Goal: Task Accomplishment & Management: Manage account settings

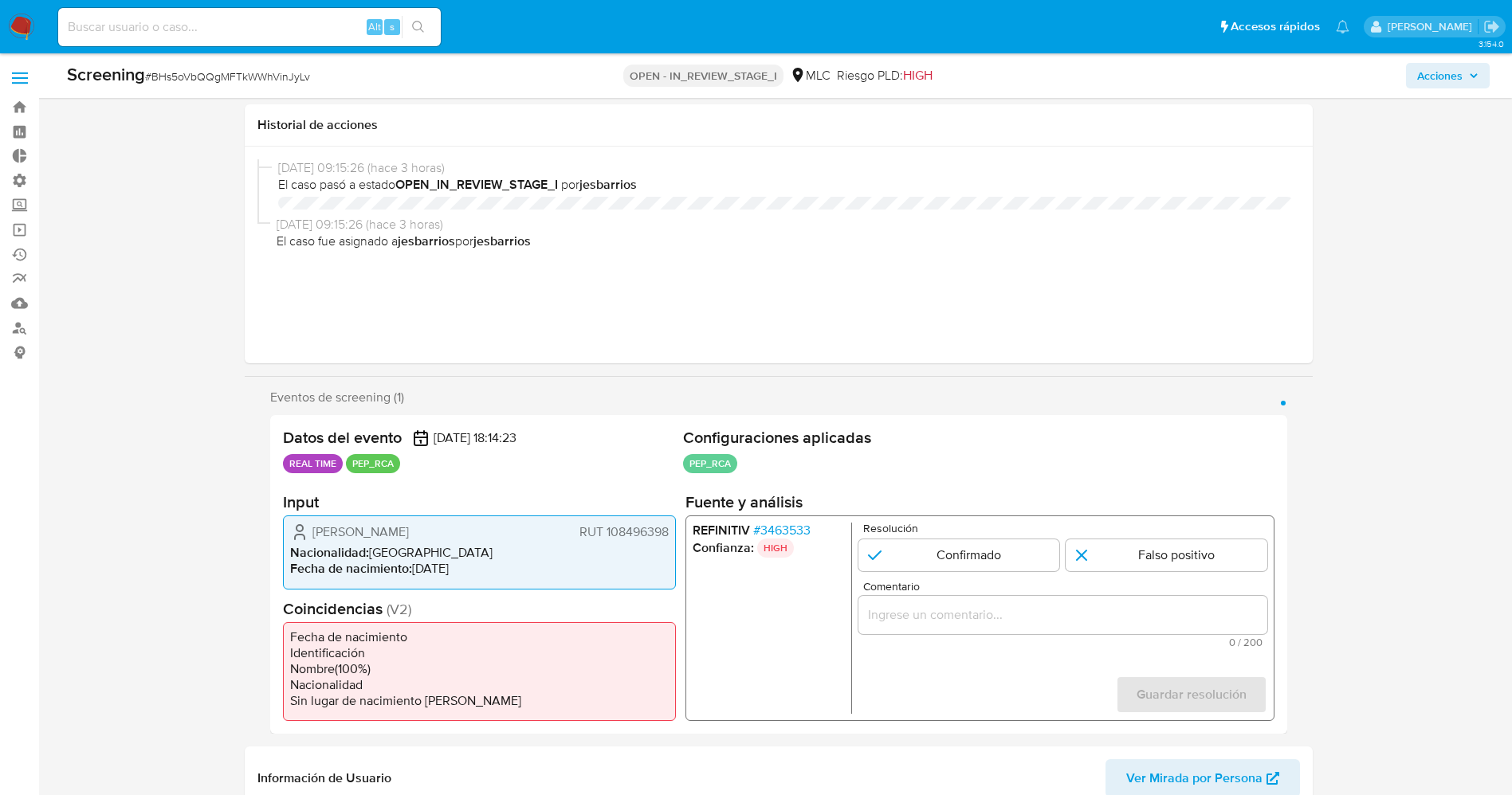
select select "10"
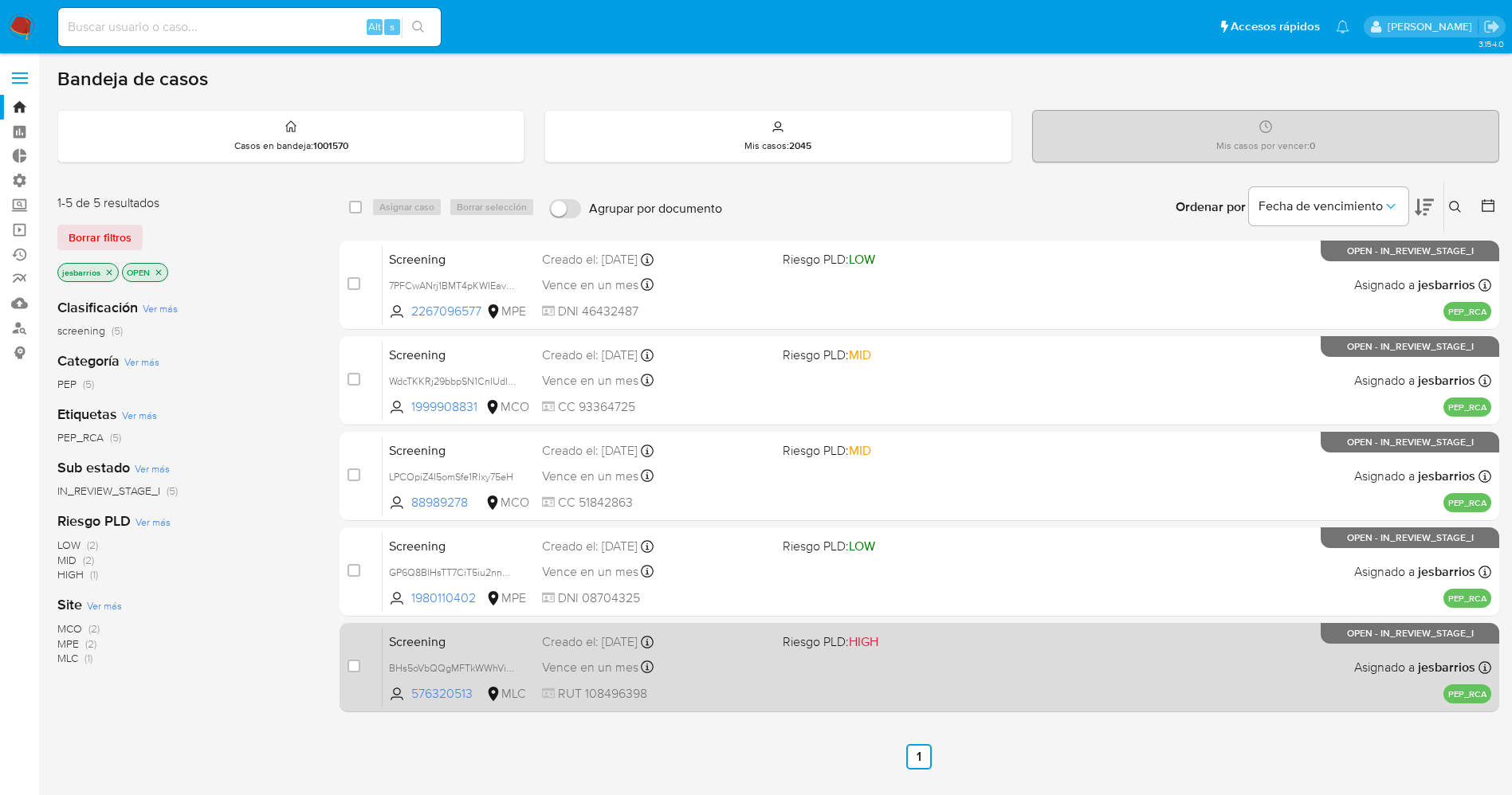
click at [720, 660] on div "Vence en un mes Vence el 17/09/2025 15:14:24" at bounding box center [655, 667] width 228 height 21
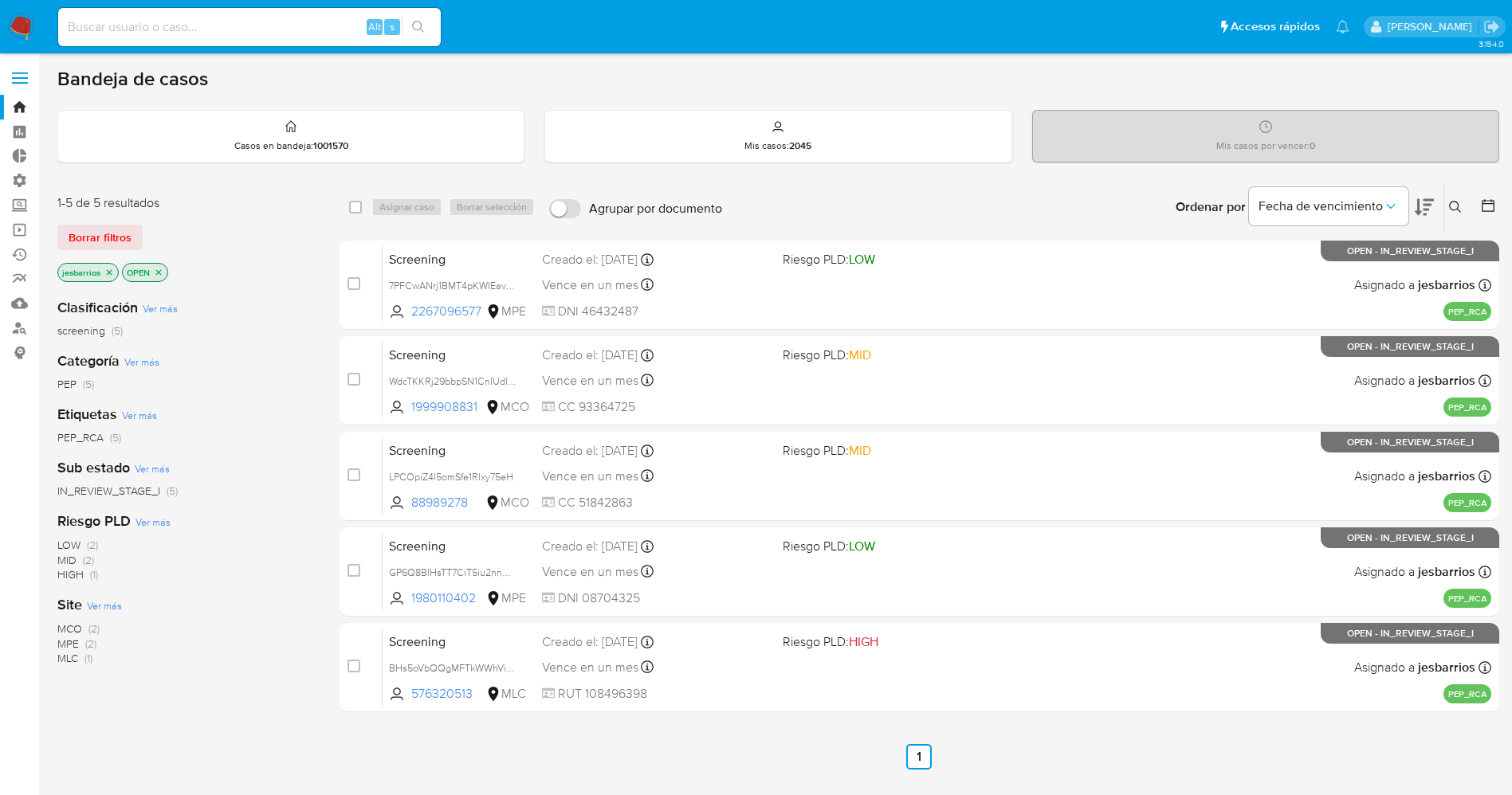
click at [20, 15] on img at bounding box center [21, 27] width 27 height 27
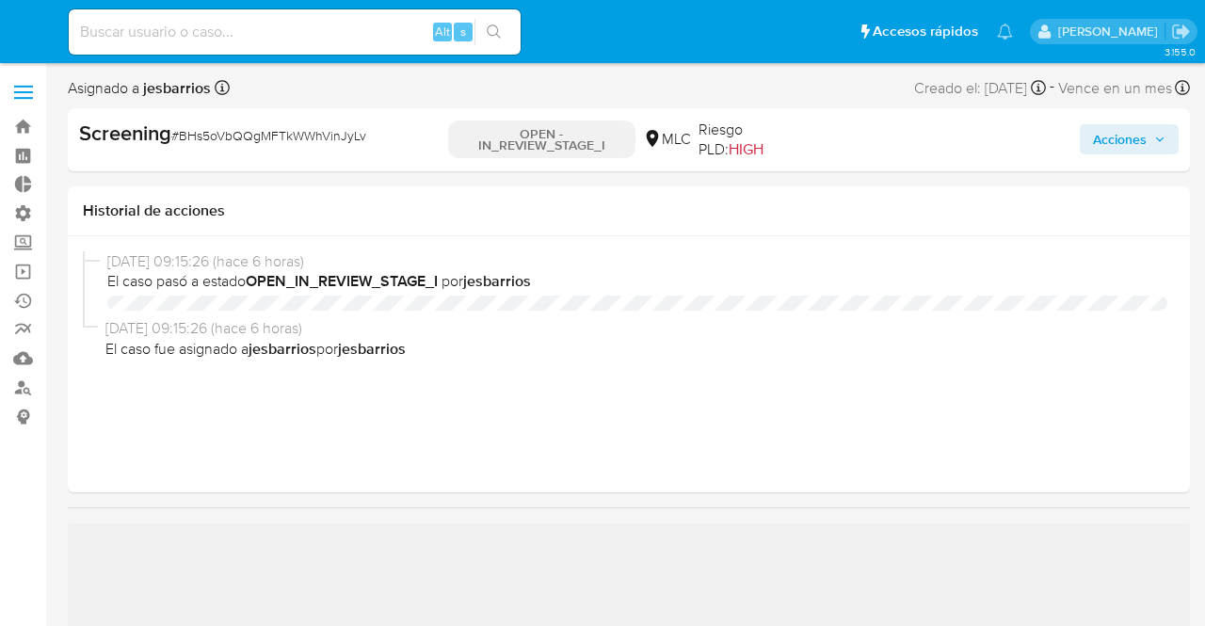
select select "10"
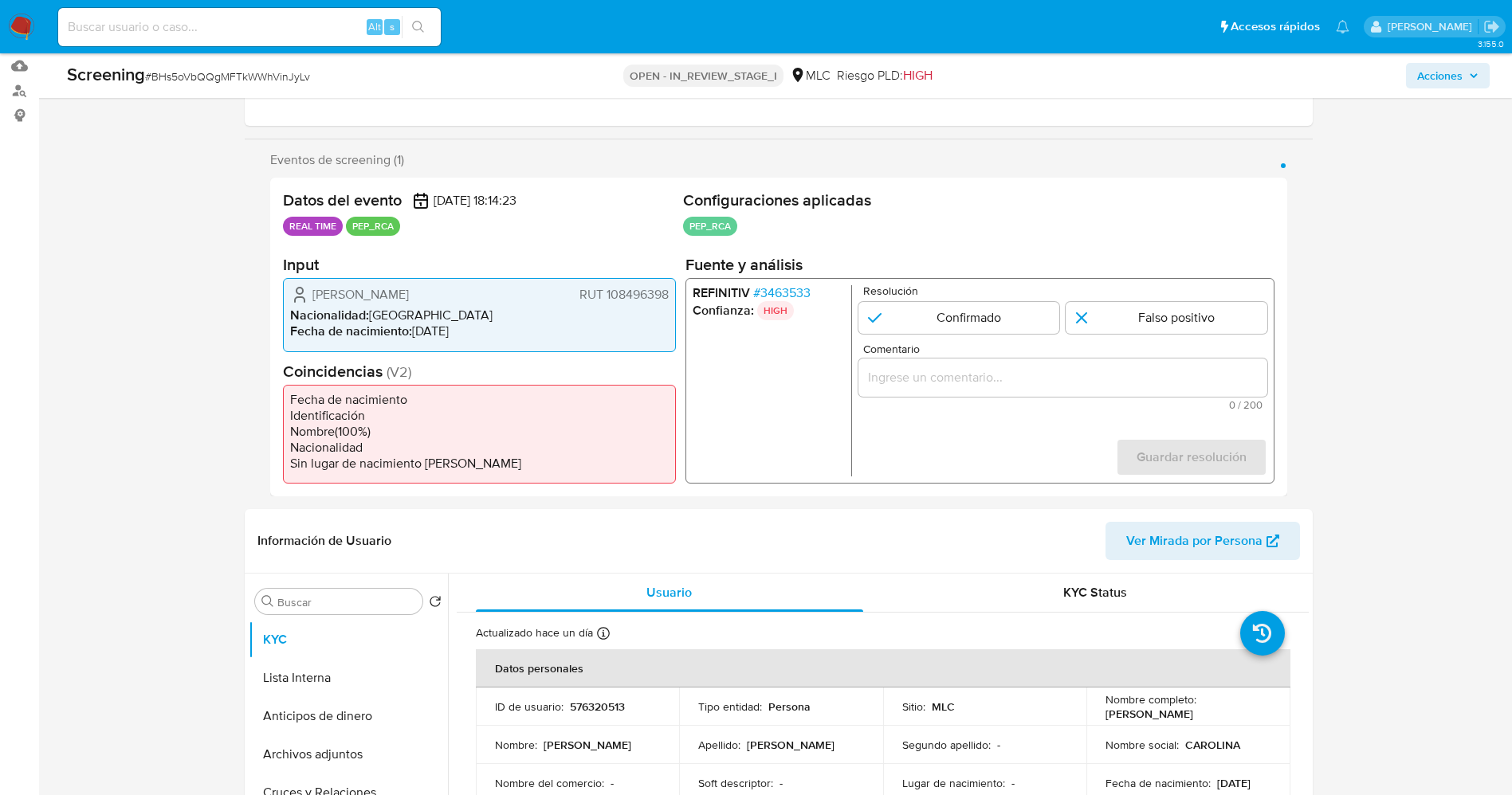
scroll to position [239, 0]
click at [783, 289] on span "# 3463533" at bounding box center [781, 291] width 58 height 16
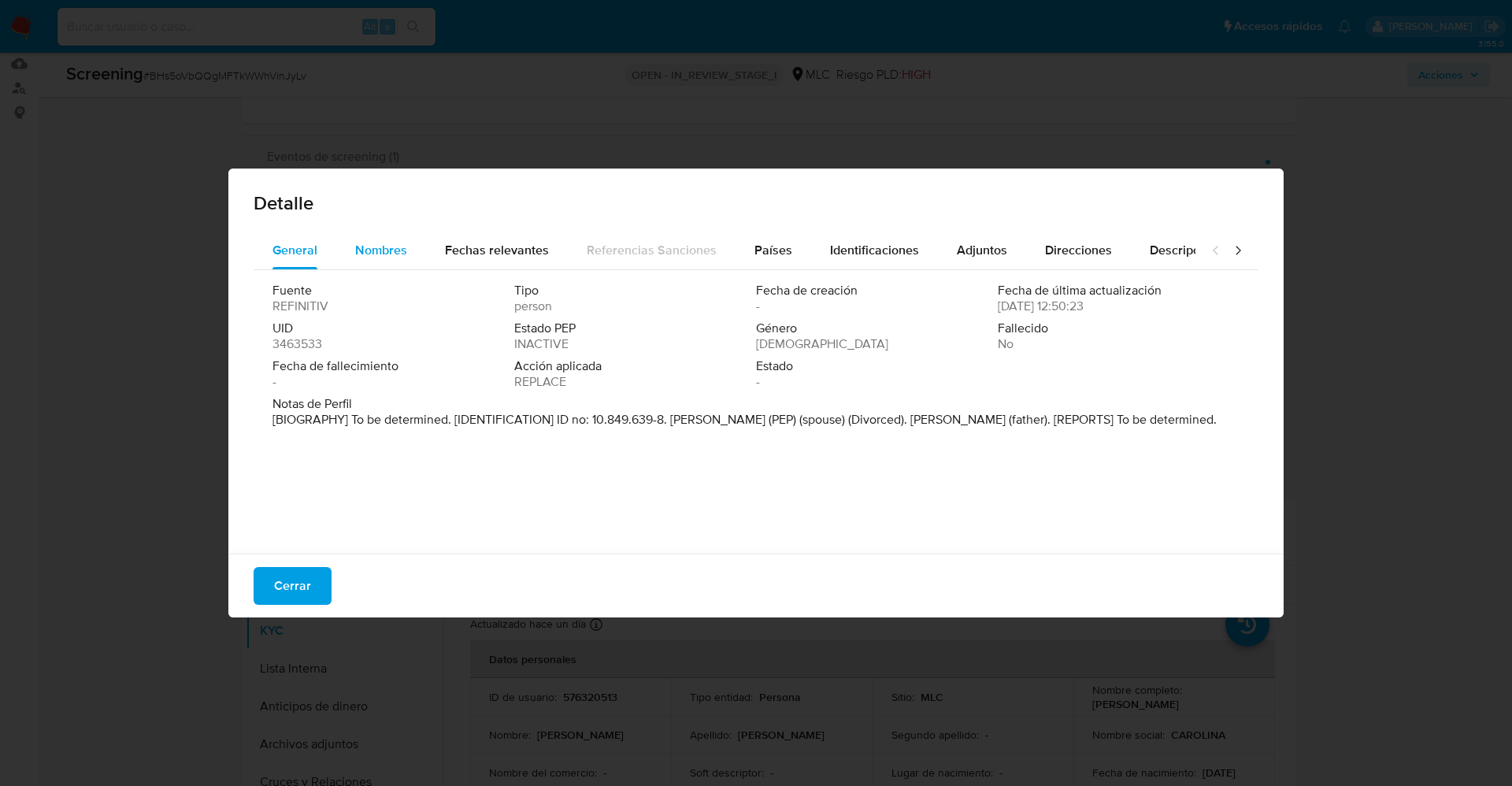
click at [407, 258] on button "Nombres" at bounding box center [381, 250] width 90 height 38
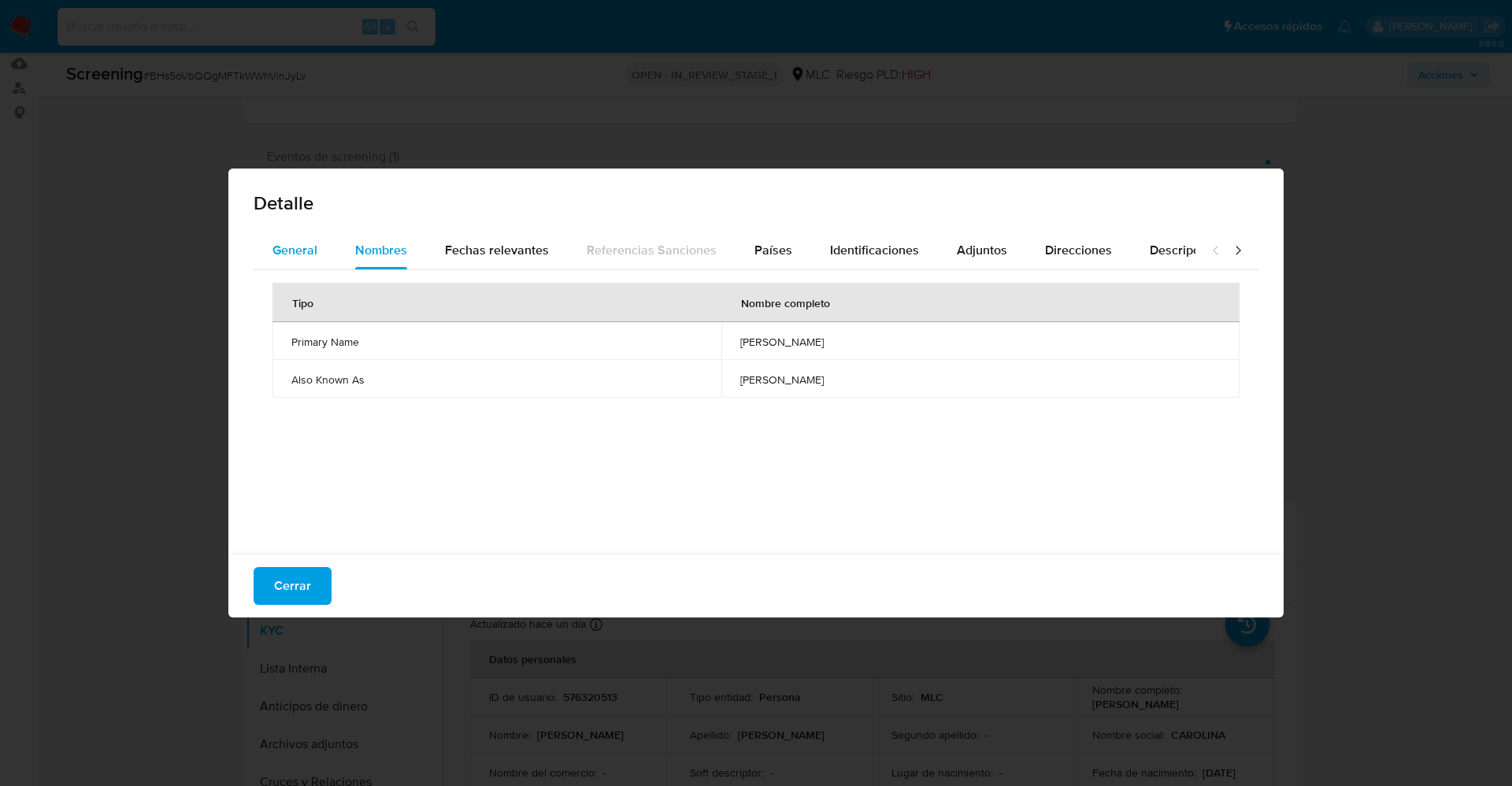
click at [294, 248] on span "General" at bounding box center [295, 250] width 45 height 18
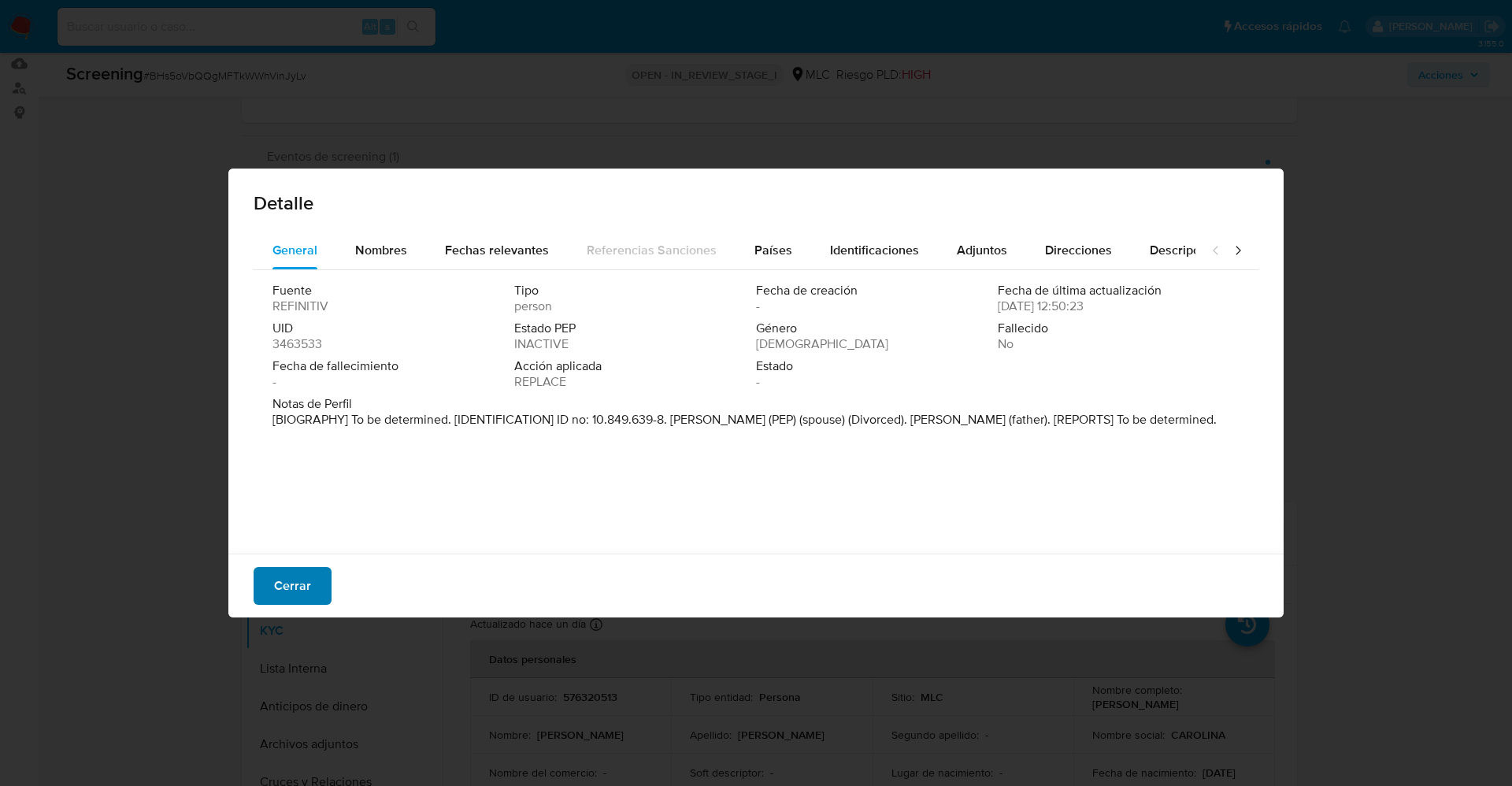
click at [315, 523] on button "Cerrar" at bounding box center [292, 586] width 78 height 38
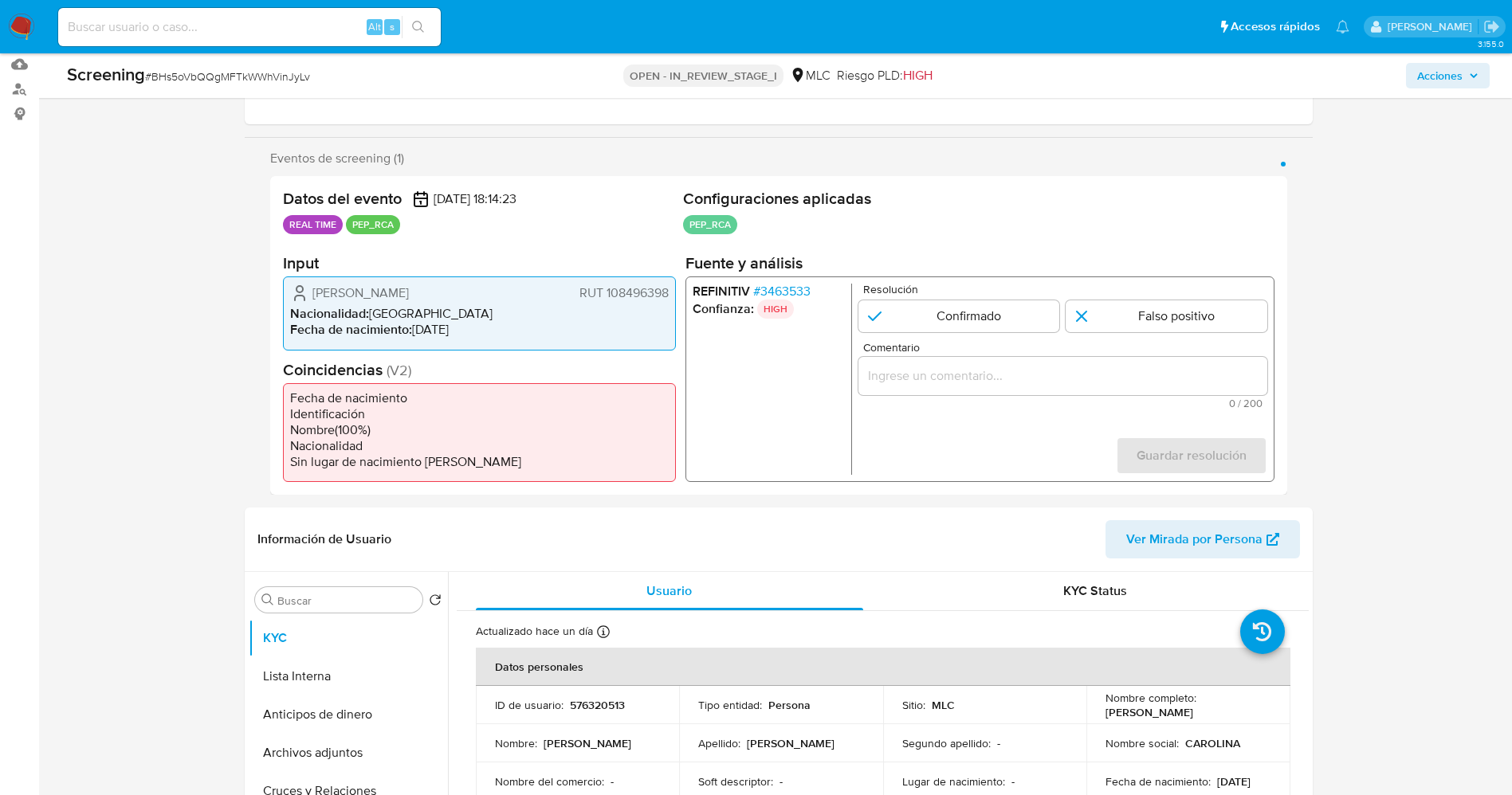
drag, startPoint x: 818, startPoint y: 291, endPoint x: 809, endPoint y: 293, distance: 9.2
click at [809, 293] on li "REFINITIV # 3463533" at bounding box center [768, 291] width 152 height 16
drag, startPoint x: 312, startPoint y: 288, endPoint x: 673, endPoint y: 291, distance: 361.0
click at [673, 291] on div "Carolina Aída Farfán Berríos RUT 108496398 Nacionalidad : Chile Fecha de nacimi…" at bounding box center [479, 313] width 393 height 74
click at [804, 284] on span "# 3463533" at bounding box center [781, 291] width 58 height 16
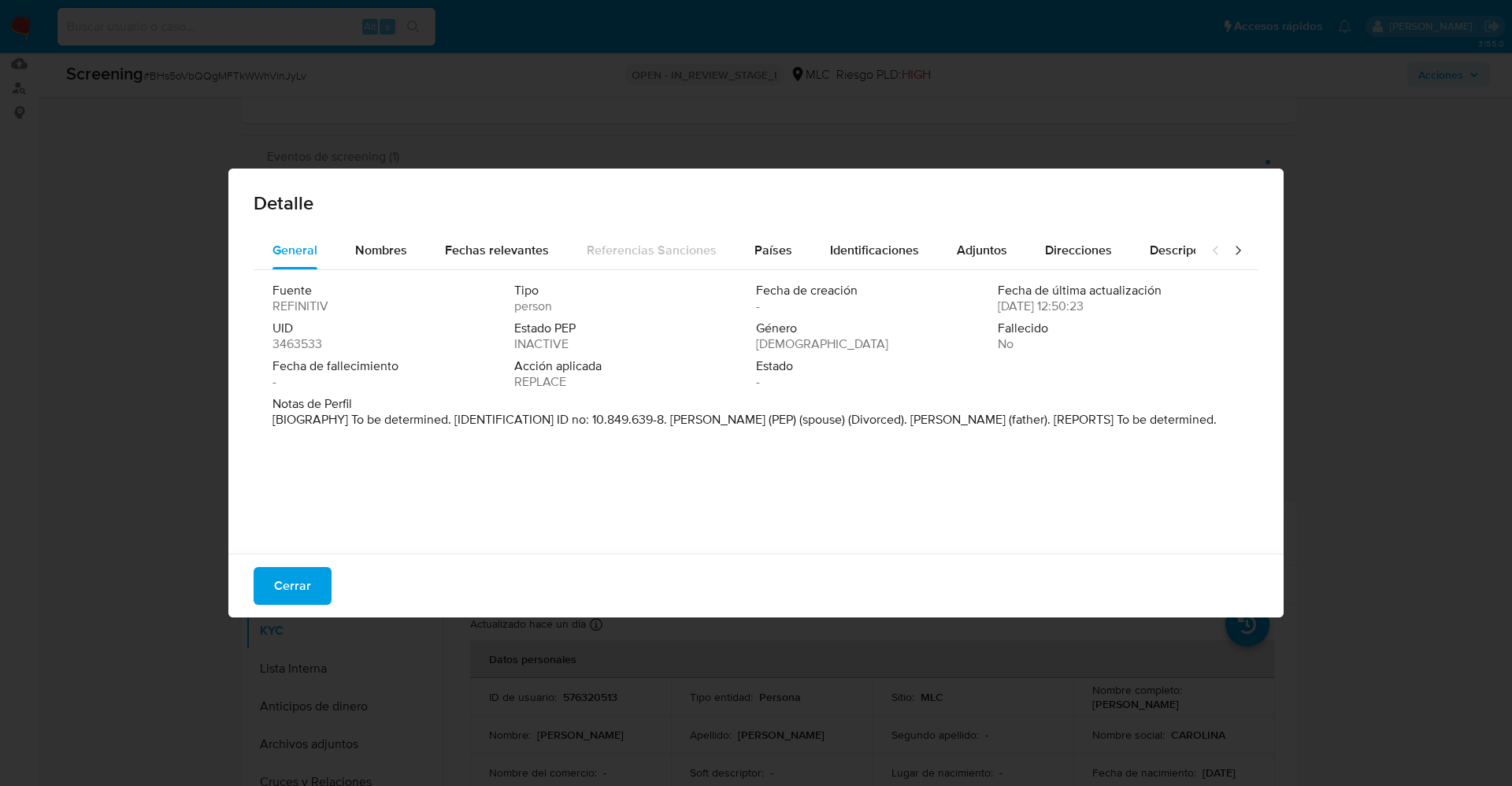
click at [309, 523] on span "Cerrar" at bounding box center [293, 586] width 37 height 34
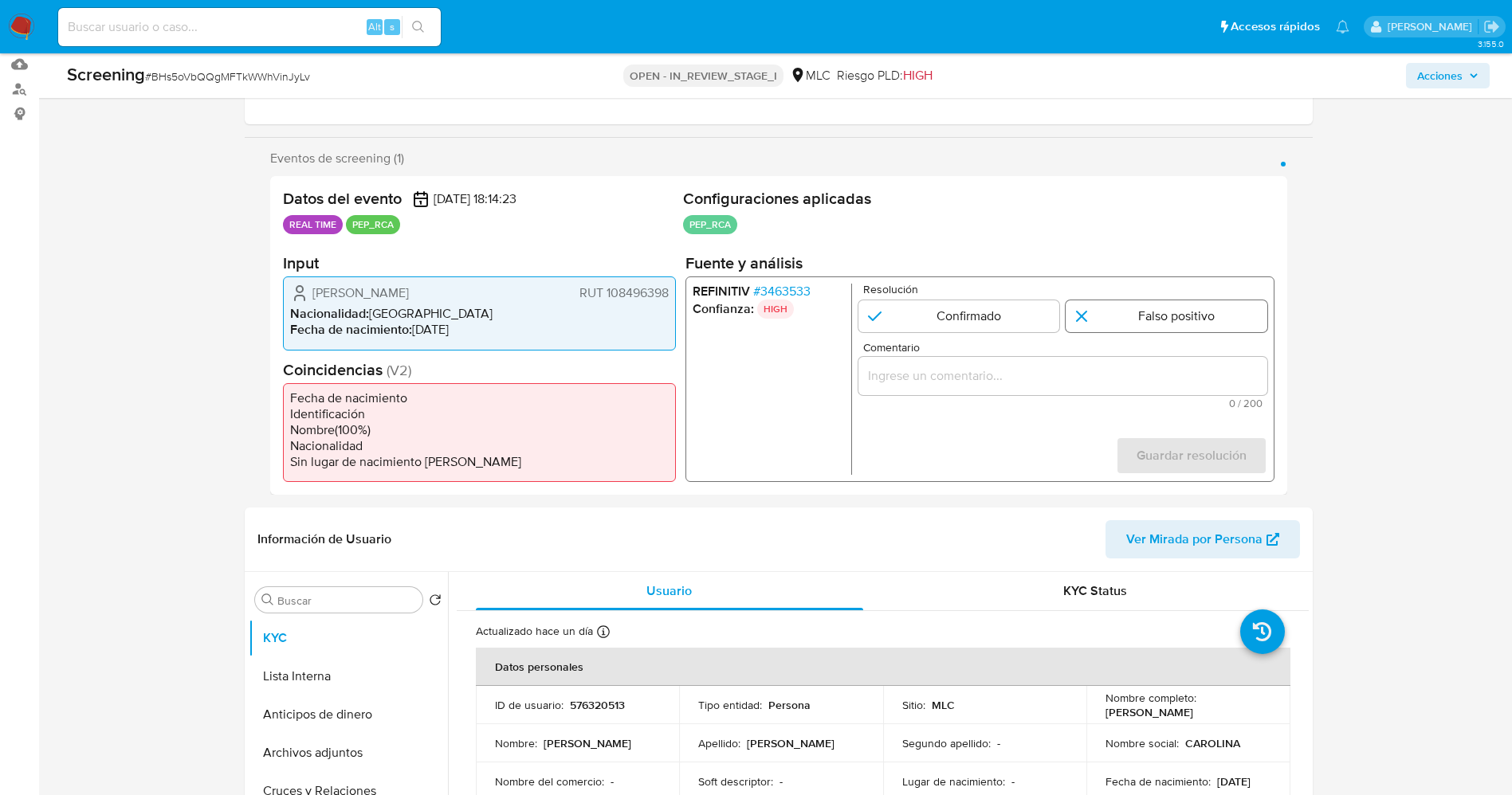
click at [1019, 323] on input "1 de 1" at bounding box center [1166, 317] width 201 height 32
radio input "true"
click at [1019, 393] on div "1 de 1" at bounding box center [1062, 376] width 409 height 38
click at [1019, 381] on input "Comentario" at bounding box center [1062, 376] width 409 height 20
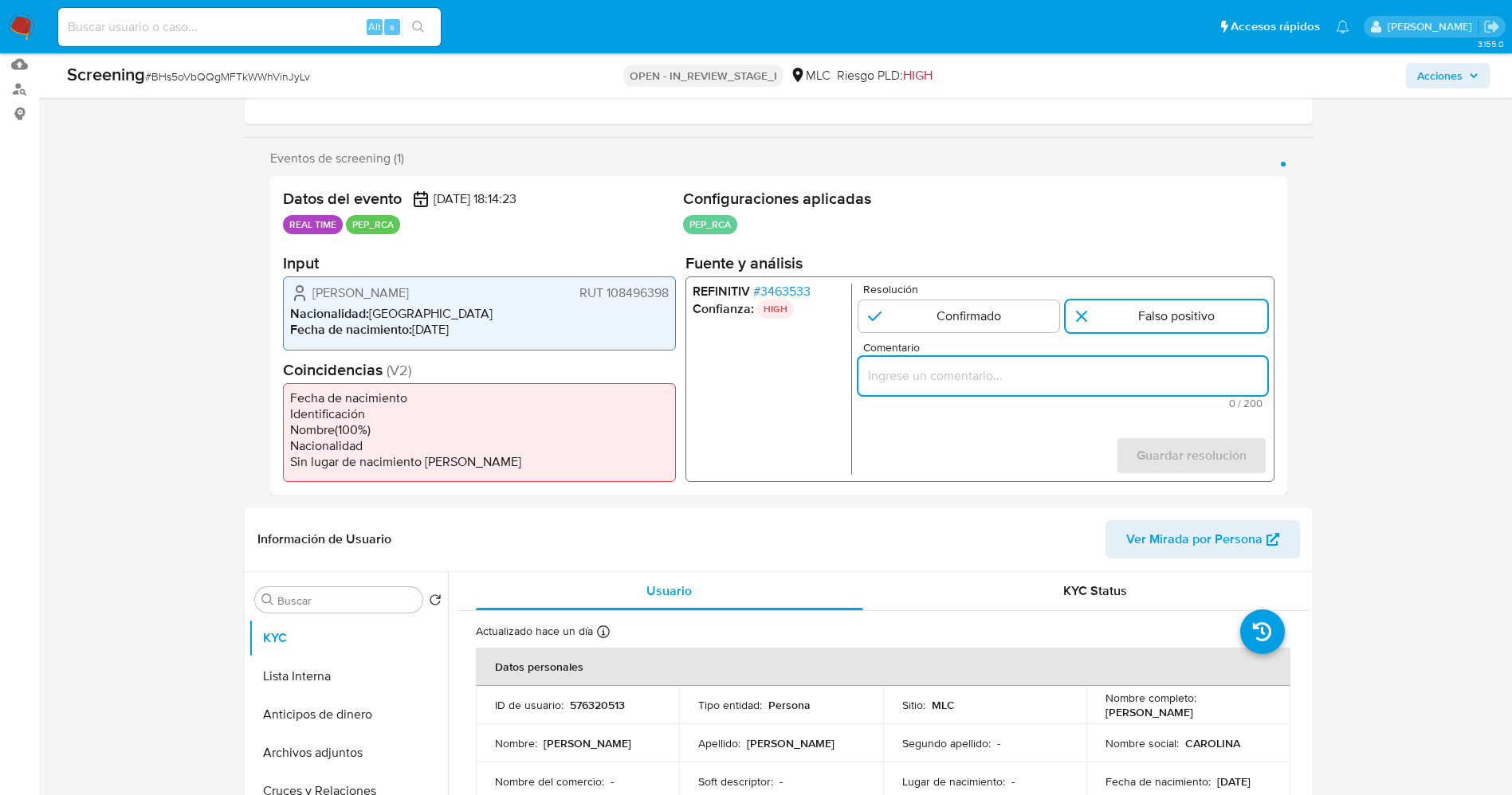
paste input "suario Carolina Aída Farfán Berríos, RUT 108496398,Nacionalidad Chilena por coi…"
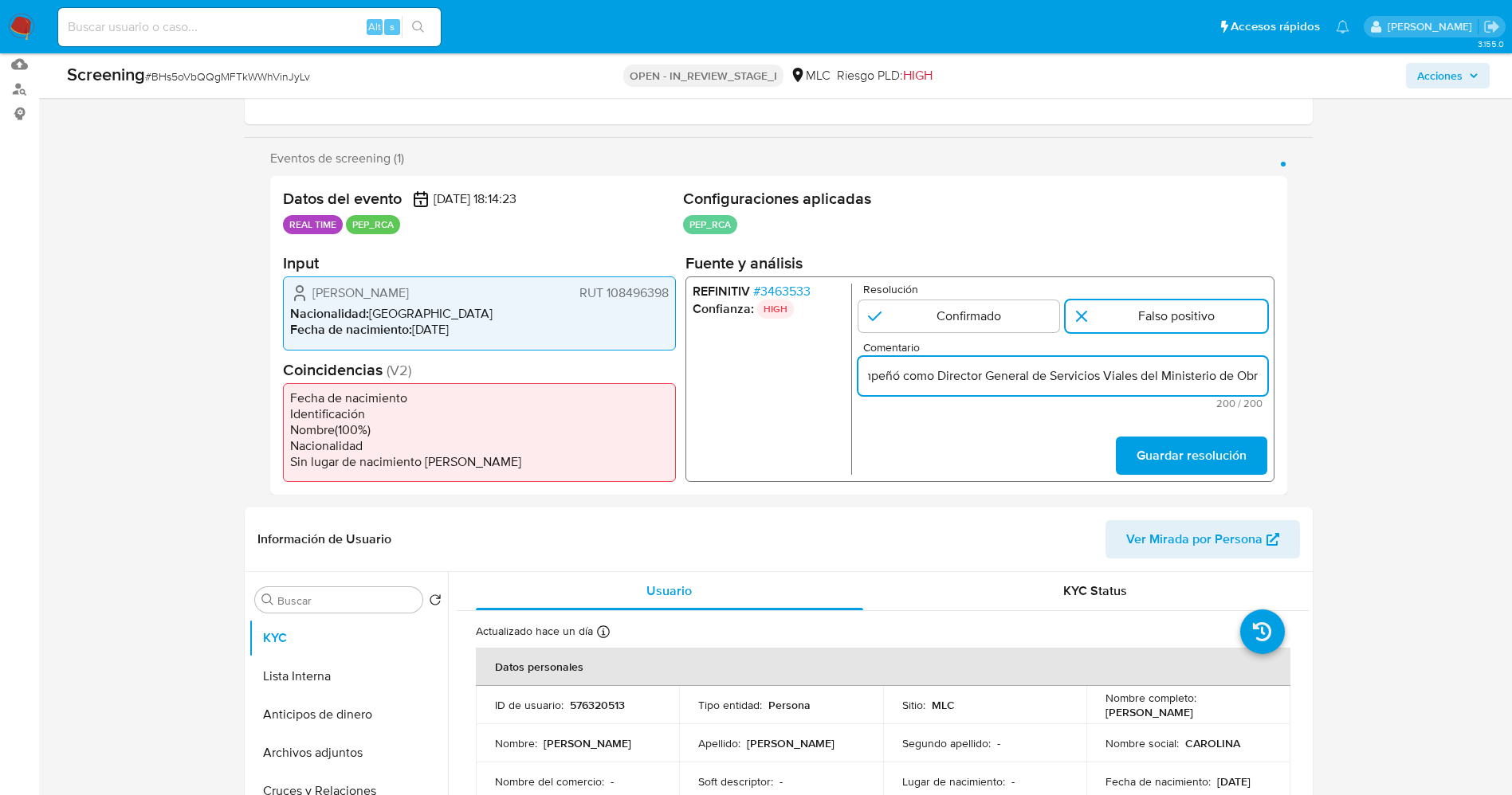
click at [902, 384] on input "suario Carolina Aída Farfán Berríos, RUT 108496398,Nacionalidad Chilena por coi…" at bounding box center [1062, 376] width 409 height 20
drag, startPoint x: 1251, startPoint y: 375, endPoint x: 1051, endPoint y: 376, distance: 200.0
click at [1019, 376] on input "suario Carolina Aída Farfán Berríos, RUT 108496398,Nacionalidad Chilena por coi…" at bounding box center [1062, 376] width 409 height 20
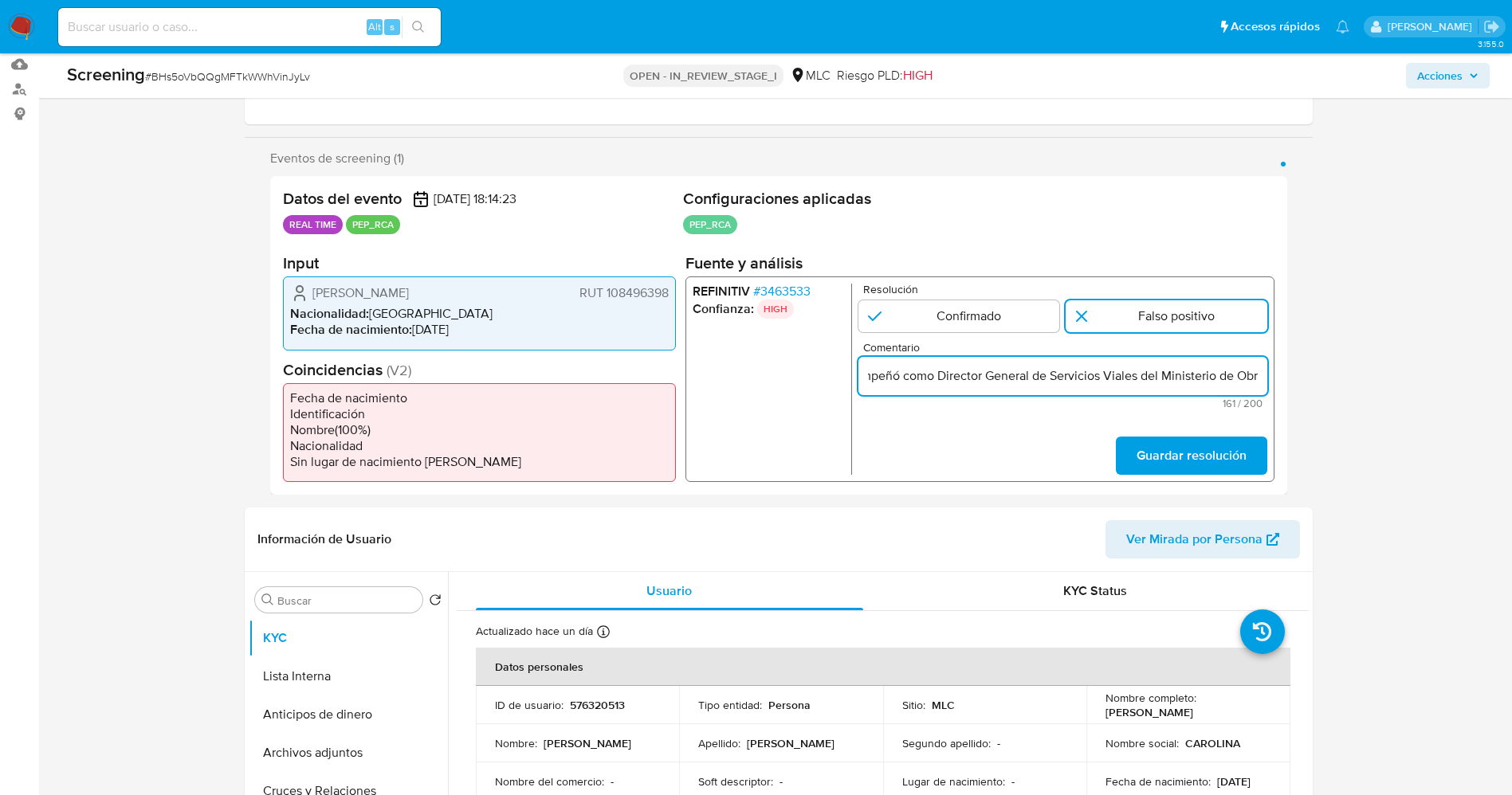
drag, startPoint x: 1143, startPoint y: 379, endPoint x: 1322, endPoint y: 378, distance: 179.0
click at [1019, 373] on input "suario Carolina Aída Farfán Berríos, RUT 108496398,Nacionalidad Chilena su Expe…" at bounding box center [1062, 376] width 409 height 20
type input "suario Carolina Aída Farfán Berríos, RUT 108496398,Nacionalidad Chilena su Expe…"
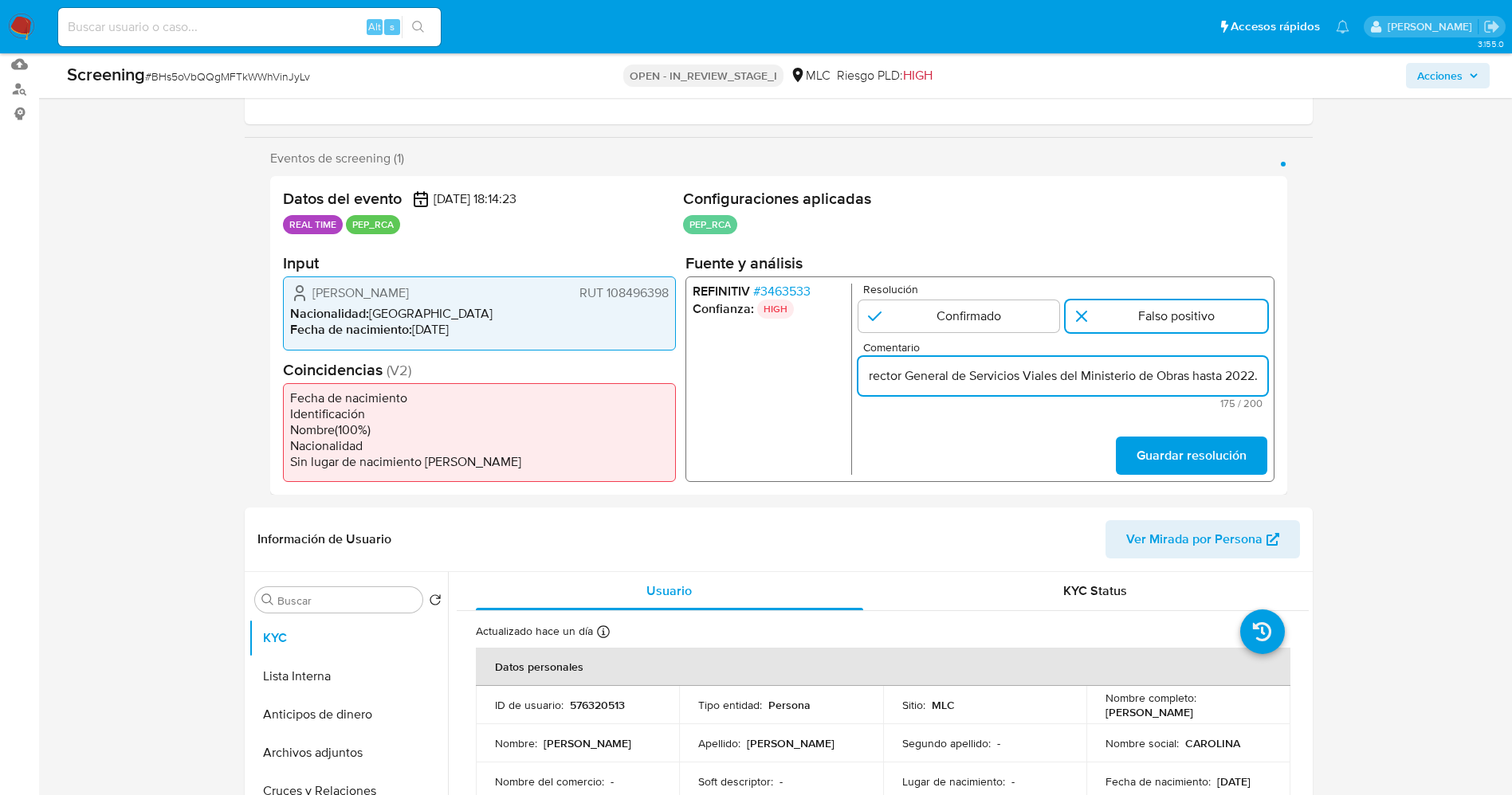
scroll to position [0, 0]
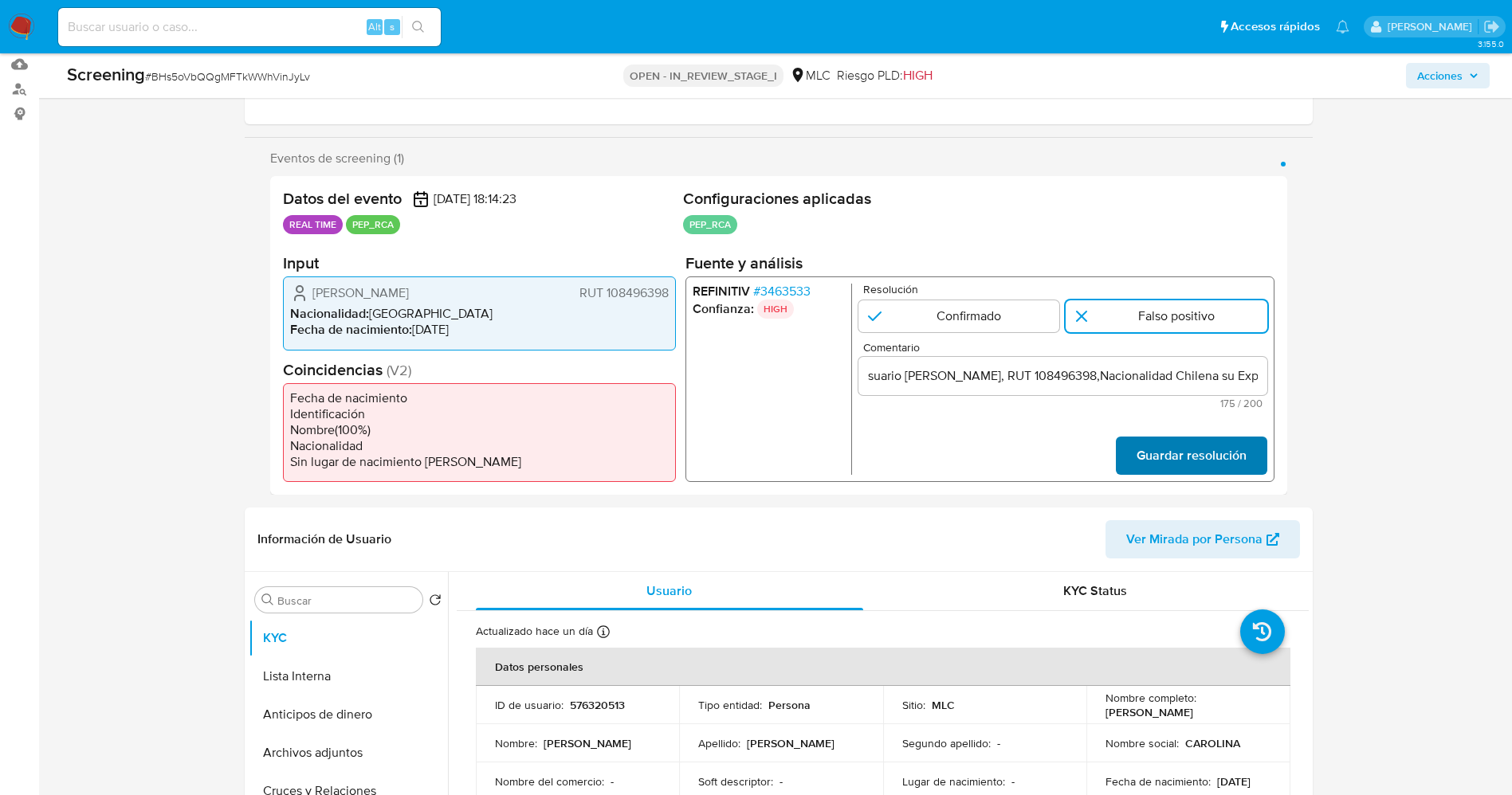
click at [1019, 451] on span "Guardar resolución" at bounding box center [1190, 455] width 110 height 35
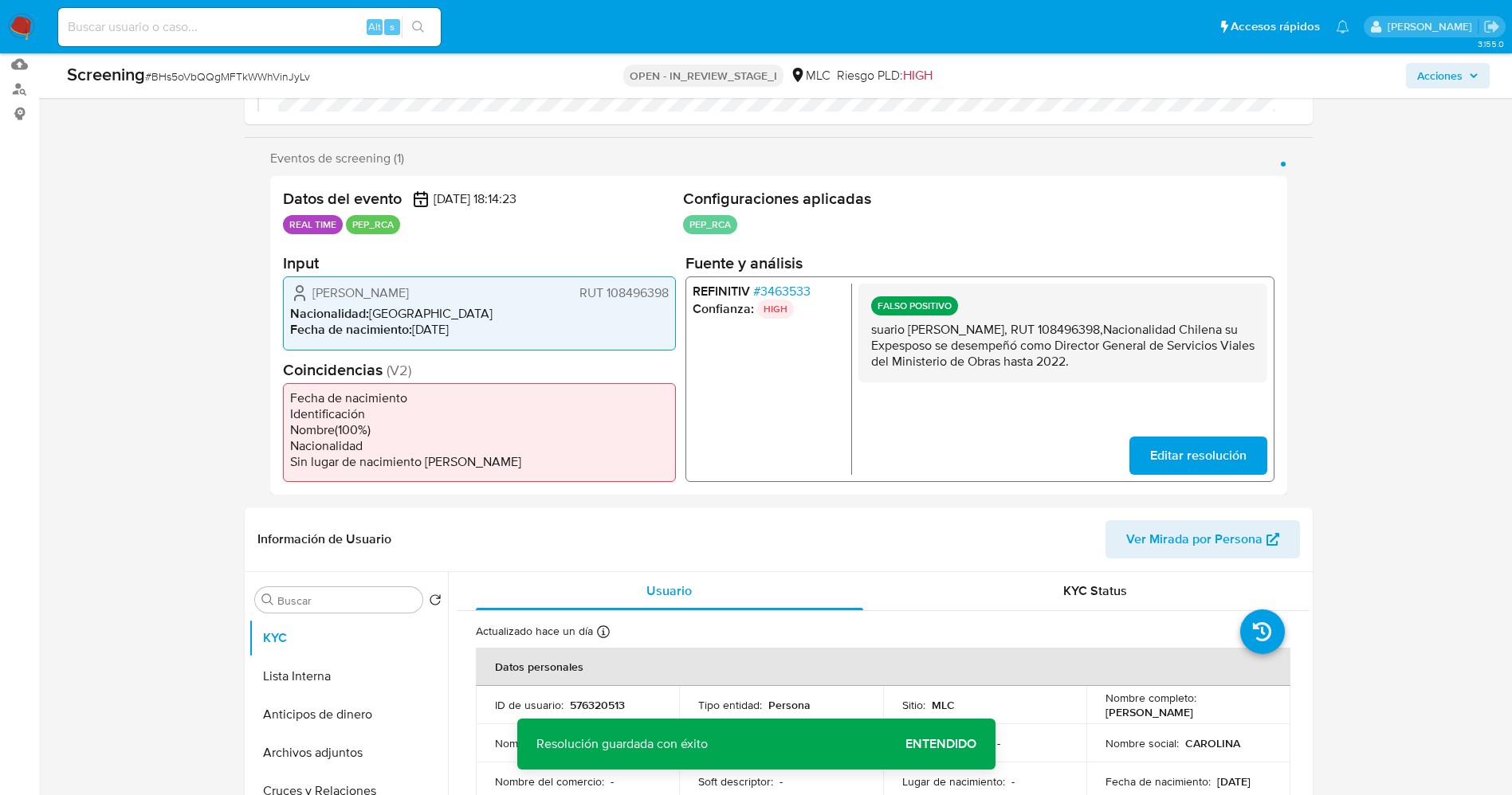
click at [1019, 461] on span "Editar resolución" at bounding box center [1197, 455] width 97 height 35
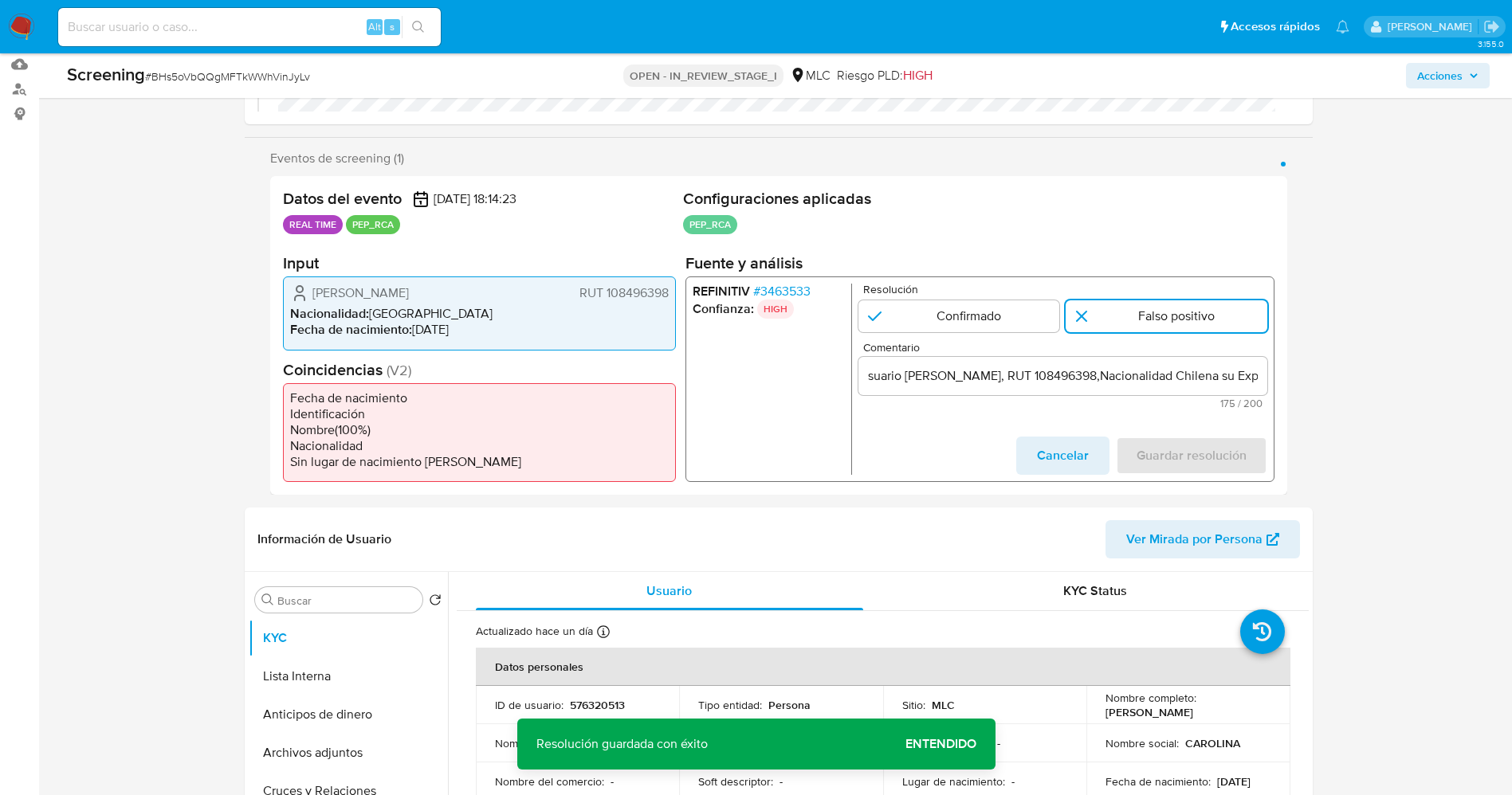
click at [865, 378] on input "suario Carolina Aída Farfán Berríos, RUT 108496398,Nacionalidad Chilena su Expe…" at bounding box center [1062, 376] width 409 height 20
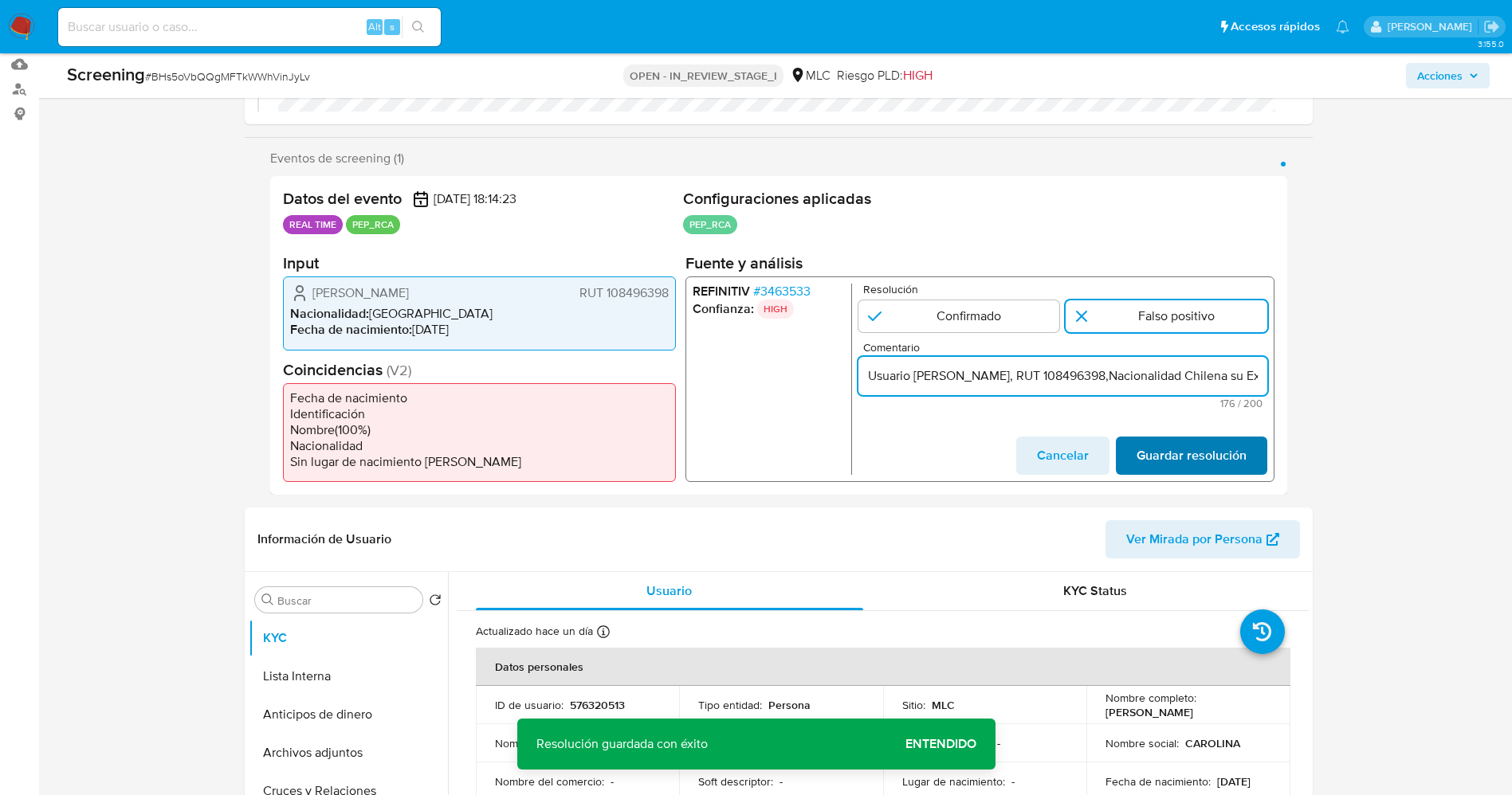
type input "Usuario Carolina Aída Farfán Berríos, RUT 108496398,Nacionalidad Chilena su Exp…"
click at [1019, 462] on span "Guardar resolución" at bounding box center [1190, 455] width 110 height 35
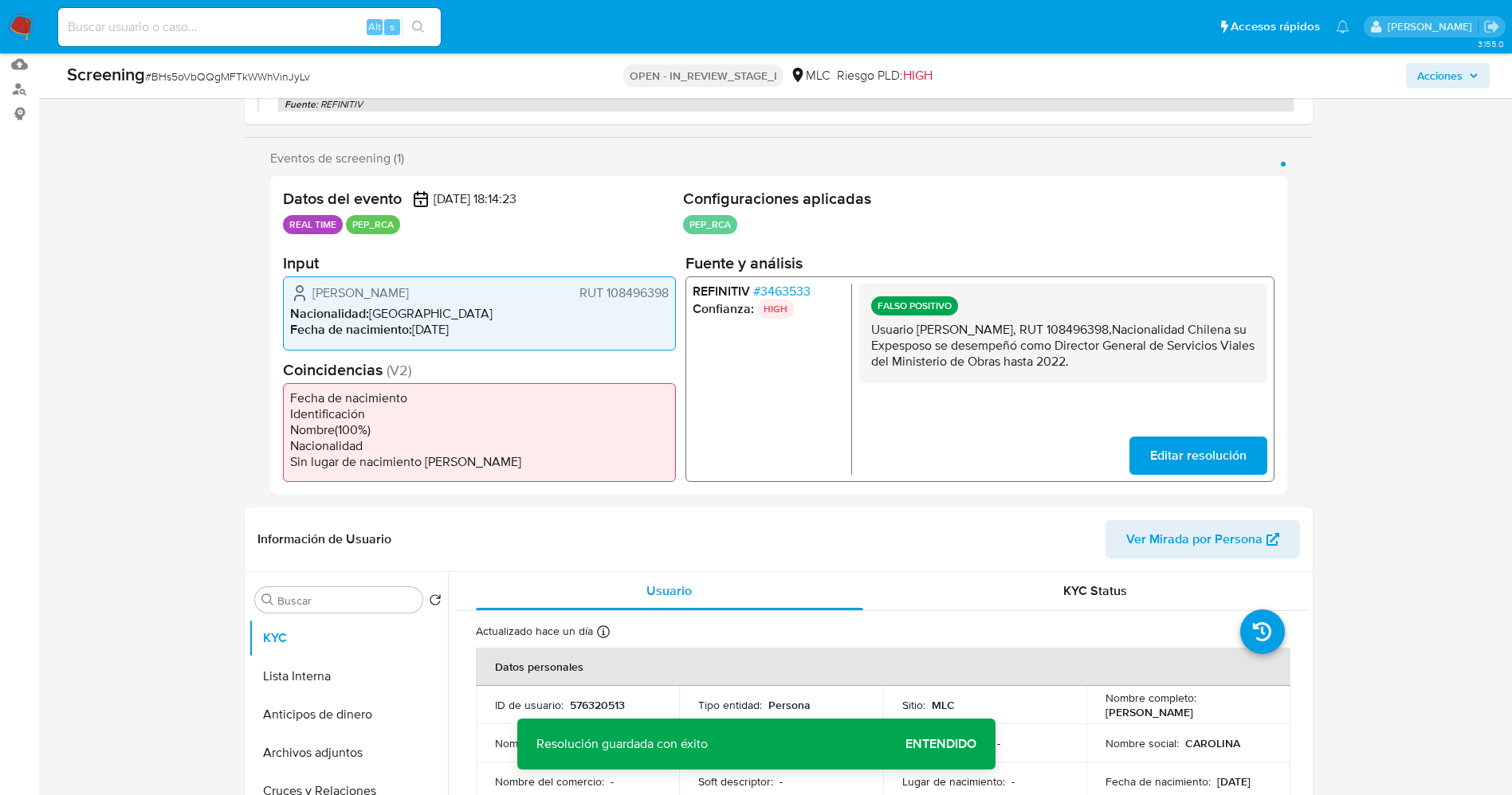
drag, startPoint x: 878, startPoint y: 334, endPoint x: 1245, endPoint y: 359, distance: 367.9
click at [1019, 359] on p "Usuario Carolina Aída Farfán Berríos, RUT 108496398,Nacionalidad Chilena su Exp…" at bounding box center [1062, 345] width 384 height 47
click at [1019, 349] on p "Usuario Carolina Aída Farfán Berríos, RUT 108496398,Nacionalidad Chilena su Exp…" at bounding box center [1062, 345] width 384 height 47
drag, startPoint x: 870, startPoint y: 328, endPoint x: 1195, endPoint y: 374, distance: 328.2
click at [1019, 374] on div "FALSO POSITIVO Usuario Carolina Aída Farfán Berríos, RUT 108496398,Nacionalidad…" at bounding box center [1062, 333] width 409 height 99
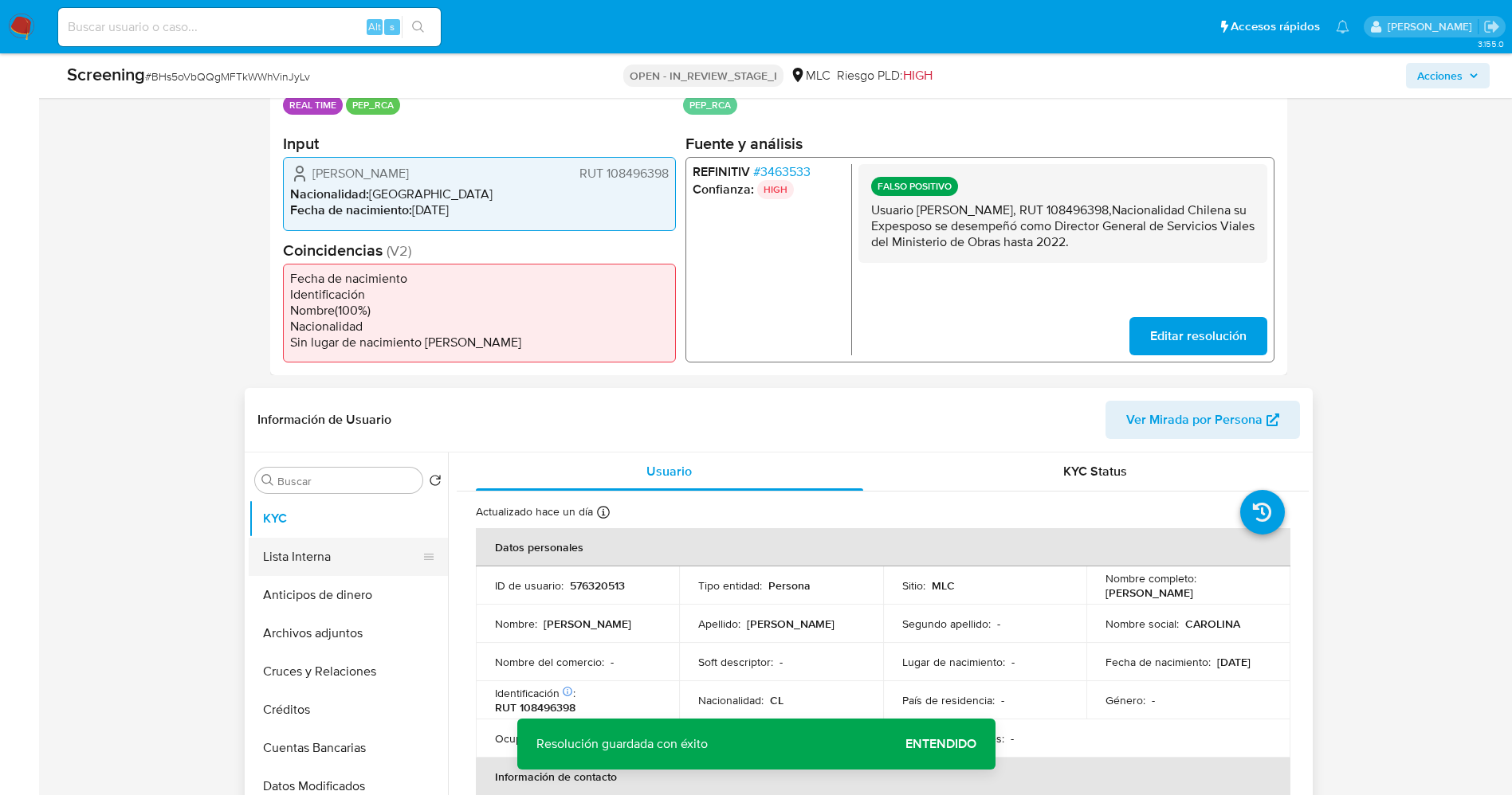
click at [319, 529] on button "Lista Interna" at bounding box center [342, 556] width 186 height 38
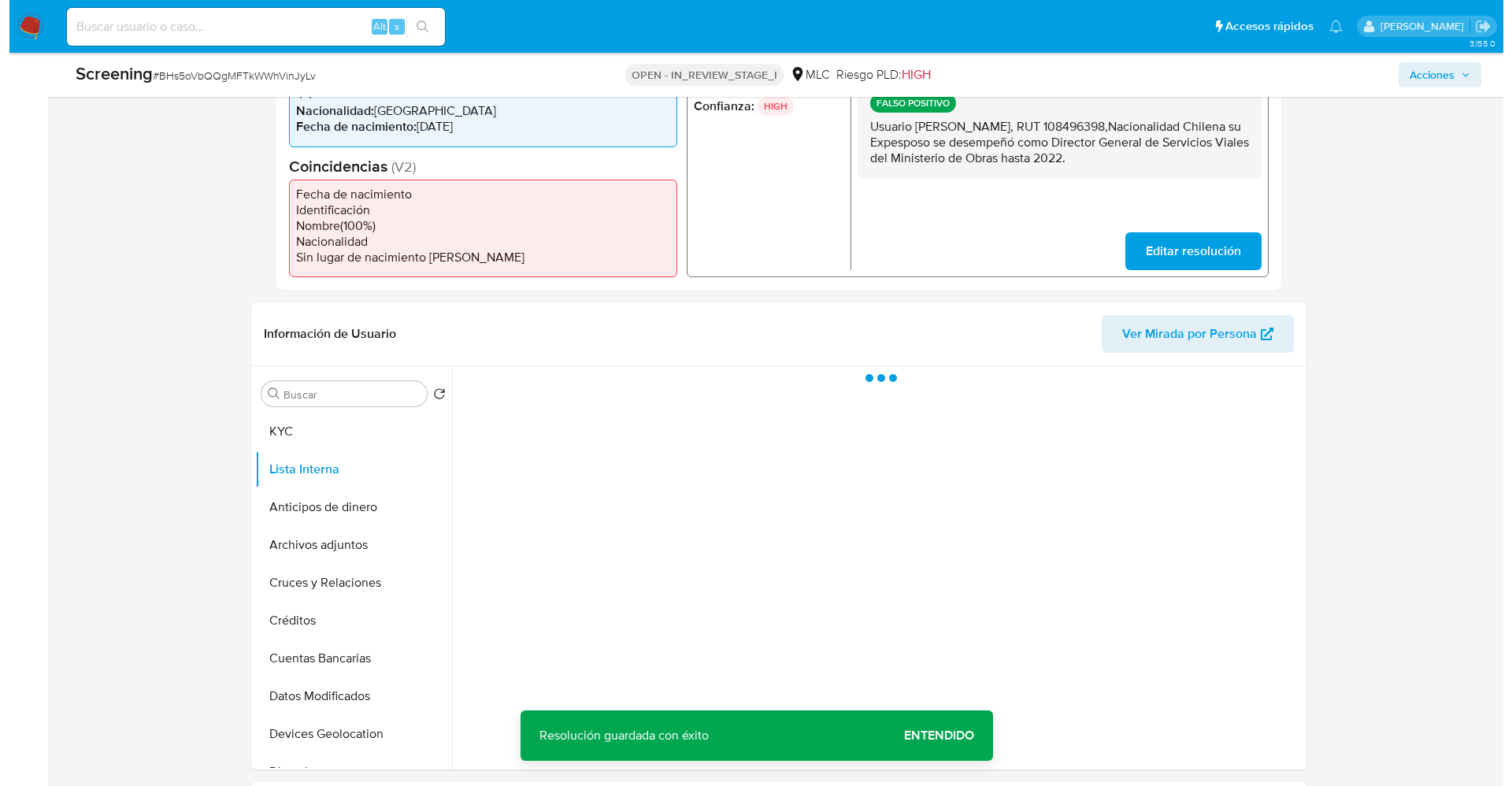
scroll to position [473, 0]
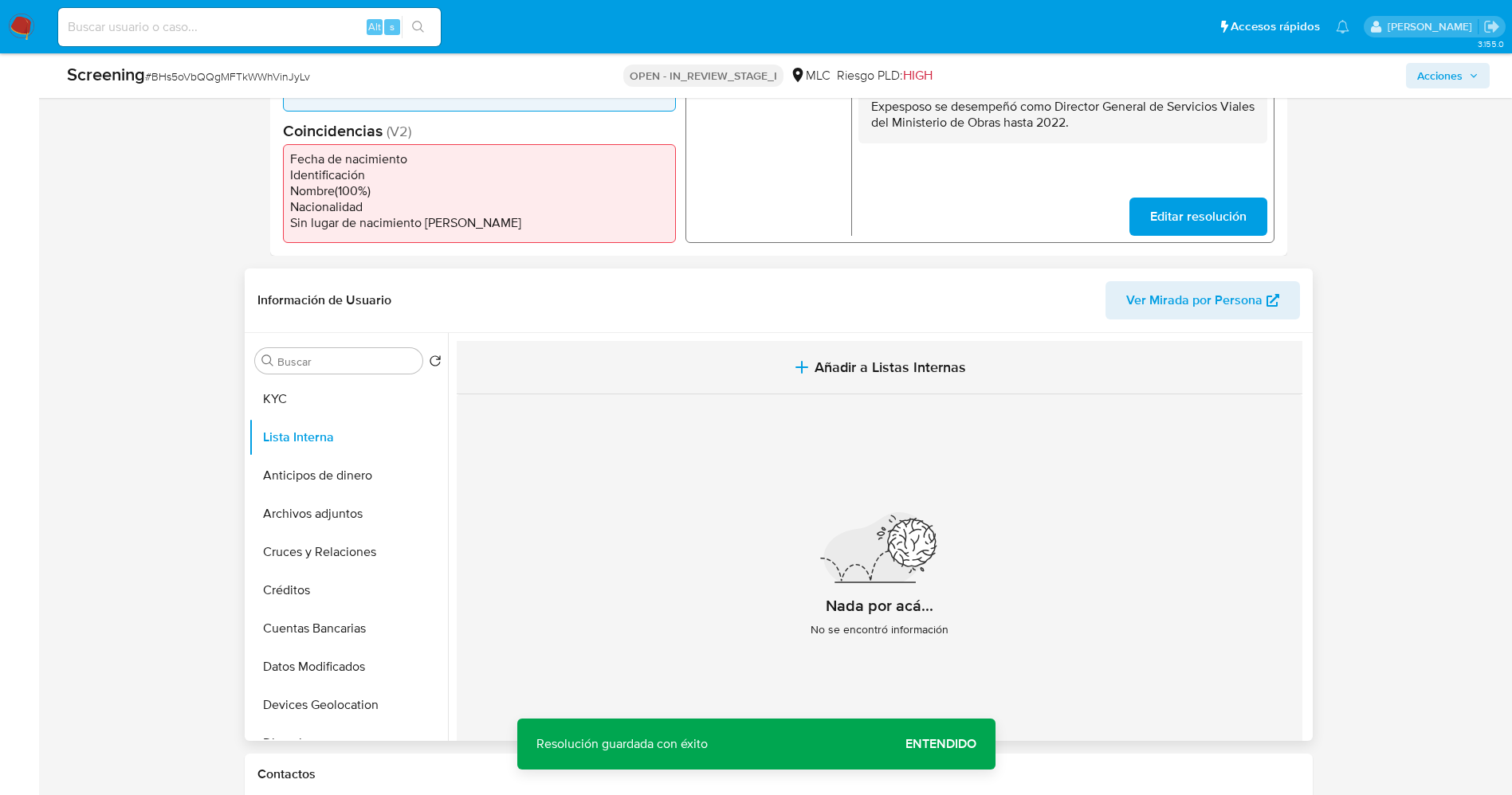
click at [872, 361] on span "Añadir a Listas Internas" at bounding box center [890, 367] width 152 height 18
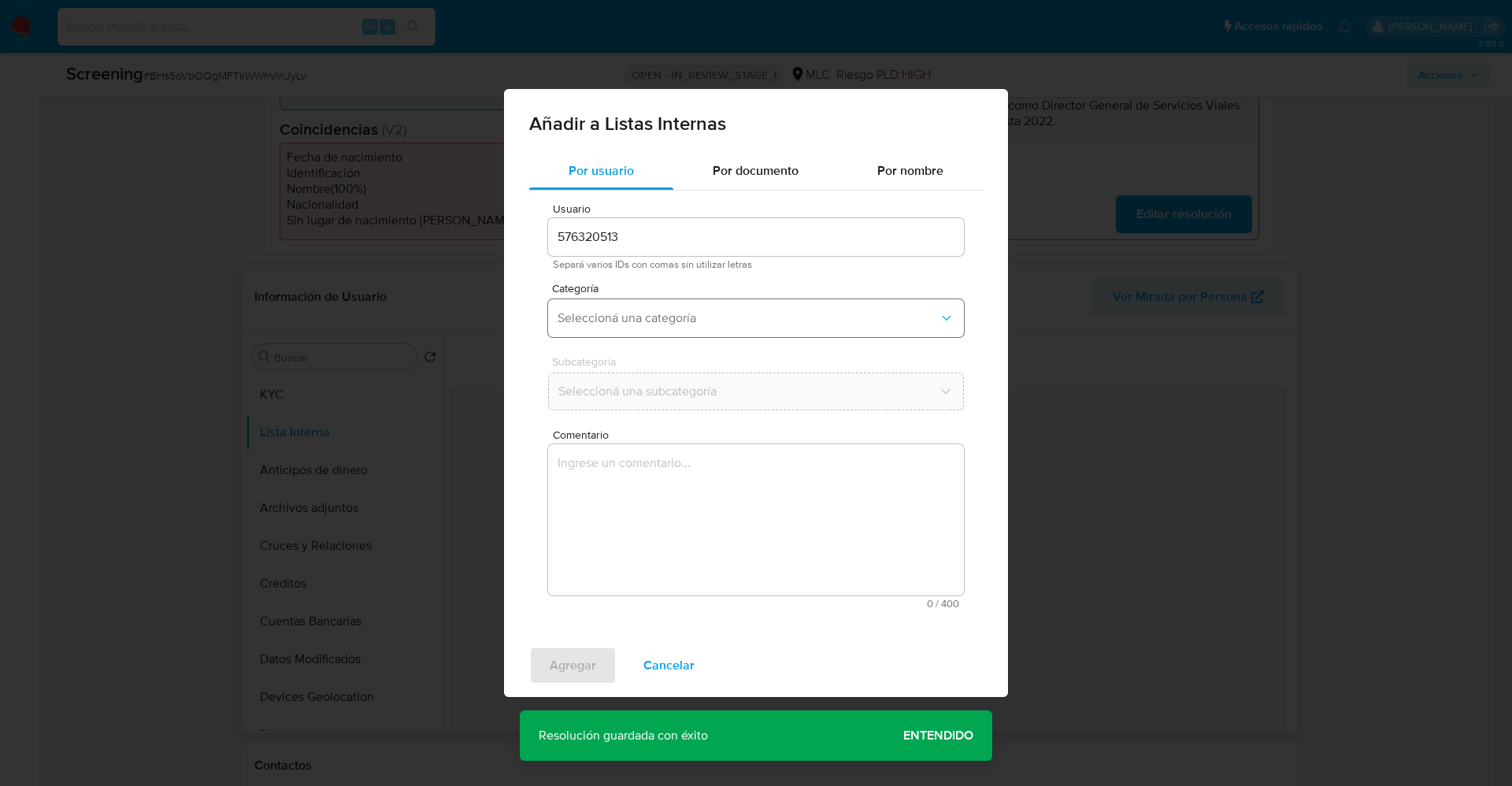
click at [666, 325] on span "Seleccioná una categoría" at bounding box center [748, 318] width 382 height 16
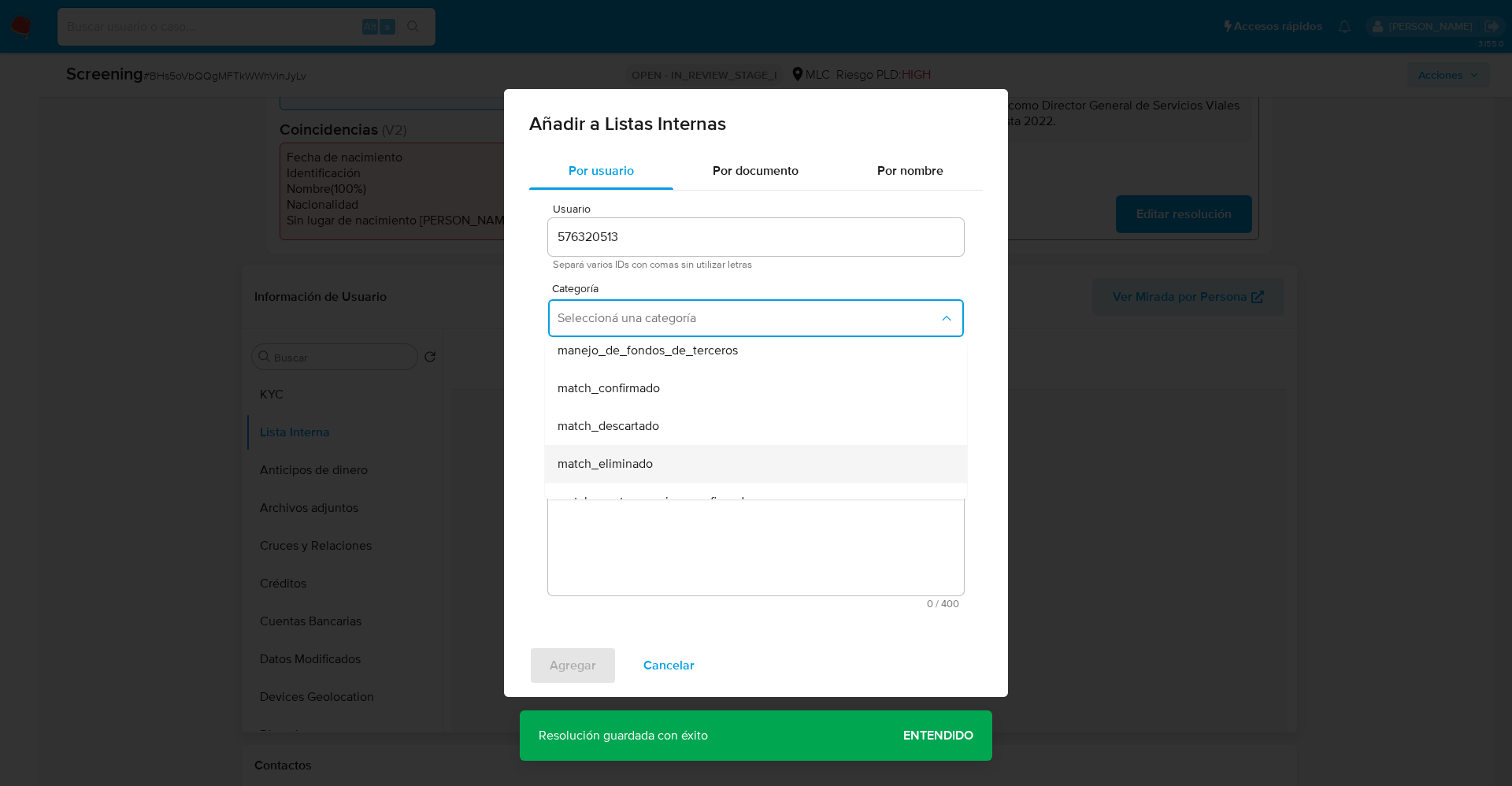
scroll to position [118, 0]
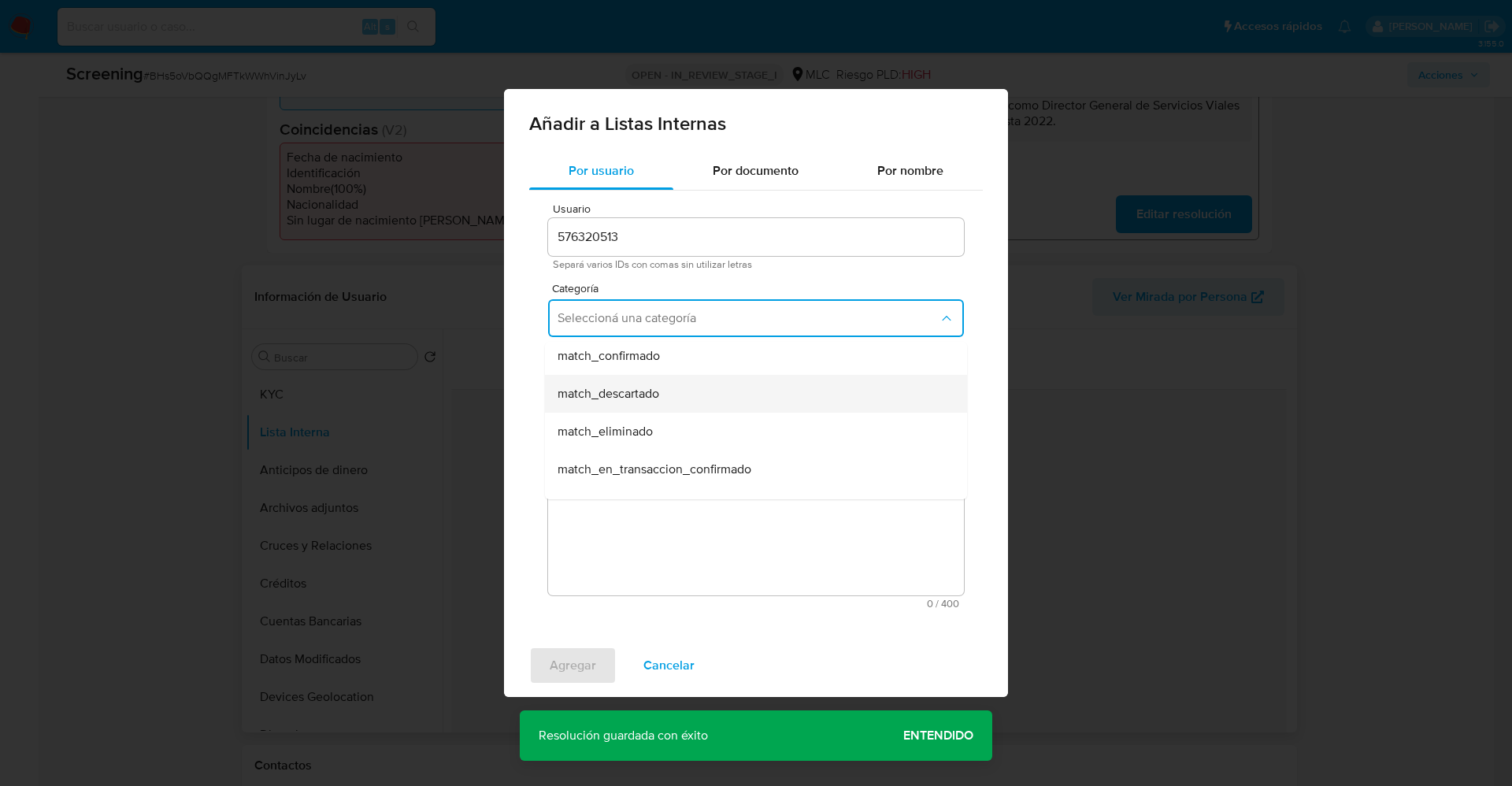
click at [690, 393] on div "match_descartado" at bounding box center [751, 393] width 387 height 38
click at [690, 383] on button "Seleccioná una subcategoría" at bounding box center [756, 391] width 416 height 38
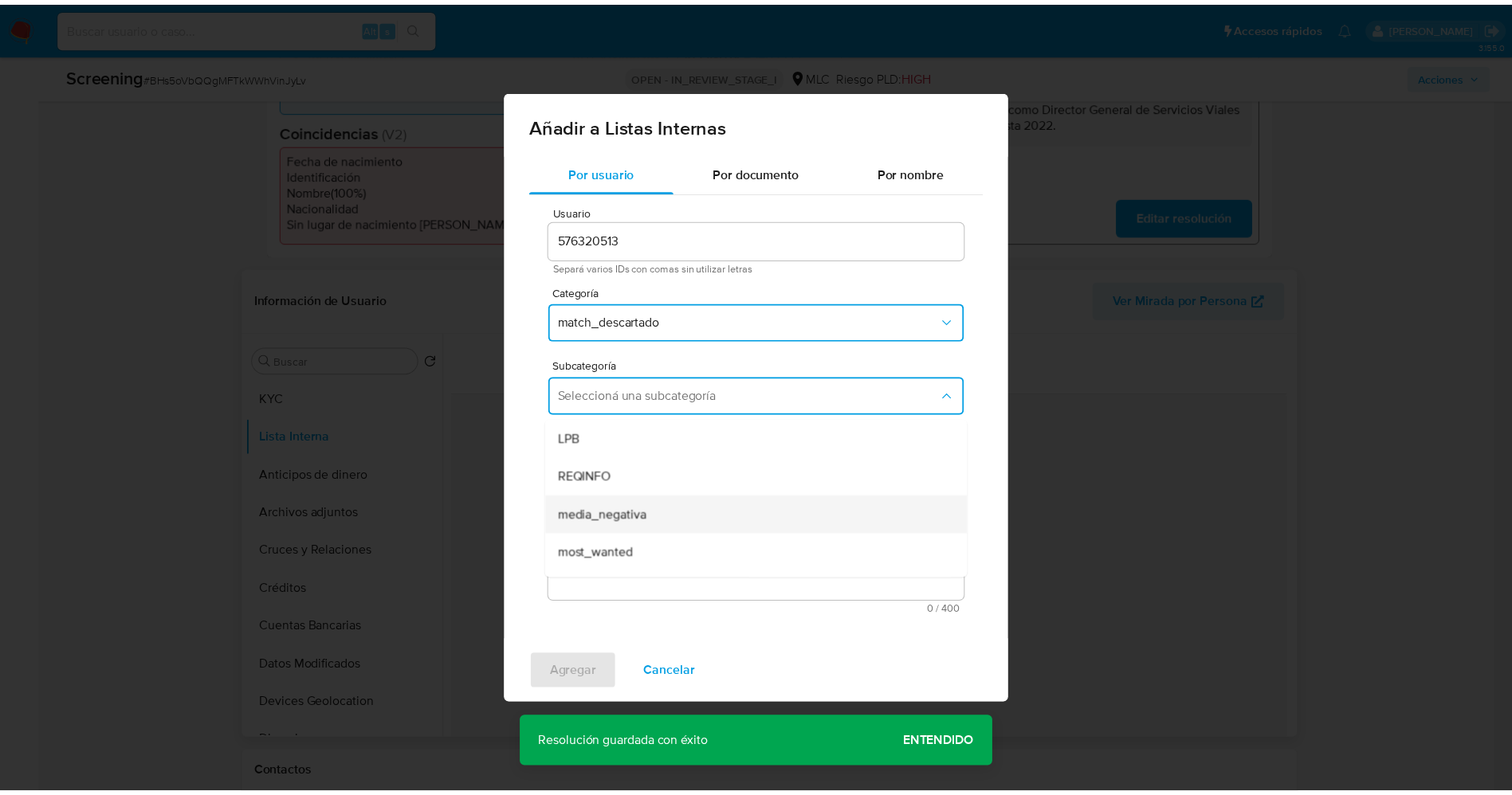
scroll to position [108, 0]
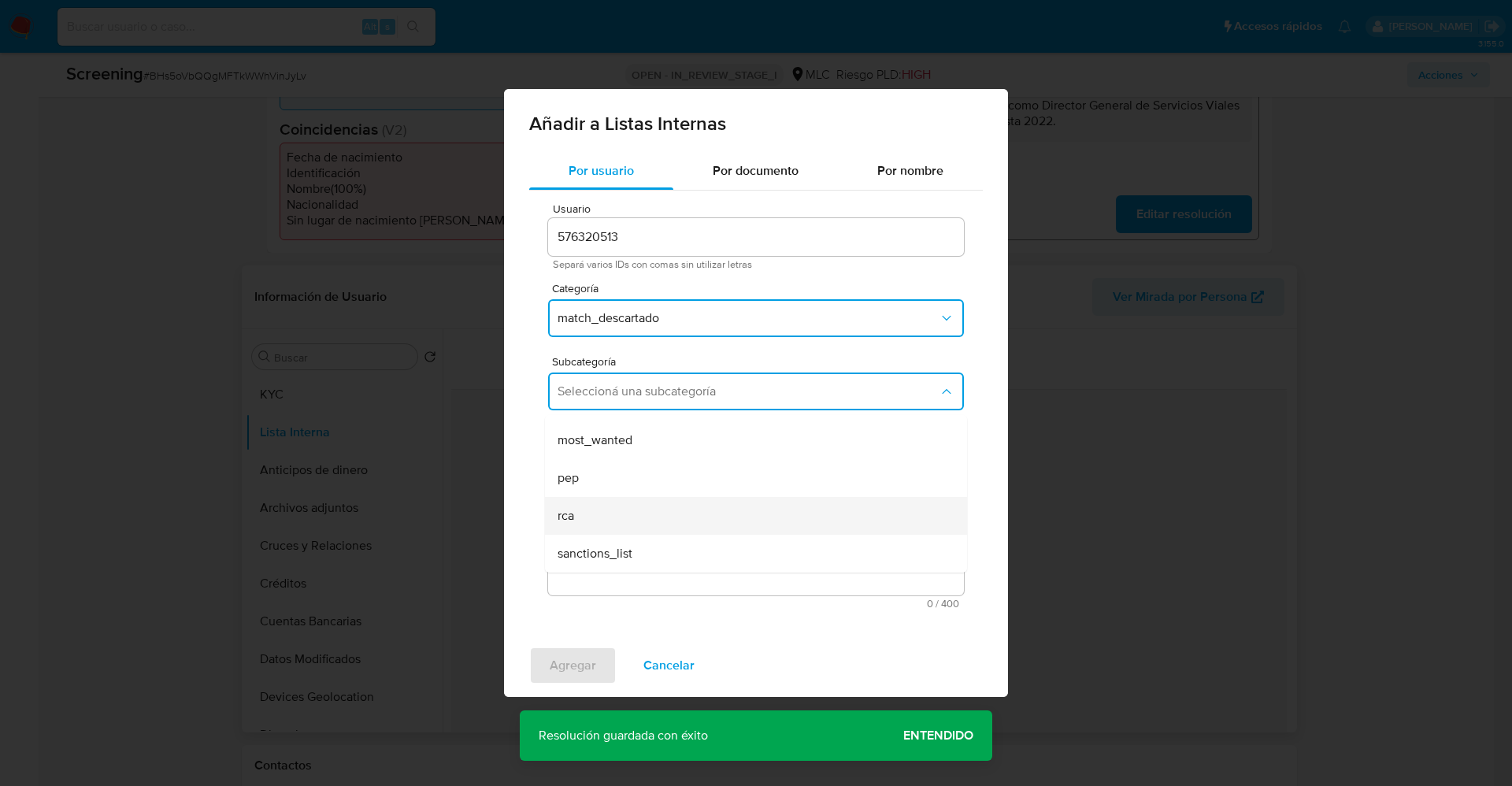
click at [596, 513] on div "rca" at bounding box center [751, 516] width 387 height 38
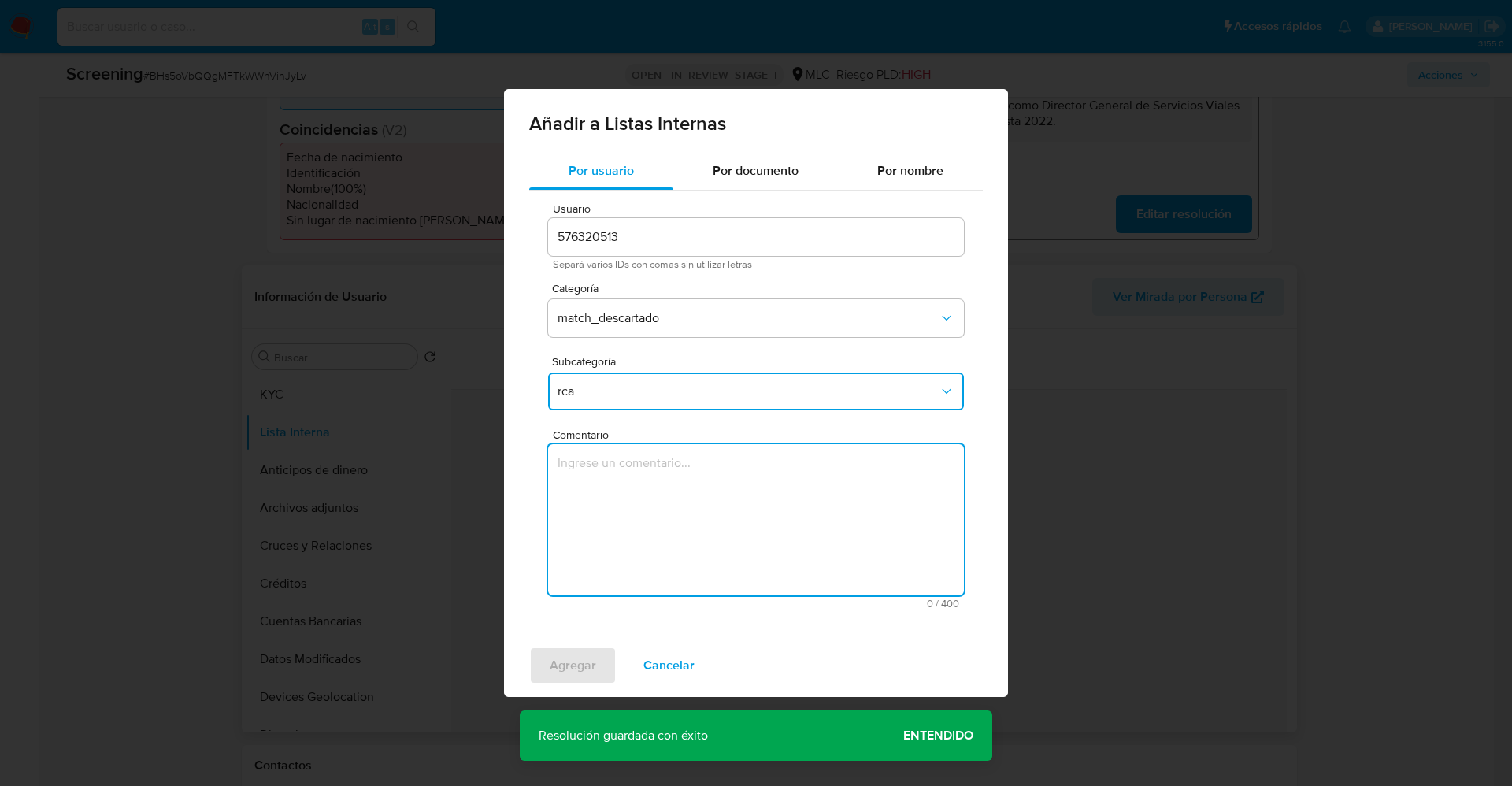
click at [596, 513] on textarea "Comentario" at bounding box center [756, 520] width 416 height 152
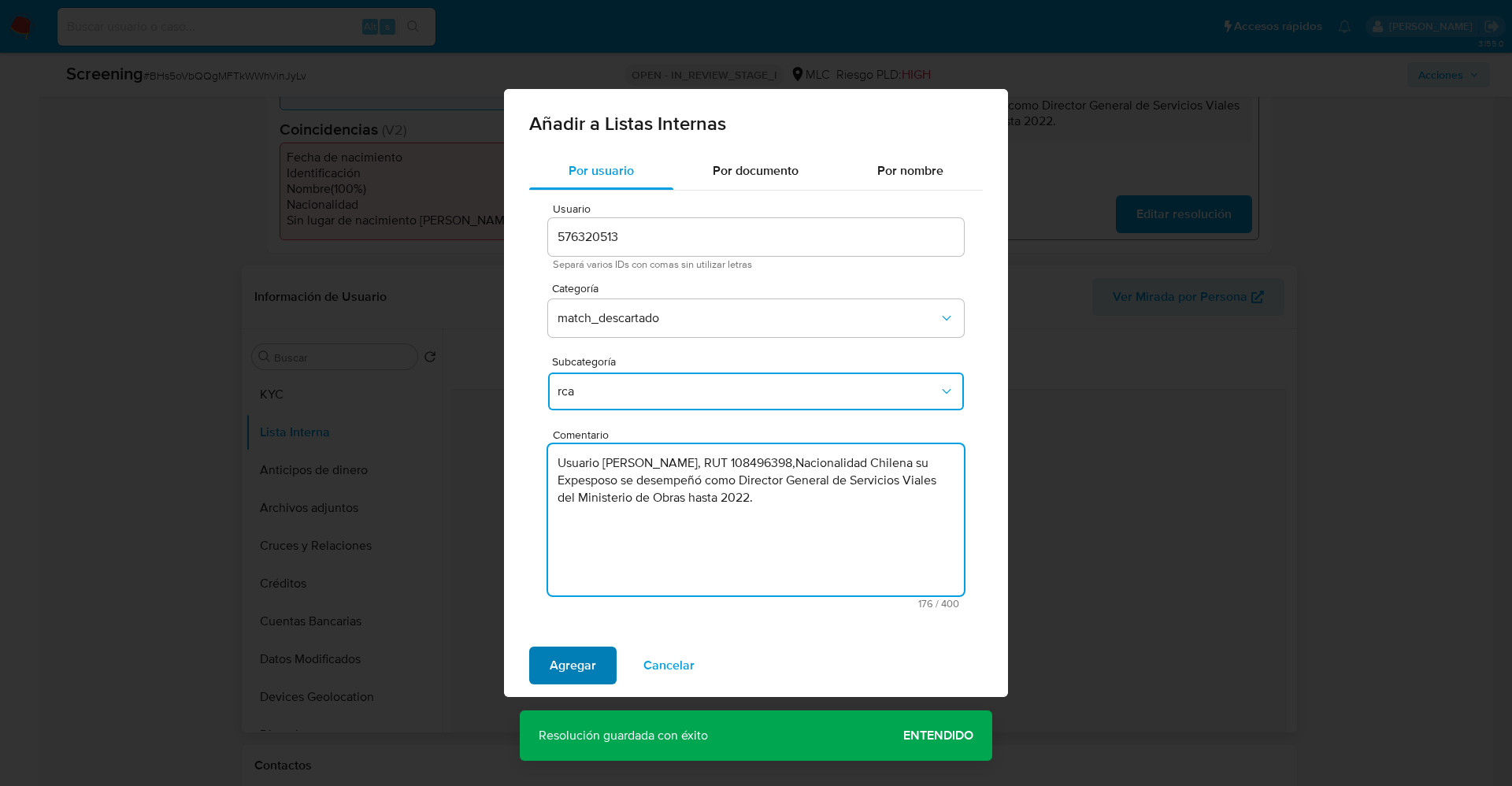
type textarea "Usuario Carolina Aída Farfán Berríos, RUT 108496398,Nacionalidad Chilena su Exp…"
click at [600, 523] on button "Agregar" at bounding box center [573, 665] width 87 height 38
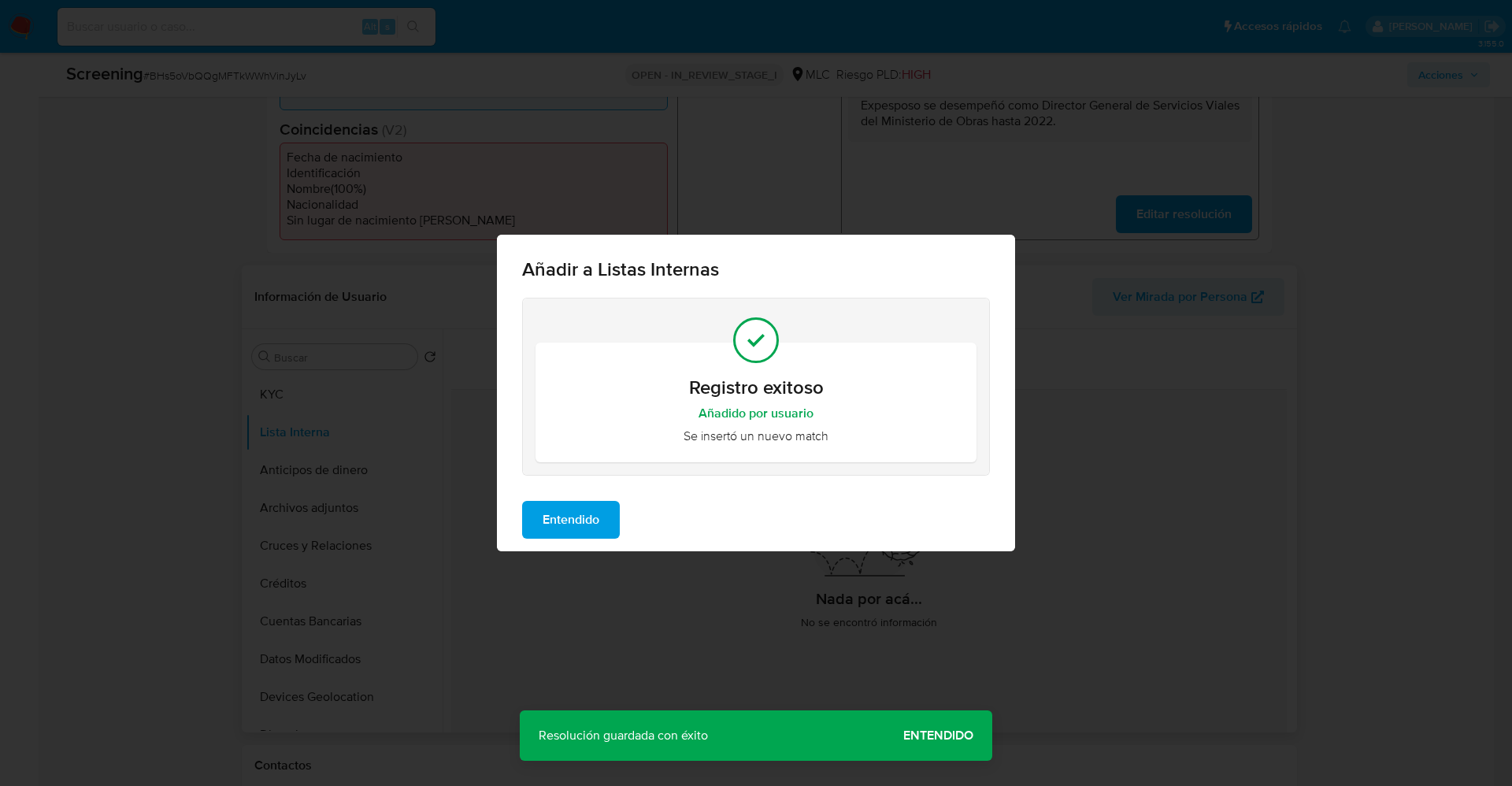
click at [561, 523] on span "Entendido" at bounding box center [571, 520] width 57 height 34
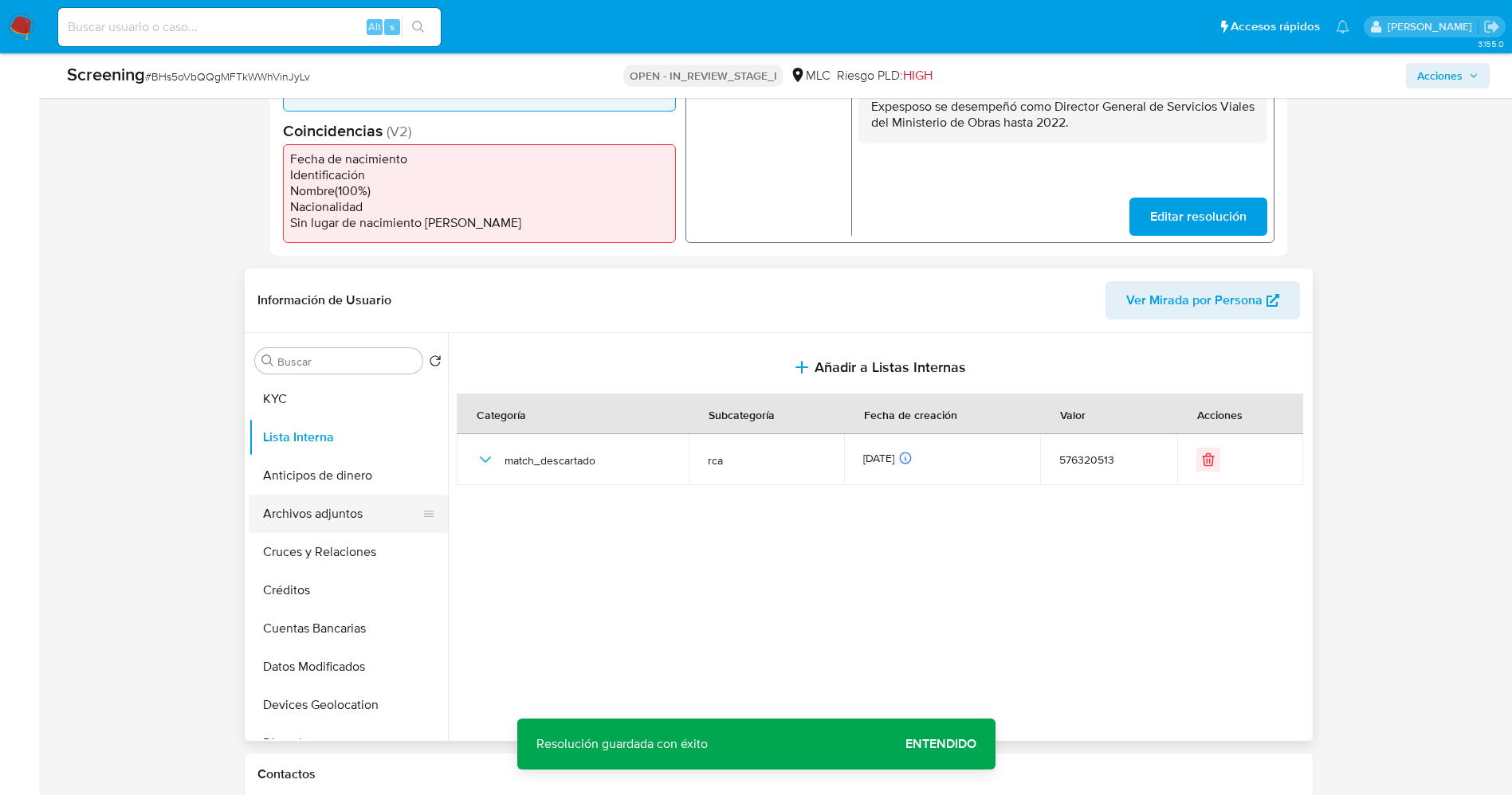
click at [336, 518] on button "Archivos adjuntos" at bounding box center [342, 514] width 186 height 38
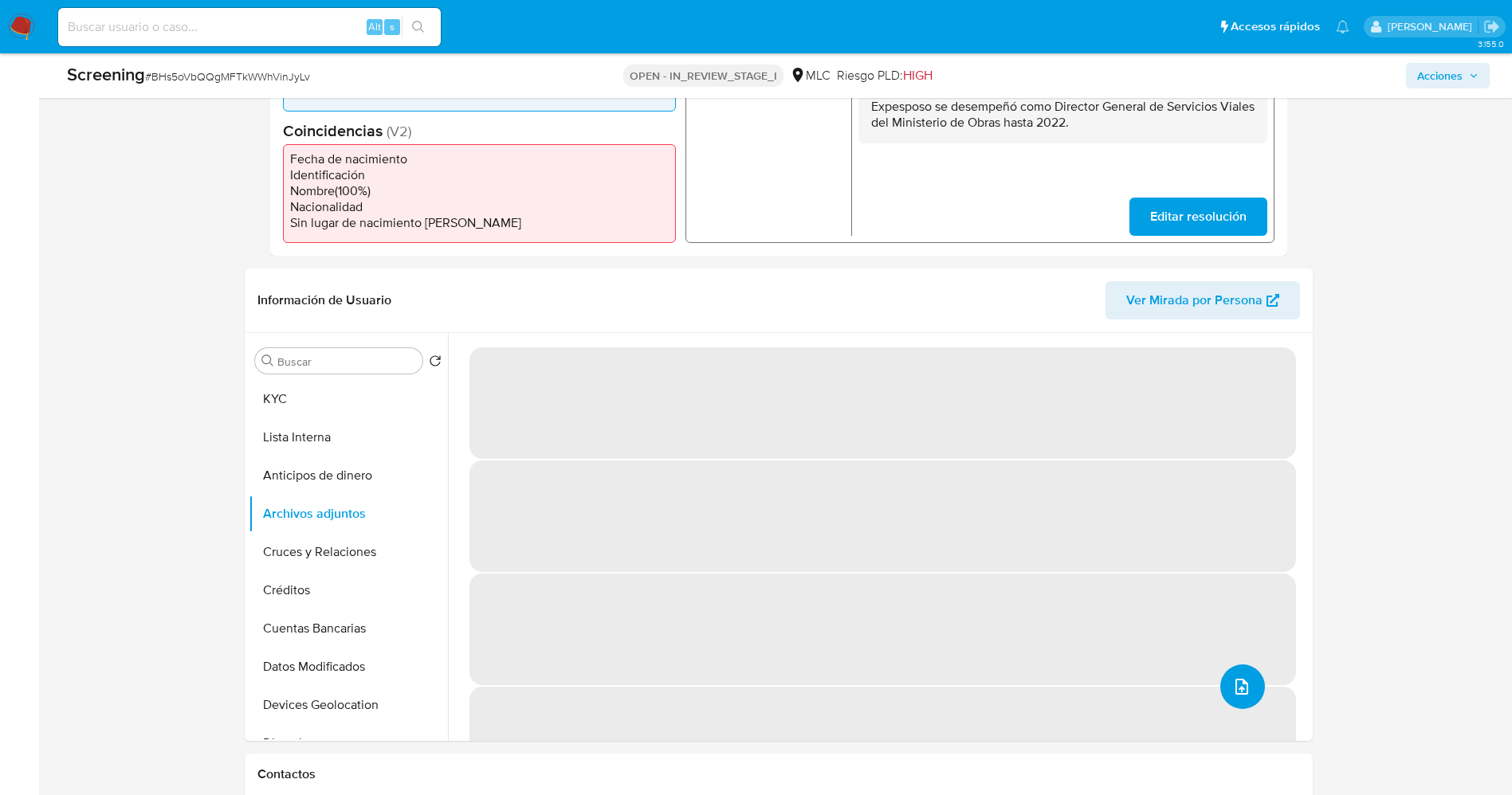
click at [1019, 529] on button "upload-file" at bounding box center [1242, 687] width 45 height 45
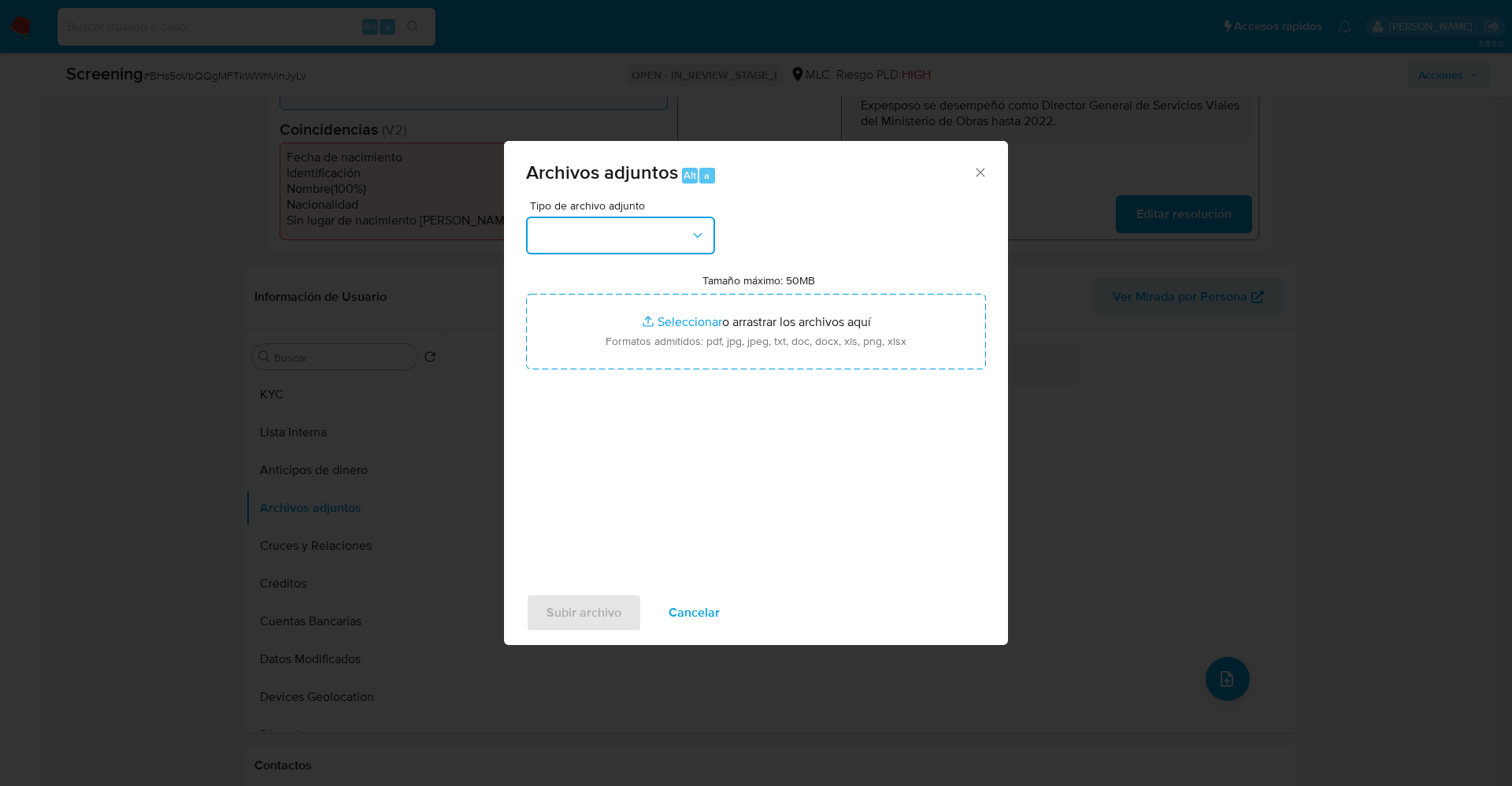
click at [631, 232] on button "button" at bounding box center [621, 235] width 189 height 38
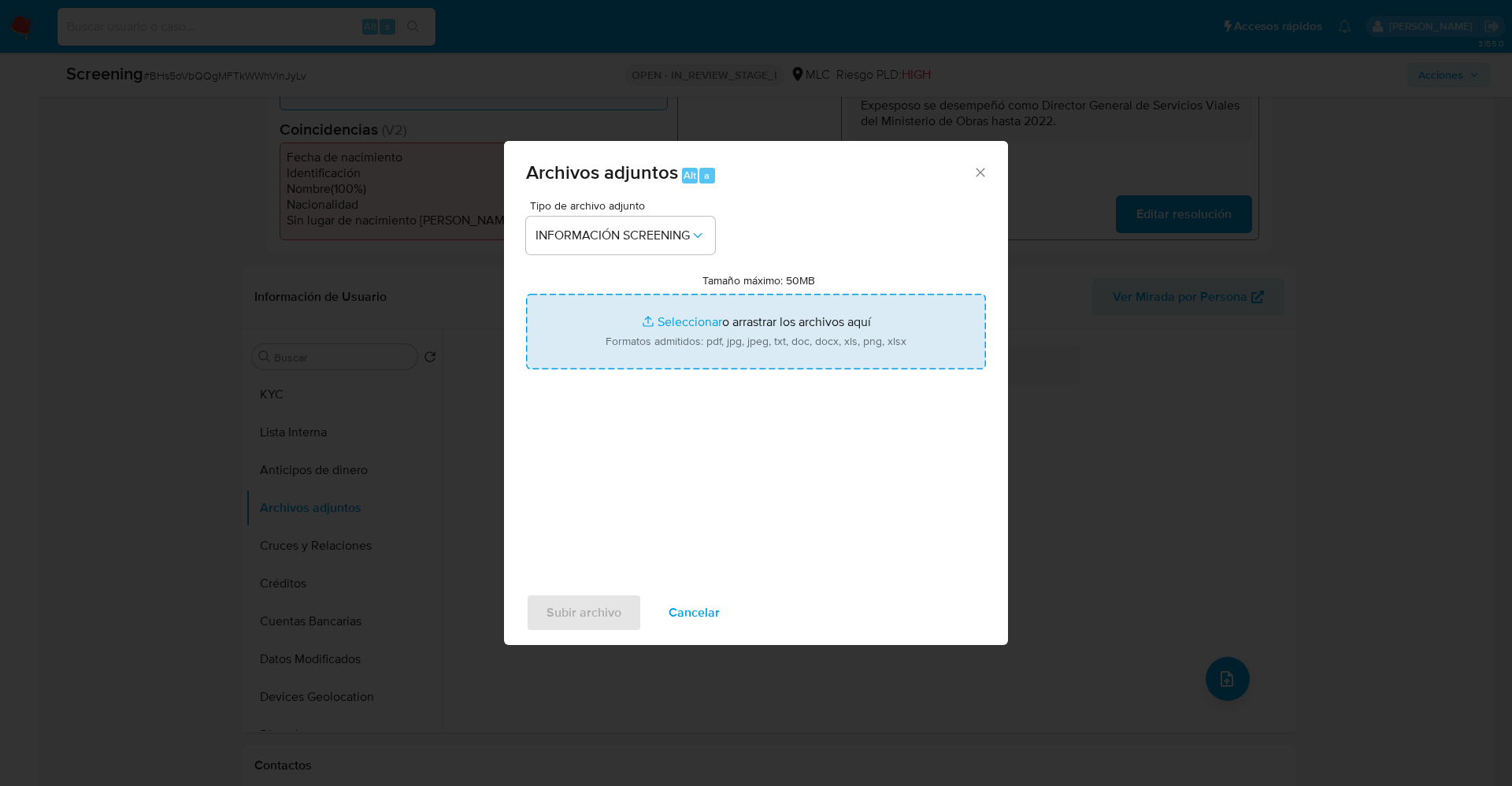
type input "C:\fakepath\QuickIdProfileReport_e_tr_wci_3463533.pdf"
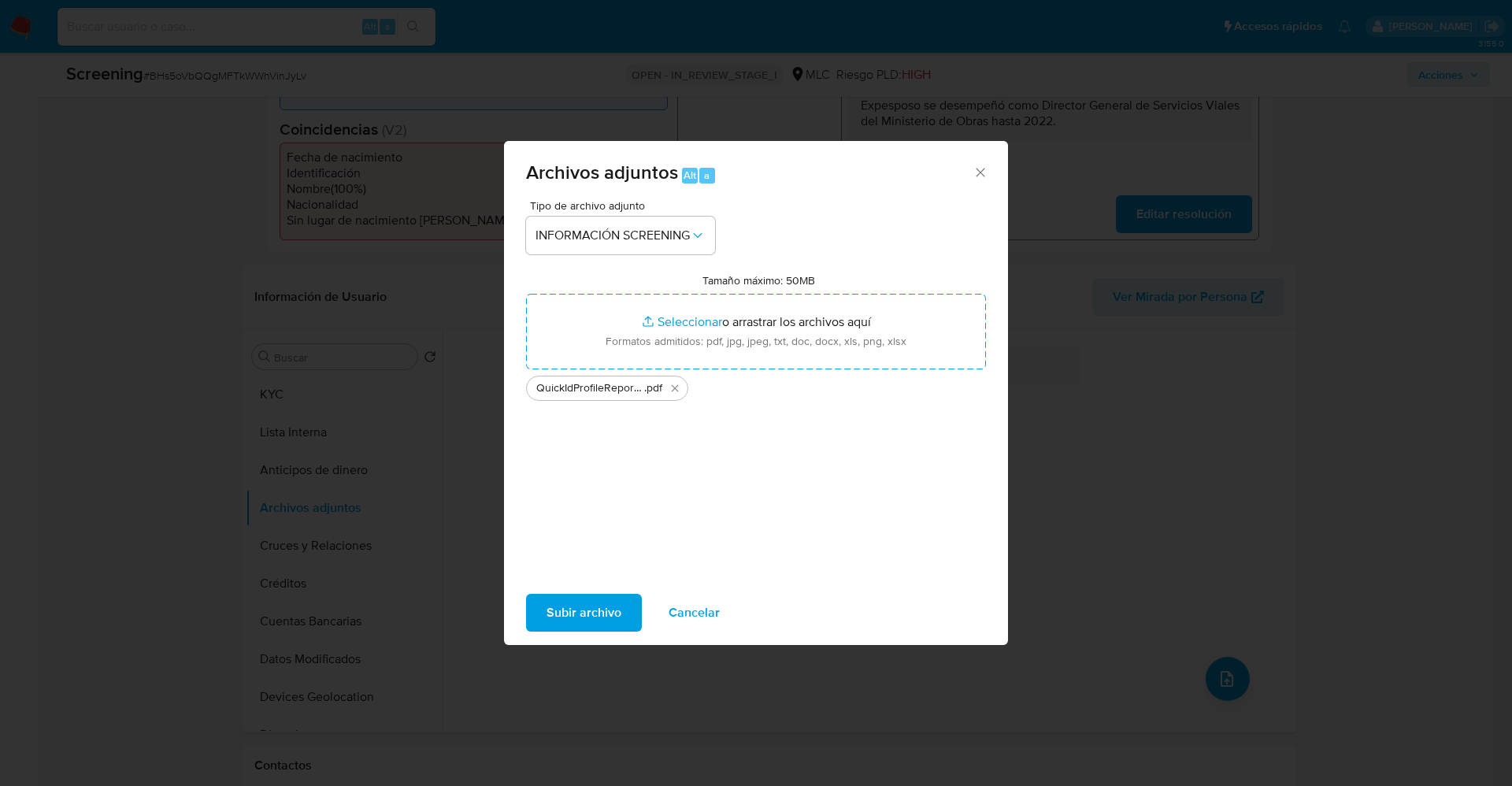
click at [537, 523] on button "Subir archivo" at bounding box center [584, 613] width 115 height 38
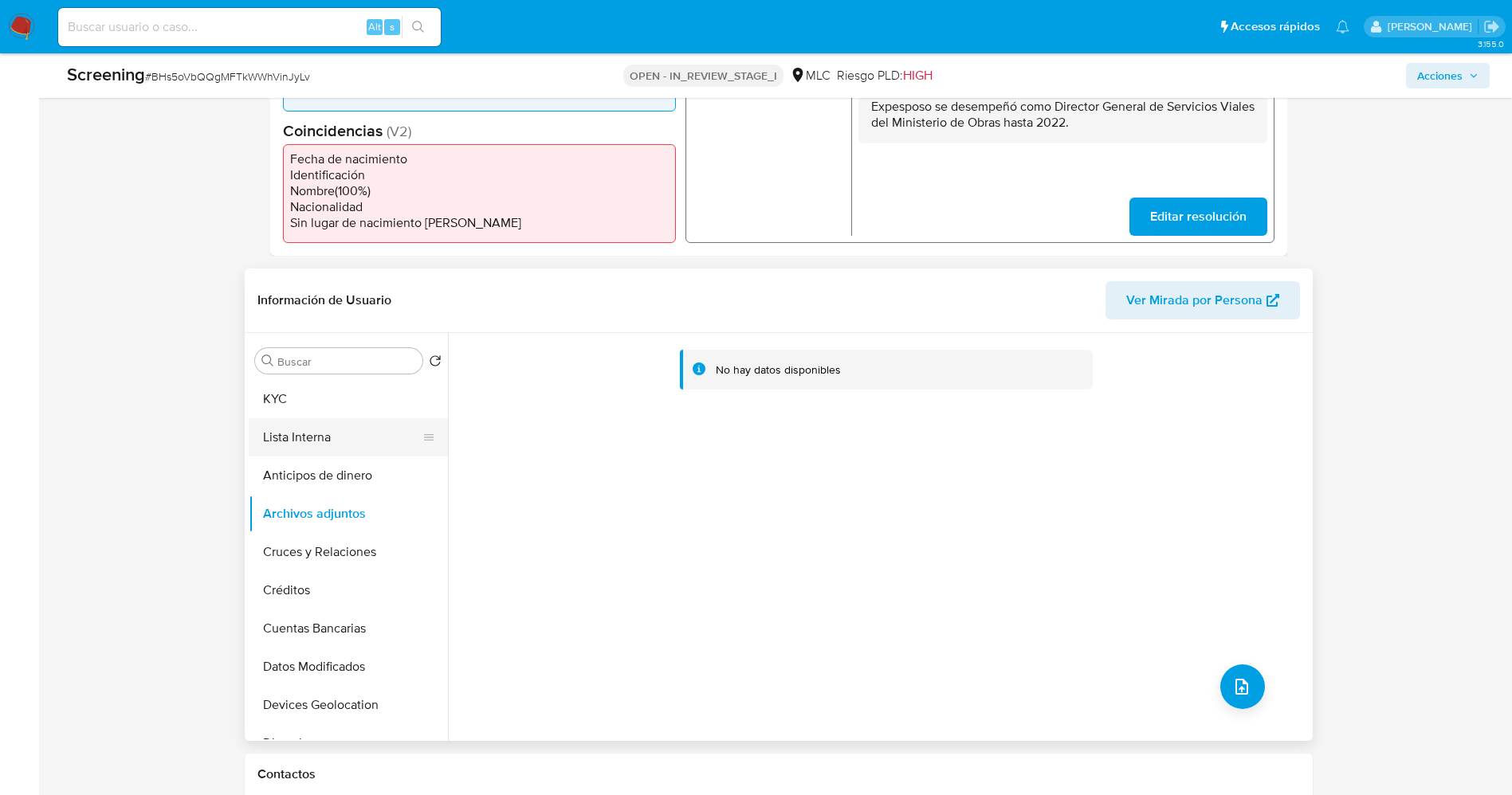
click at [332, 424] on button "Lista Interna" at bounding box center [342, 437] width 186 height 38
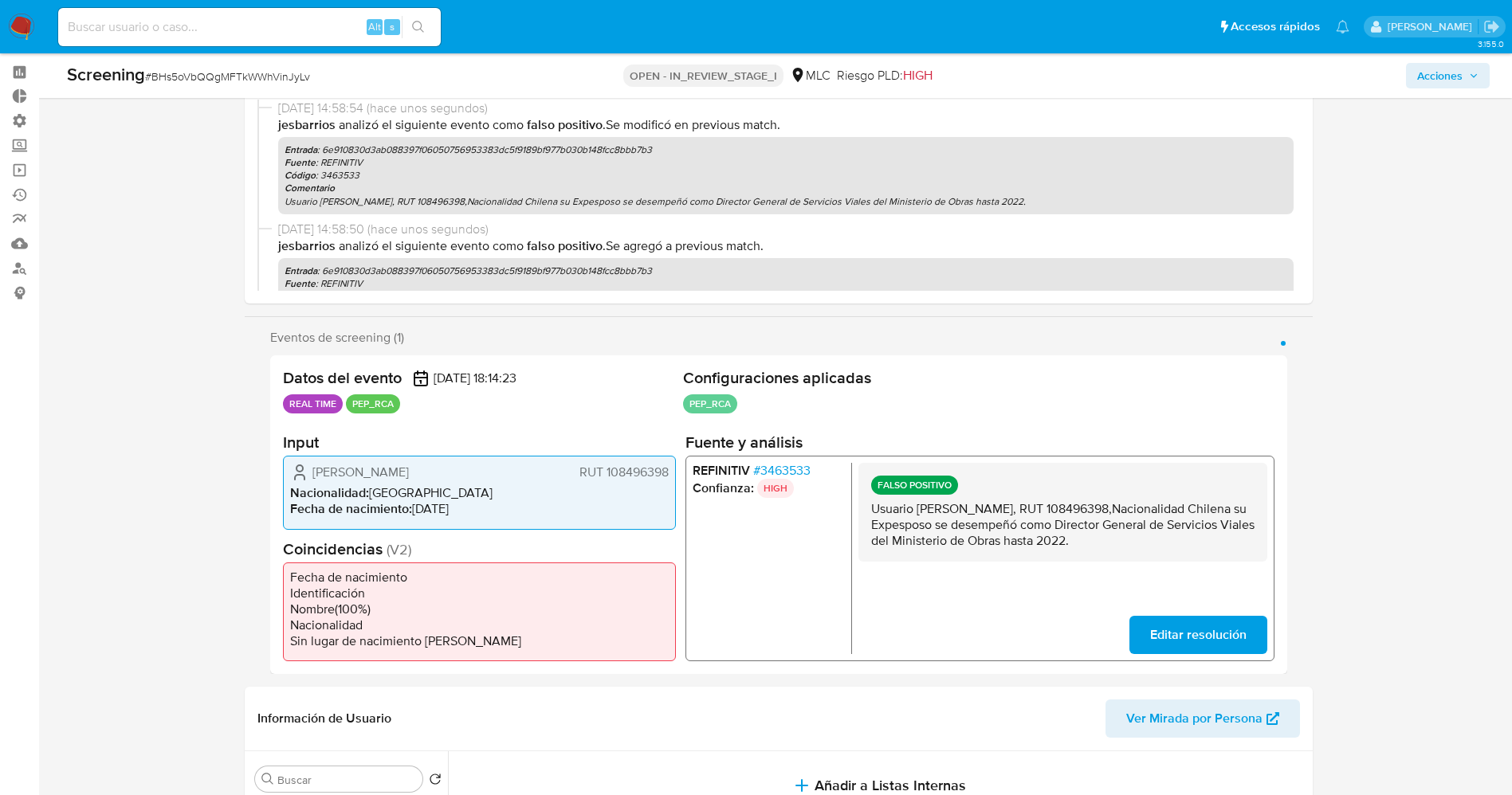
scroll to position [0, 0]
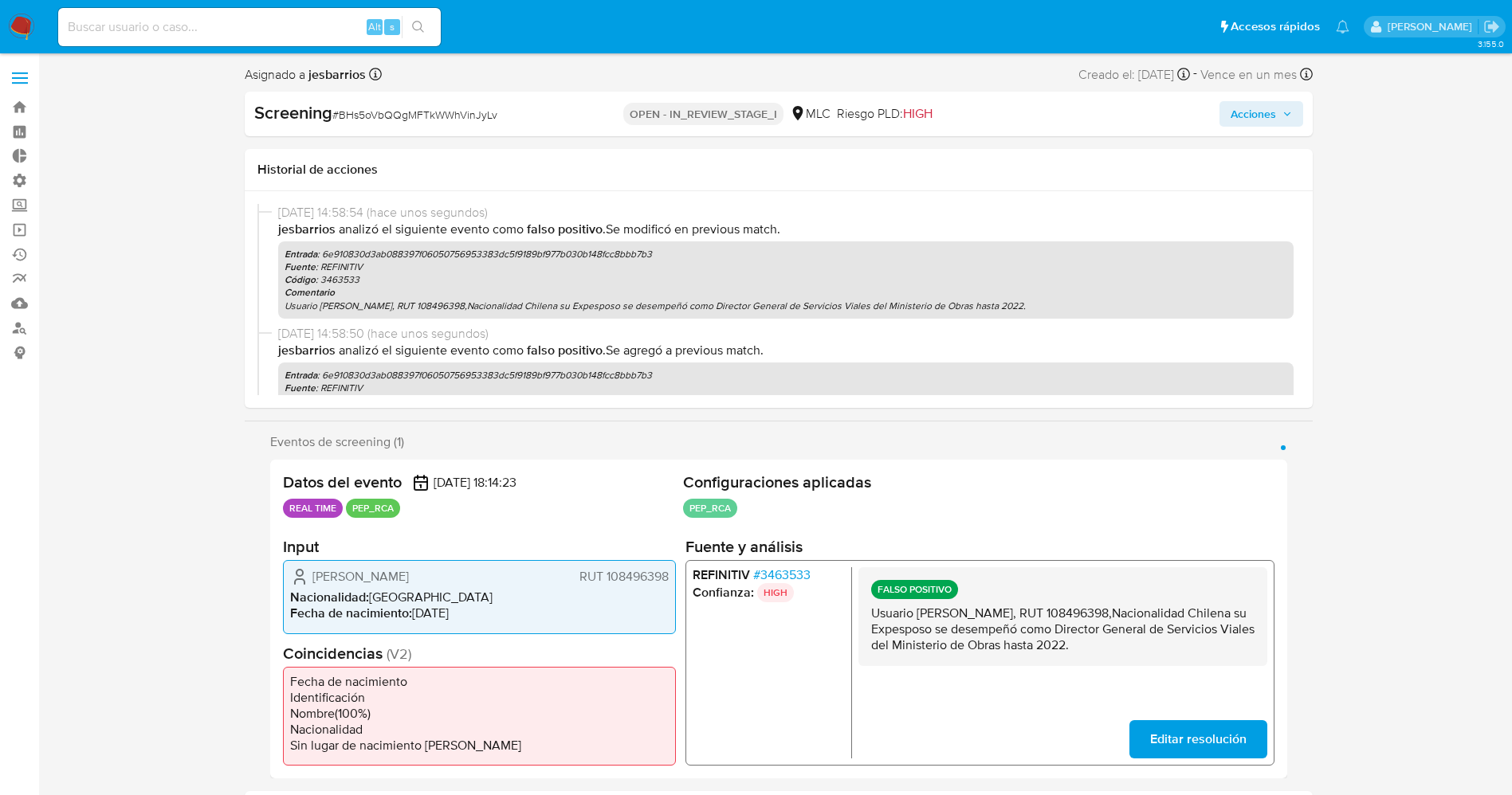
click at [1019, 108] on span "Acciones" at bounding box center [1253, 114] width 46 height 25
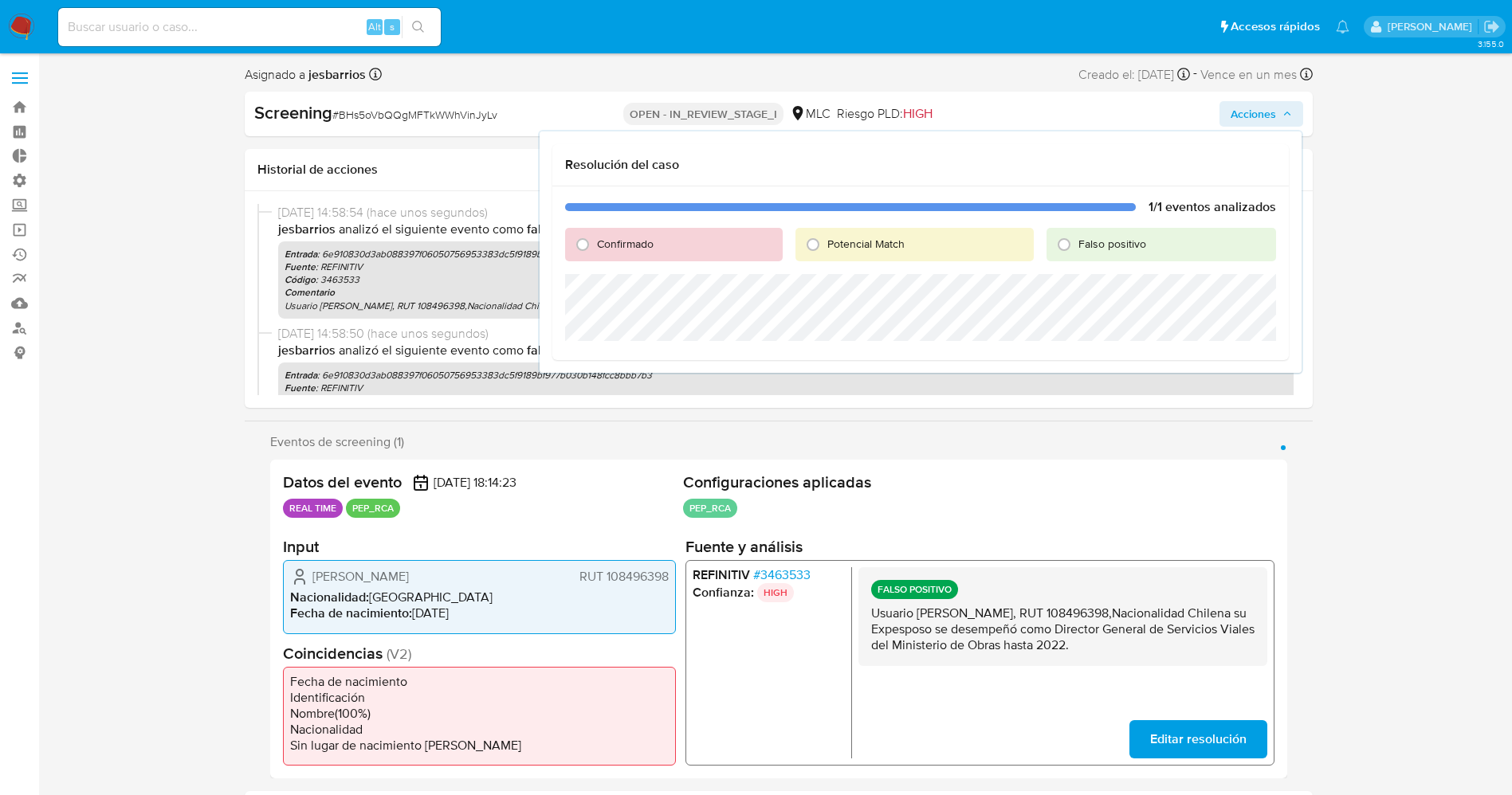
drag, startPoint x: 1075, startPoint y: 238, endPoint x: 1075, endPoint y: 271, distance: 33.0
click at [1019, 239] on input "Falso positivo" at bounding box center [1063, 245] width 25 height 25
radio input "true"
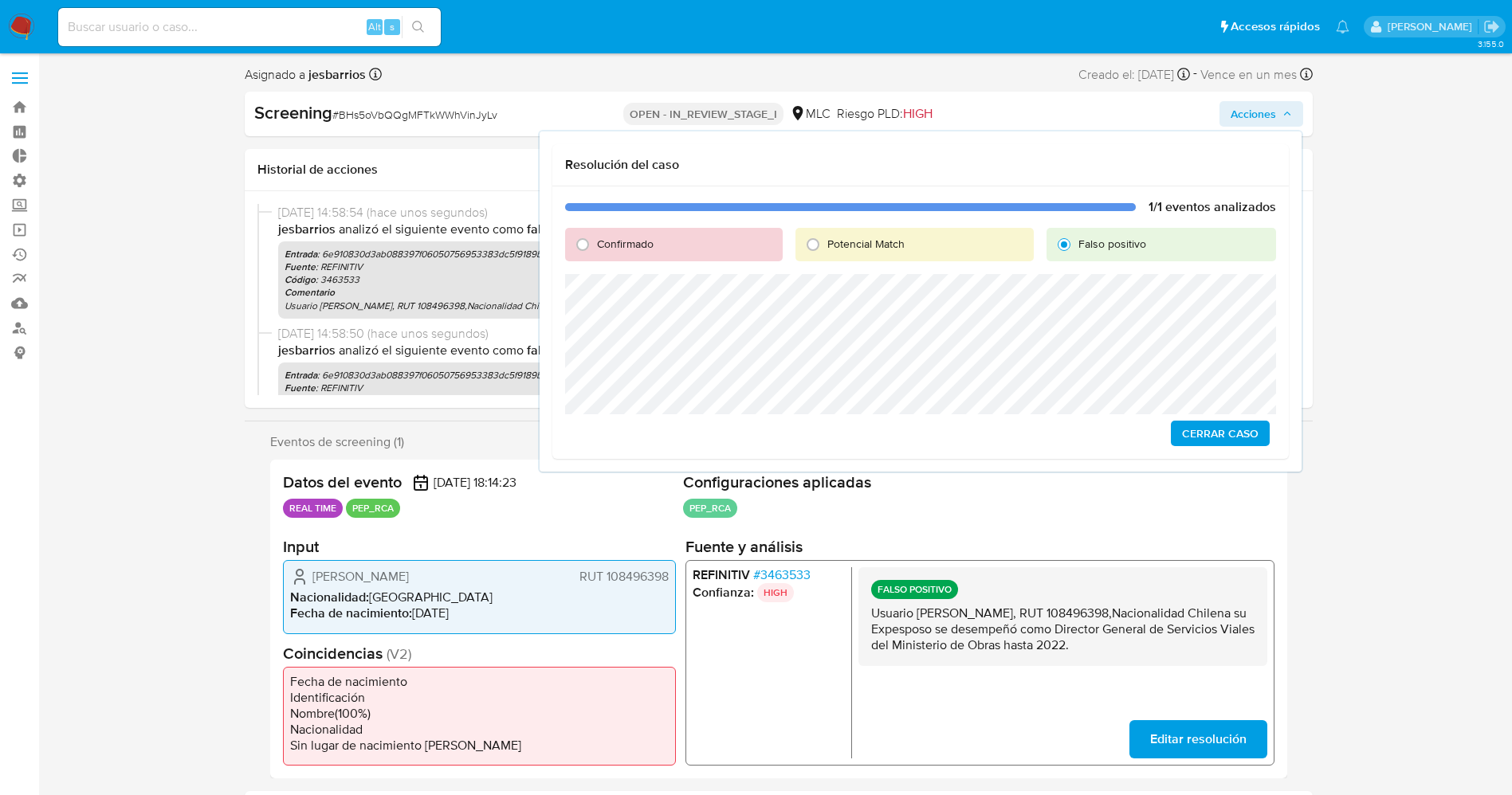
click at [1019, 435] on span "Cerrar Caso" at bounding box center [1220, 433] width 76 height 22
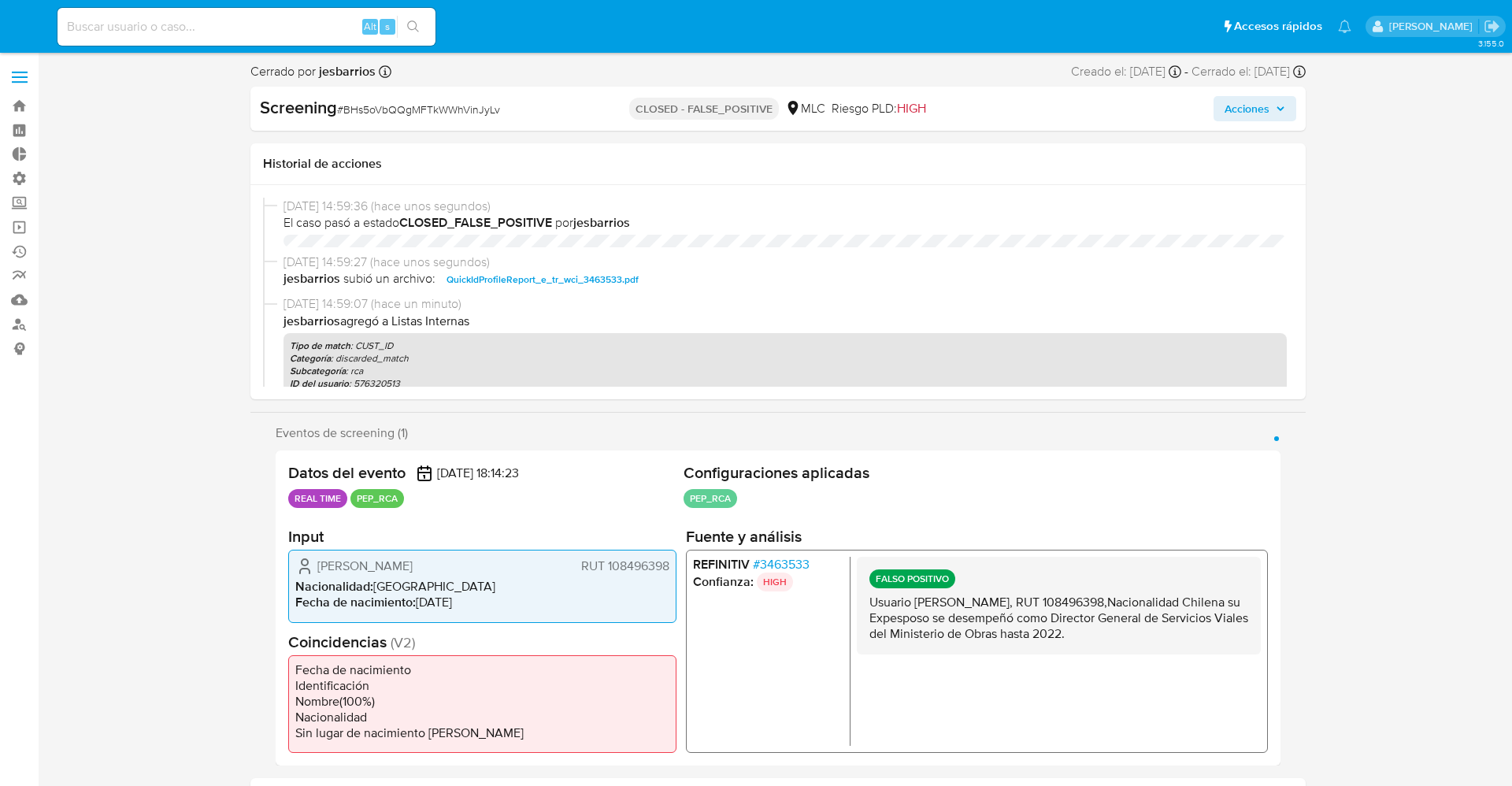
select select "10"
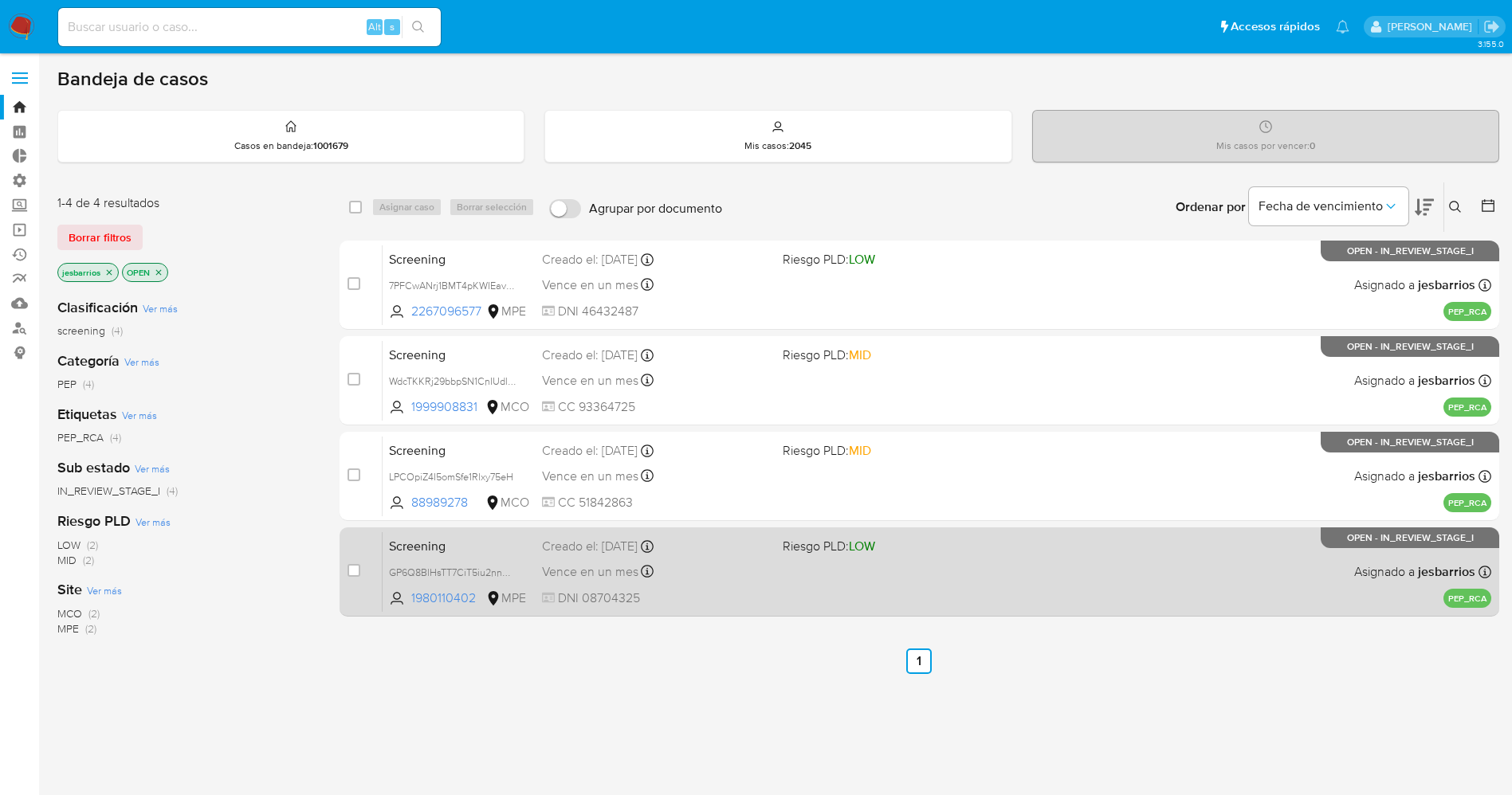
click at [866, 576] on div "Screening GP6Q8BlHsTT7CiT5iu2nnDb1 1980110402 MPE Riesgo PLD: LOW Creado el: [D…" at bounding box center [936, 571] width 1108 height 80
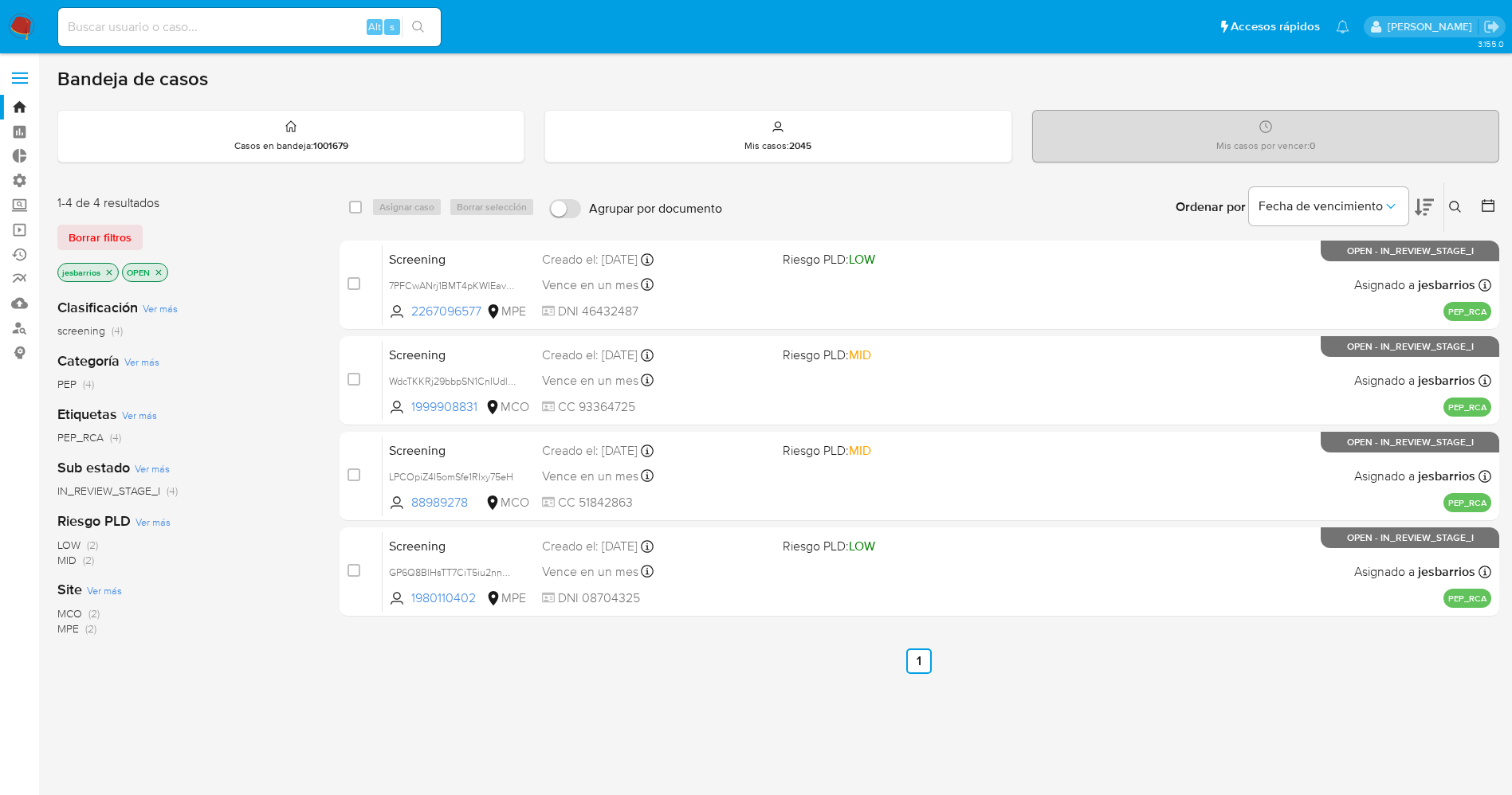
click at [30, 20] on img at bounding box center [21, 27] width 27 height 27
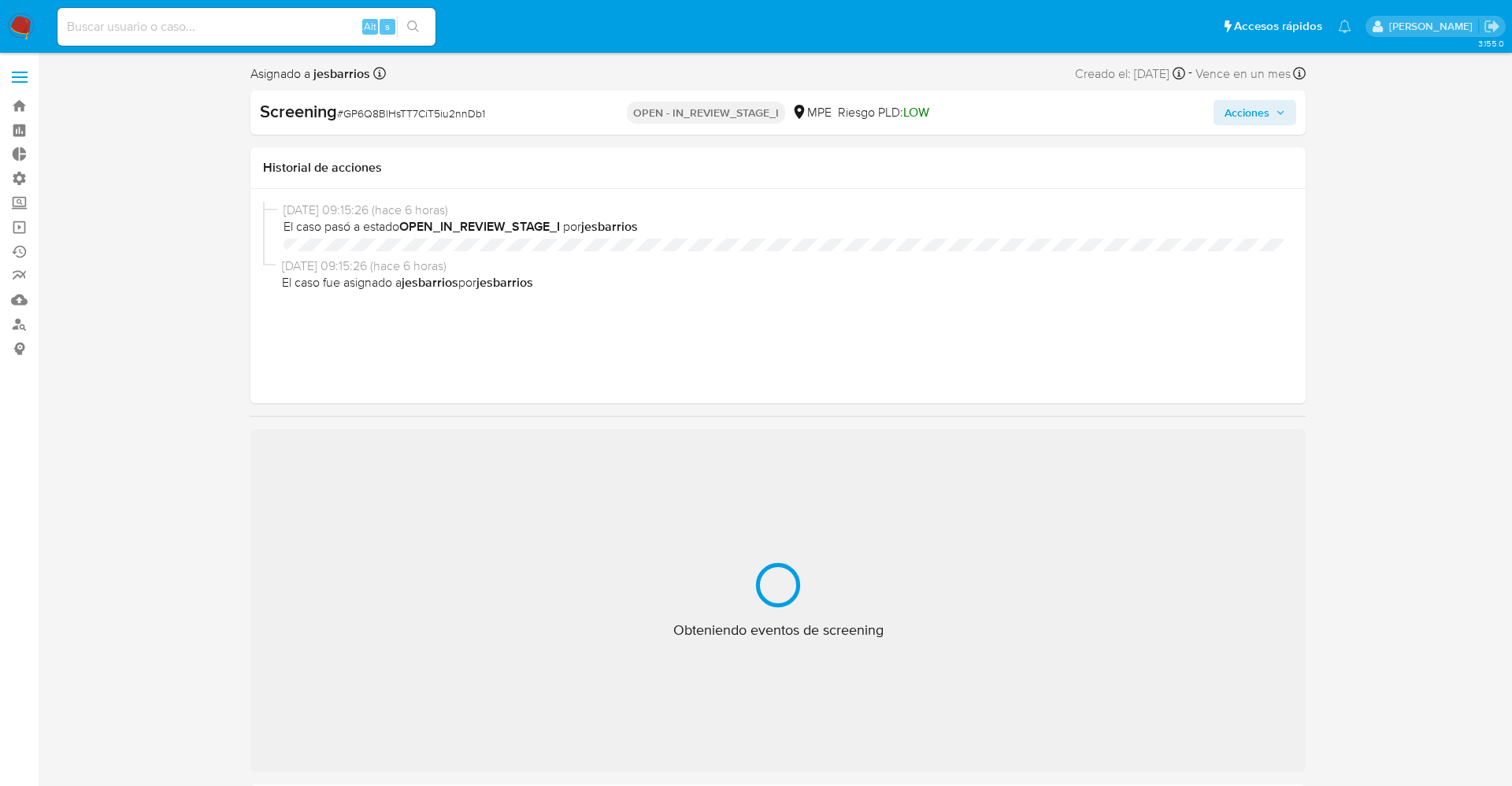
select select "10"
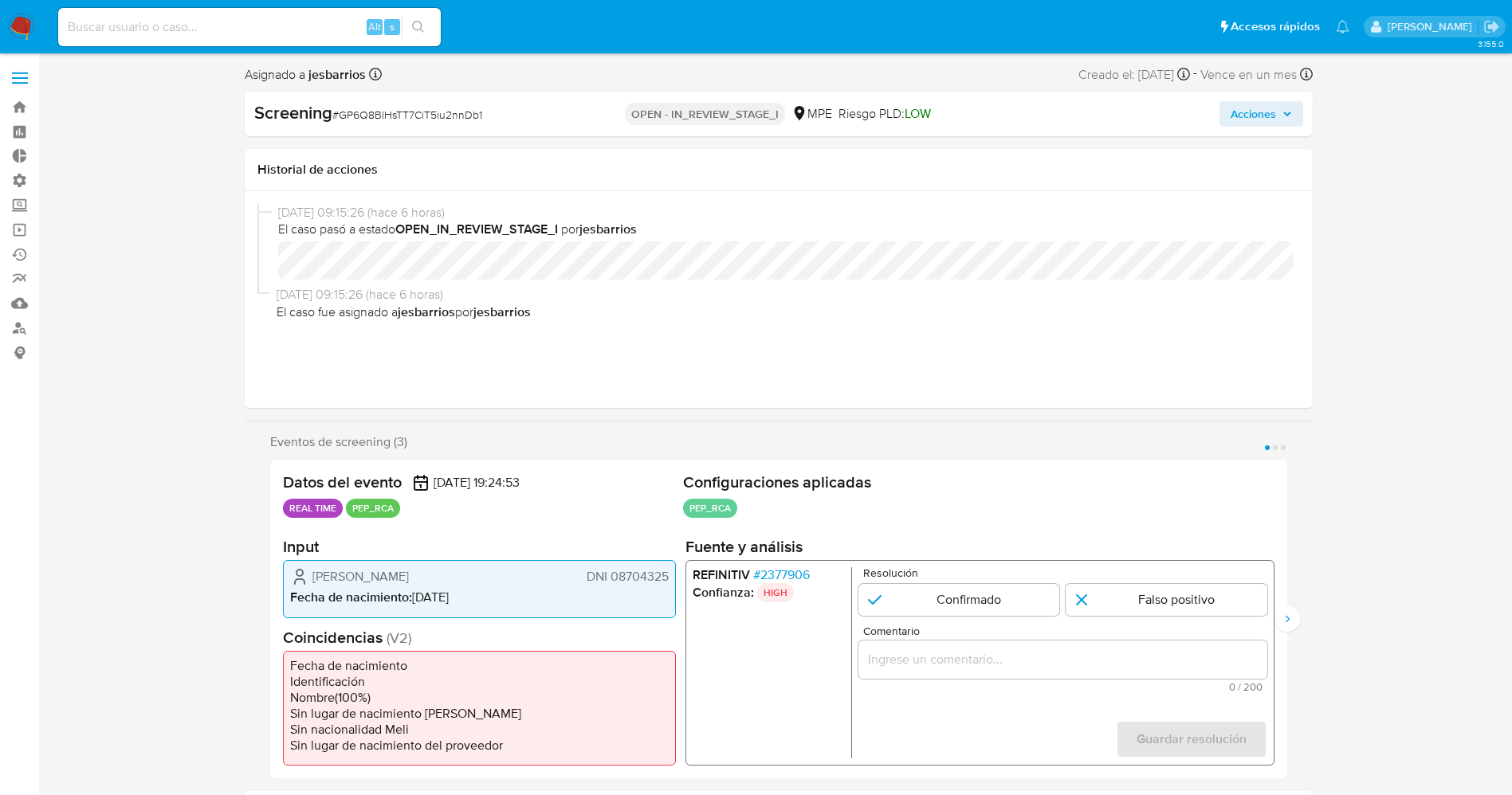
click at [773, 581] on span "# 2377906" at bounding box center [781, 575] width 57 height 16
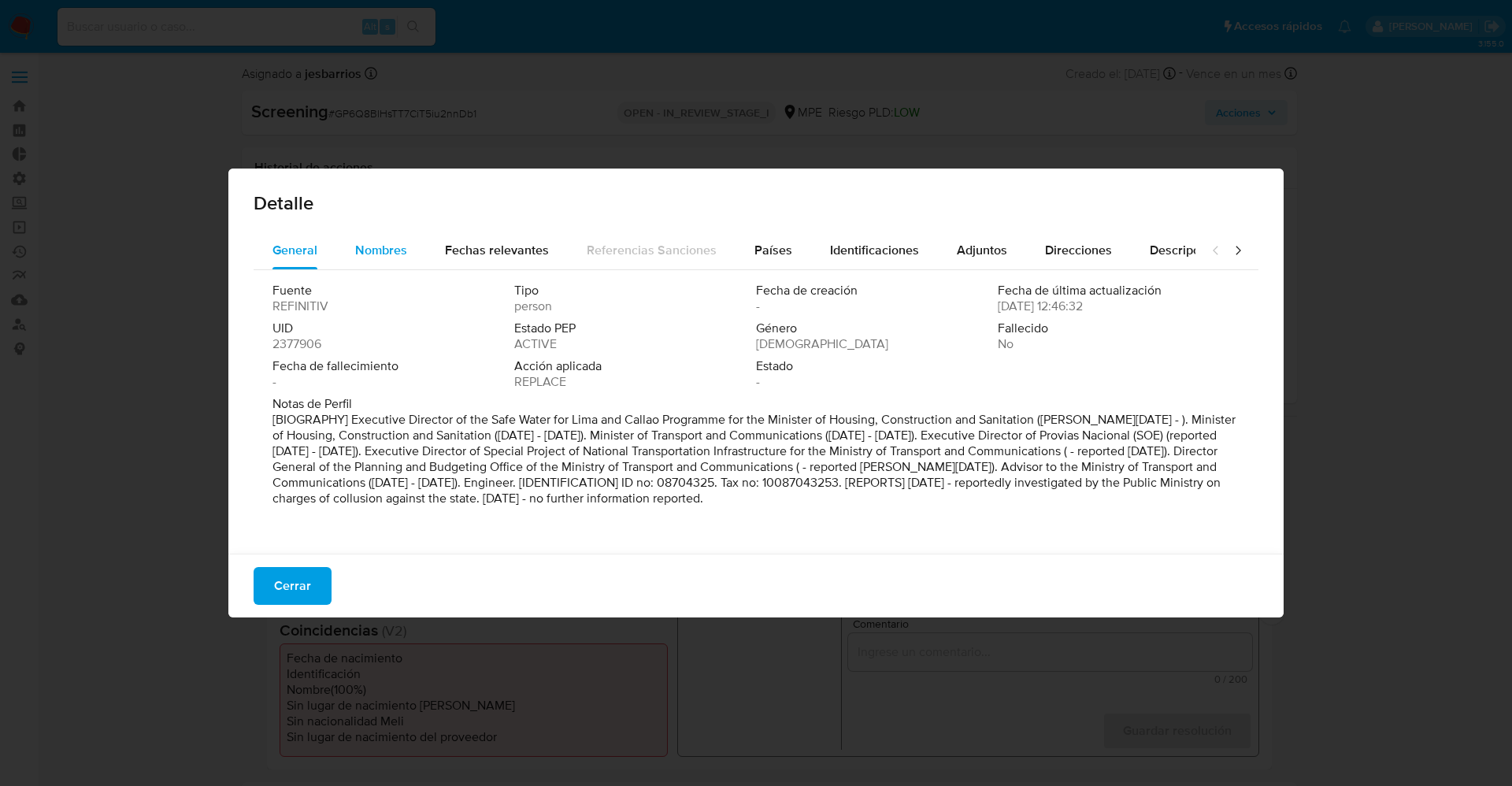
click at [349, 258] on button "Nombres" at bounding box center [381, 250] width 90 height 38
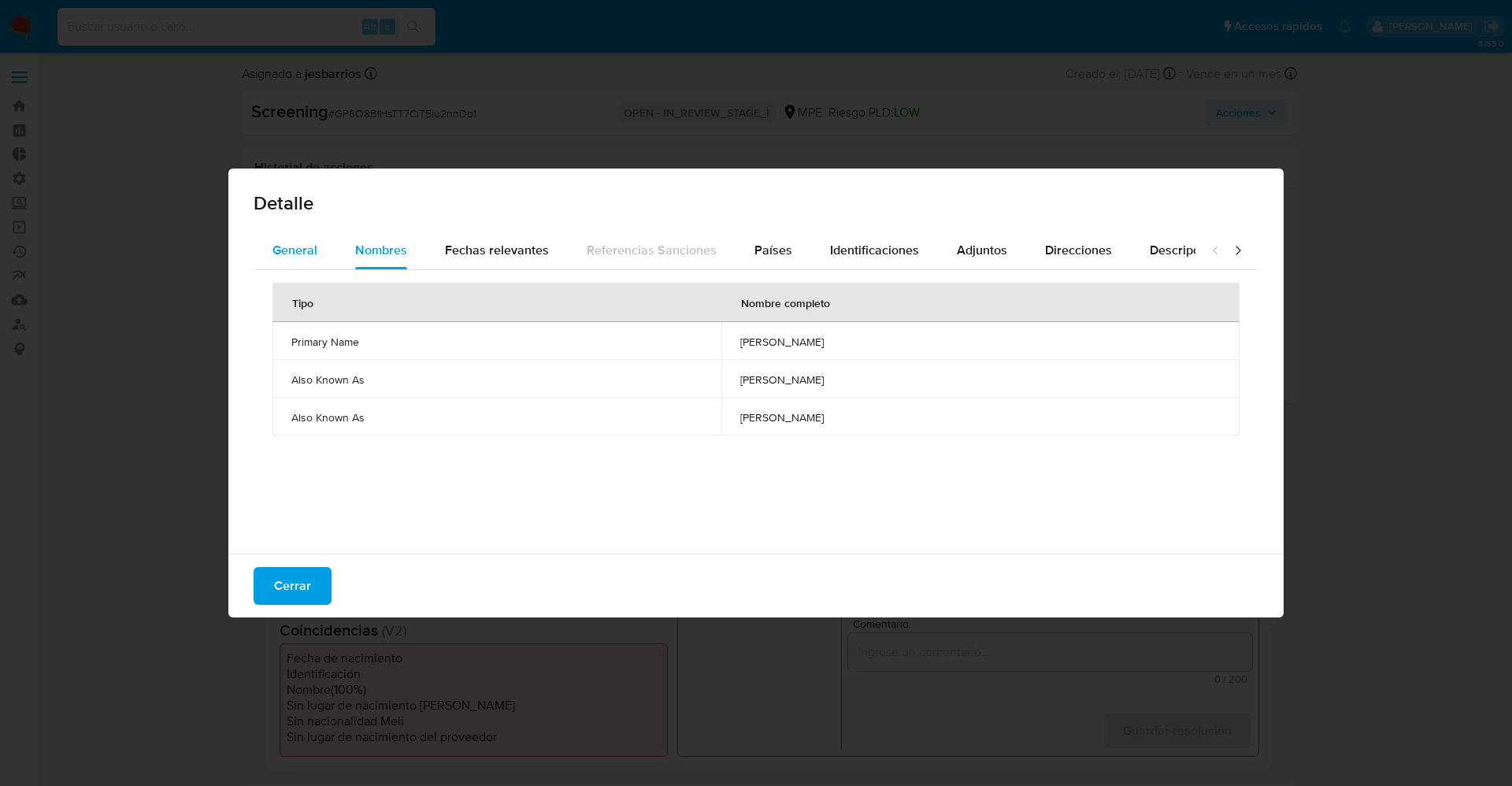
click at [319, 255] on button "General" at bounding box center [295, 250] width 83 height 38
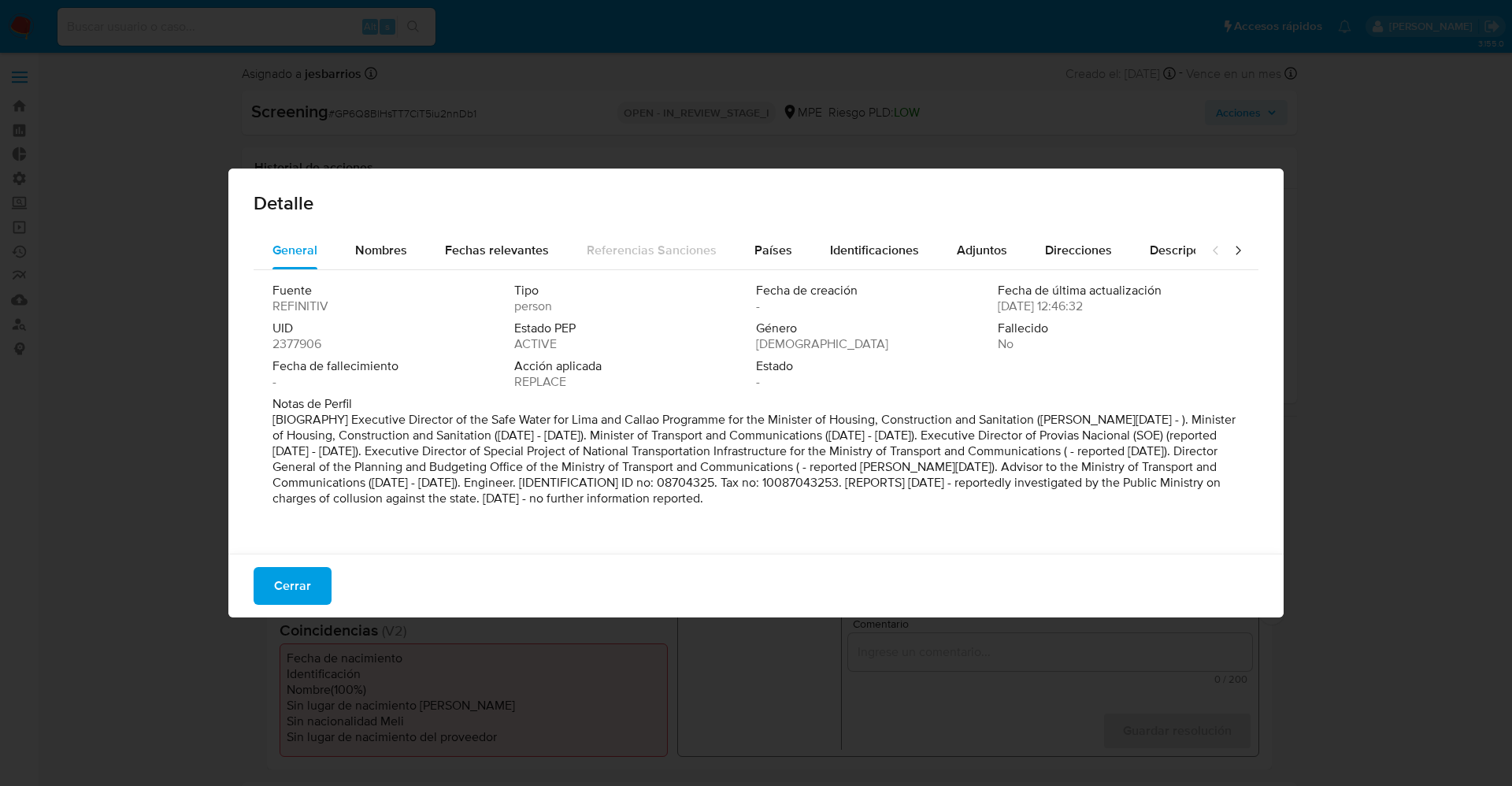
drag, startPoint x: 335, startPoint y: 424, endPoint x: 941, endPoint y: 560, distance: 621.1
click at [941, 560] on div "Detalle General Nombres Fechas relevantes Referencias Sanciones Países Identifi…" at bounding box center [756, 393] width 1055 height 450
click at [392, 244] on span "Nombres" at bounding box center [381, 250] width 52 height 18
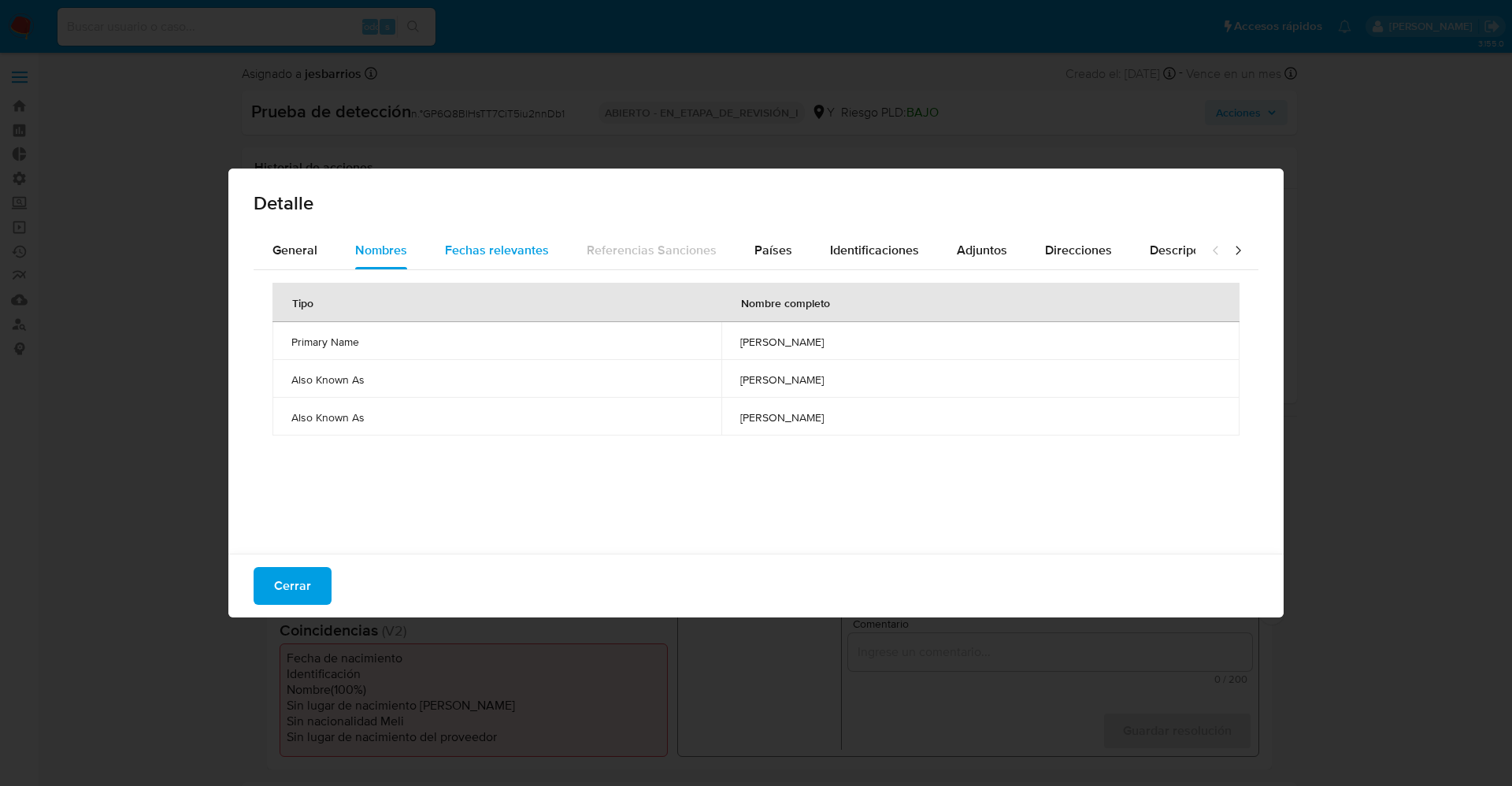
click at [515, 243] on span "Fechas relevantes" at bounding box center [497, 250] width 104 height 18
click at [777, 238] on div "Países" at bounding box center [773, 250] width 38 height 38
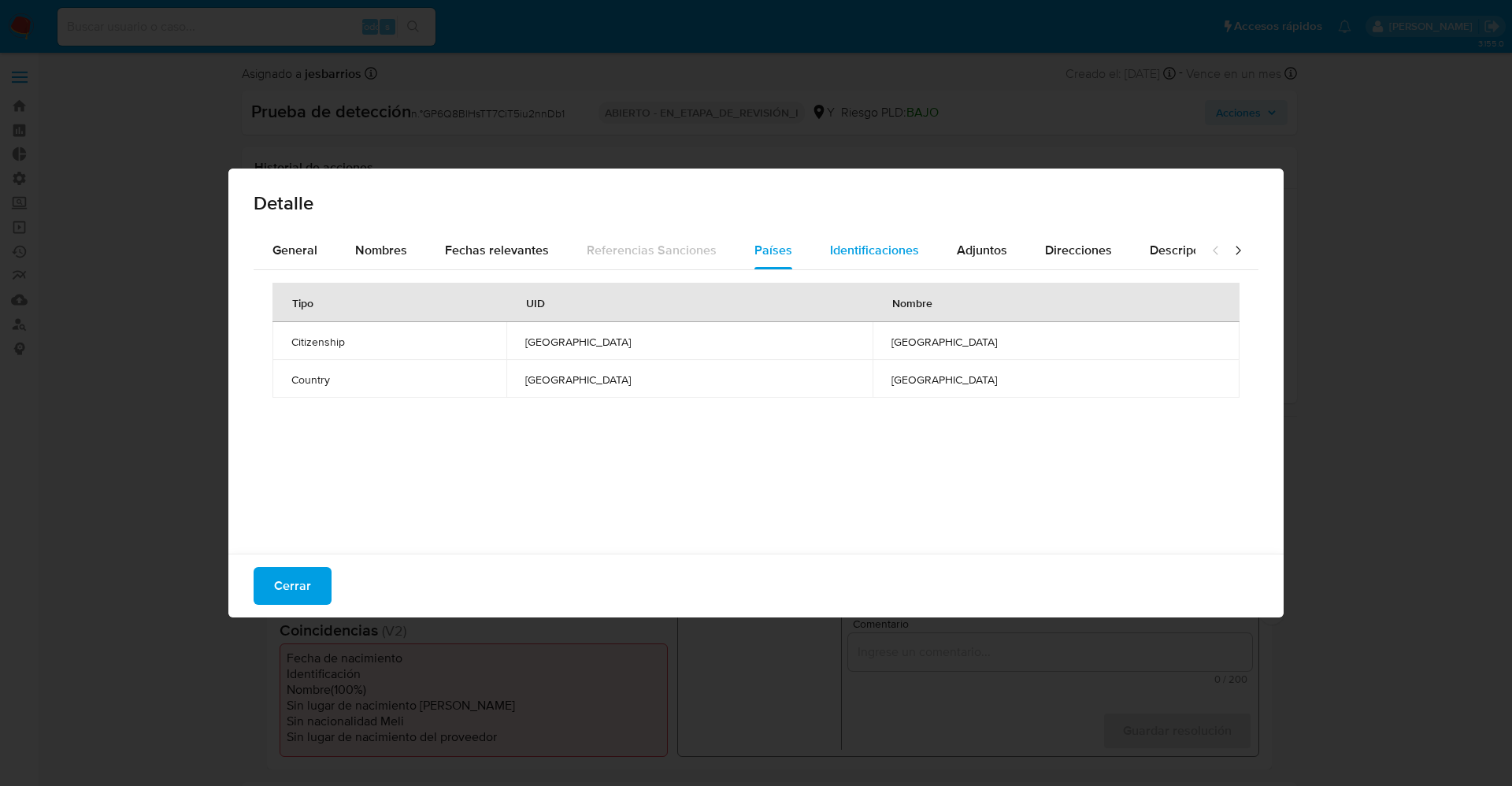
click at [861, 234] on div "Identificaciones" at bounding box center [874, 250] width 89 height 38
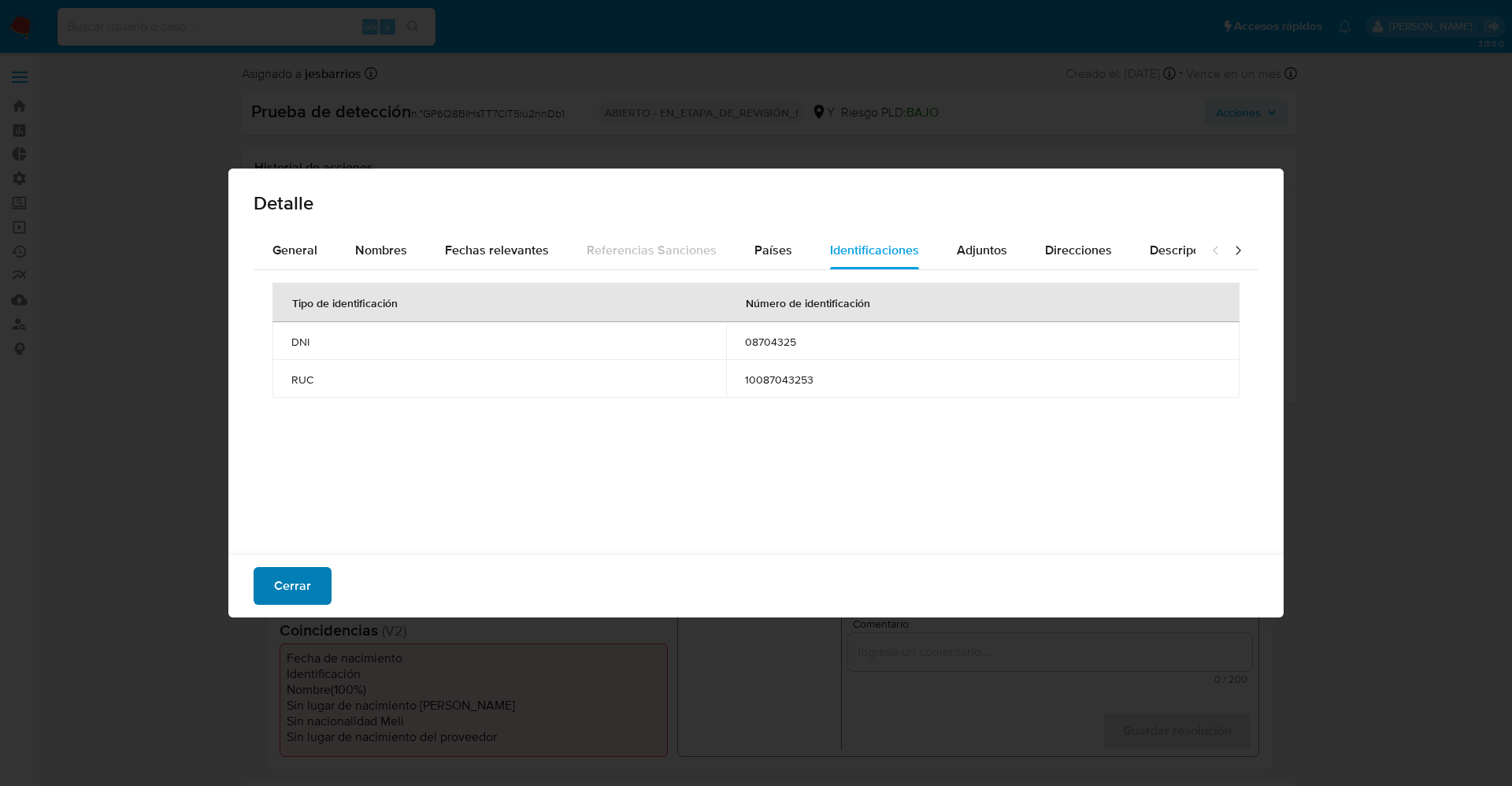
click at [277, 583] on span "Cerrar" at bounding box center [293, 586] width 37 height 34
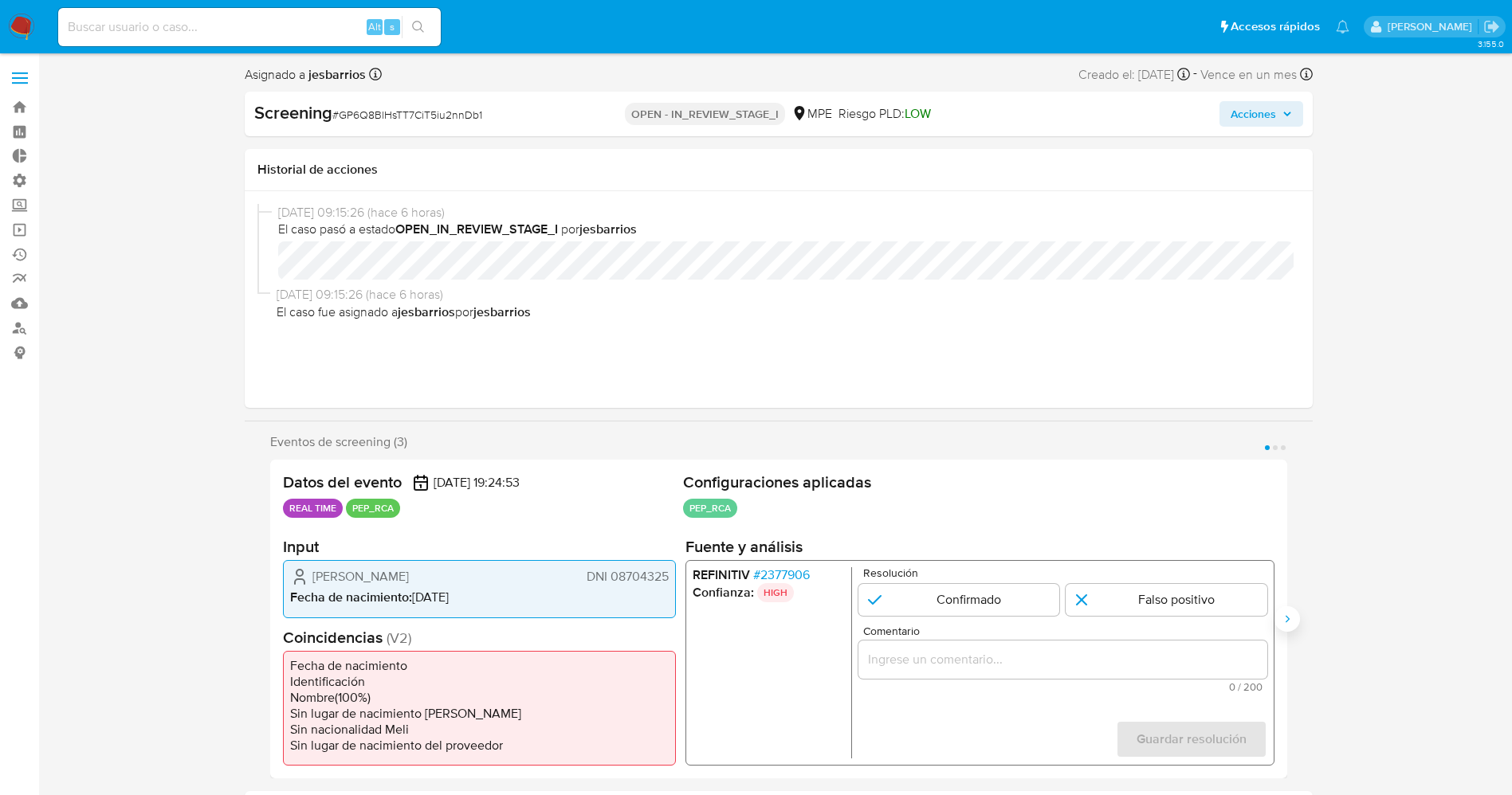
click at [1290, 619] on icon "Siguiente" at bounding box center [1287, 619] width 13 height 13
click at [1285, 617] on icon "Siguiente" at bounding box center [1287, 619] width 13 height 13
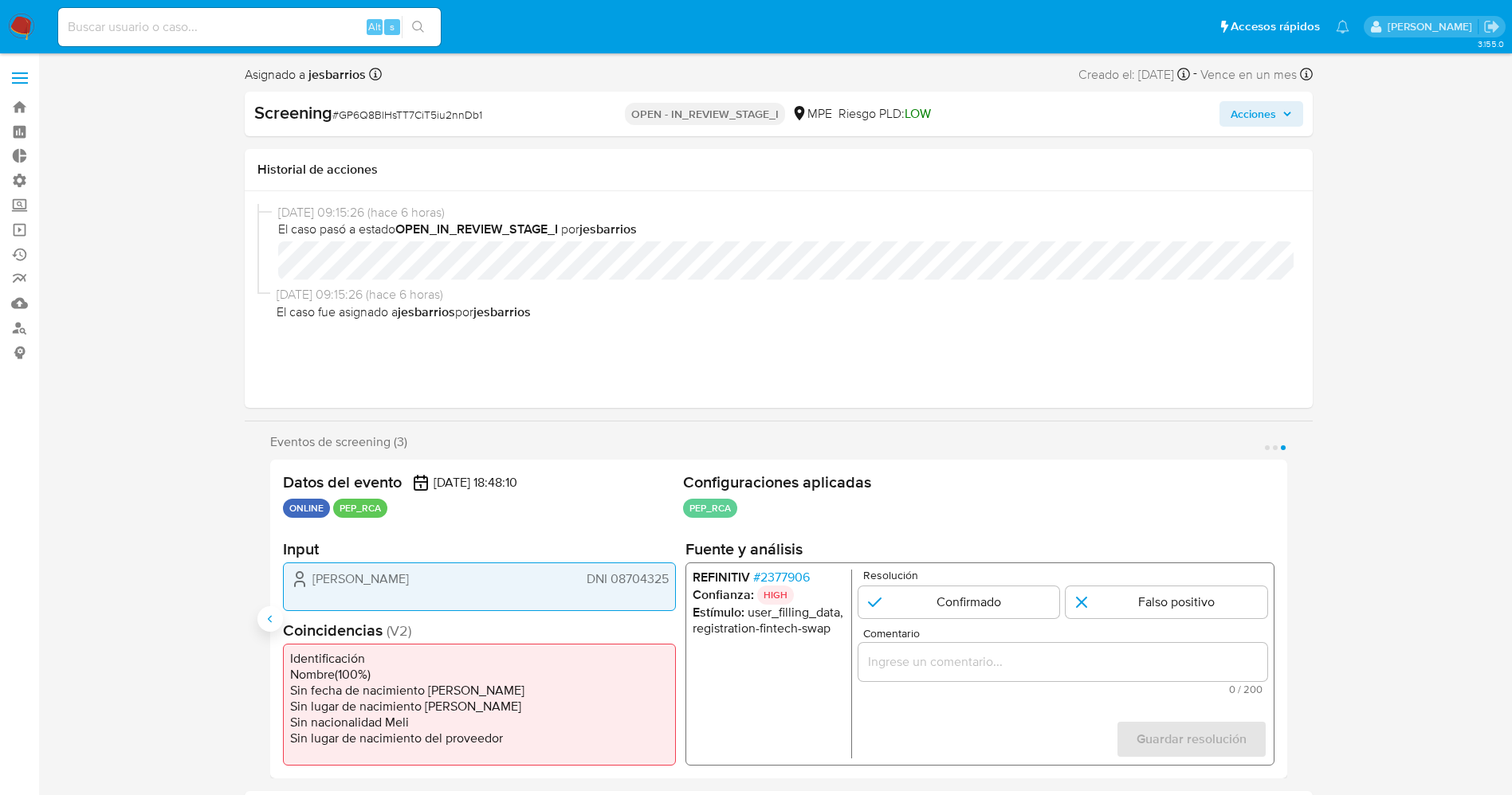
click at [273, 615] on icon "Anterior" at bounding box center [270, 619] width 13 height 13
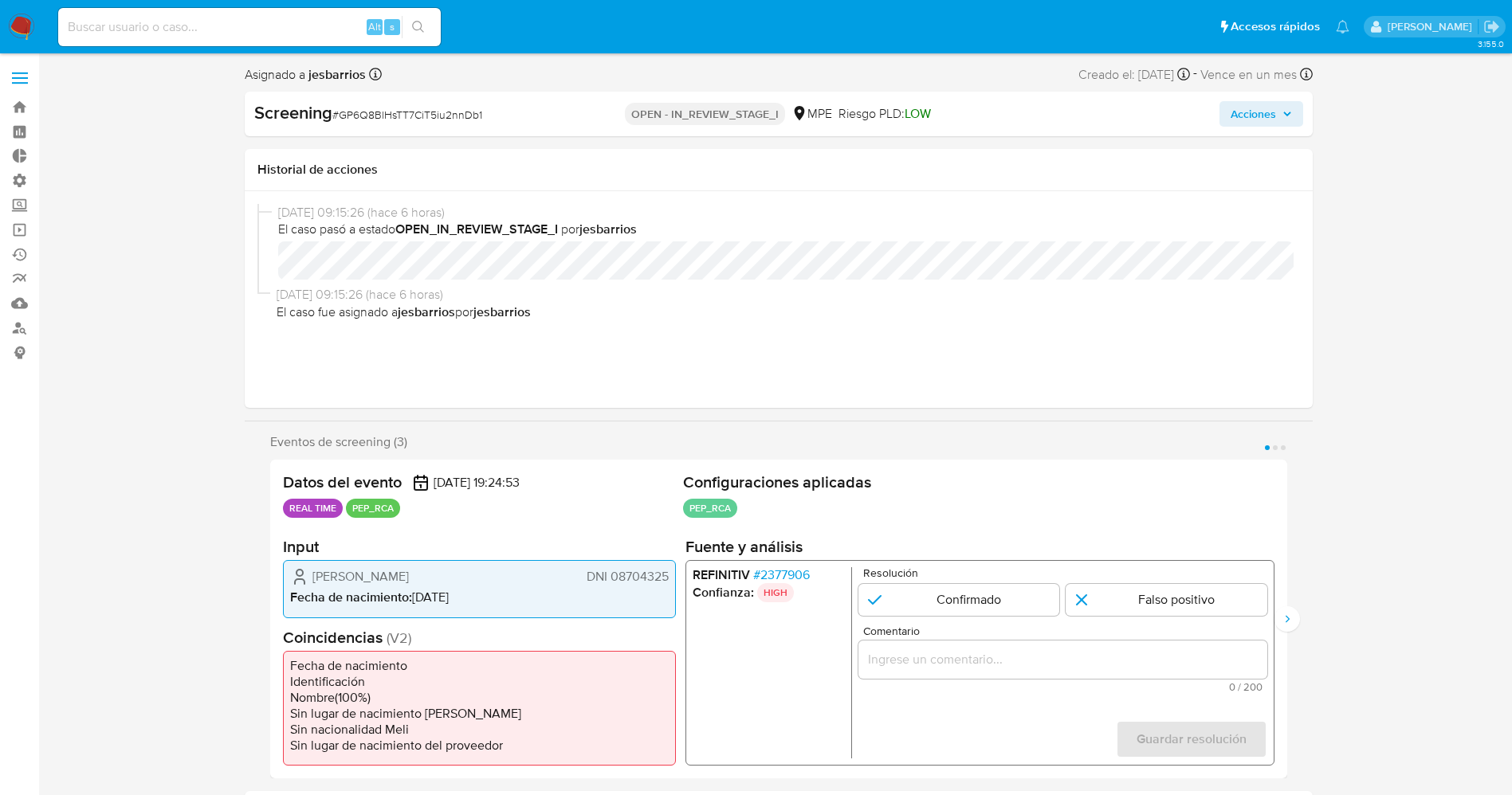
drag, startPoint x: 316, startPoint y: 579, endPoint x: 550, endPoint y: 588, distance: 234.2
click at [550, 588] on div "Carlos Eduardo Lozada Contreras DNI 08704325 Fecha de nacimiento : 26/08/1964" at bounding box center [479, 589] width 393 height 58
drag, startPoint x: 489, startPoint y: 584, endPoint x: 311, endPoint y: 574, distance: 178.3
click at [409, 584] on span "[PERSON_NAME]" at bounding box center [361, 577] width 97 height 16
click at [311, 574] on div "Carlos Eduardo Lozada Contreras DNI 08704325" at bounding box center [479, 577] width 378 height 19
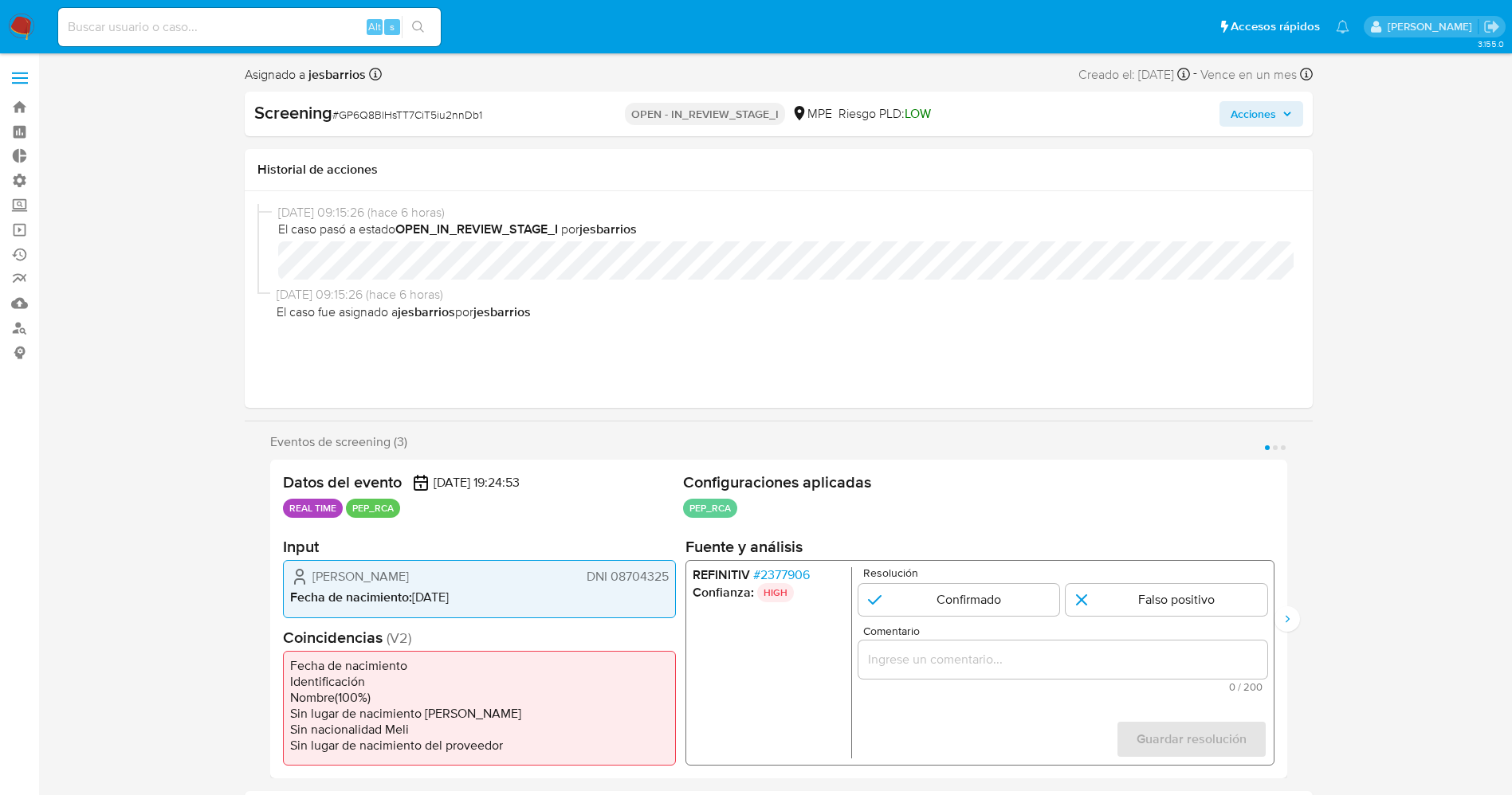
drag, startPoint x: 311, startPoint y: 573, endPoint x: 565, endPoint y: 579, distance: 254.1
click at [565, 579] on div "Carlos Eduardo Lozada Contreras DNI 08704325" at bounding box center [479, 577] width 378 height 19
click at [409, 578] on span "Carlos Eduardo Lozada Contreras" at bounding box center [361, 577] width 97 height 16
click at [332, 589] on span "Fecha de nacimiento :" at bounding box center [351, 598] width 122 height 19
drag, startPoint x: 320, startPoint y: 577, endPoint x: 505, endPoint y: 572, distance: 185.1
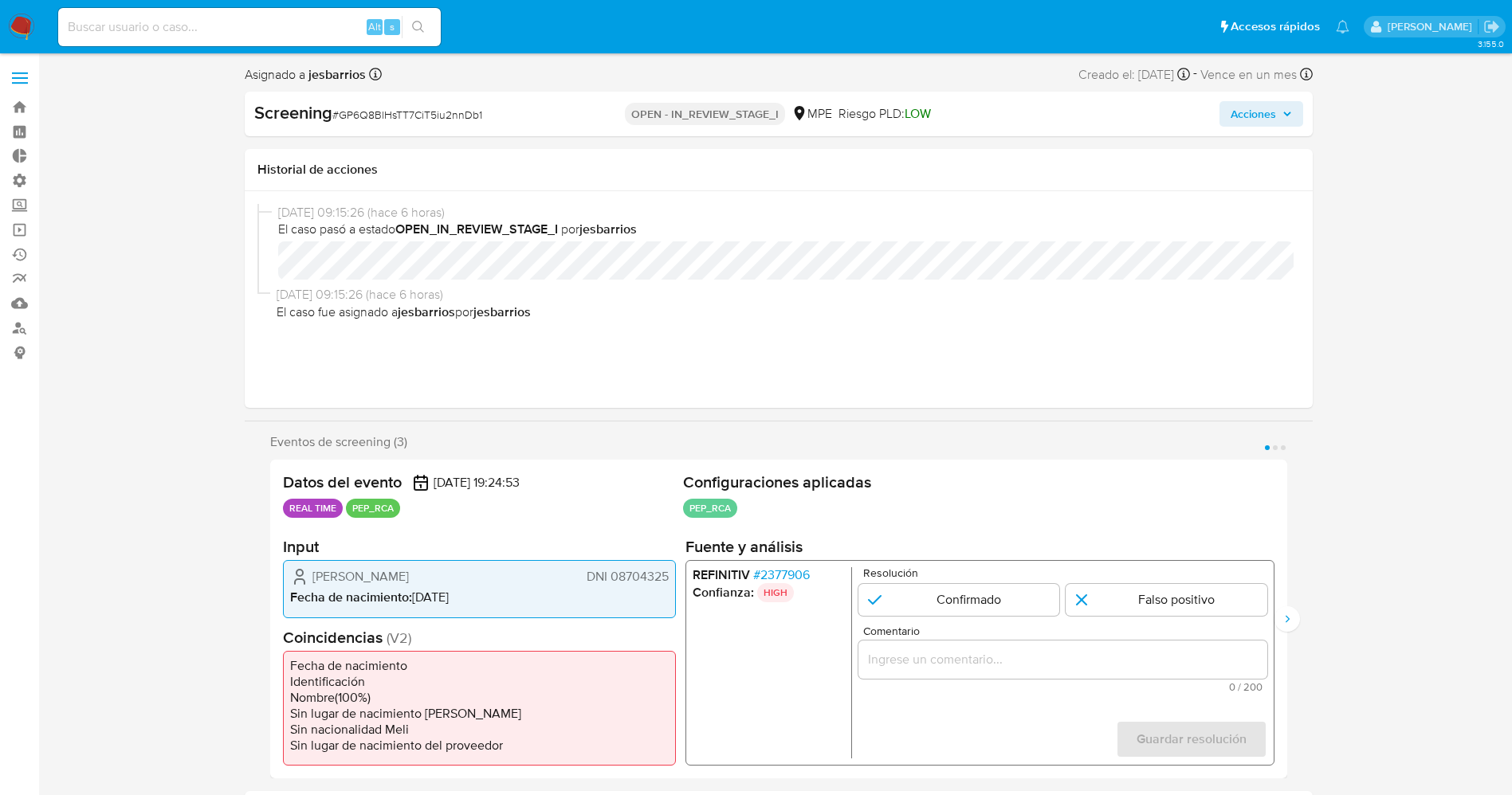
click at [505, 572] on div "Carlos Eduardo Lozada Contreras DNI 08704325" at bounding box center [479, 577] width 378 height 19
click at [432, 605] on li "Fecha de nacimiento : 26/08/1964" at bounding box center [479, 598] width 378 height 16
drag, startPoint x: 317, startPoint y: 576, endPoint x: 671, endPoint y: 582, distance: 354.1
click at [671, 582] on div "Carlos Eduardo Lozada Contreras DNI 08704325 Fecha de nacimiento : 26/08/1964" at bounding box center [479, 589] width 393 height 58
click at [771, 567] on span "# 2377906" at bounding box center [781, 575] width 57 height 16
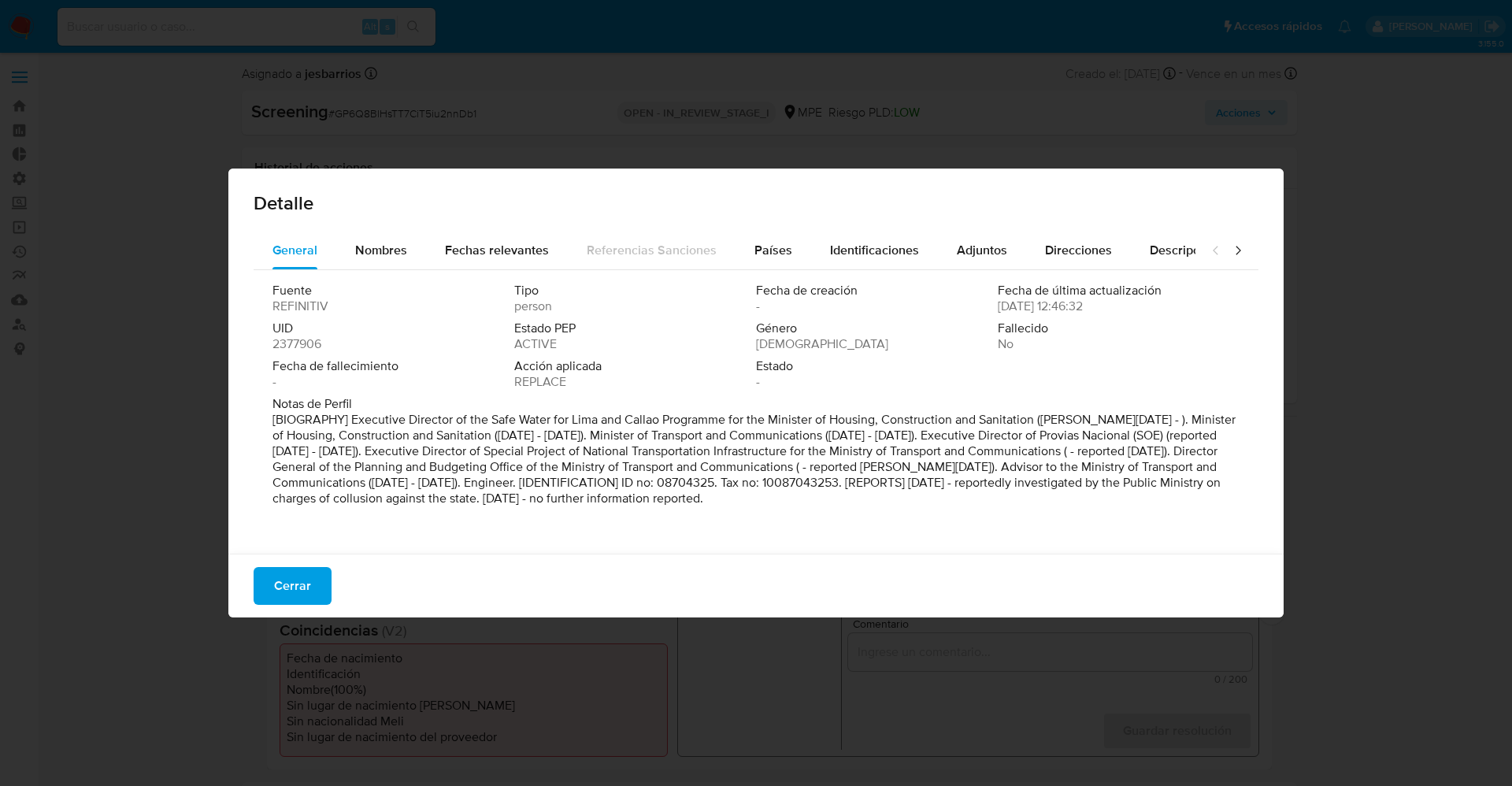
drag, startPoint x: 357, startPoint y: 419, endPoint x: 1014, endPoint y: 532, distance: 666.6
click at [1014, 532] on div "Fuente REFINITIV Tipo person Fecha de creación - Fecha de última actualización …" at bounding box center [756, 408] width 1005 height 275
drag, startPoint x: 428, startPoint y: 351, endPoint x: 413, endPoint y: 367, distance: 21.9
click at [428, 351] on div "UID 2377906" at bounding box center [393, 336] width 242 height 32
drag, startPoint x: 348, startPoint y: 423, endPoint x: 1002, endPoint y: 416, distance: 654.0
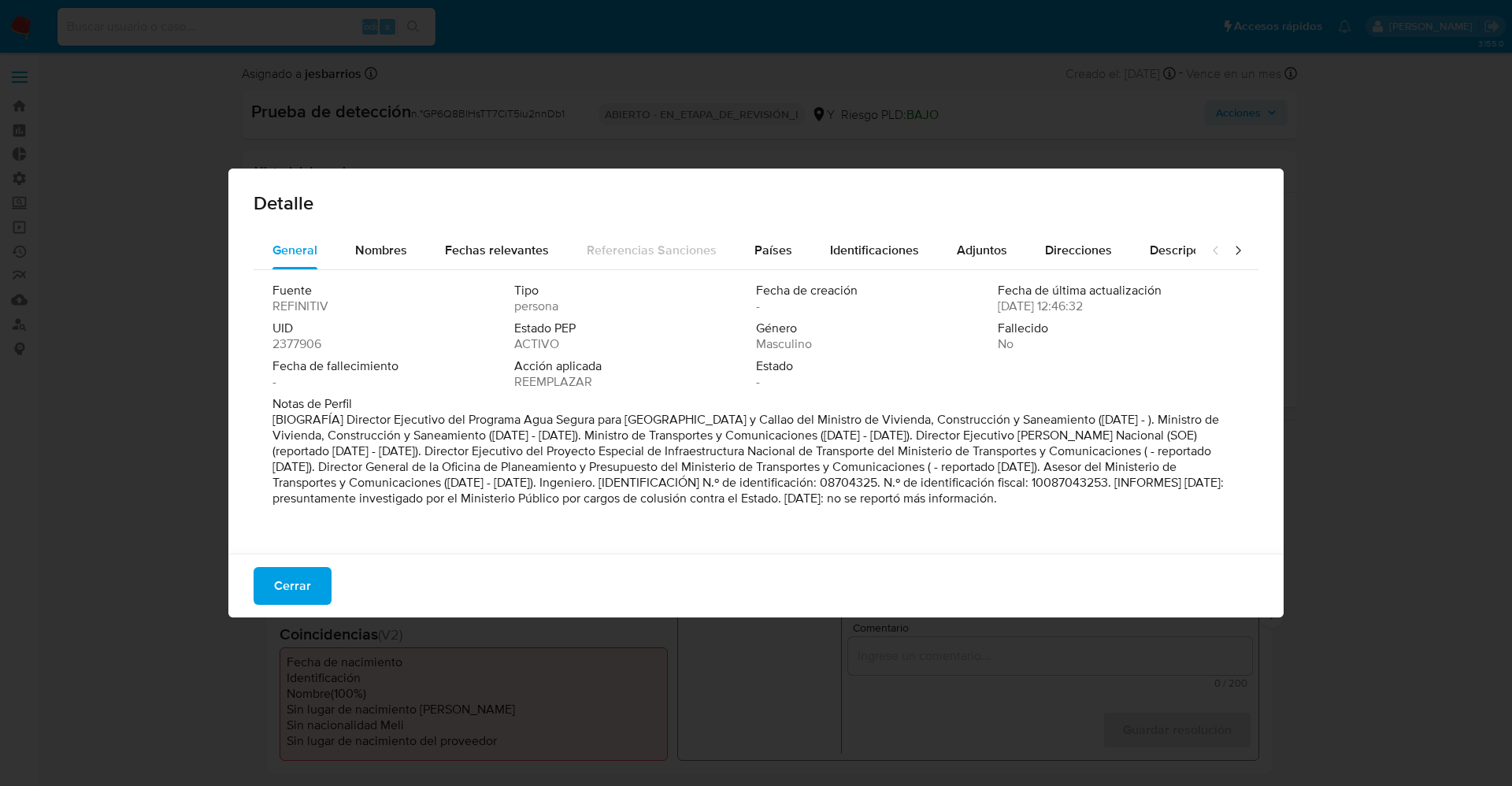
click at [1002, 416] on font "[BIOGRAFÍA] Director Ejecutivo del Programa Agua Segura para Lima y Callao del …" at bounding box center [748, 459] width 951 height 97
drag, startPoint x: 1085, startPoint y: 422, endPoint x: 428, endPoint y: 432, distance: 657.1
click at [428, 432] on font "[BIOGRAFÍA] Director Ejecutivo del Programa Agua Segura para Lima y Callao del …" at bounding box center [748, 459] width 951 height 97
click at [612, 455] on font "[BIOGRAFÍA] Director Ejecutivo del Programa Agua Segura para Lima y Callao del …" at bounding box center [748, 459] width 951 height 97
click at [301, 570] on font "Cerrar" at bounding box center [293, 586] width 37 height 38
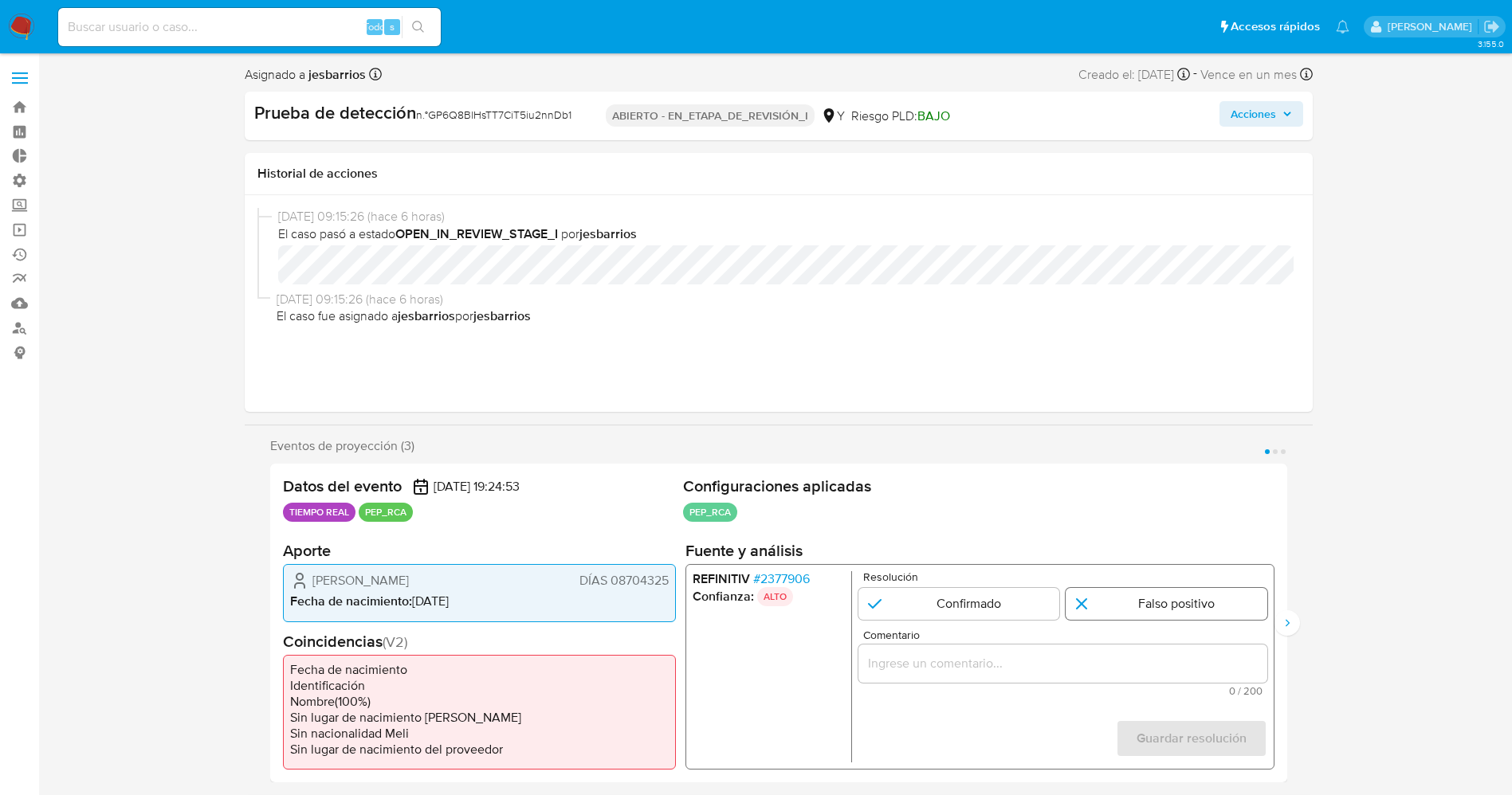
click at [1106, 608] on input "1 de 3" at bounding box center [1166, 605] width 201 height 32
radio input "true"
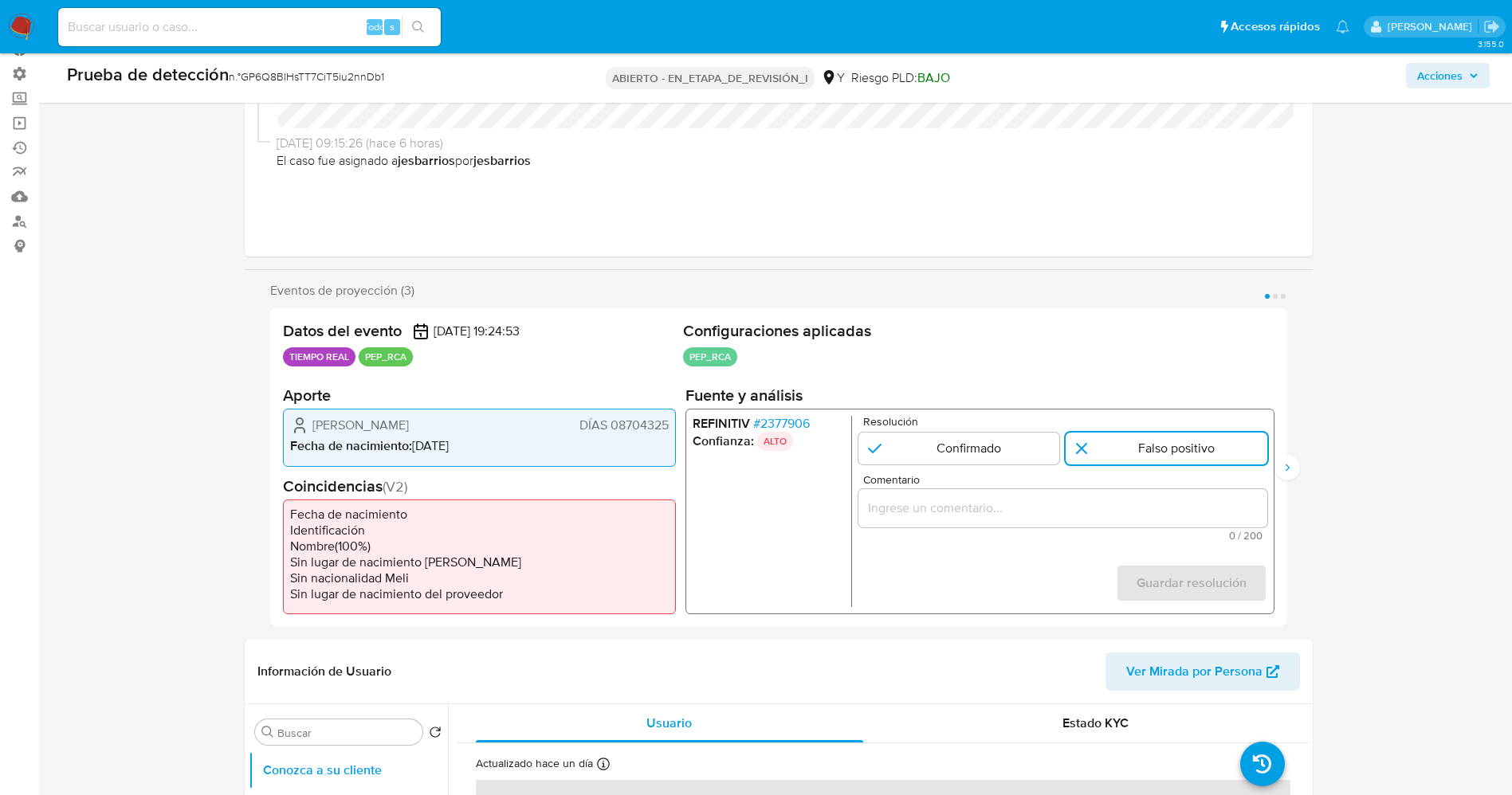
scroll to position [119, 0]
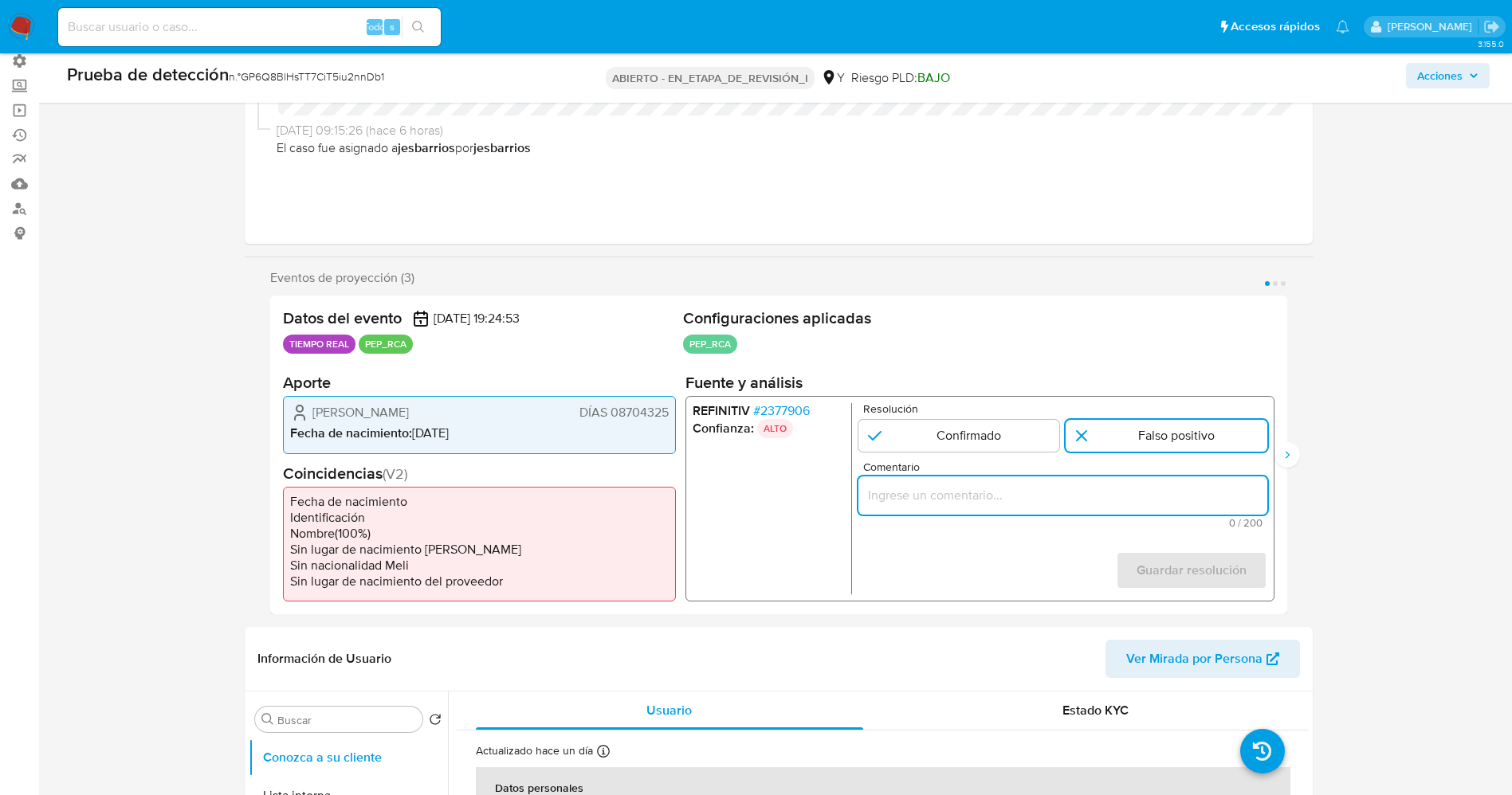
click at [1086, 500] on input "Comentario" at bounding box center [1062, 495] width 409 height 20
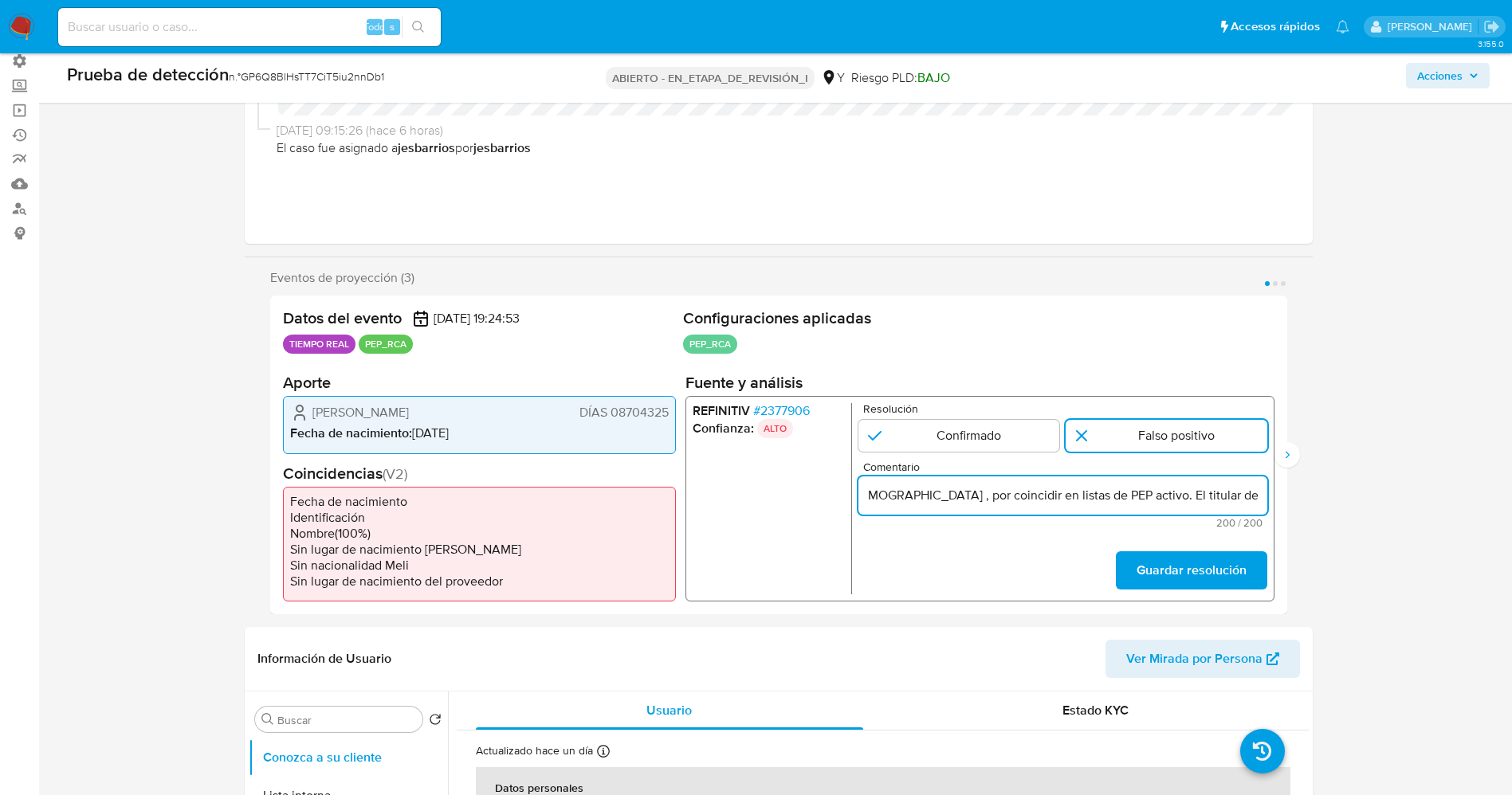
scroll to position [0, 403]
drag, startPoint x: 888, startPoint y: 495, endPoint x: 919, endPoint y: 520, distance: 39.8
click at [919, 520] on div "Comentario usuario Carlos Eduardo Lozada Contreras,DNI 08704325 nacionalidad Pe…" at bounding box center [1062, 494] width 409 height 67
click at [1198, 493] on input "usuario Carlos Eduardo Lozada Contreras,DNI 08704325 nacionalidad Peruana se de…" at bounding box center [1062, 495] width 409 height 20
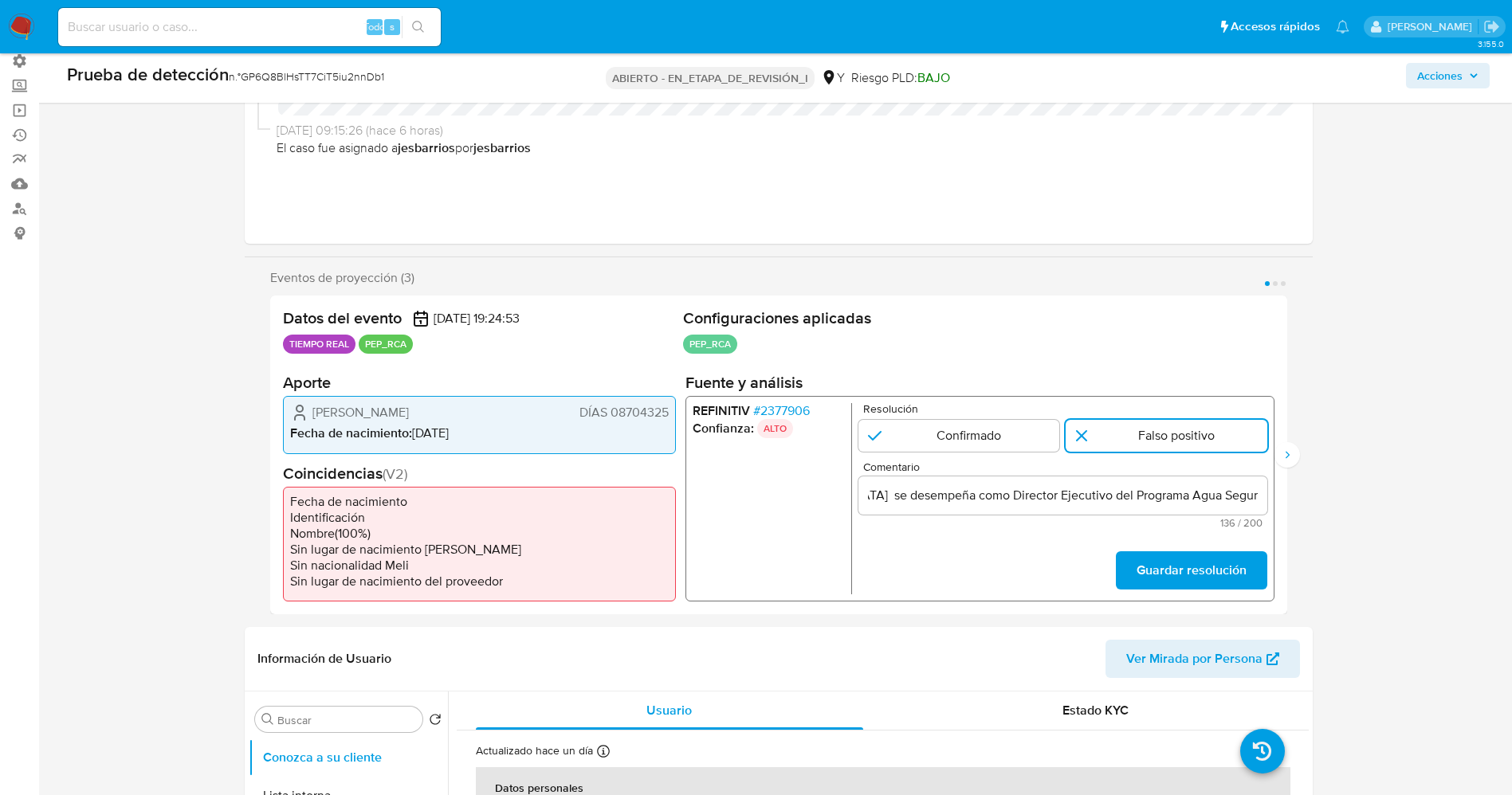
scroll to position [0, 0]
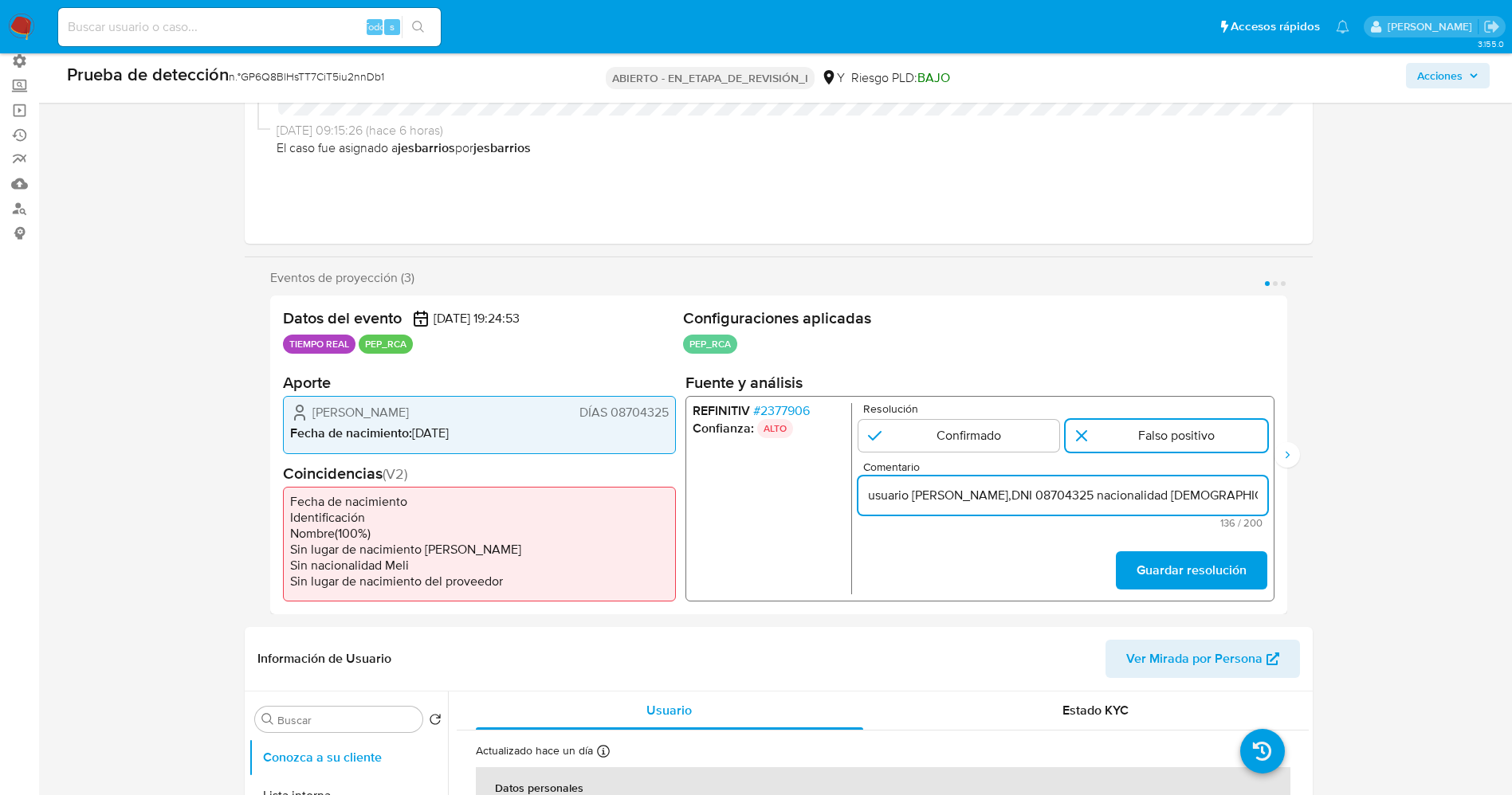
click at [879, 497] on input "usuario Carlos Eduardo Lozada Contreras,DNI 08704325 nacionalidad Peruana se de…" at bounding box center [1062, 495] width 409 height 20
paste input "el Ministro de Vivienda"
type input "Usuario Carlos Eduardo Lozada Contreras,DNI 08704325 nacionalidad Peruana se de…"
click at [984, 456] on form "Resolución Confirmado Falso positivo Comentario Usuario Carlos Eduardo Lozada C…" at bounding box center [1062, 499] width 409 height 191
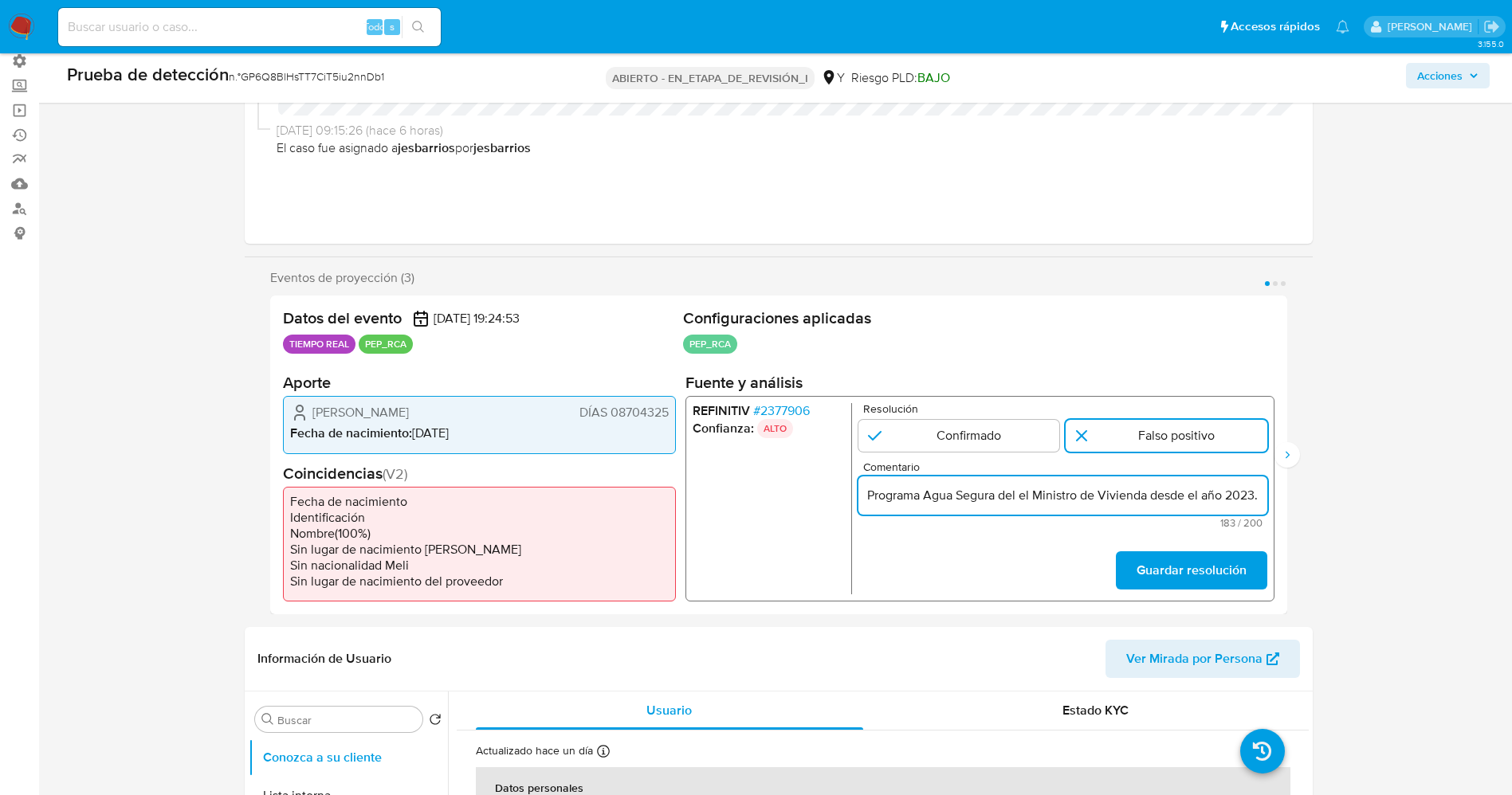
scroll to position [0, 0]
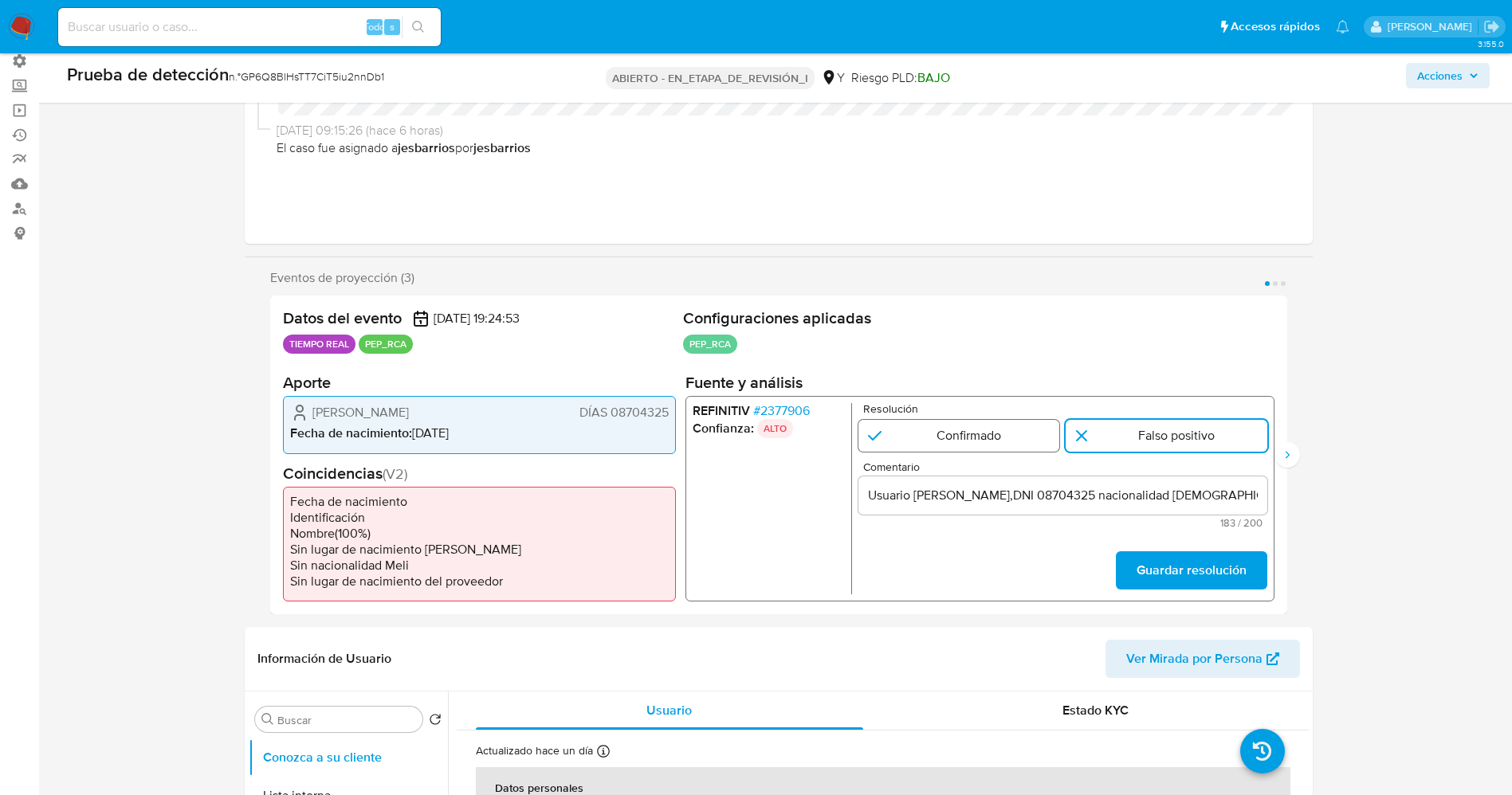
click at [986, 431] on input "1 de 3" at bounding box center [958, 436] width 201 height 32
radio input "true"
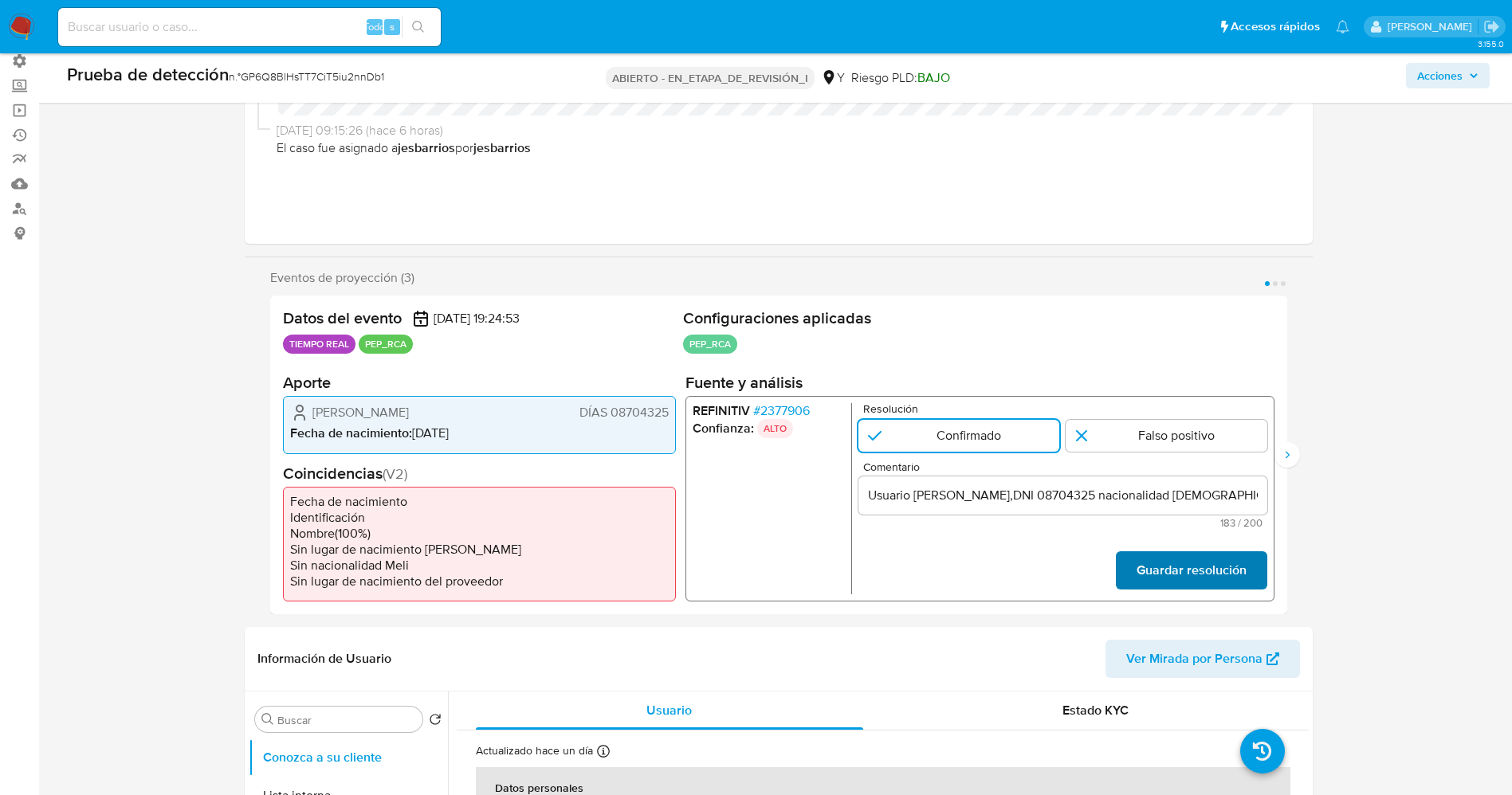
click at [1214, 572] on font "Guardar resolución" at bounding box center [1190, 570] width 110 height 38
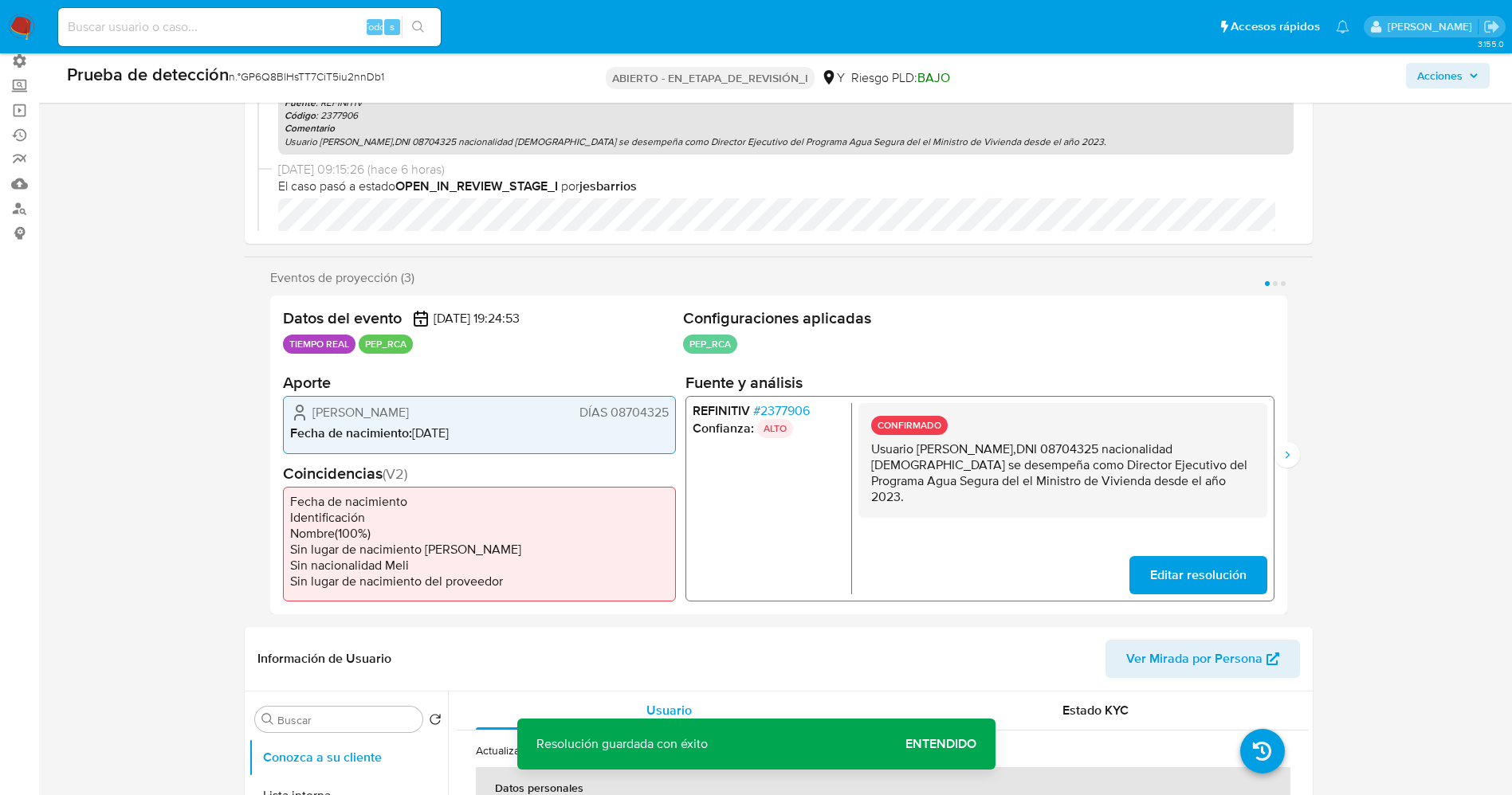
drag, startPoint x: 876, startPoint y: 448, endPoint x: 956, endPoint y: 511, distance: 101.8
click at [956, 511] on div "CONFIRMADO Usuario Carlos Eduardo Lozada Contreras,DNI 08704325 nacionalidad Pe…" at bounding box center [1062, 461] width 409 height 115
click at [1287, 455] on icon "Siguiente" at bounding box center [1287, 455] width 13 height 13
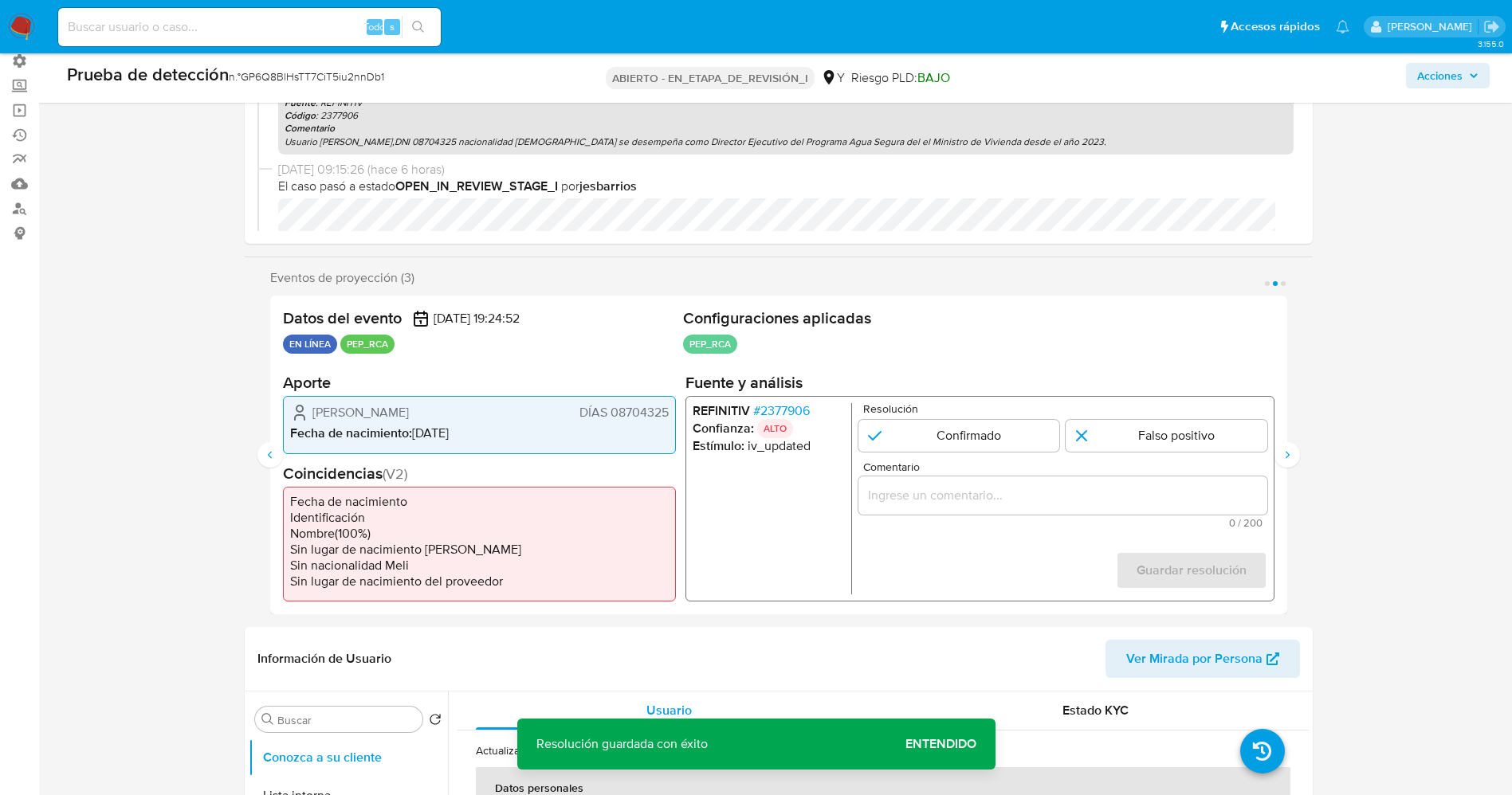
click at [766, 407] on font "2377906" at bounding box center [784, 411] width 49 height 19
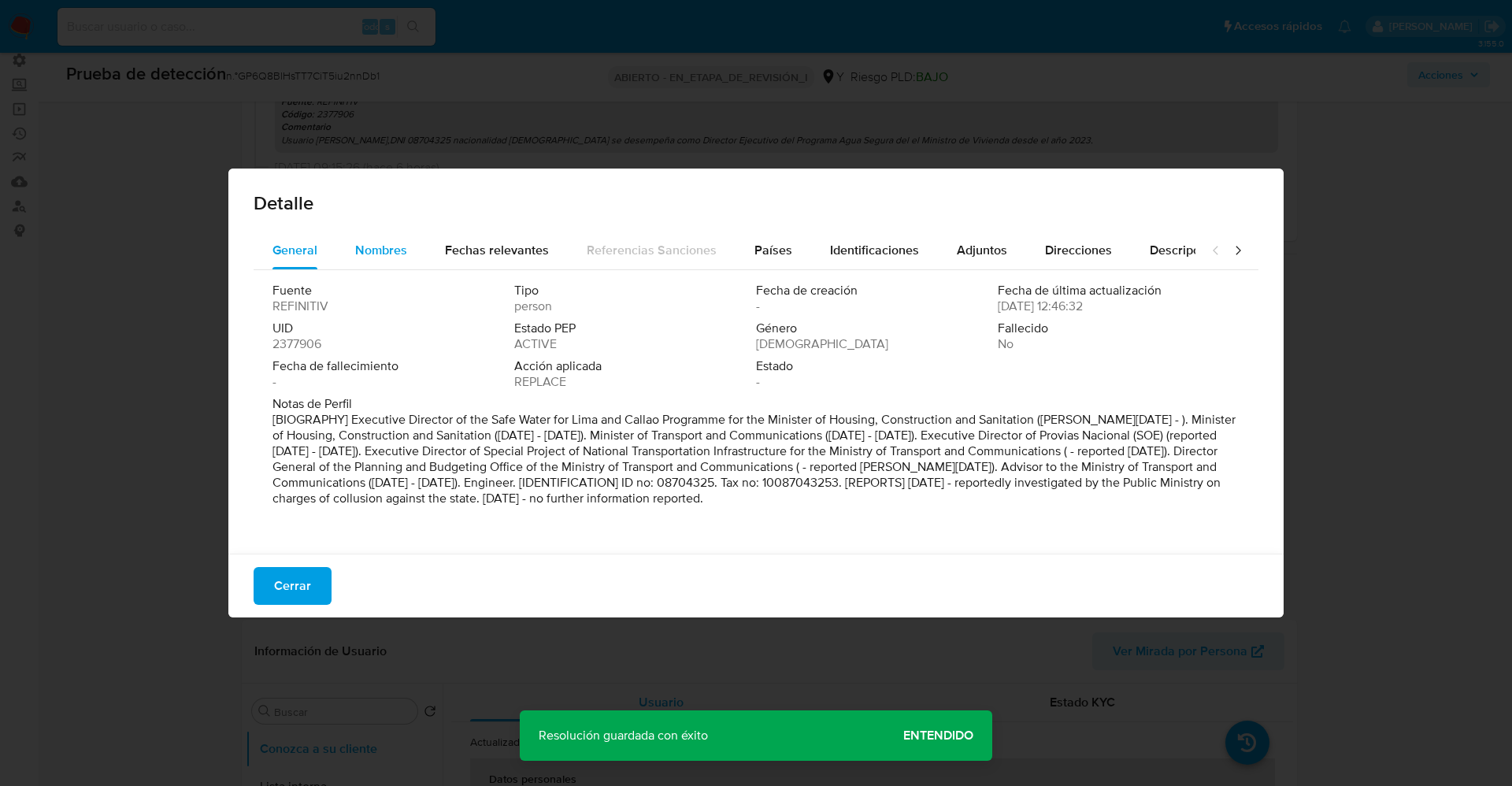
click at [375, 252] on span "Nombres" at bounding box center [381, 250] width 52 height 18
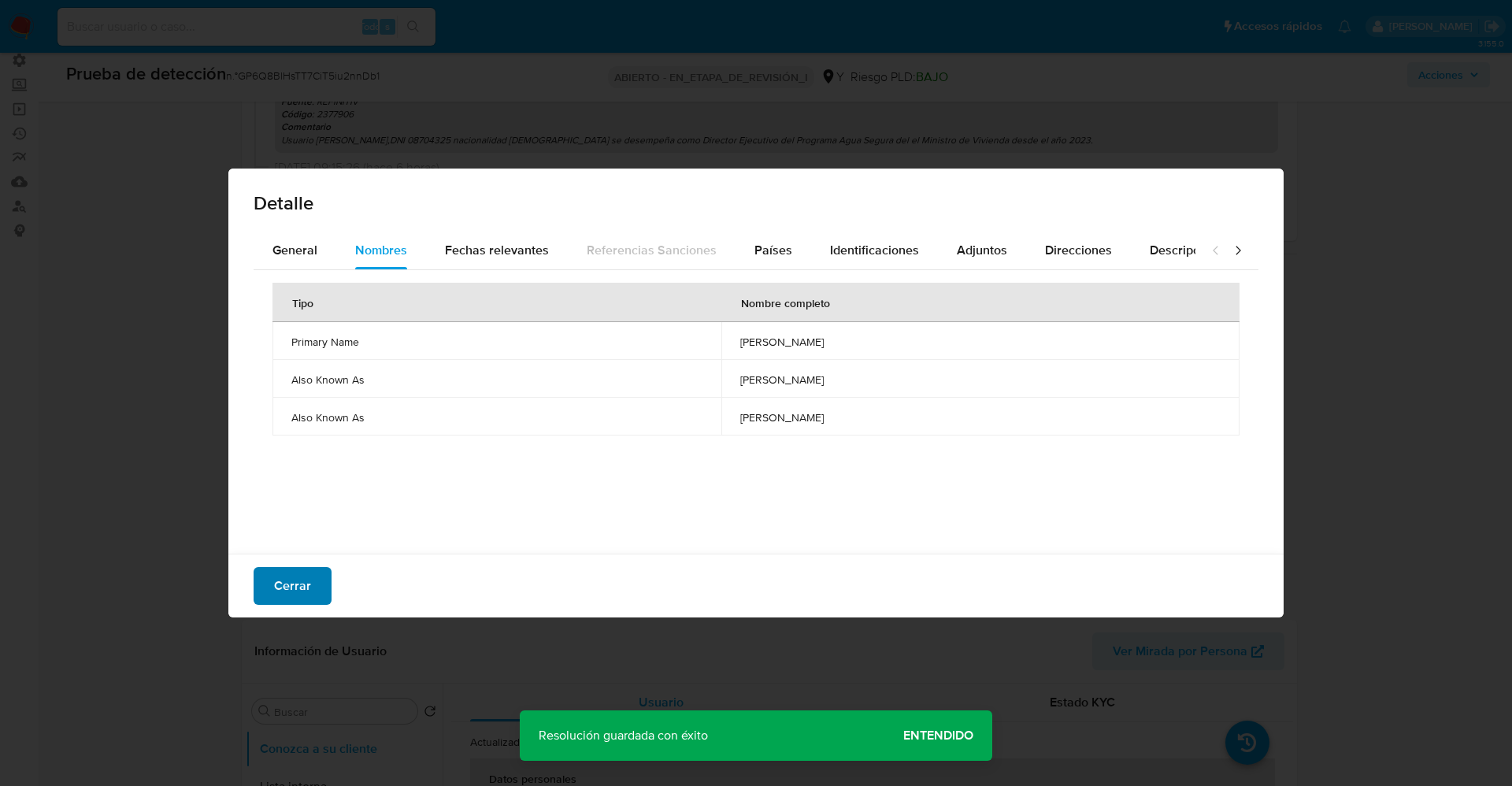
click at [290, 577] on font "Cerrar" at bounding box center [293, 586] width 37 height 38
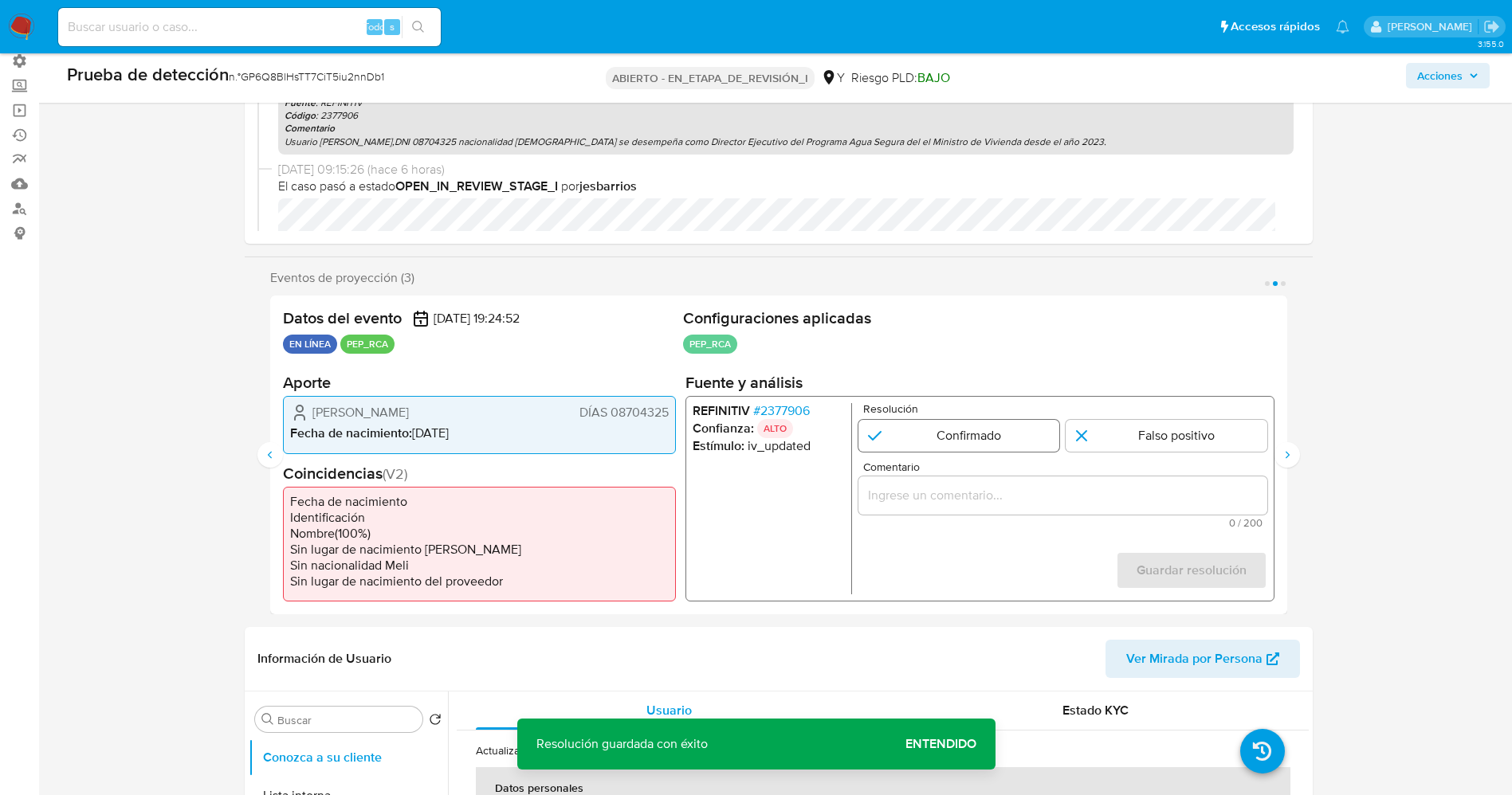
click at [1001, 441] on input "2 de 3" at bounding box center [958, 436] width 201 height 32
radio input "true"
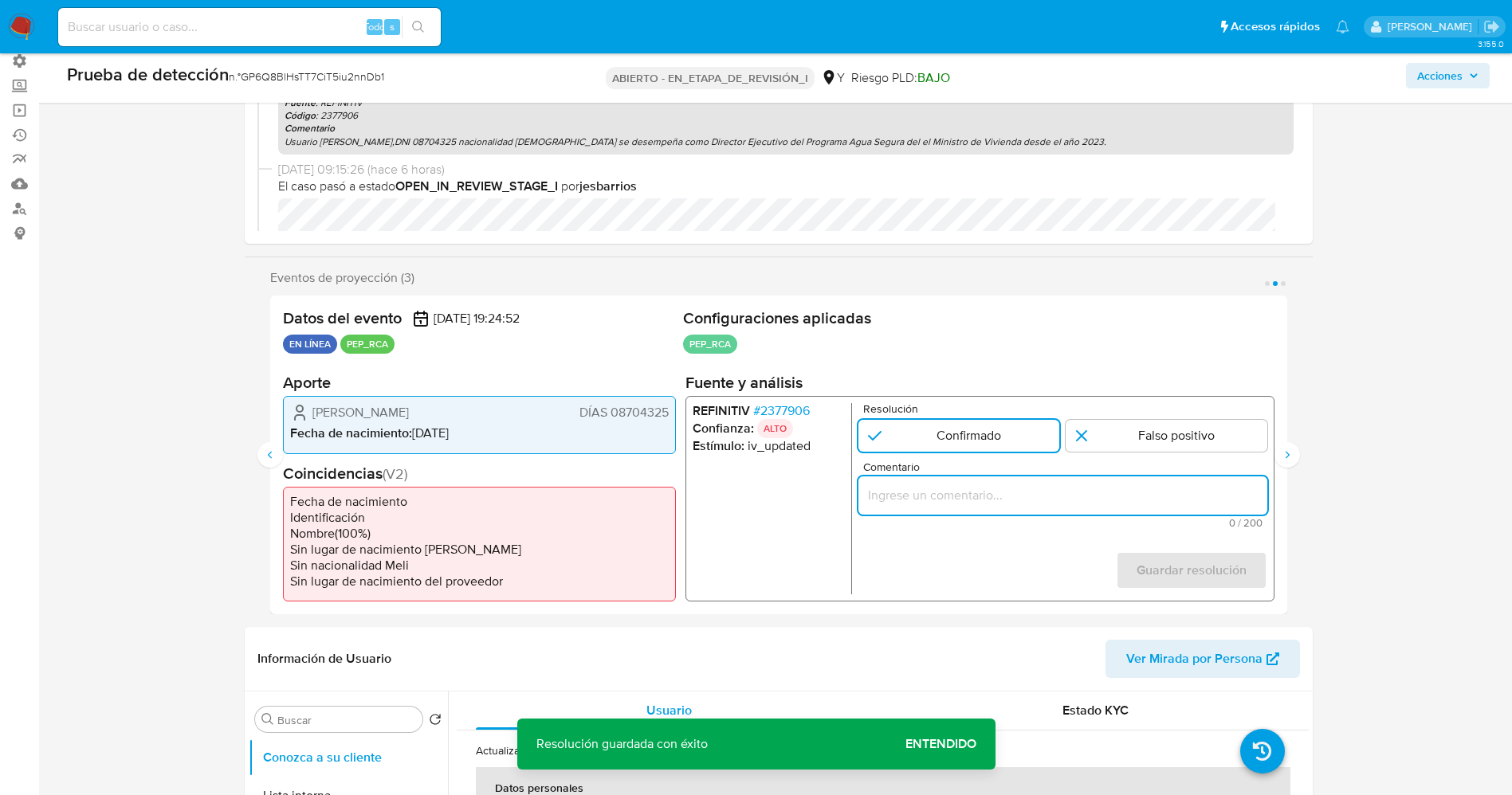
click at [995, 490] on input "Comentario" at bounding box center [1062, 495] width 409 height 20
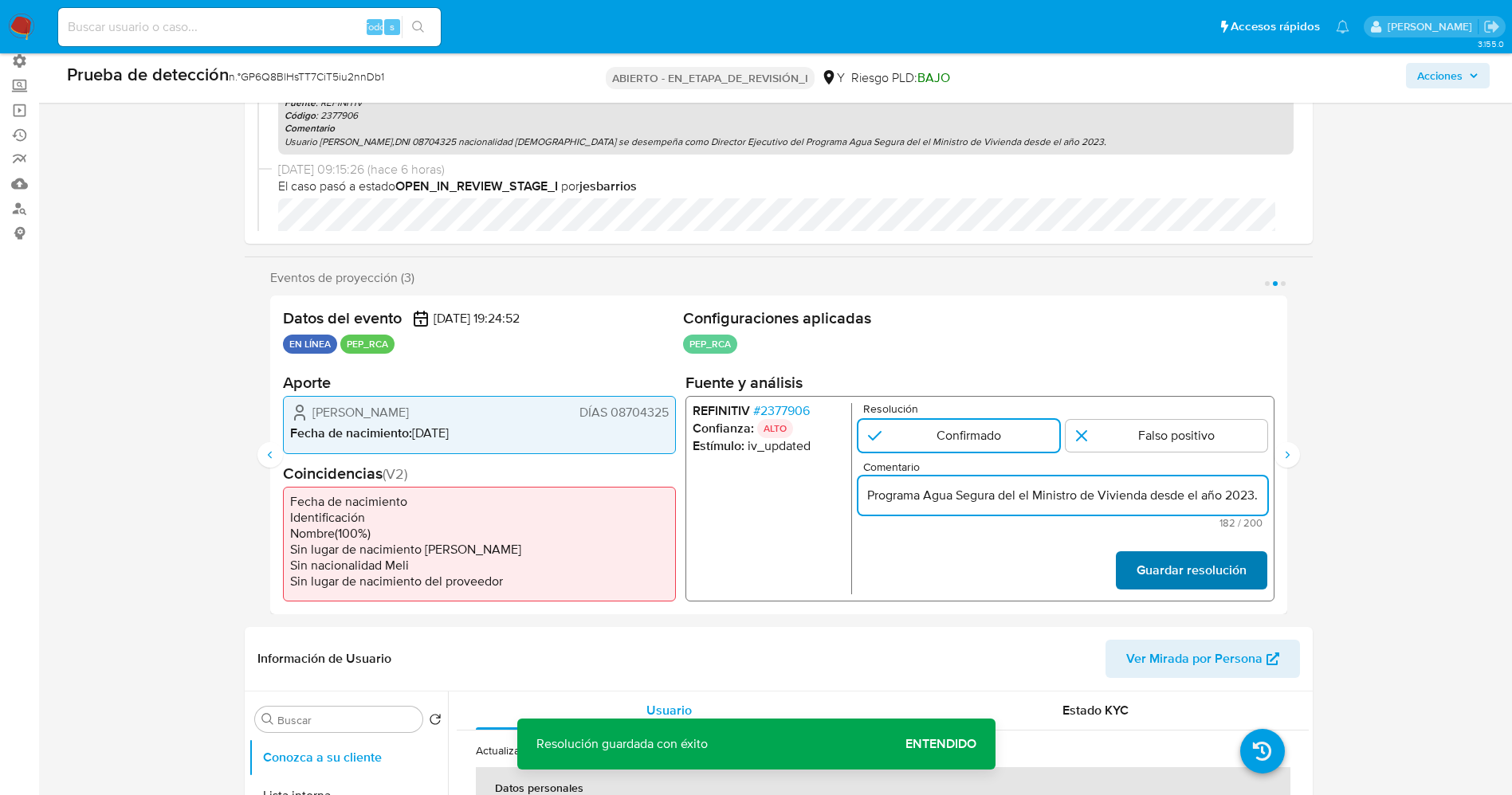
type input "Usuario Carlos Eduardo Lozada Contreras,DNI 08704325 nacionalidad Peruana se de…"
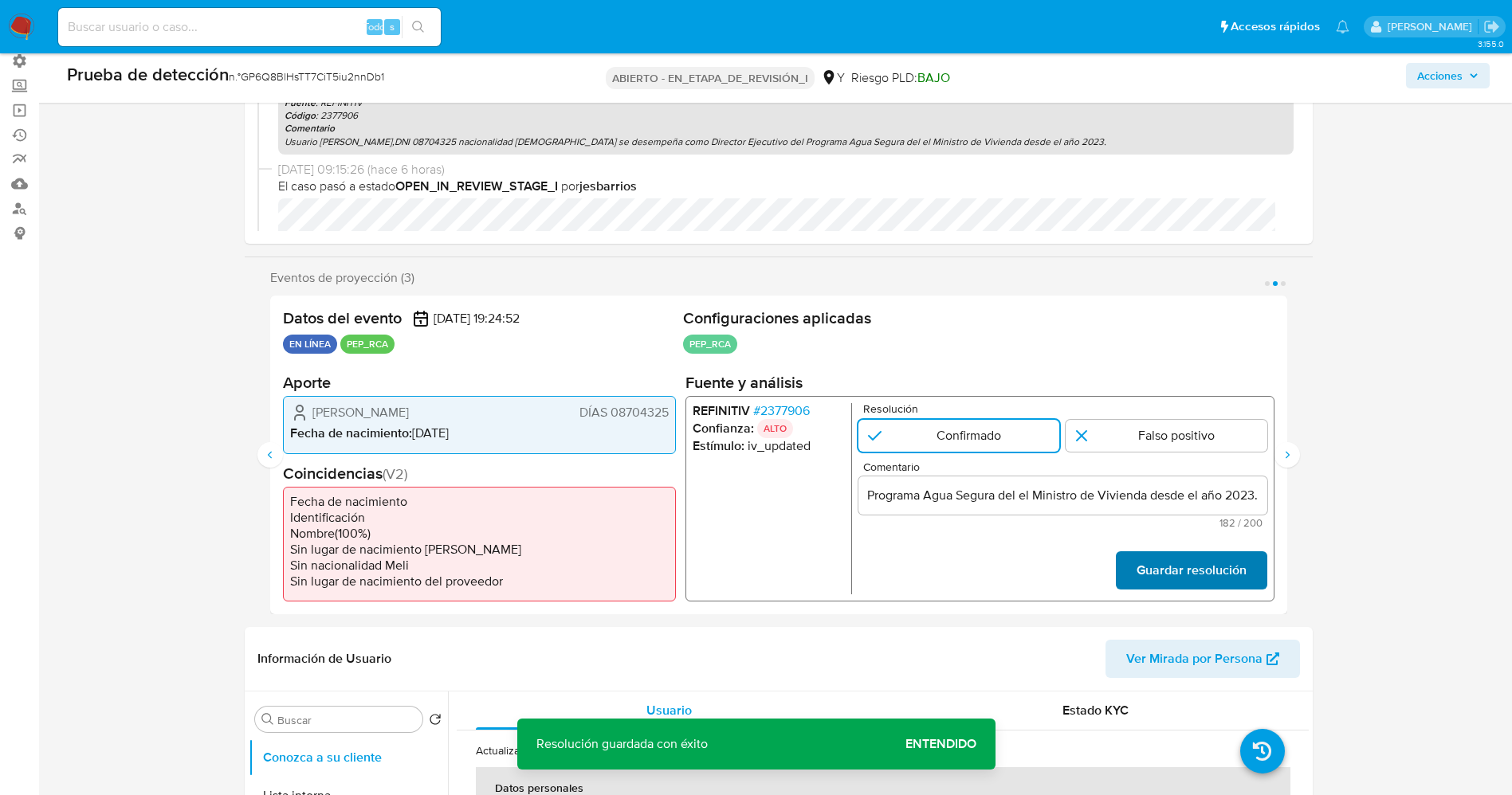
click at [1200, 584] on font "Guardar resolución" at bounding box center [1190, 570] width 110 height 38
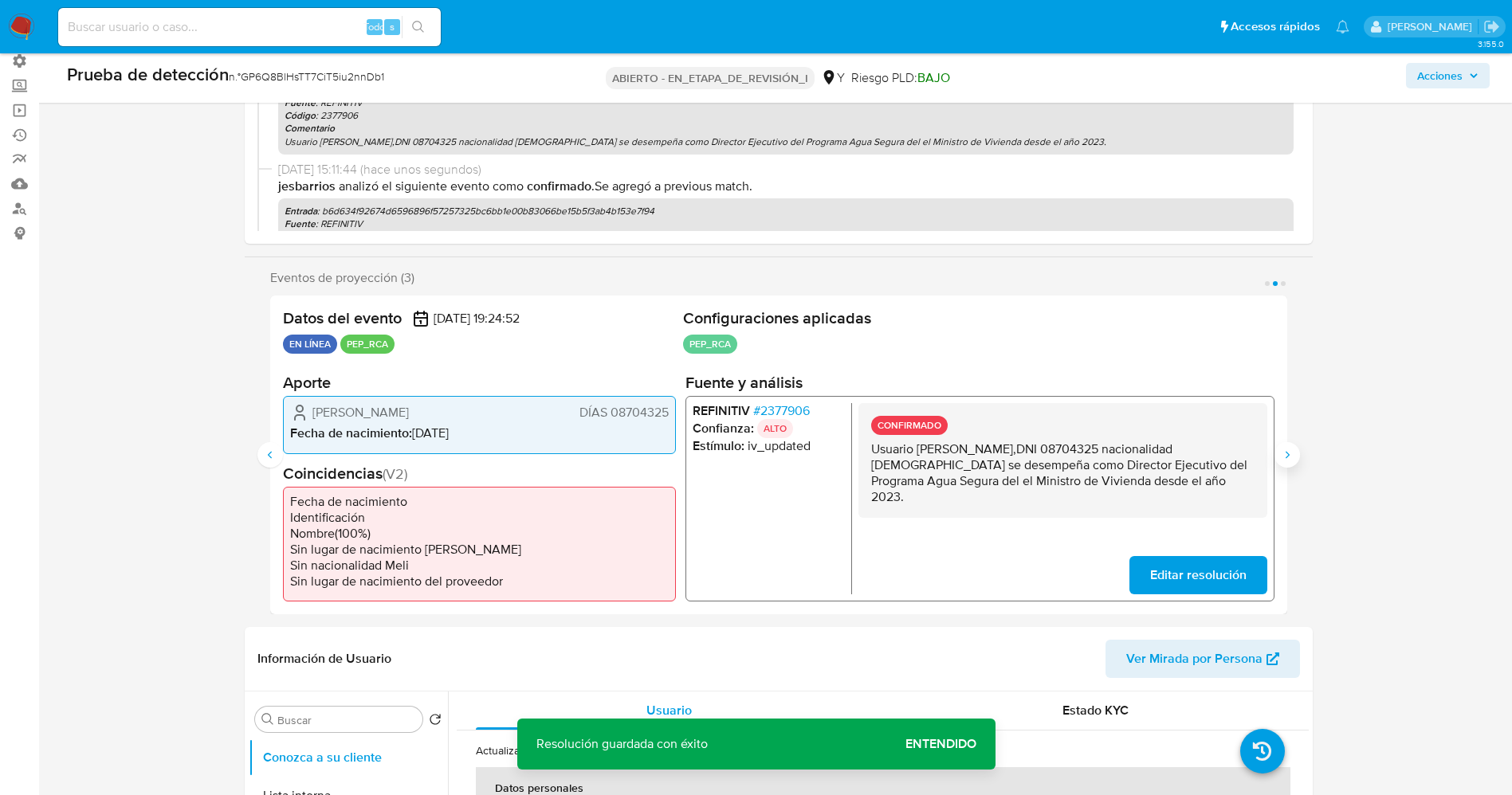
click at [1295, 458] on button "Siguiente" at bounding box center [1287, 455] width 25 height 25
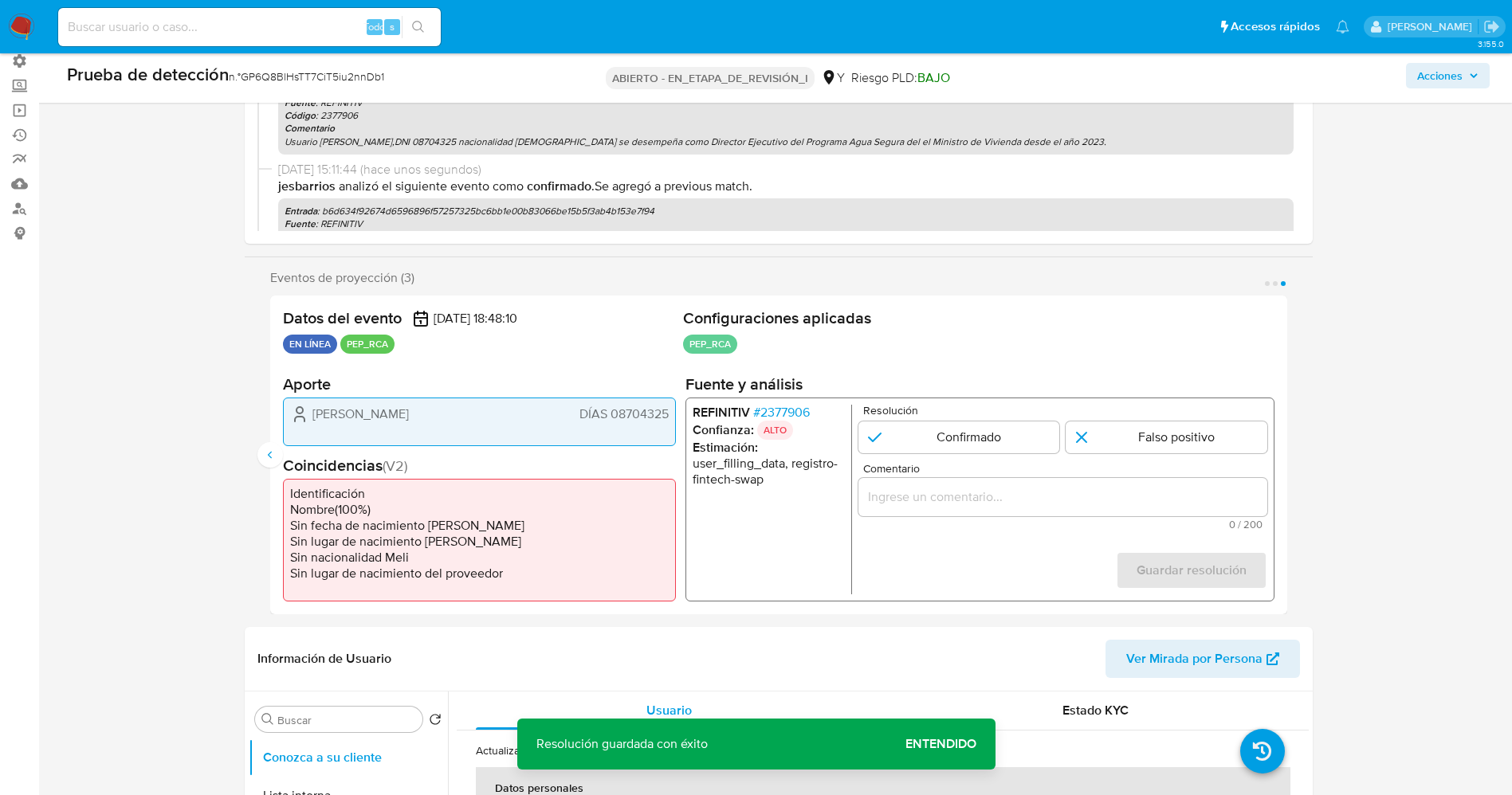
click at [784, 414] on font "2377906" at bounding box center [784, 411] width 49 height 19
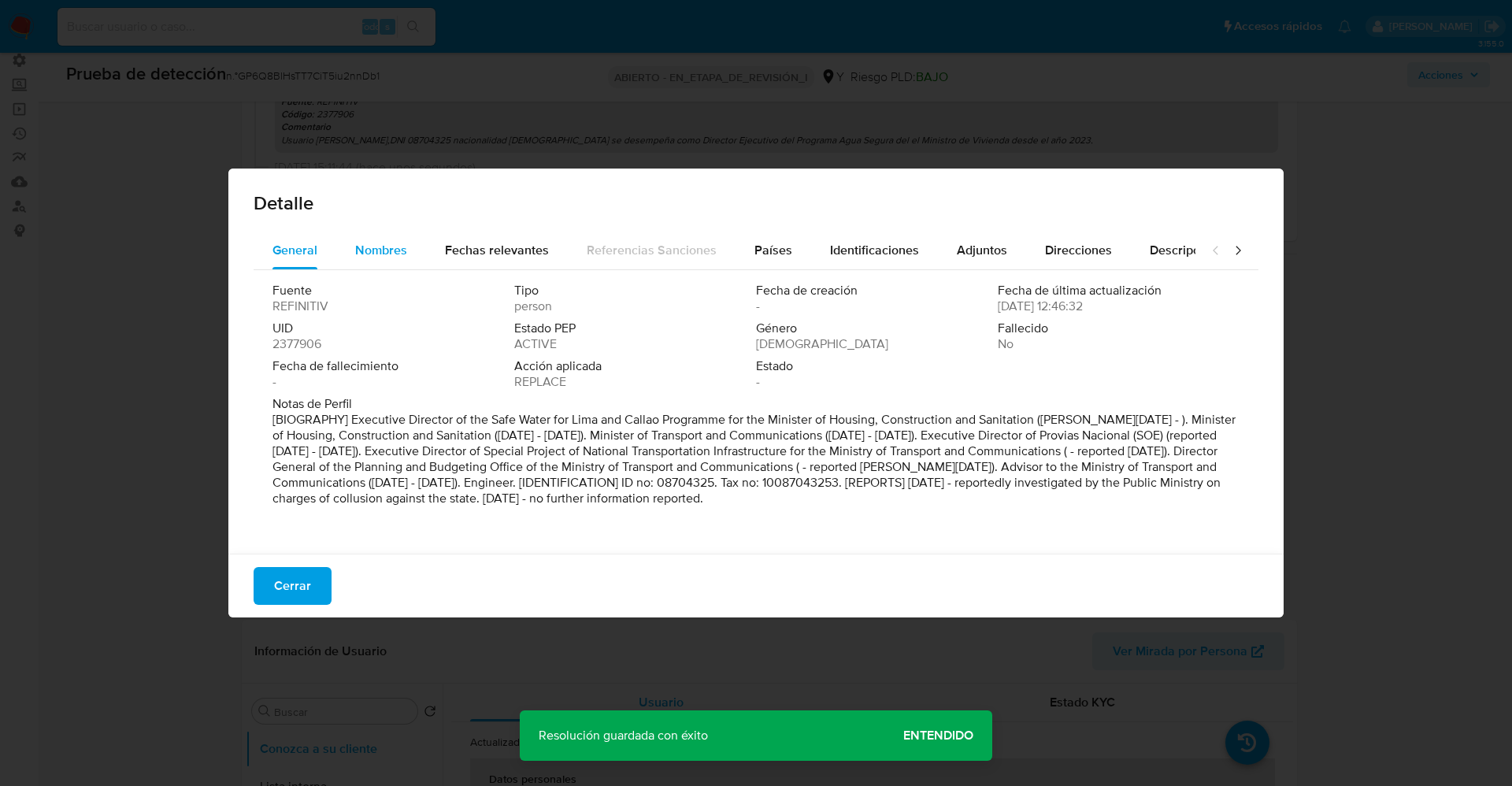
click at [369, 249] on span "Nombres" at bounding box center [381, 250] width 52 height 18
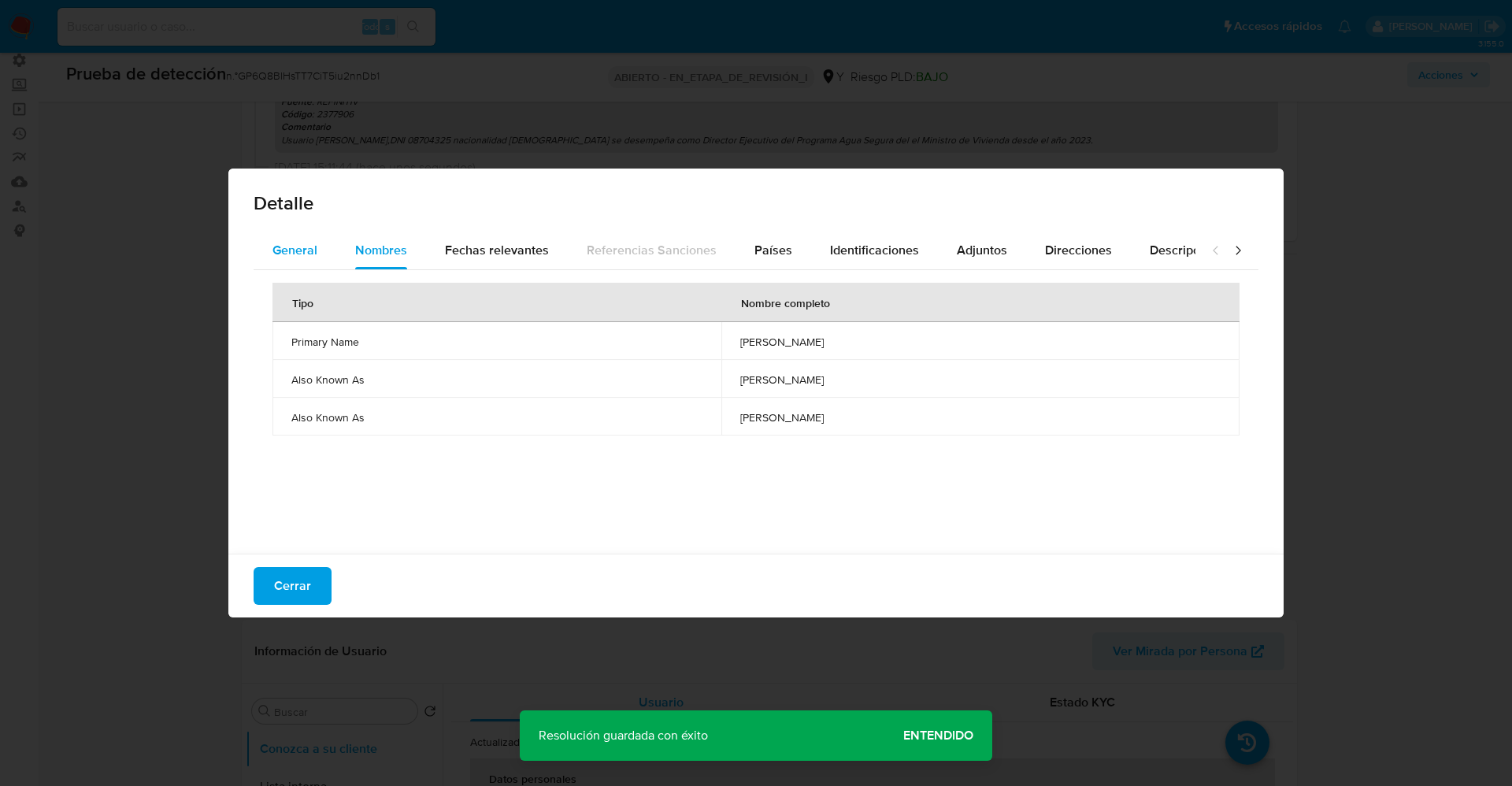
click at [316, 246] on button "General" at bounding box center [295, 250] width 83 height 38
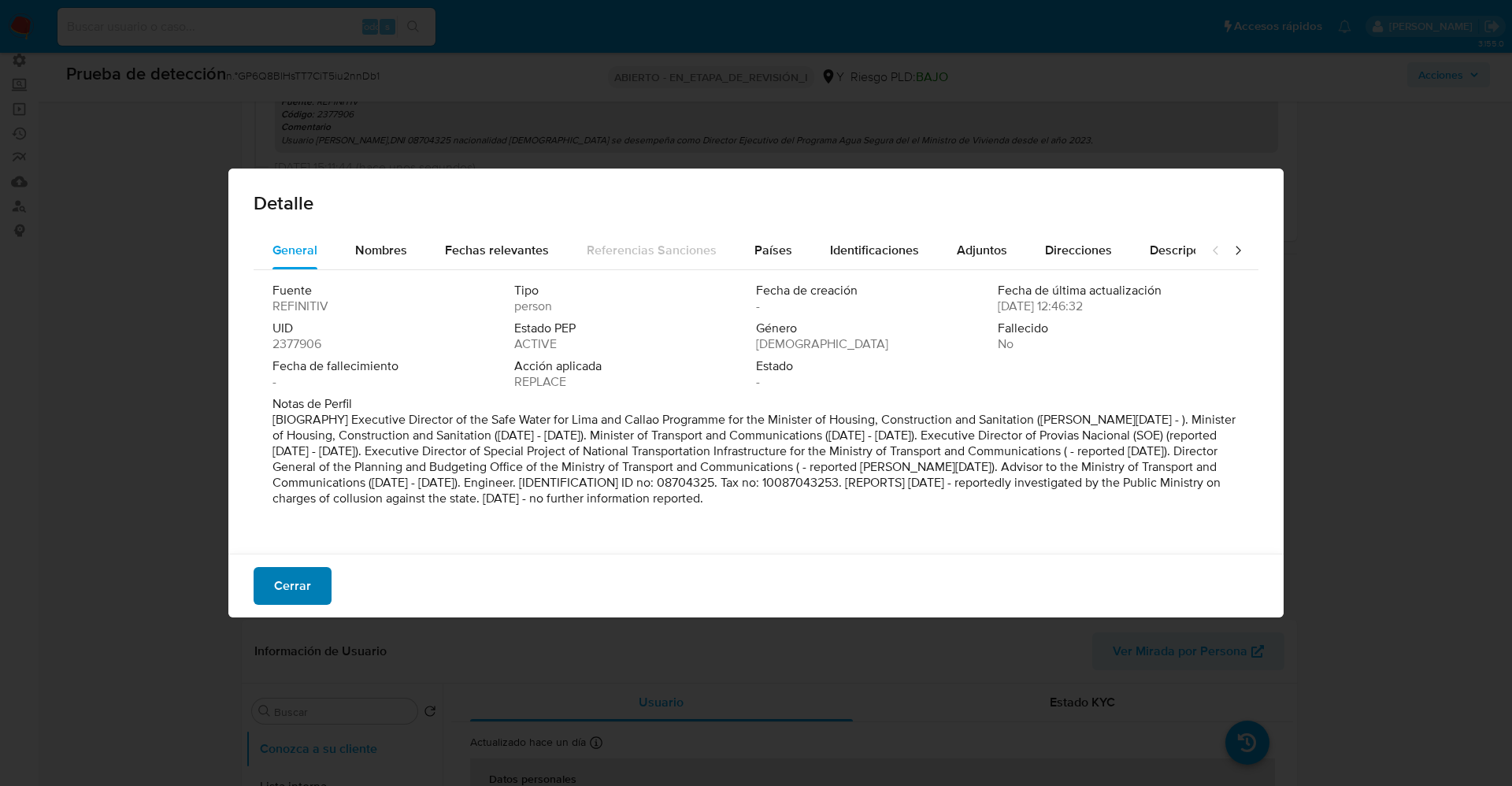
click at [281, 596] on font "Cerrar" at bounding box center [293, 586] width 37 height 38
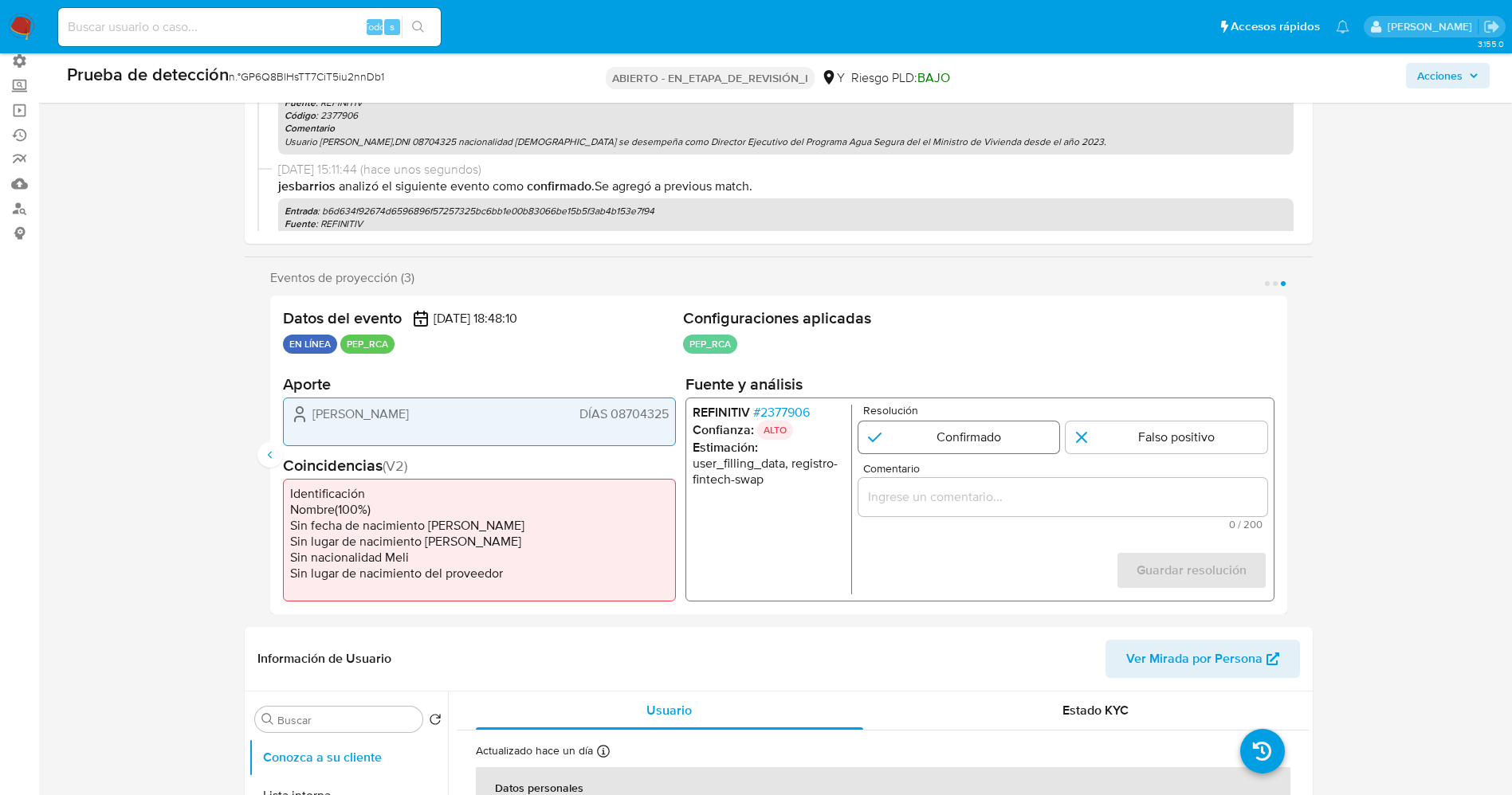
click at [902, 441] on input "3 de 3" at bounding box center [958, 437] width 201 height 32
radio input "true"
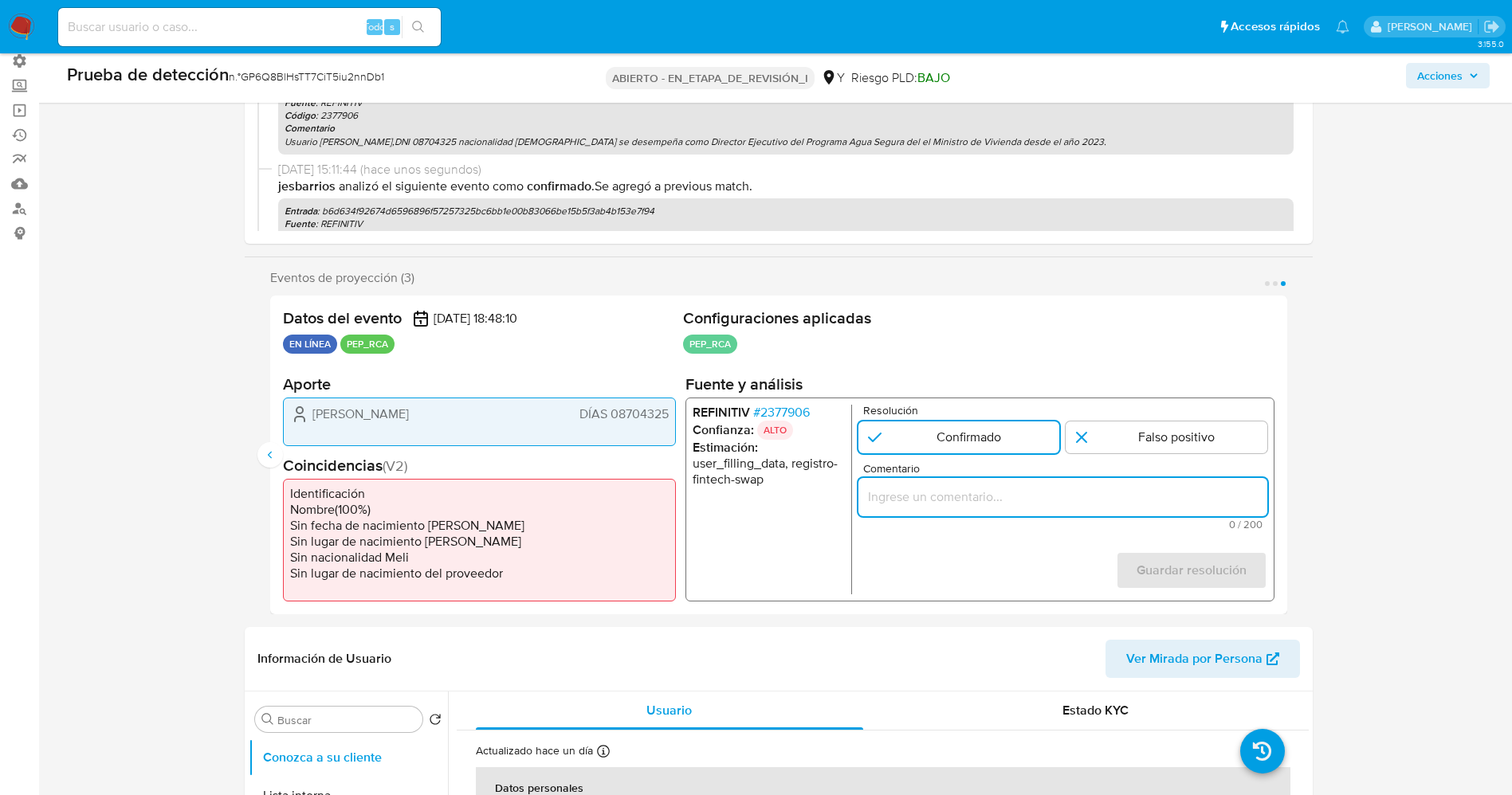
click at [915, 488] on input "Comentario" at bounding box center [1062, 496] width 409 height 20
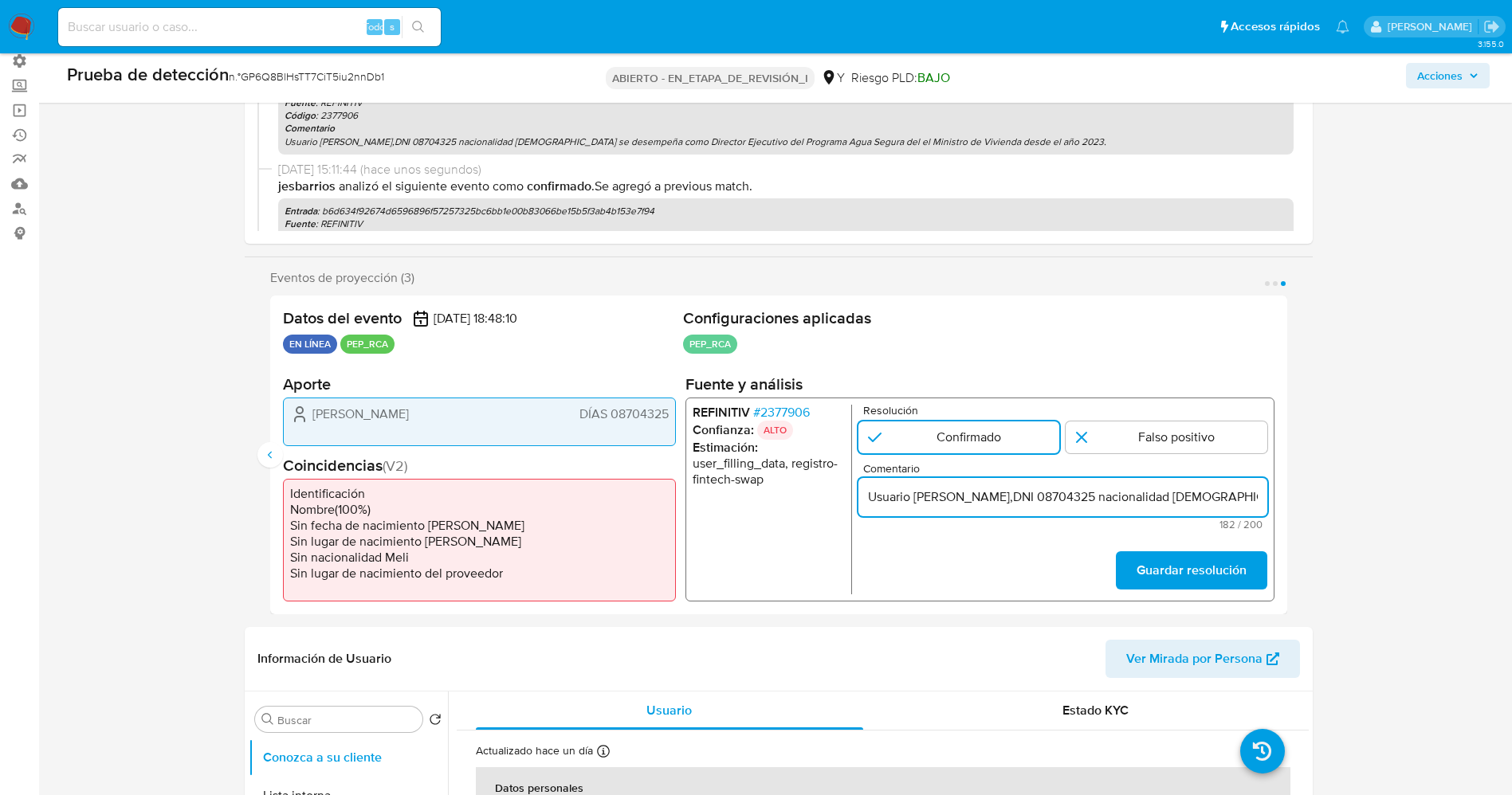
scroll to position [0, 694]
type input "Usuario Carlos Eduardo Lozada Contreras,DNI 08704325 nacionalidad Peruana se de…"
click at [1250, 560] on button "Guardar resolución" at bounding box center [1190, 570] width 152 height 38
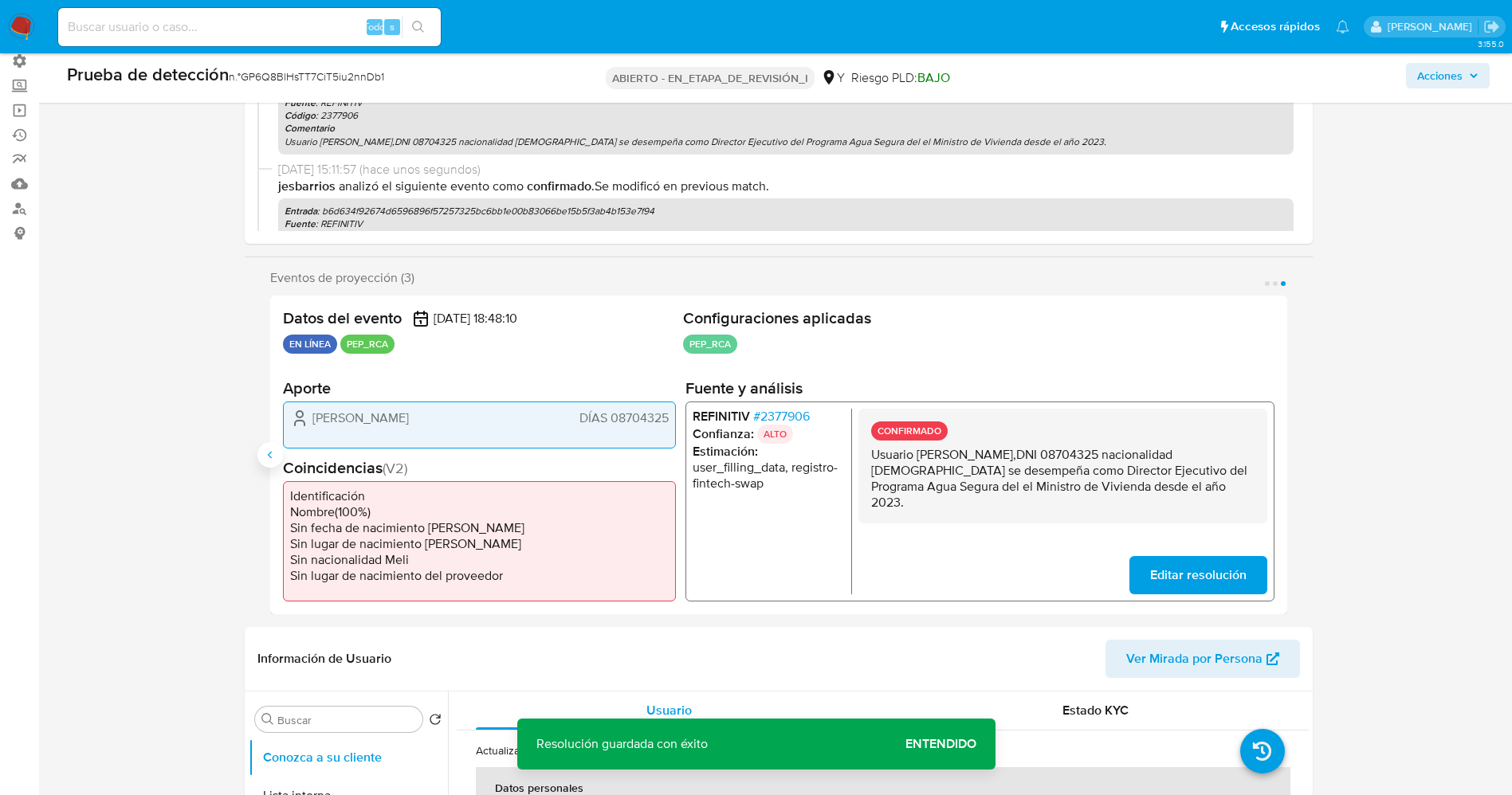
click at [281, 450] on button "Anterior" at bounding box center [270, 455] width 25 height 25
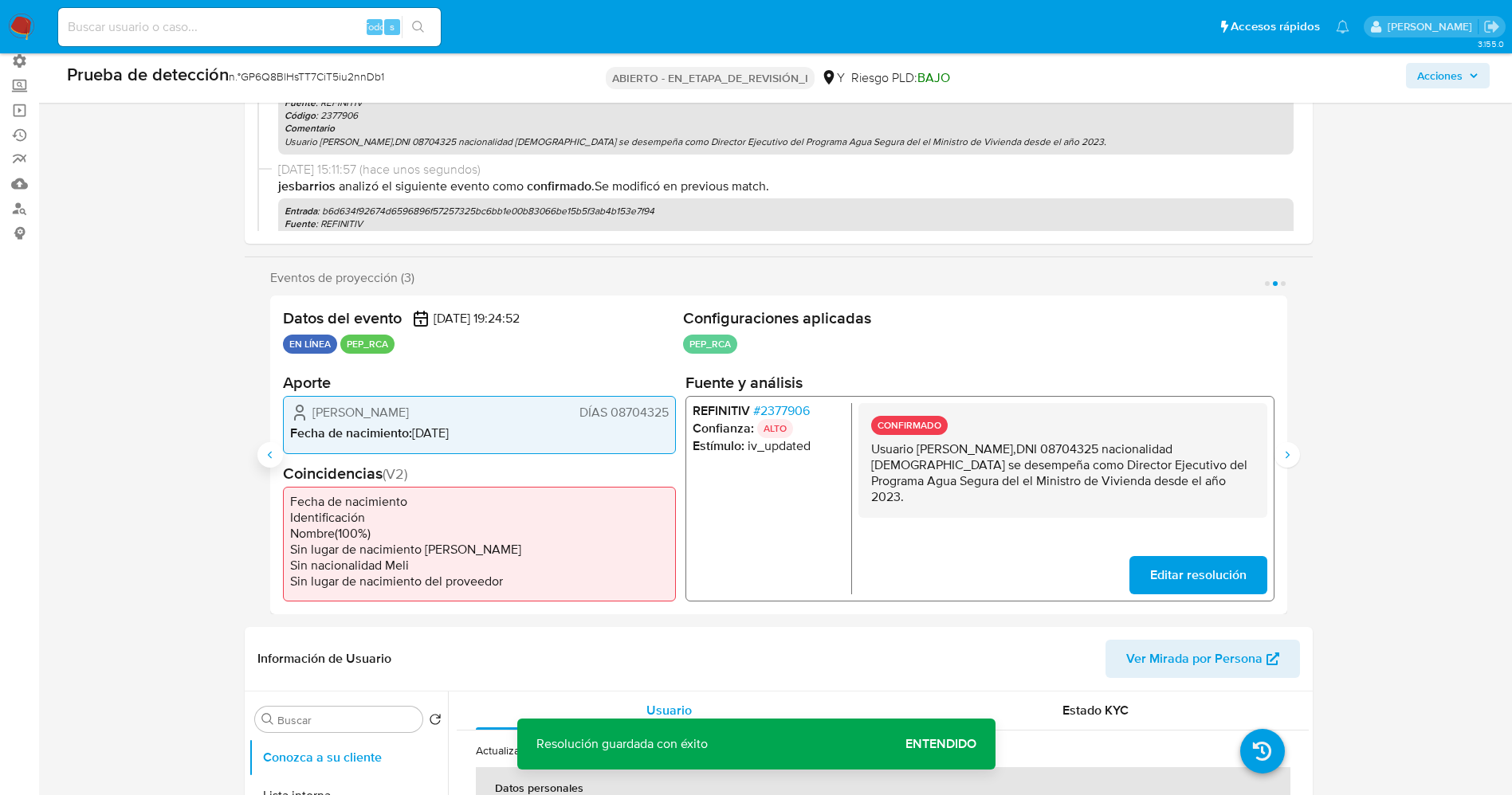
click at [281, 450] on button "Anterior" at bounding box center [270, 455] width 25 height 25
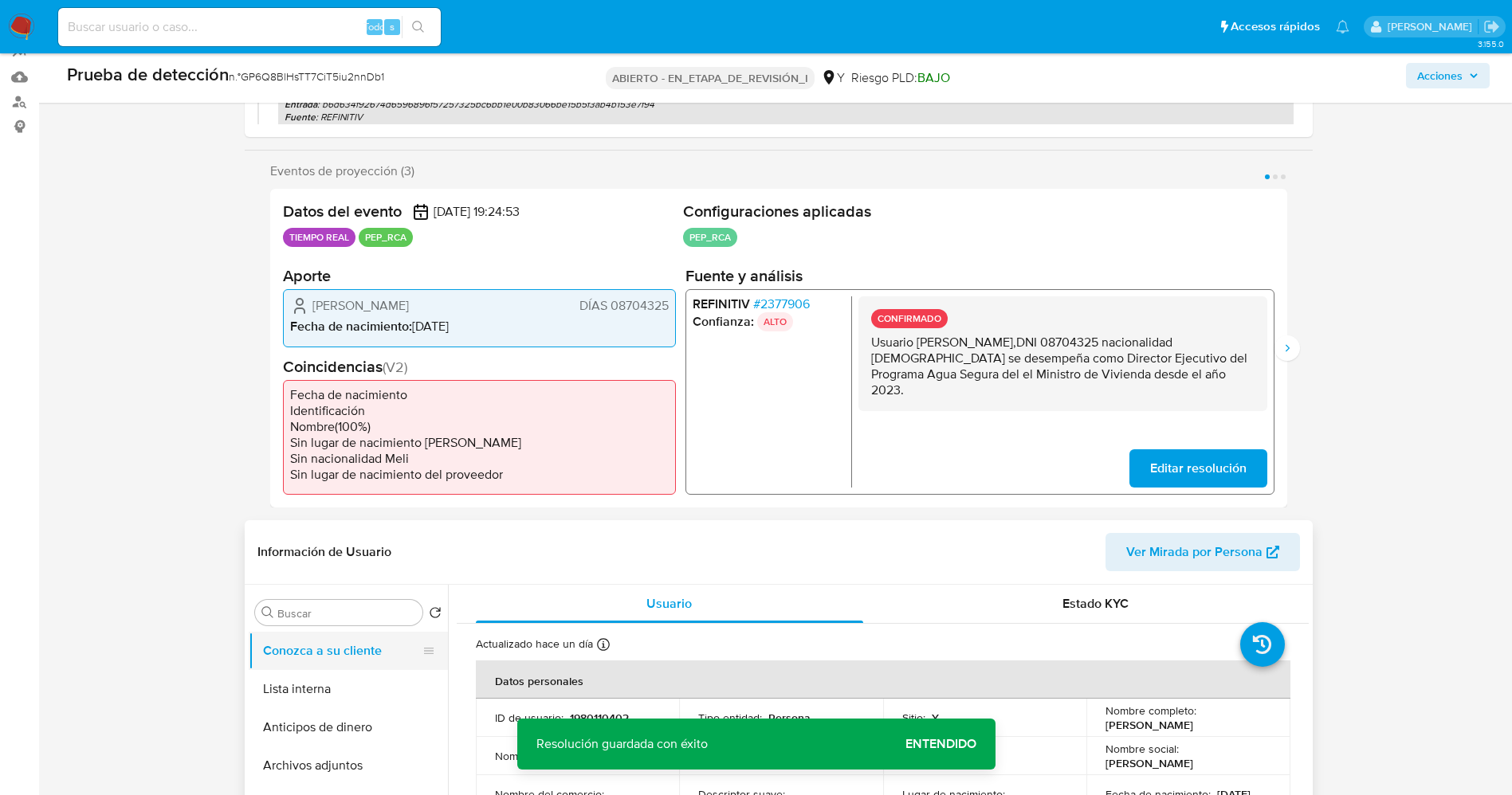
scroll to position [359, 0]
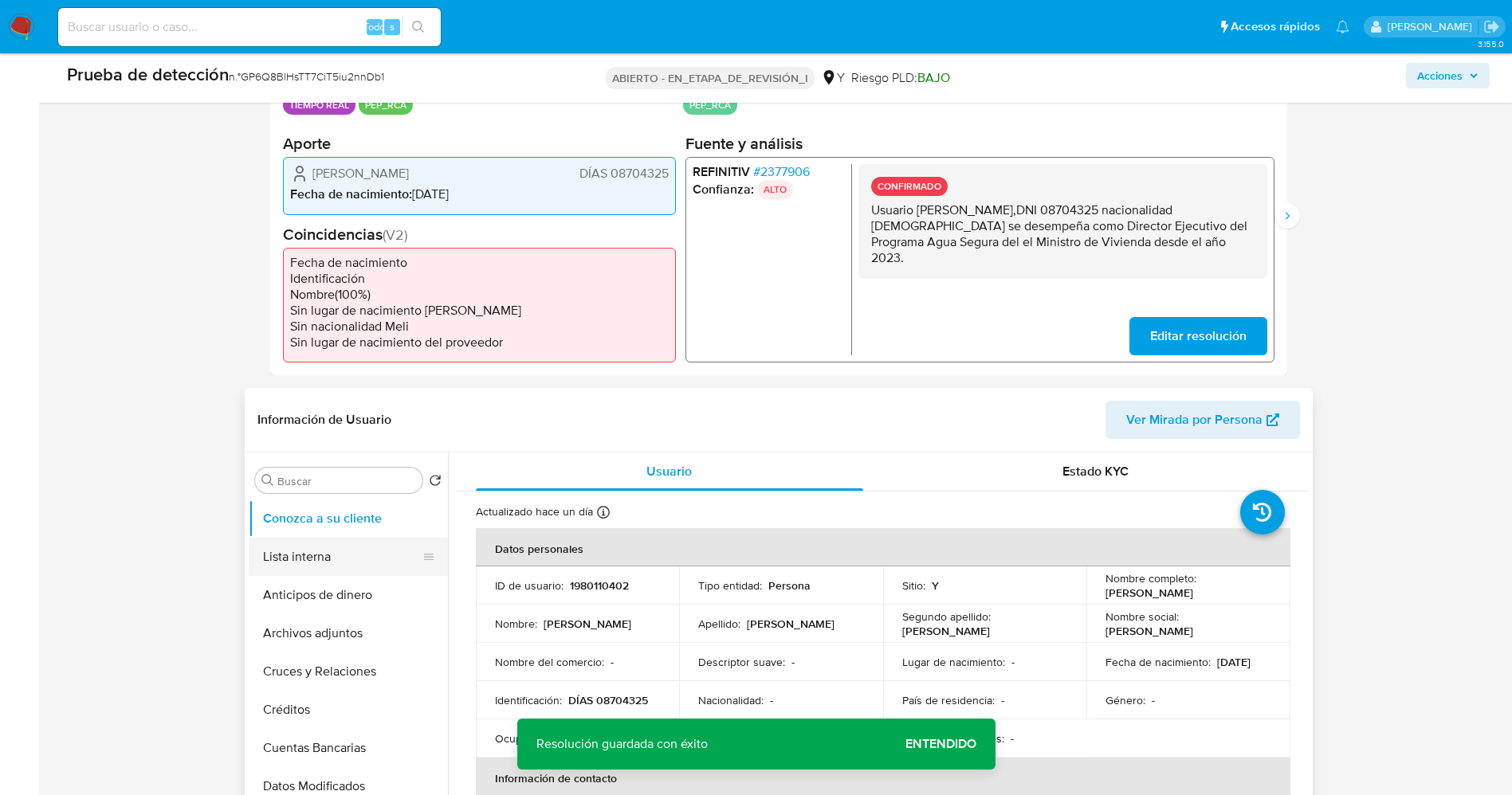
click at [320, 554] on button "Lista interna" at bounding box center [342, 556] width 186 height 38
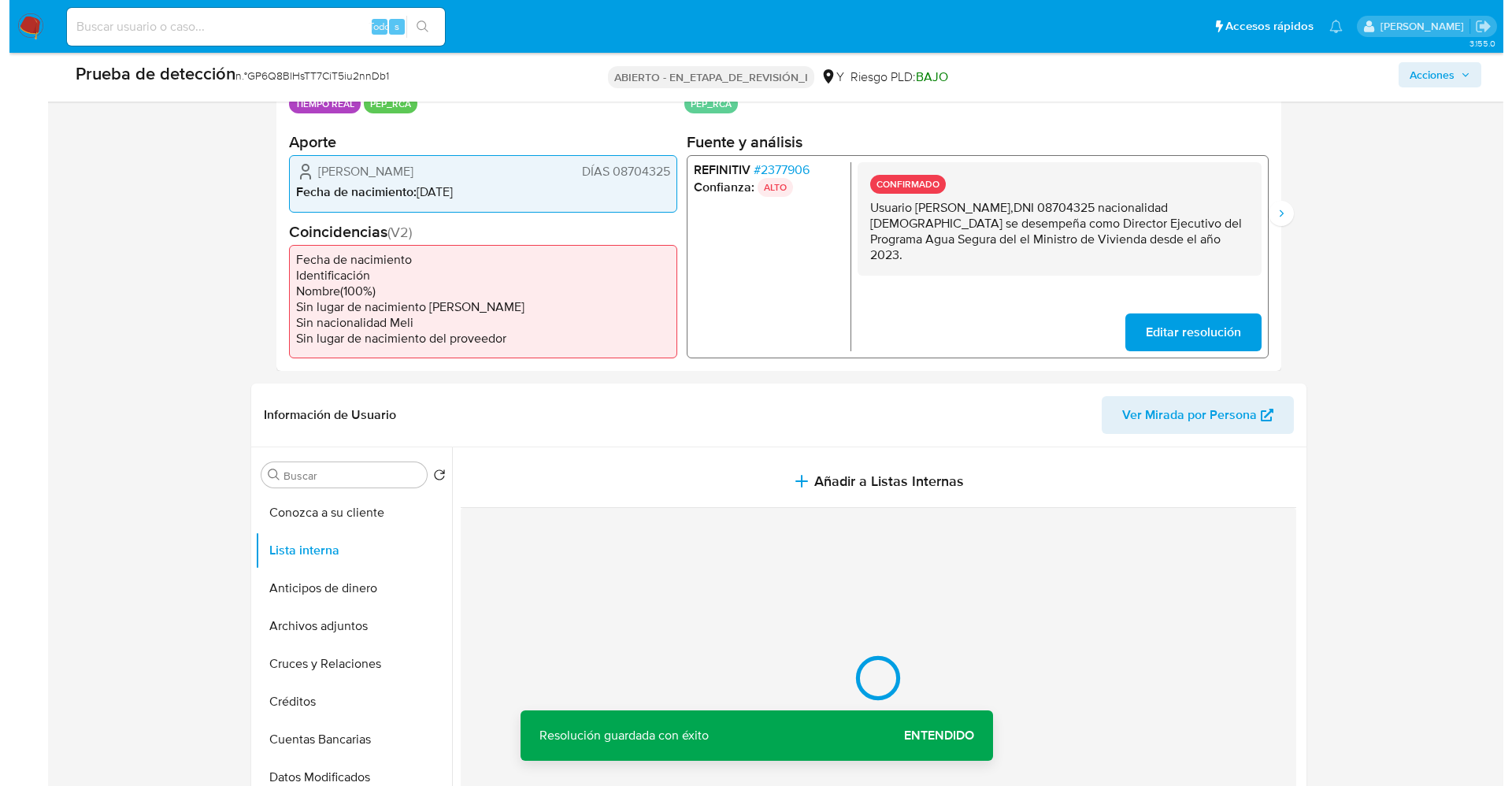
scroll to position [473, 0]
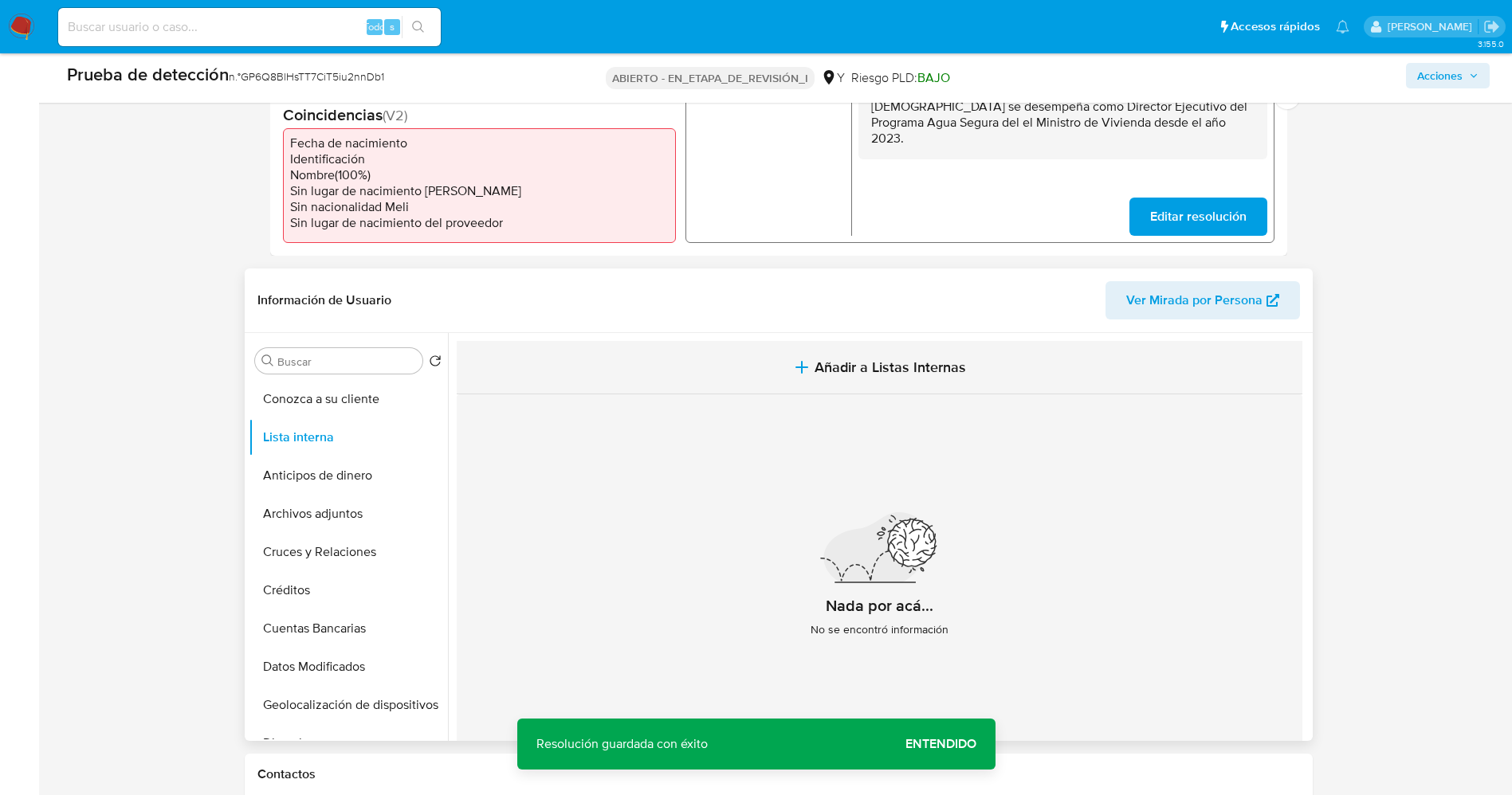
click at [891, 389] on button "Añadir a Listas Internas" at bounding box center [879, 367] width 846 height 53
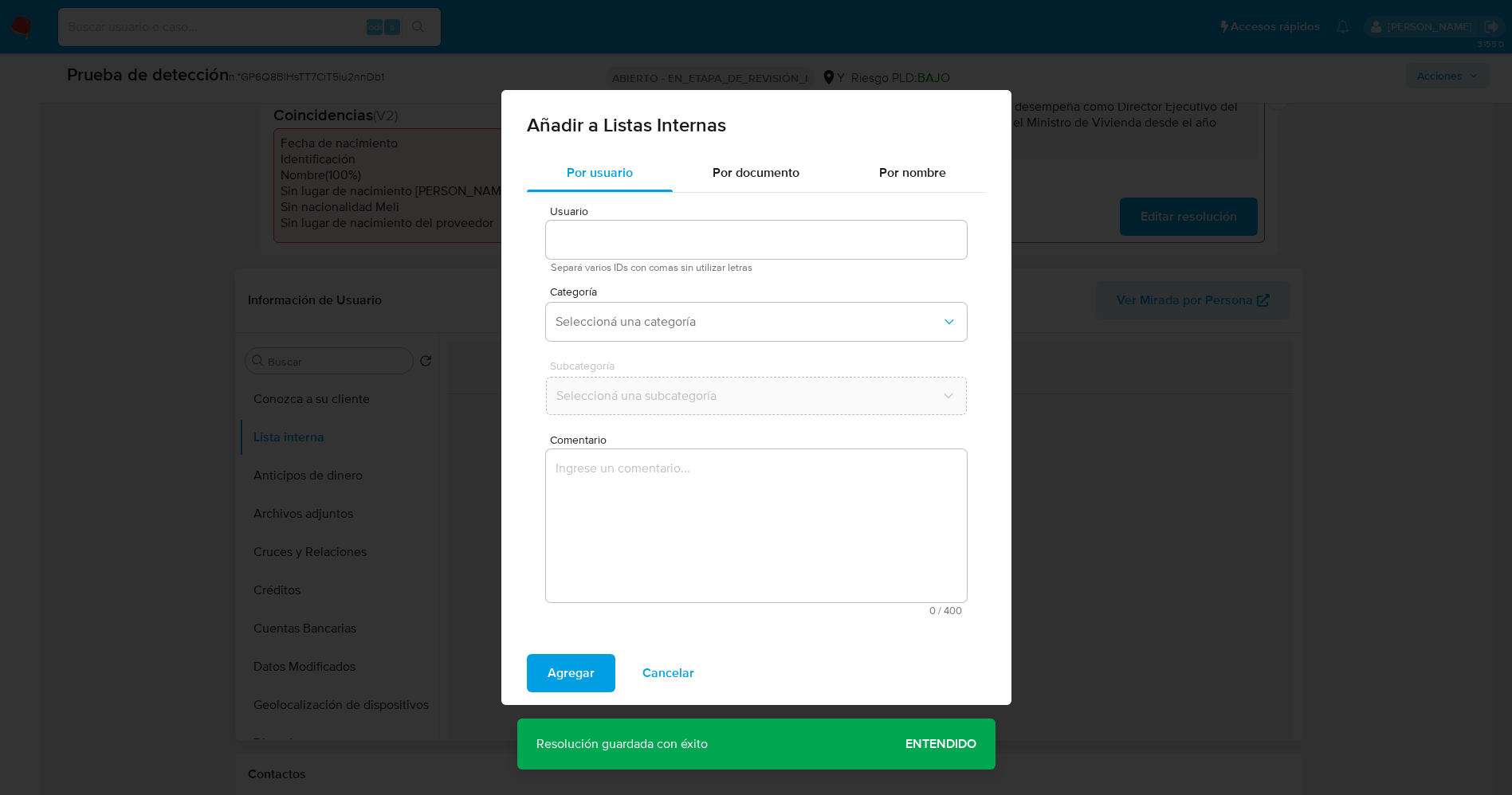
type input "1980110402"
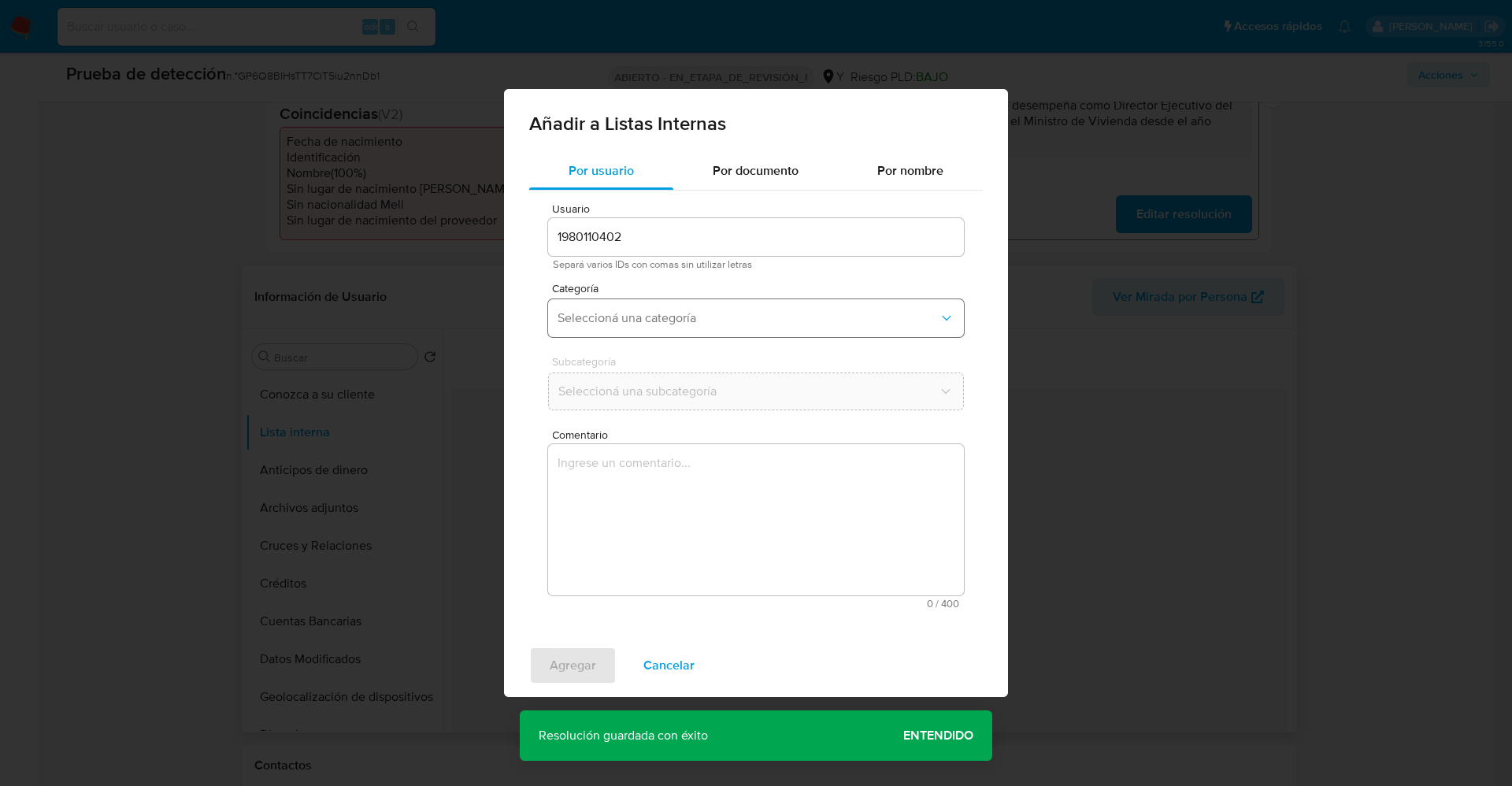
click at [695, 311] on span "Seleccioná una categoría" at bounding box center [748, 318] width 382 height 16
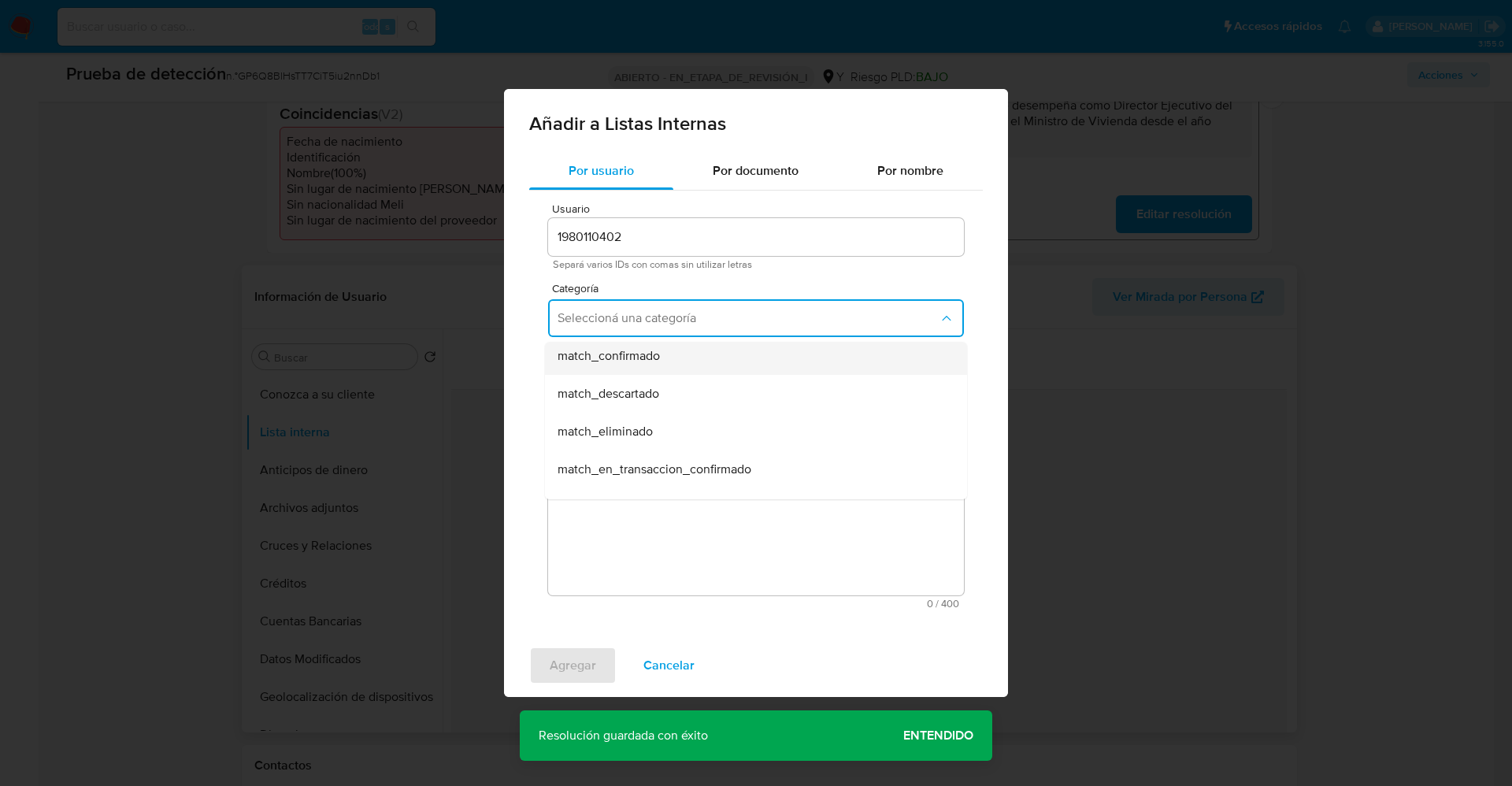
click at [632, 365] on div "match_confirmado" at bounding box center [751, 356] width 387 height 38
click at [638, 397] on span "Seleccioná una subcategoría" at bounding box center [748, 391] width 382 height 16
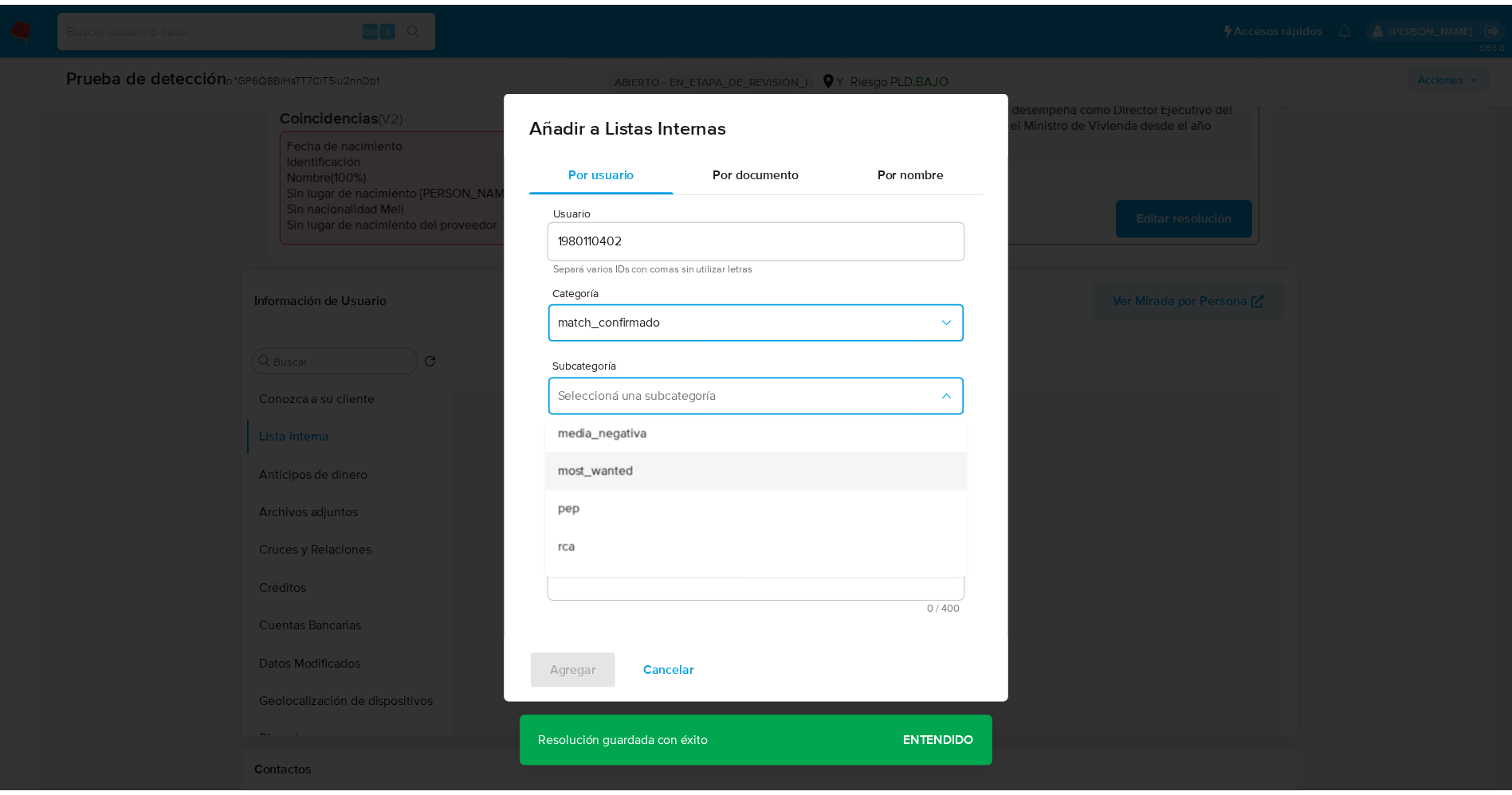
scroll to position [108, 0]
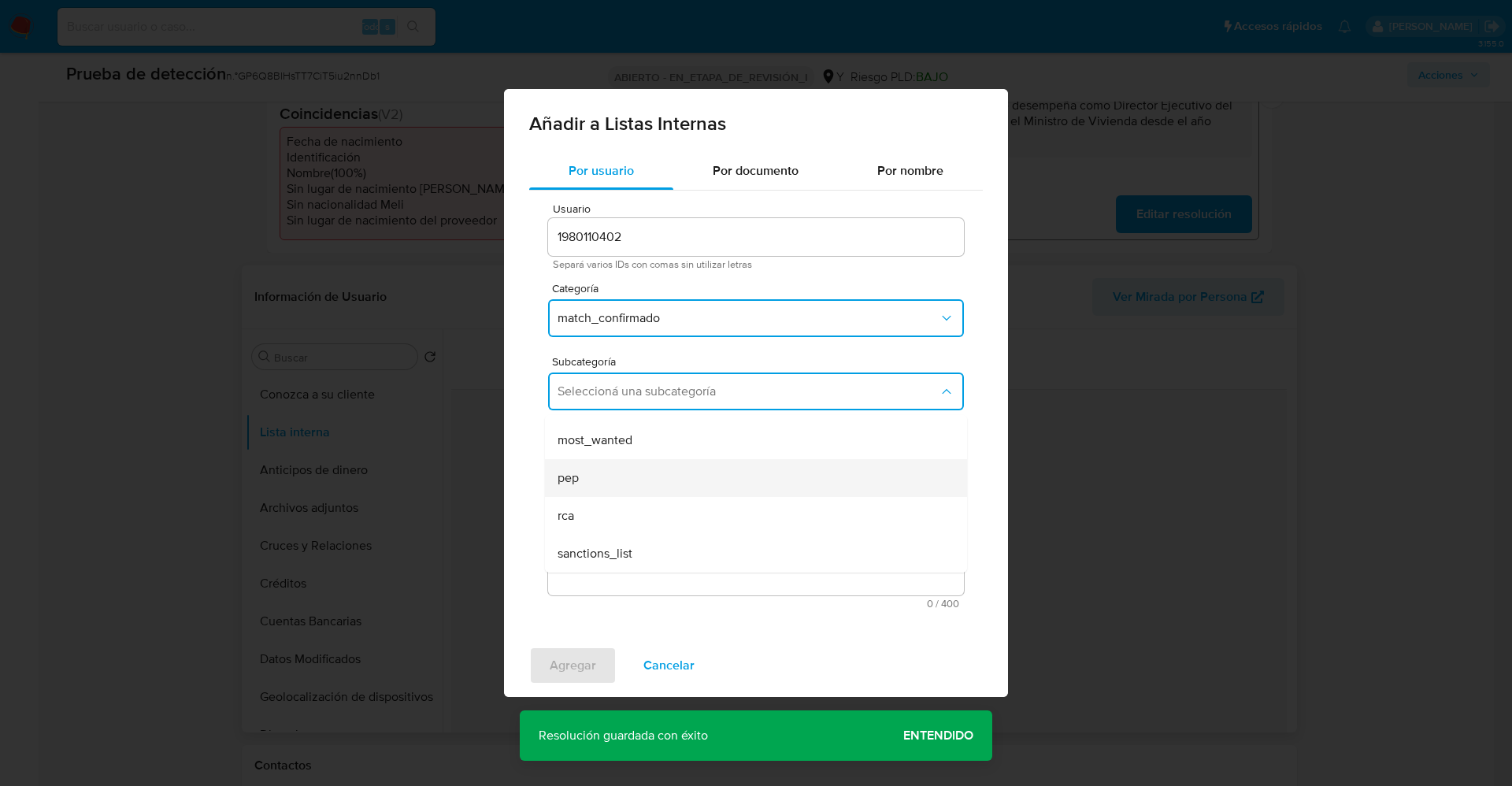
click at [591, 482] on div "pep" at bounding box center [751, 478] width 387 height 38
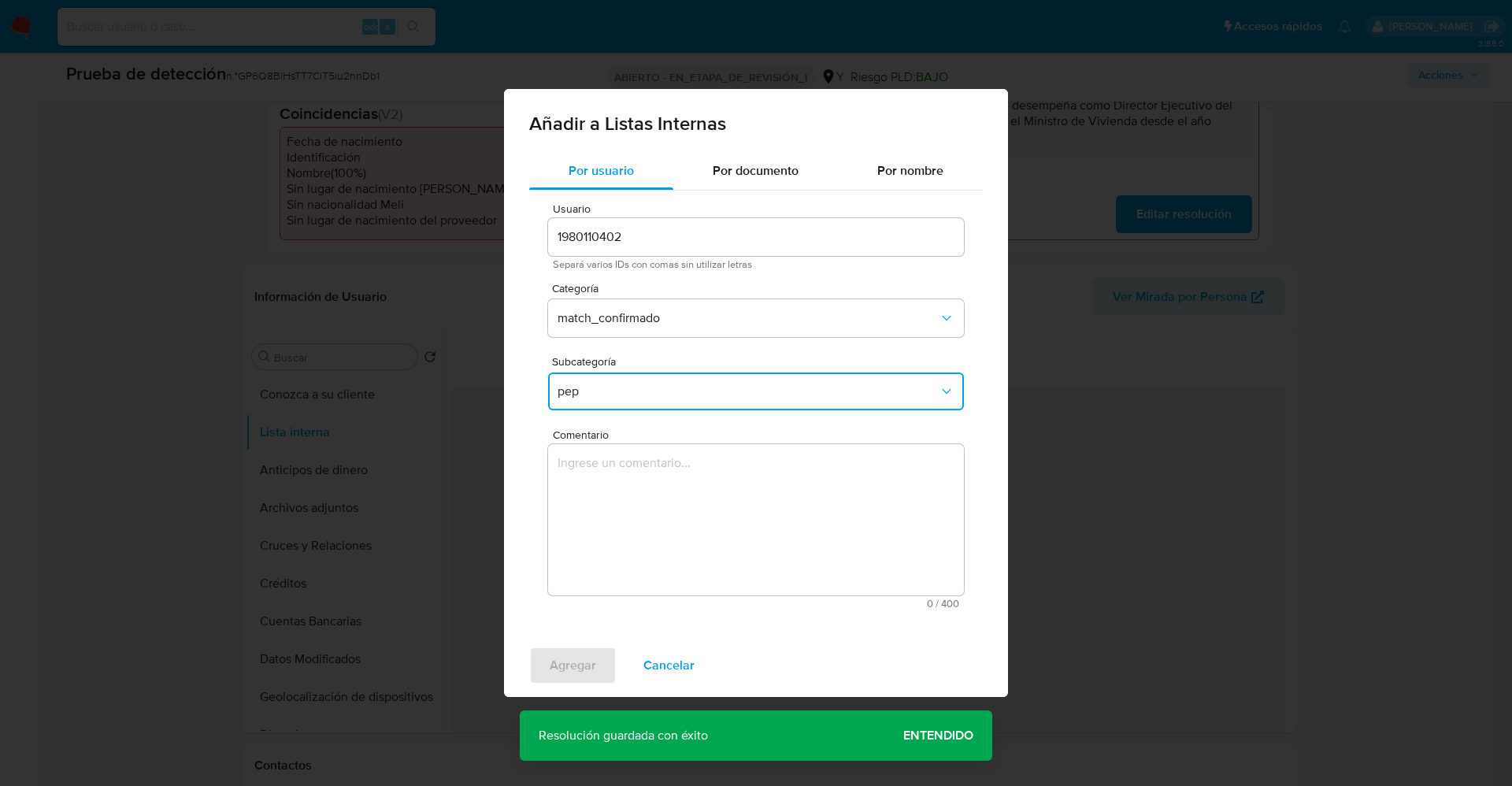
click at [660, 497] on textarea "Comentario" at bounding box center [756, 520] width 416 height 152
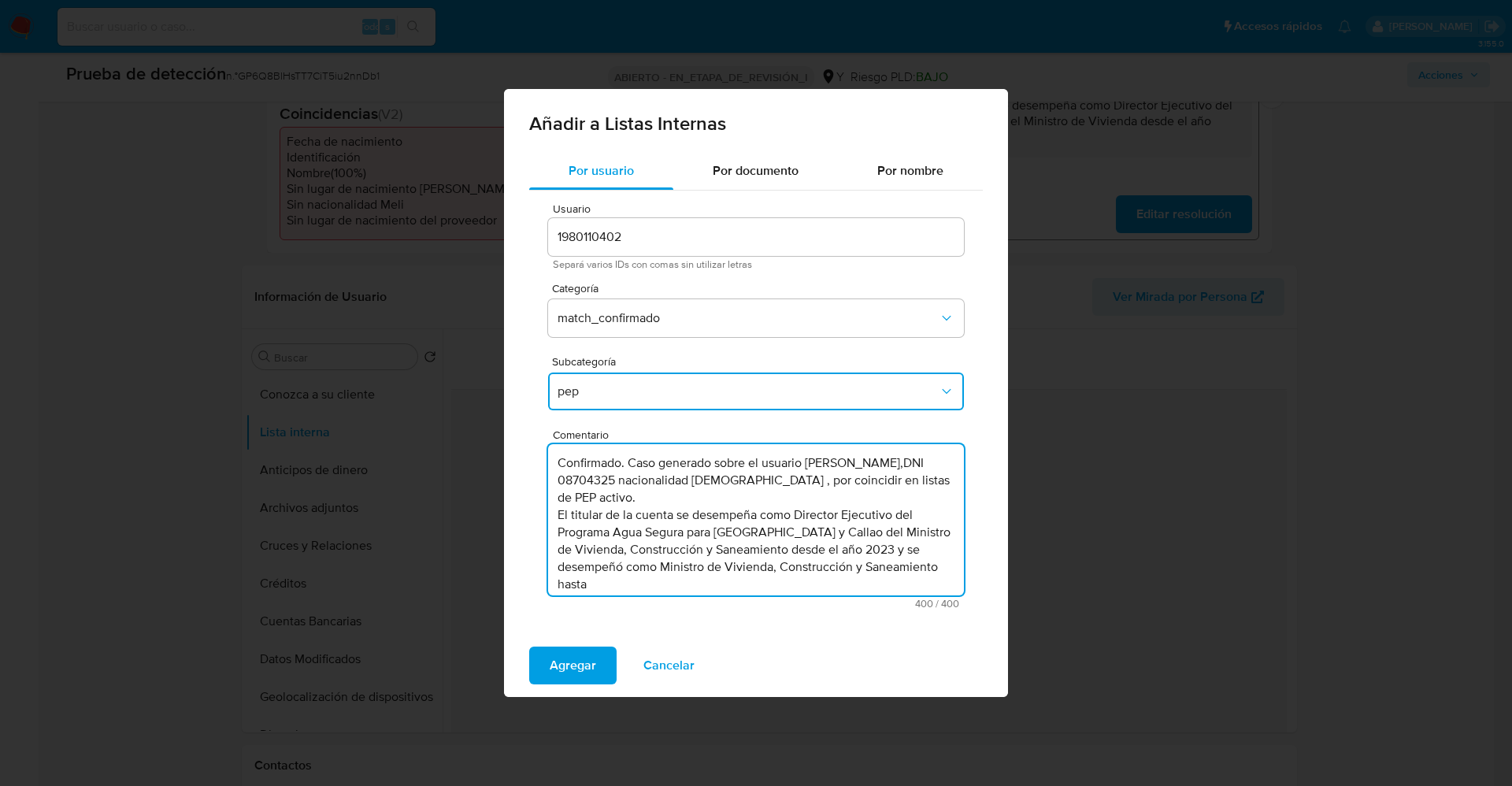
drag, startPoint x: 827, startPoint y: 486, endPoint x: 642, endPoint y: 503, distance: 185.8
click at [642, 503] on textarea "Confirmado. Caso generado sobre el usuario Carlos Eduardo Lozada Contreras,DNI …" at bounding box center [756, 520] width 416 height 152
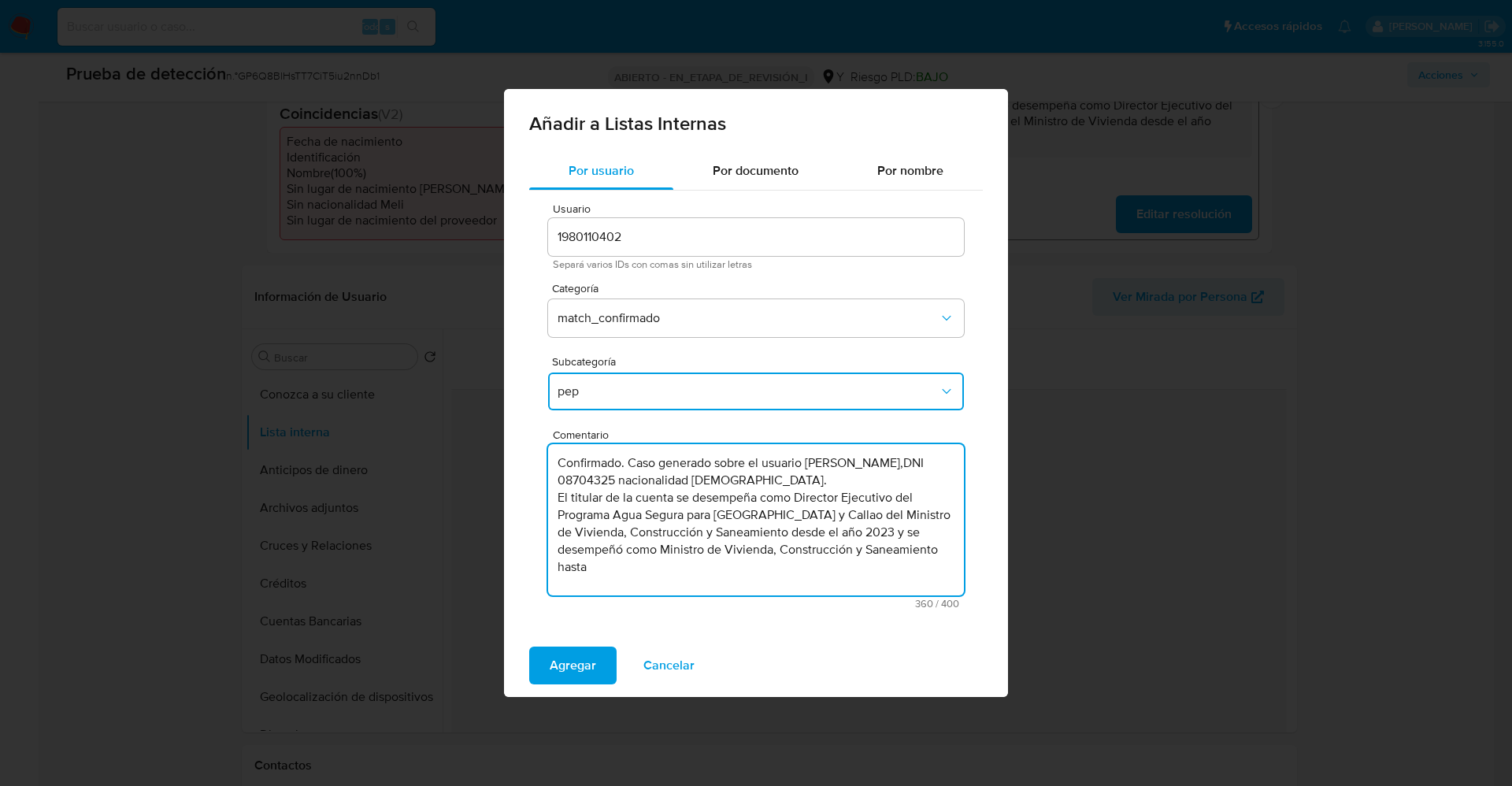
click at [556, 495] on textarea "Confirmado. Caso generado sobre el usuario Carlos Eduardo Lozada Contreras,DNI …" at bounding box center [756, 520] width 416 height 152
click at [806, 556] on textarea "Confirmado. Caso generado sobre el usuario Carlos Eduardo Lozada Contreras,DNI …" at bounding box center [756, 520] width 416 height 152
type textarea "Confirmado. Caso generado sobre el usuario Carlos Eduardo Lozada Contreras,DNI …"
click at [555, 664] on span "Agregar" at bounding box center [573, 665] width 47 height 34
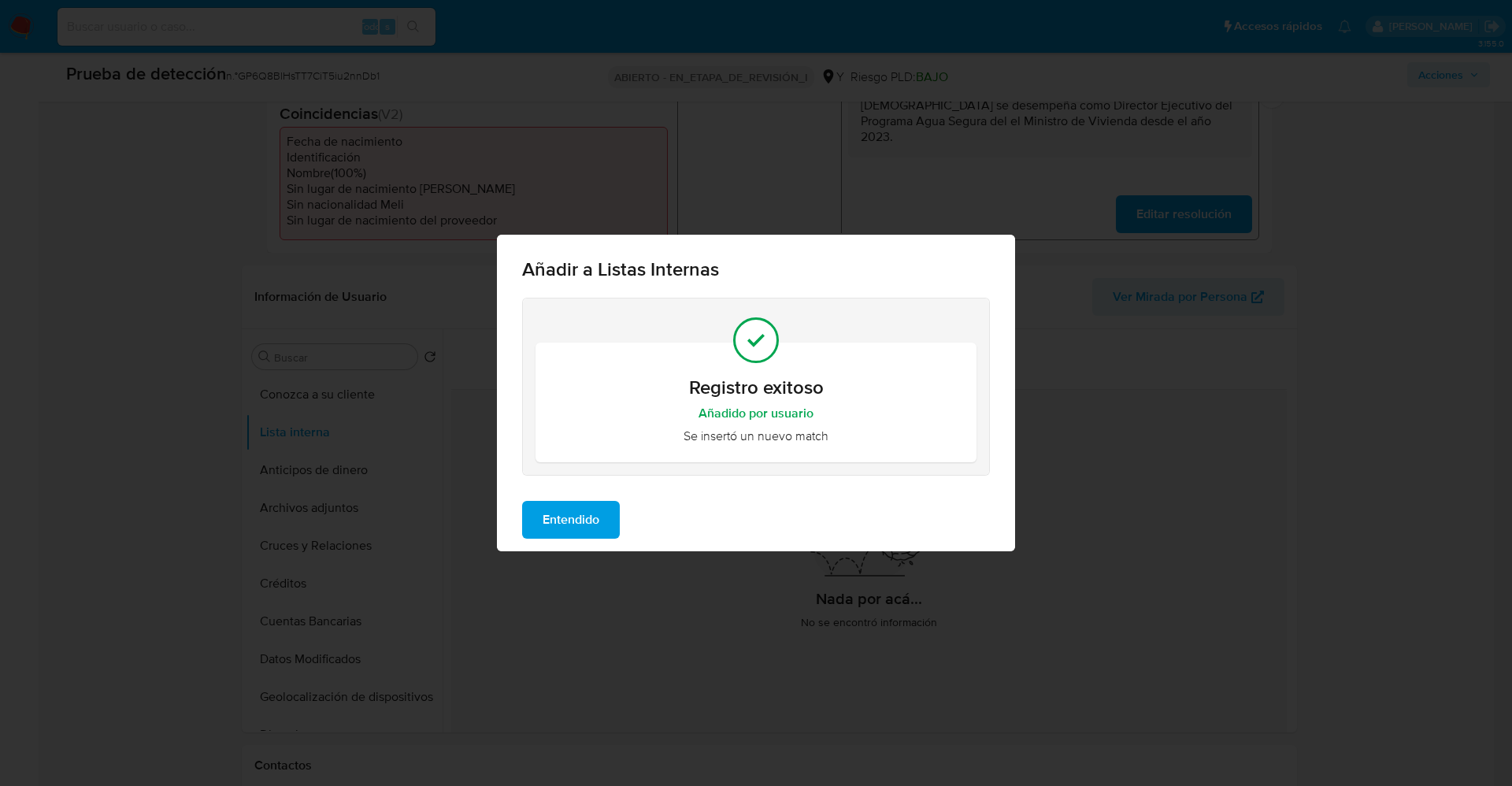
click at [559, 520] on span "Entendido" at bounding box center [571, 520] width 57 height 34
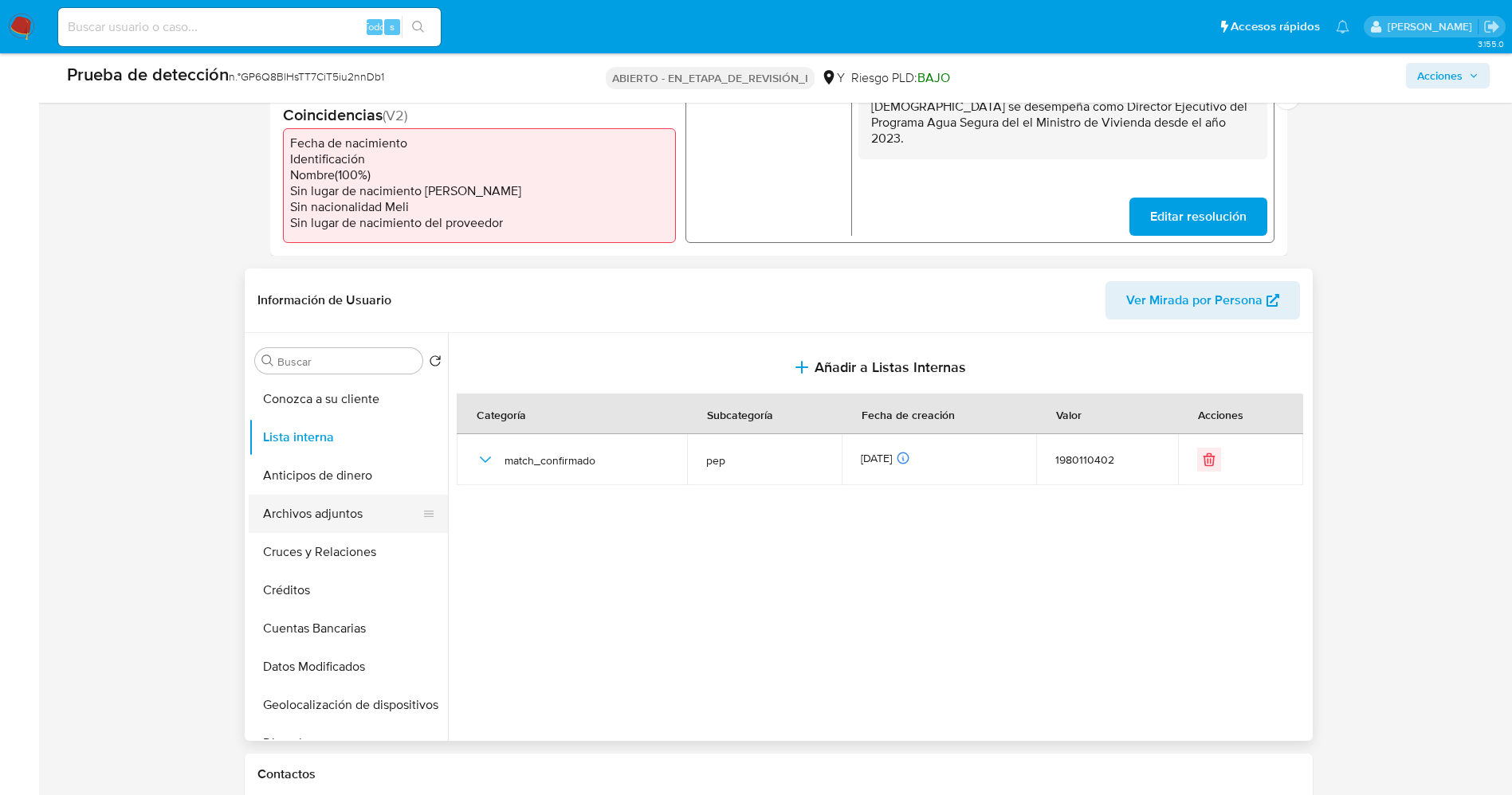
click at [321, 505] on button "Archivos adjuntos" at bounding box center [342, 514] width 186 height 38
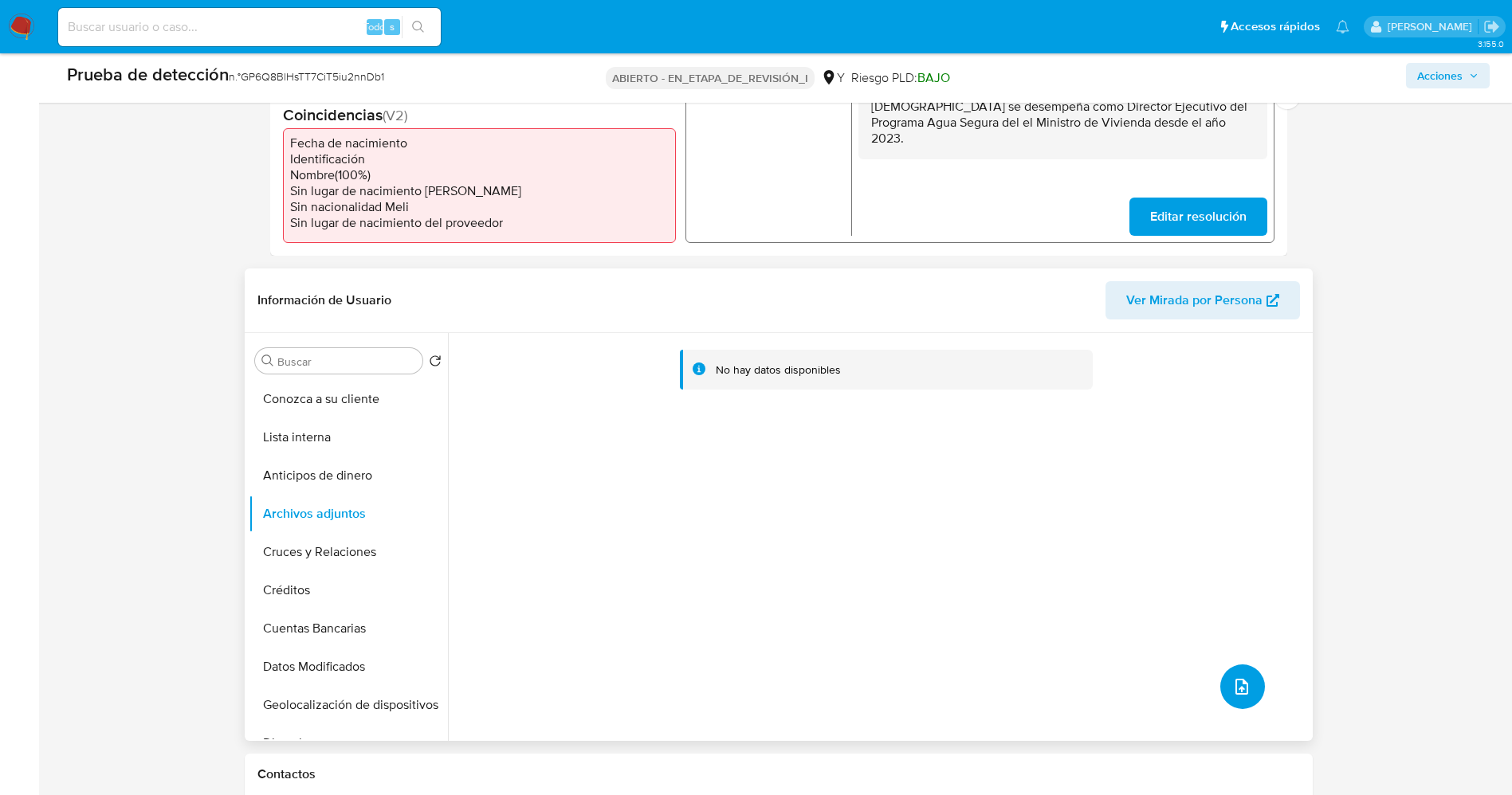
click at [1234, 677] on icon "subir archivo" at bounding box center [1241, 687] width 19 height 19
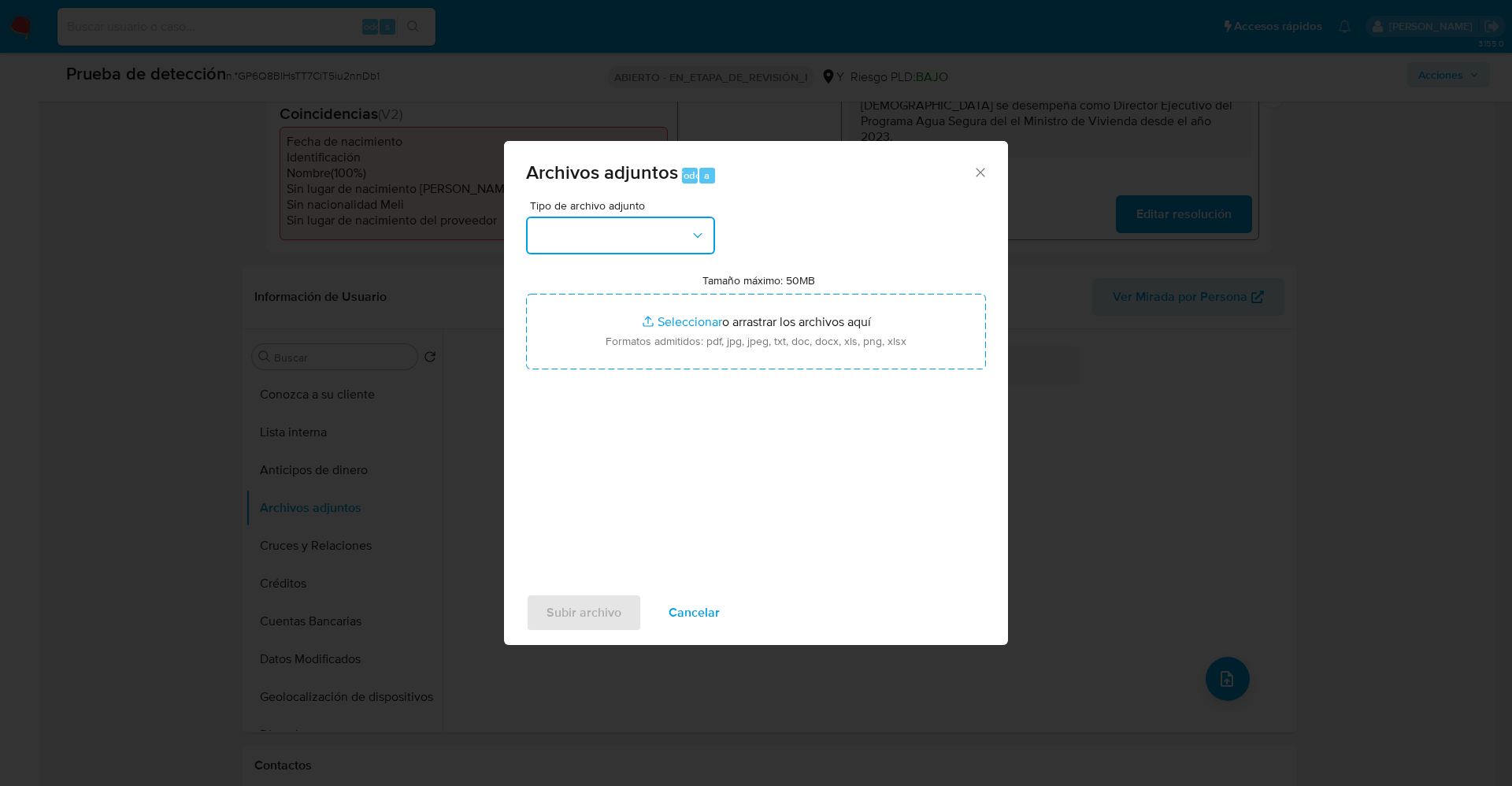
click at [624, 237] on button "button" at bounding box center [621, 235] width 189 height 38
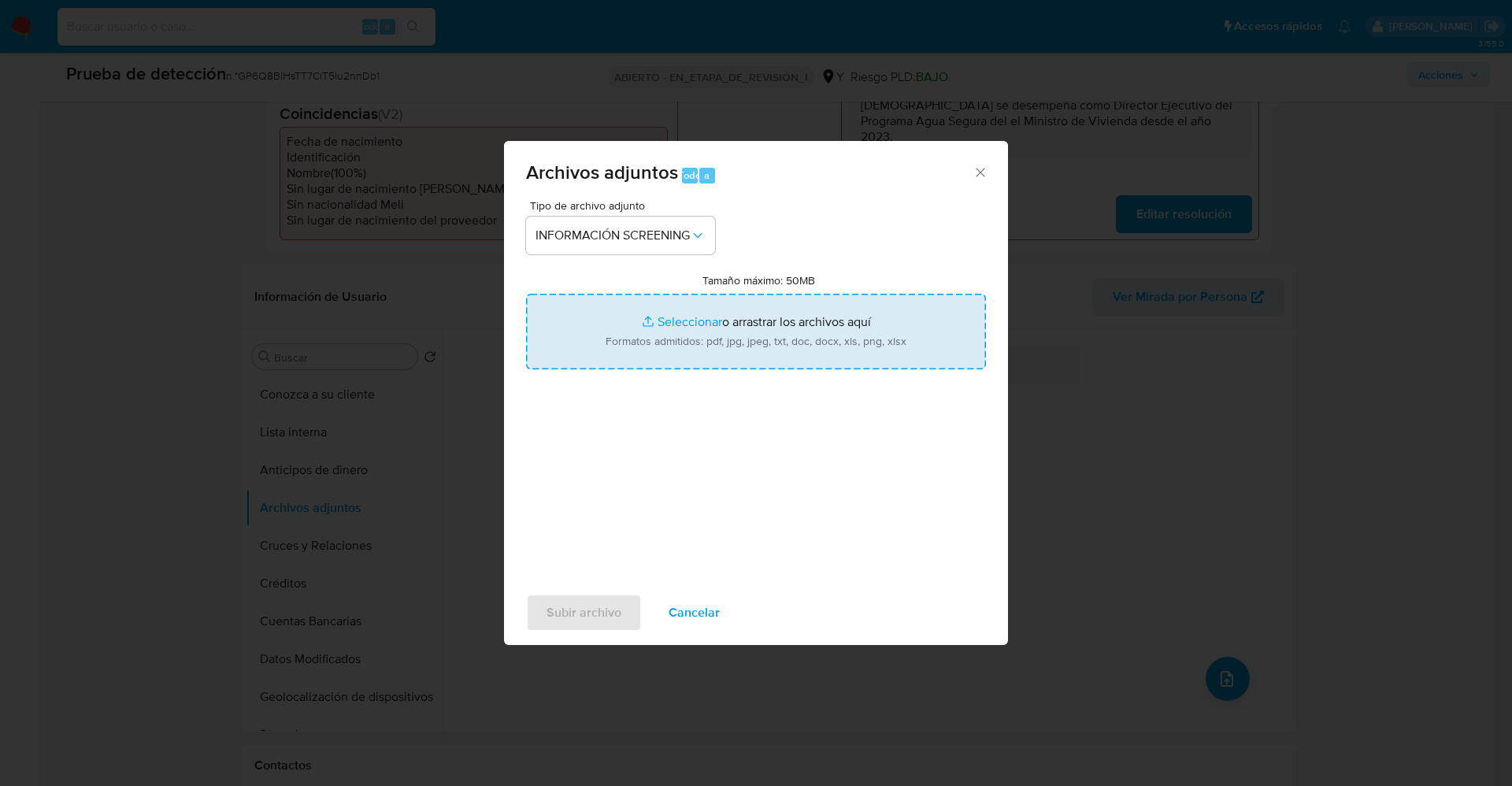
type input "C:\fakepath\_Carlos Eduardo Lozada Contreras_ lavado de dinero - Buscar con Goo…"
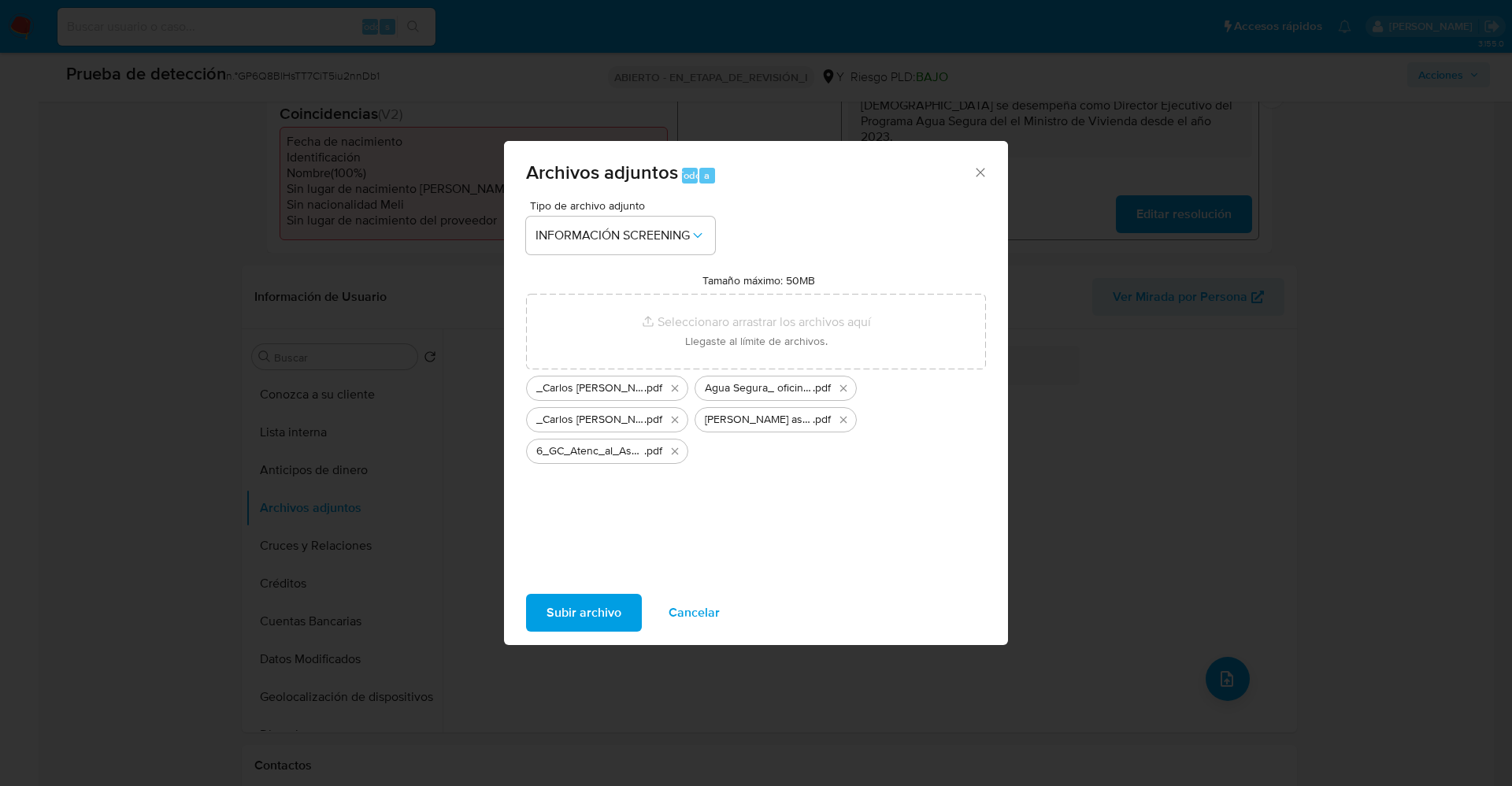
click at [602, 617] on span "Subir archivo" at bounding box center [583, 613] width 74 height 34
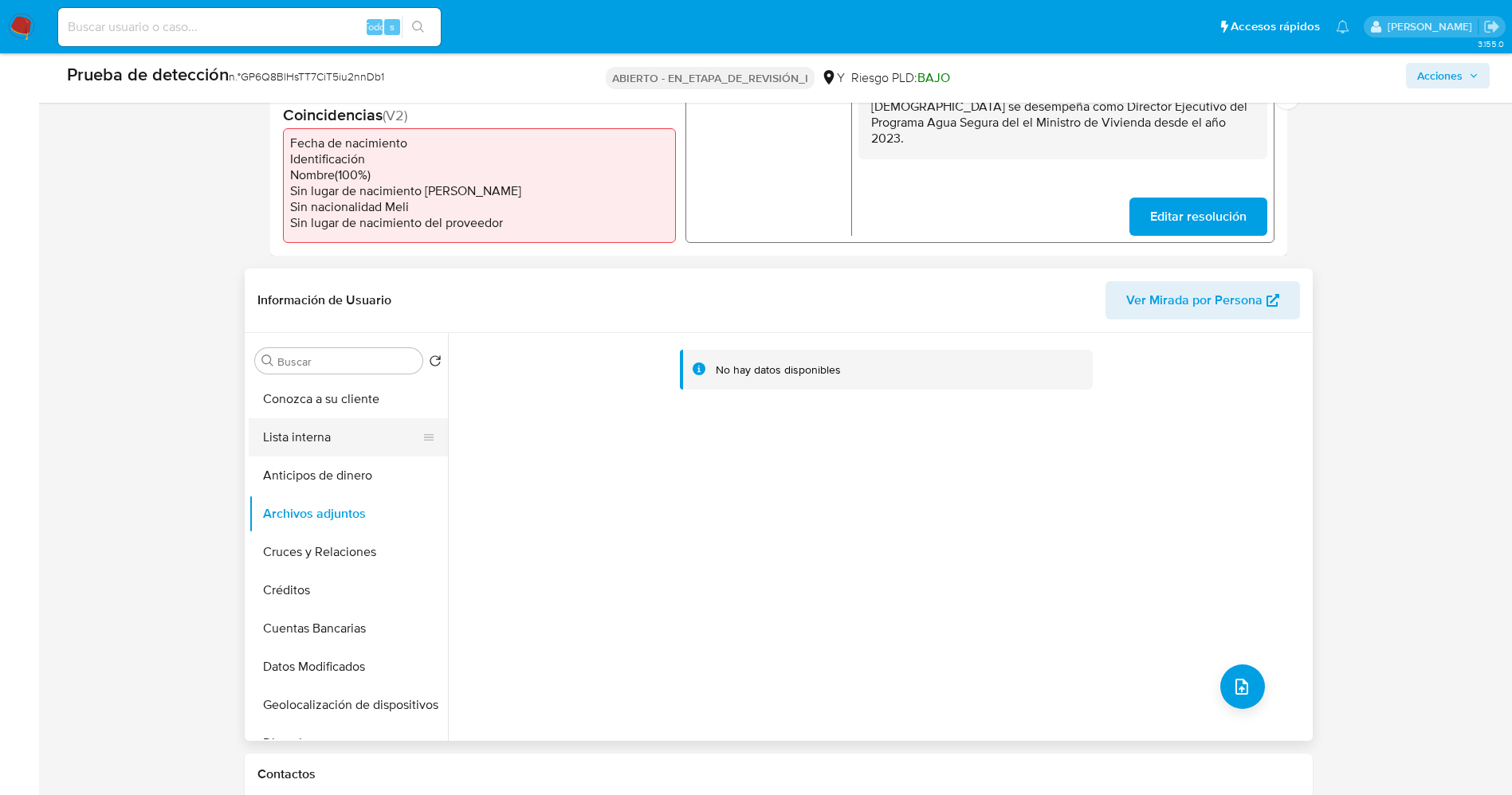
click at [323, 428] on button "Lista interna" at bounding box center [342, 437] width 186 height 38
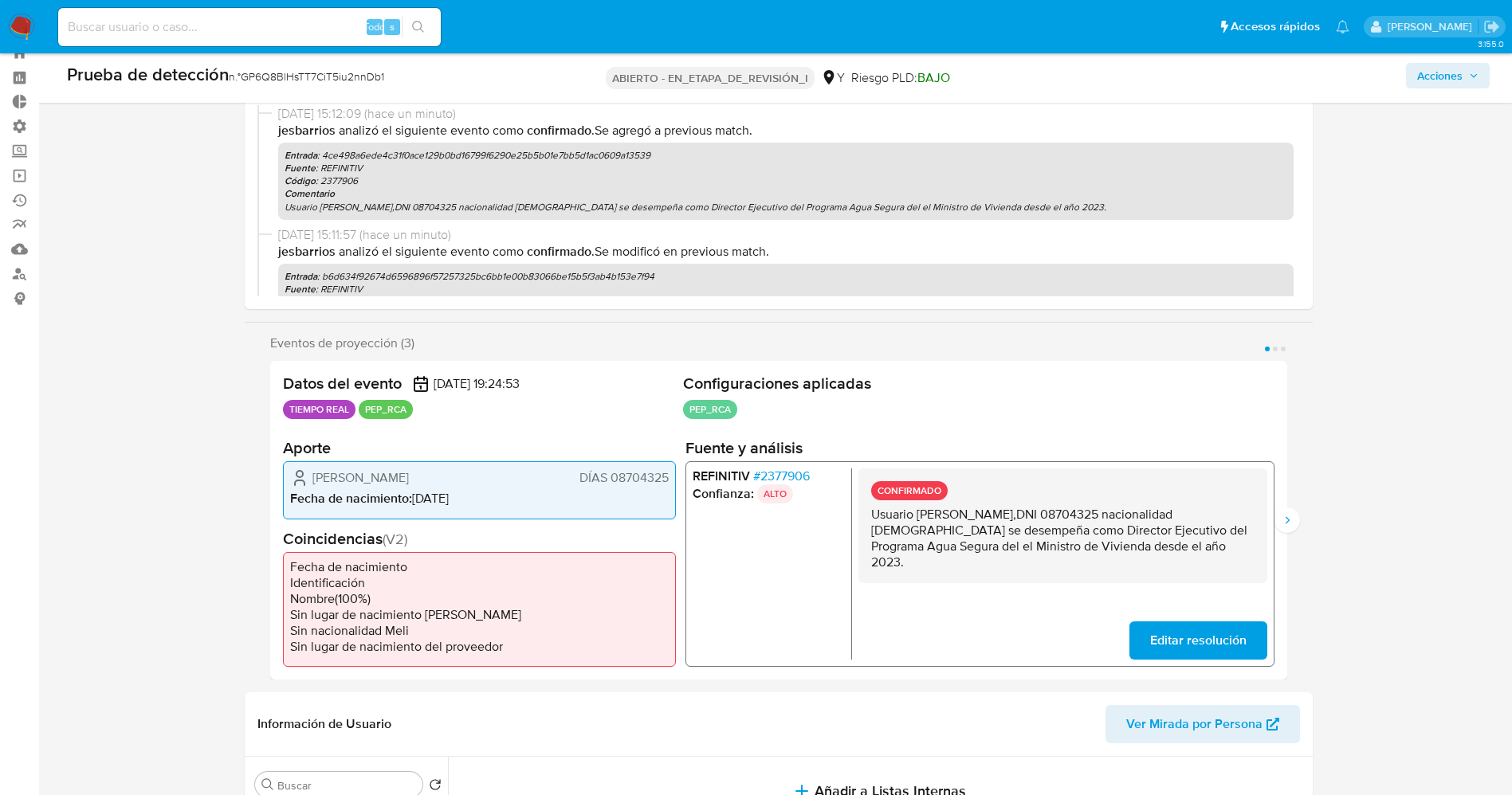
scroll to position [0, 0]
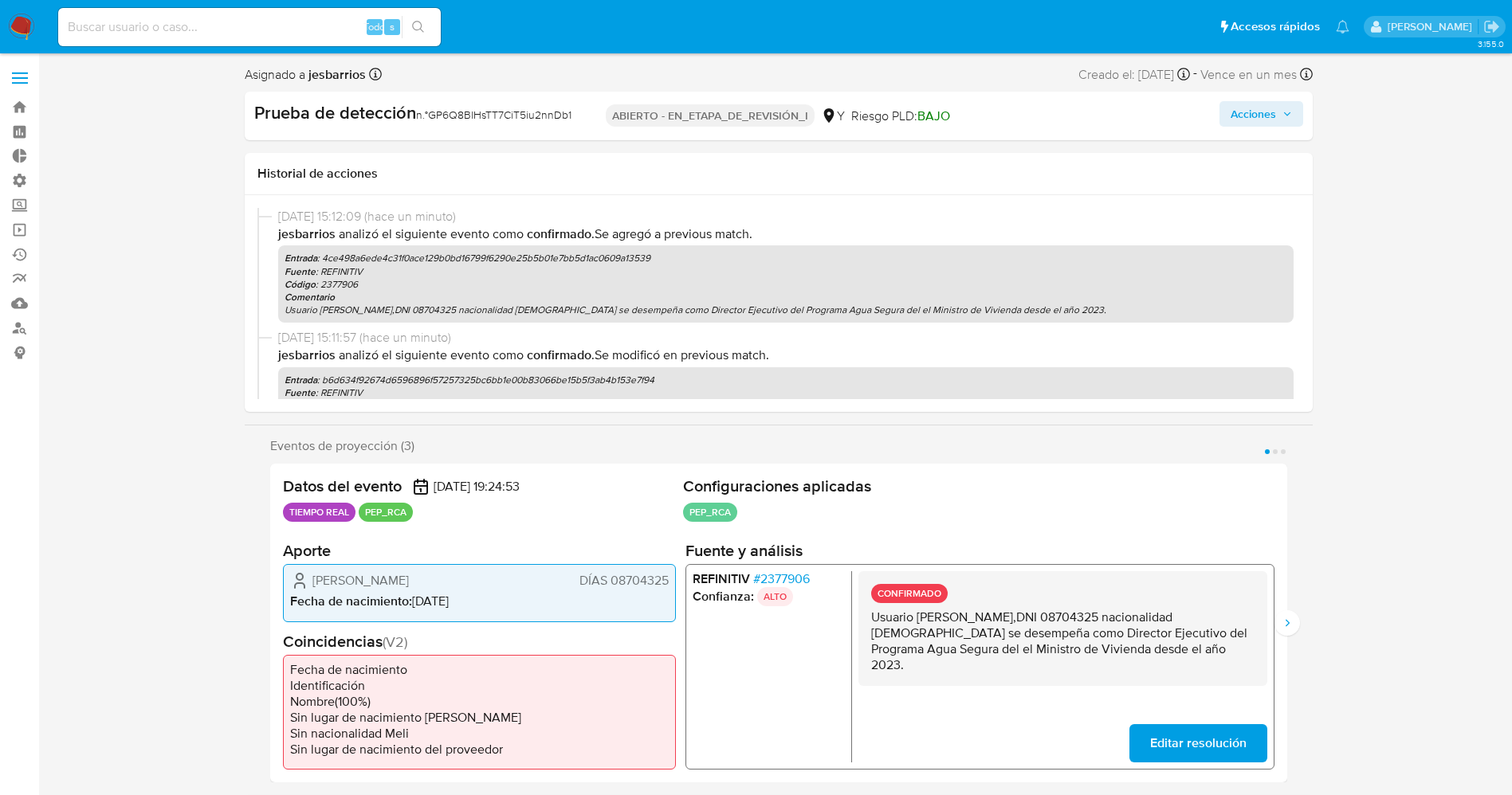
click at [1261, 117] on font "Acciones" at bounding box center [1253, 114] width 46 height 25
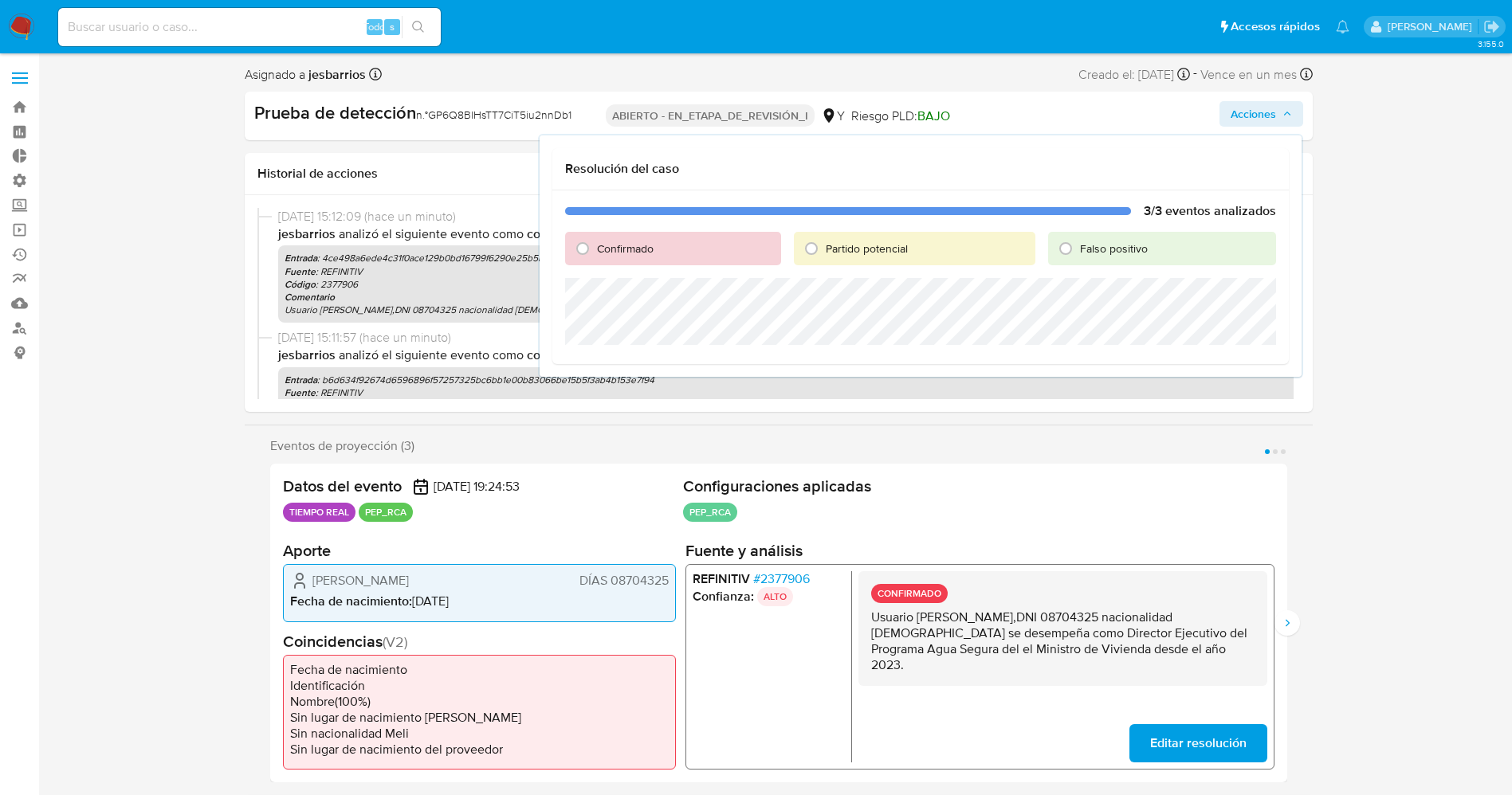
click at [857, 245] on font "Partido potencial" at bounding box center [866, 248] width 82 height 16
click at [824, 245] on input "Partido potencial" at bounding box center [811, 249] width 25 height 25
radio input "true"
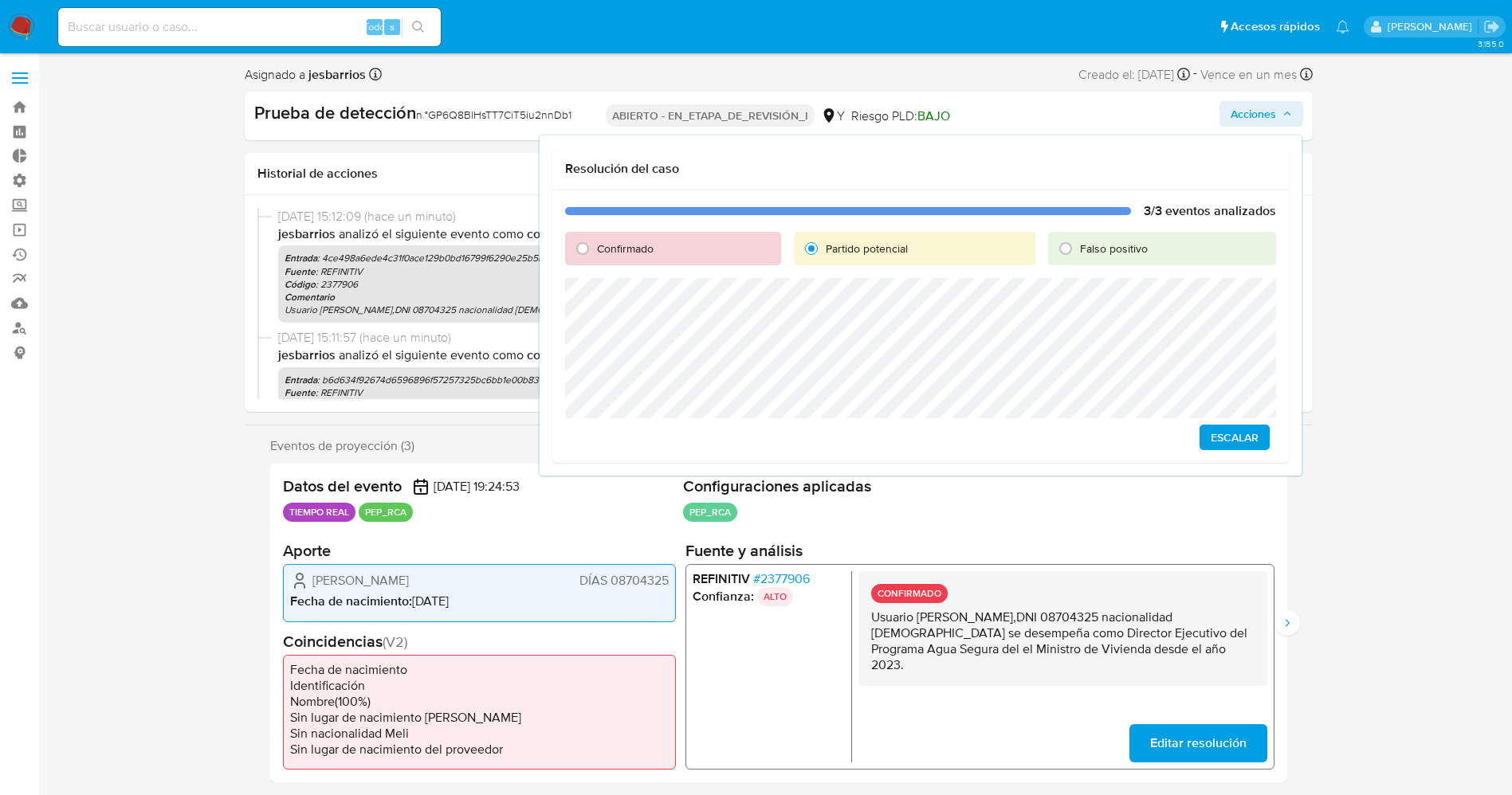
click at [1216, 449] on span "Escalar" at bounding box center [1234, 438] width 47 height 22
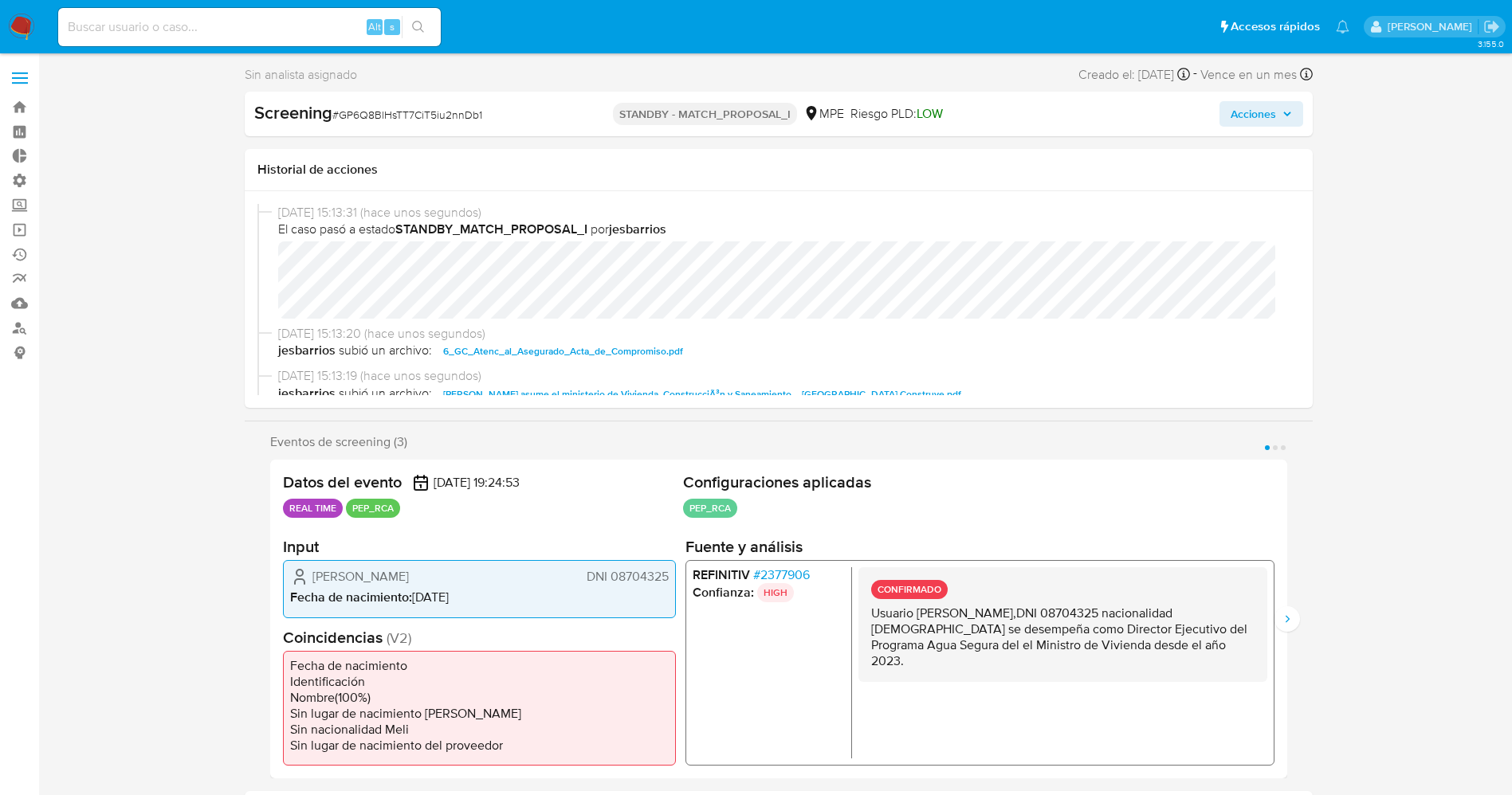
select select "10"
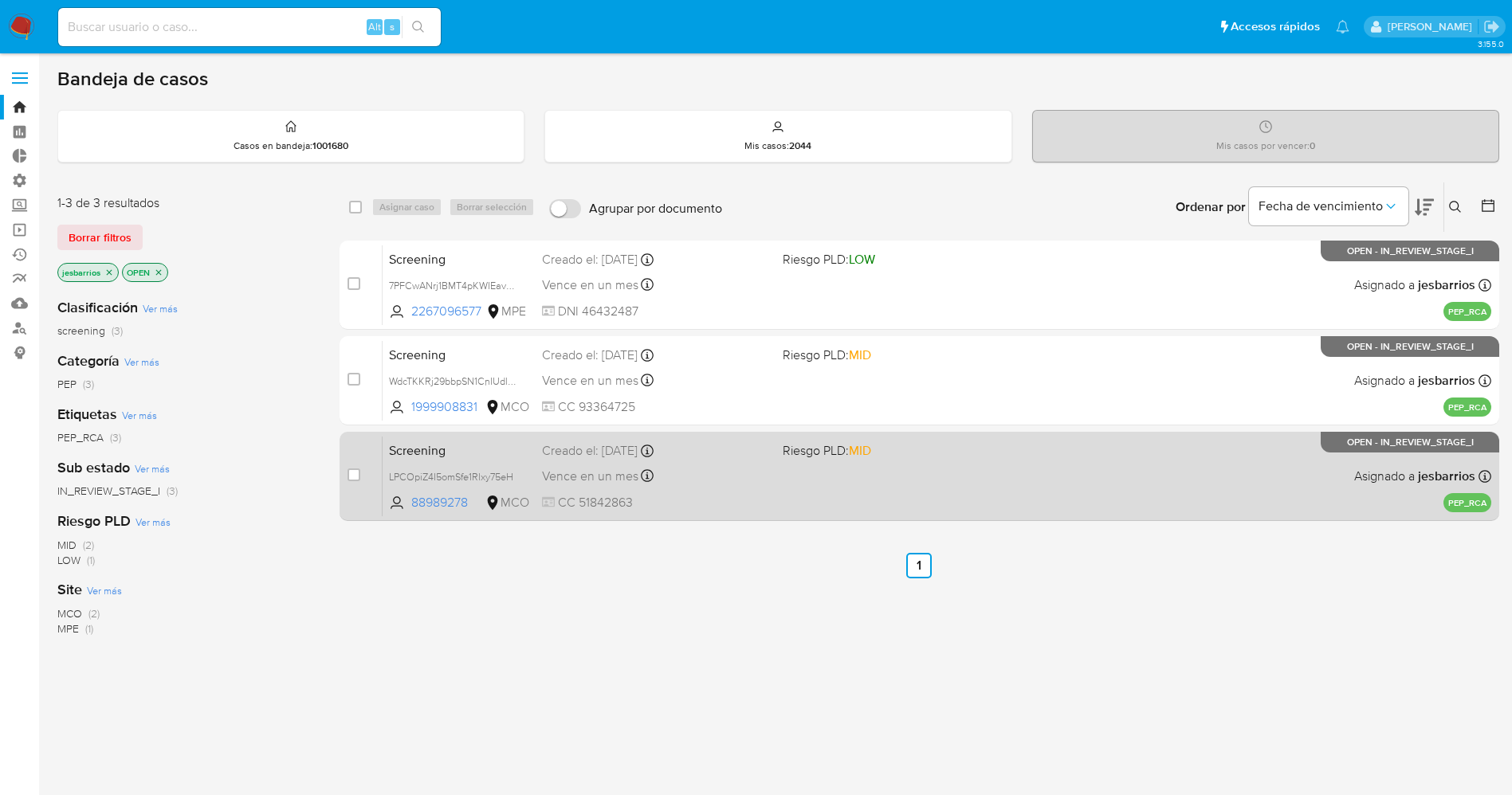
click at [737, 495] on span "CC 51842863" at bounding box center [655, 503] width 228 height 18
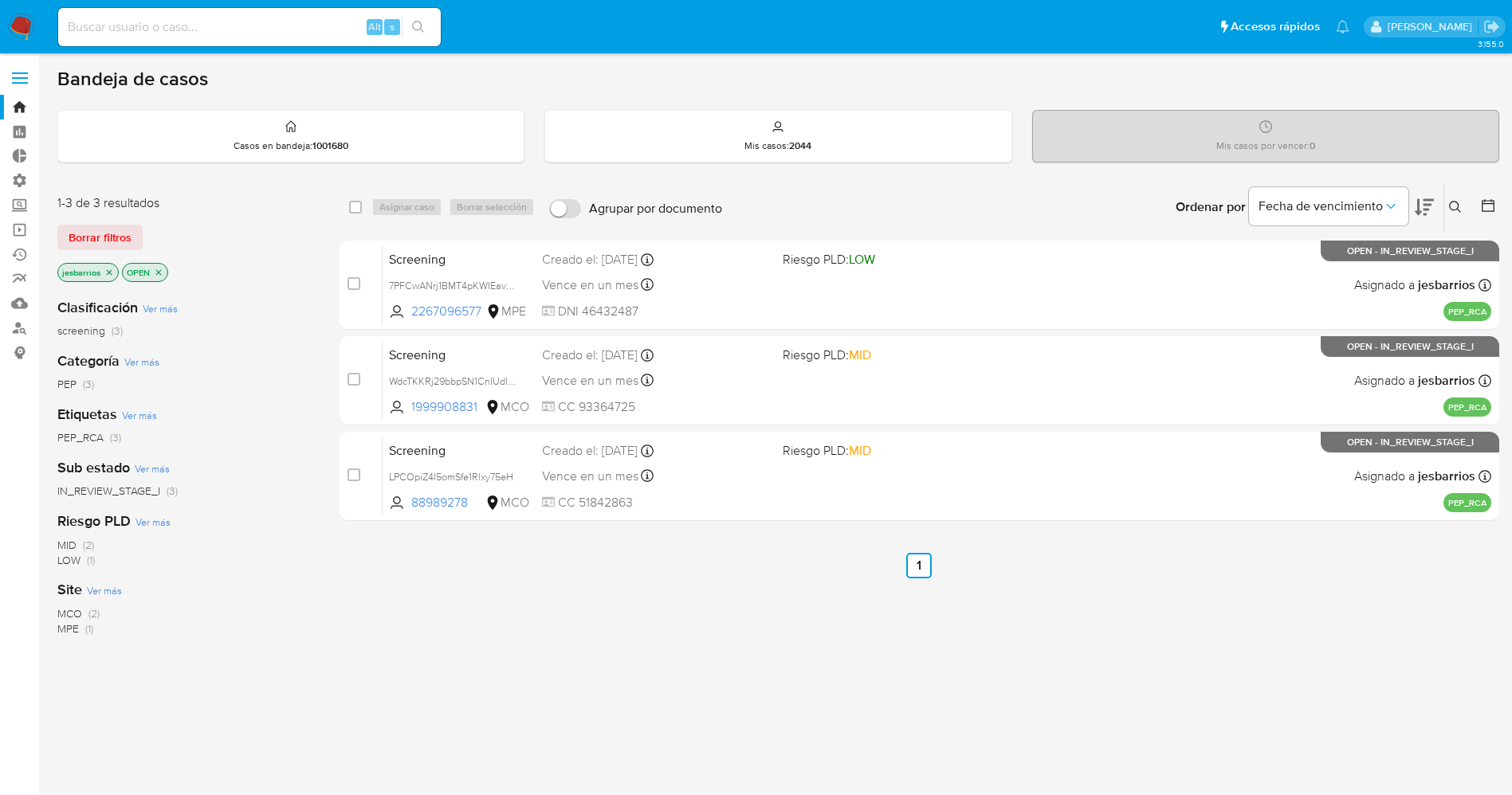
click at [25, 19] on img at bounding box center [21, 27] width 27 height 27
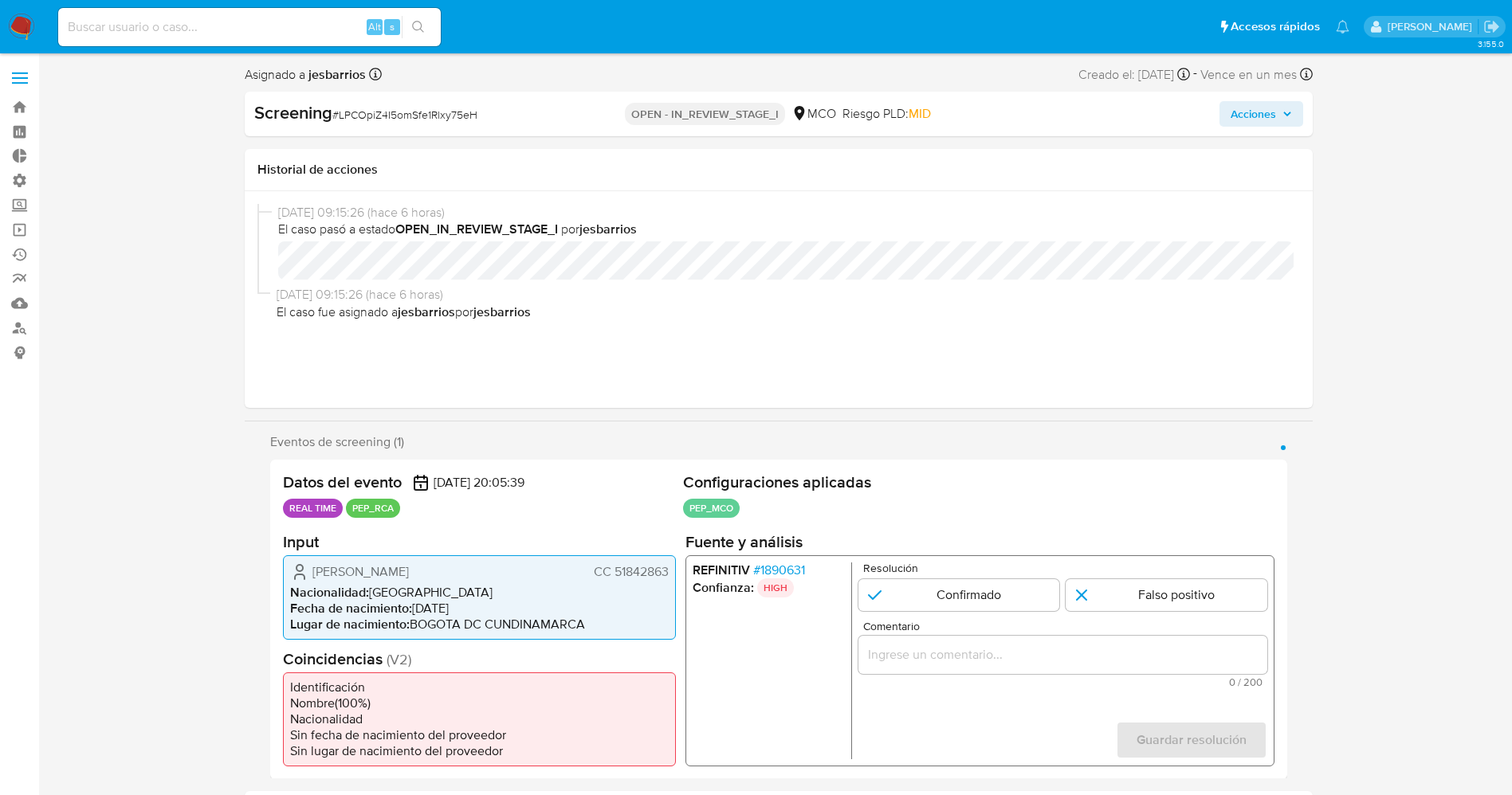
select select "10"
click at [769, 568] on span "# 1890631" at bounding box center [778, 570] width 52 height 16
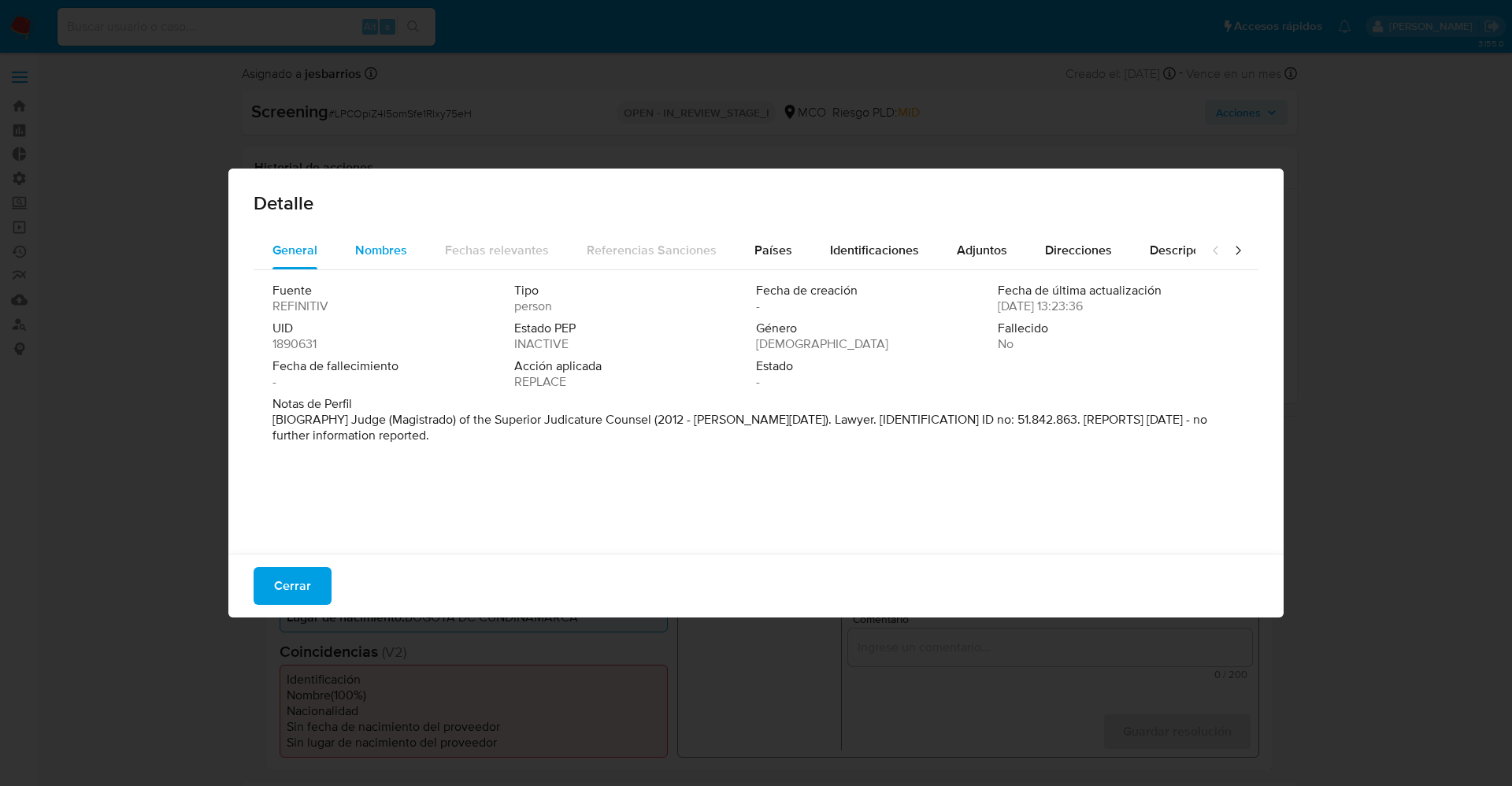
click at [371, 247] on span "Nombres" at bounding box center [381, 250] width 52 height 18
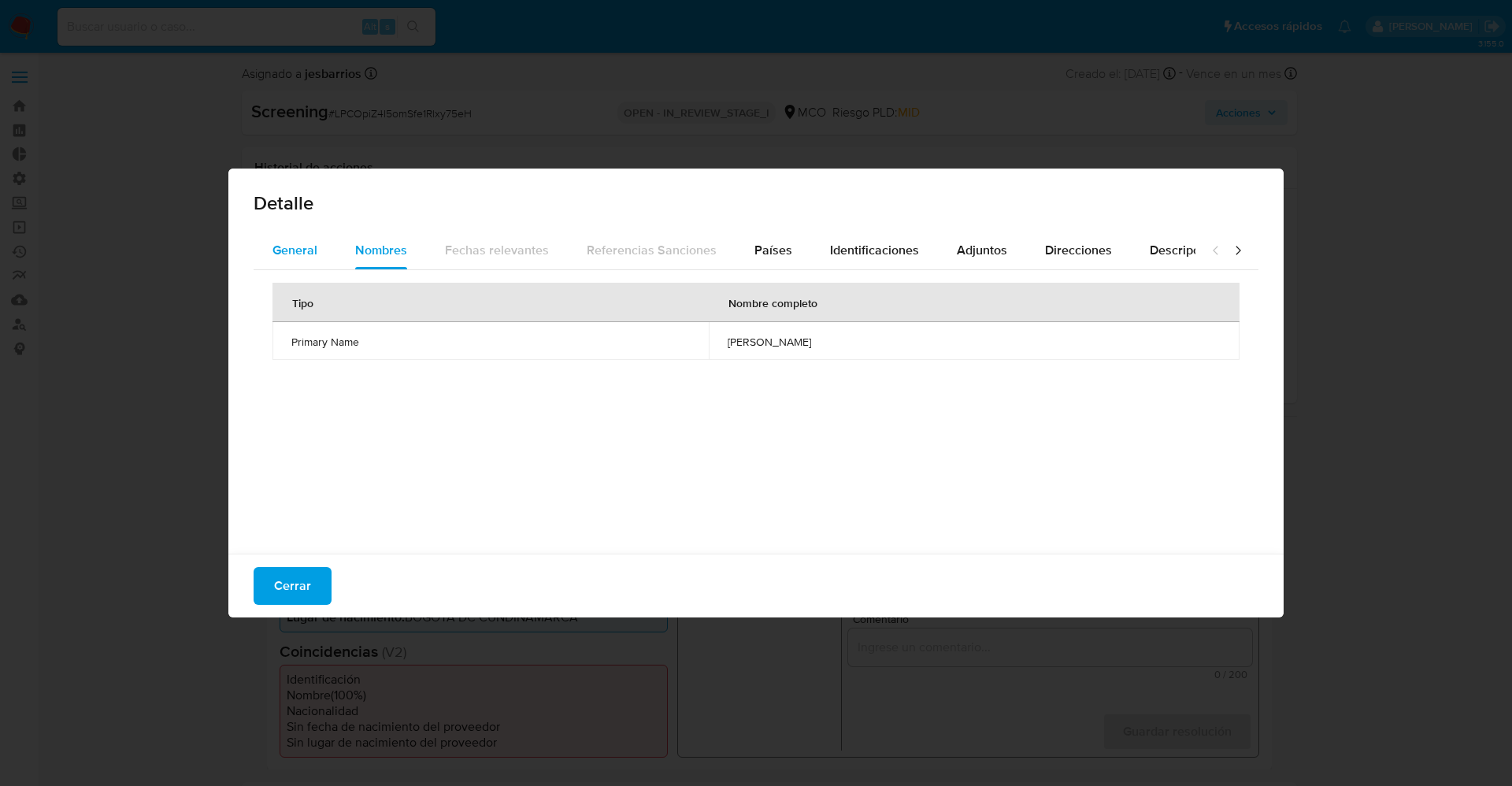
click at [309, 247] on span "General" at bounding box center [295, 250] width 45 height 18
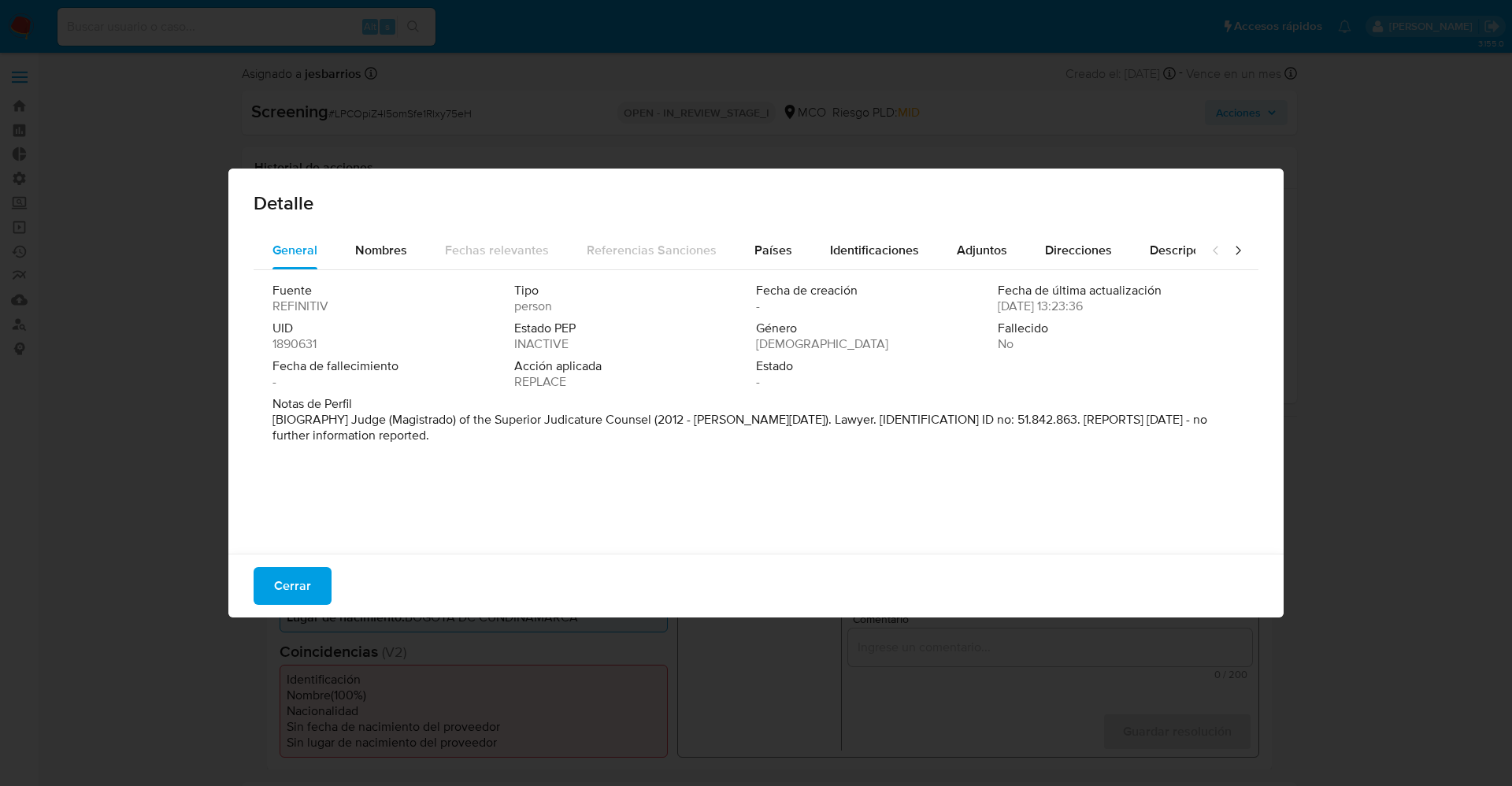
drag, startPoint x: 361, startPoint y: 424, endPoint x: 556, endPoint y: 465, distance: 199.3
click at [556, 465] on div "Fuente REFINITIV Tipo person Fecha de creación - Fecha de última actualización …" at bounding box center [756, 408] width 1005 height 275
click at [332, 250] on button "General" at bounding box center [295, 250] width 83 height 38
click at [389, 250] on span "Nombres" at bounding box center [381, 250] width 52 height 18
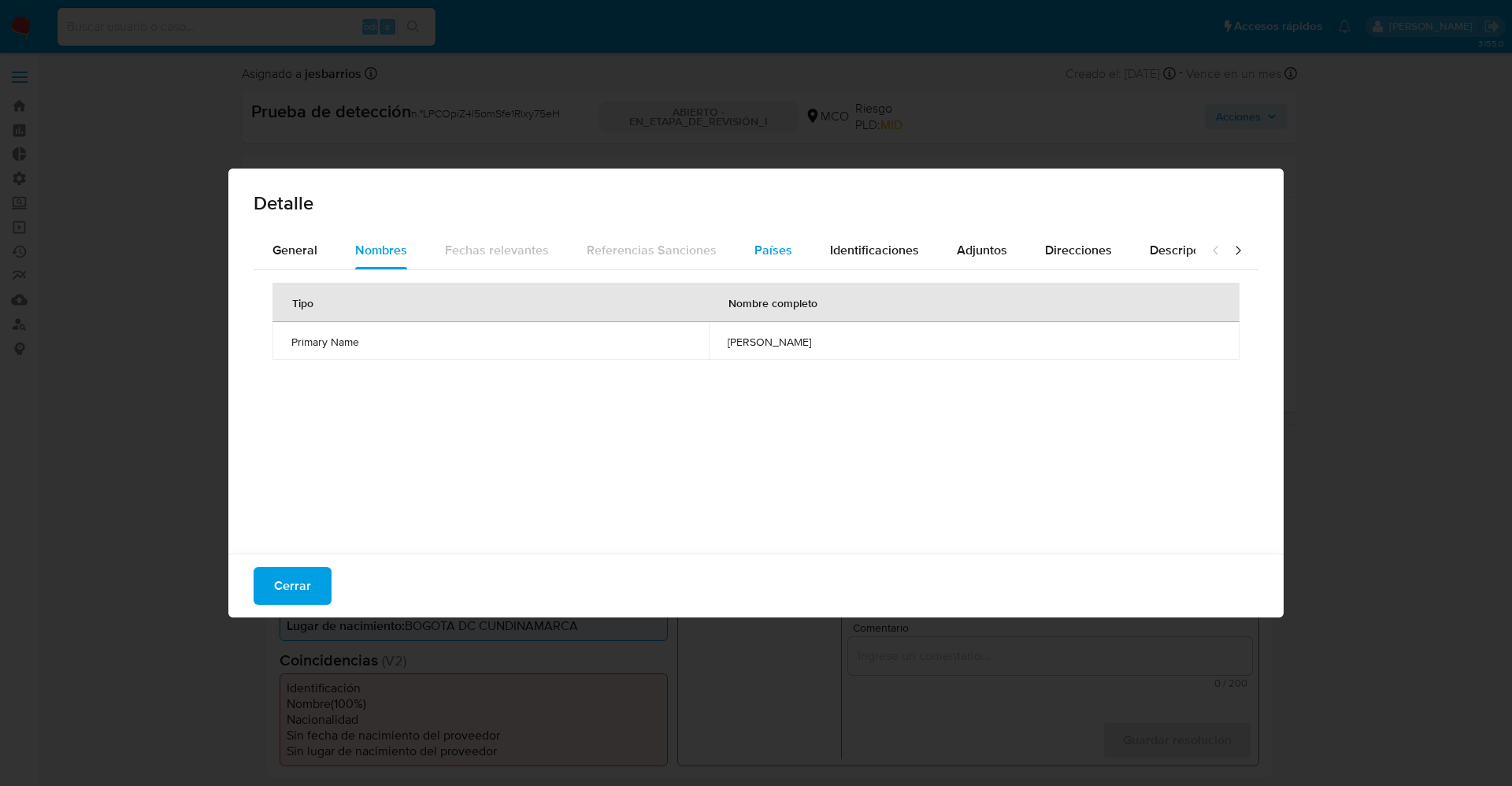
click at [781, 252] on span "Países" at bounding box center [773, 250] width 38 height 18
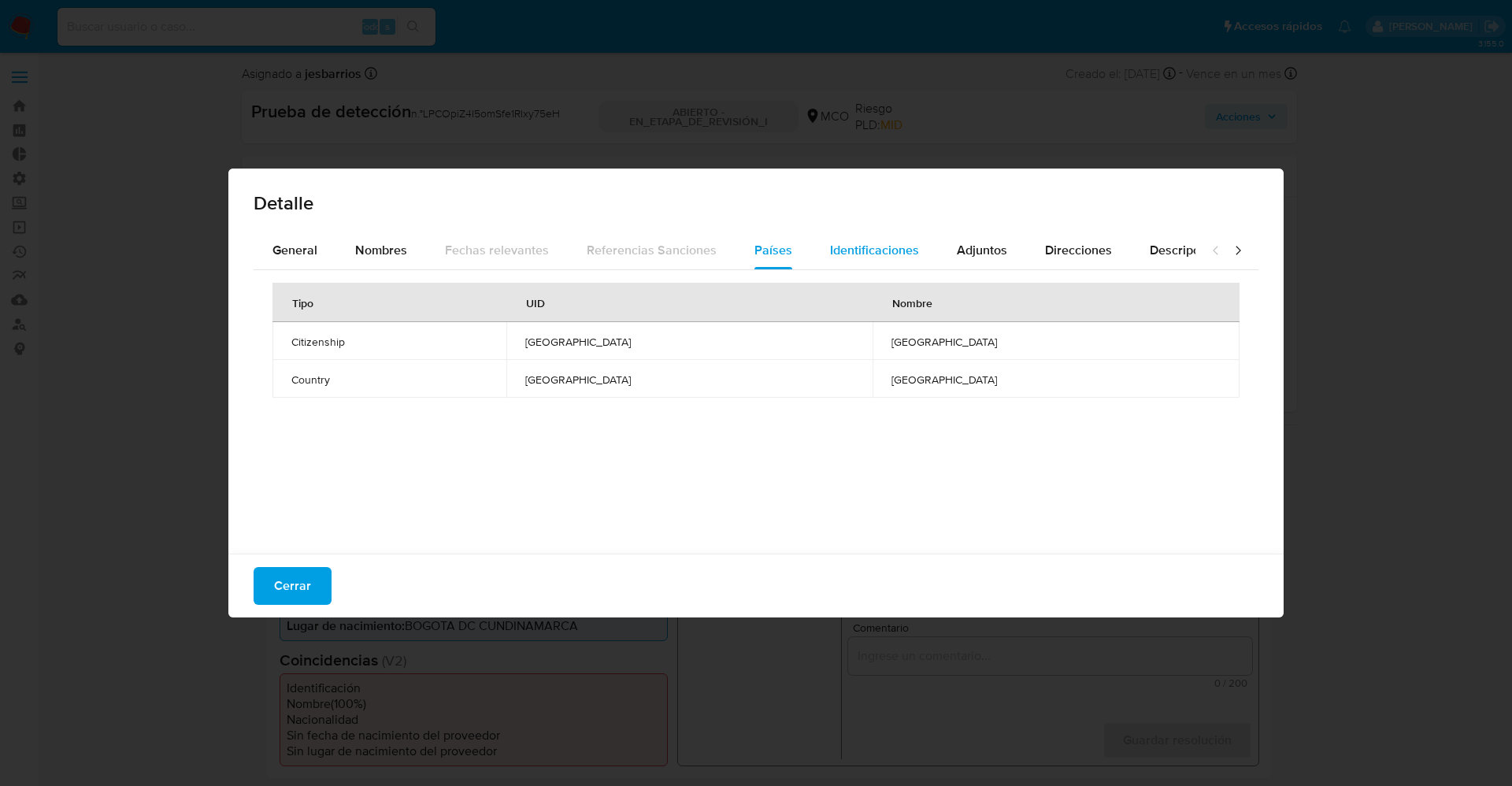
click at [857, 254] on span "Identificaciones" at bounding box center [874, 250] width 89 height 18
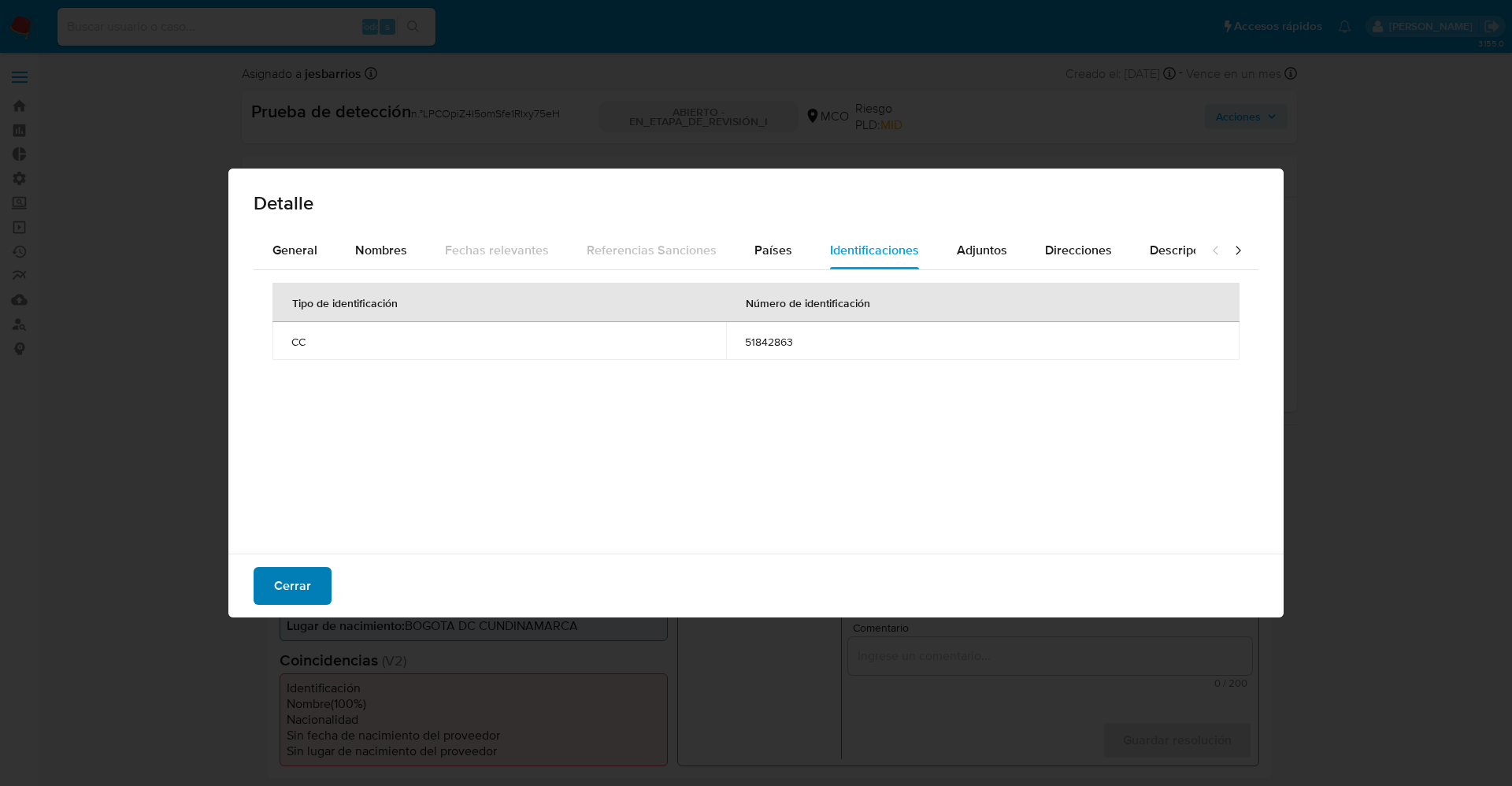
click at [283, 583] on span "Cerrar" at bounding box center [293, 586] width 37 height 34
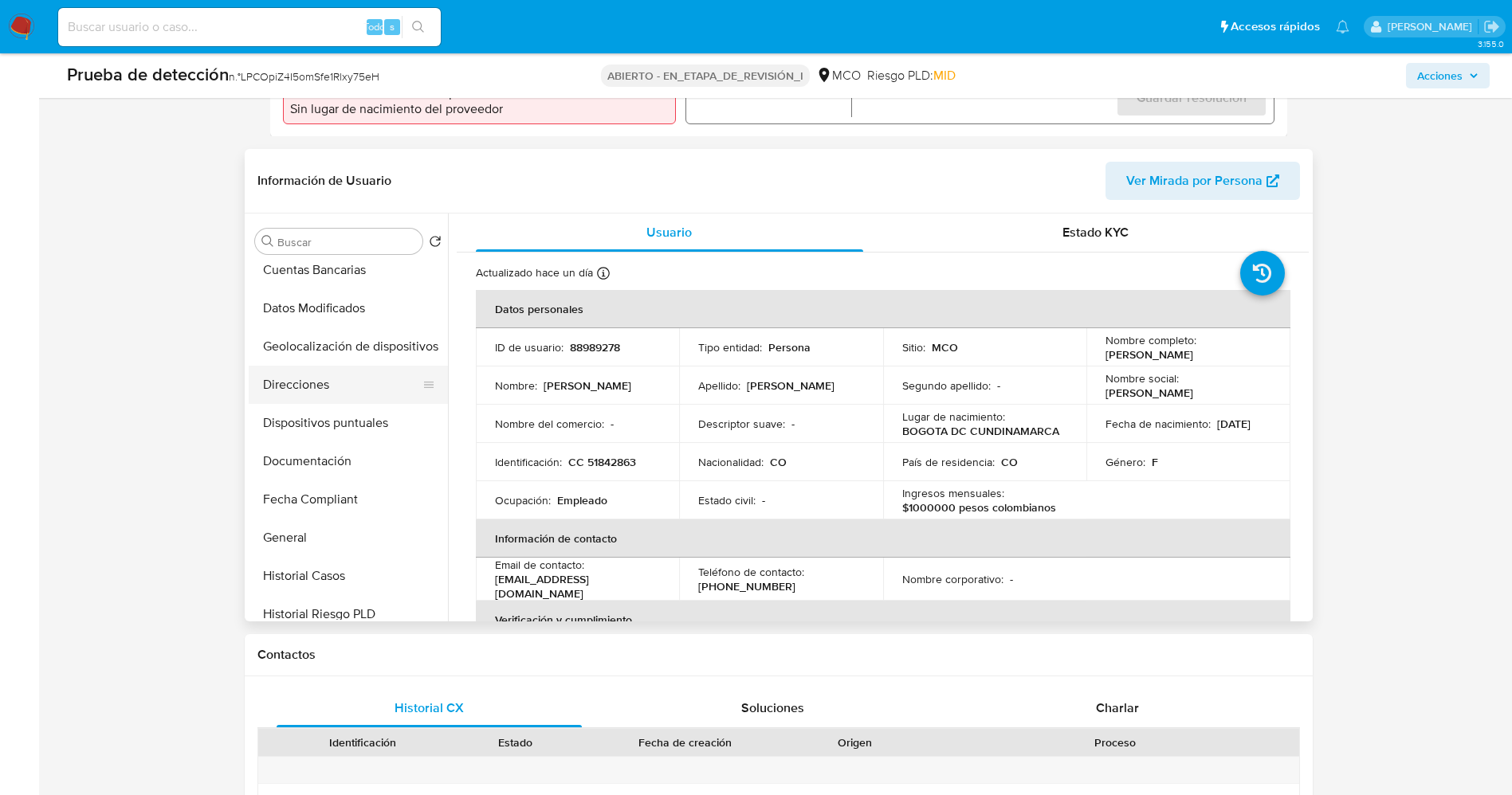
scroll to position [359, 0]
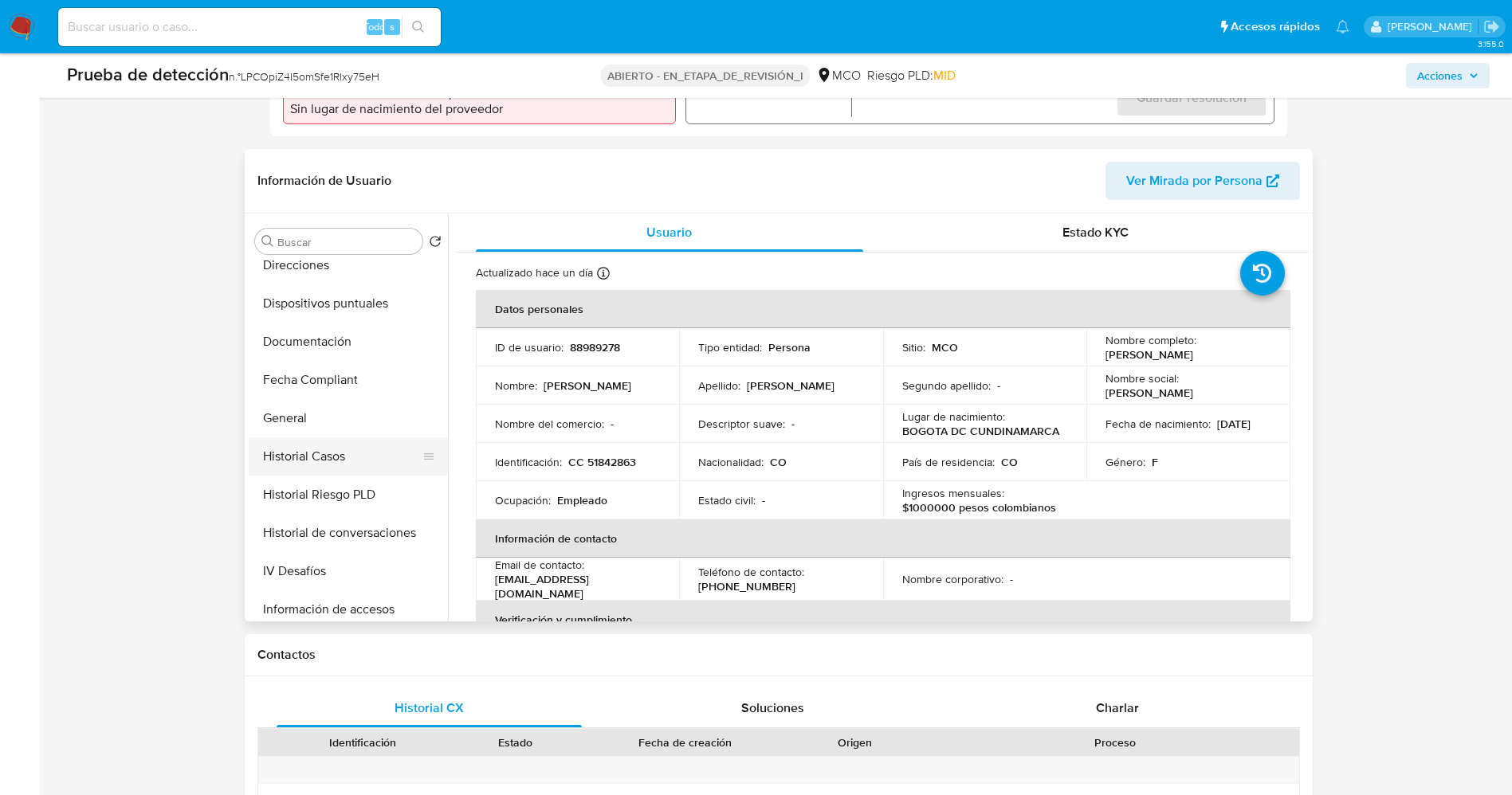
click at [335, 461] on button "Historial Casos" at bounding box center [342, 456] width 186 height 38
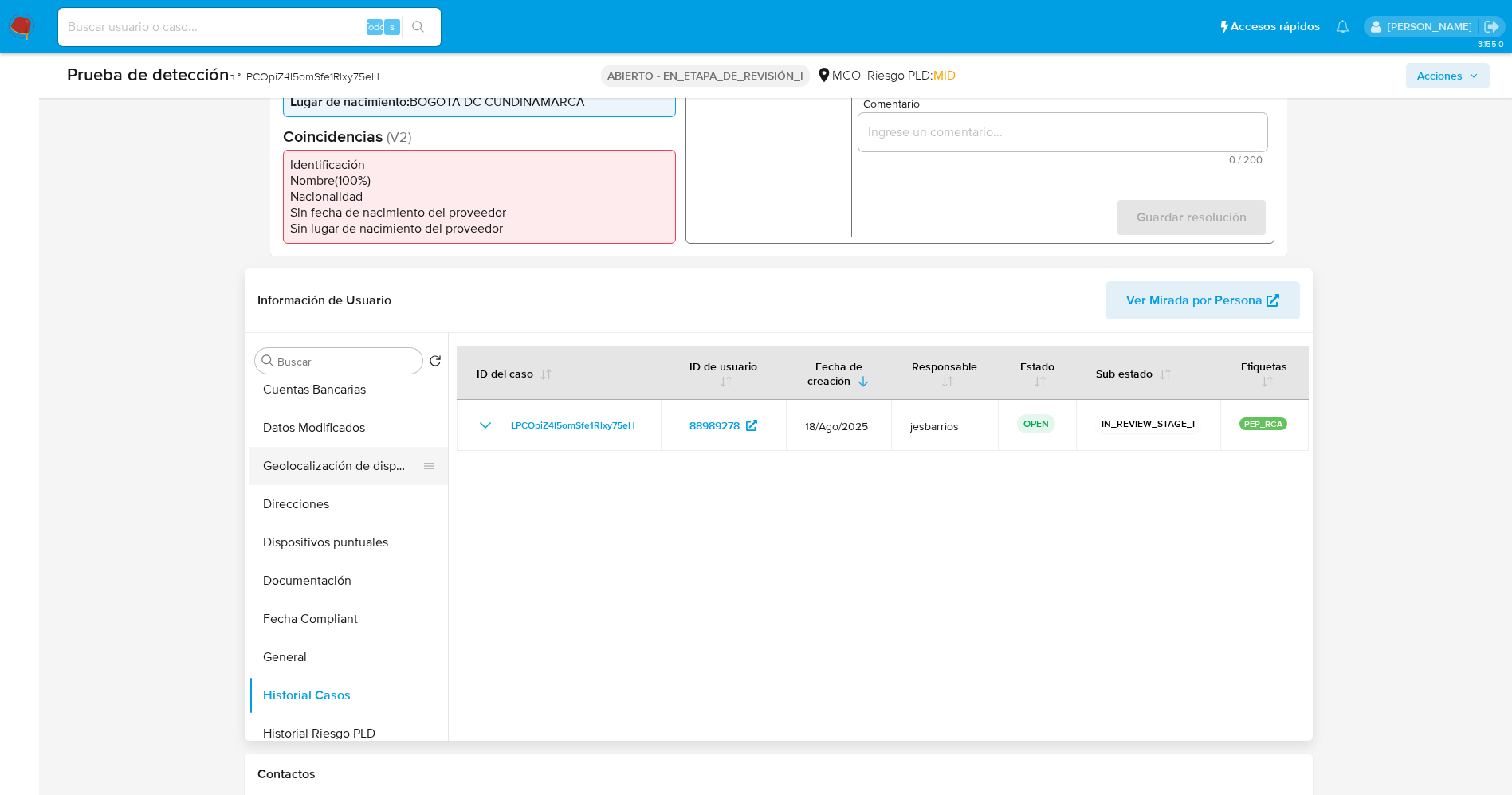
scroll to position [0, 0]
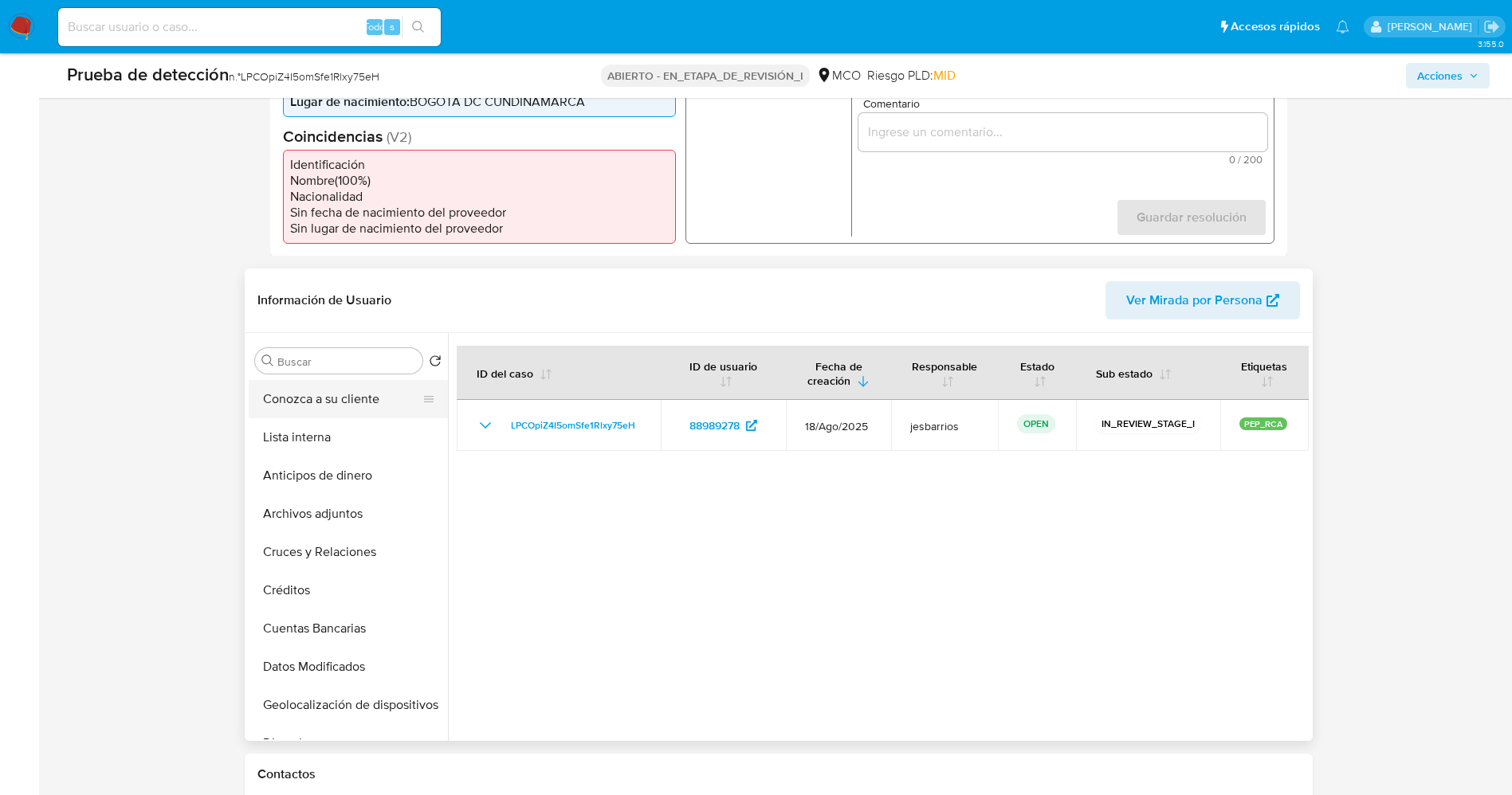
click at [284, 395] on button "Conozca a su cliente" at bounding box center [342, 399] width 186 height 38
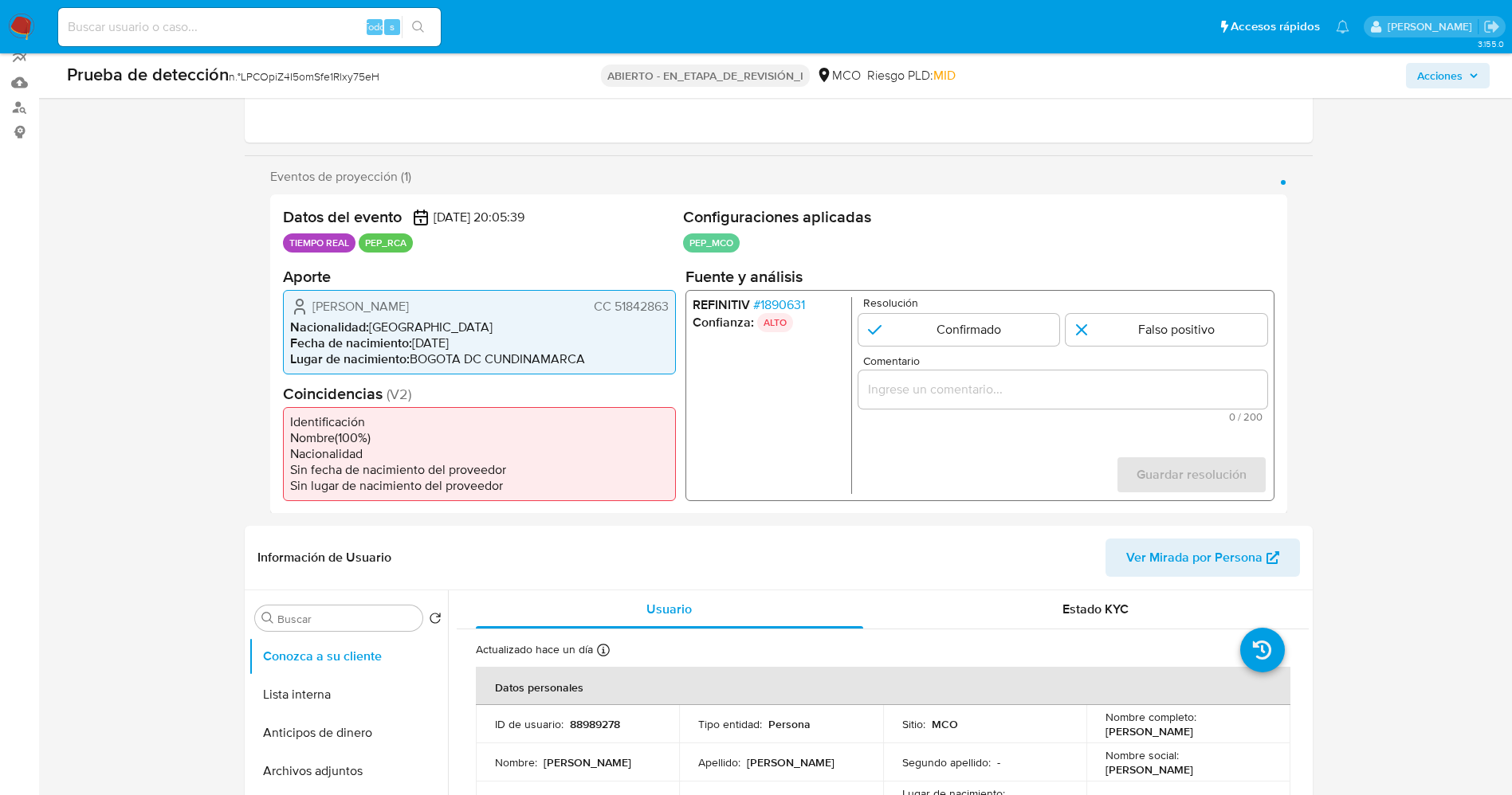
scroll to position [119, 0]
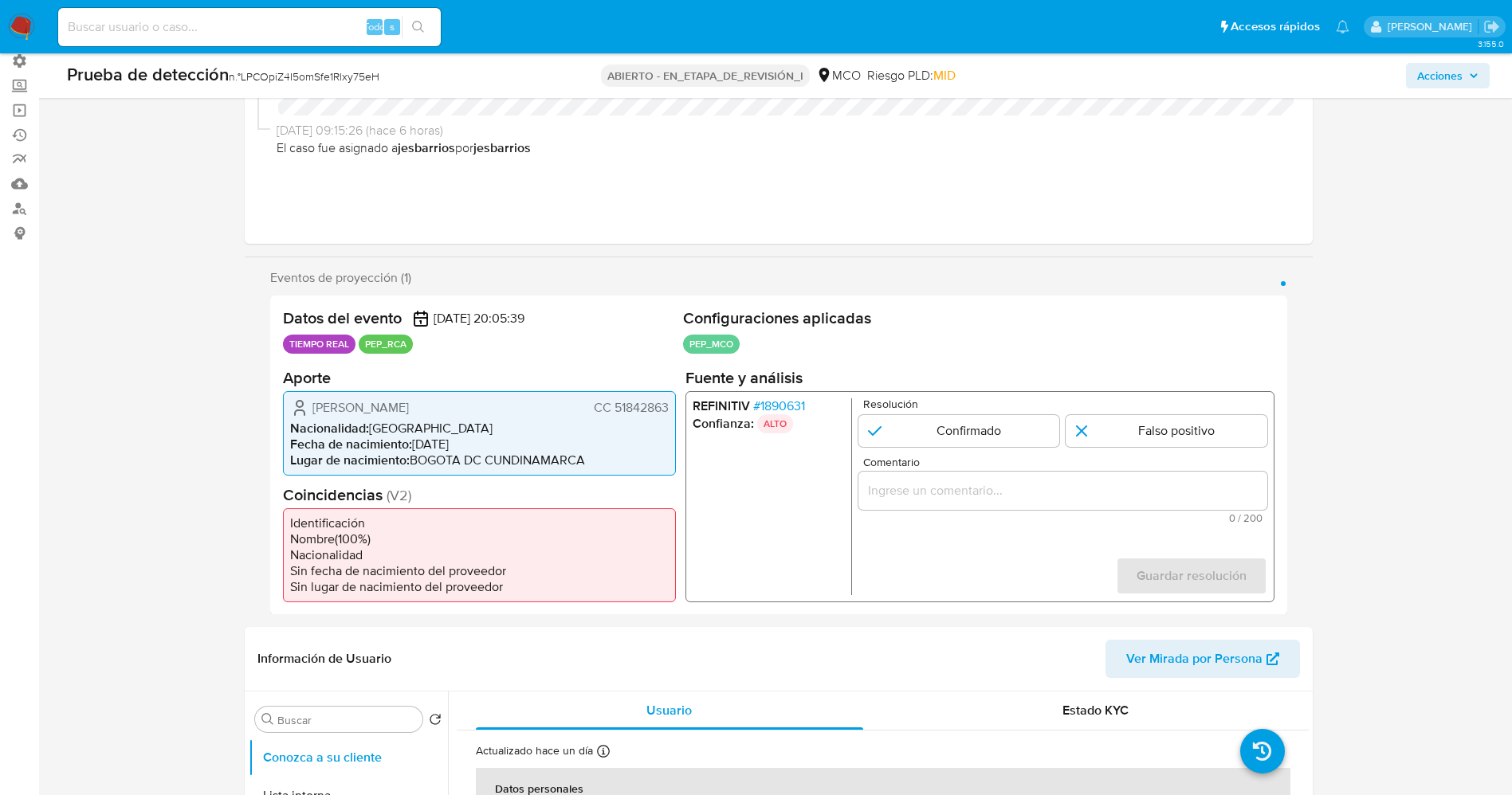
drag, startPoint x: 303, startPoint y: 406, endPoint x: 678, endPoint y: 409, distance: 375.0
click at [678, 409] on div "Datos del evento 18/08/2025 20:05:39 TIEMPO REAL PEP_RCA Configuraciones aplica…" at bounding box center [778, 455] width 1017 height 319
click at [794, 401] on font "1890631" at bounding box center [781, 406] width 45 height 19
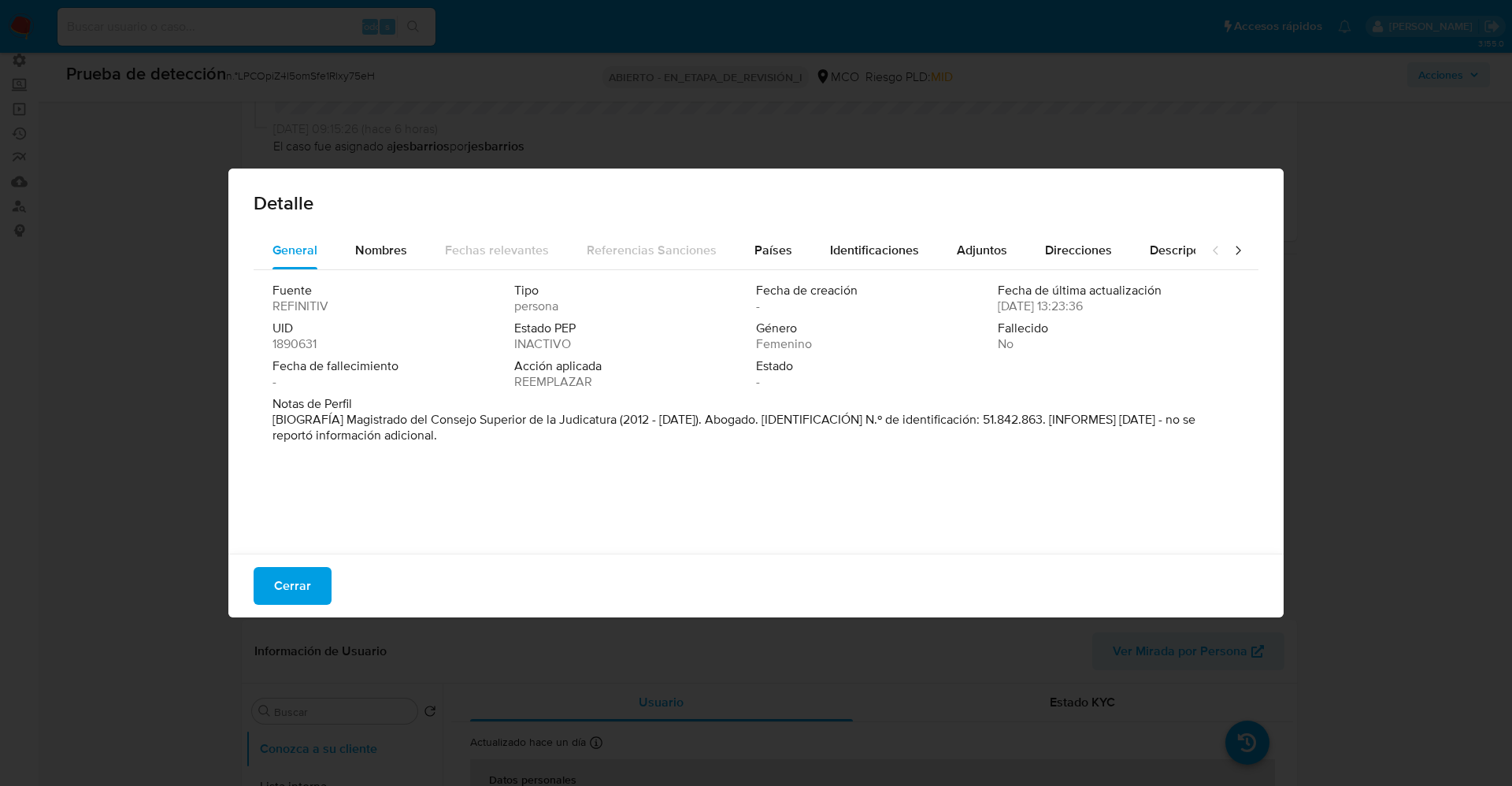
drag, startPoint x: 347, startPoint y: 418, endPoint x: 617, endPoint y: 418, distance: 270.0
click at [617, 418] on font "[BIOGRAFÍA] Magistrado del Consejo Superior de la Judicatura (2012 - enero de 2…" at bounding box center [734, 427] width 923 height 33
click at [295, 584] on font "Cerrar" at bounding box center [293, 586] width 37 height 38
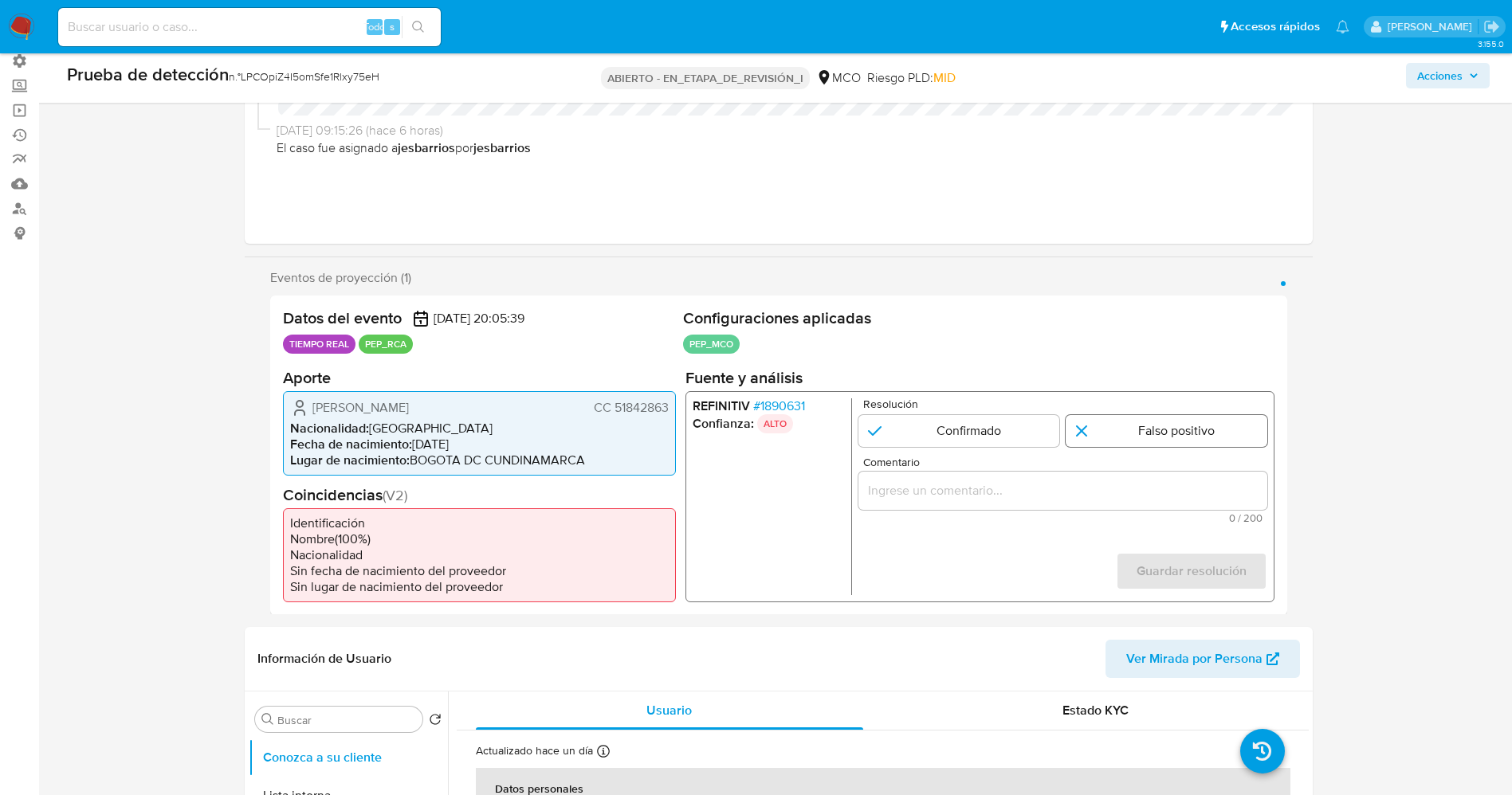
click at [1154, 420] on input "1 de 1" at bounding box center [1166, 430] width 201 height 32
radio input "true"
click at [1102, 491] on input "Comentario" at bounding box center [1062, 490] width 409 height 20
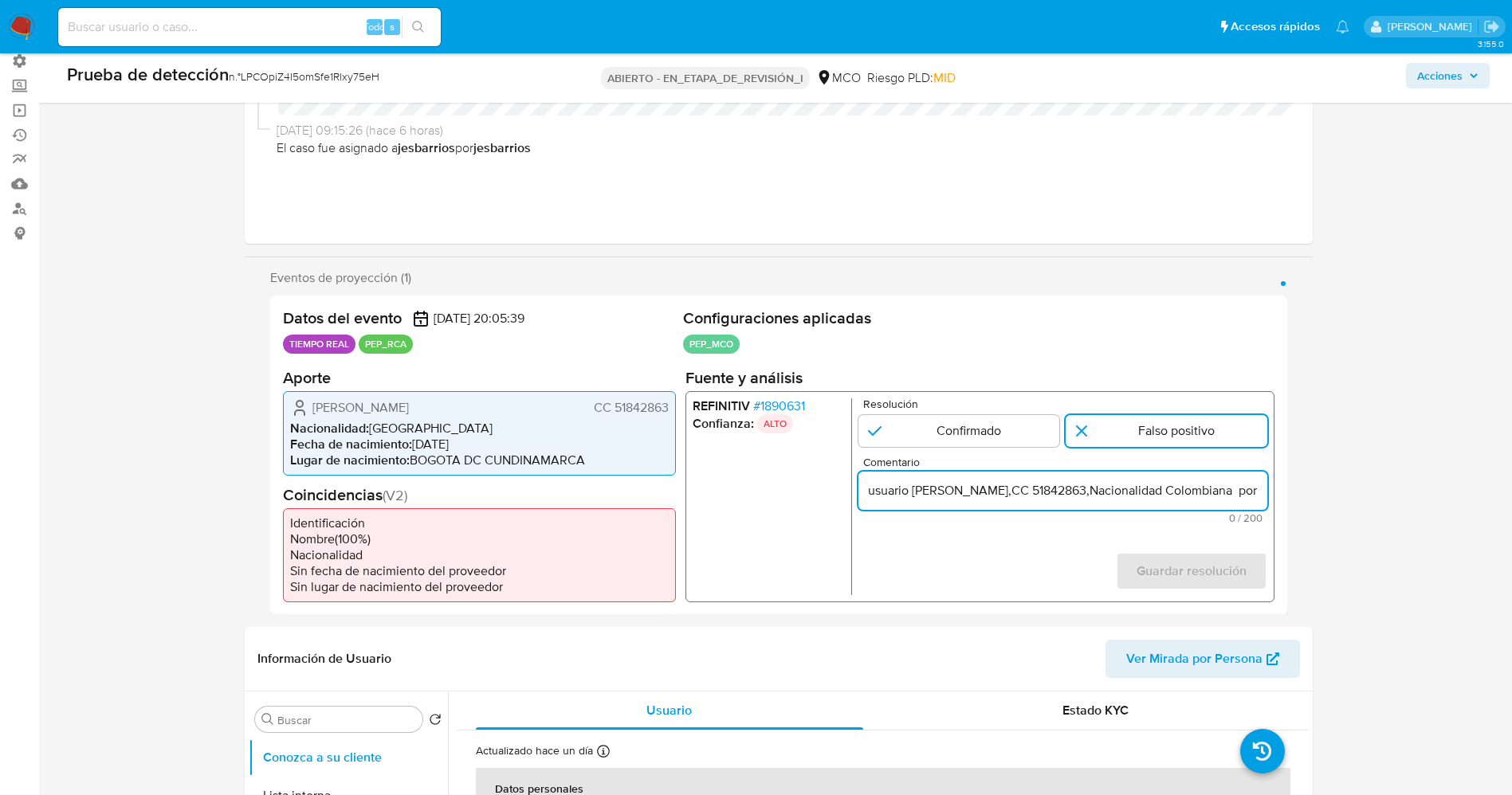
scroll to position [0, 742]
type input "usuario Martha Patricia Zea Ramos,CC 51842863,Nacionalidad Colombiana por coinc…"
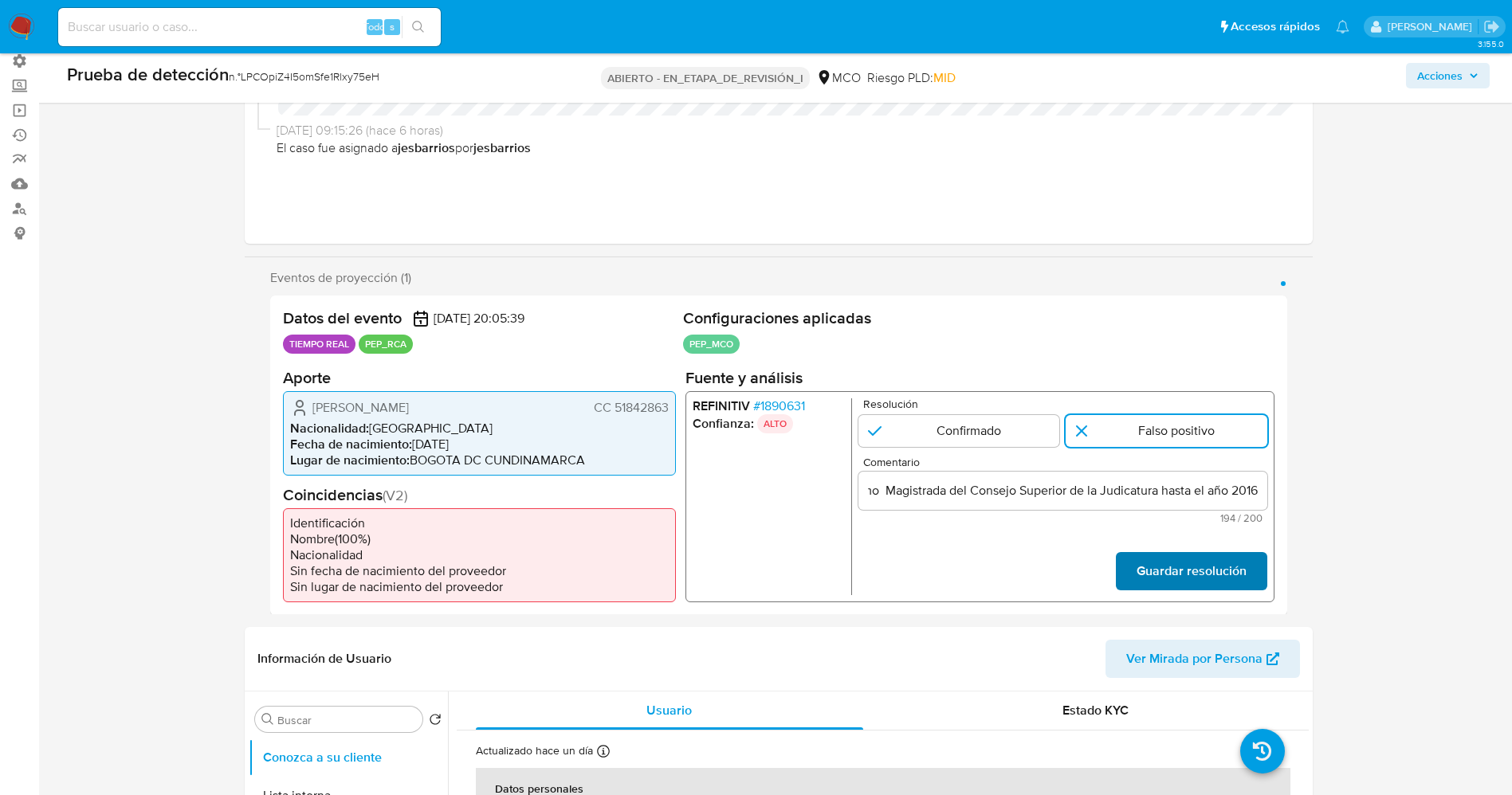
scroll to position [0, 0]
click at [1260, 578] on button "Guardar resolución" at bounding box center [1190, 571] width 152 height 38
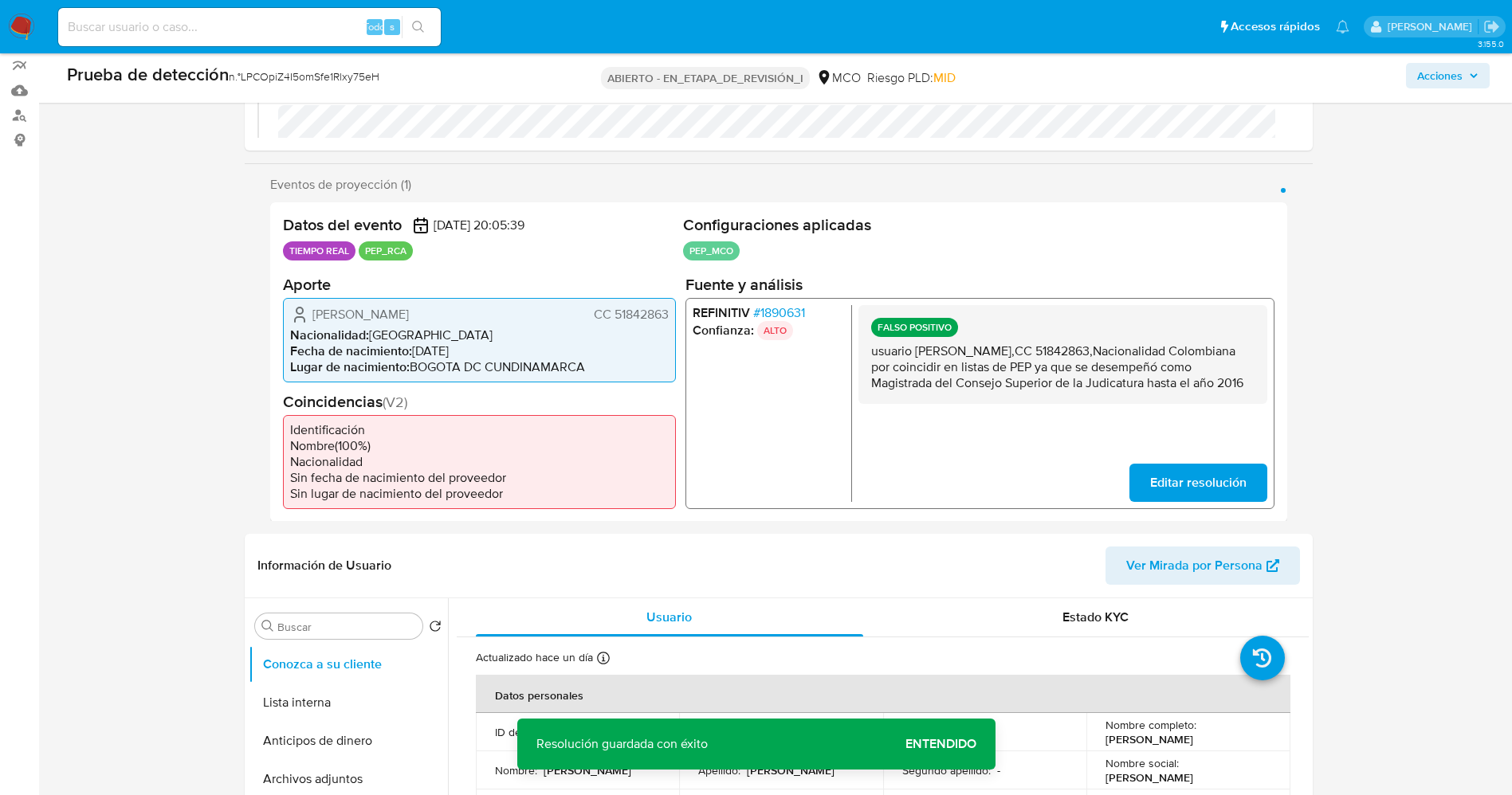
scroll to position [239, 0]
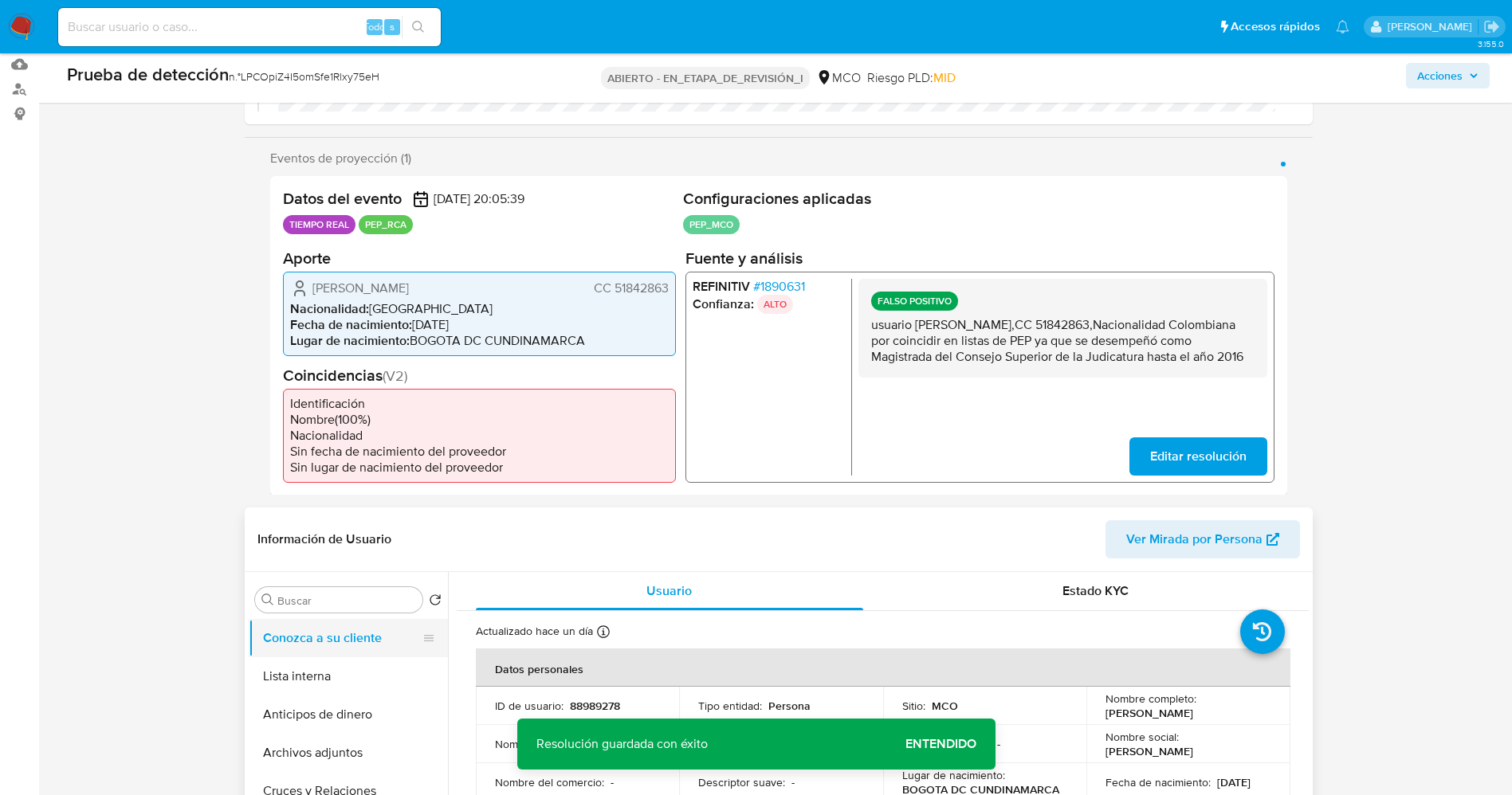
click at [357, 656] on button "Conozca a su cliente" at bounding box center [342, 638] width 186 height 38
click at [357, 668] on button "Lista interna" at bounding box center [342, 676] width 186 height 38
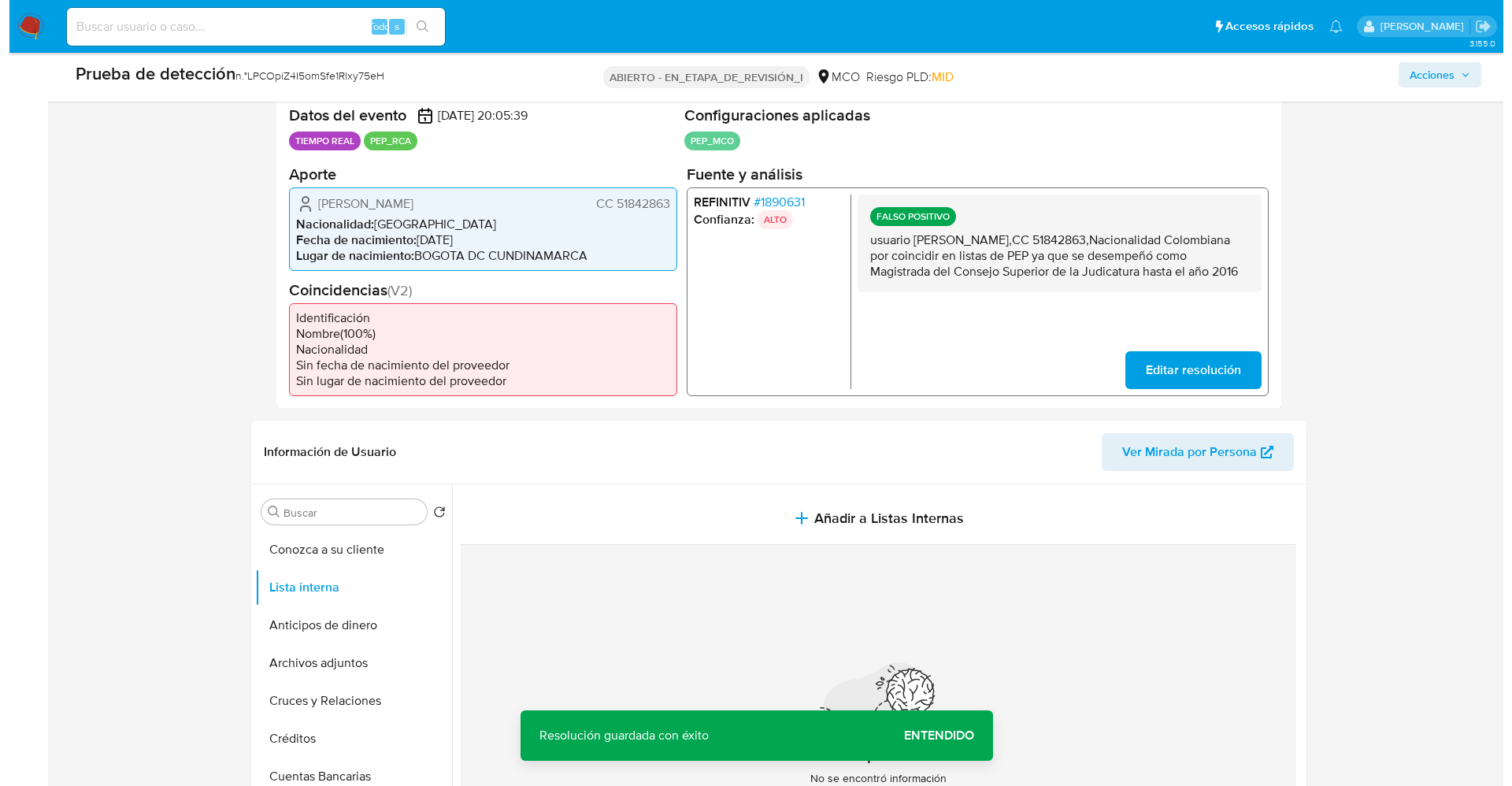
scroll to position [355, 0]
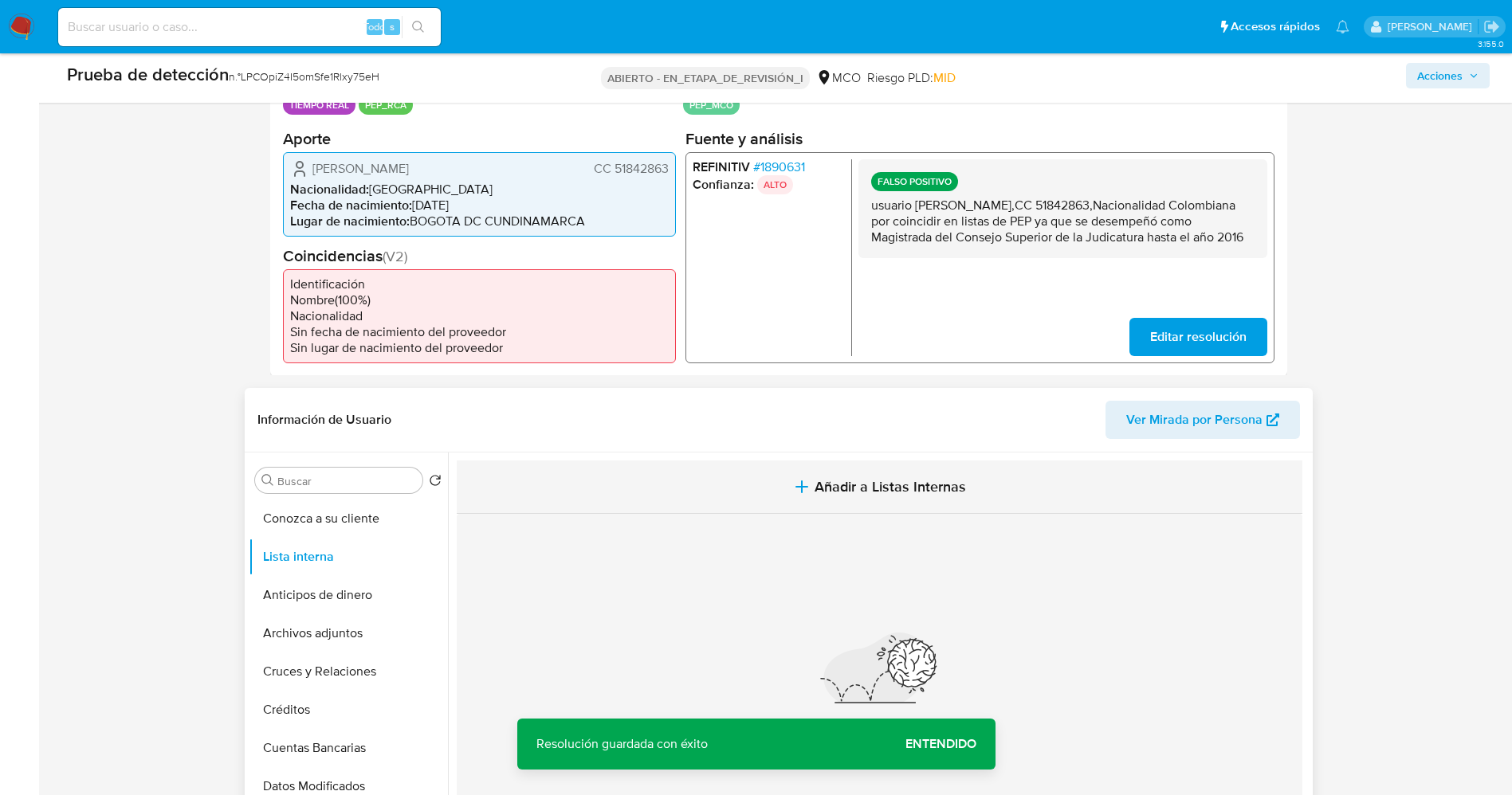
click at [836, 498] on button "Añadir a Listas Internas" at bounding box center [879, 487] width 846 height 53
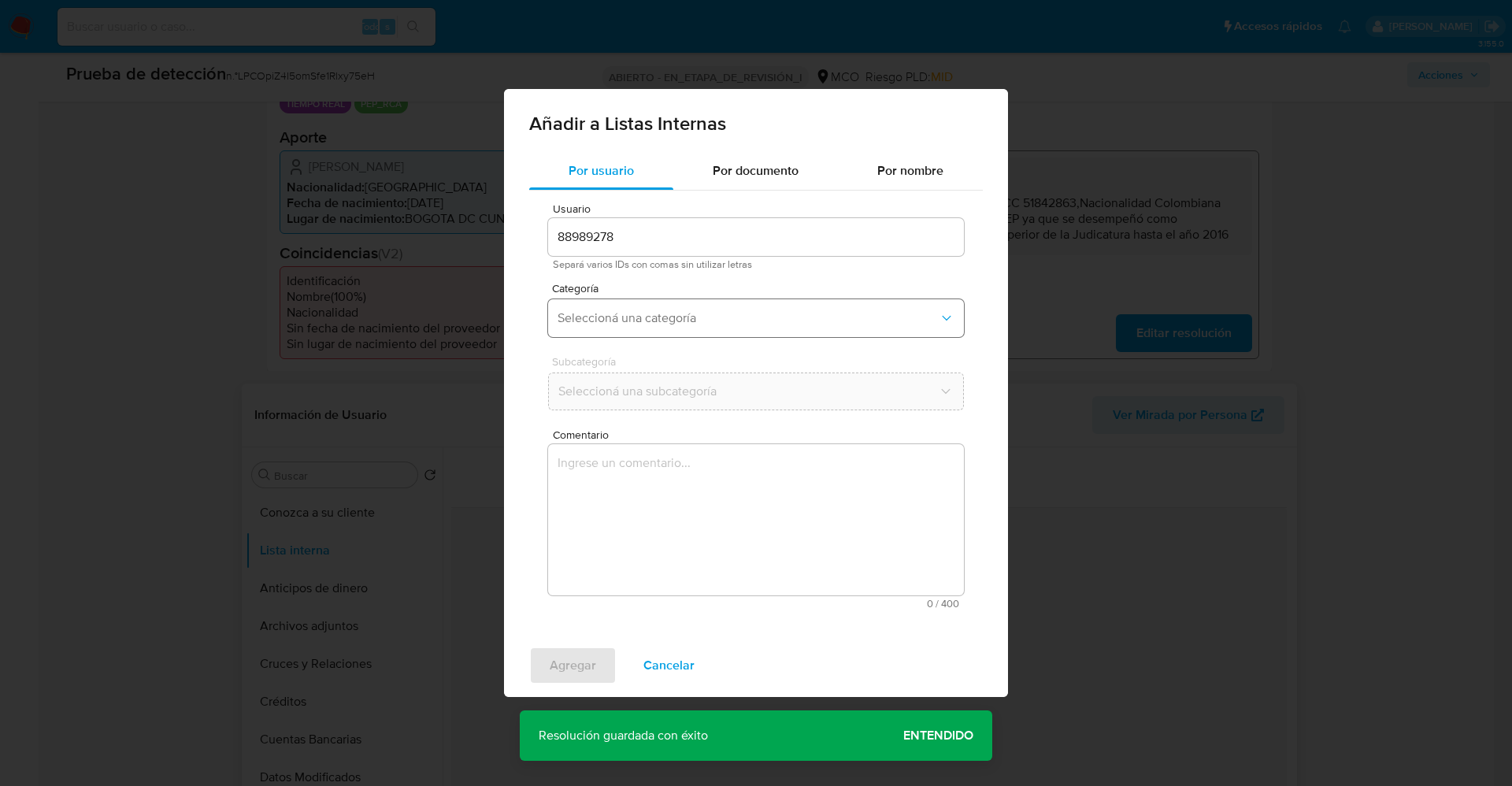
click at [650, 330] on button "Seleccioná una categoría" at bounding box center [756, 318] width 416 height 38
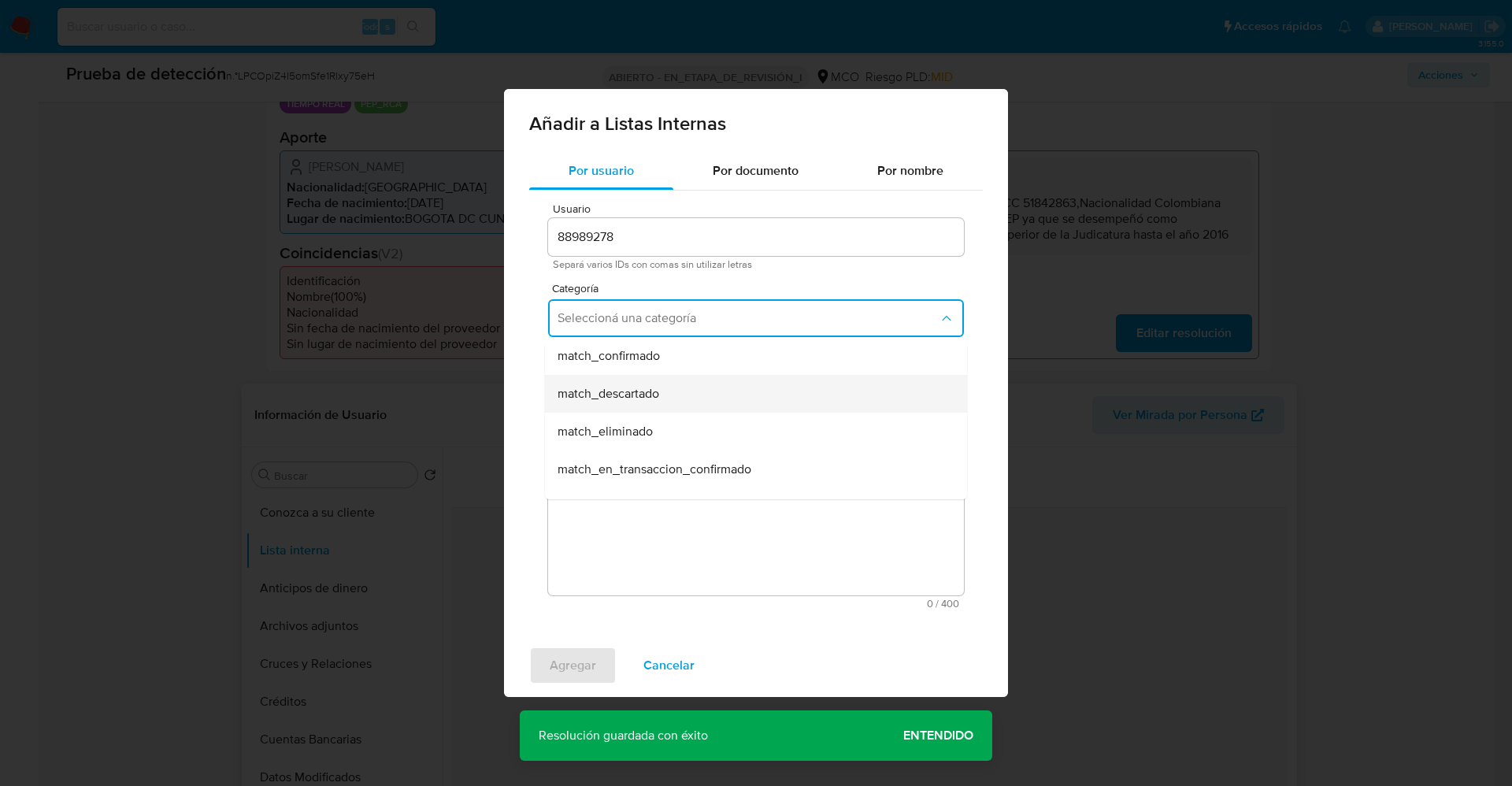
click at [675, 405] on div "match_descartado" at bounding box center [751, 393] width 387 height 38
click at [695, 392] on span "Seleccioná una subcategoría" at bounding box center [748, 391] width 382 height 16
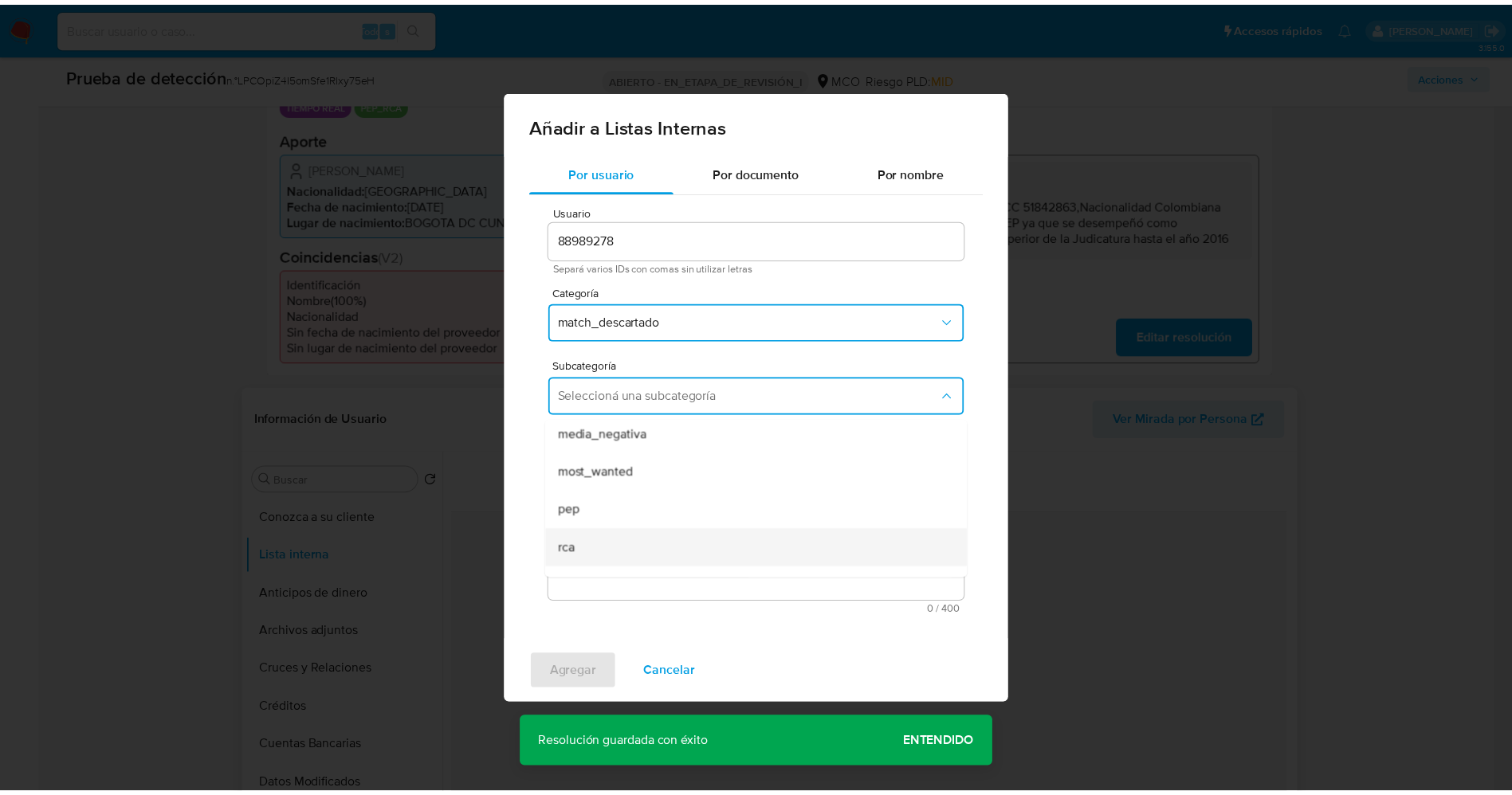
scroll to position [108, 0]
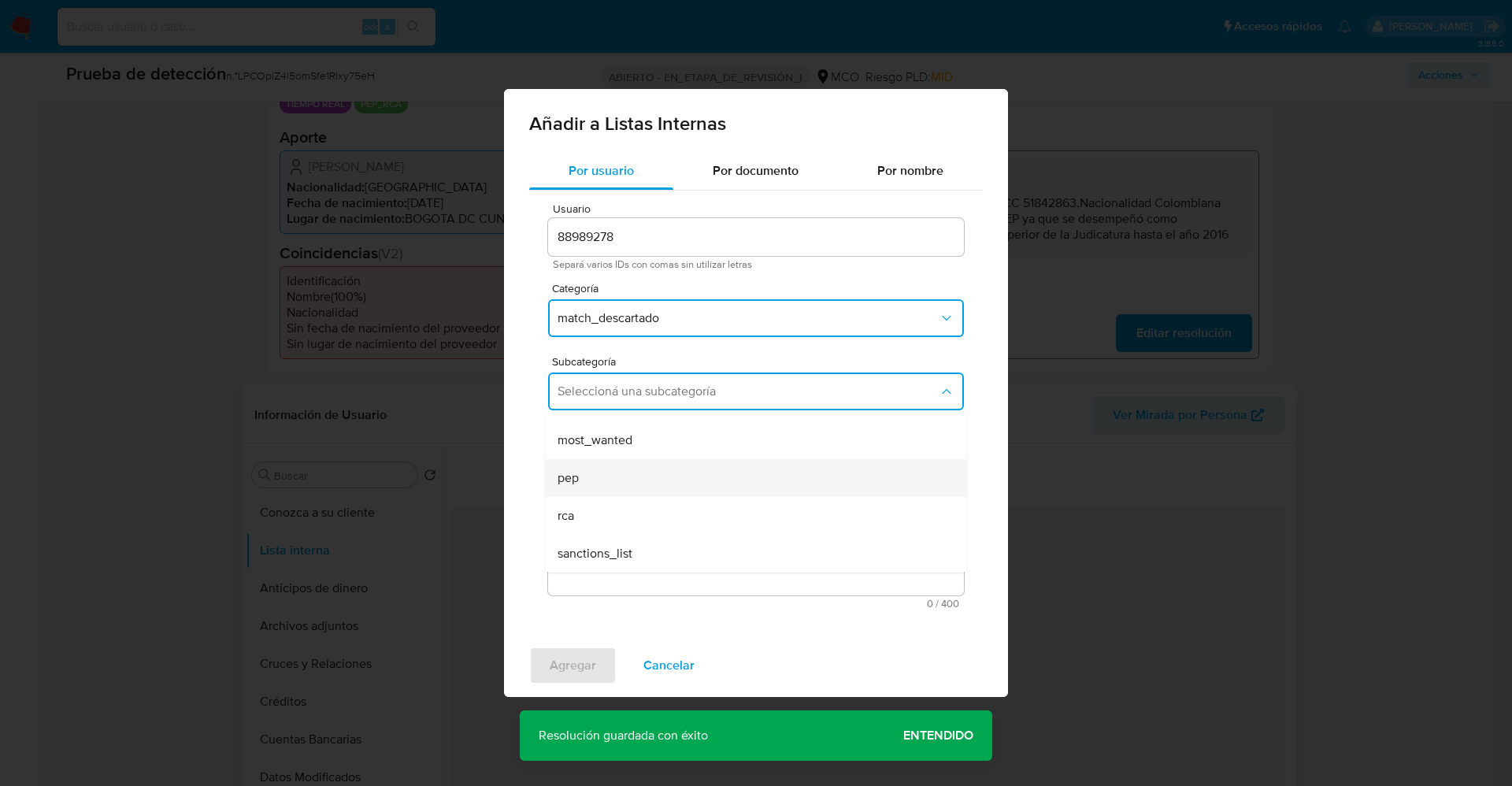
click at [651, 482] on div "pep" at bounding box center [751, 478] width 387 height 38
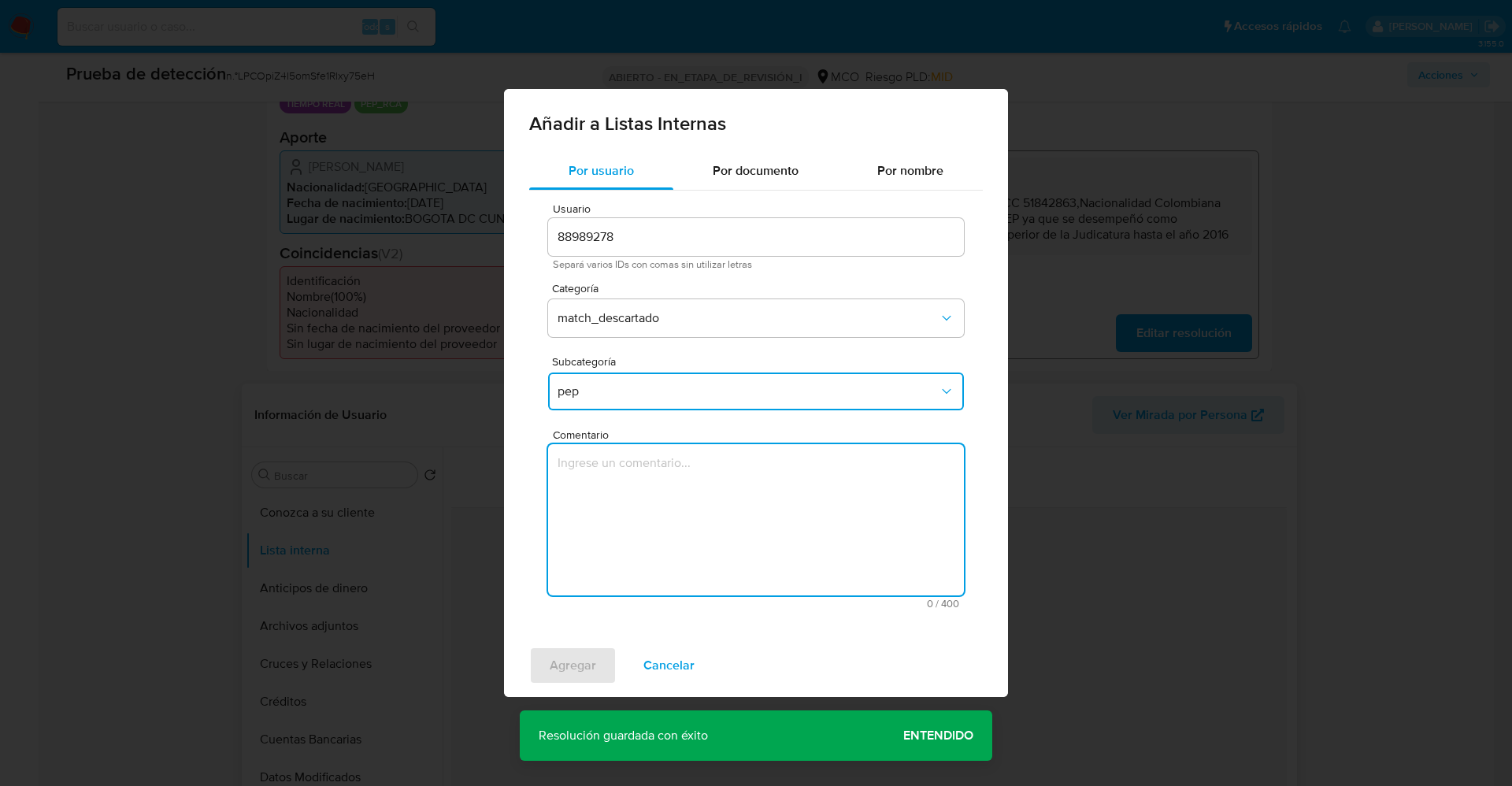
click at [651, 482] on textarea "Comentario" at bounding box center [756, 520] width 416 height 152
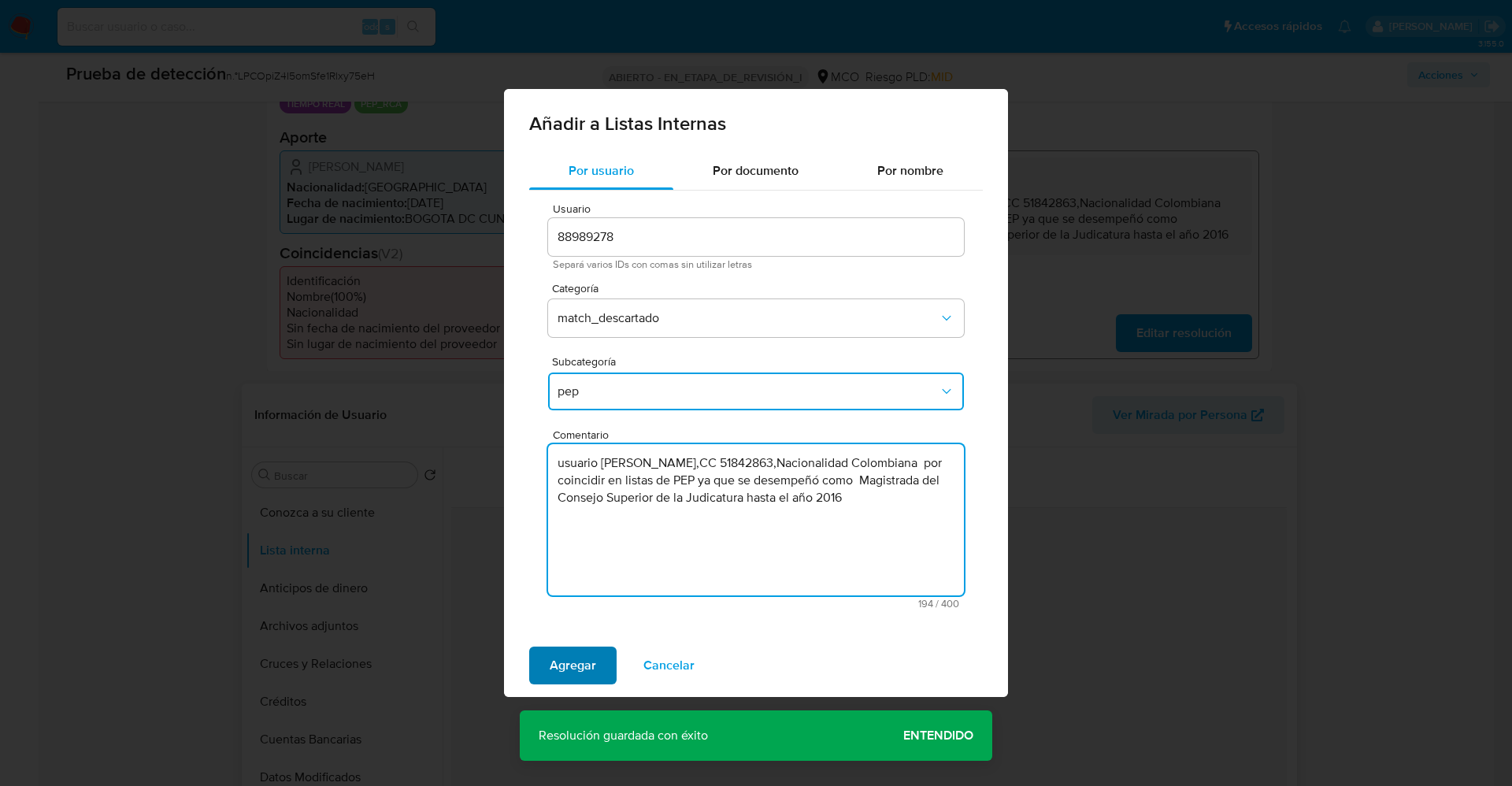
type textarea "usuario Martha Patricia Zea Ramos,CC 51842863,Nacionalidad Colombiana por coinc…"
click at [584, 652] on span "Agregar" at bounding box center [573, 665] width 47 height 34
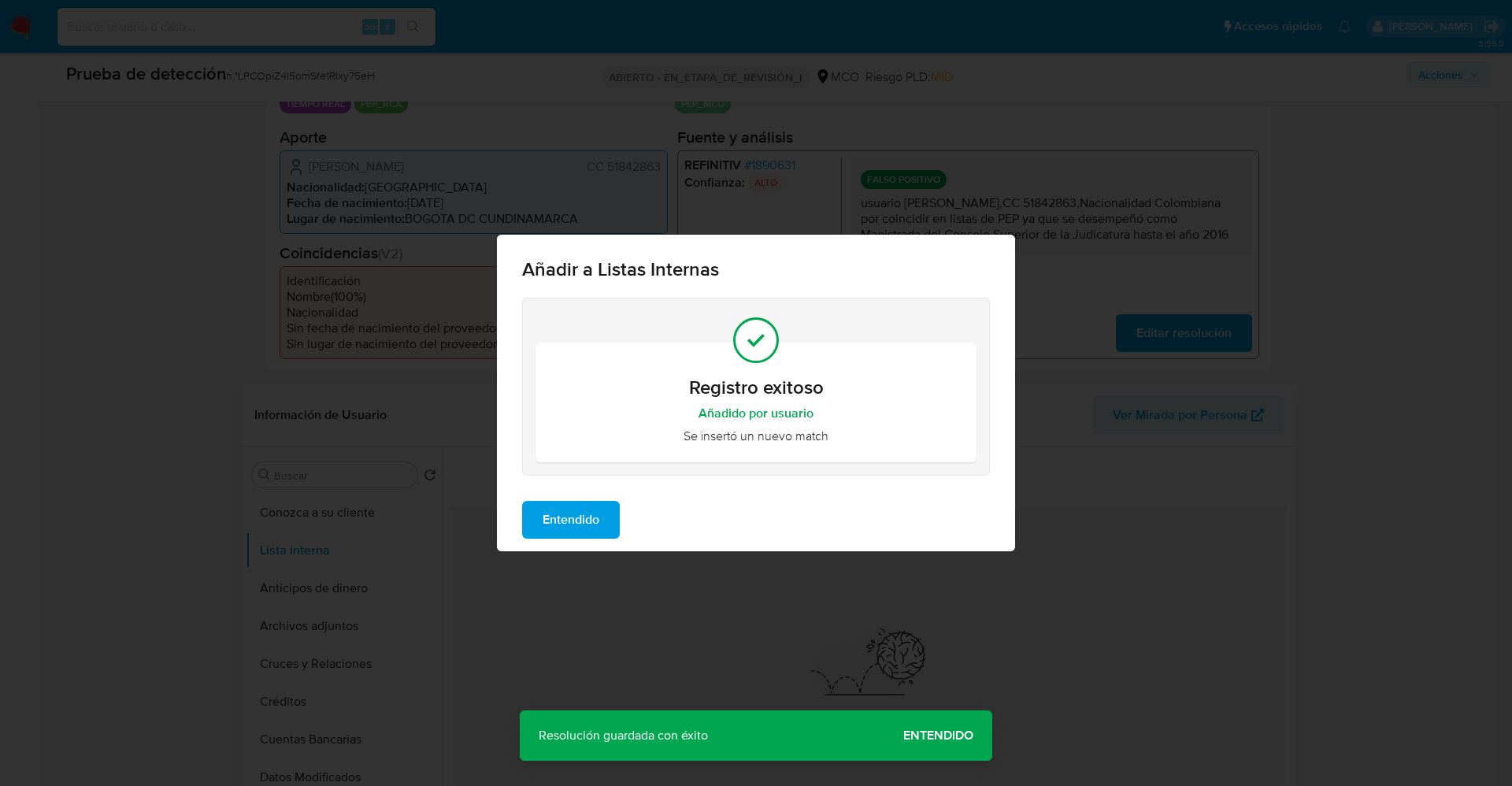
click at [556, 497] on div "Entendido" at bounding box center [756, 520] width 518 height 63
click at [556, 509] on span "Entendido" at bounding box center [571, 520] width 57 height 34
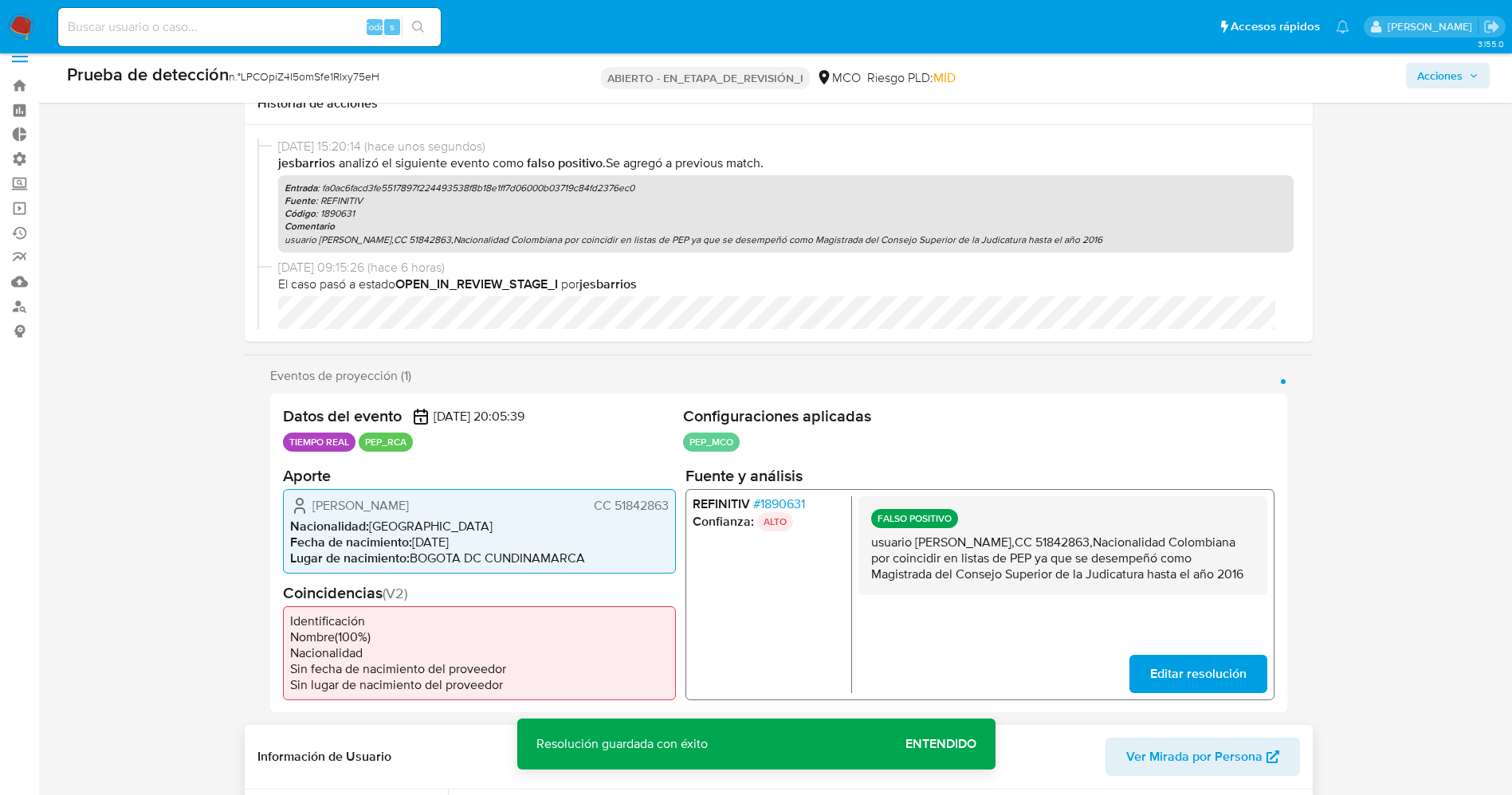
scroll to position [0, 0]
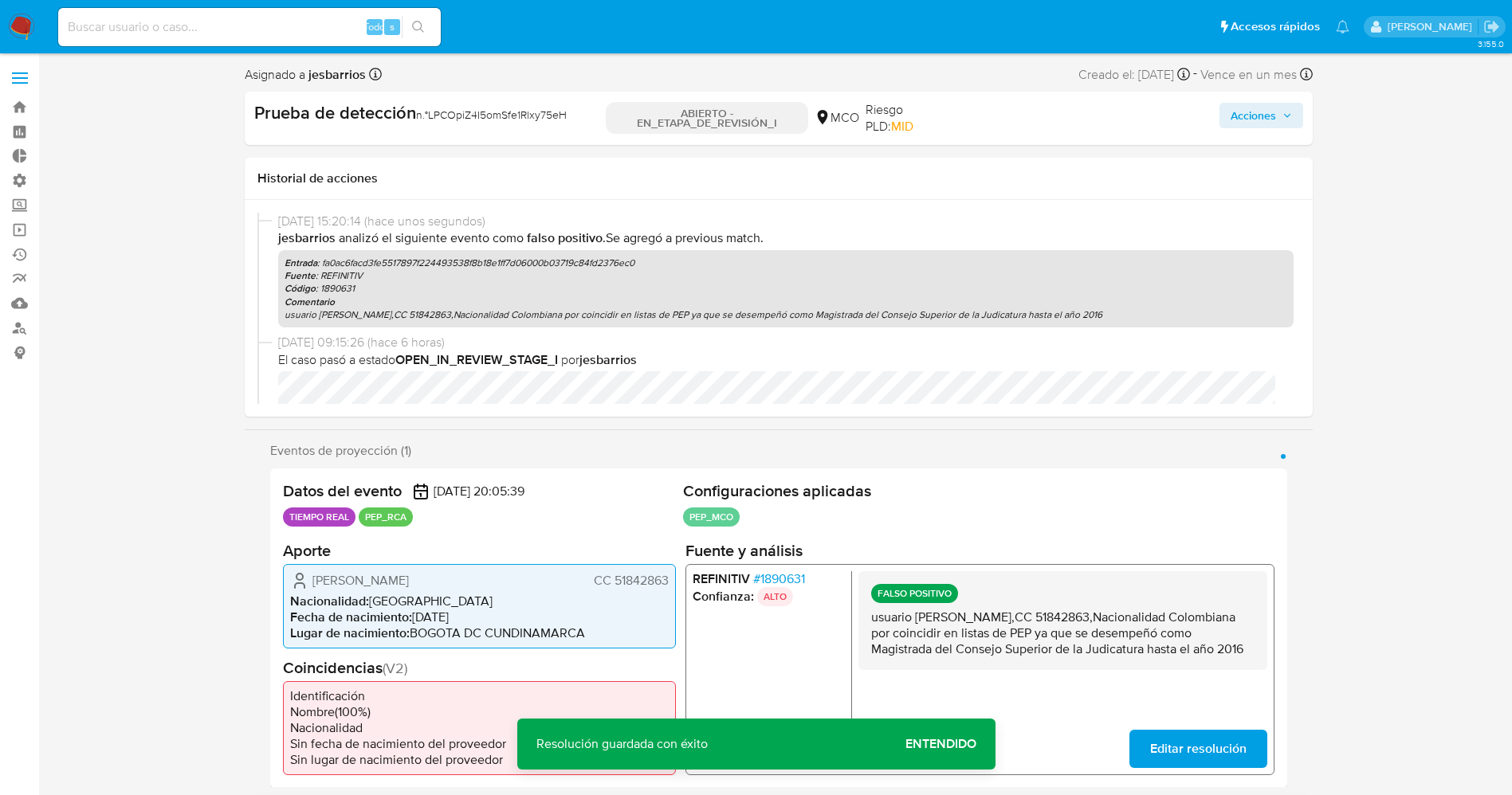
click at [1233, 113] on font "Acciones" at bounding box center [1253, 115] width 46 height 25
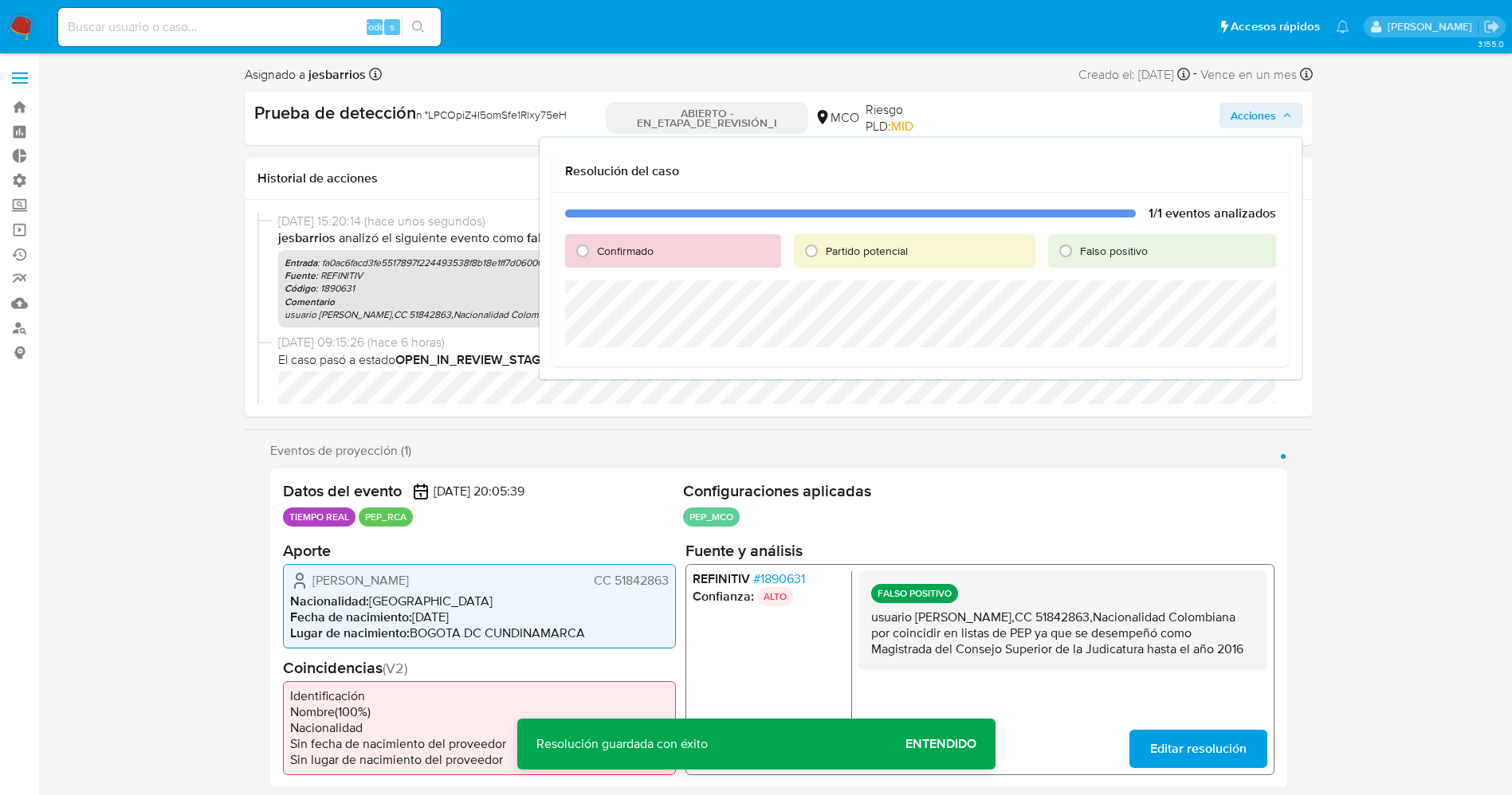
click at [1117, 246] on font "Falso positivo" at bounding box center [1113, 251] width 68 height 16
click at [1078, 246] on input "Falso positivo" at bounding box center [1065, 251] width 25 height 25
radio input "true"
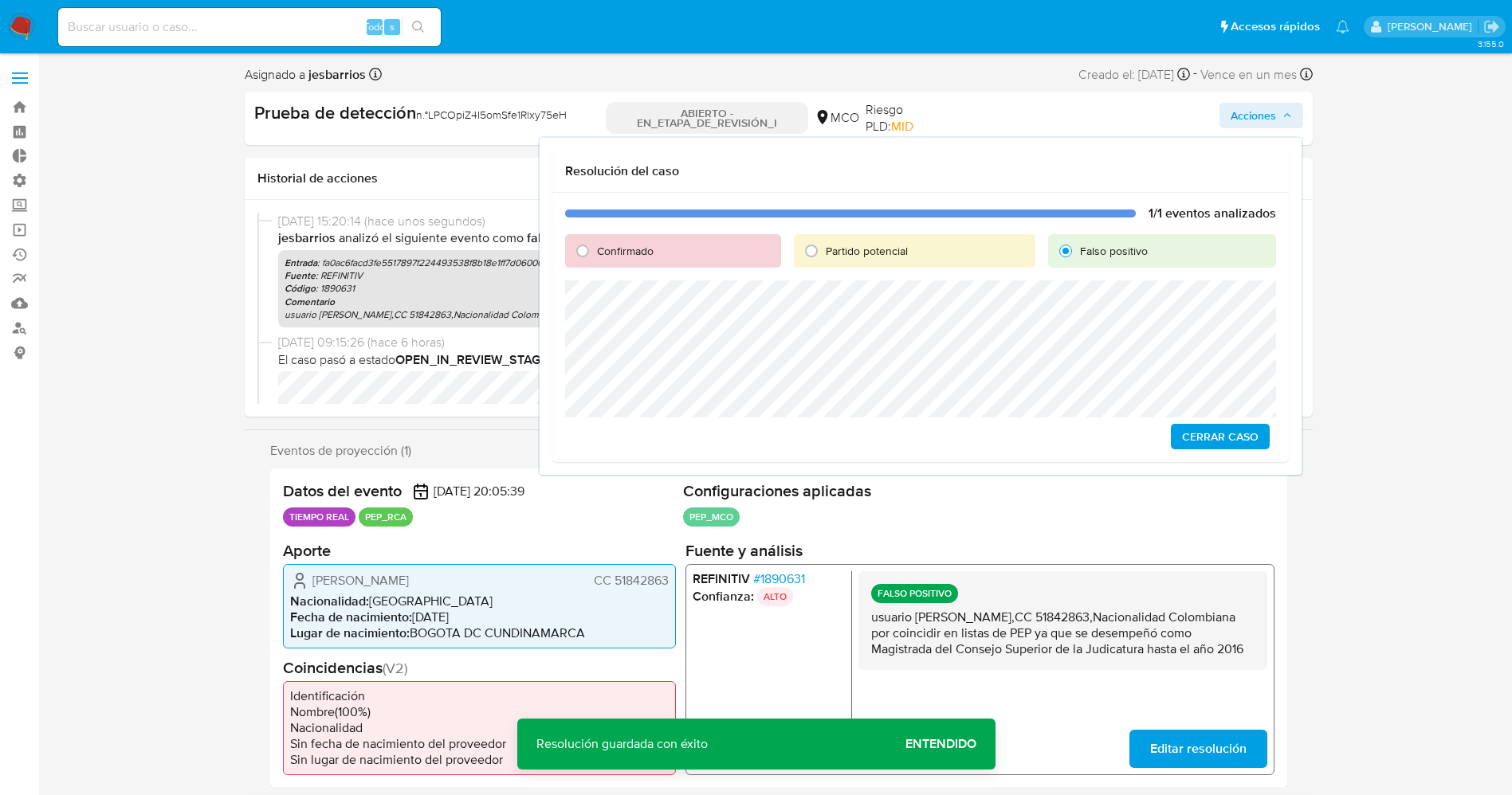
click at [1255, 441] on span "Cerrar Caso" at bounding box center [1220, 437] width 76 height 22
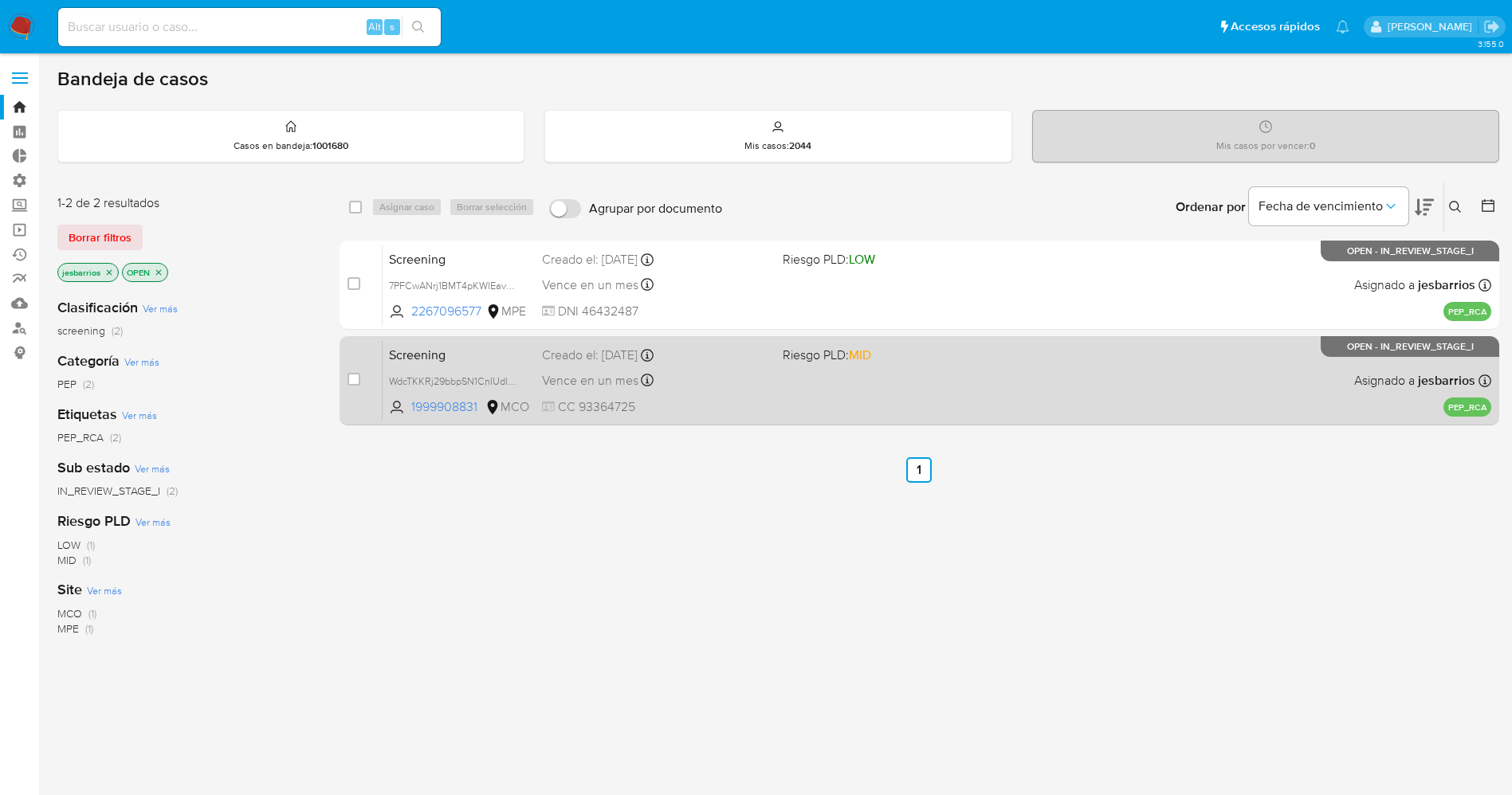
click at [781, 412] on div "Screening WdcTKKRj29bbpSN1CnIUdl95 1999908831 MCO Riesgo PLD: MID Creado el: [D…" at bounding box center [936, 380] width 1108 height 80
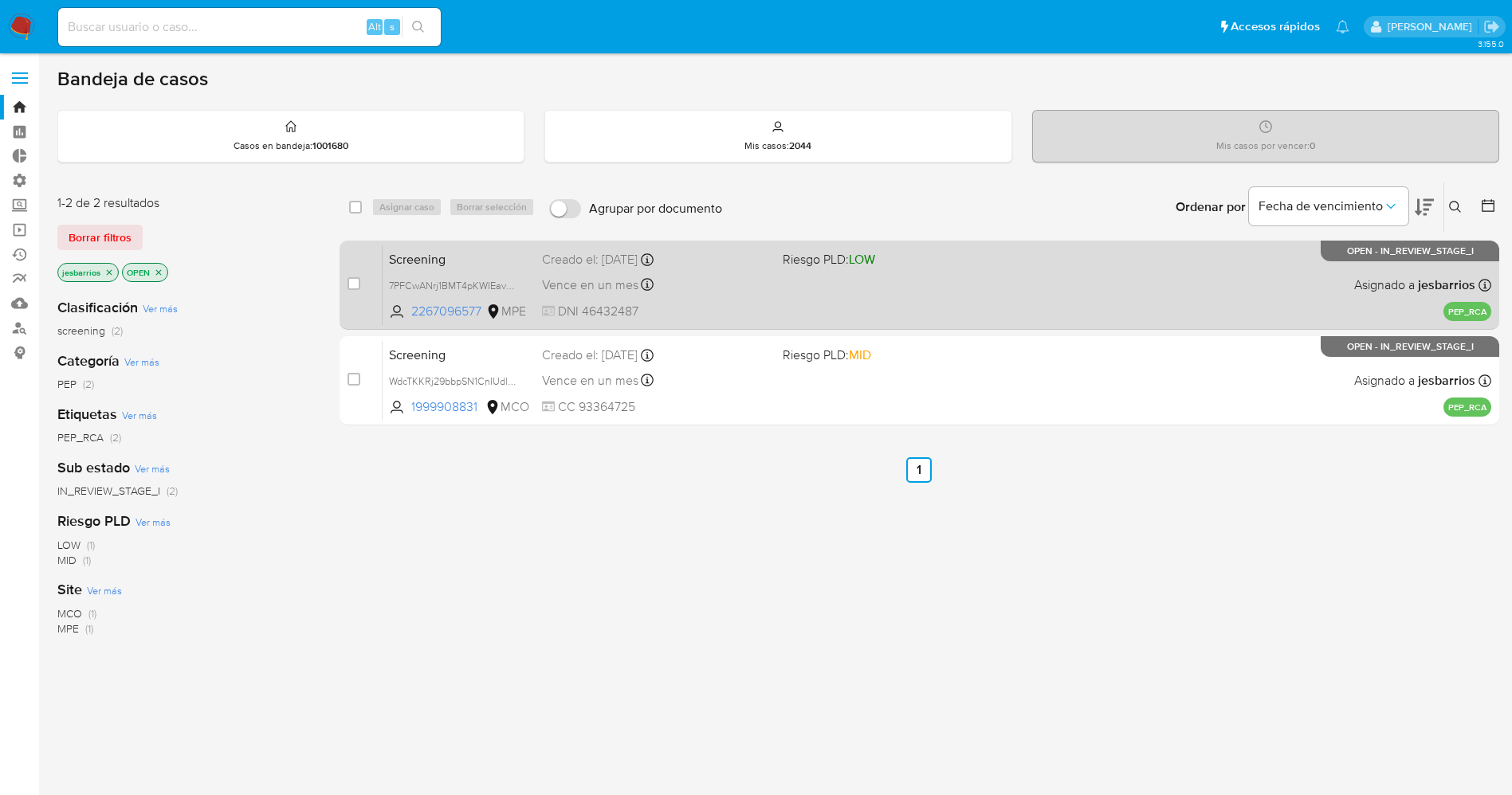
click at [731, 288] on div "Vence en un mes Vence el [DATE] 19:58:56" at bounding box center [655, 284] width 228 height 21
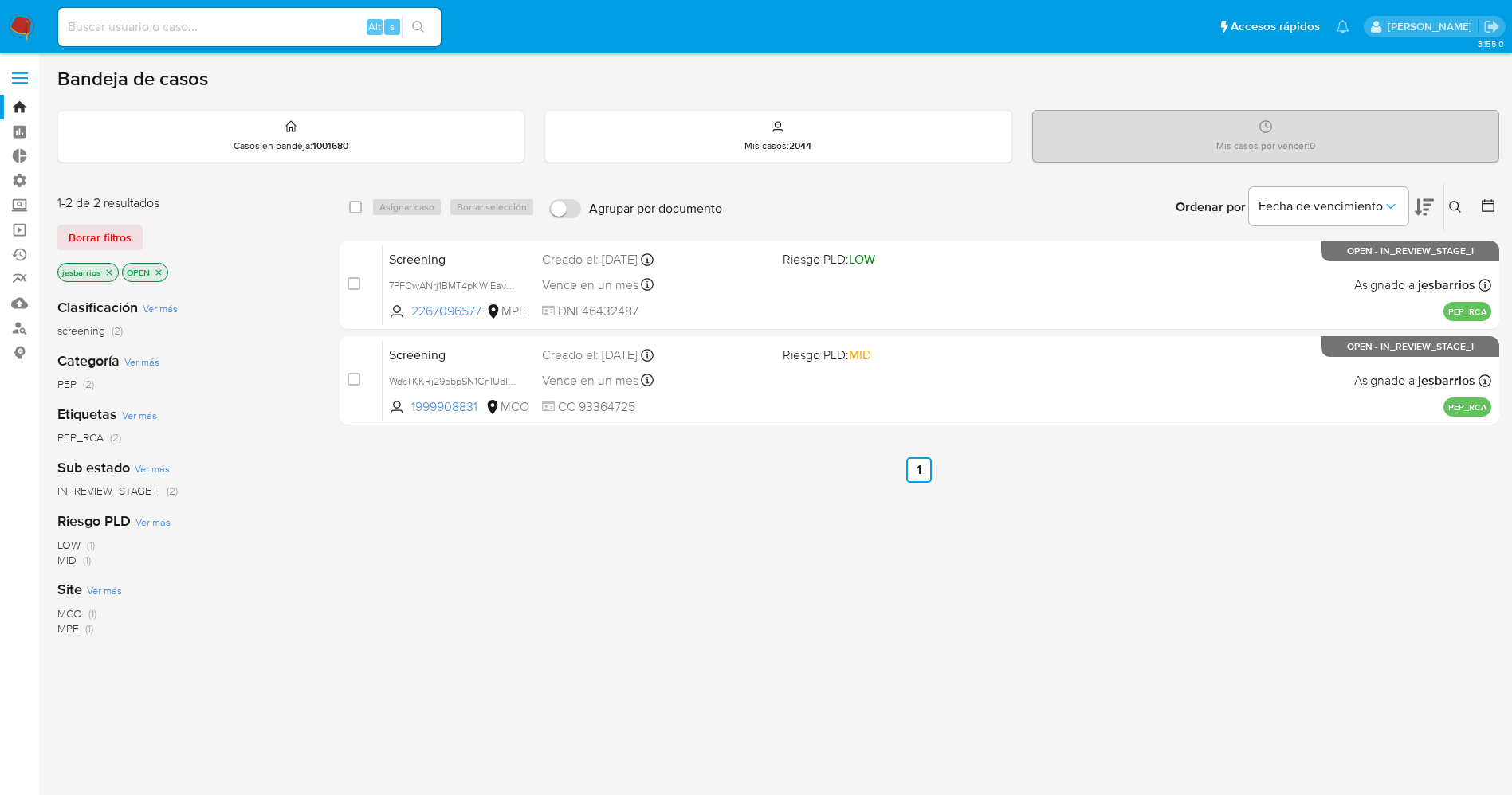
click at [113, 269] on icon "close-filter" at bounding box center [108, 272] width 9 height 9
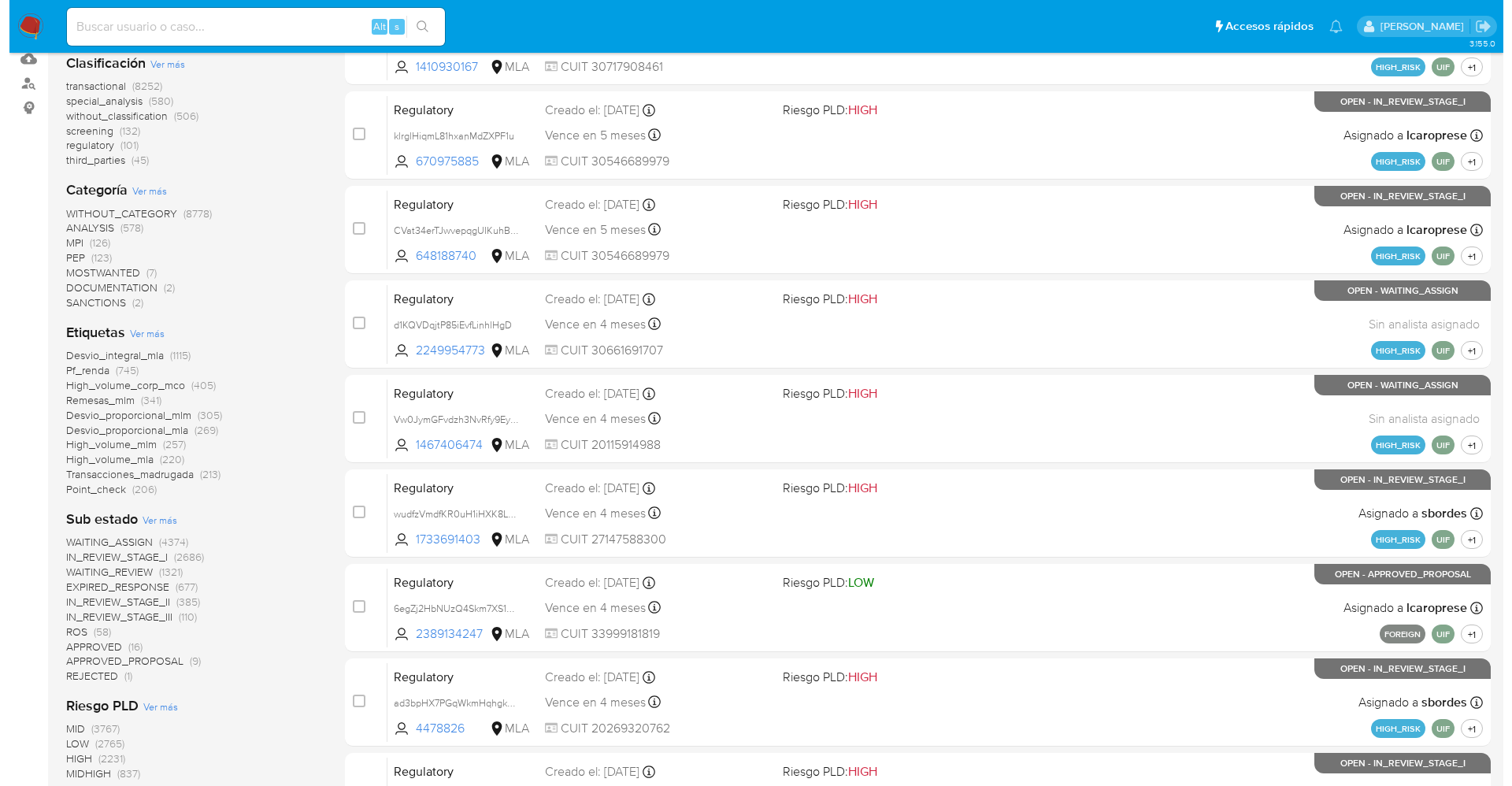
scroll to position [473, 0]
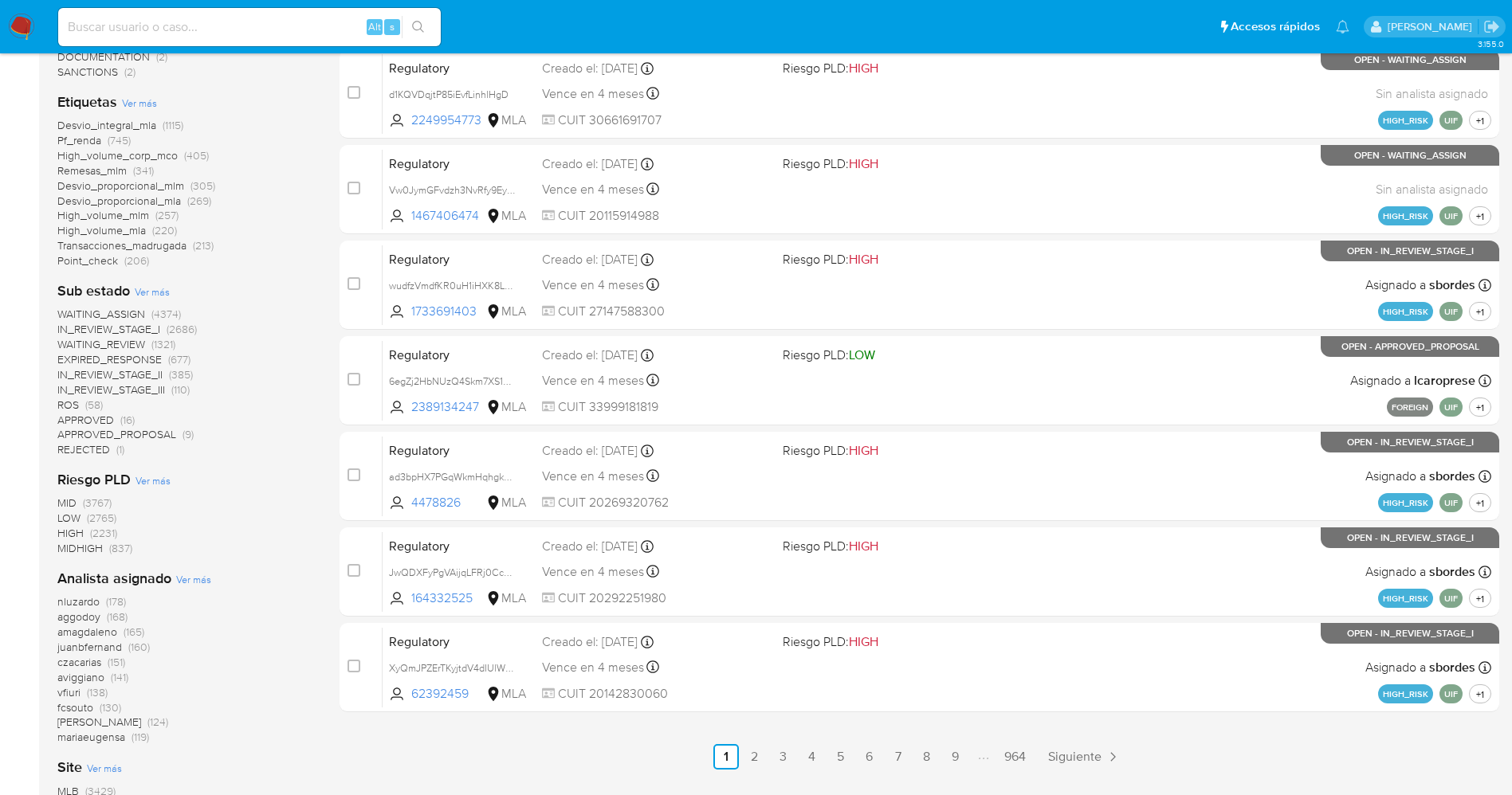
click at [191, 573] on span "Ver más" at bounding box center [193, 579] width 35 height 14
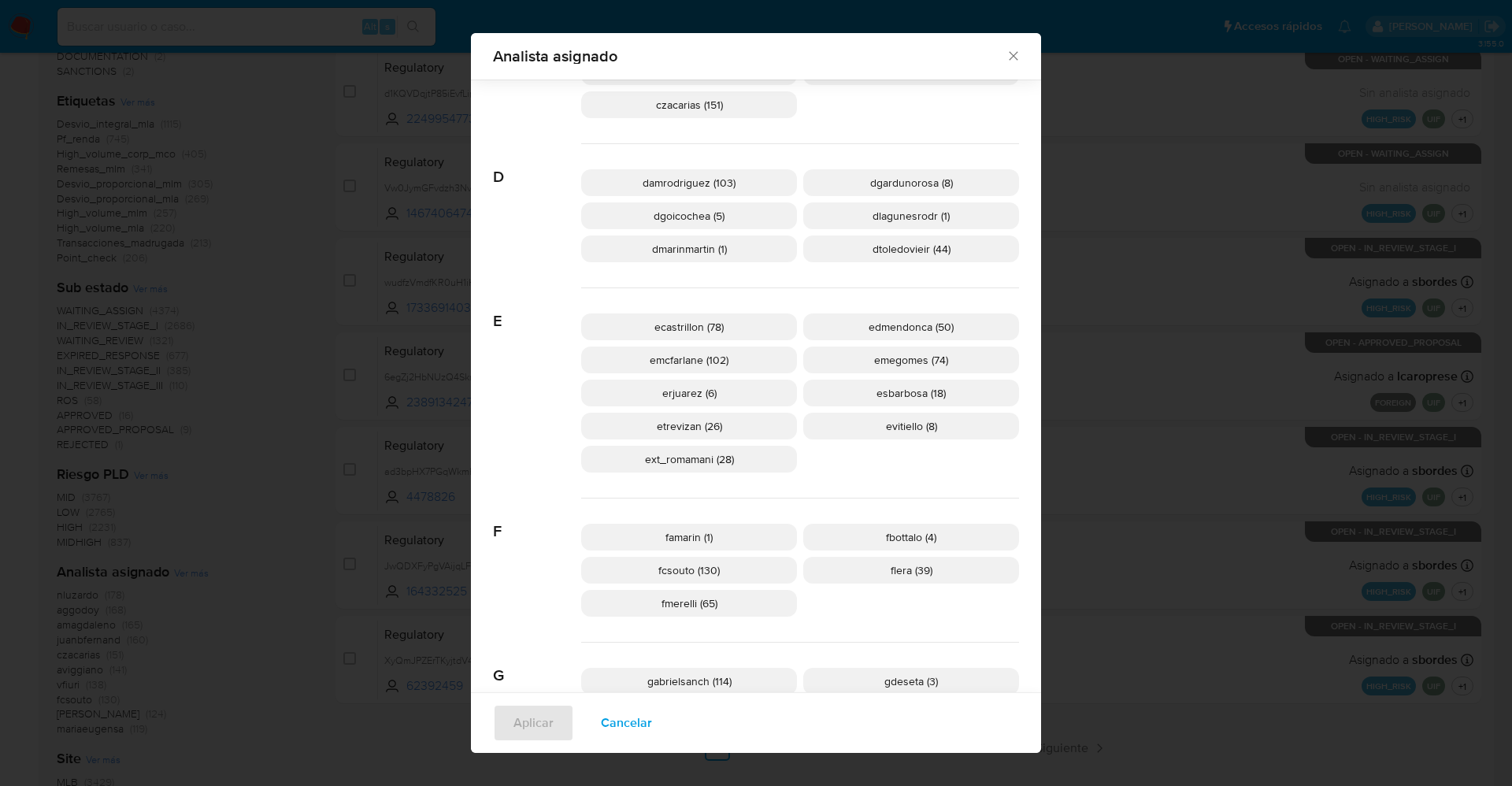
scroll to position [580, 0]
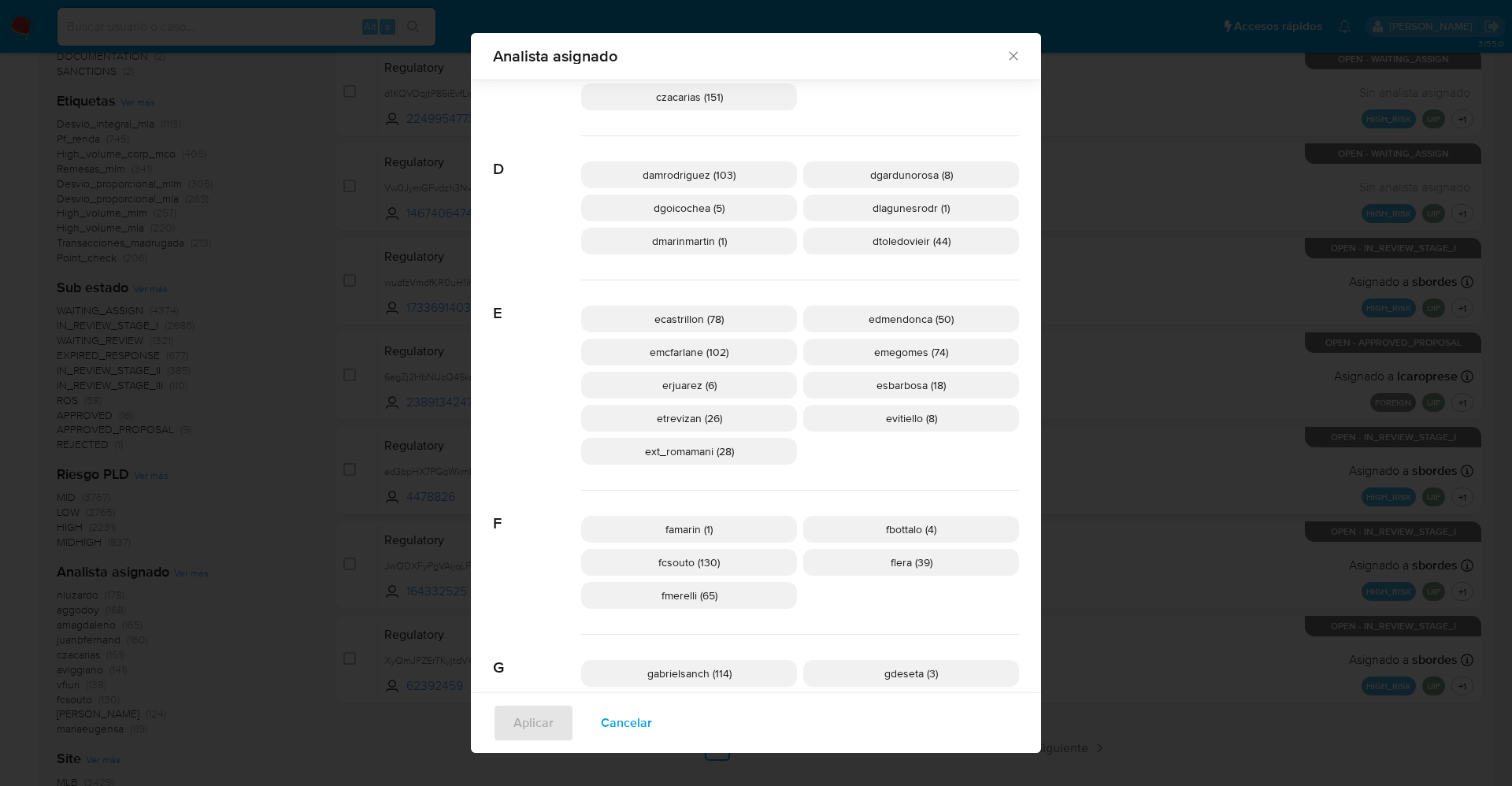
click at [611, 731] on span "Cancelar" at bounding box center [626, 722] width 51 height 34
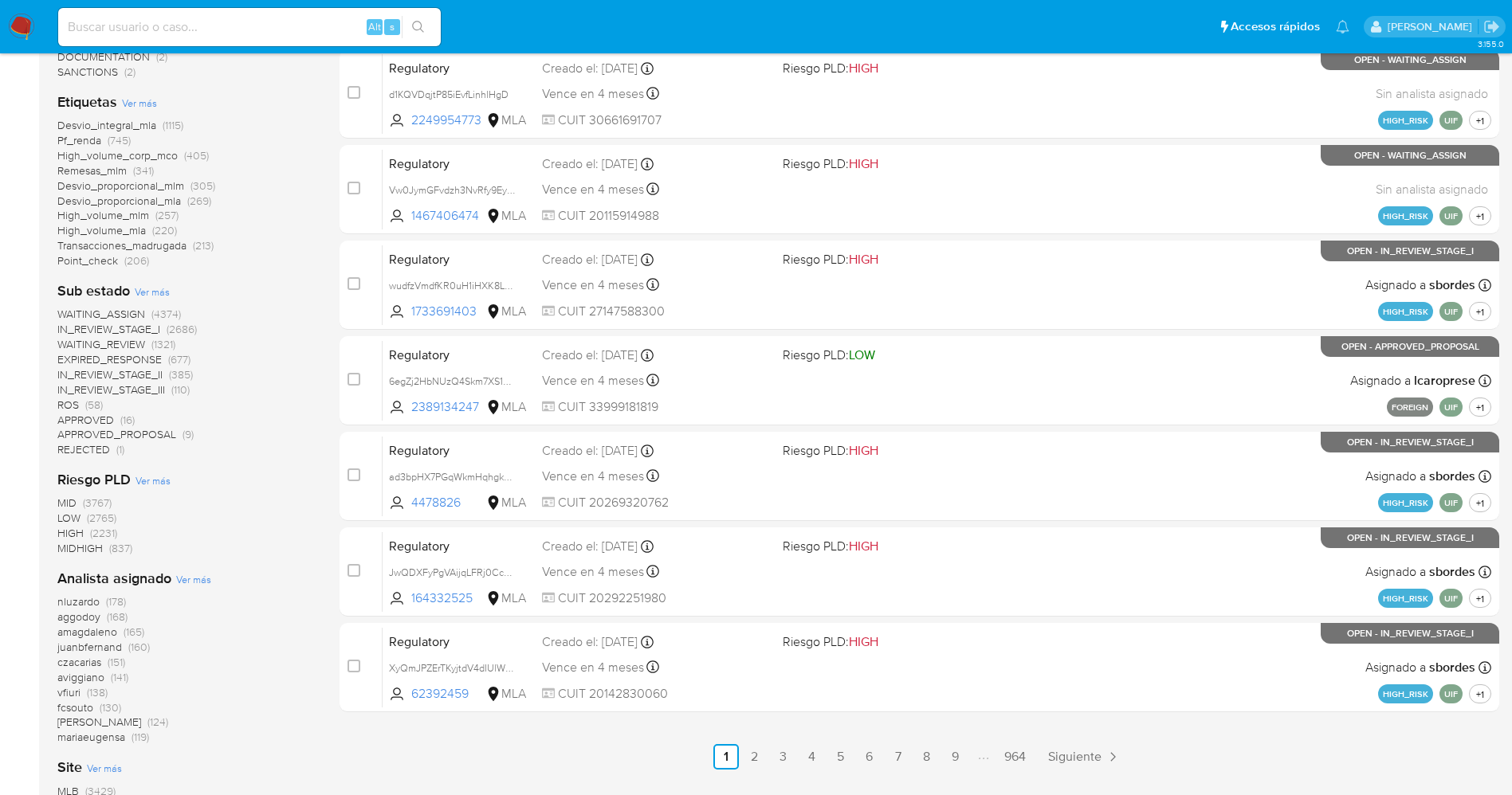
scroll to position [239, 0]
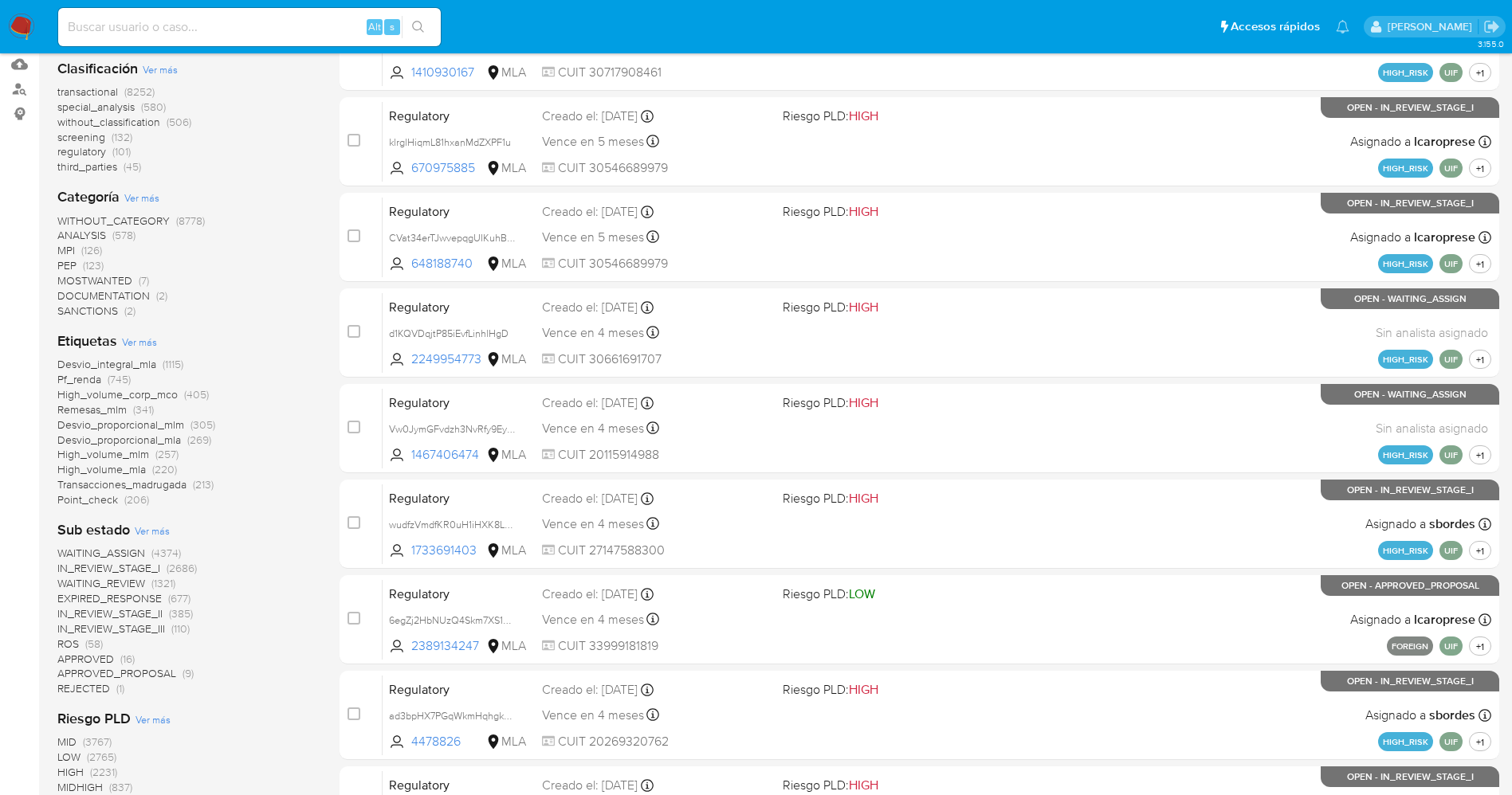
click at [134, 552] on span "WAITING_ASSIGN" at bounding box center [102, 553] width 88 height 16
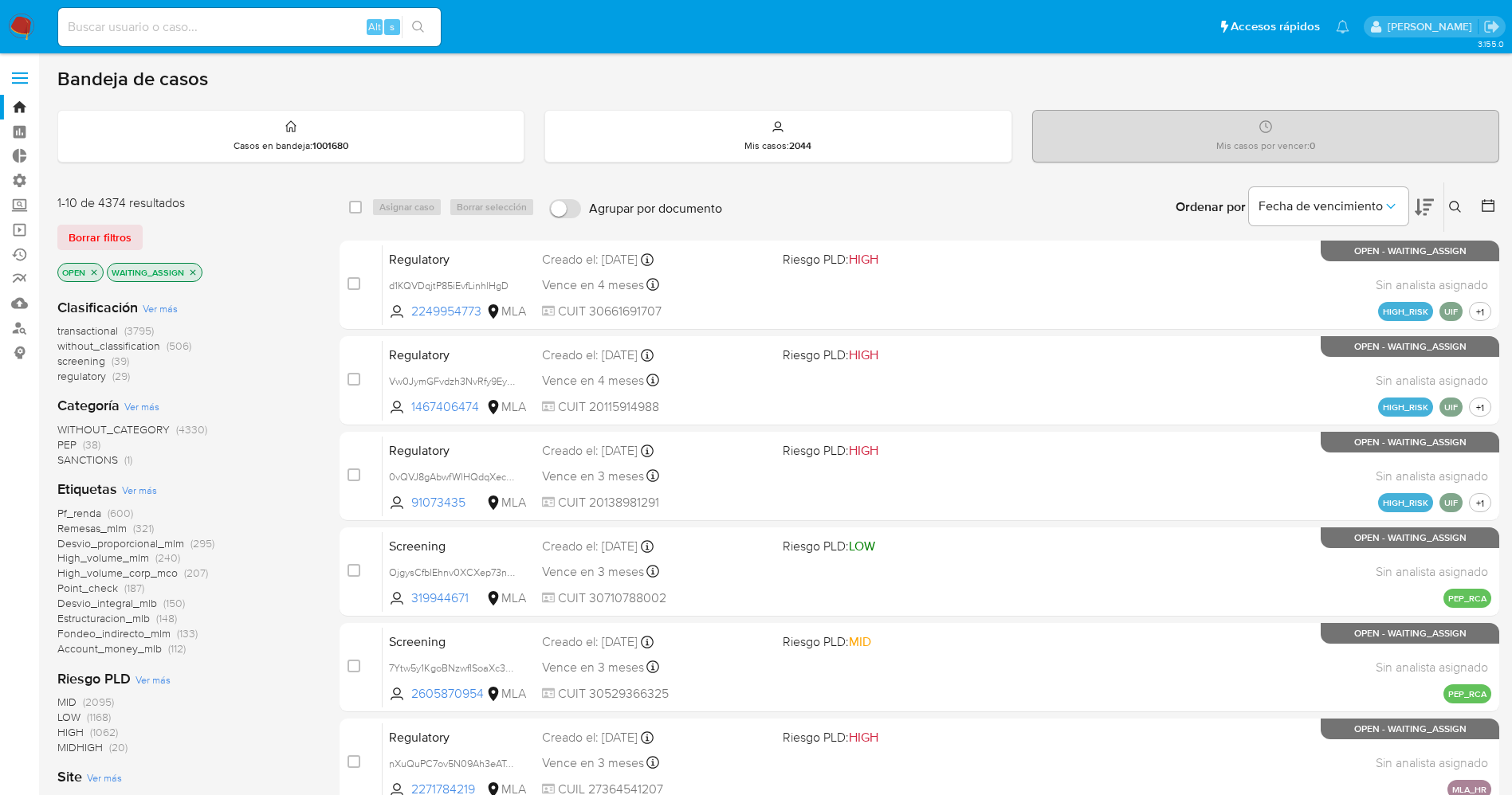
click at [143, 495] on span "Ver más" at bounding box center [139, 489] width 35 height 14
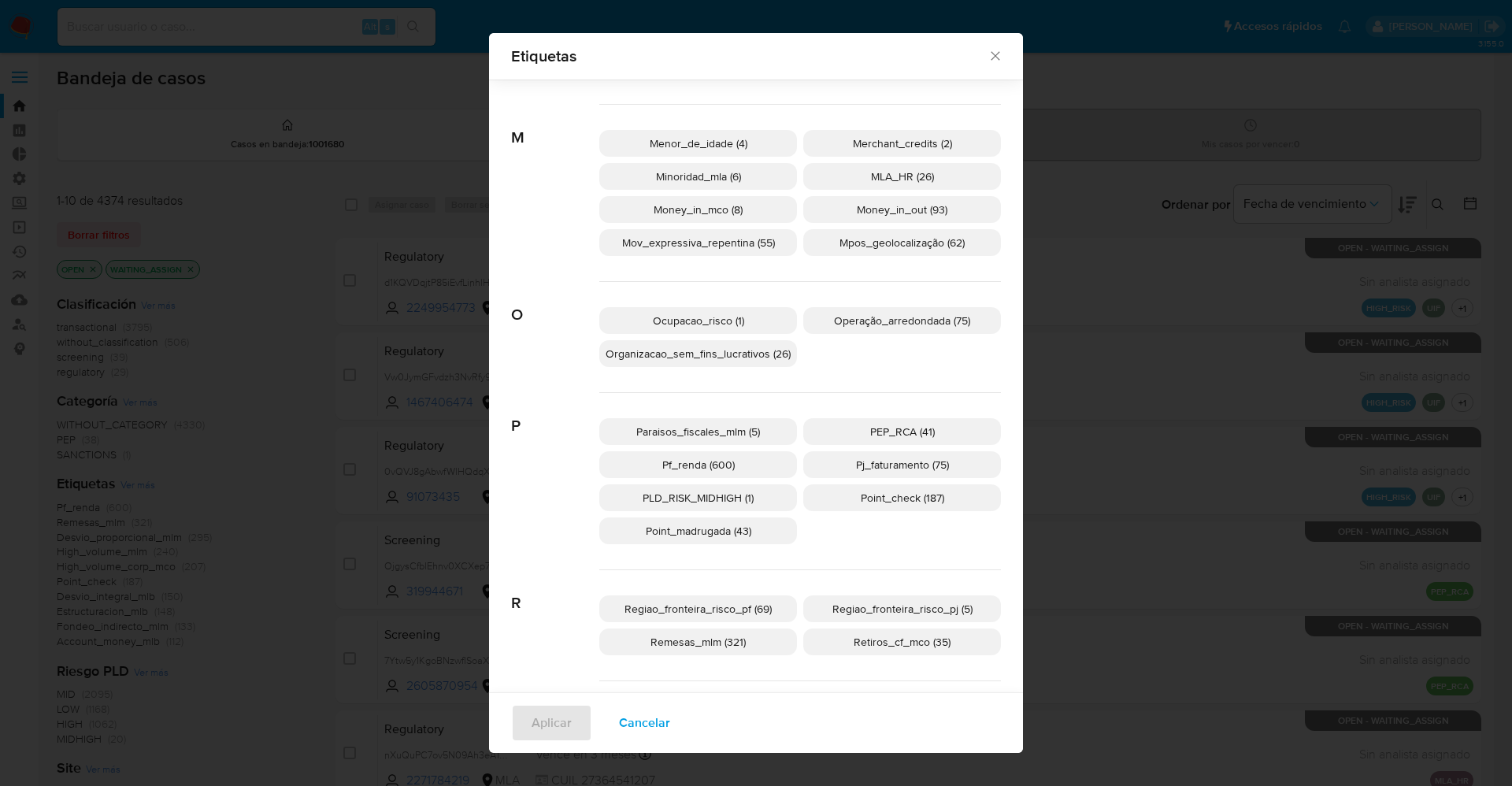
scroll to position [1289, 0]
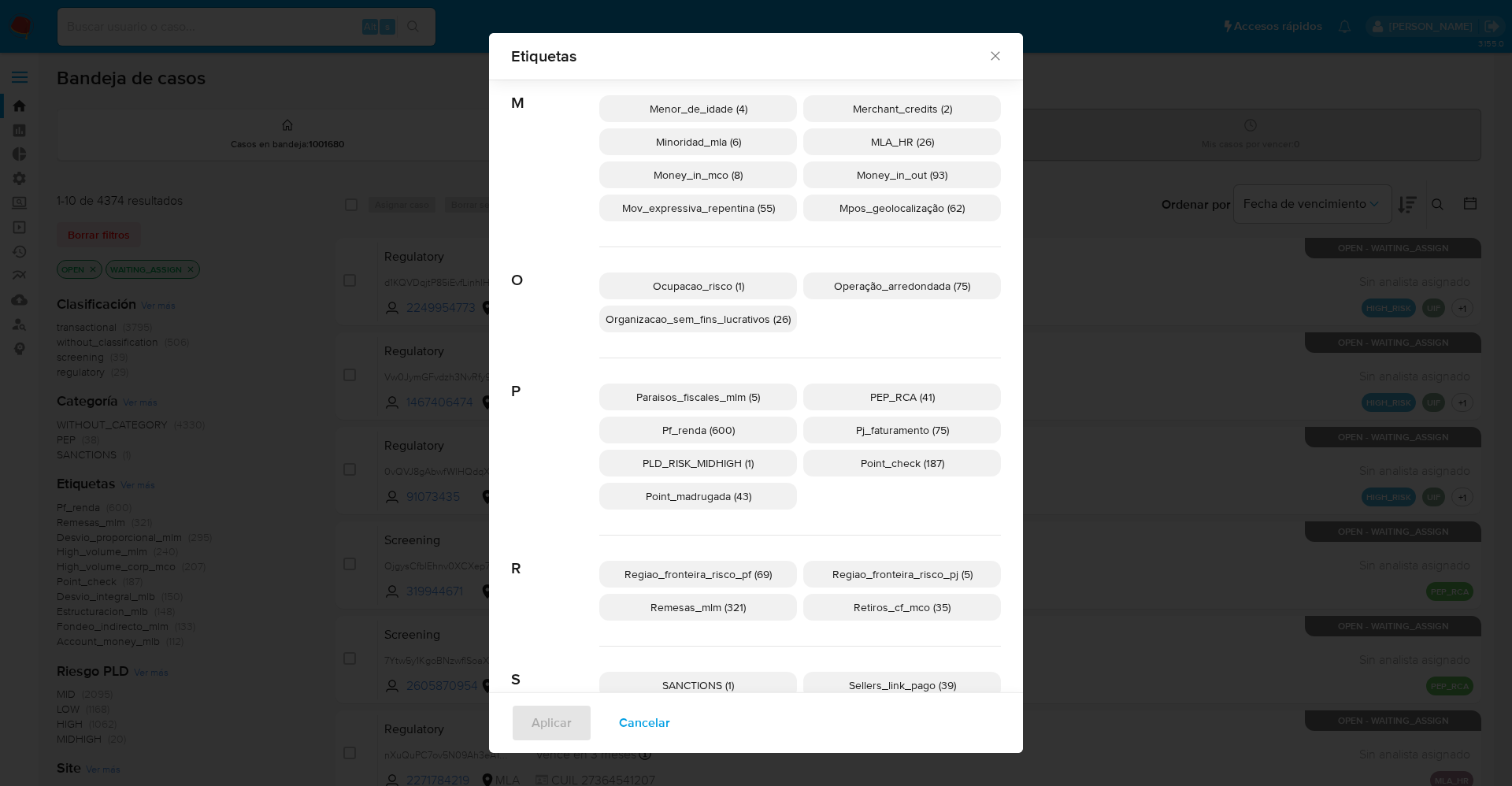
click at [896, 396] on span "PEP_RCA (41)" at bounding box center [902, 397] width 64 height 16
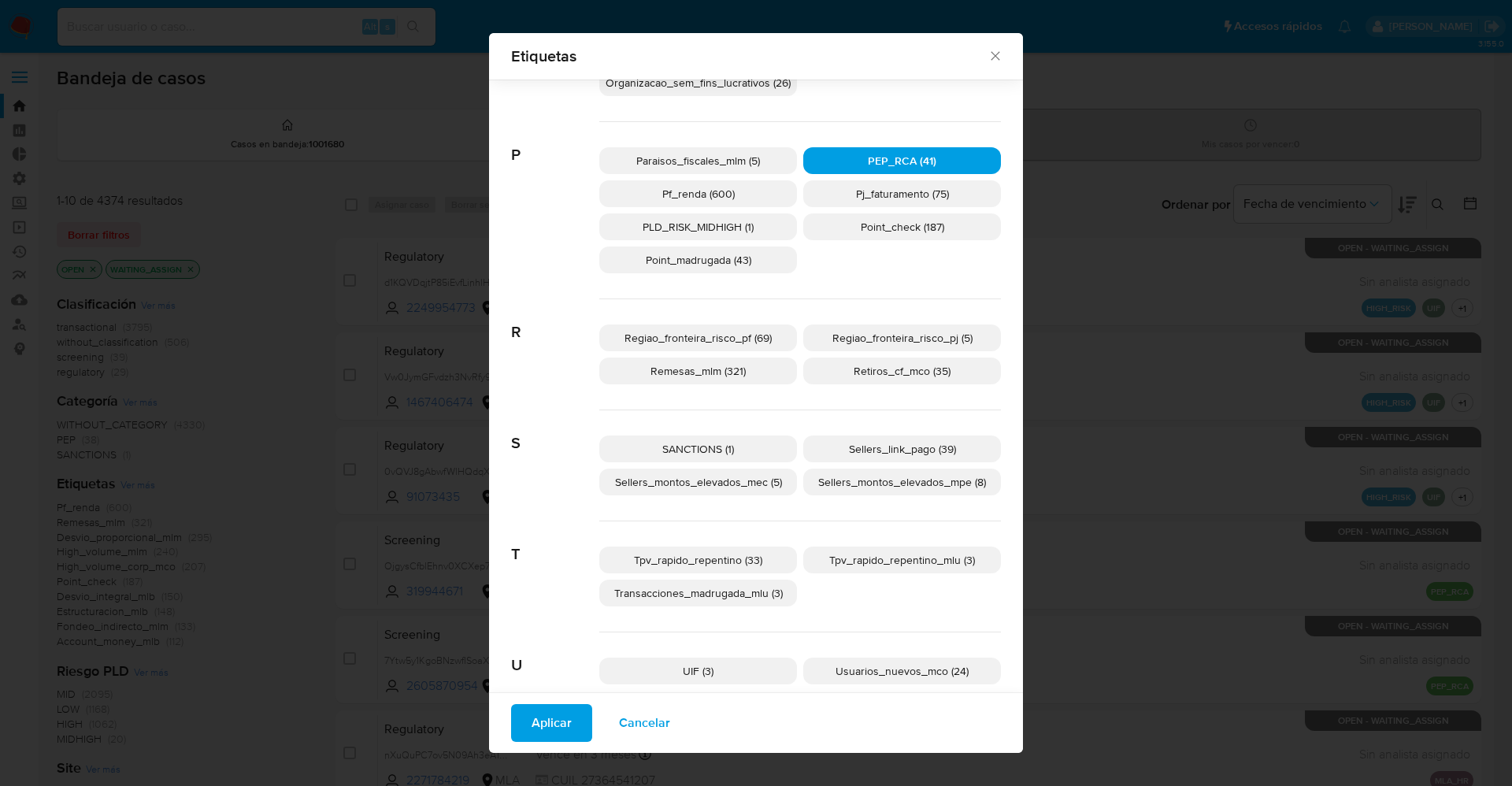
click at [705, 448] on span "SANCTIONS (1)" at bounding box center [699, 449] width 72 height 16
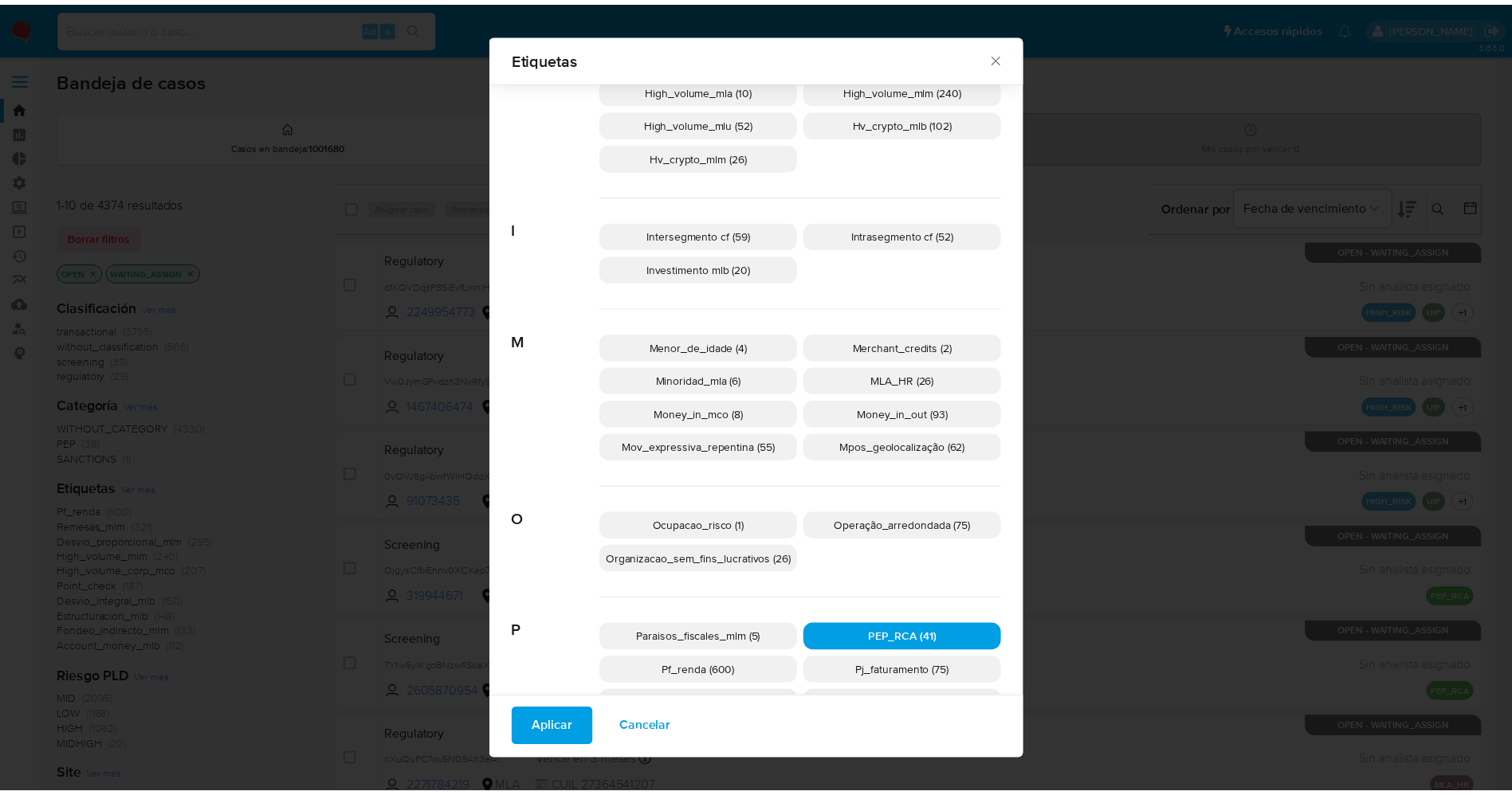
scroll to position [1030, 0]
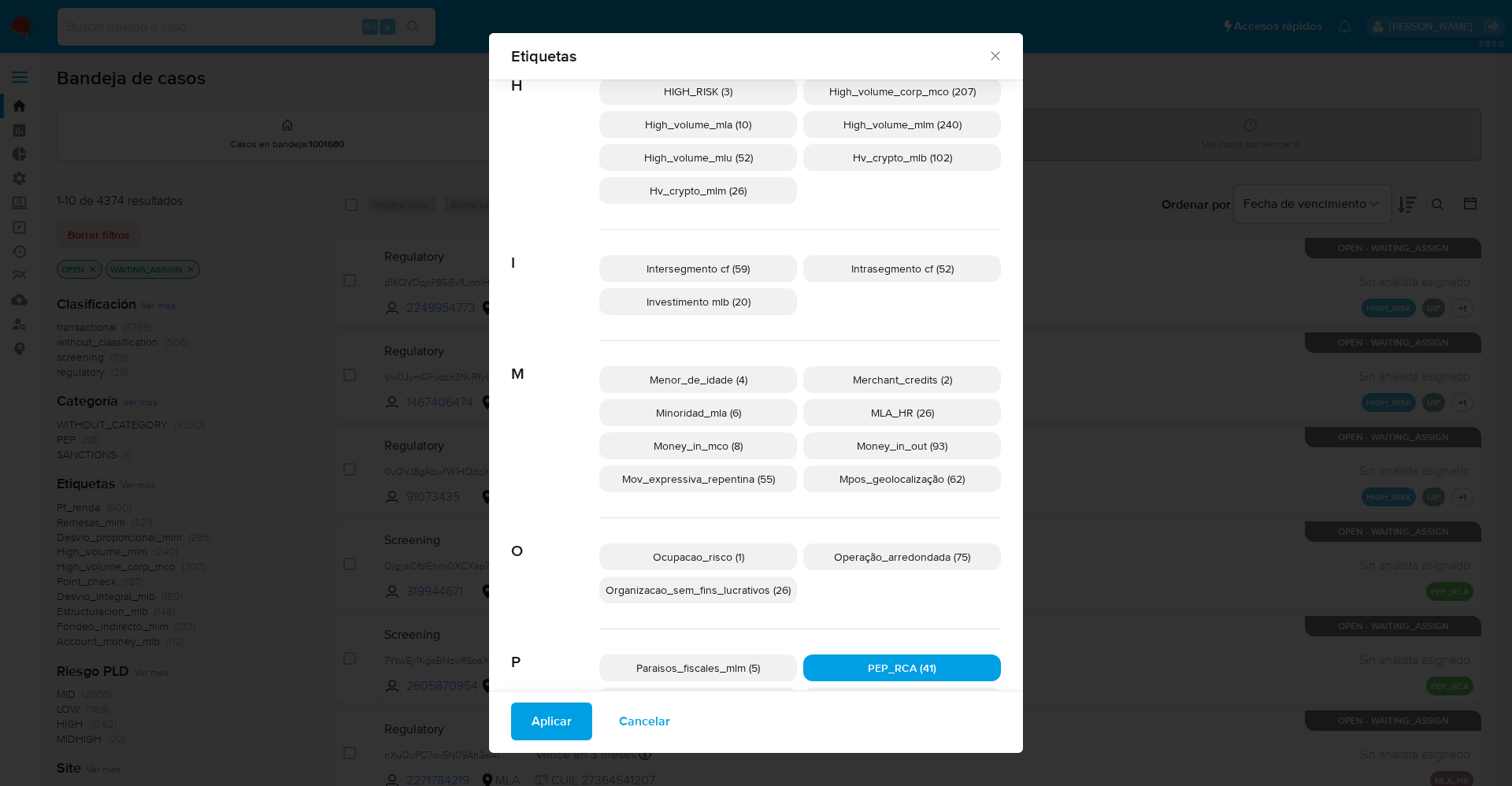
click at [555, 719] on span "Aplicar" at bounding box center [551, 721] width 40 height 34
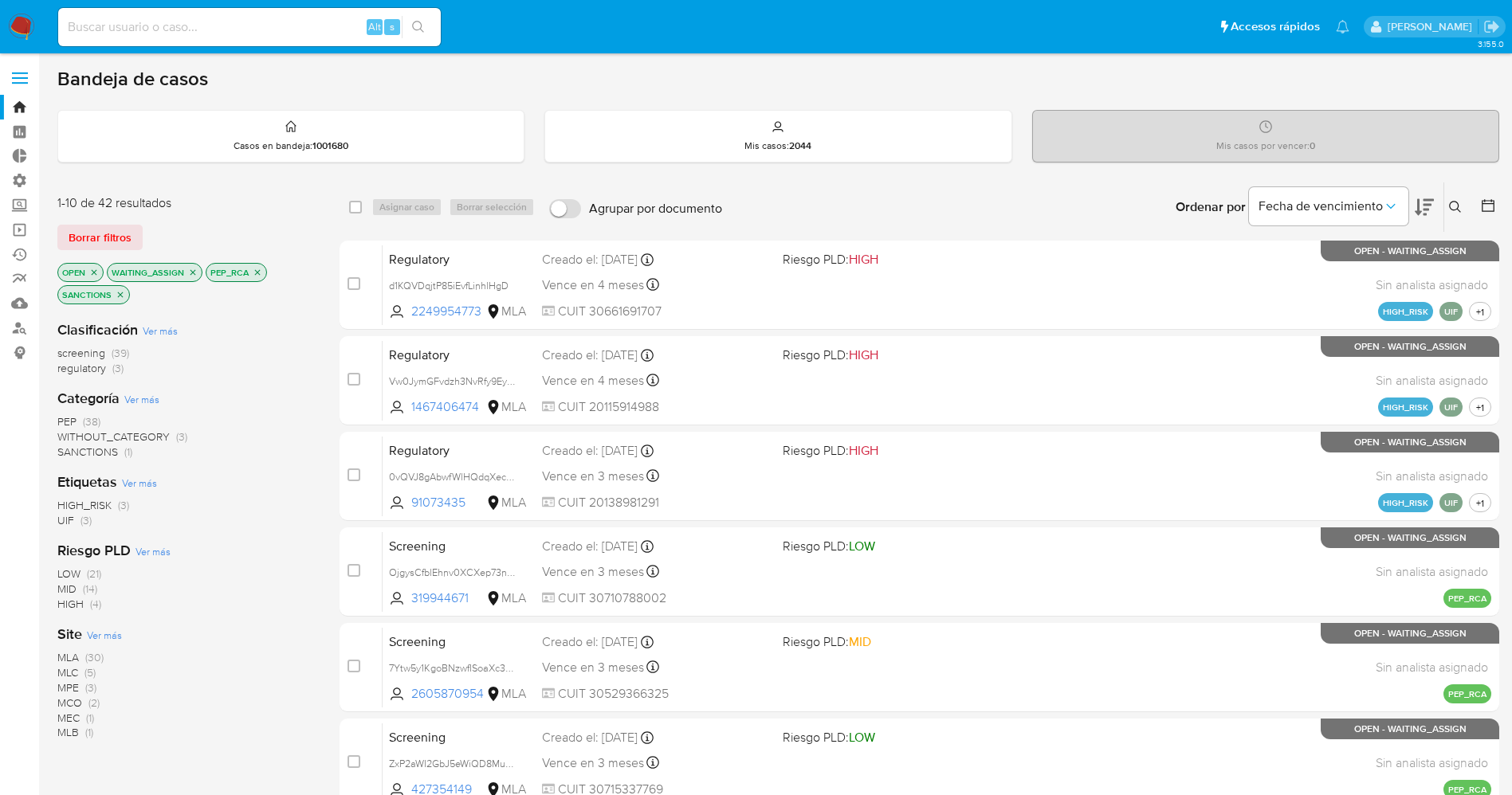
click at [113, 629] on span "Ver más" at bounding box center [104, 635] width 35 height 14
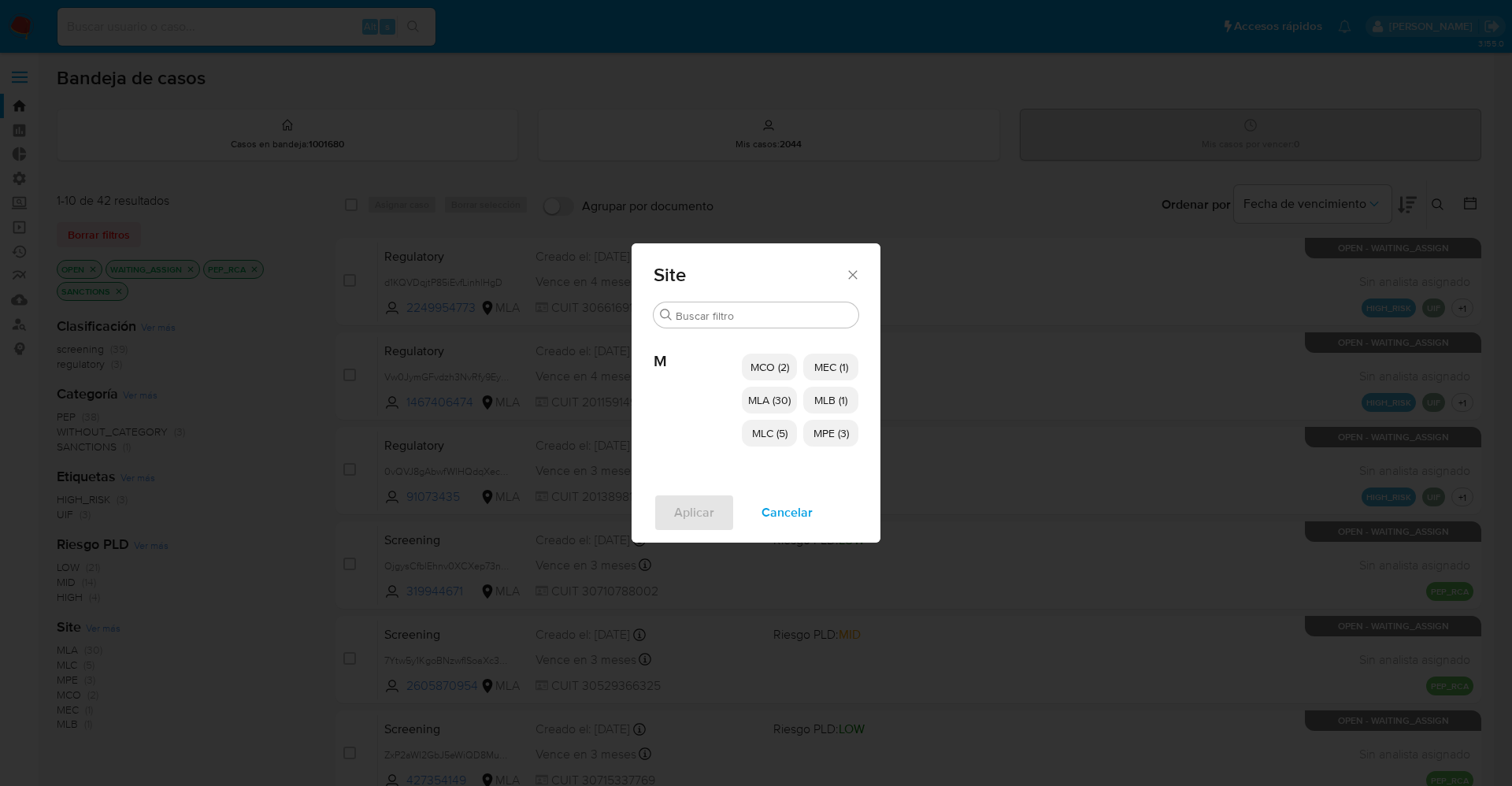
click at [774, 354] on p "MCO (2)" at bounding box center [770, 367] width 55 height 27
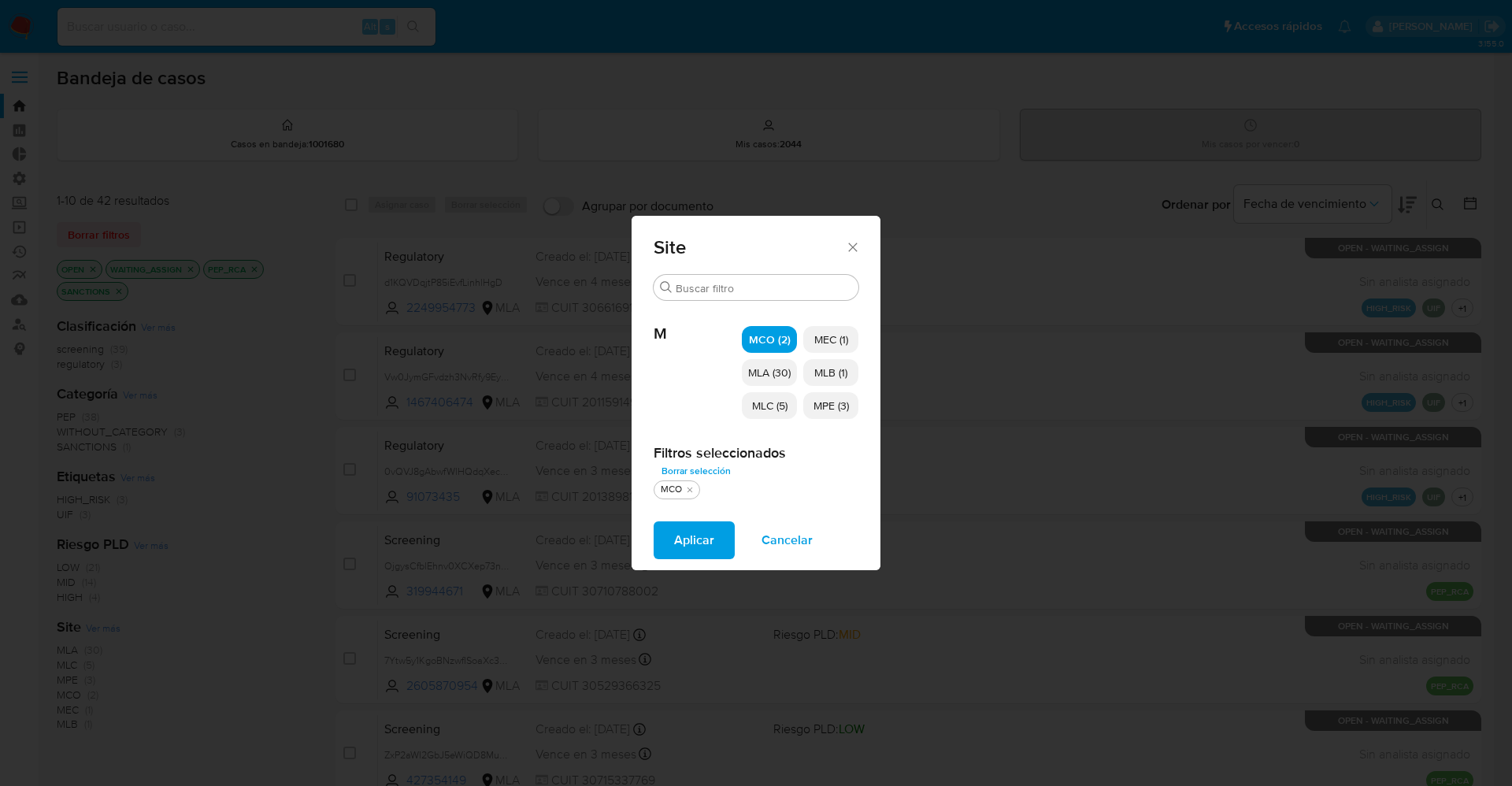
click at [785, 395] on p "MLC (5)" at bounding box center [770, 406] width 55 height 27
click at [830, 402] on span "MPE (3)" at bounding box center [831, 405] width 35 height 16
click at [835, 374] on span "MLB (1)" at bounding box center [831, 372] width 33 height 16
click at [835, 344] on span "MEC (1)" at bounding box center [831, 339] width 33 height 16
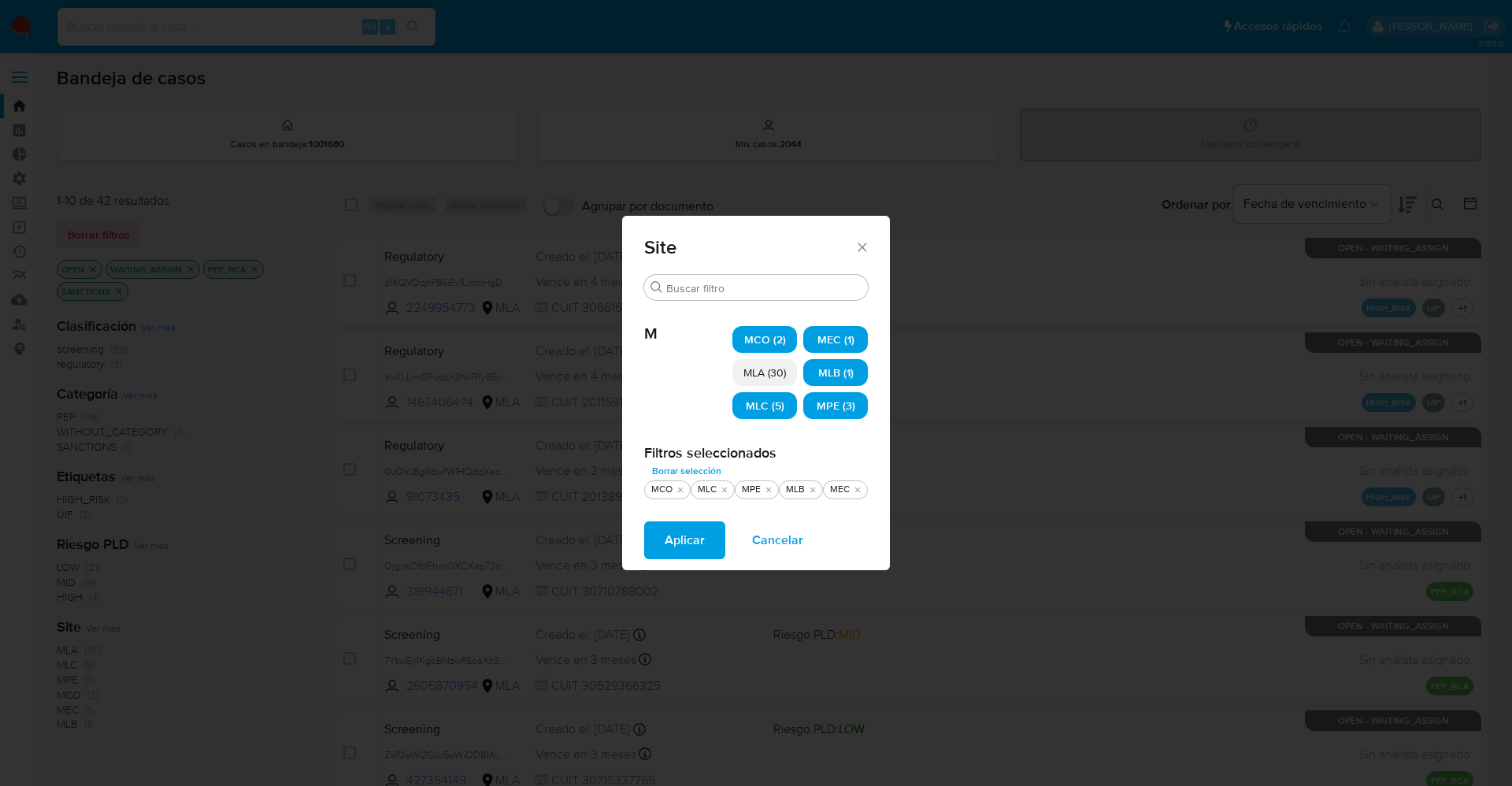
click at [836, 367] on span "MLB (1)" at bounding box center [836, 372] width 35 height 16
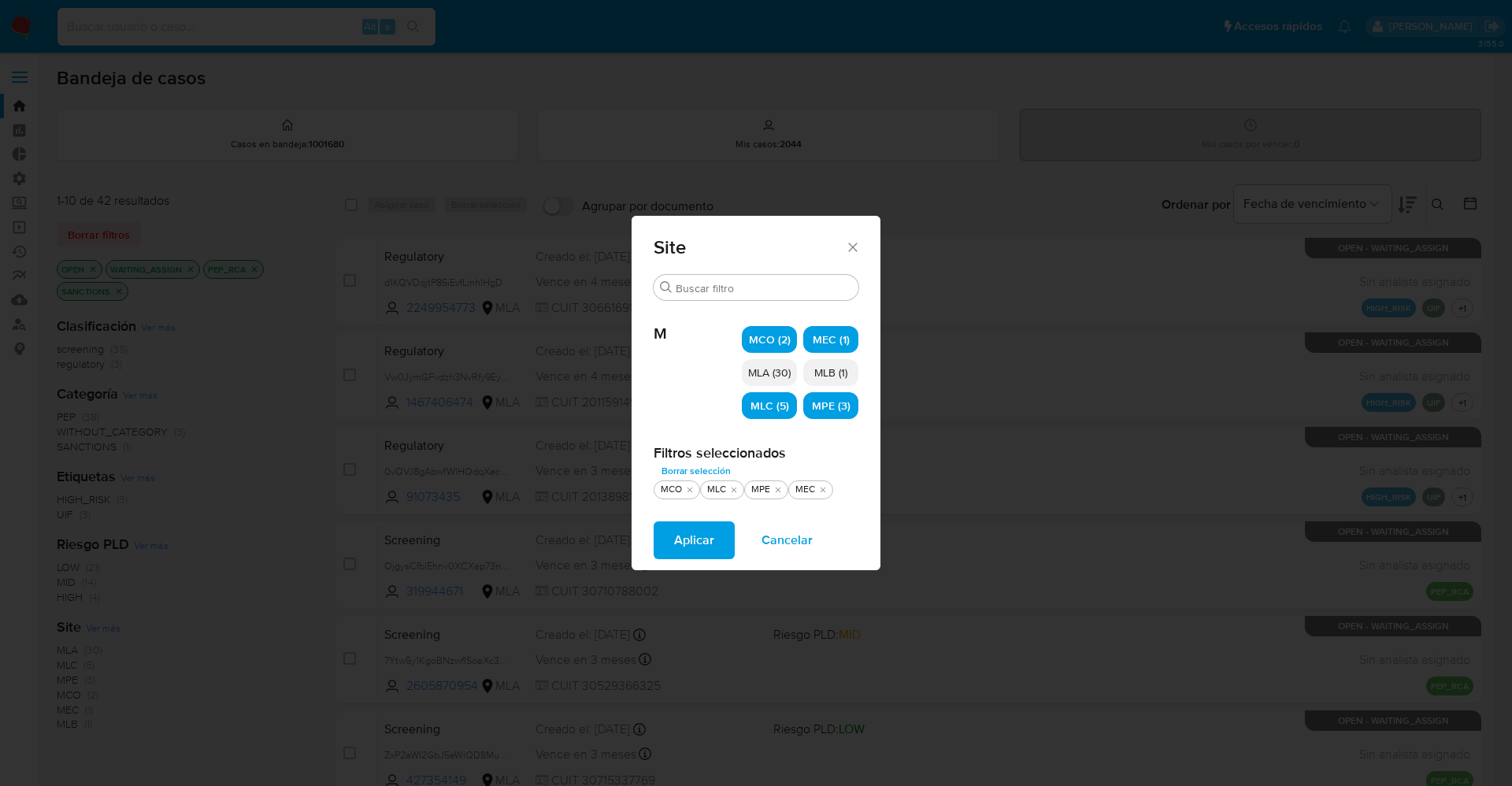
click at [829, 374] on span "MLB (1)" at bounding box center [831, 372] width 33 height 16
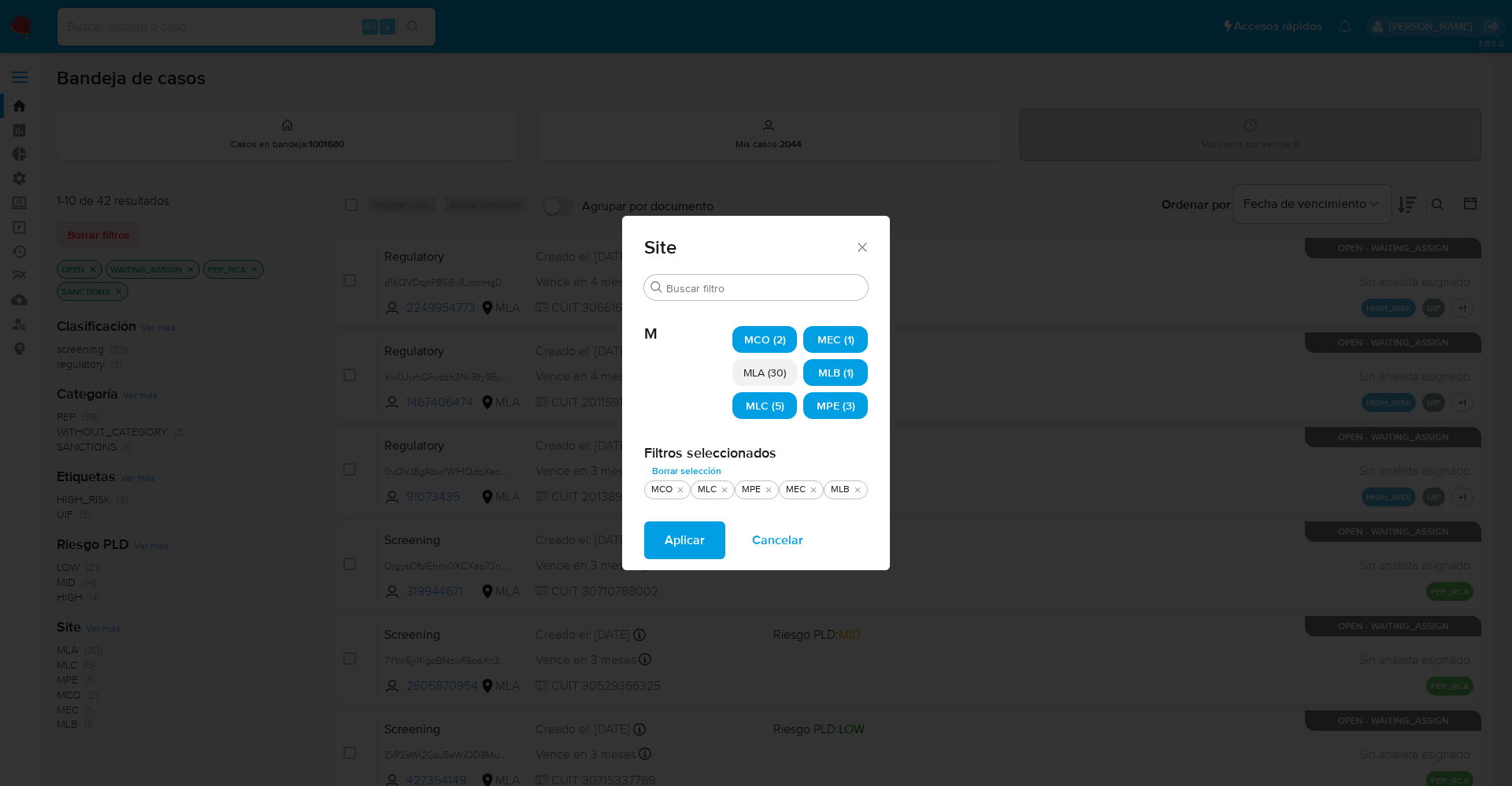
click at [682, 552] on span "Aplicar" at bounding box center [684, 540] width 40 height 34
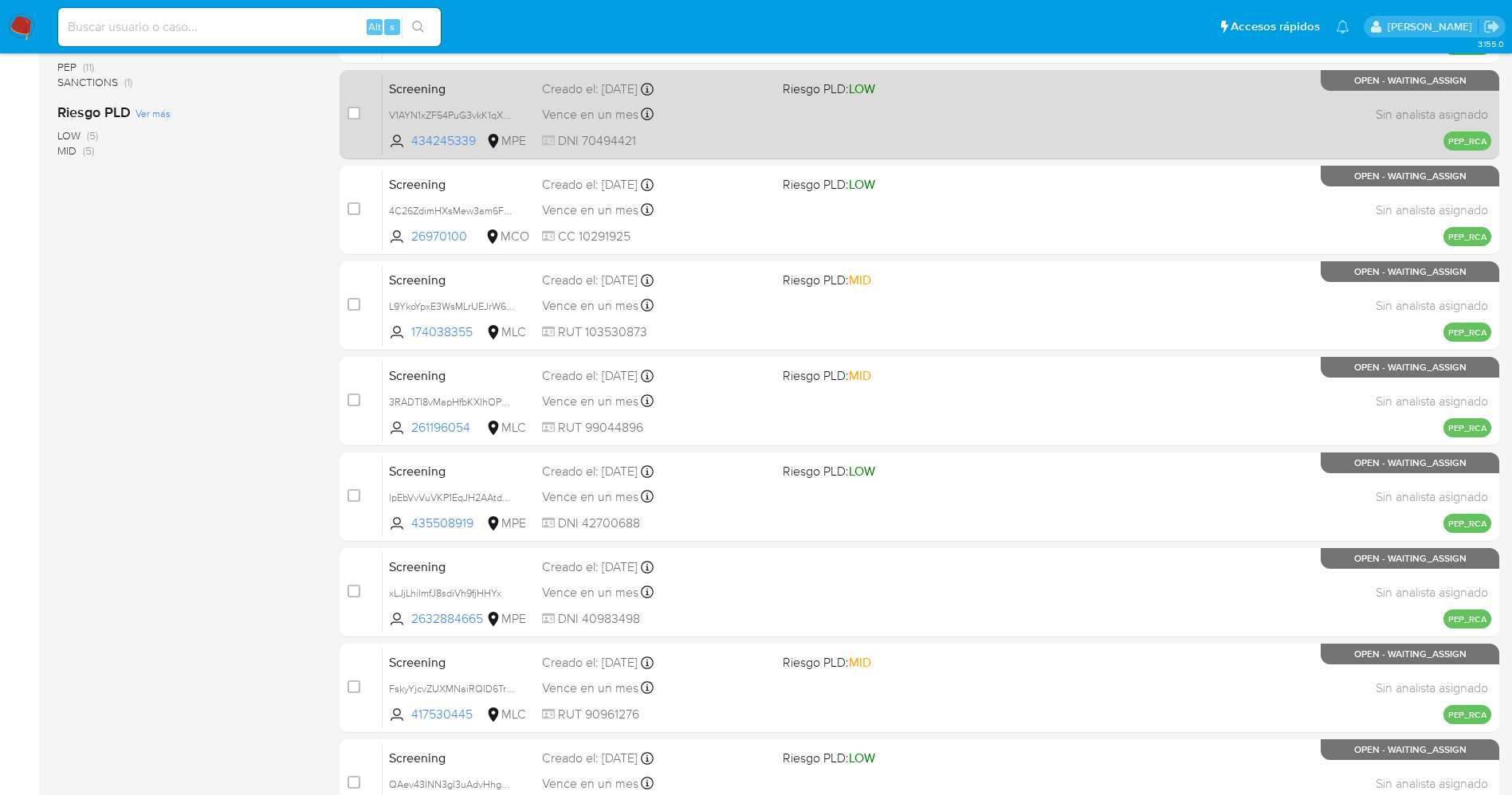
scroll to position [463, 0]
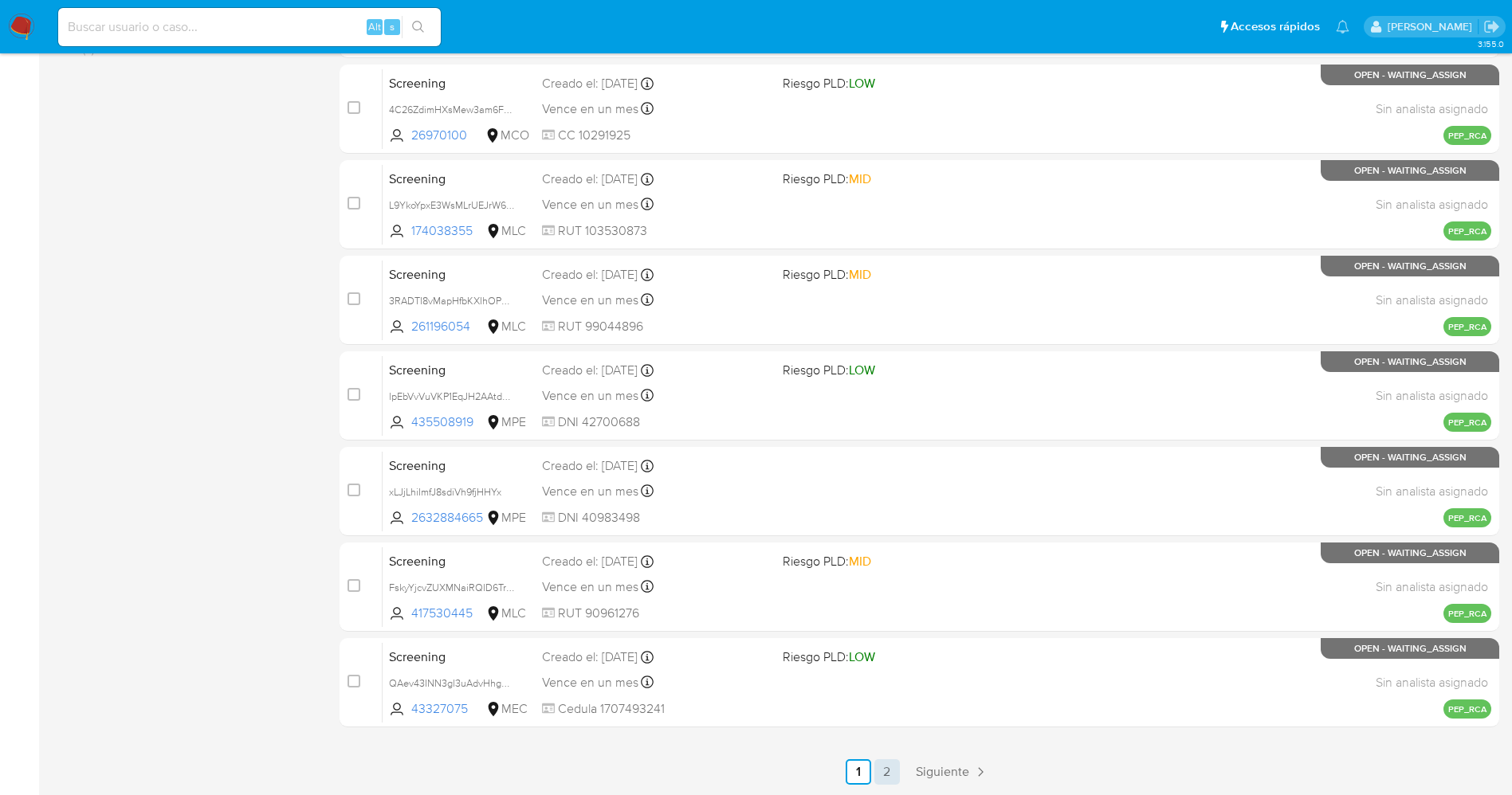
click at [885, 773] on link "2" at bounding box center [887, 772] width 25 height 25
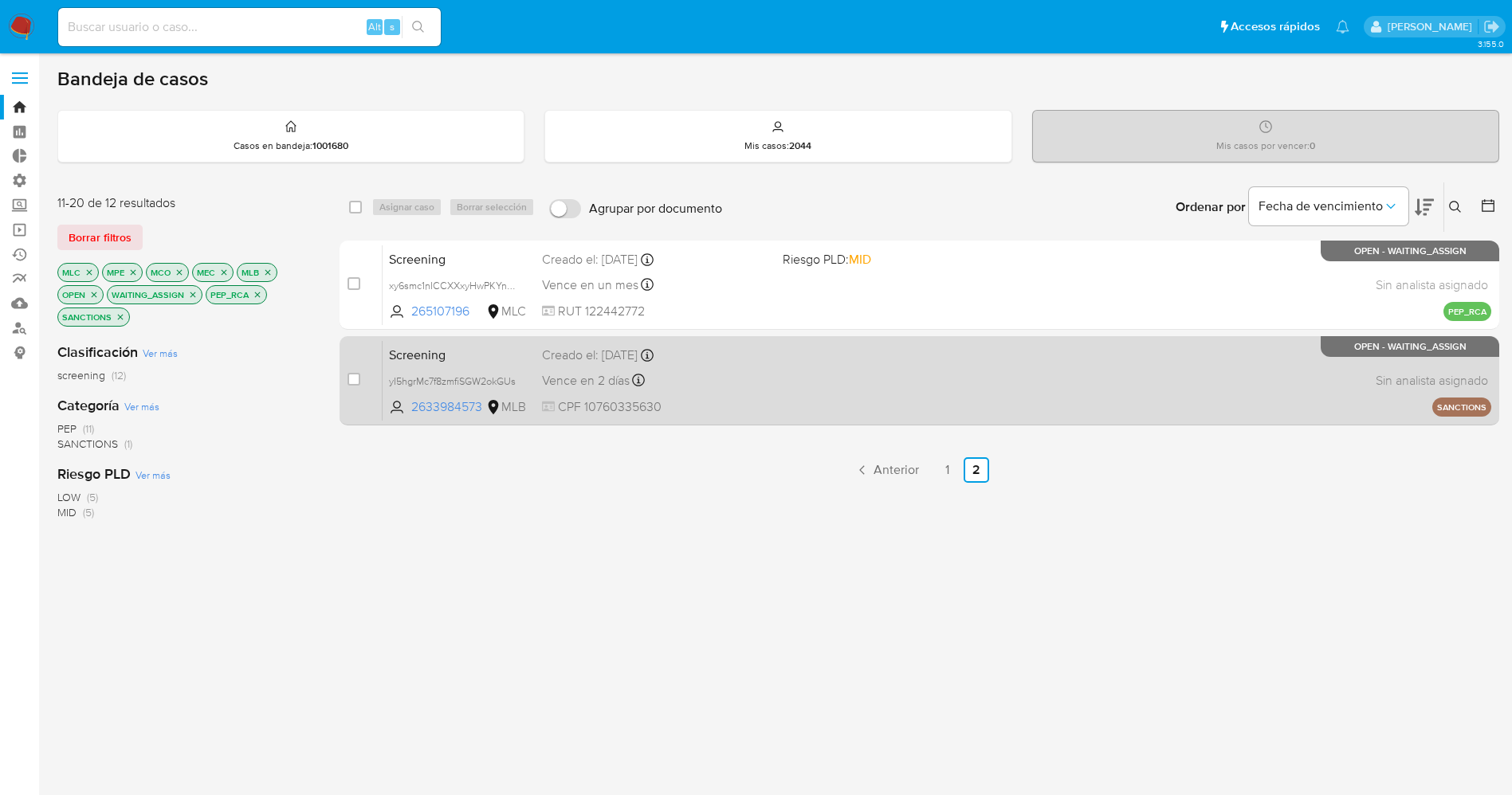
click at [820, 399] on div "Screening yI5hgrMc7f8zmfiSGW2okGUs 2633984573 MLB Creado el: 19/08/2025 Creado …" at bounding box center [936, 380] width 1108 height 80
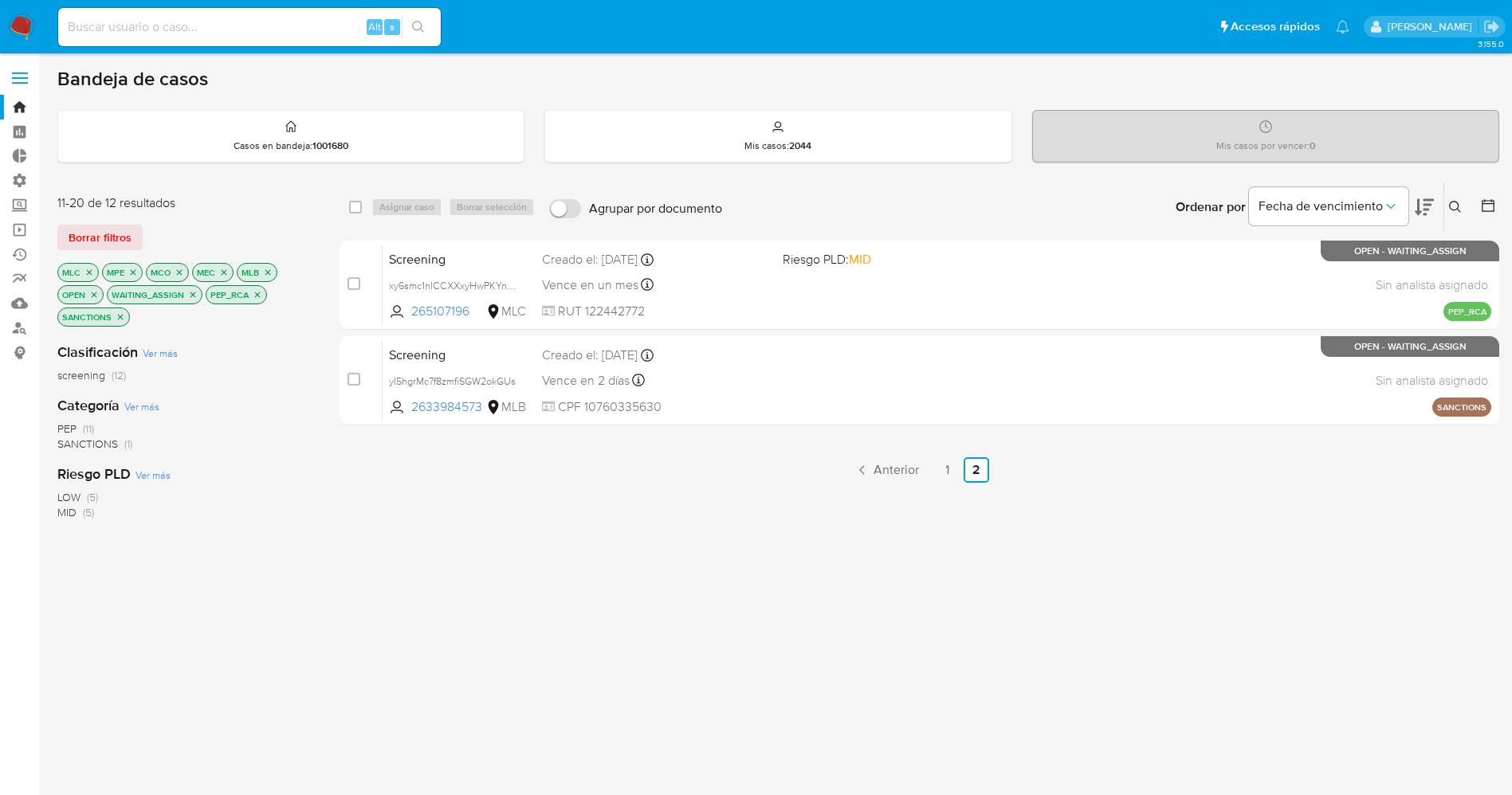
click at [24, 33] on img at bounding box center [21, 27] width 27 height 27
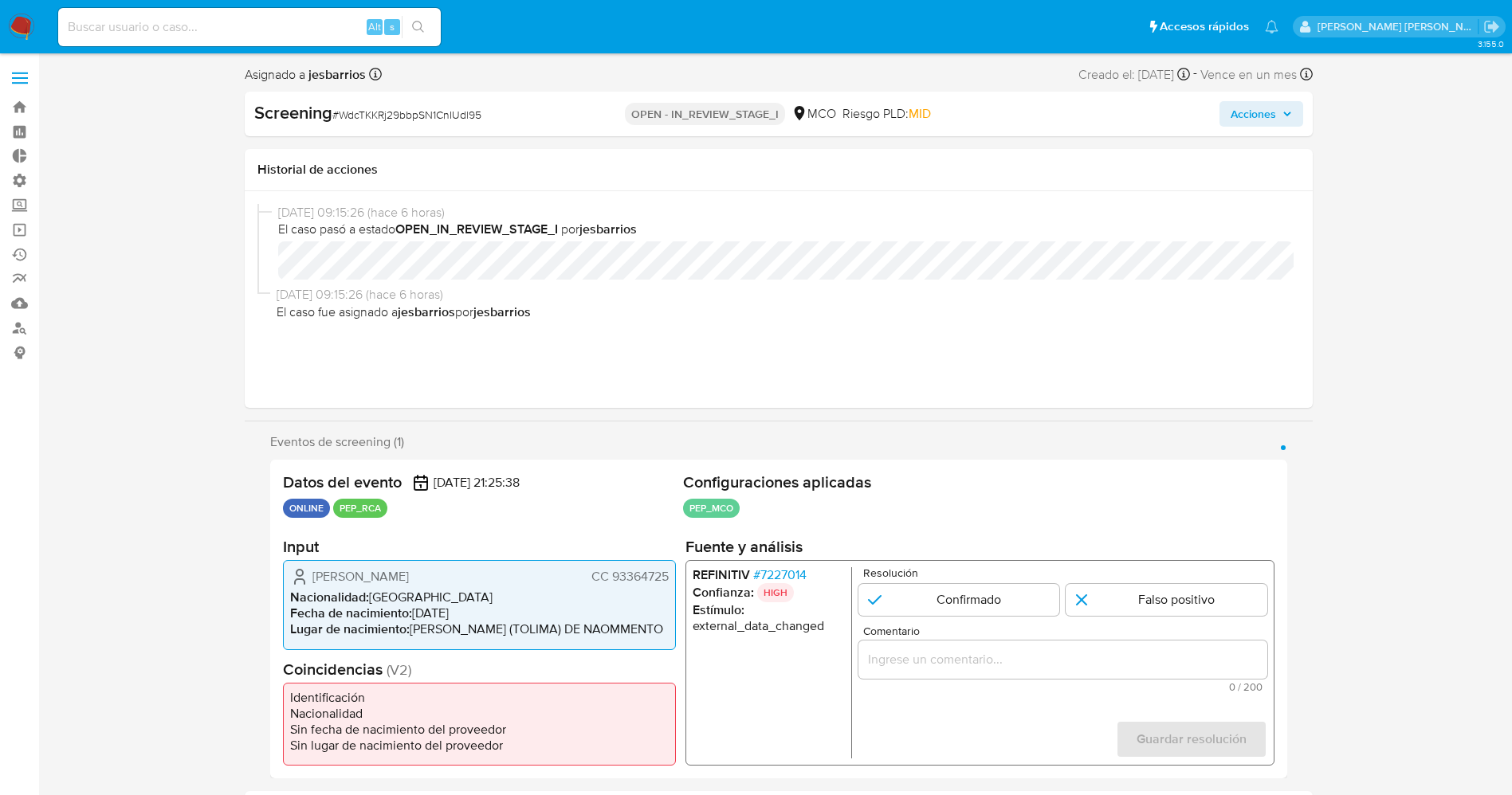
select select "10"
click at [779, 567] on span "# 7227014" at bounding box center [779, 575] width 53 height 16
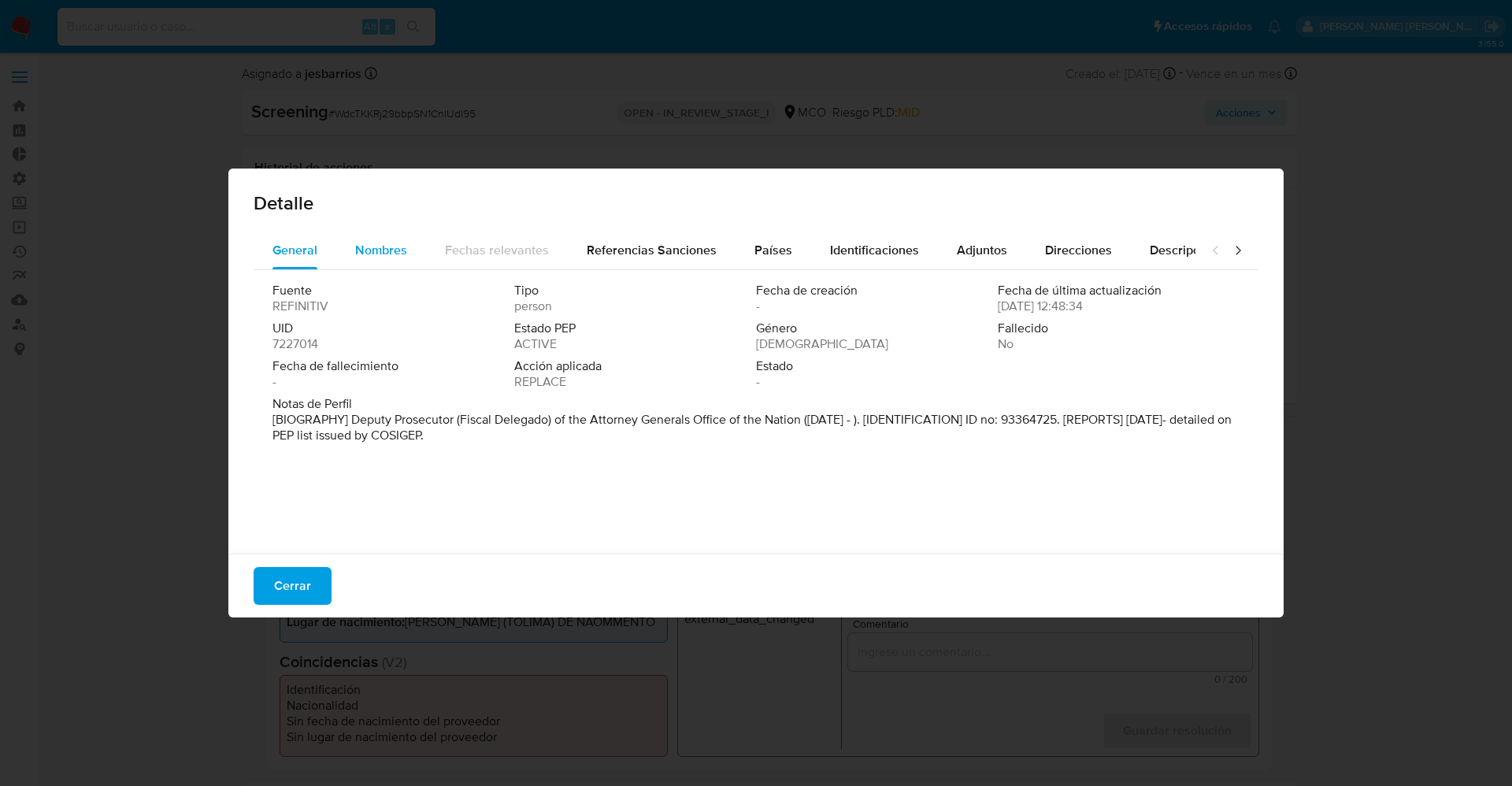
click at [386, 249] on span "Nombres" at bounding box center [381, 250] width 52 height 18
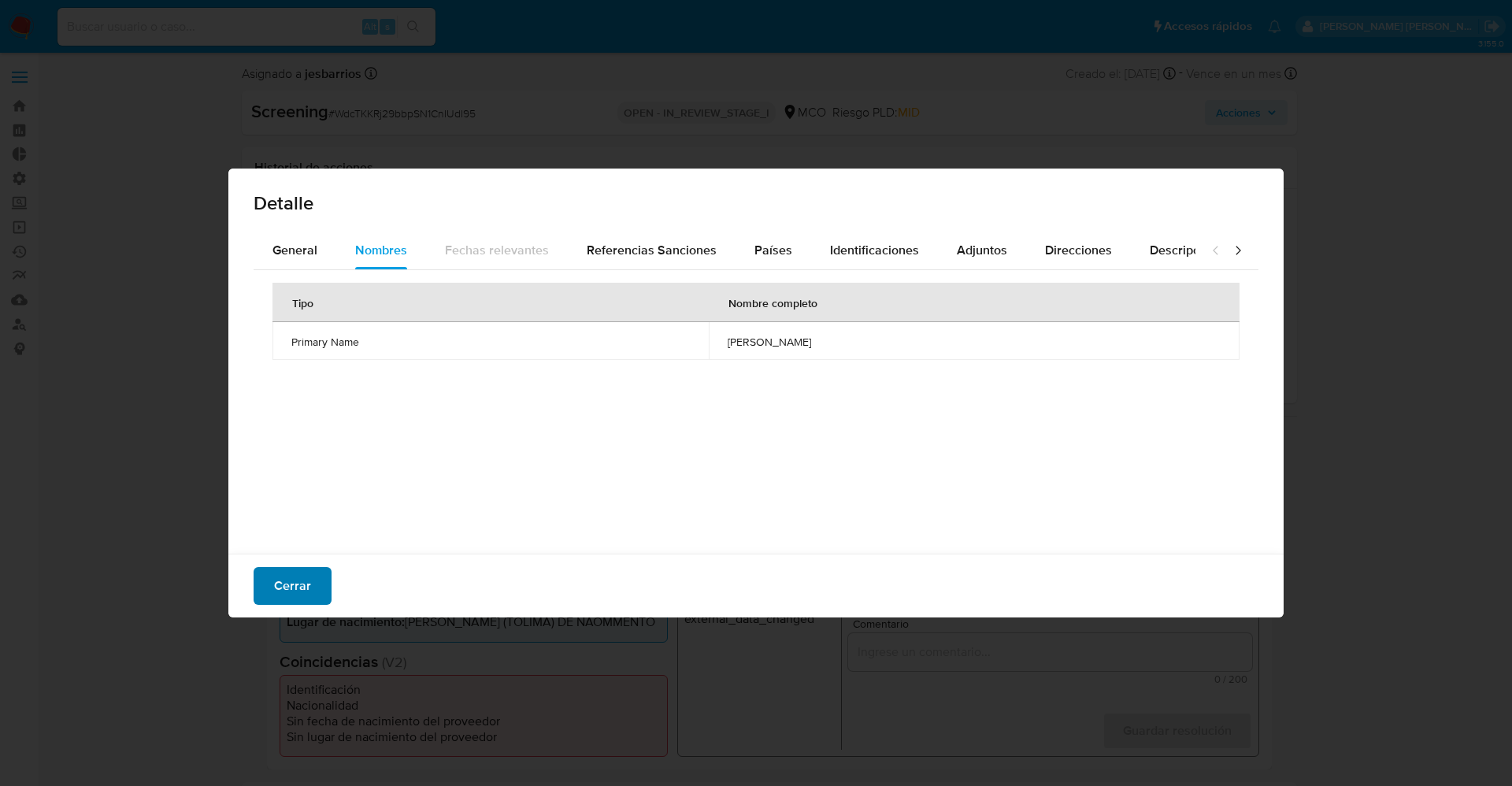
click at [299, 590] on span "Cerrar" at bounding box center [293, 586] width 37 height 34
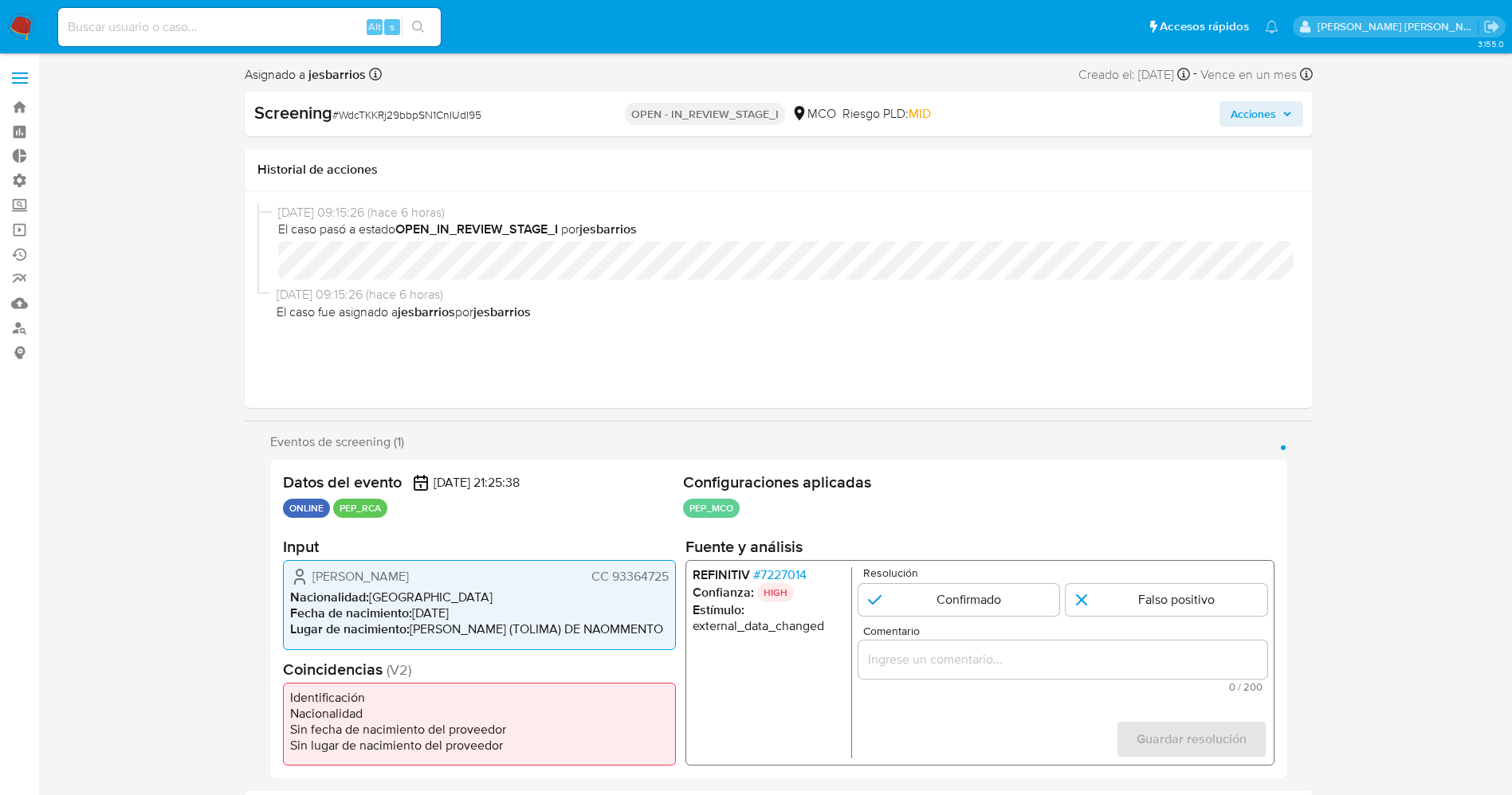
click at [798, 569] on span "# 7227014" at bounding box center [779, 575] width 53 height 16
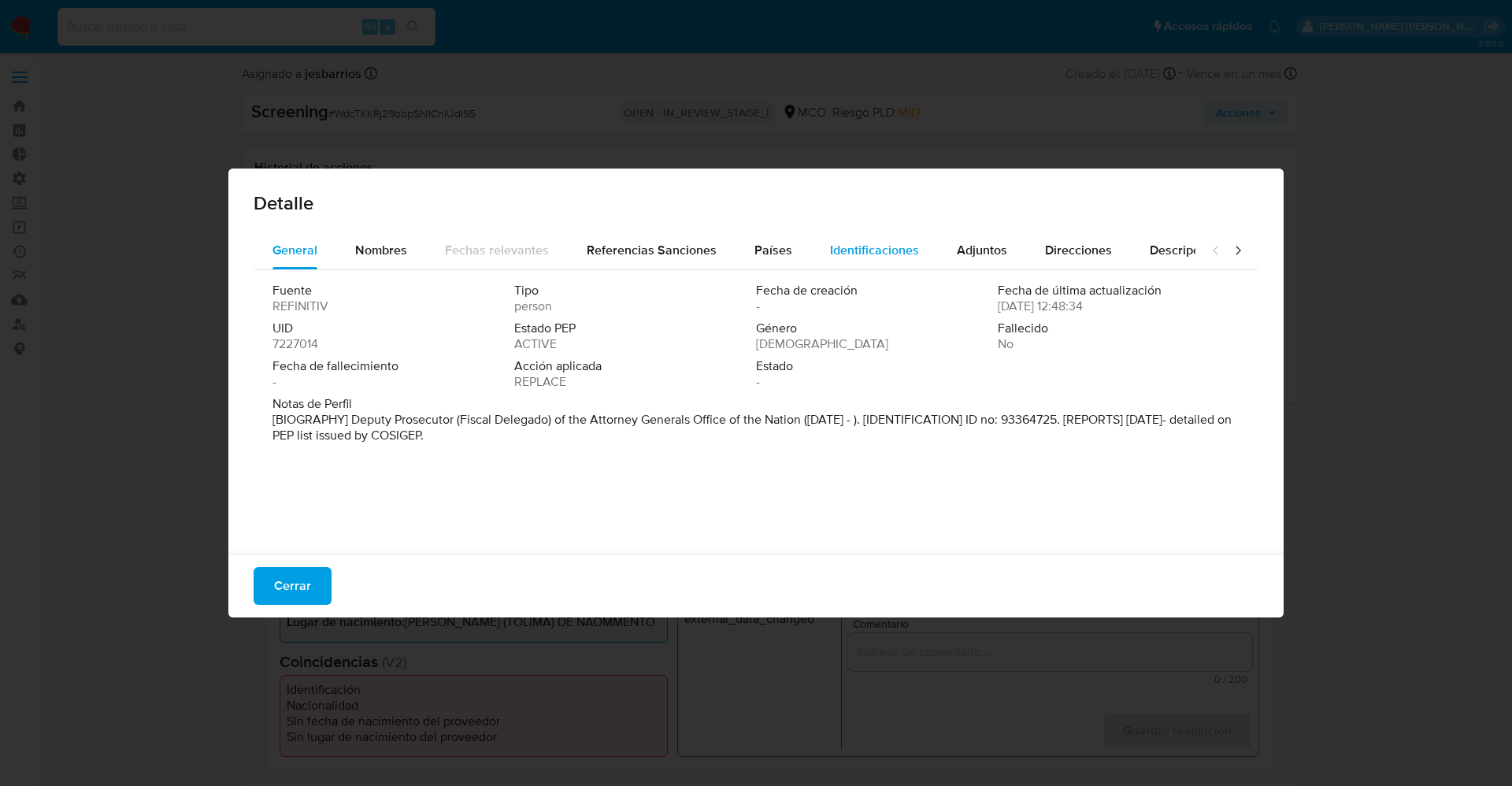
click at [843, 239] on div "Identificaciones" at bounding box center [874, 250] width 89 height 38
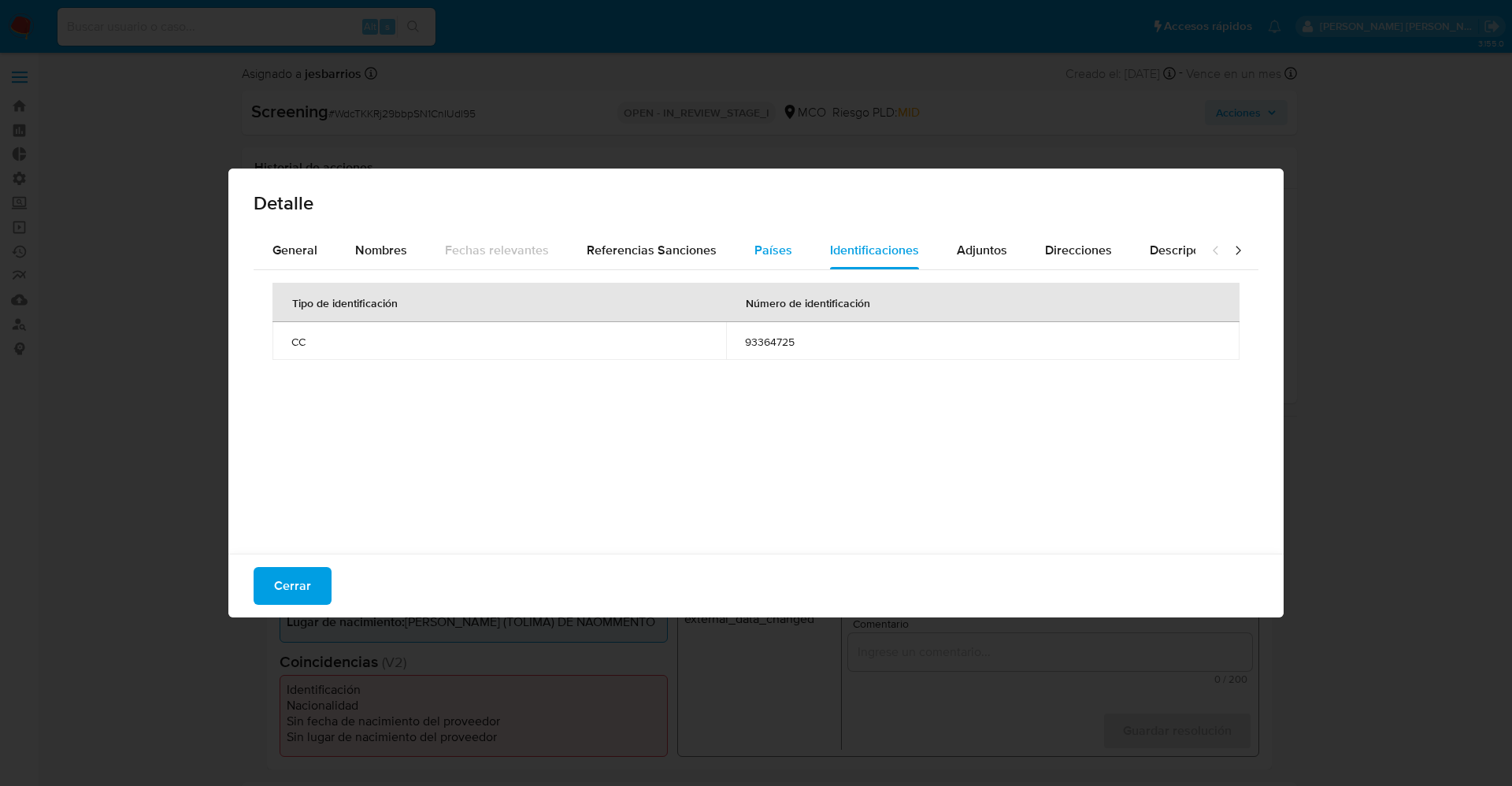
click at [755, 264] on div "Países" at bounding box center [773, 250] width 38 height 38
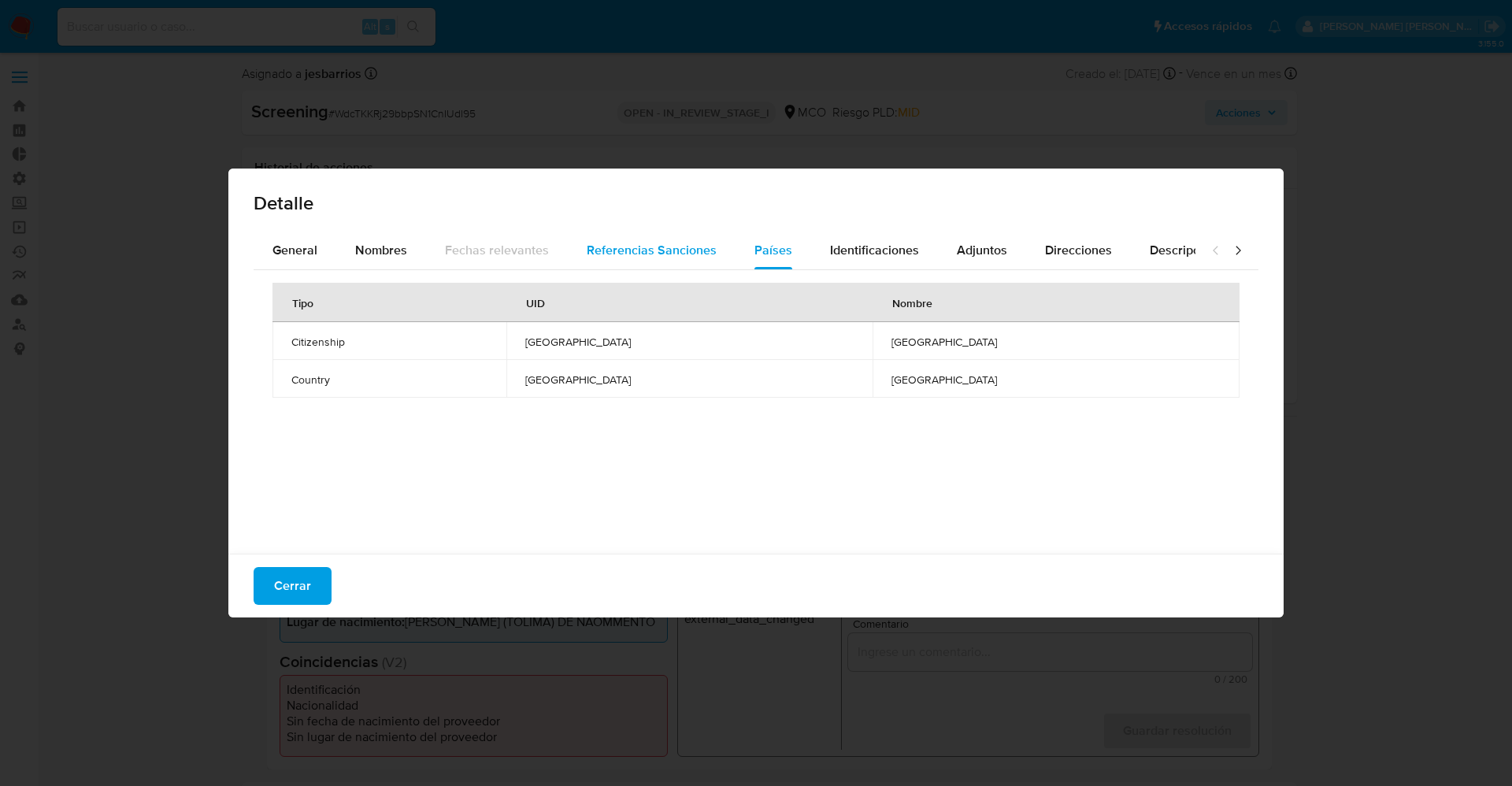
click at [666, 256] on span "Referencias Sanciones" at bounding box center [651, 250] width 130 height 18
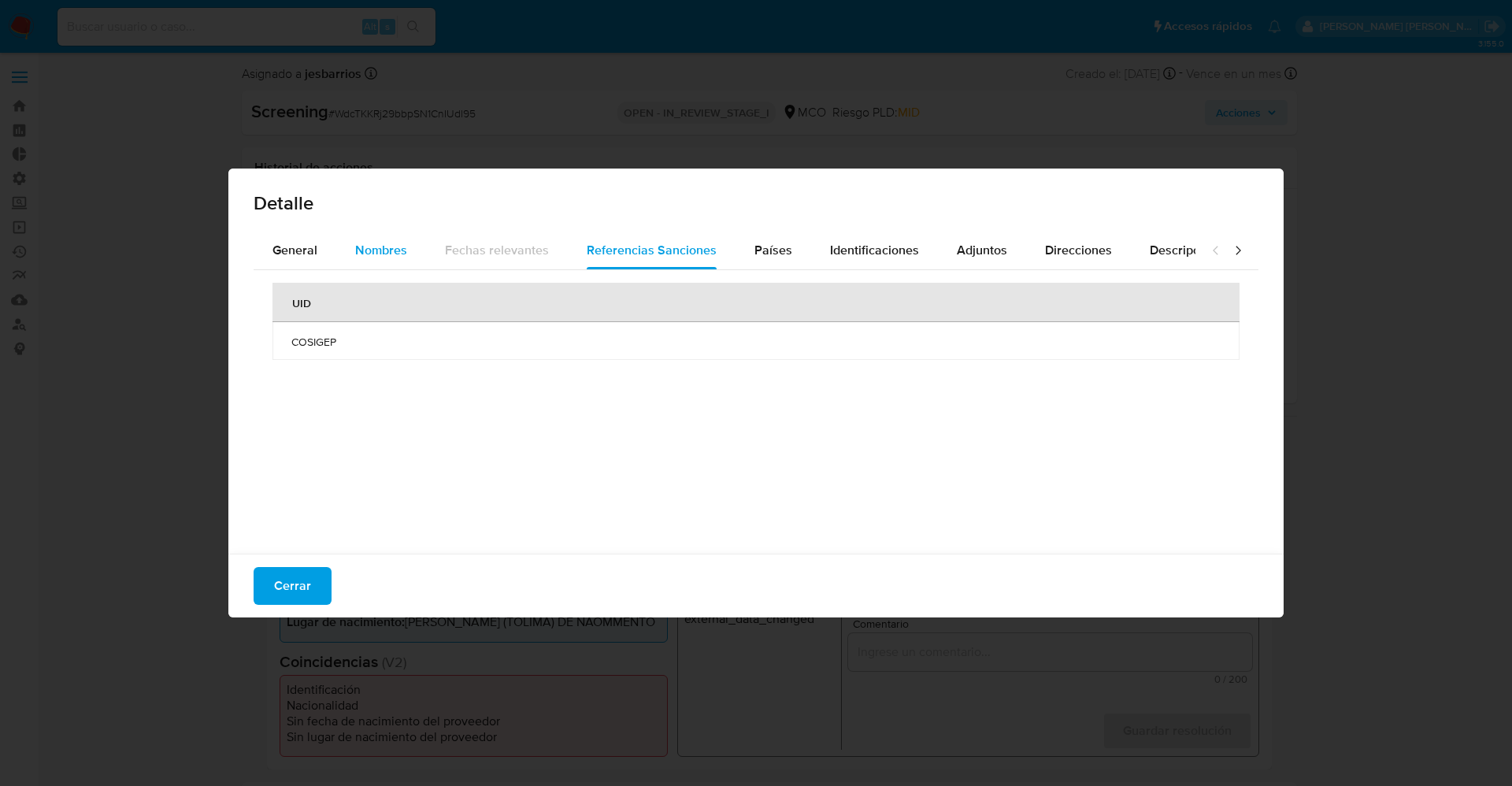
click at [389, 254] on span "Nombres" at bounding box center [381, 250] width 52 height 18
click at [321, 256] on button "General" at bounding box center [295, 250] width 83 height 38
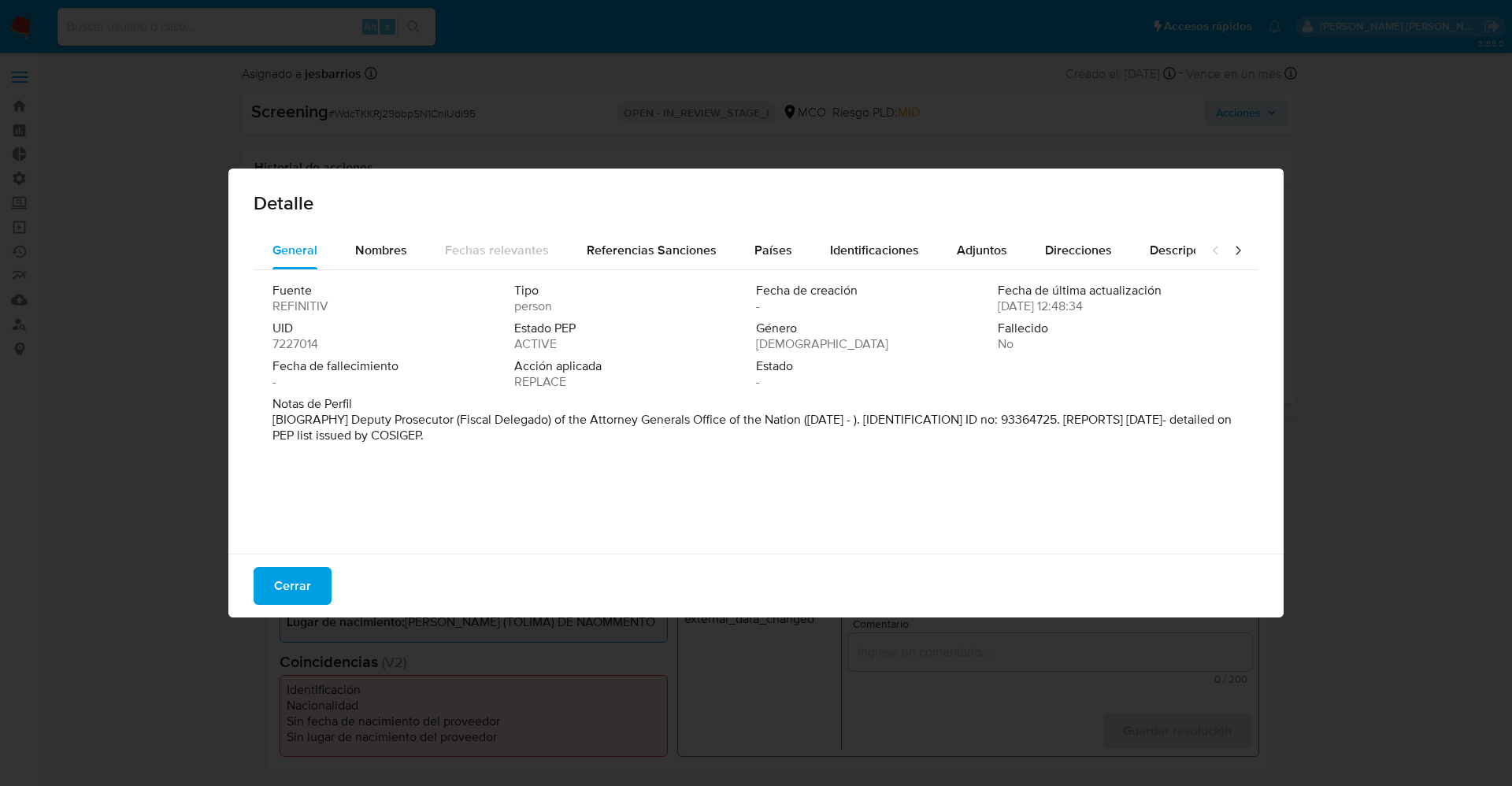
drag, startPoint x: 355, startPoint y: 420, endPoint x: 487, endPoint y: 442, distance: 133.8
click at [487, 442] on p "[BIOGRAPHY] Deputy Prosecutor (Fiscal Delegado) of the Attorney Generals Office…" at bounding box center [755, 428] width 964 height 32
click at [286, 575] on span "Cerrar" at bounding box center [293, 586] width 37 height 34
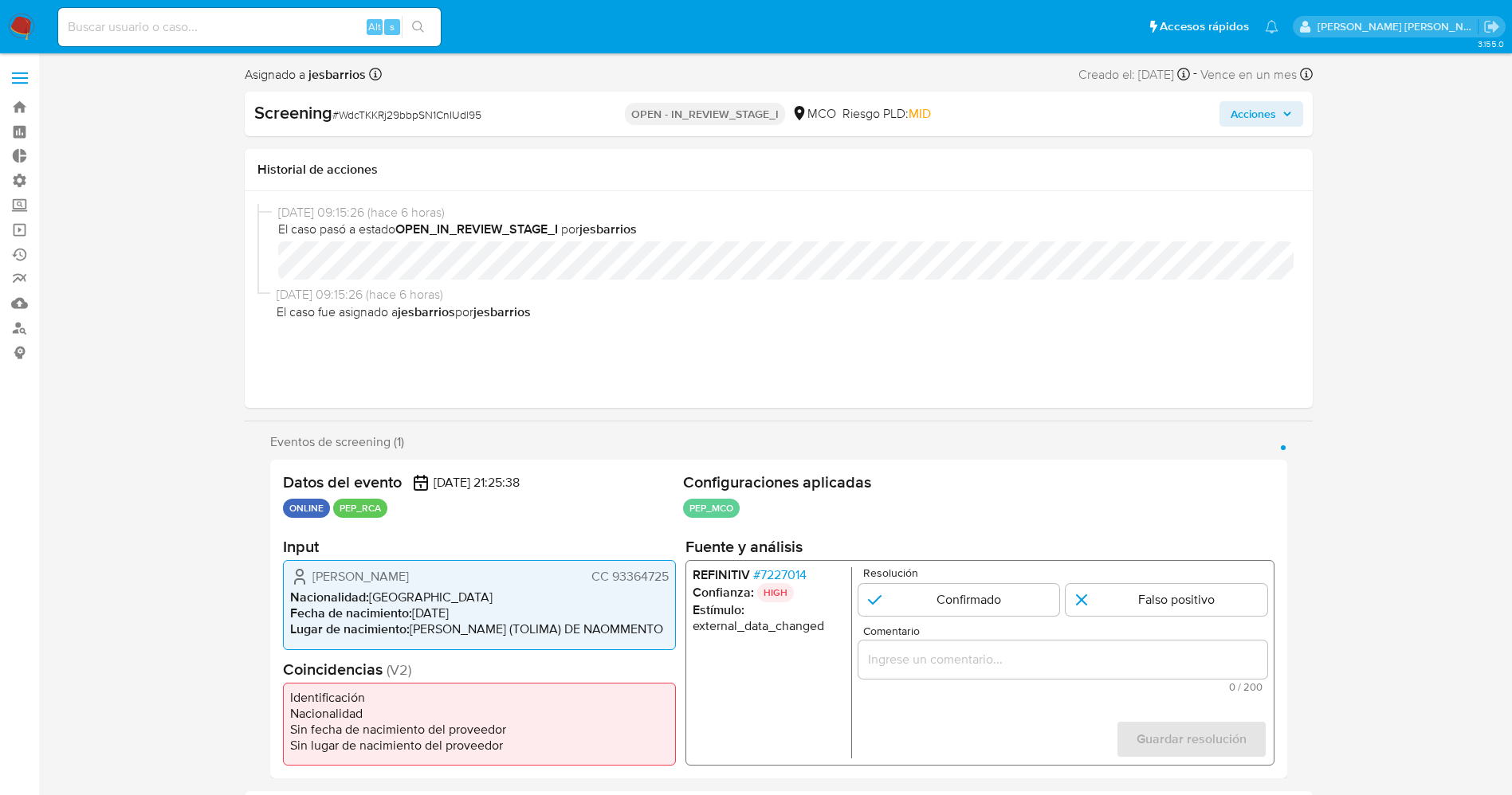
drag, startPoint x: 313, startPoint y: 577, endPoint x: 448, endPoint y: 579, distance: 135.0
click at [448, 579] on div "Alfredo Gaviria Barrero CC 93364725" at bounding box center [479, 577] width 378 height 19
click at [774, 574] on span "# 7227014" at bounding box center [779, 575] width 53 height 16
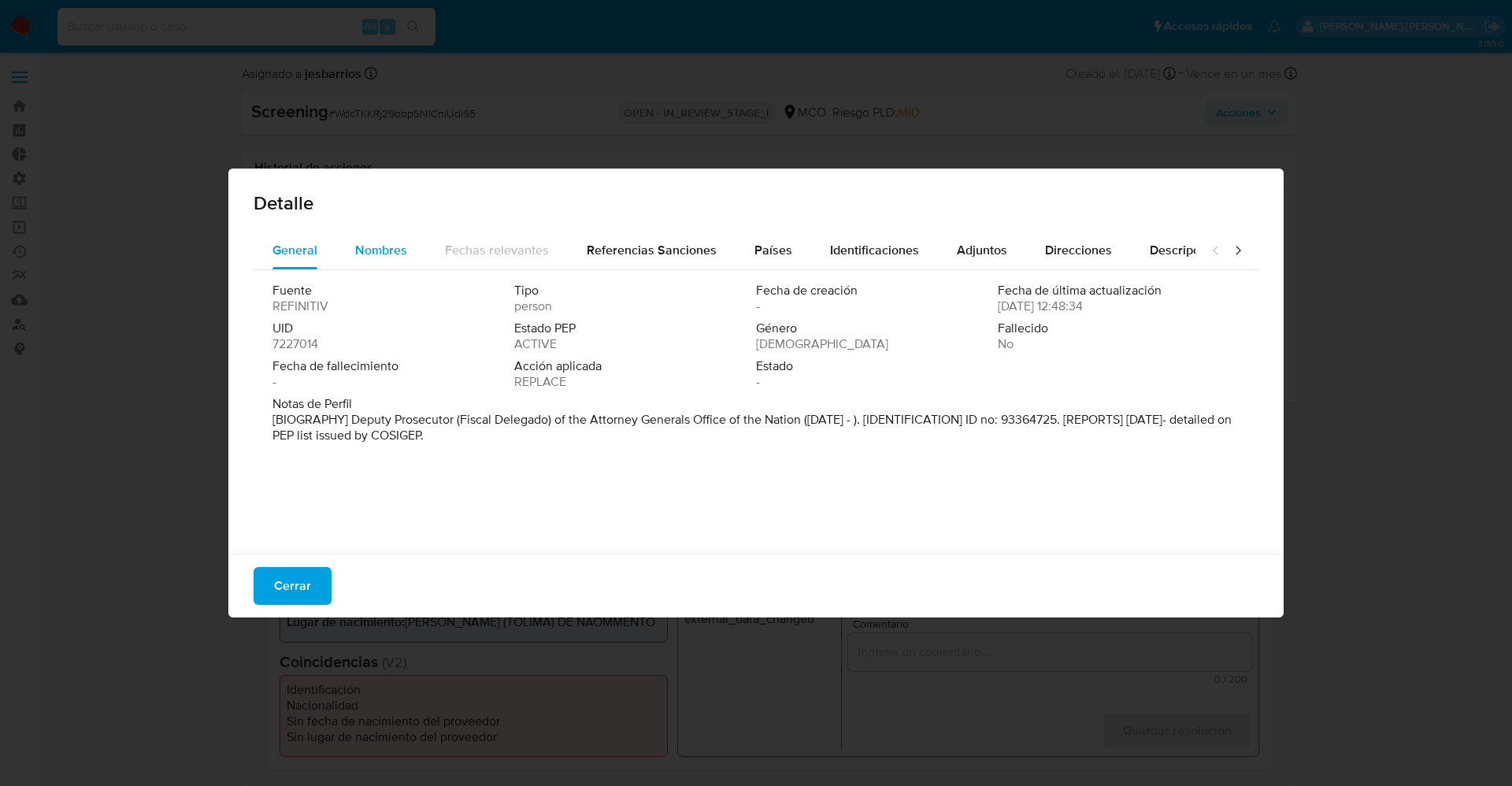
click at [400, 263] on div "Nombres" at bounding box center [381, 250] width 52 height 38
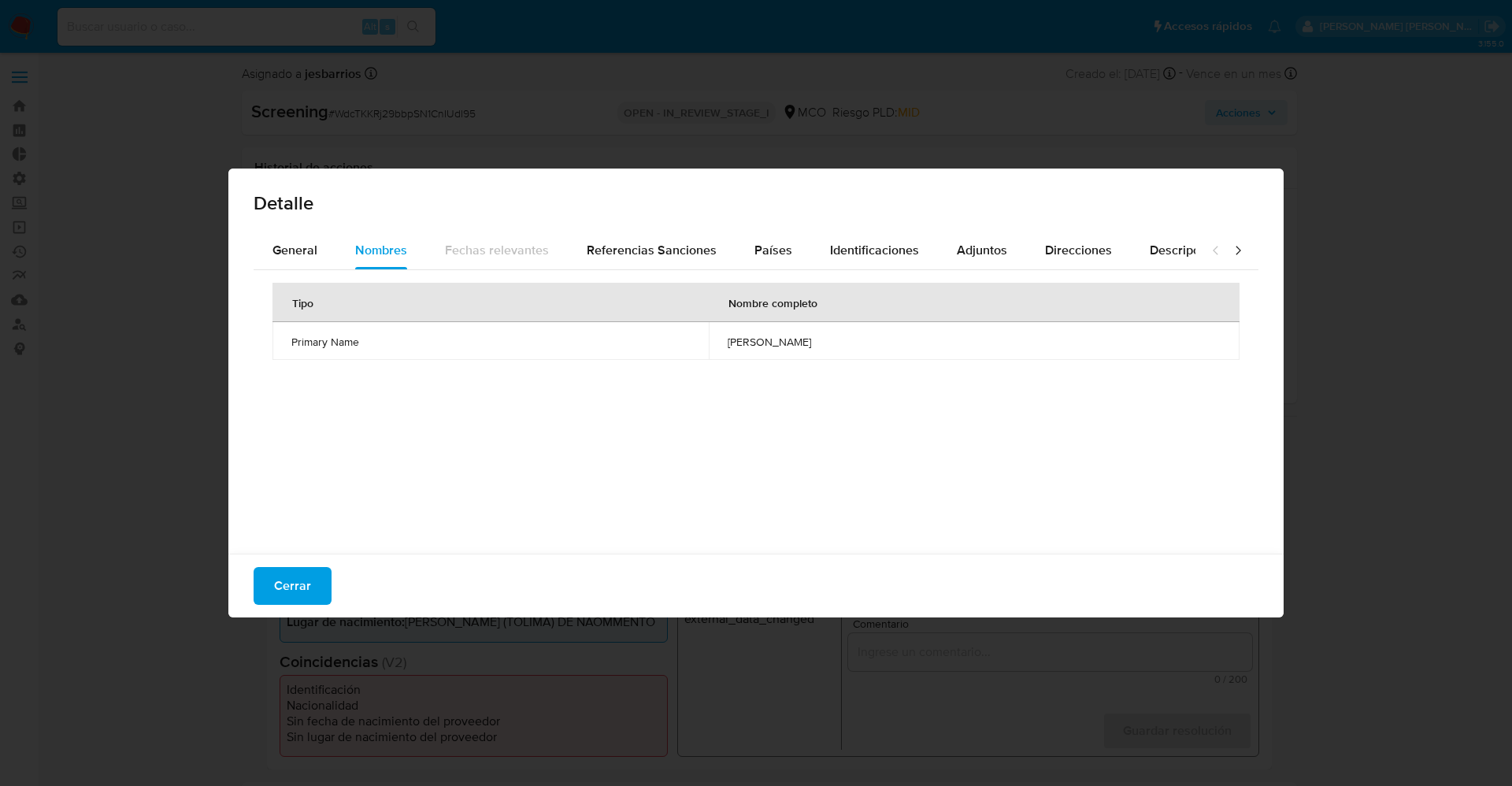
drag, startPoint x: 683, startPoint y: 337, endPoint x: 826, endPoint y: 344, distance: 143.2
click at [826, 344] on td "alfredo barrero gaviria" at bounding box center [974, 341] width 530 height 38
click at [331, 581] on div "Cerrar" at bounding box center [756, 586] width 1055 height 64
click at [330, 581] on button "Cerrar" at bounding box center [292, 586] width 78 height 38
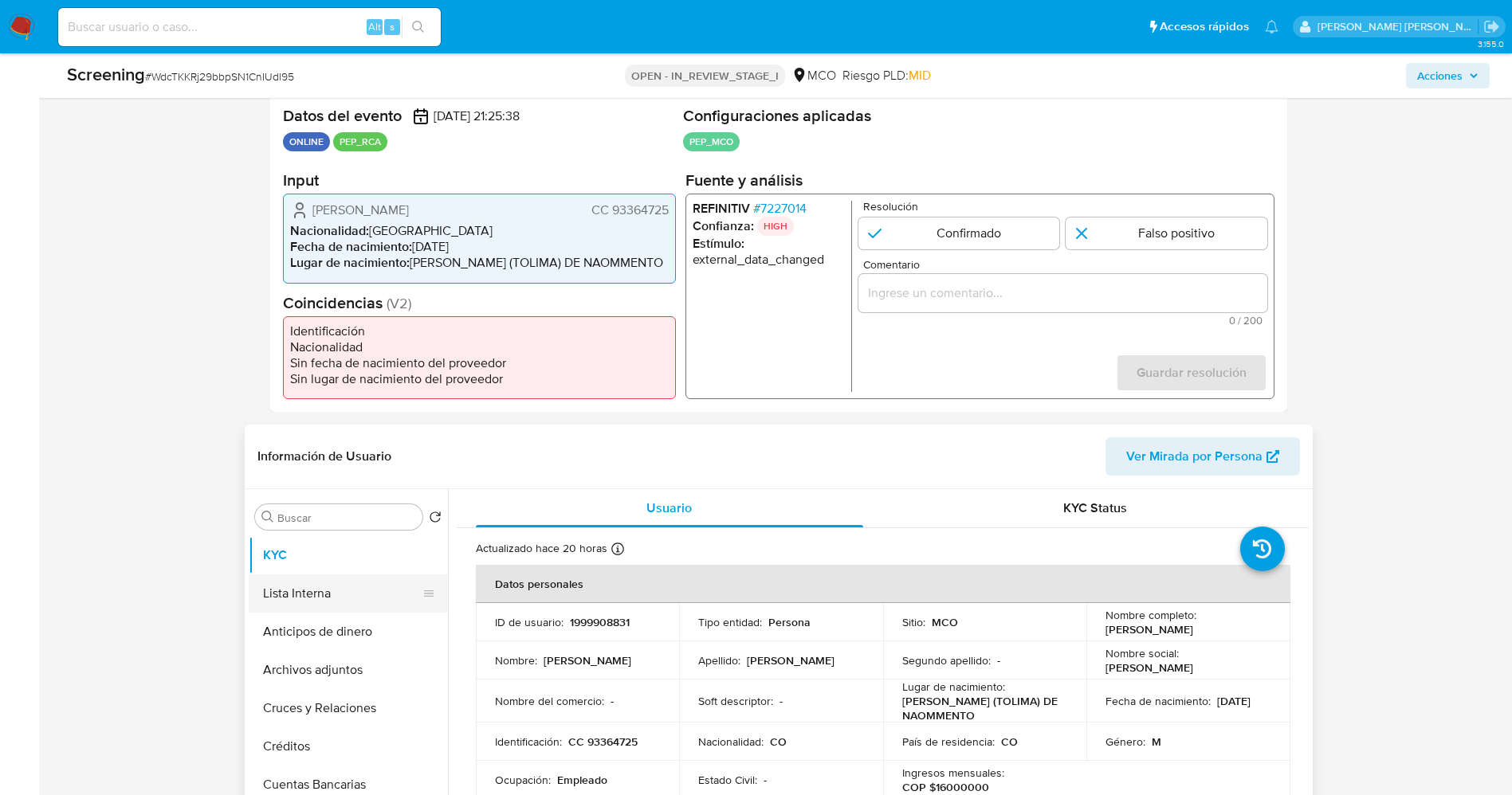
scroll to position [359, 0]
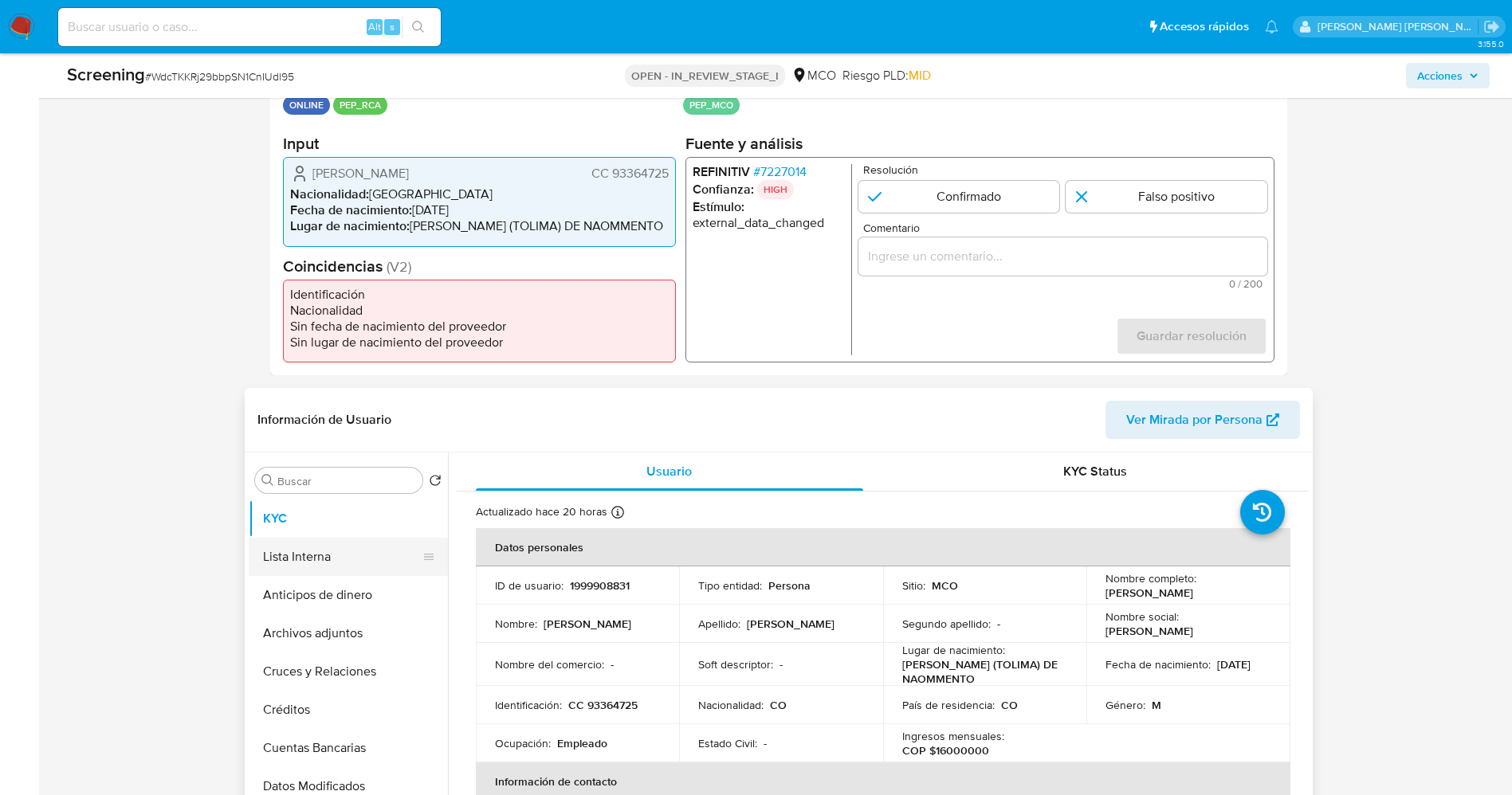
click at [286, 551] on button "Lista Interna" at bounding box center [342, 556] width 186 height 38
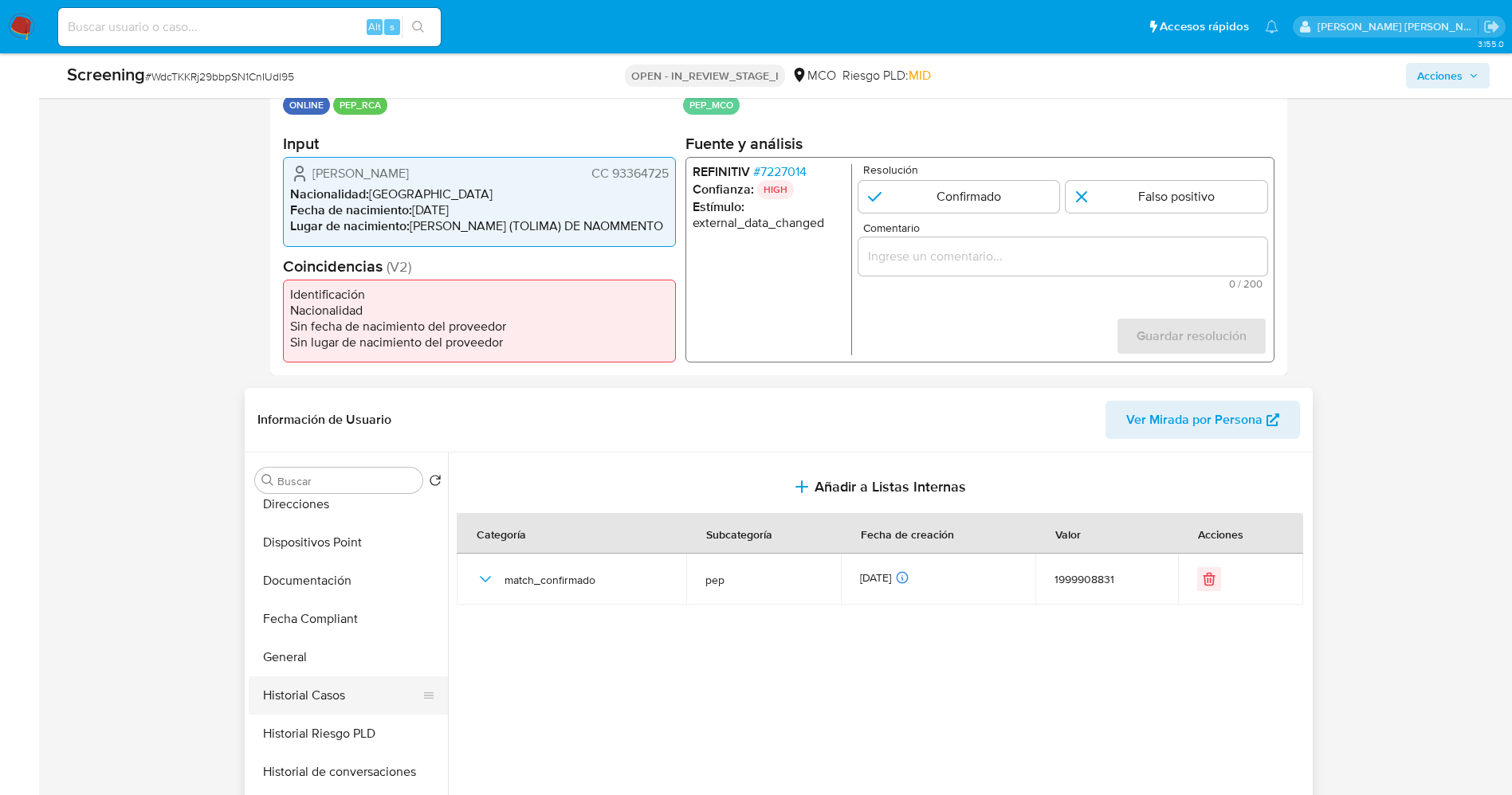
click at [314, 688] on button "Historial Casos" at bounding box center [342, 695] width 186 height 38
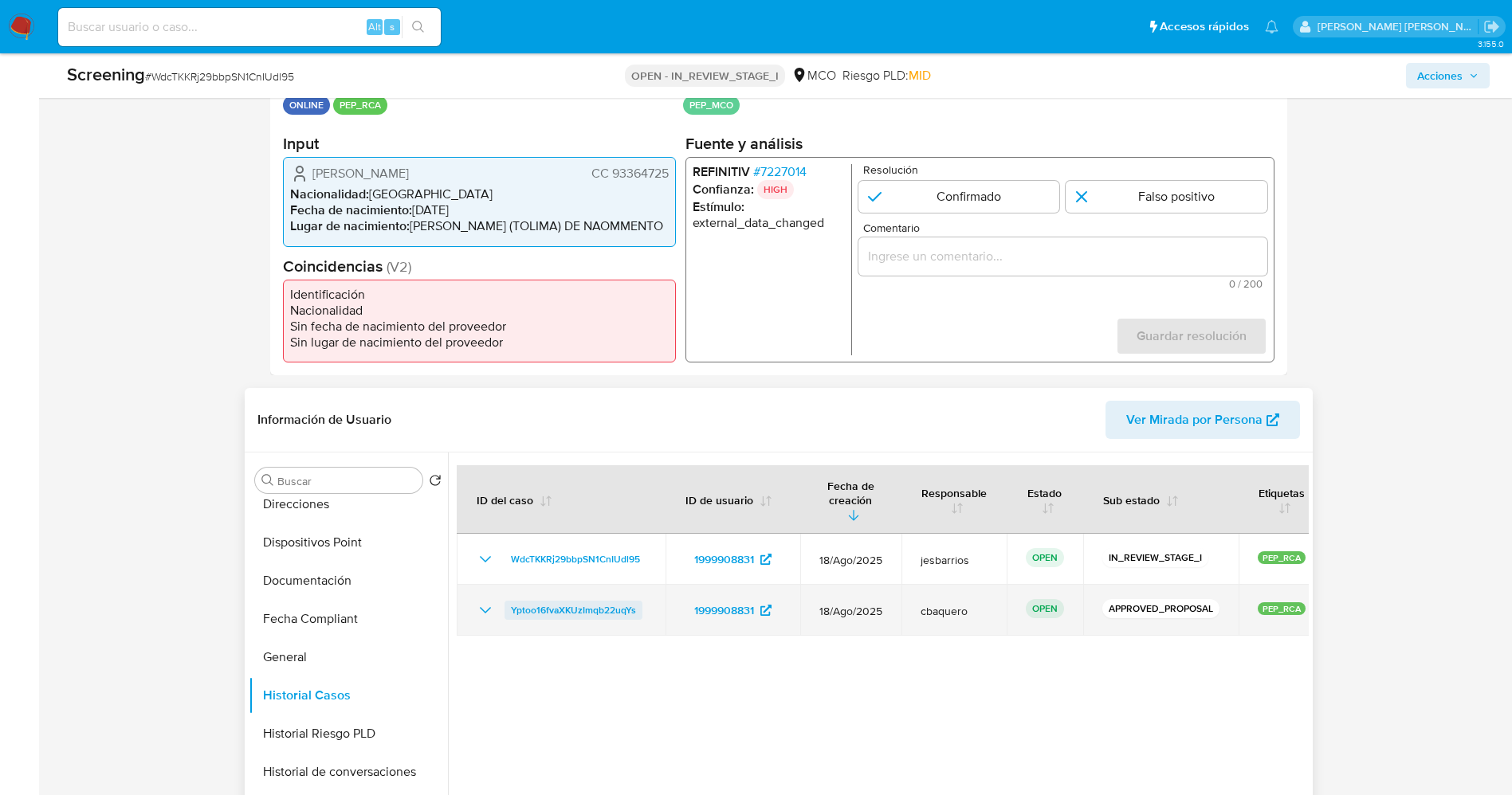
click at [605, 601] on span "Yptoo16fvaXKUzImqb22uqYs" at bounding box center [573, 610] width 125 height 19
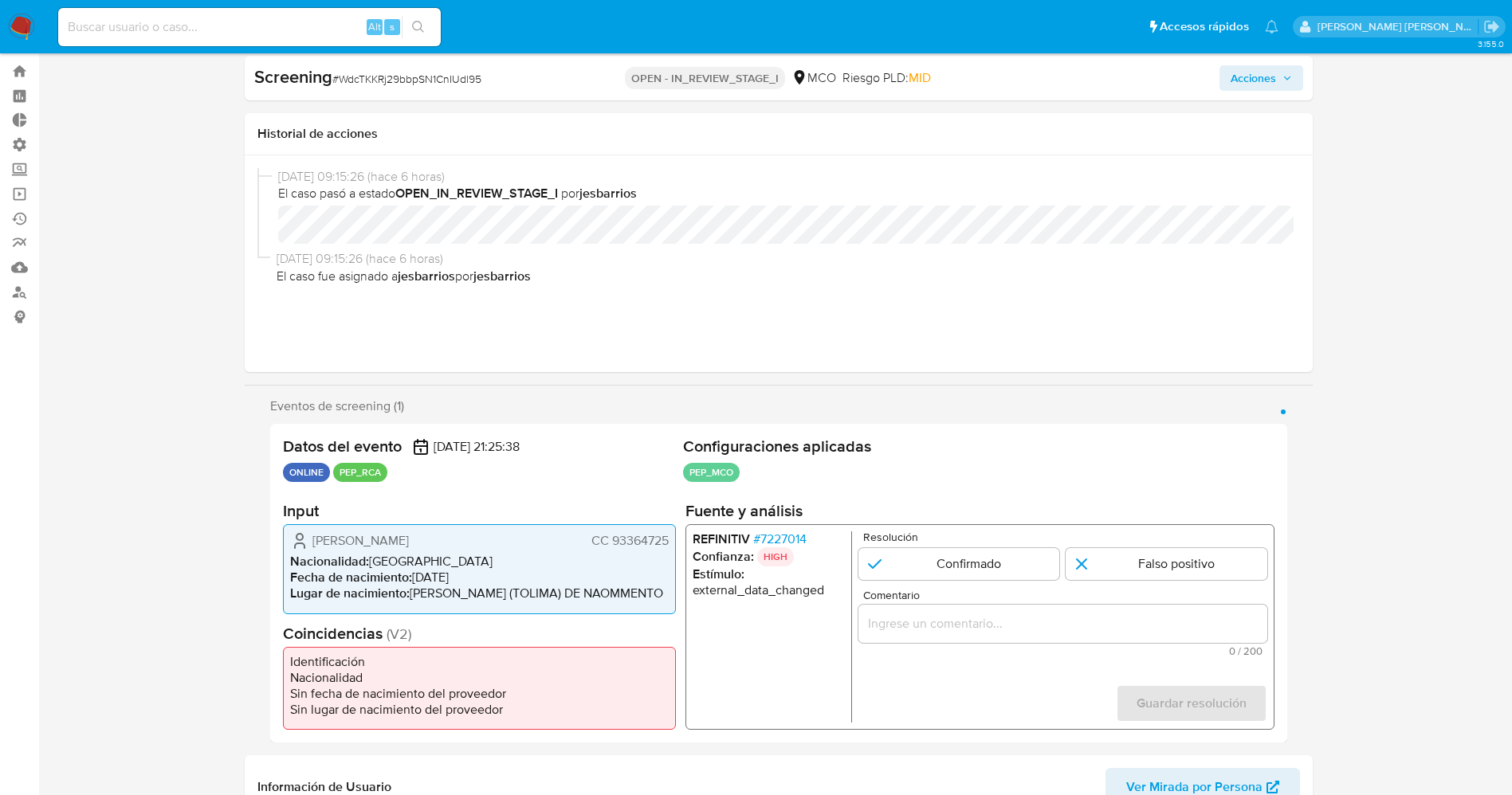
scroll to position [0, 0]
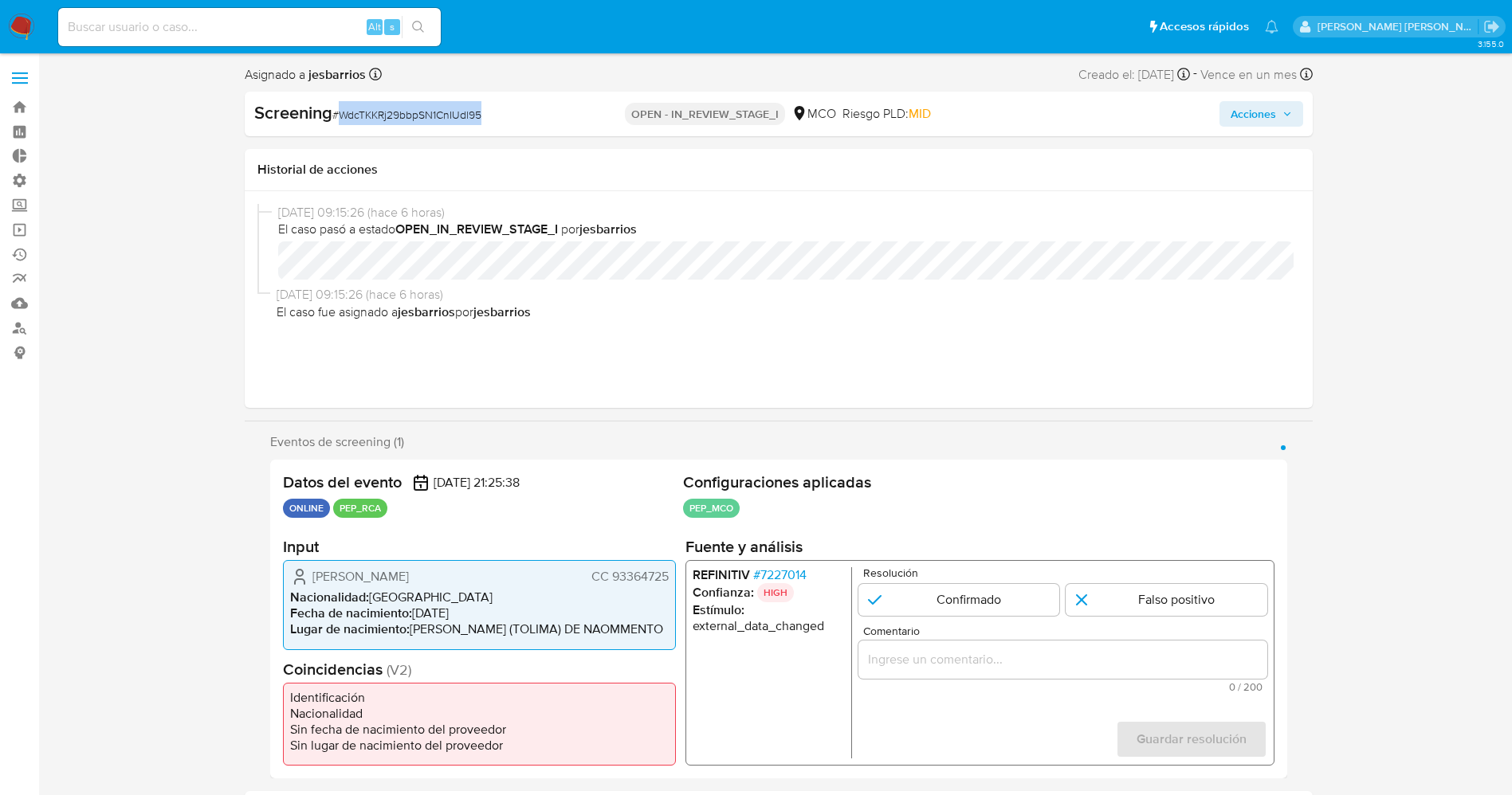
drag, startPoint x: 339, startPoint y: 114, endPoint x: 499, endPoint y: 114, distance: 160.0
click at [499, 114] on div "Screening # WdcTKKRj29bbpSN1CnIUdl95" at bounding box center [426, 113] width 344 height 24
copy span "WdcTKKRj29bbpSN1CnIUdl95"
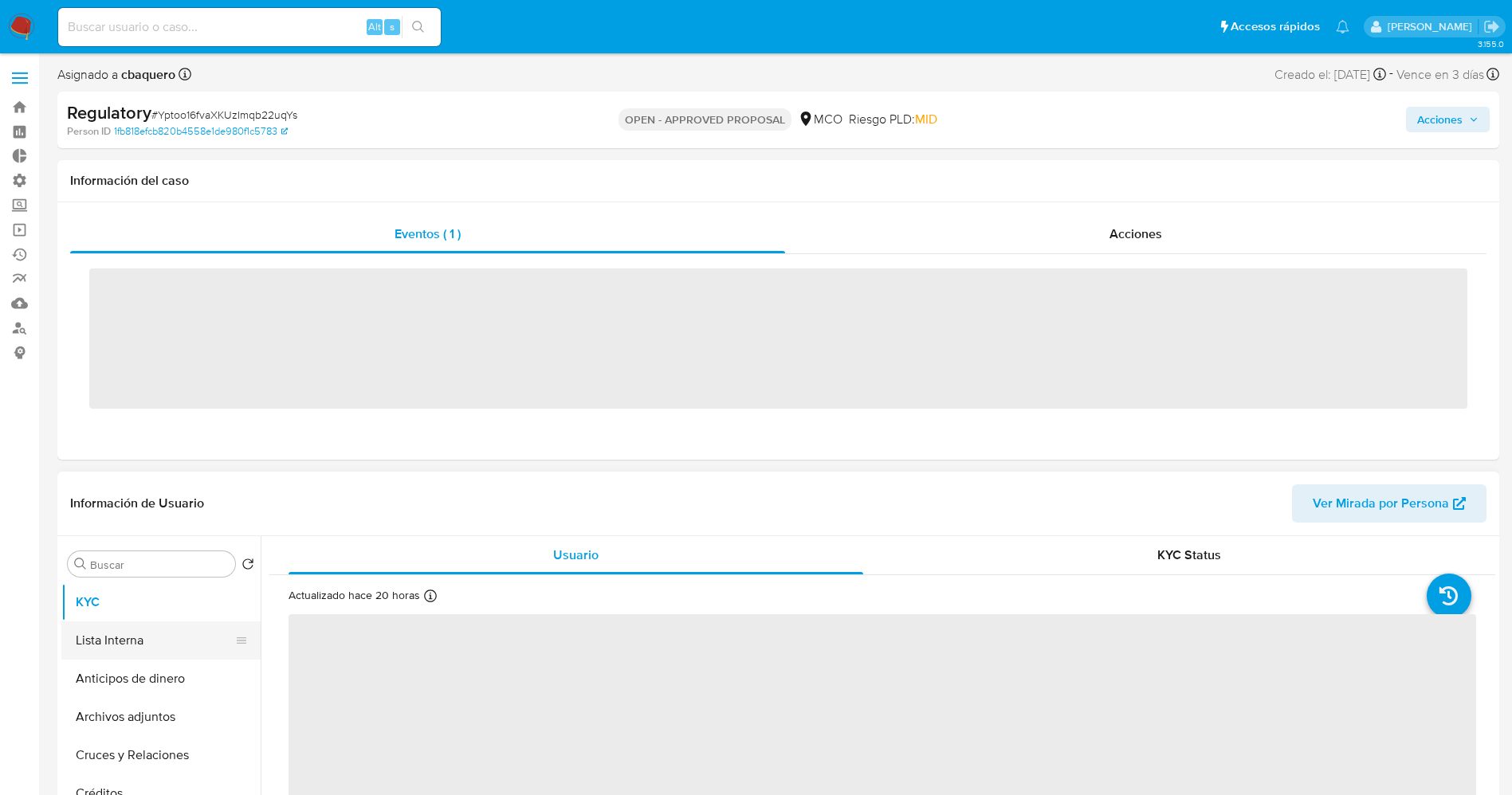
click at [110, 641] on ul "KYC Lista Interna Anticipos de dinero Archivos adjuntos Cruces y Relaciones Cré…" at bounding box center [160, 763] width 199 height 359
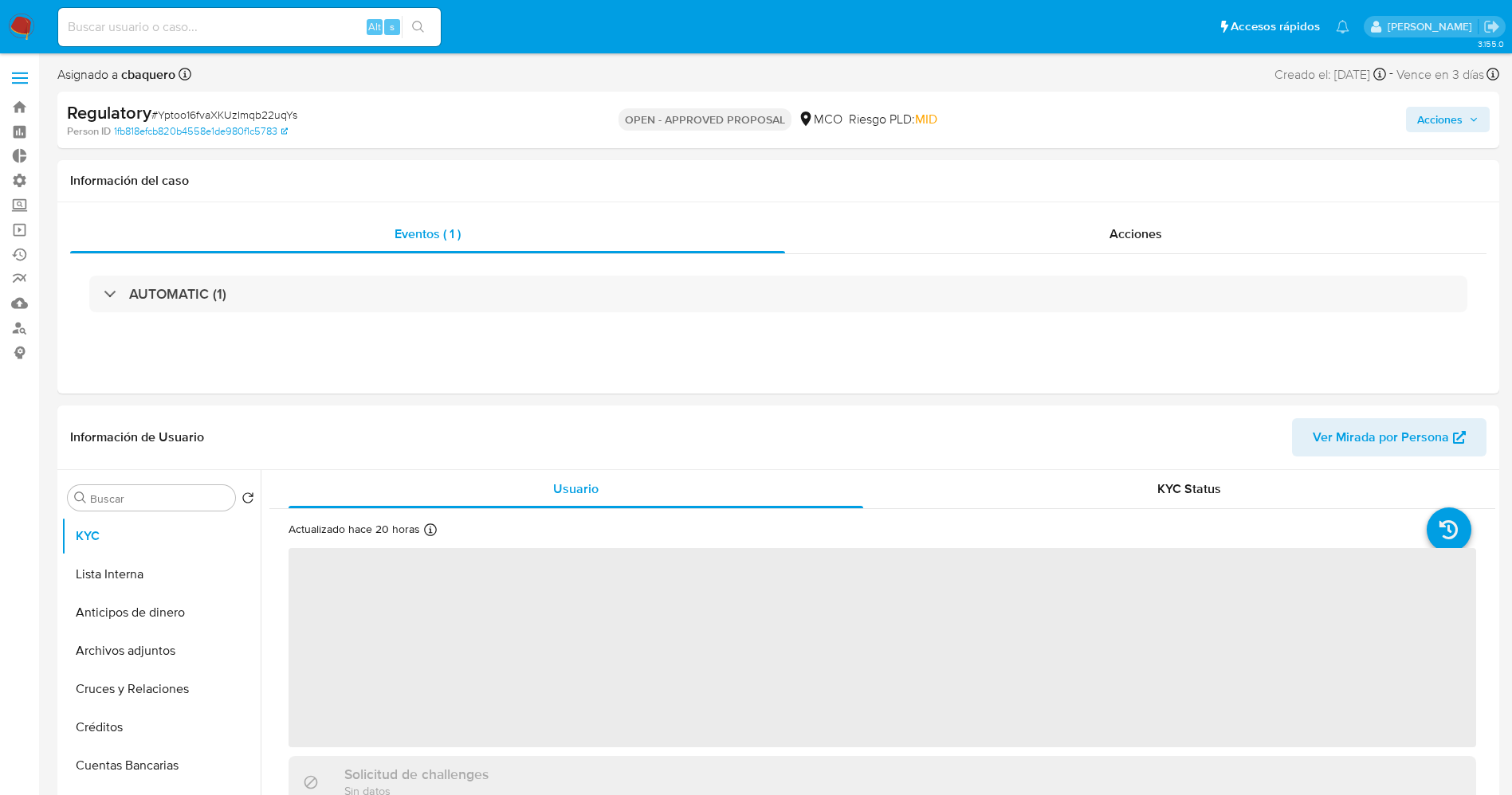
select select "10"
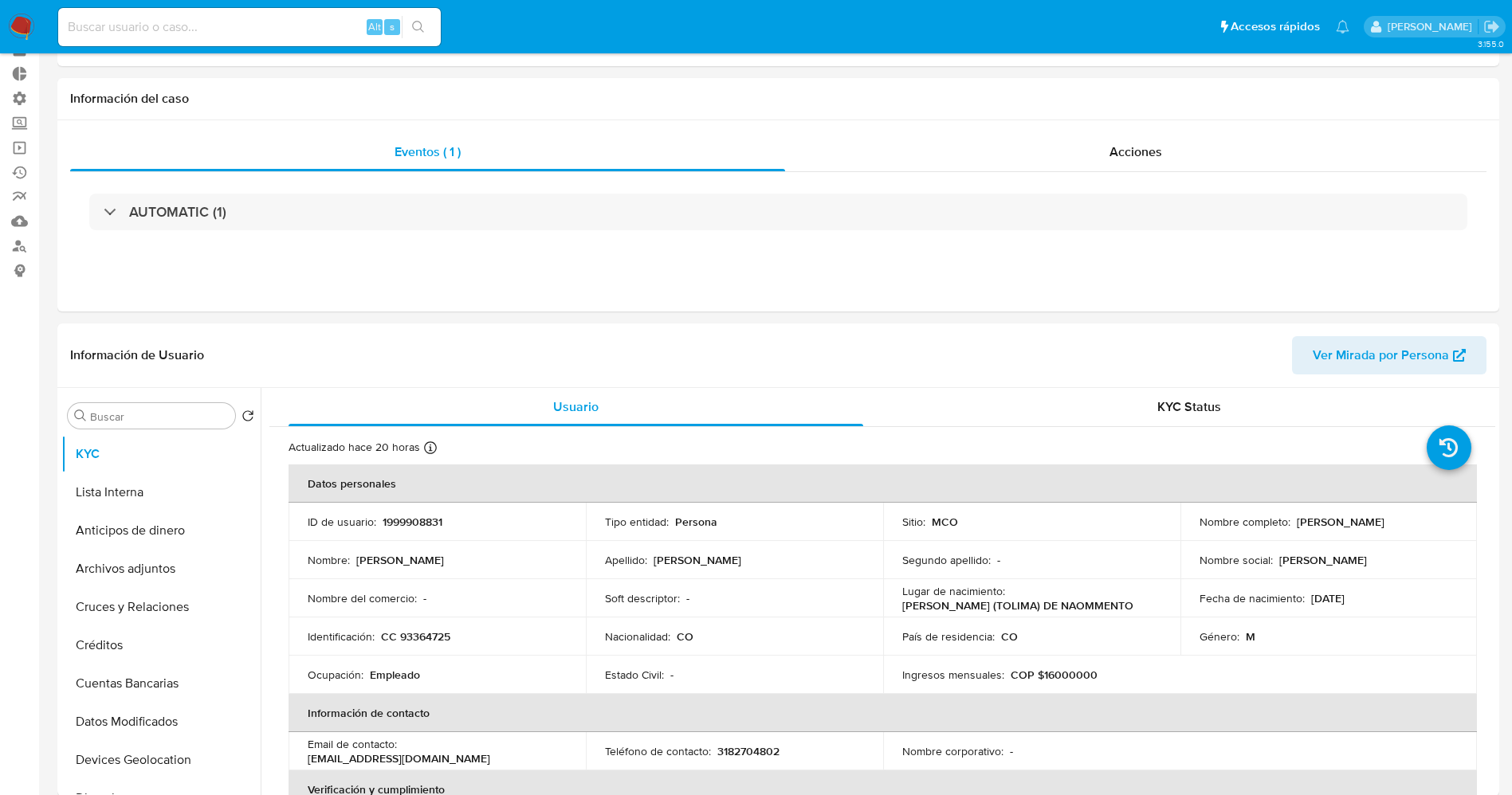
scroll to position [119, 0]
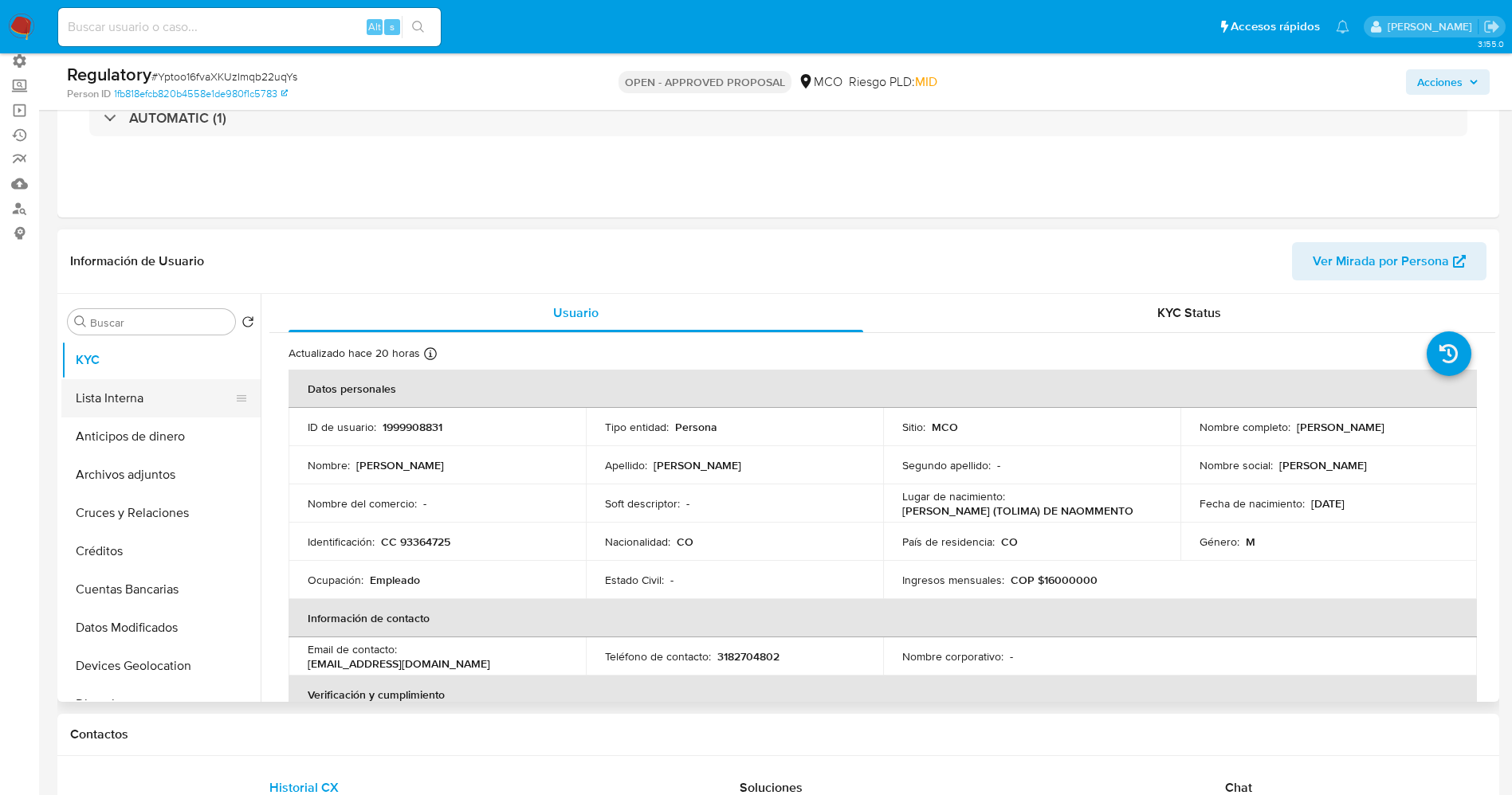
click at [70, 400] on button "Lista Interna" at bounding box center [154, 398] width 186 height 38
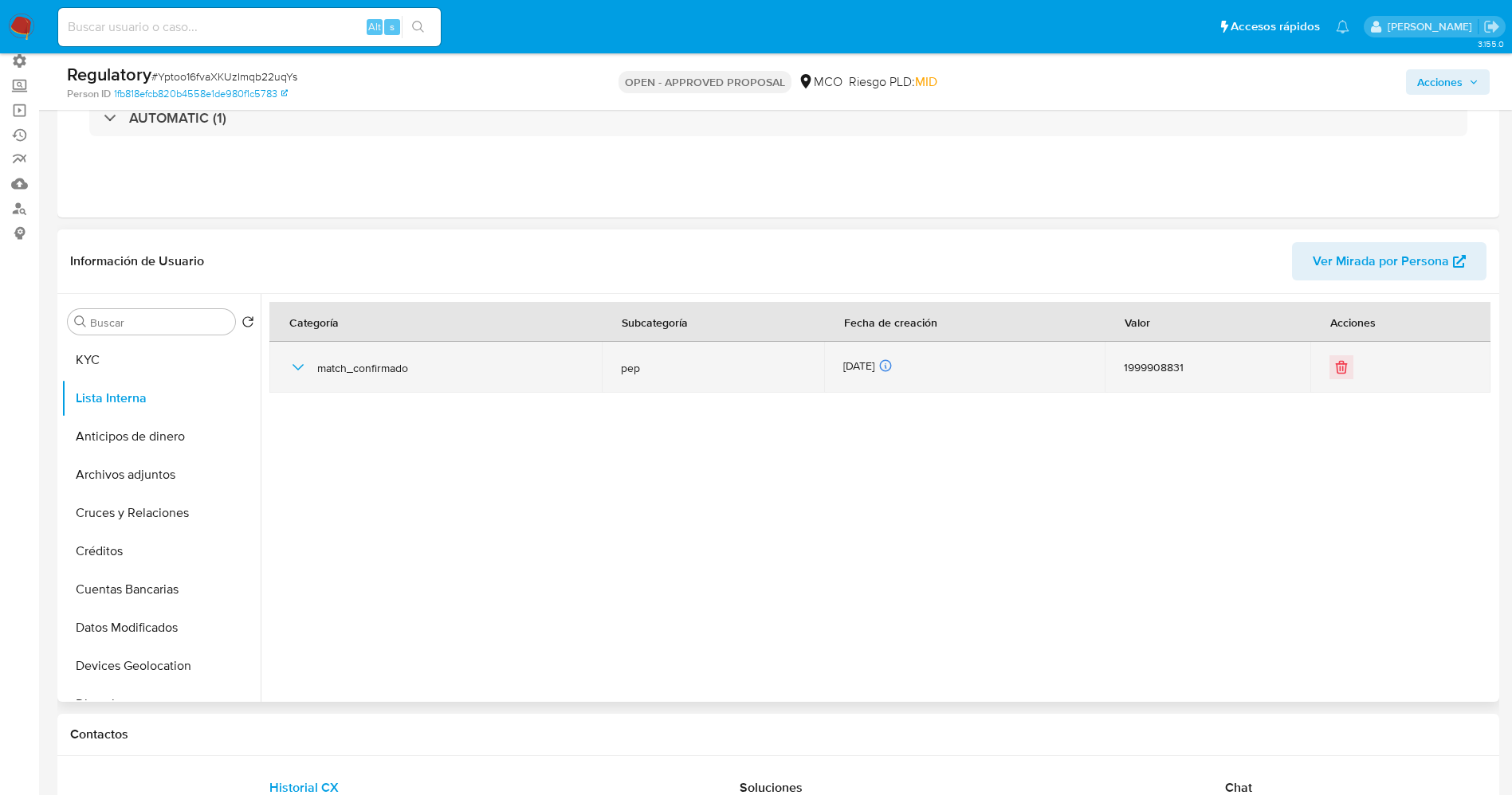
click at [293, 367] on icon "button" at bounding box center [298, 367] width 19 height 19
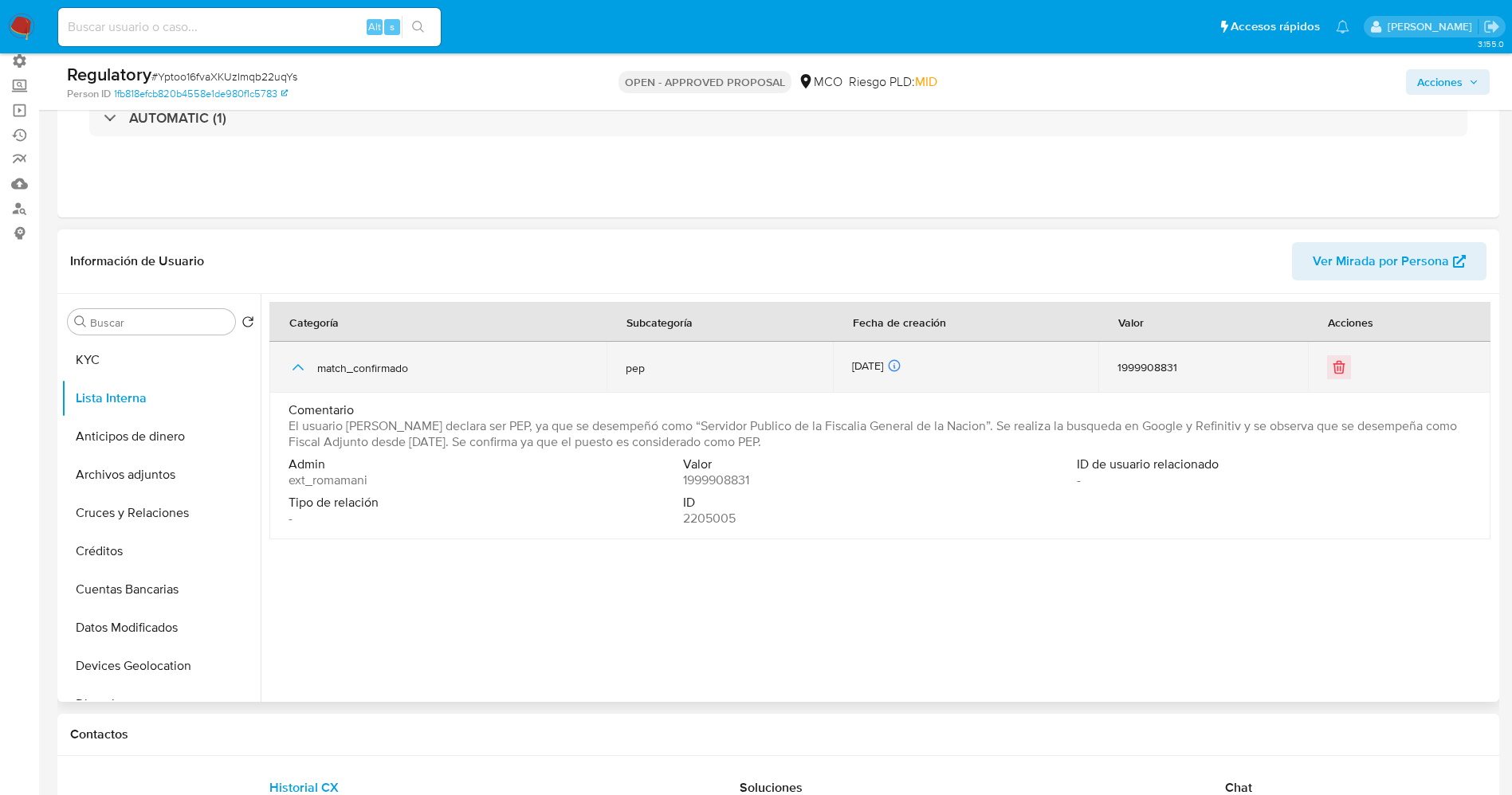
click at [293, 367] on icon "button" at bounding box center [298, 367] width 19 height 19
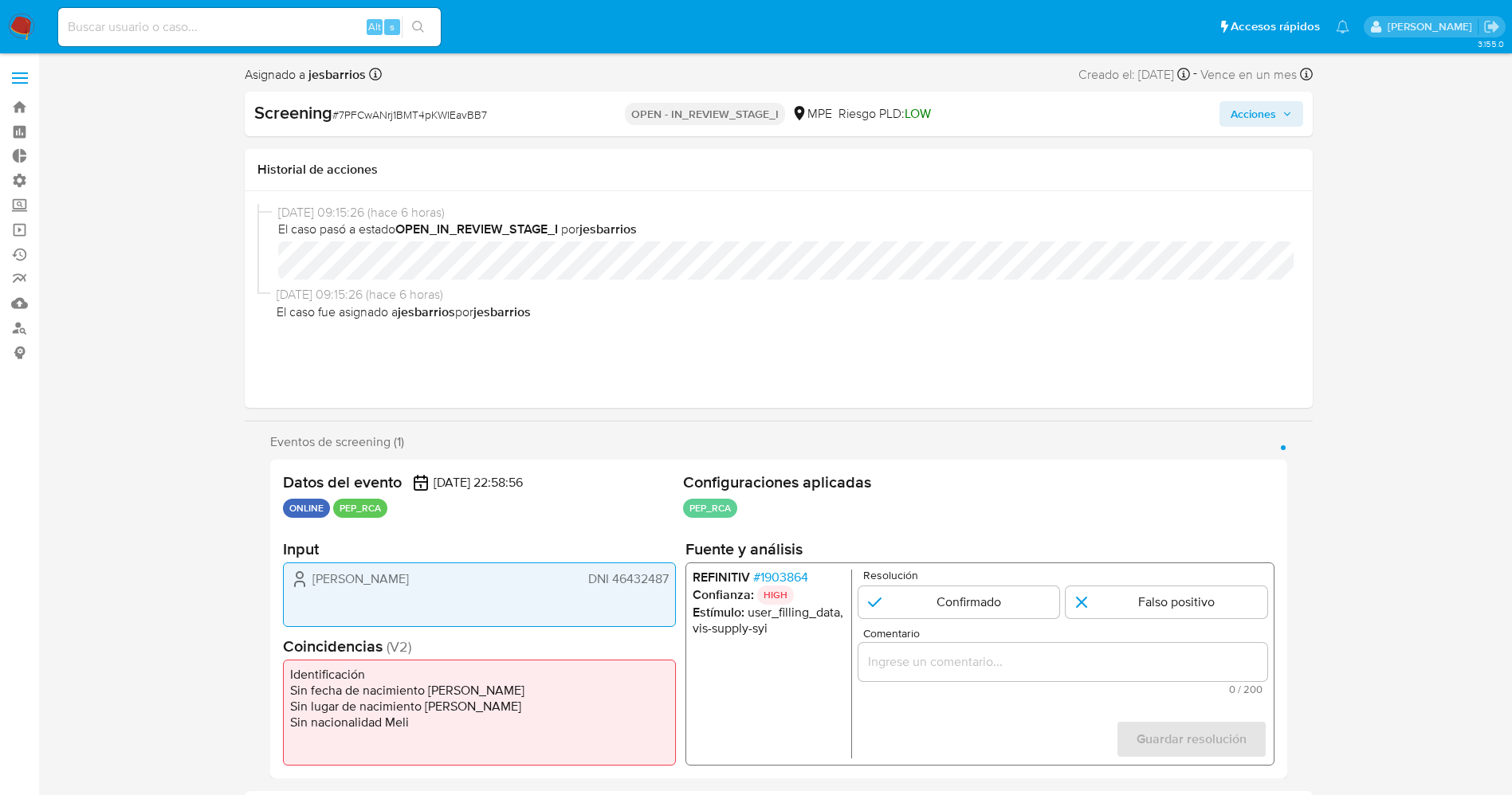
select select "10"
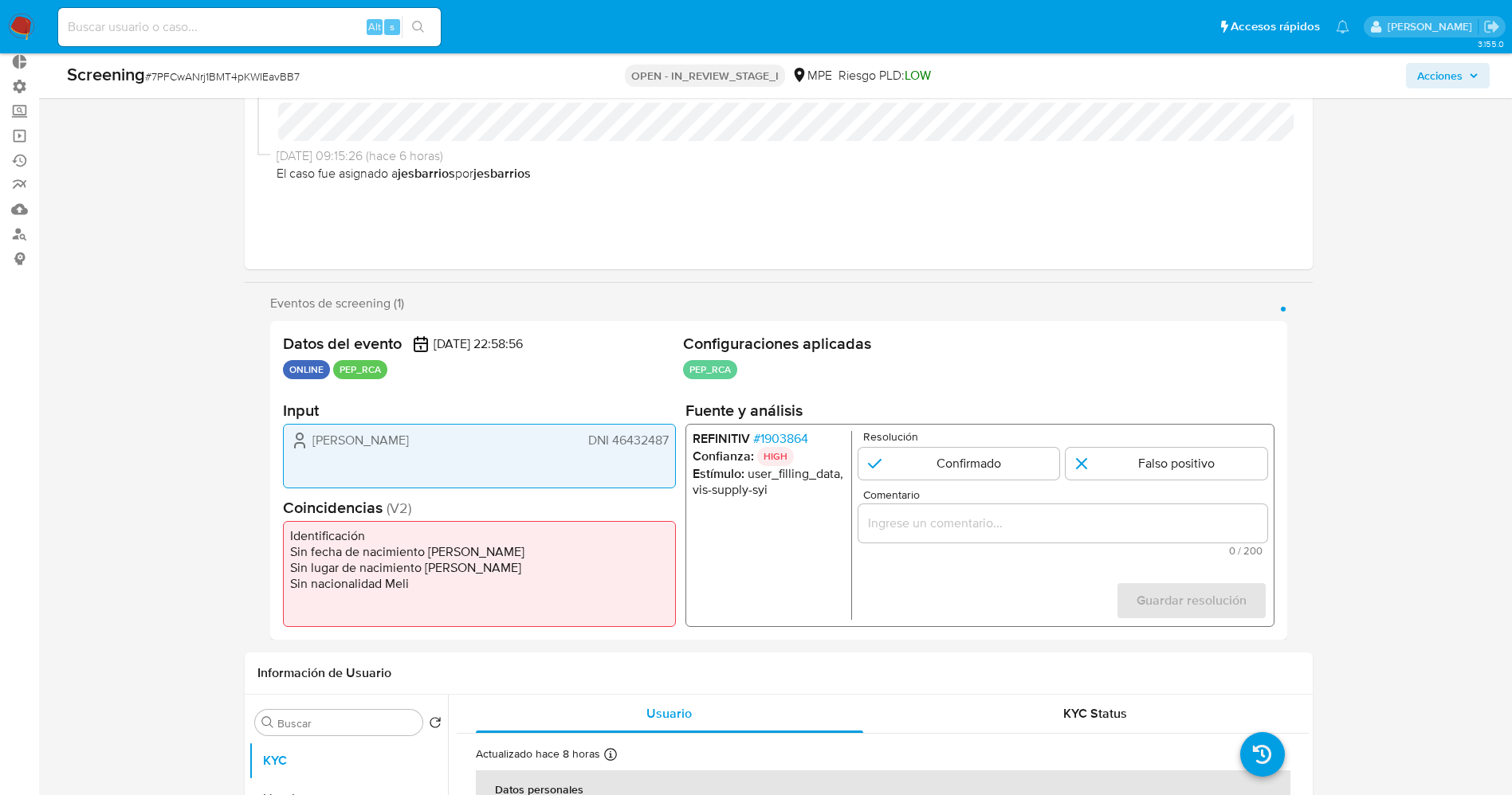
scroll to position [119, 0]
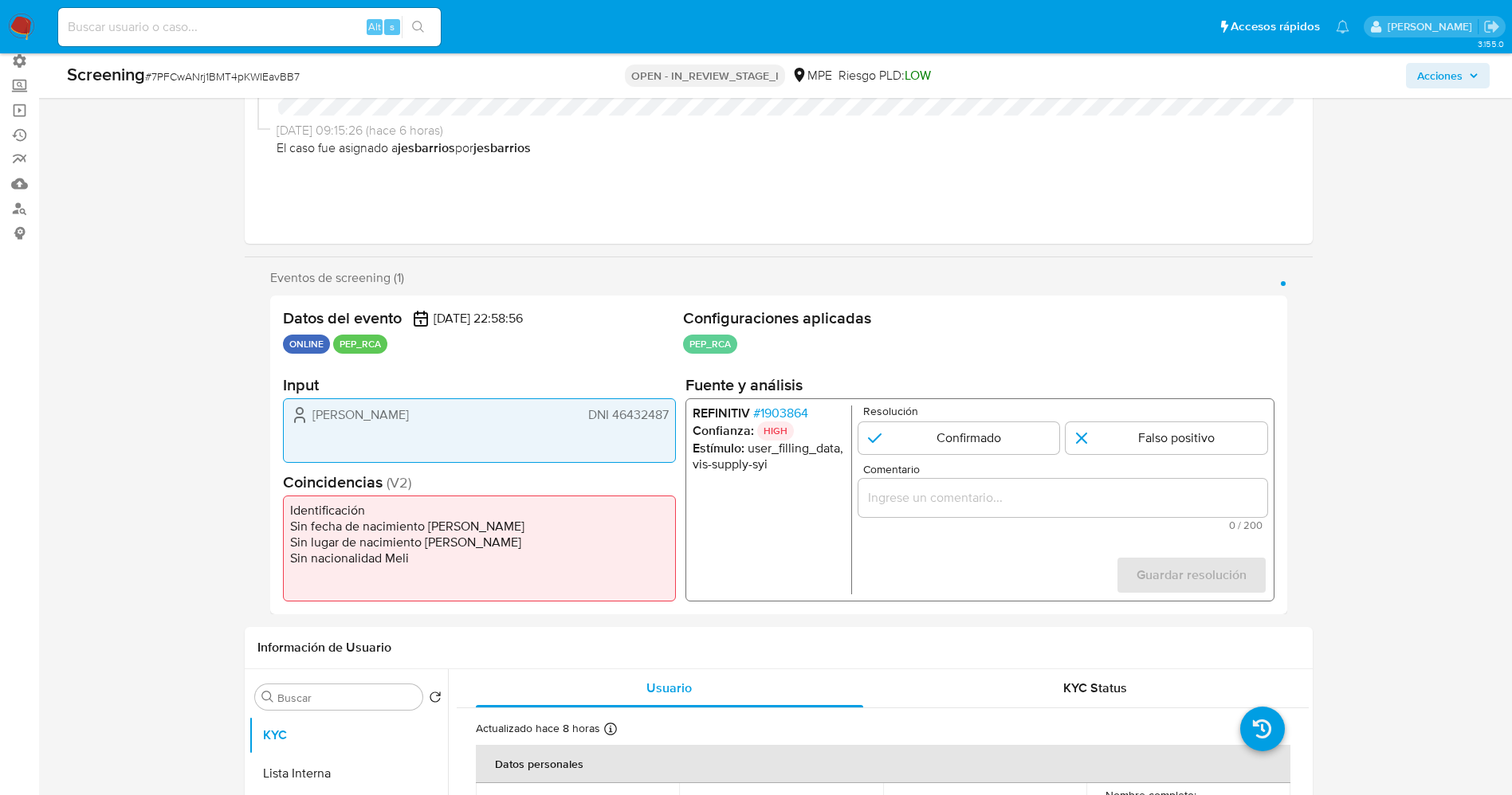
click at [771, 406] on span "# 1903864" at bounding box center [780, 413] width 55 height 16
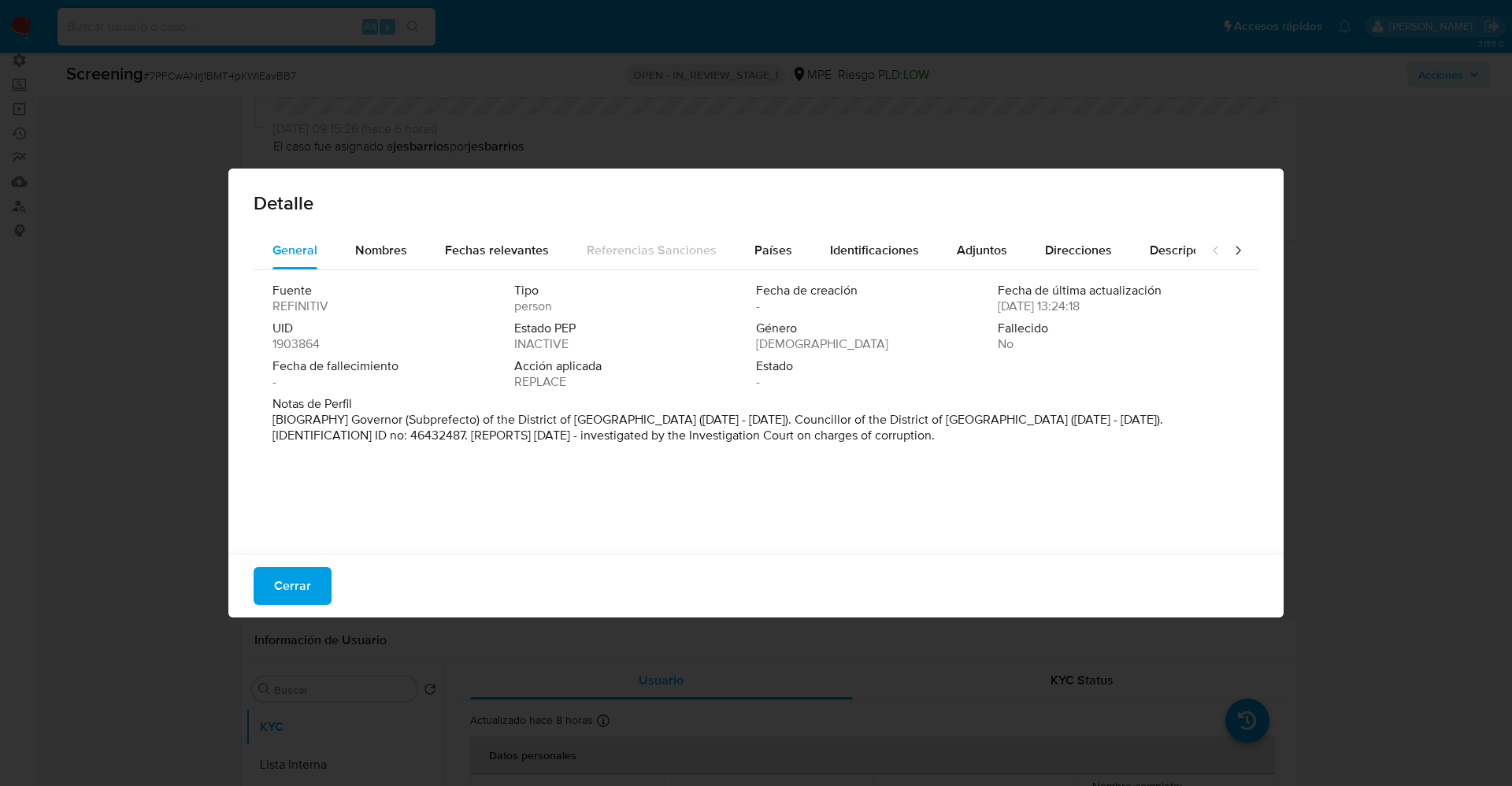
click at [378, 223] on div "Detalle" at bounding box center [756, 199] width 1055 height 63
click at [382, 249] on span "Nombres" at bounding box center [381, 250] width 52 height 18
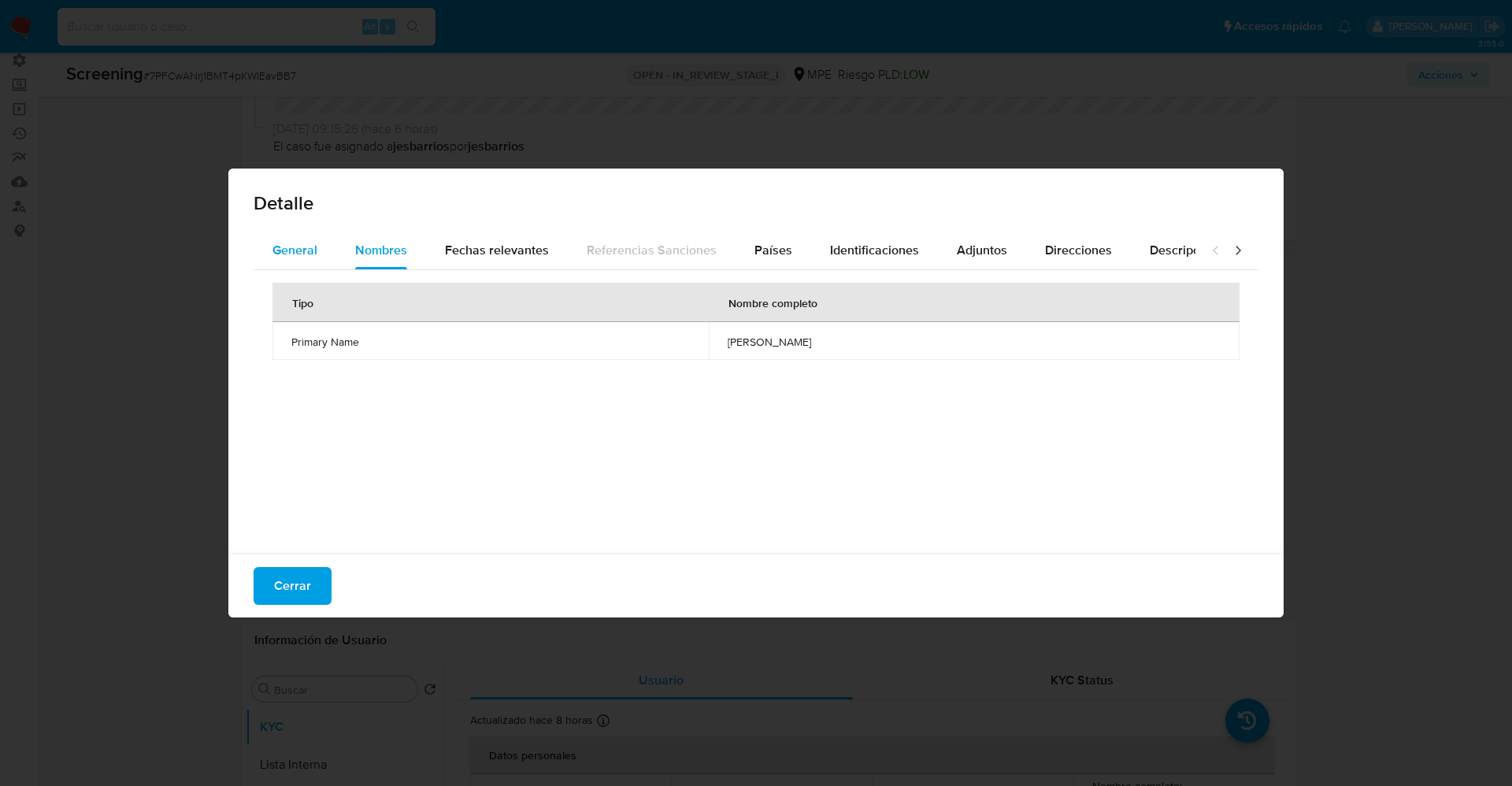
click at [315, 246] on span "General" at bounding box center [295, 250] width 45 height 18
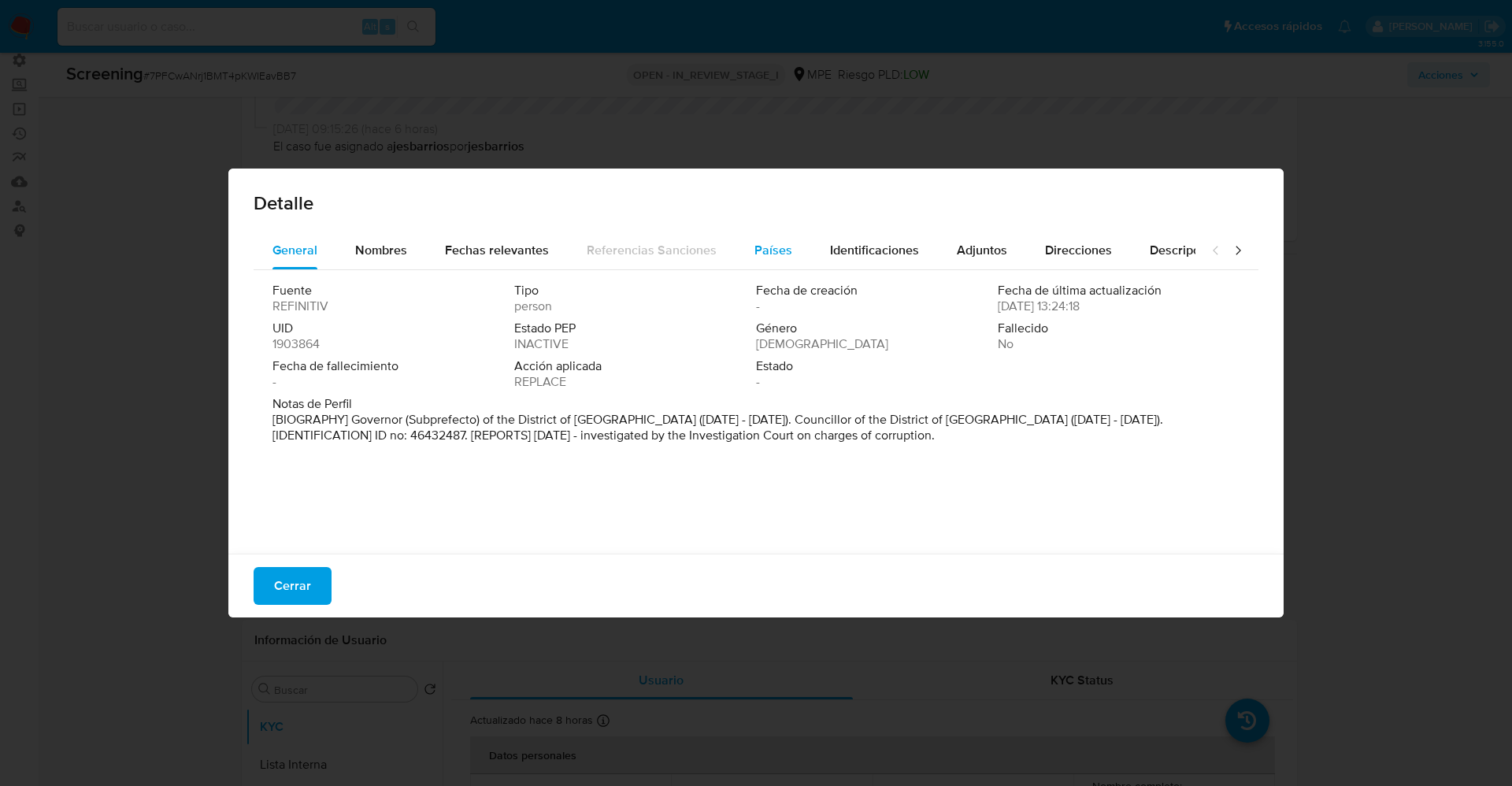
click at [786, 249] on button "Países" at bounding box center [773, 250] width 75 height 38
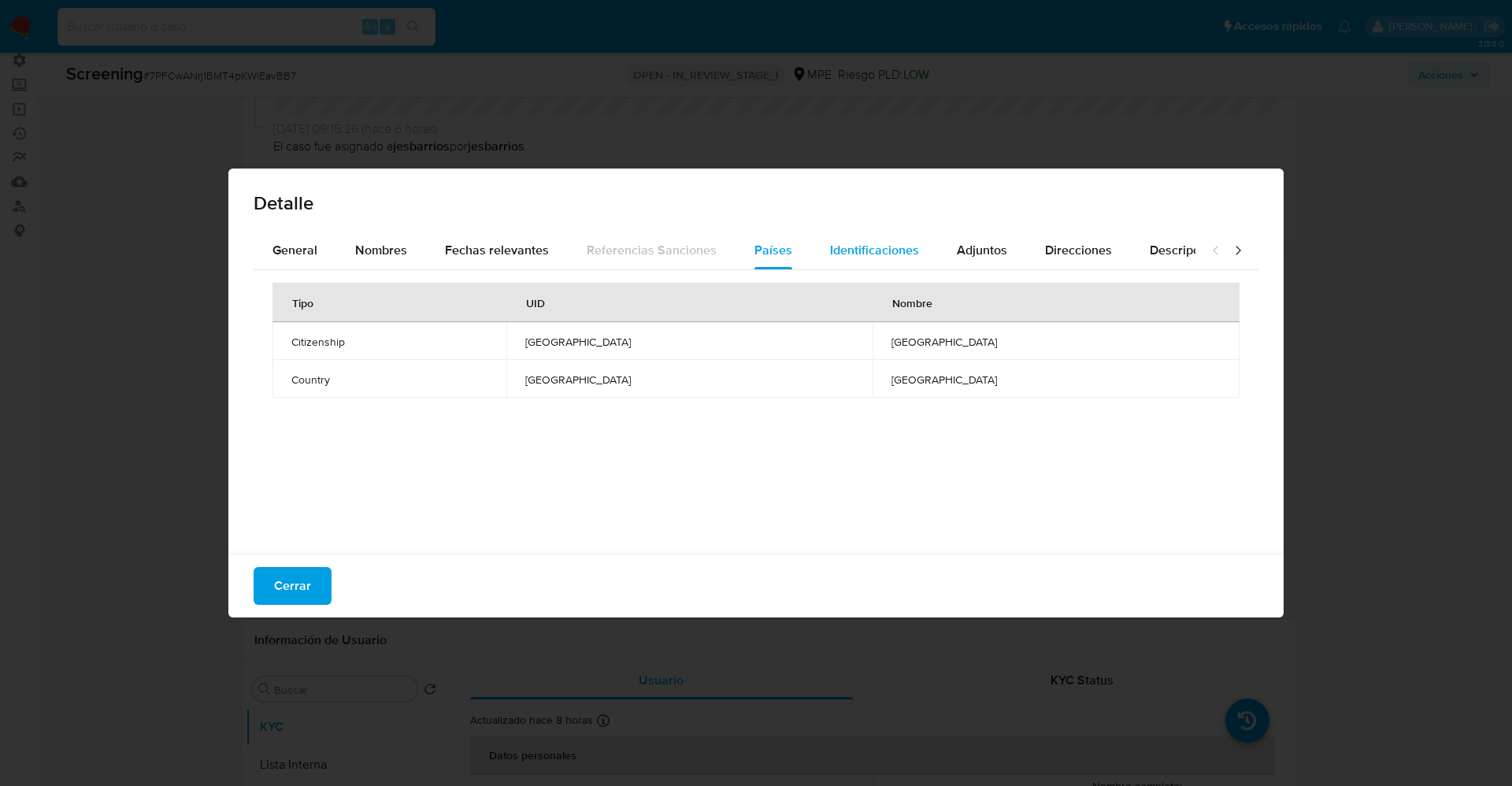
click at [866, 255] on span "Identificaciones" at bounding box center [874, 250] width 89 height 18
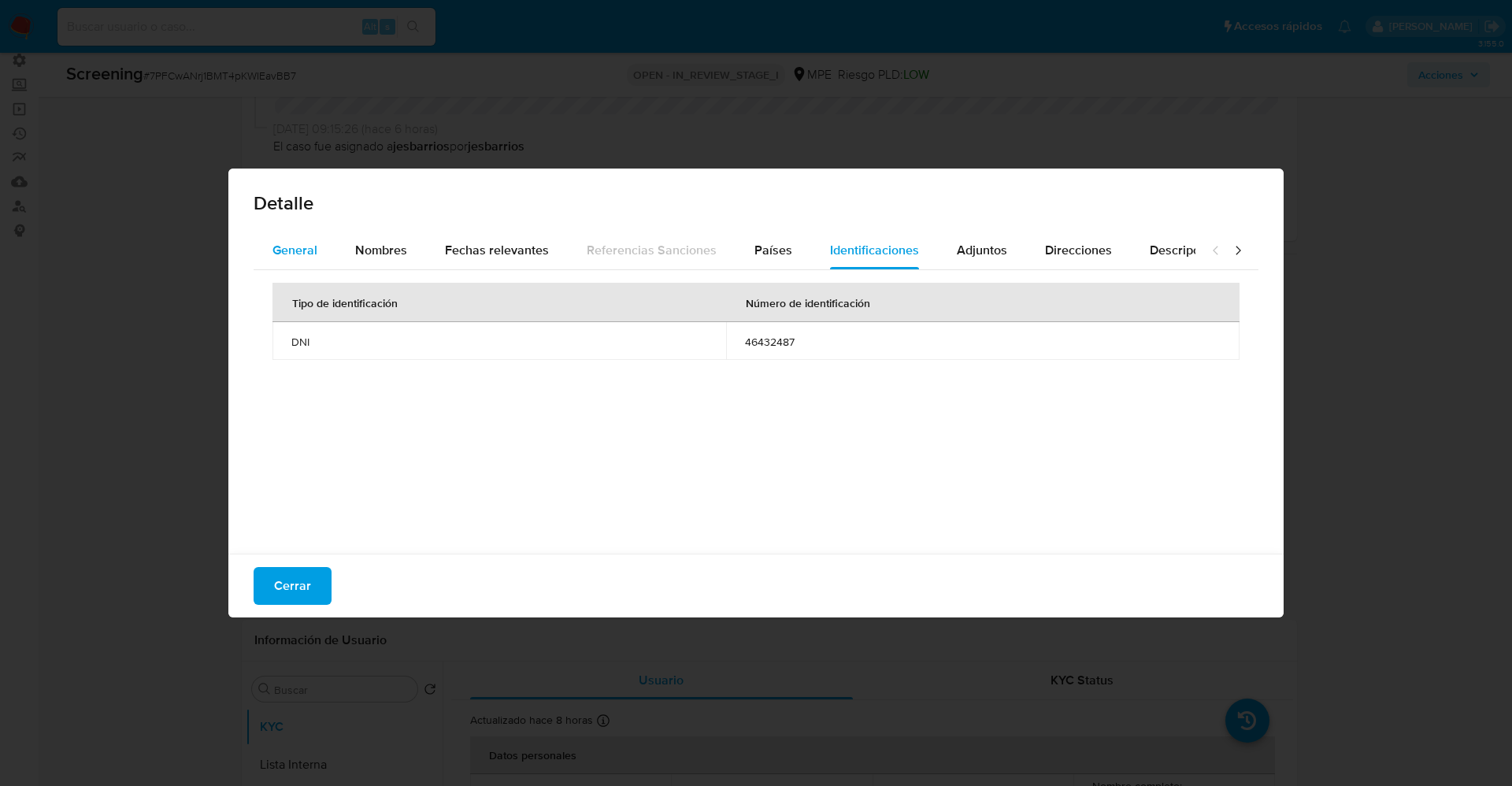
click at [307, 234] on div "General" at bounding box center [295, 250] width 45 height 38
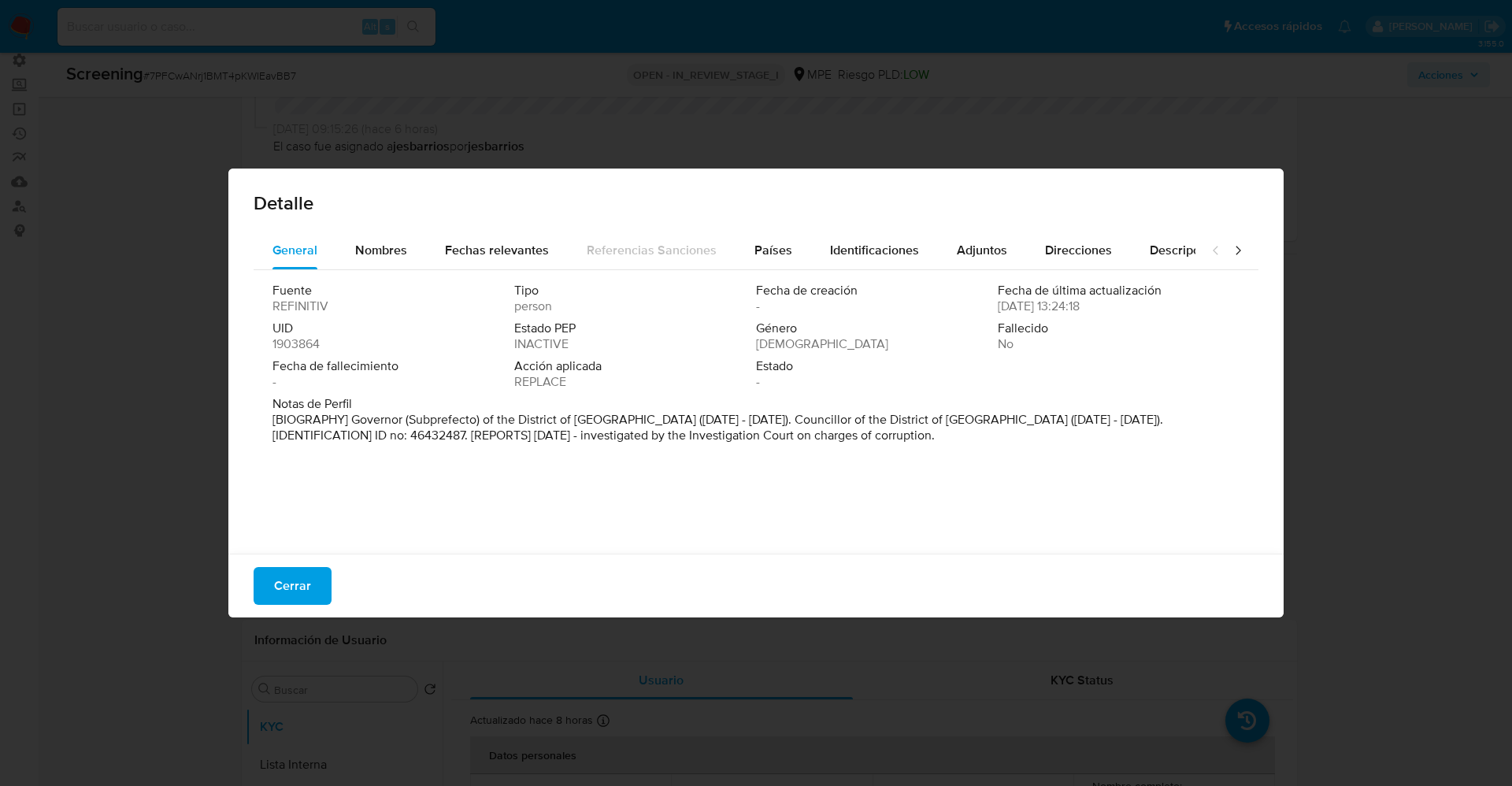
drag, startPoint x: 349, startPoint y: 423, endPoint x: 864, endPoint y: 451, distance: 515.8
click at [864, 451] on div "Fuente REFINITIV Tipo person Fecha de creación - Fecha de última actualización …" at bounding box center [756, 408] width 1005 height 275
click at [301, 588] on span "Cerrar" at bounding box center [293, 586] width 37 height 34
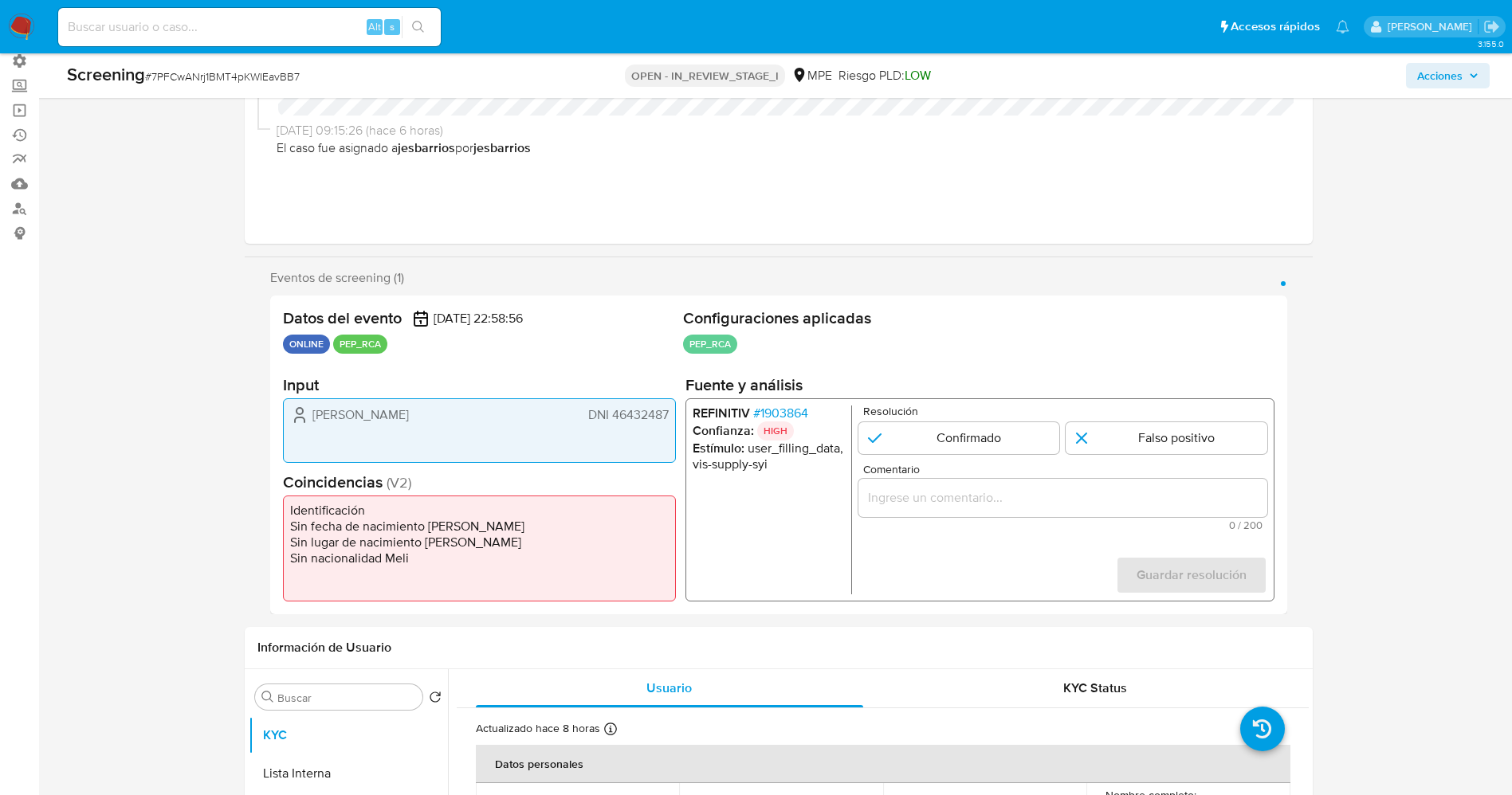
drag, startPoint x: 299, startPoint y: 415, endPoint x: 672, endPoint y: 419, distance: 373.0
click at [672, 419] on div "Marlon Aguirre DNI 46432487" at bounding box center [479, 431] width 393 height 64
click at [790, 406] on span "# 1903864" at bounding box center [780, 413] width 55 height 16
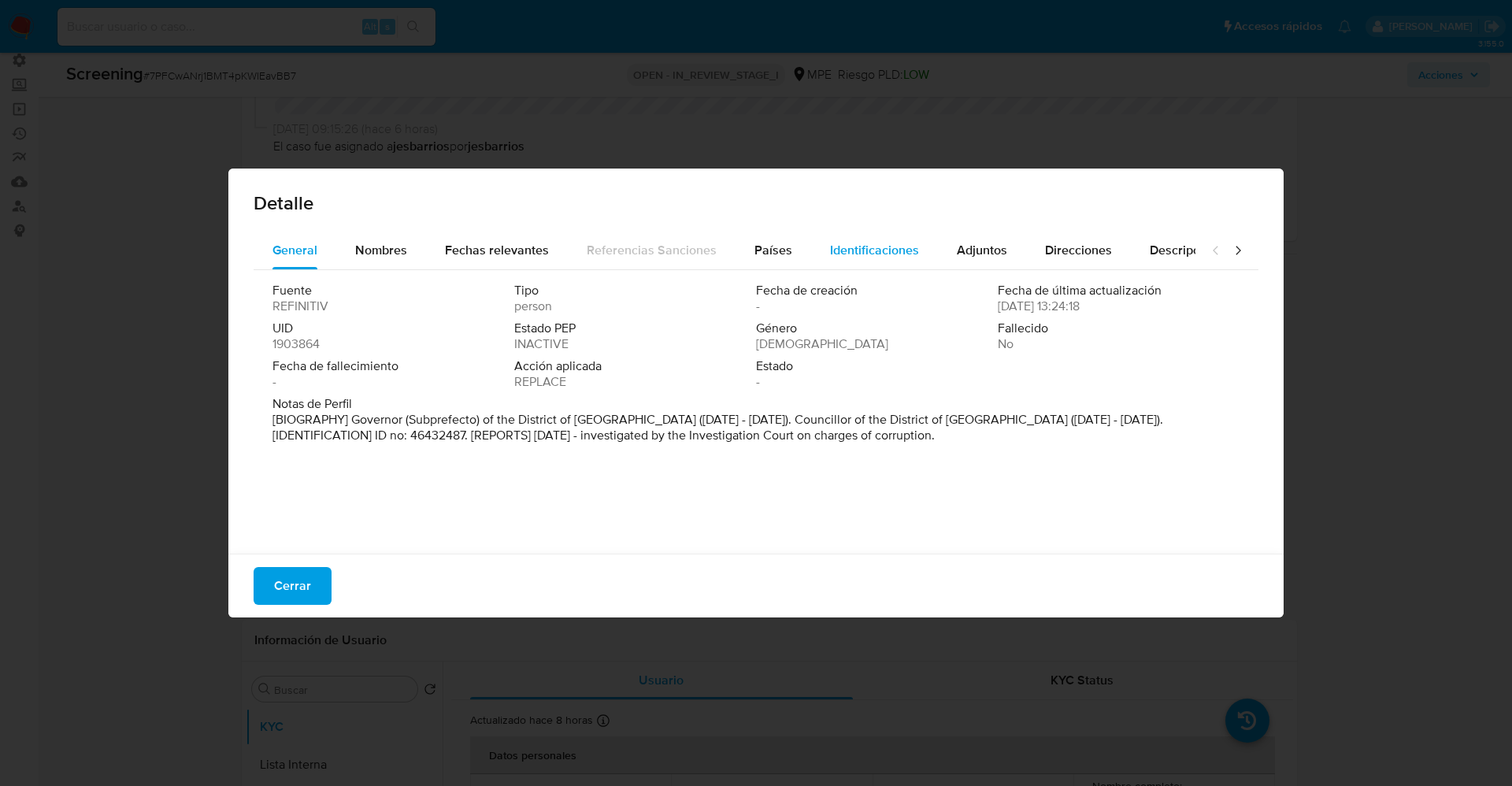
click at [887, 257] on span "Identificaciones" at bounding box center [874, 250] width 89 height 18
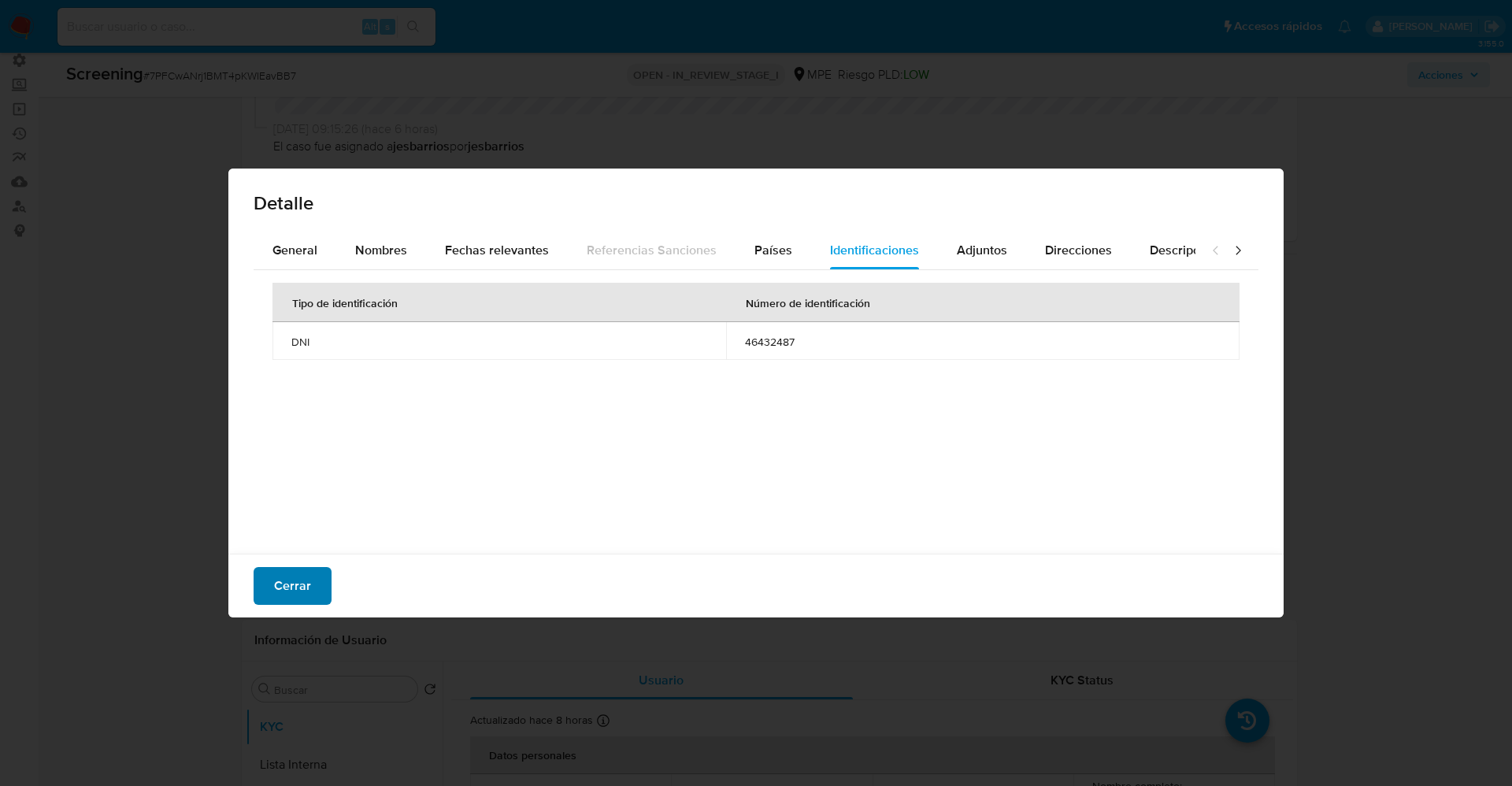
click at [320, 577] on button "Cerrar" at bounding box center [292, 586] width 78 height 38
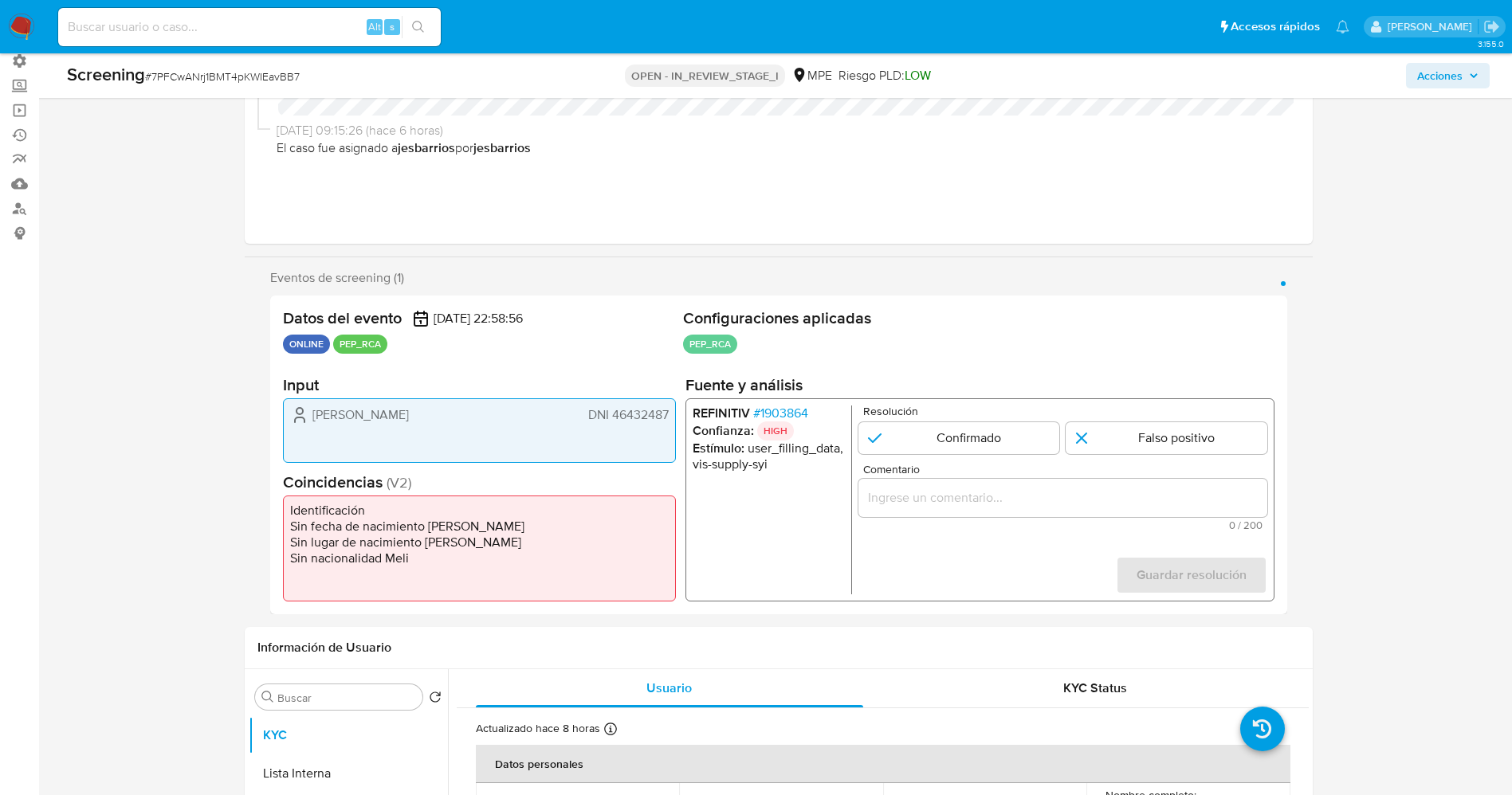
drag, startPoint x: 338, startPoint y: 417, endPoint x: 313, endPoint y: 417, distance: 25.0
click at [313, 417] on div "Marlon Aguirre DNI 46432487" at bounding box center [479, 415] width 378 height 19
drag, startPoint x: 312, startPoint y: 414, endPoint x: 671, endPoint y: 417, distance: 359.0
click at [671, 417] on div "Marlon Aguirre DNI 46432487" at bounding box center [479, 431] width 393 height 64
click at [772, 416] on span "# 1903864" at bounding box center [780, 413] width 55 height 16
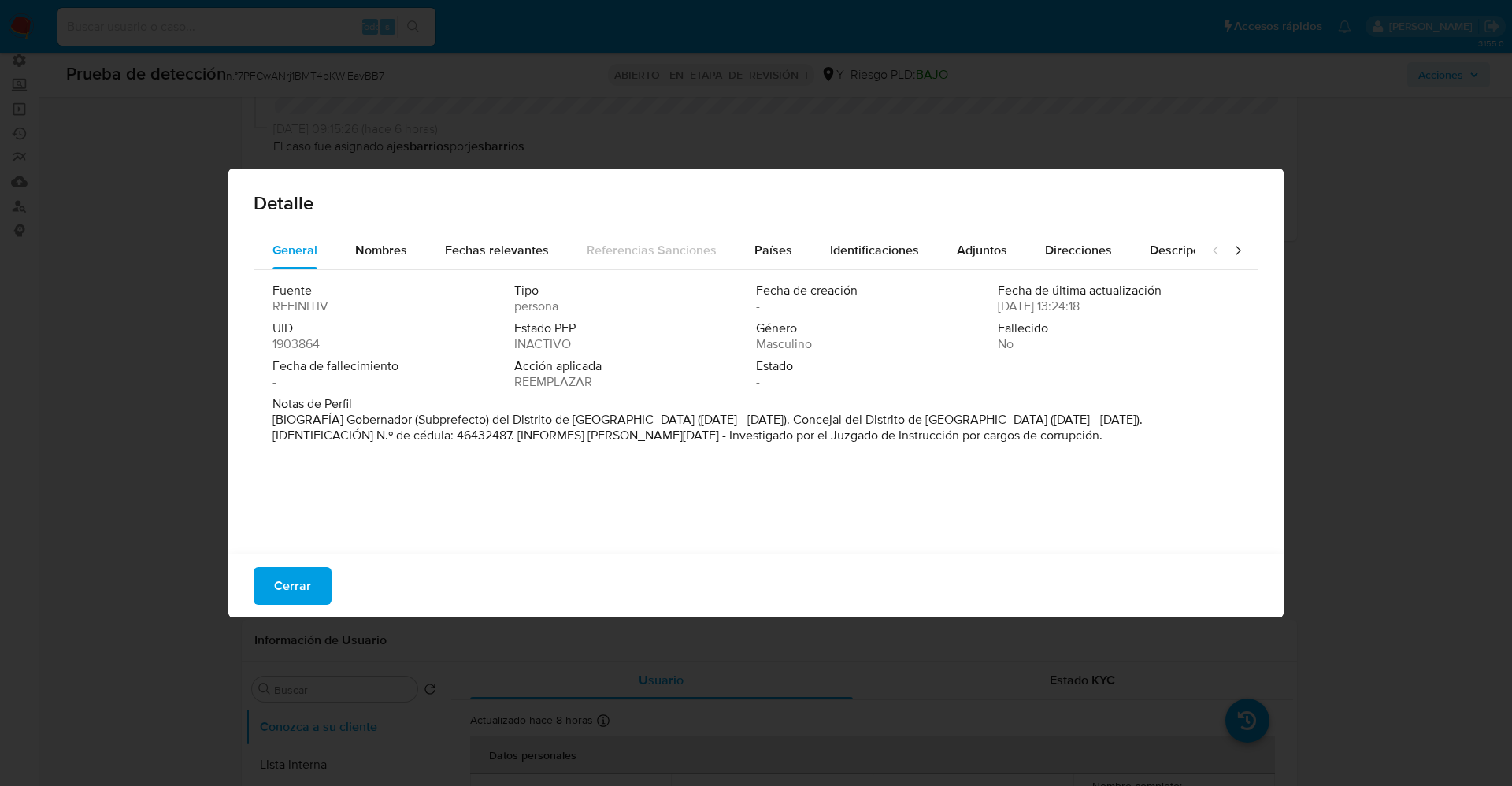
drag, startPoint x: 346, startPoint y: 422, endPoint x: 626, endPoint y: 419, distance: 280.0
click at [626, 419] on font "[BIOGRAFÍA] Gobernador (Subprefecto) del Distrito de El Tambo (abril de 2017 - …" at bounding box center [708, 427] width 870 height 33
drag, startPoint x: 315, startPoint y: 591, endPoint x: 464, endPoint y: 531, distance: 160.6
click at [315, 591] on button "Cerrar" at bounding box center [292, 586] width 78 height 38
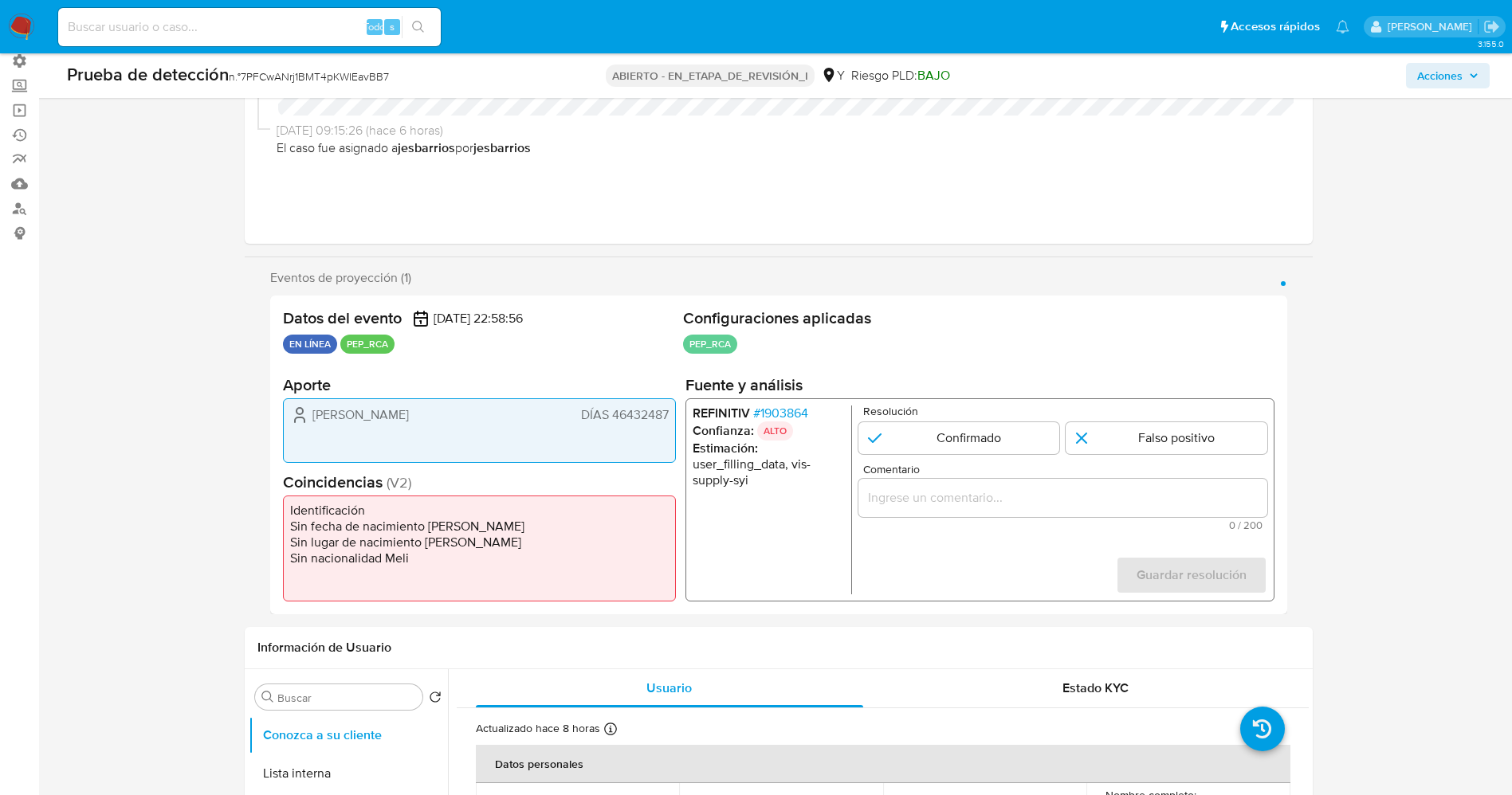
click at [1131, 421] on div "Resolución Confirmado Falso positivo" at bounding box center [1062, 429] width 409 height 48
click at [1134, 433] on input "1 de 1" at bounding box center [1166, 439] width 201 height 32
radio input "true"
click at [1106, 479] on div "1 de 1" at bounding box center [1062, 498] width 409 height 38
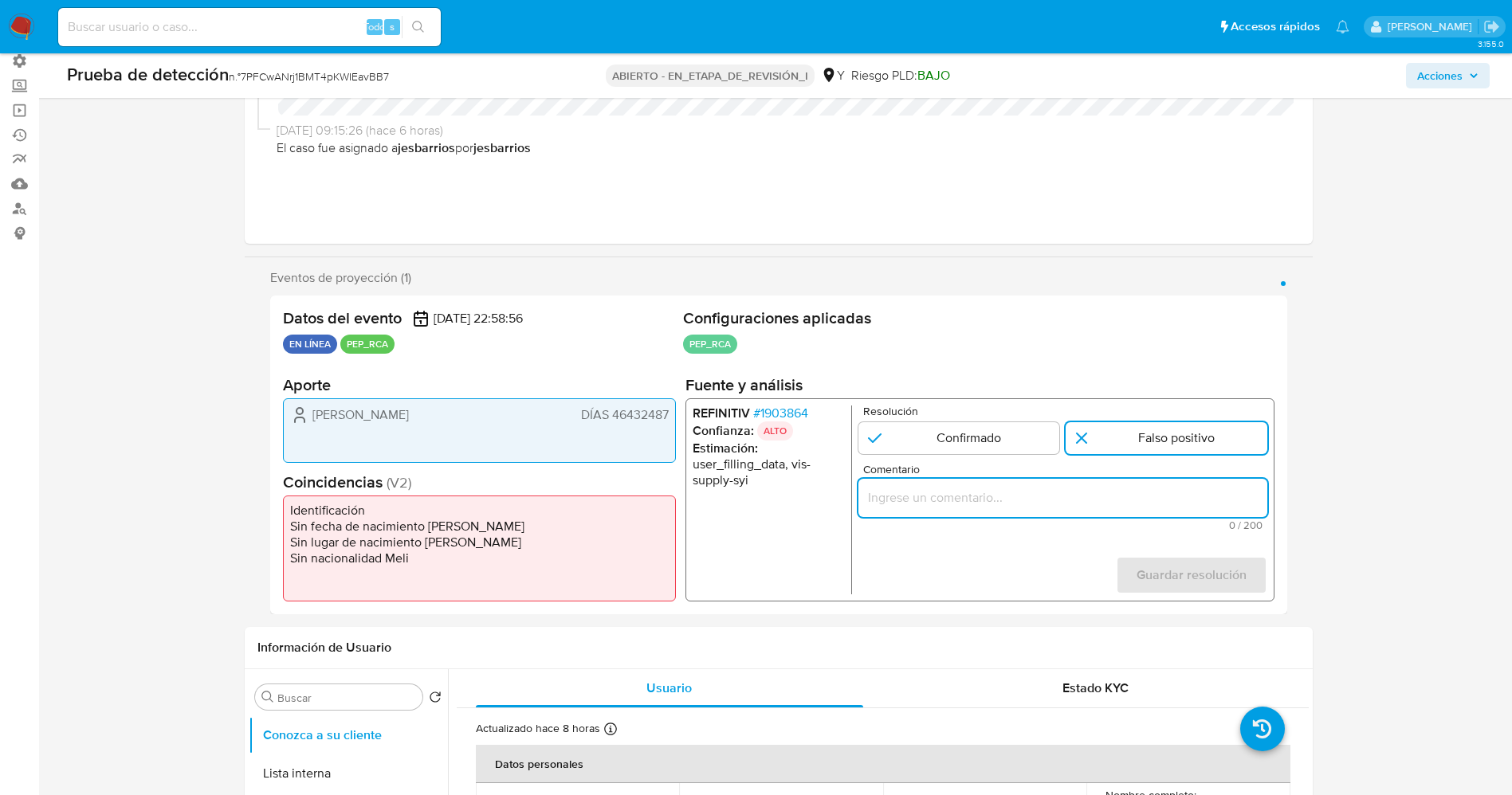
click at [1117, 494] on input "Comentario" at bounding box center [1062, 498] width 409 height 20
paste input "usuario Marlon Aguirre DNI 46432487,Nacionalidad Peruana por coincidir en lista…"
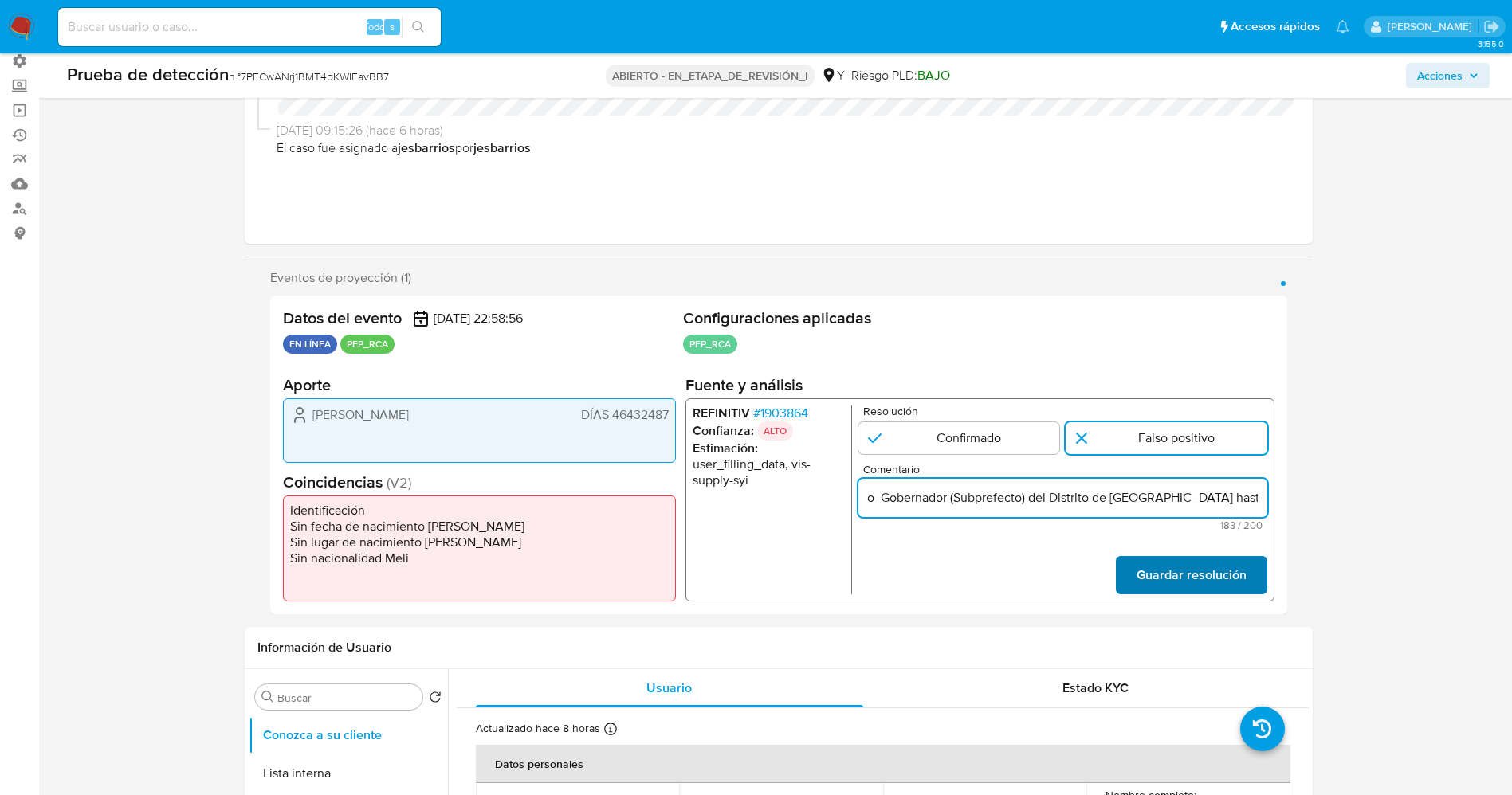
type input "usuario Marlon Aguirre DNI 46432487,Nacionalidad Peruana por coincidir en lista…"
click at [1252, 556] on button "Guardar resolución" at bounding box center [1190, 575] width 152 height 38
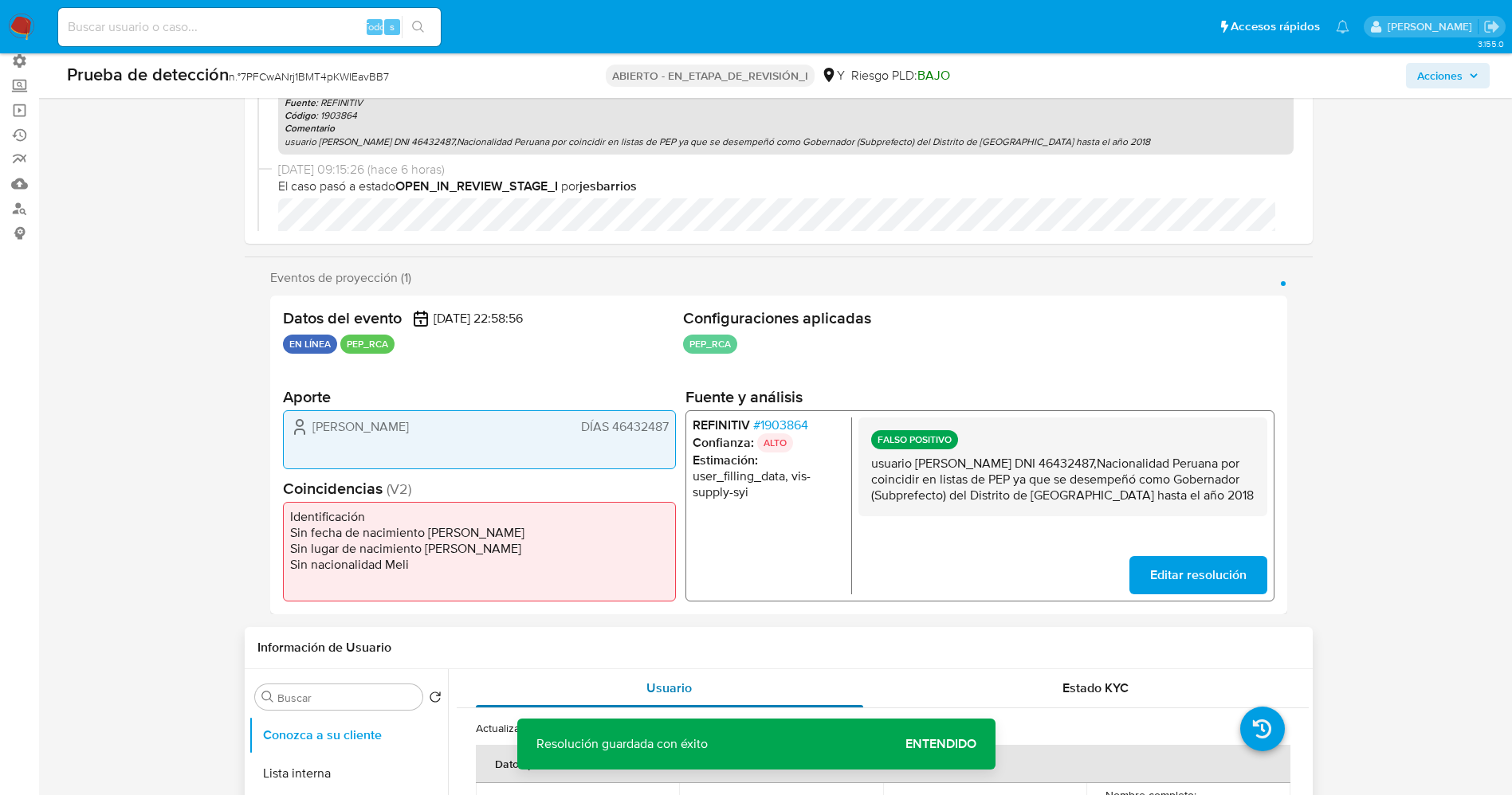
scroll to position [119, 0]
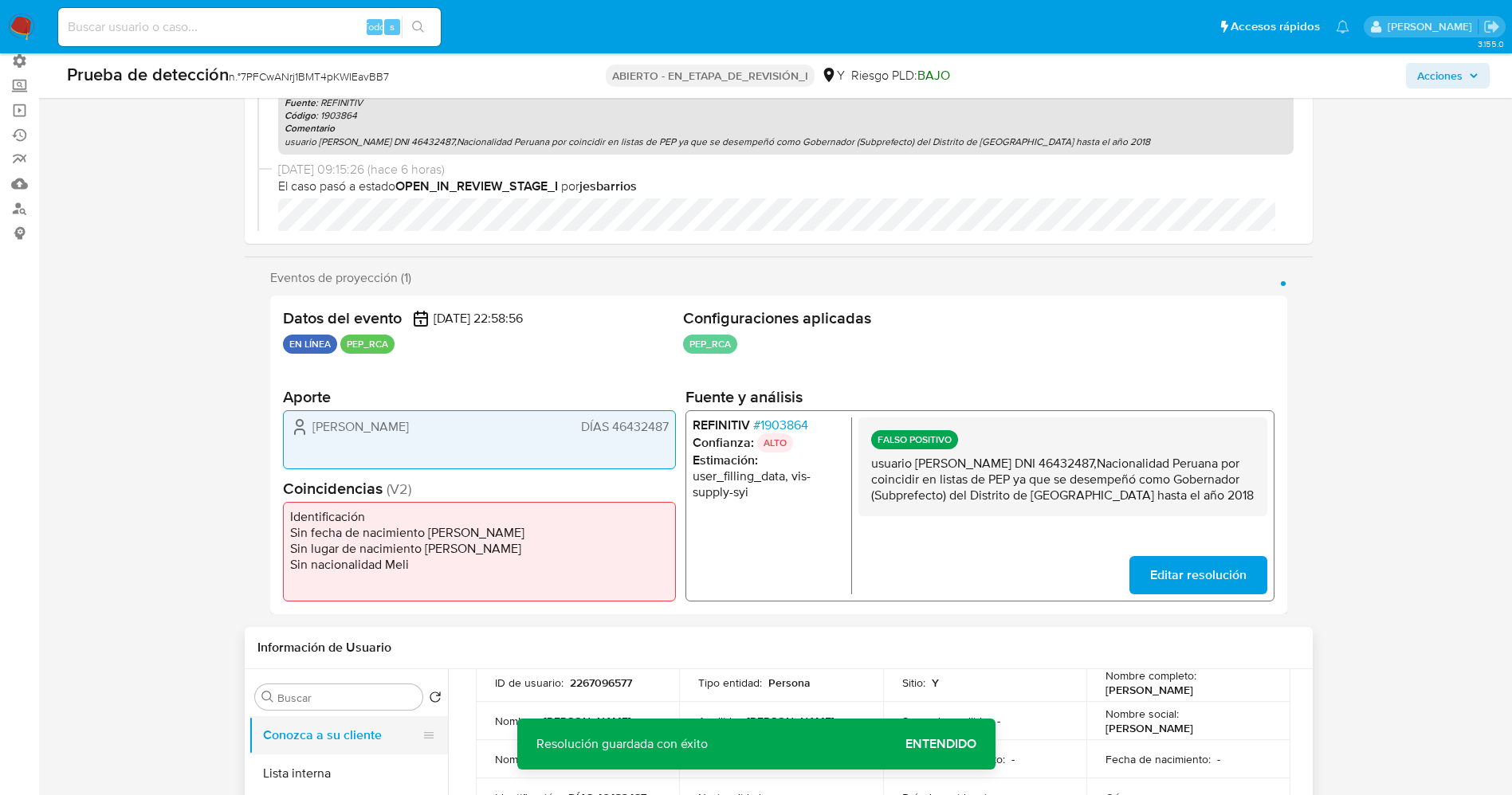
drag, startPoint x: 317, startPoint y: 768, endPoint x: 297, endPoint y: 733, distance: 40.3
click at [318, 769] on button "Lista interna" at bounding box center [348, 773] width 199 height 38
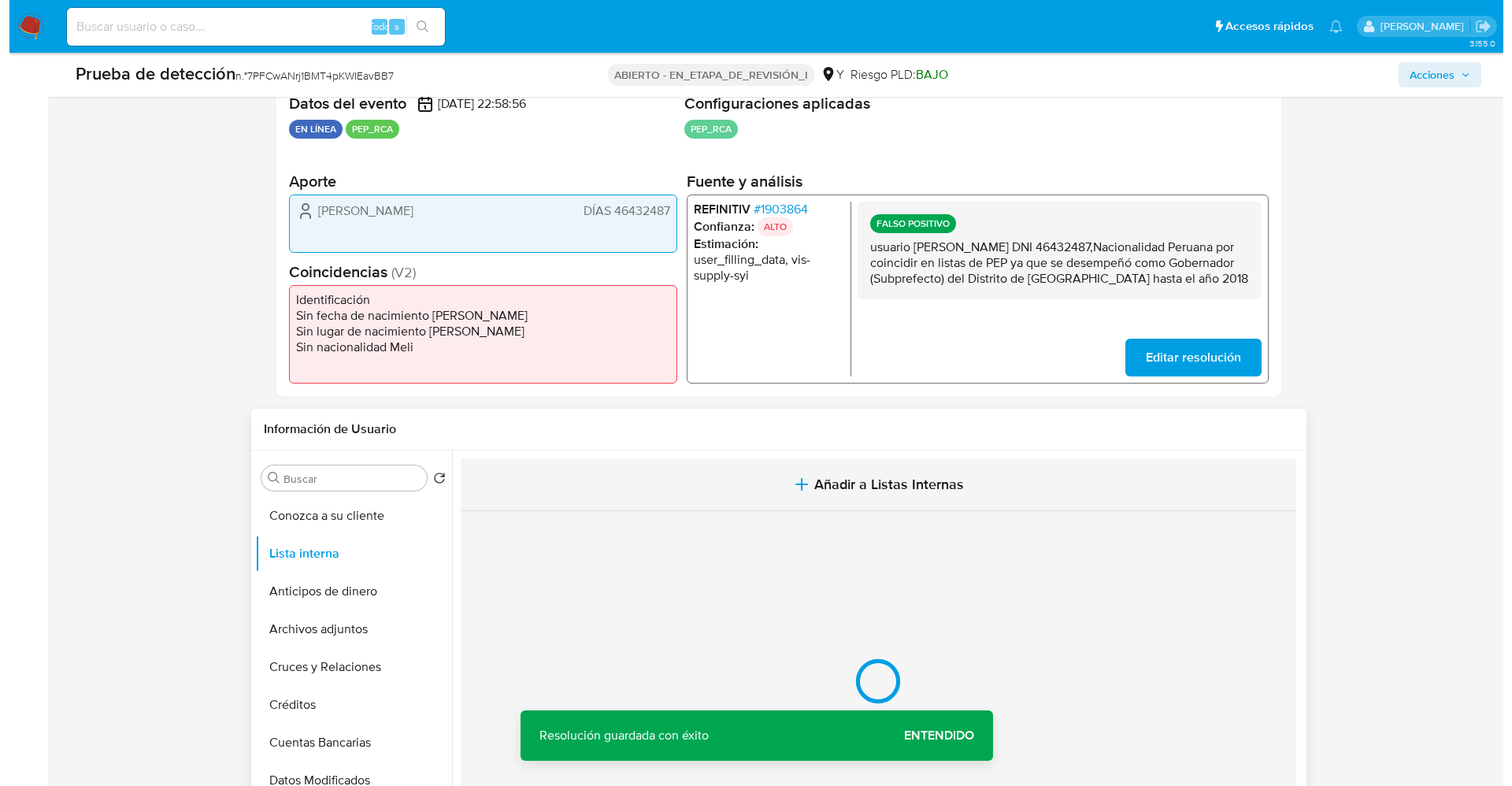
scroll to position [355, 0]
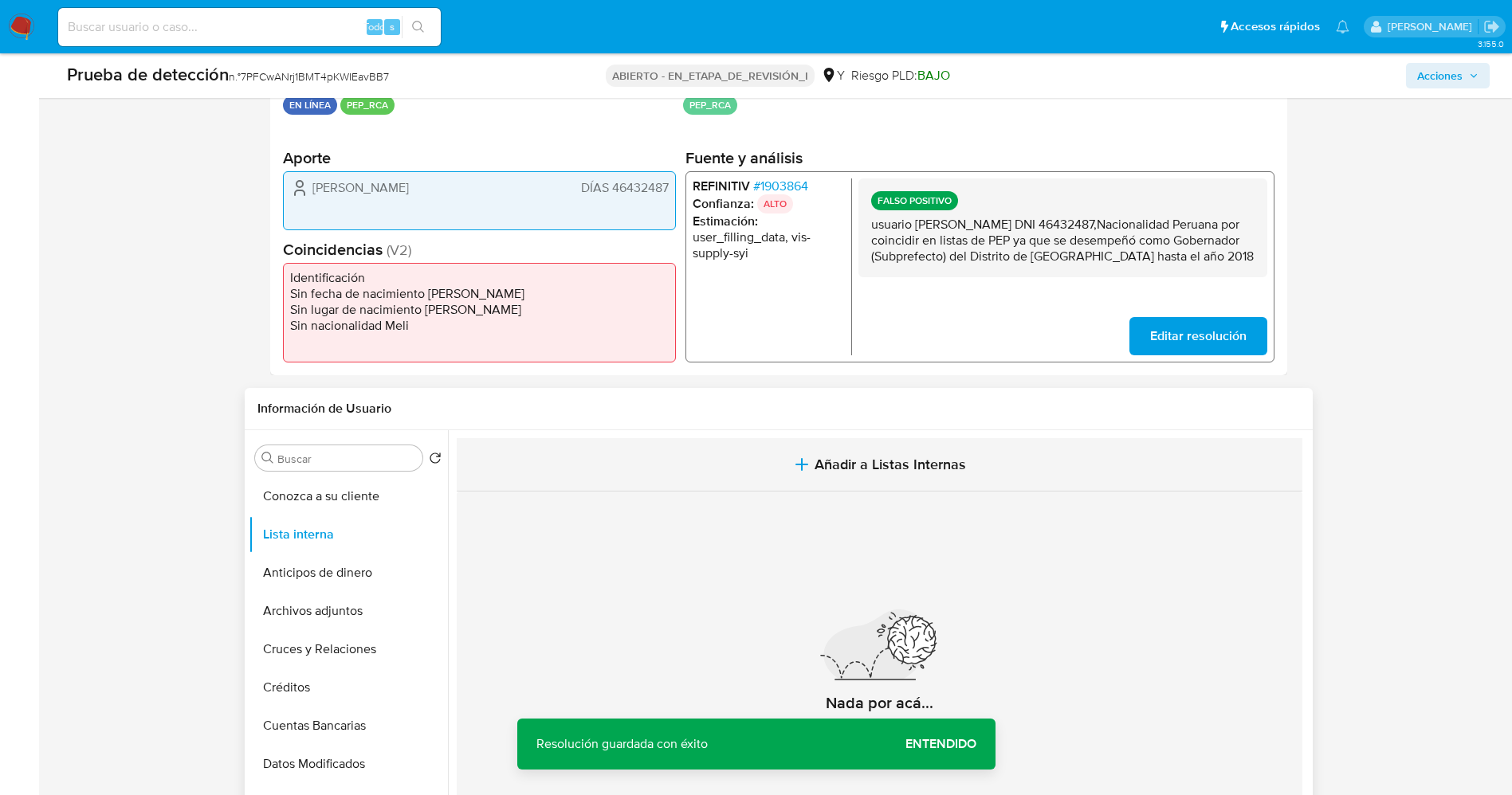
click at [787, 455] on button "Añadir a Listas Internas" at bounding box center [879, 465] width 846 height 53
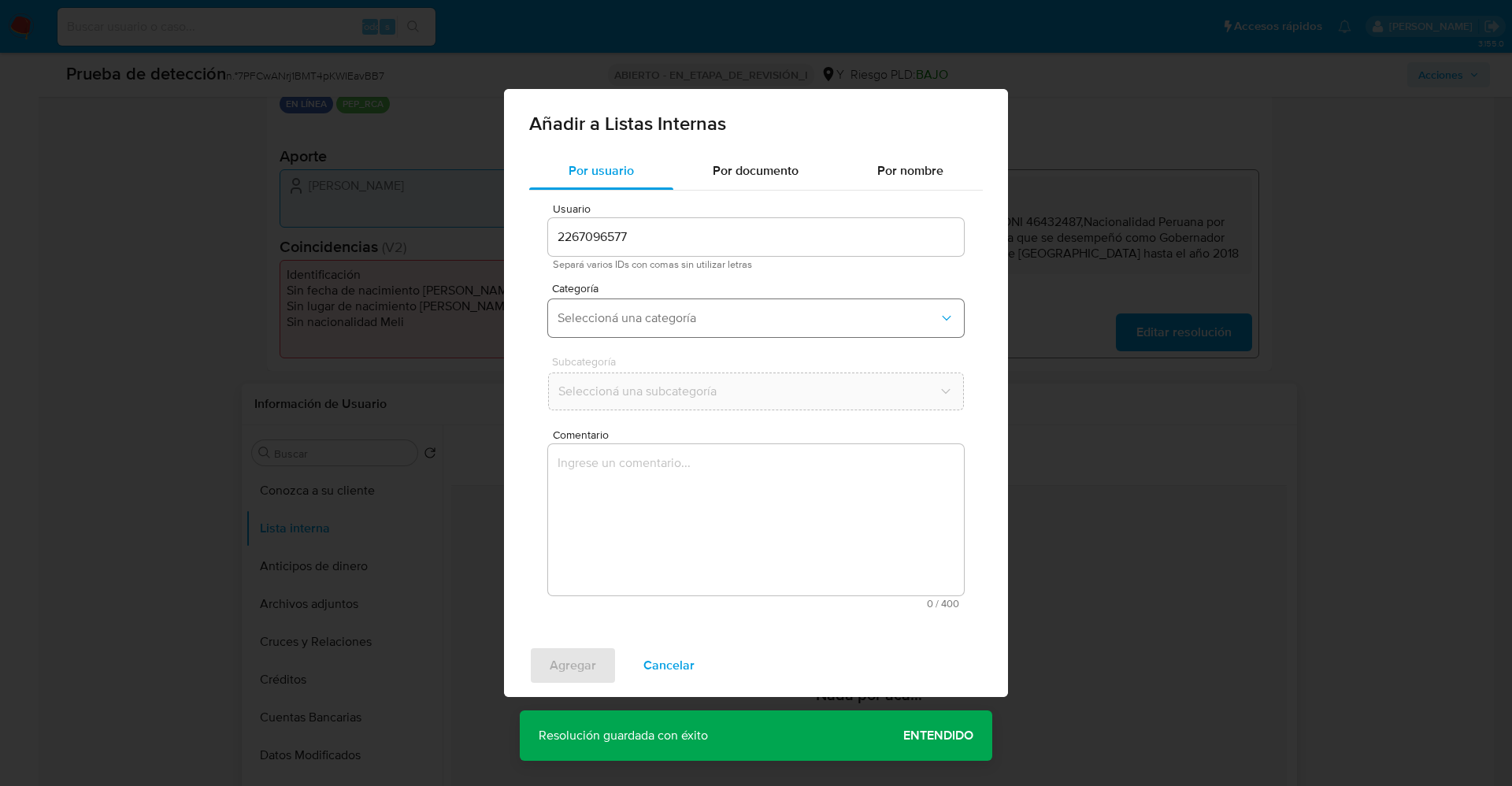
click at [735, 315] on span "Seleccioná una categoría" at bounding box center [748, 318] width 382 height 16
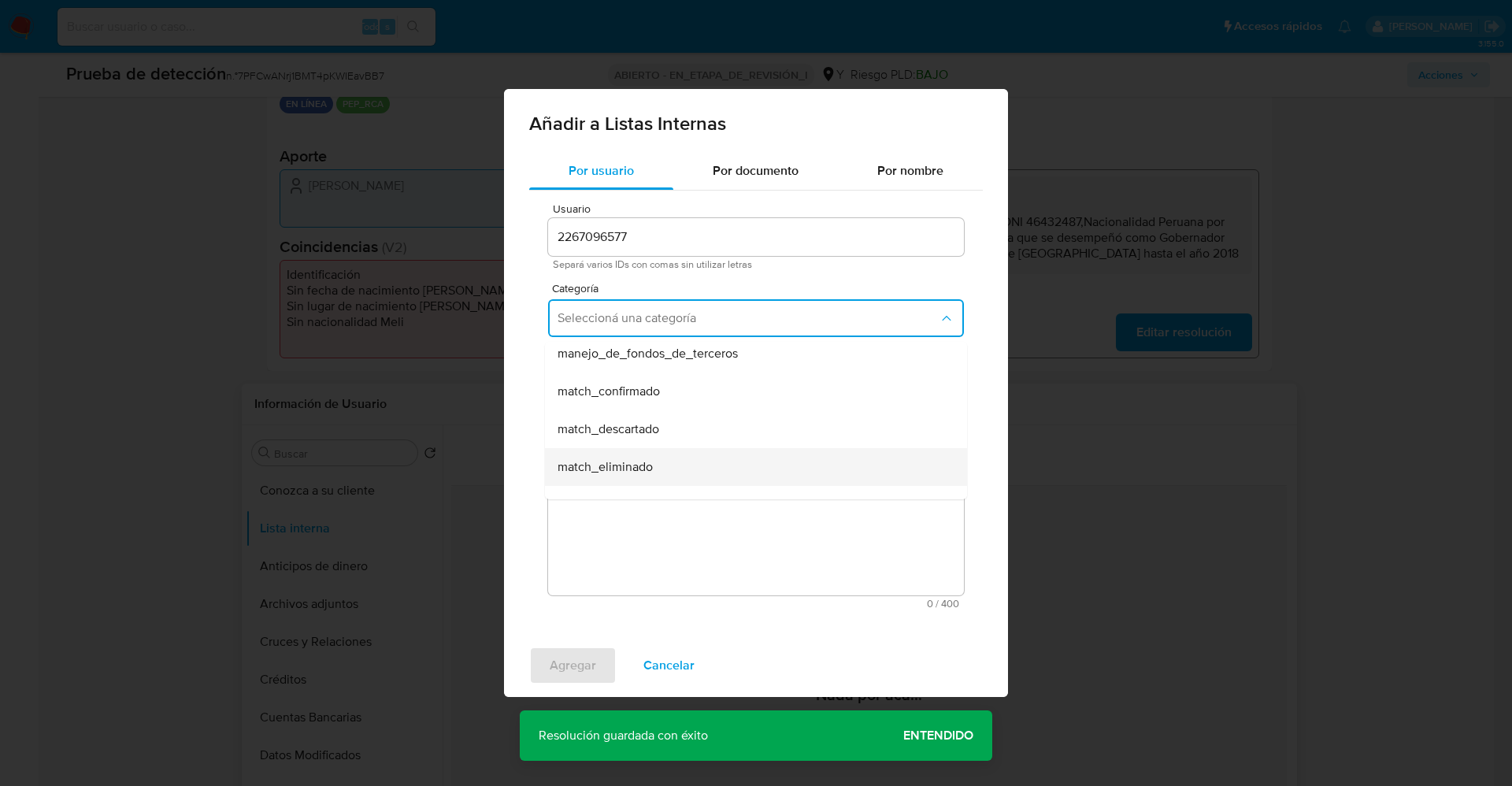
scroll to position [118, 0]
click at [682, 393] on div "match_descartado" at bounding box center [751, 393] width 387 height 38
click at [679, 380] on button "Seleccioná una subcategoría" at bounding box center [756, 391] width 416 height 38
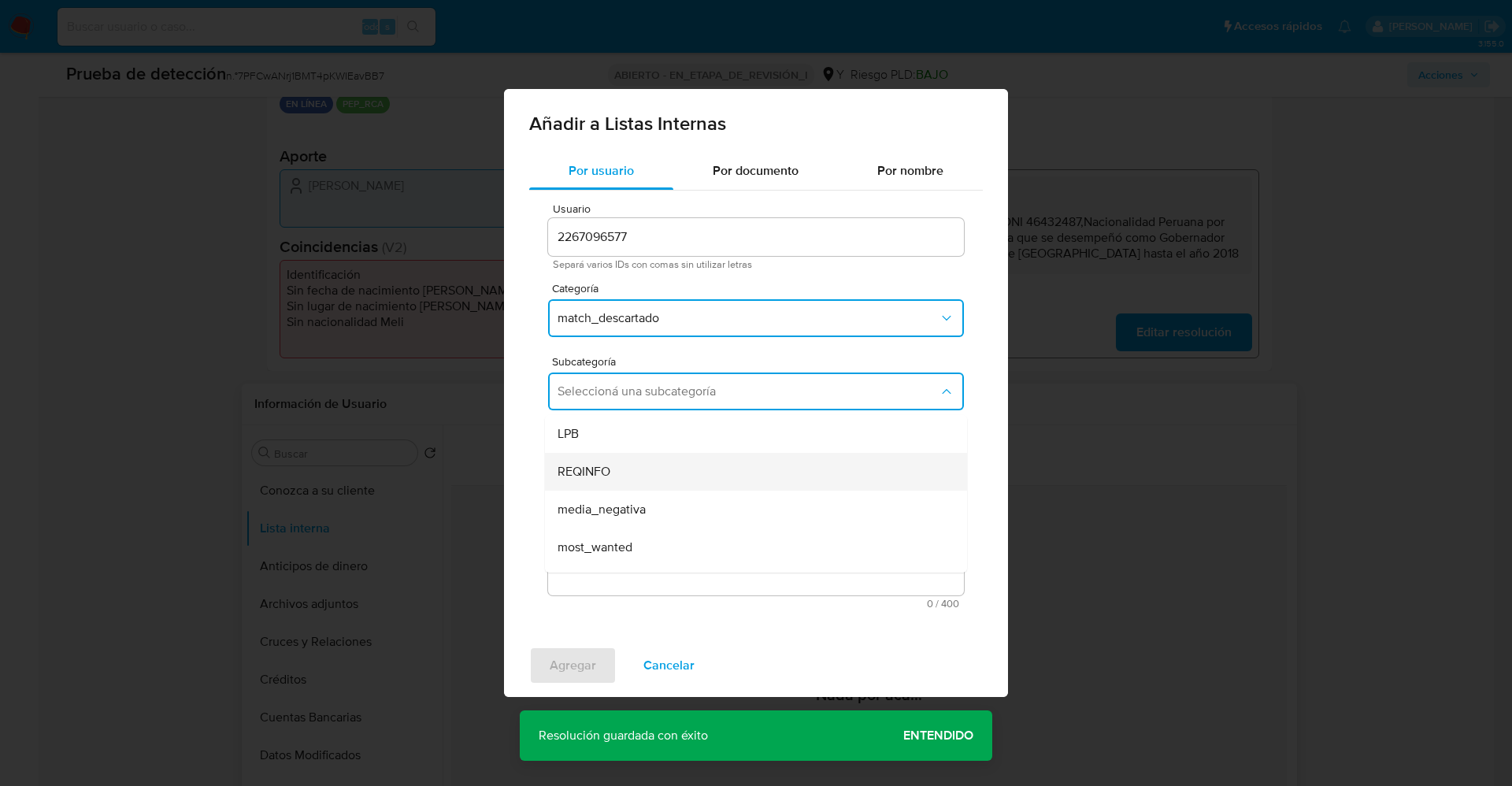
scroll to position [107, 0]
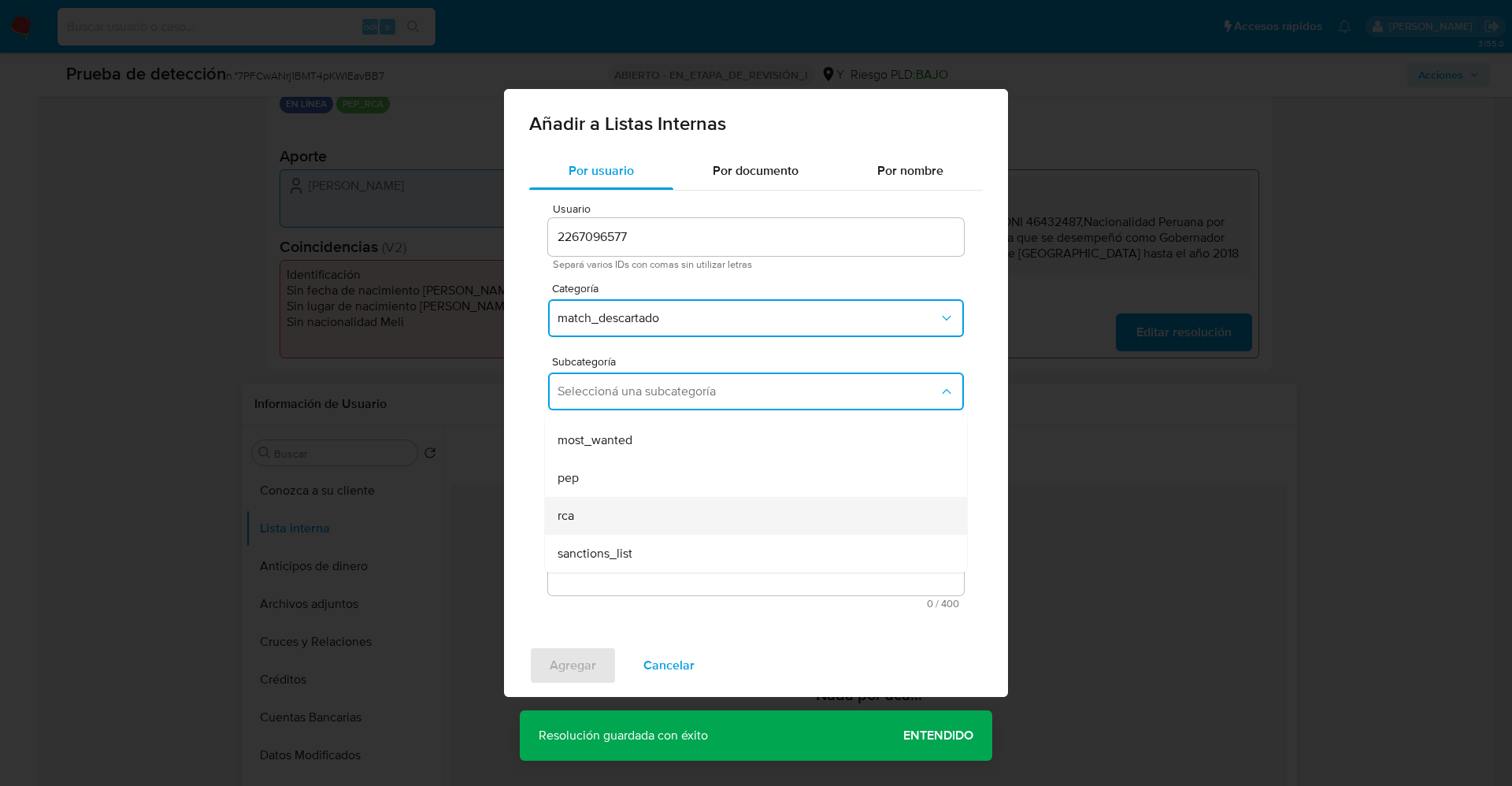
click at [660, 497] on div "rca" at bounding box center [751, 516] width 387 height 38
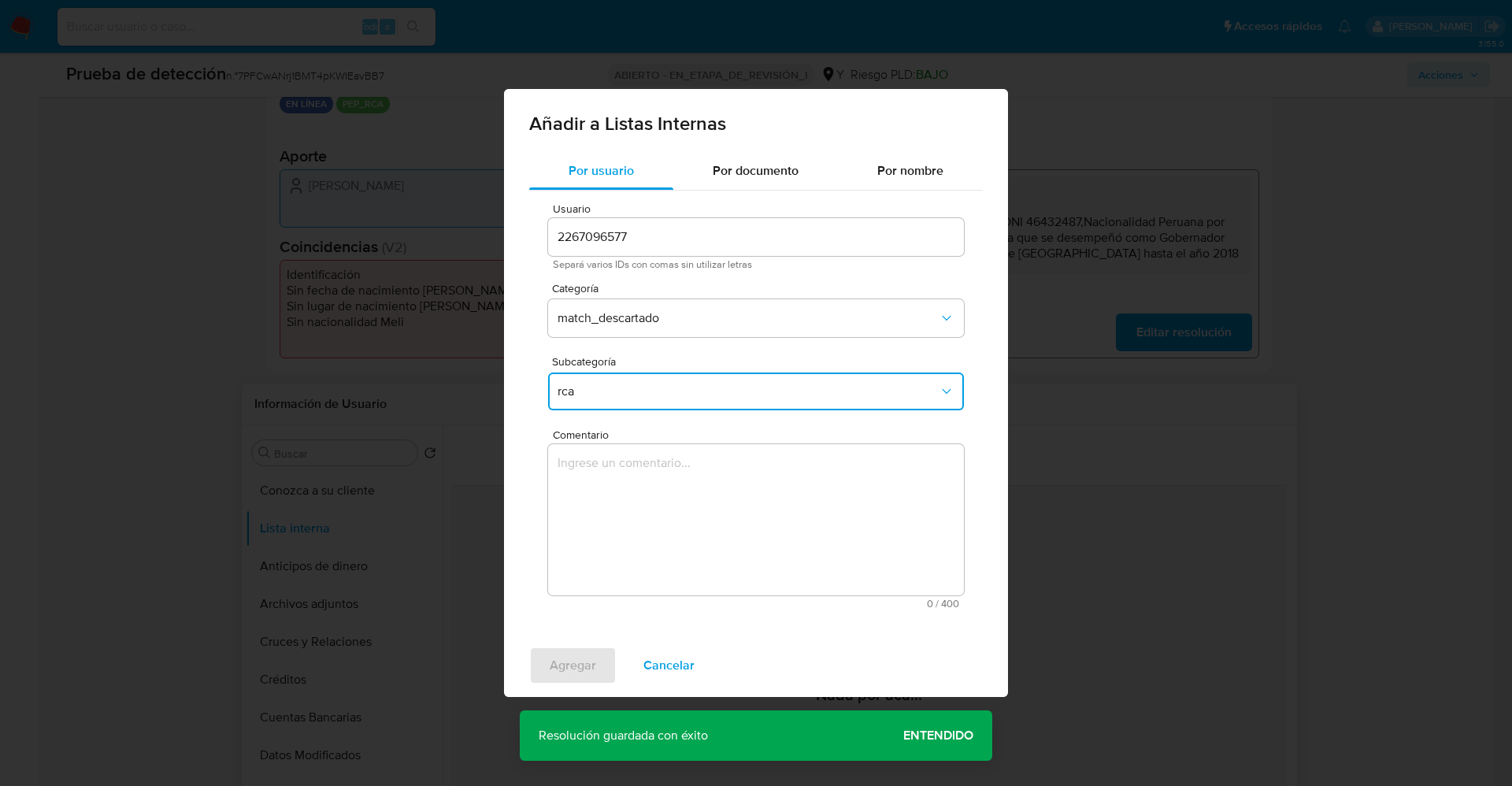
click at [670, 393] on span "rca" at bounding box center [748, 391] width 382 height 16
click at [637, 470] on div "pep" at bounding box center [751, 478] width 387 height 38
click at [637, 490] on textarea "Comentario" at bounding box center [756, 520] width 416 height 152
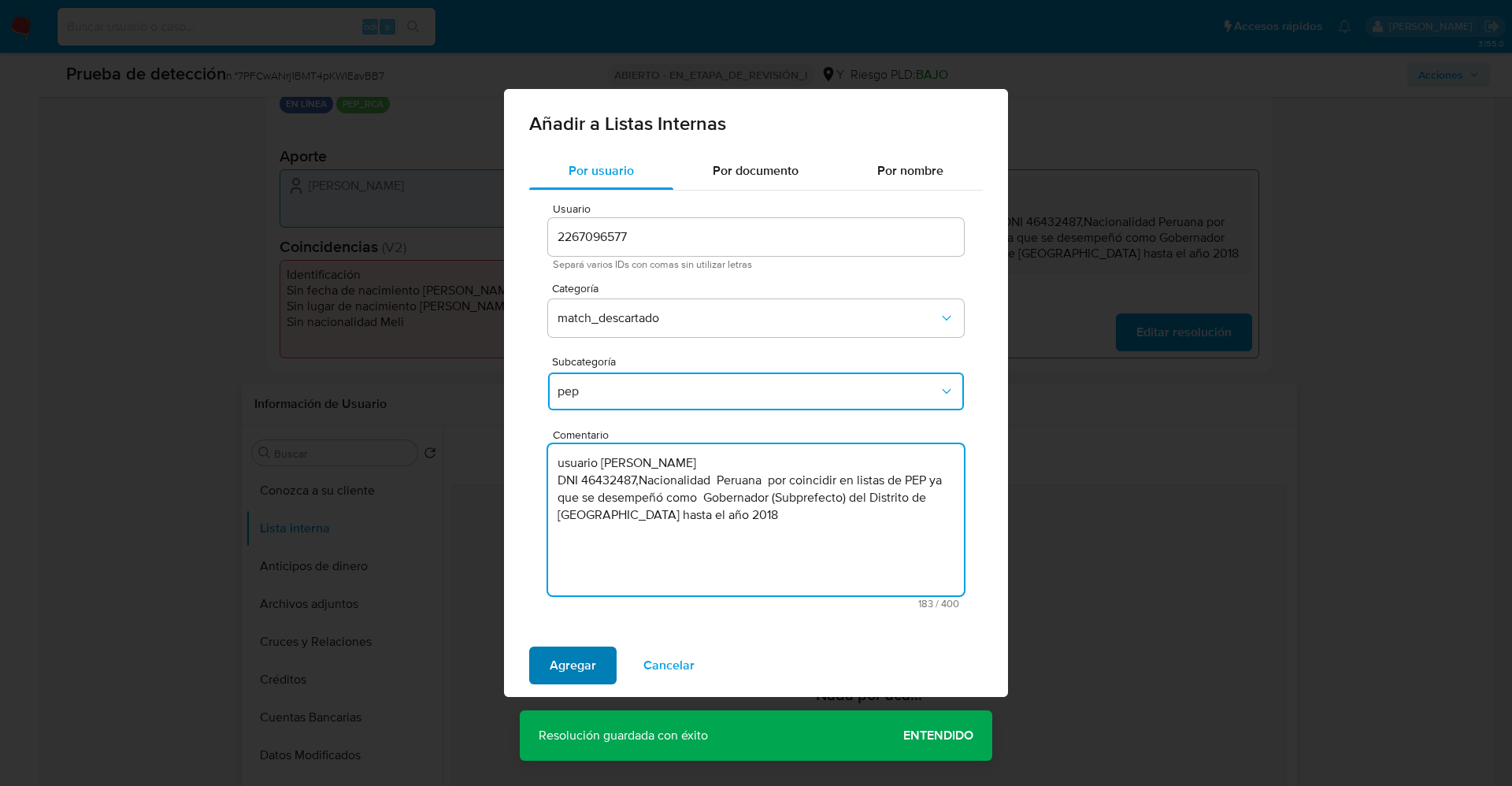
type textarea "usuario Marlon Aguirre DNI 46432487,Nacionalidad Peruana por coincidir en lista…"
click at [561, 666] on span "Agregar" at bounding box center [573, 665] width 47 height 34
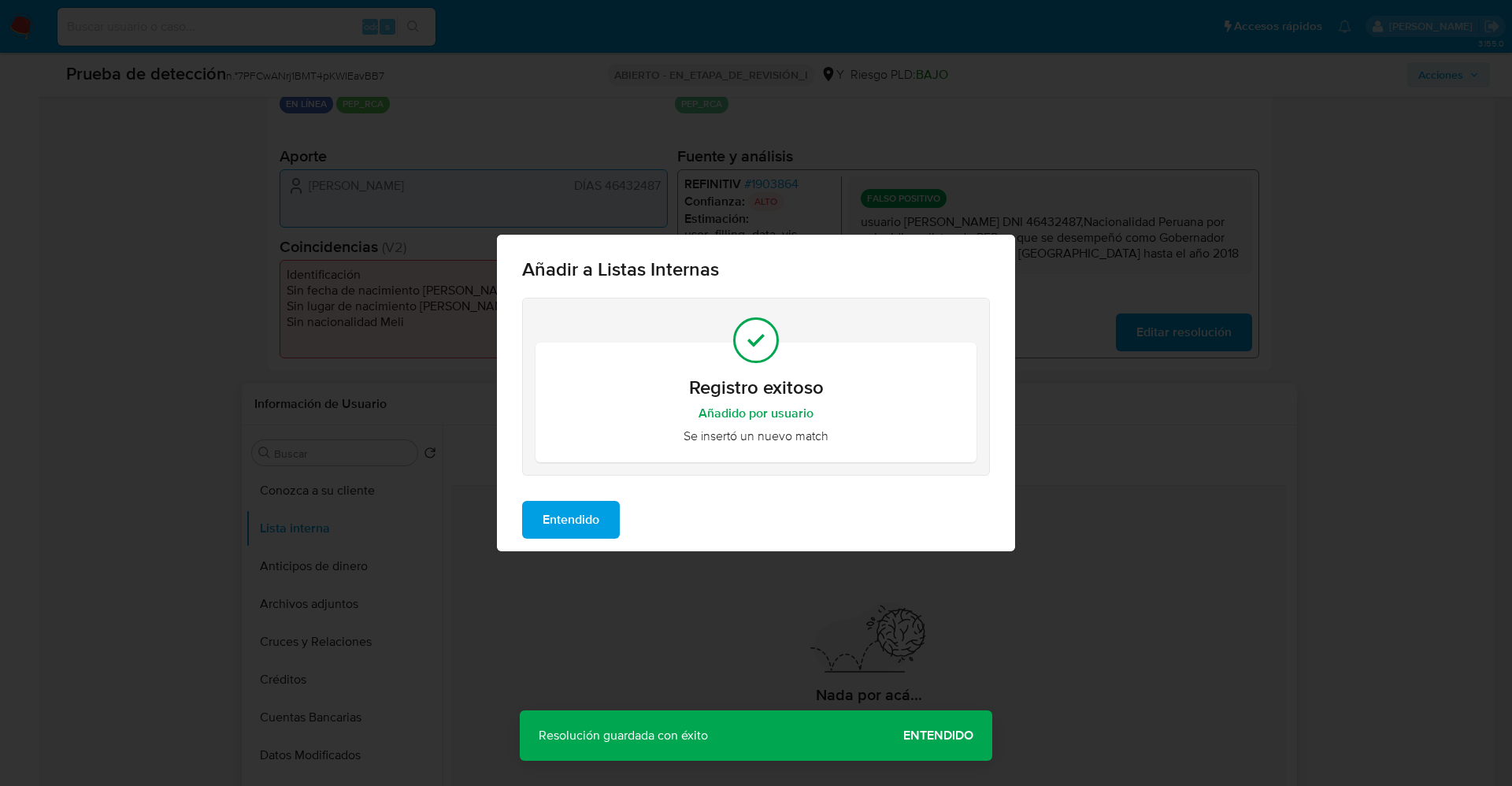
click at [541, 507] on button "Entendido" at bounding box center [571, 520] width 98 height 38
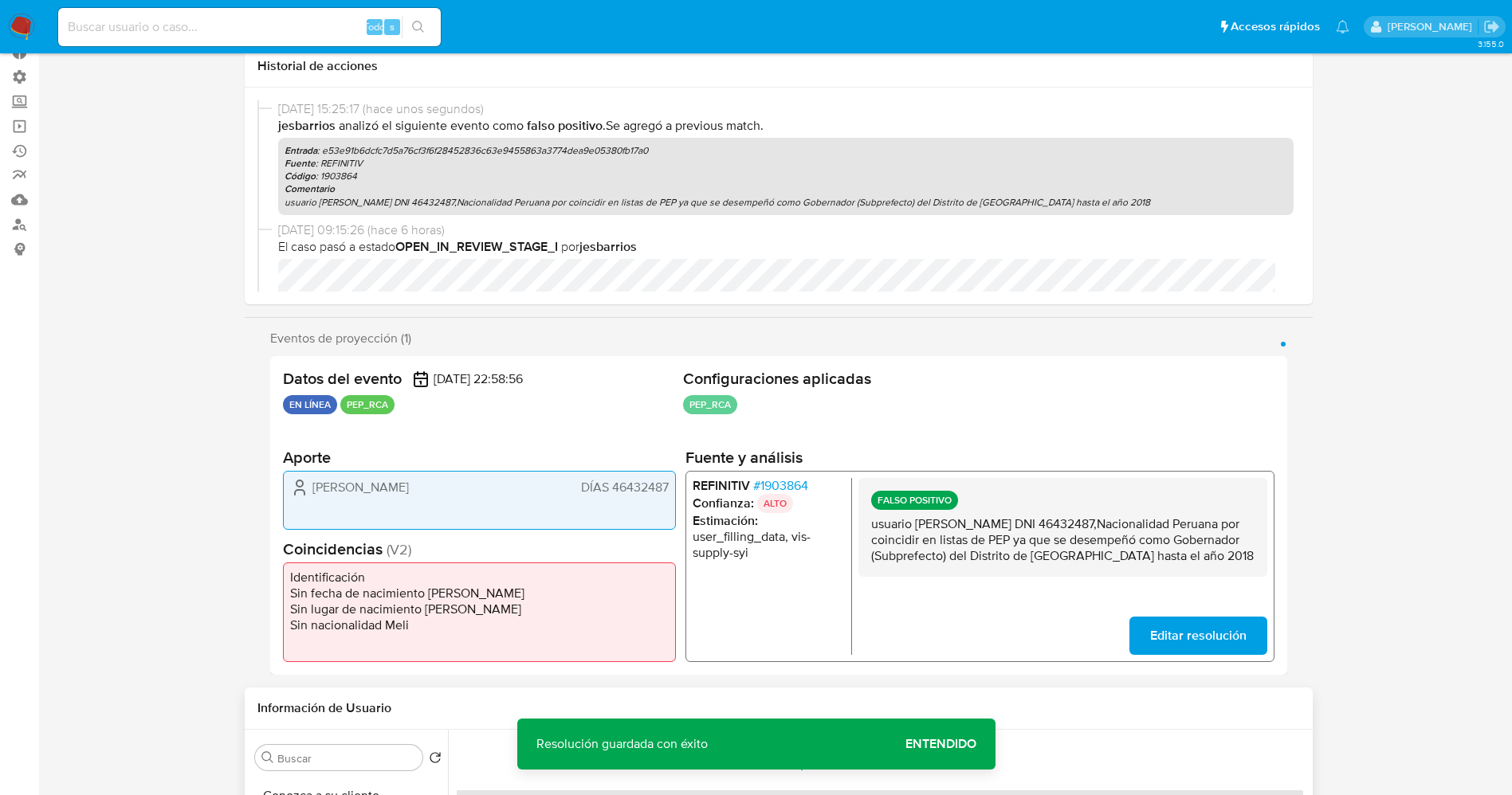
scroll to position [0, 0]
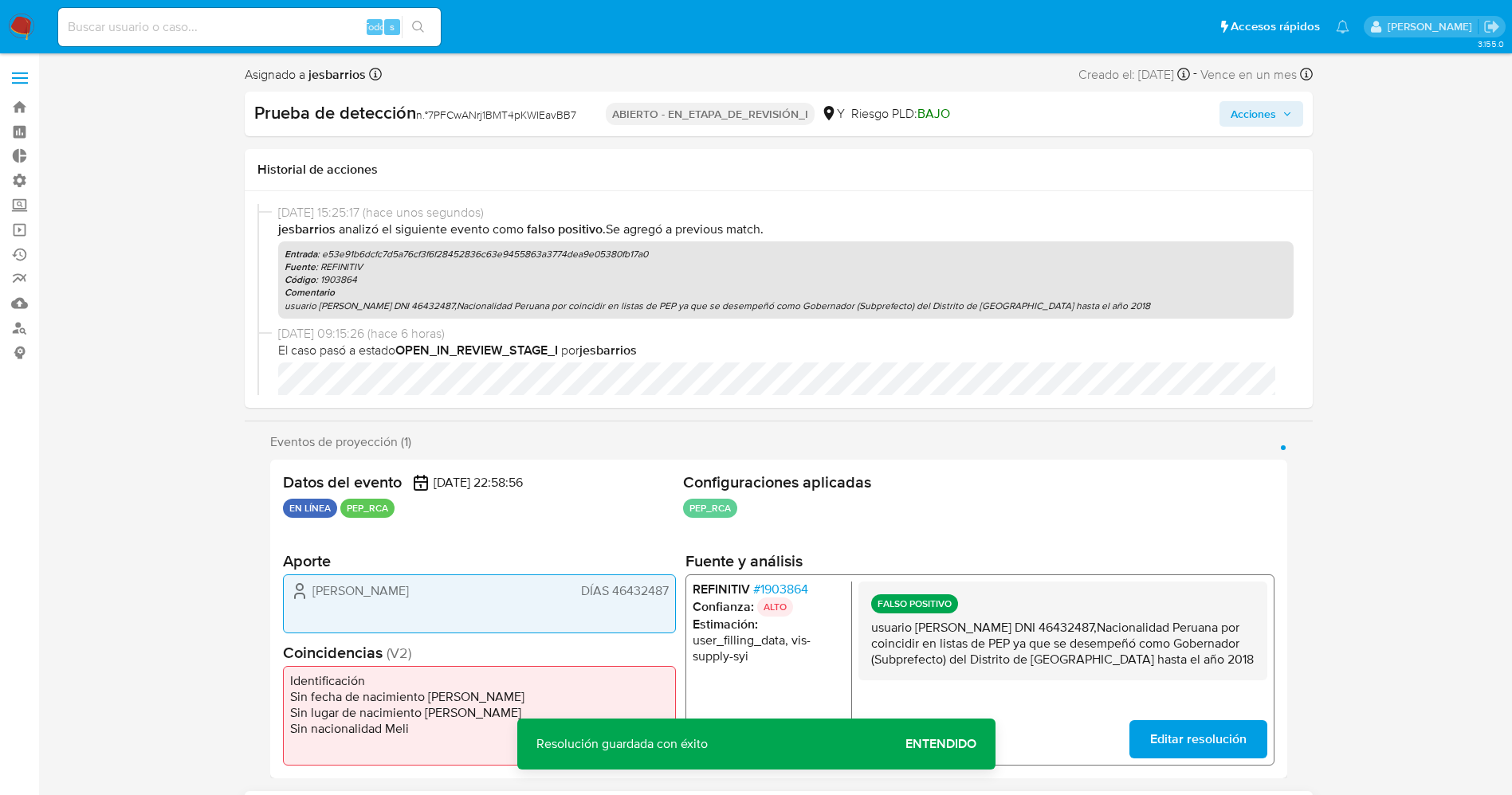
click at [1267, 114] on span "Acciones" at bounding box center [1253, 114] width 46 height 25
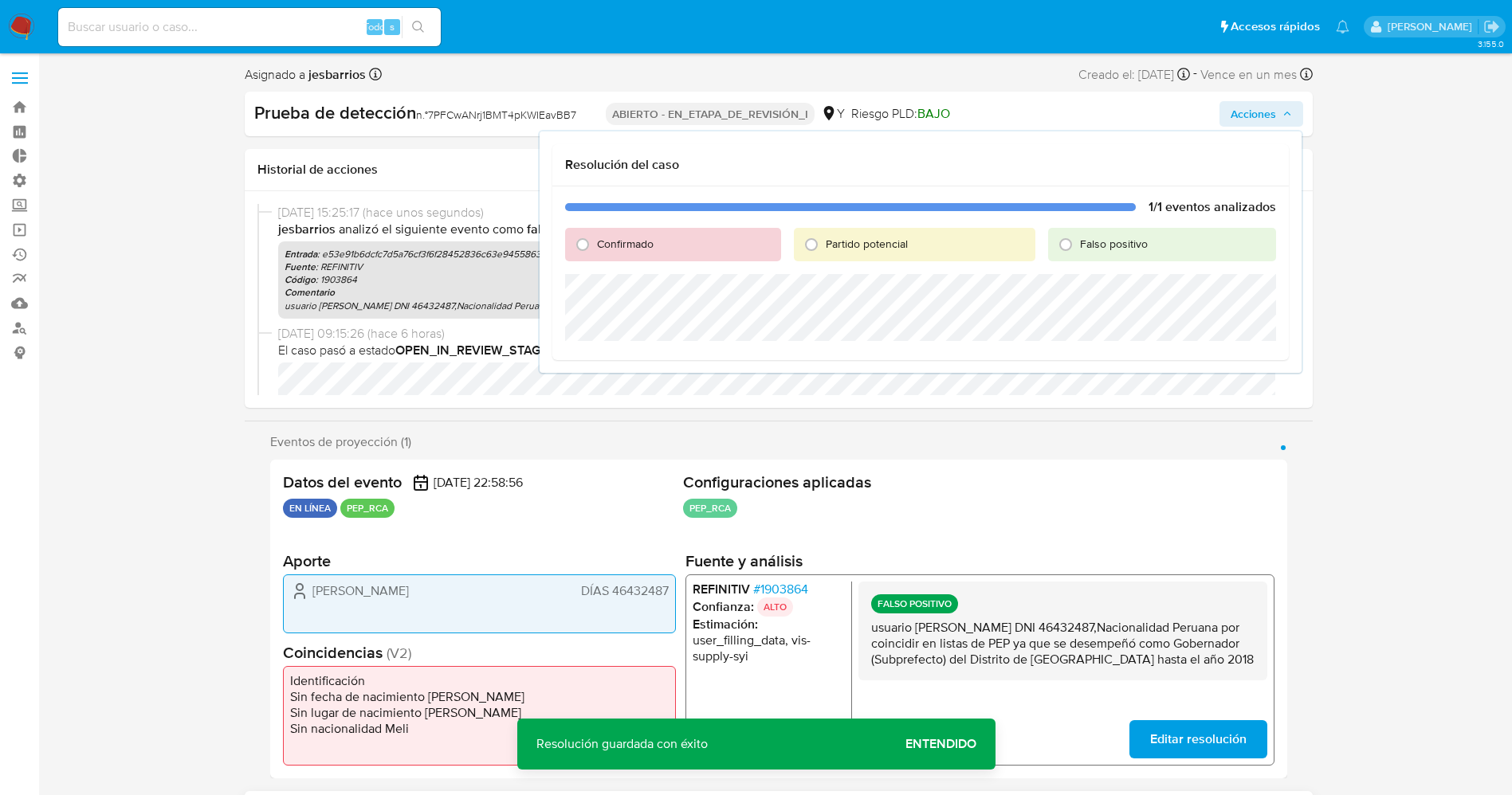
click at [1104, 251] on font "Falso positivo" at bounding box center [1113, 244] width 68 height 16
click at [1078, 251] on input "Falso positivo" at bounding box center [1065, 245] width 25 height 25
radio input "true"
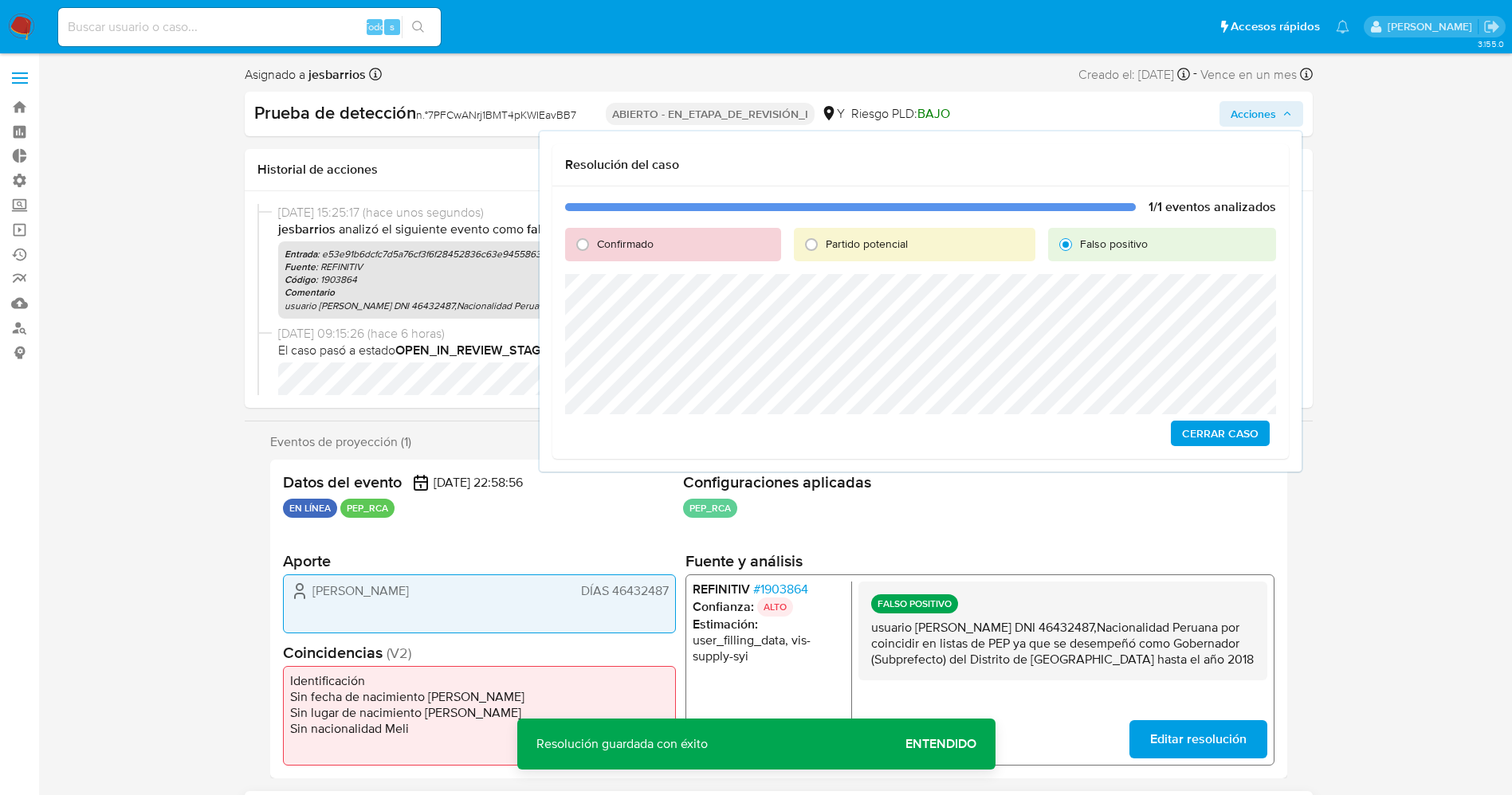
click at [1220, 442] on span "Cerrar Caso" at bounding box center [1220, 433] width 76 height 22
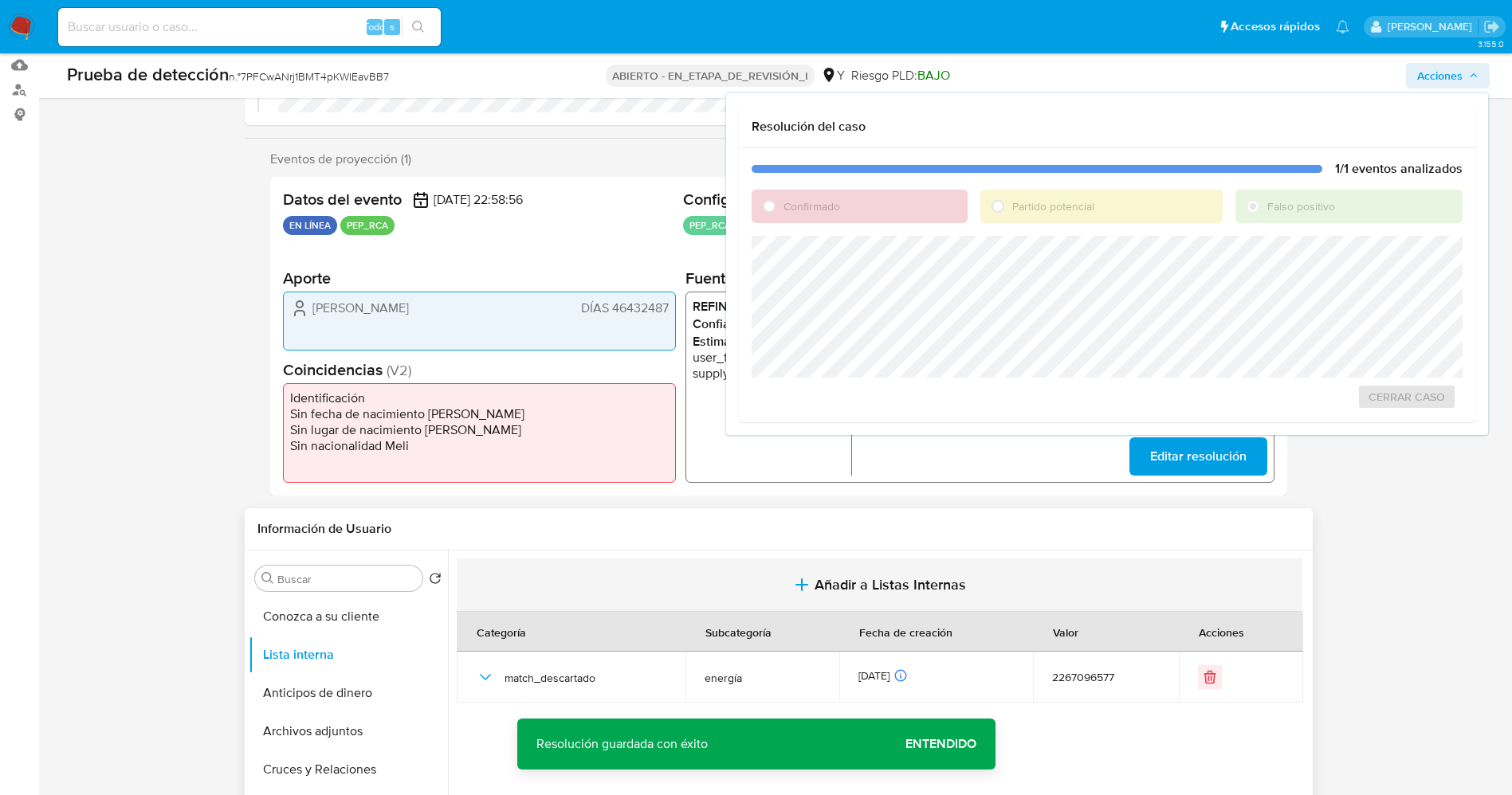
scroll to position [239, 0]
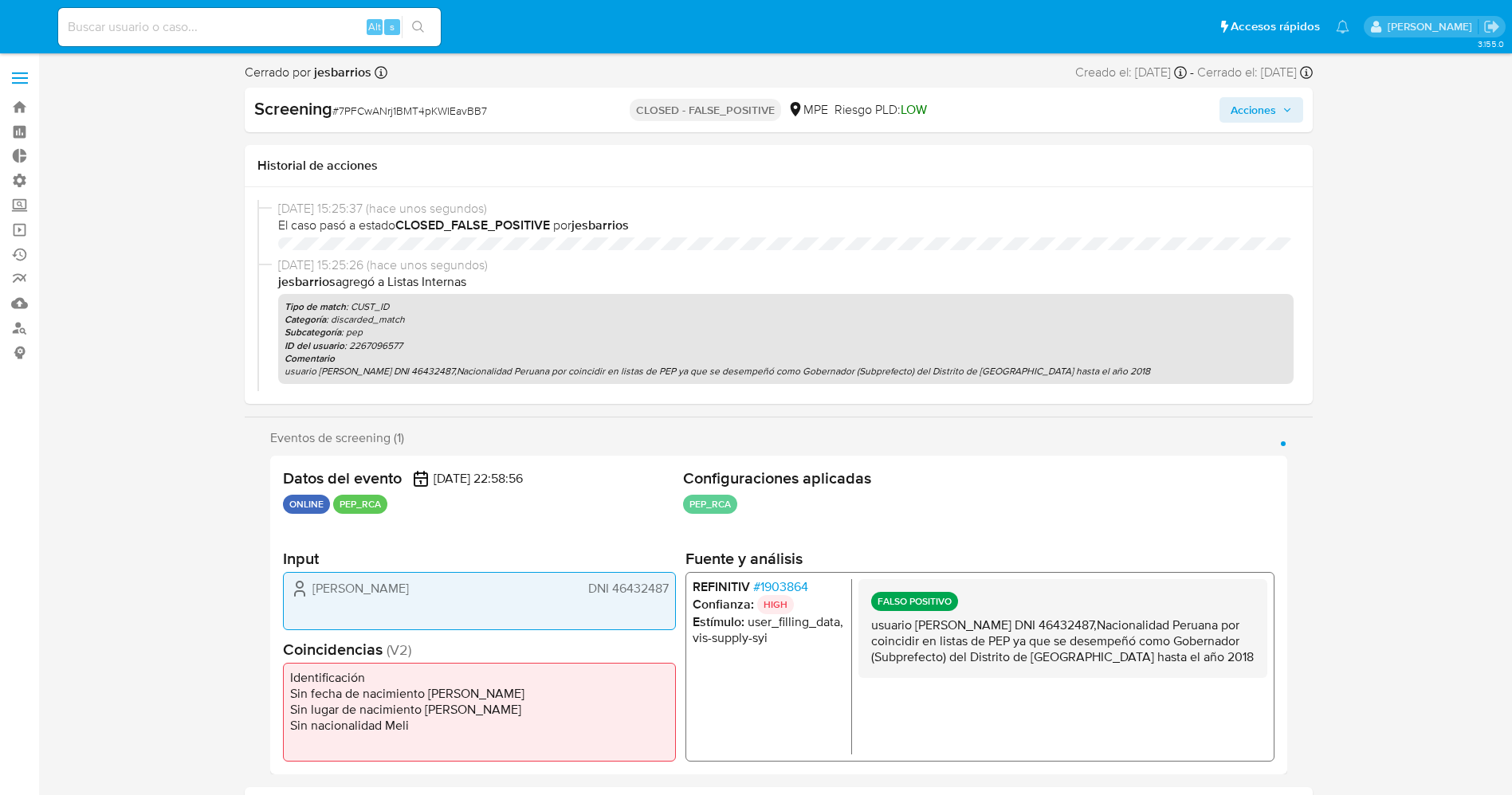
select select "10"
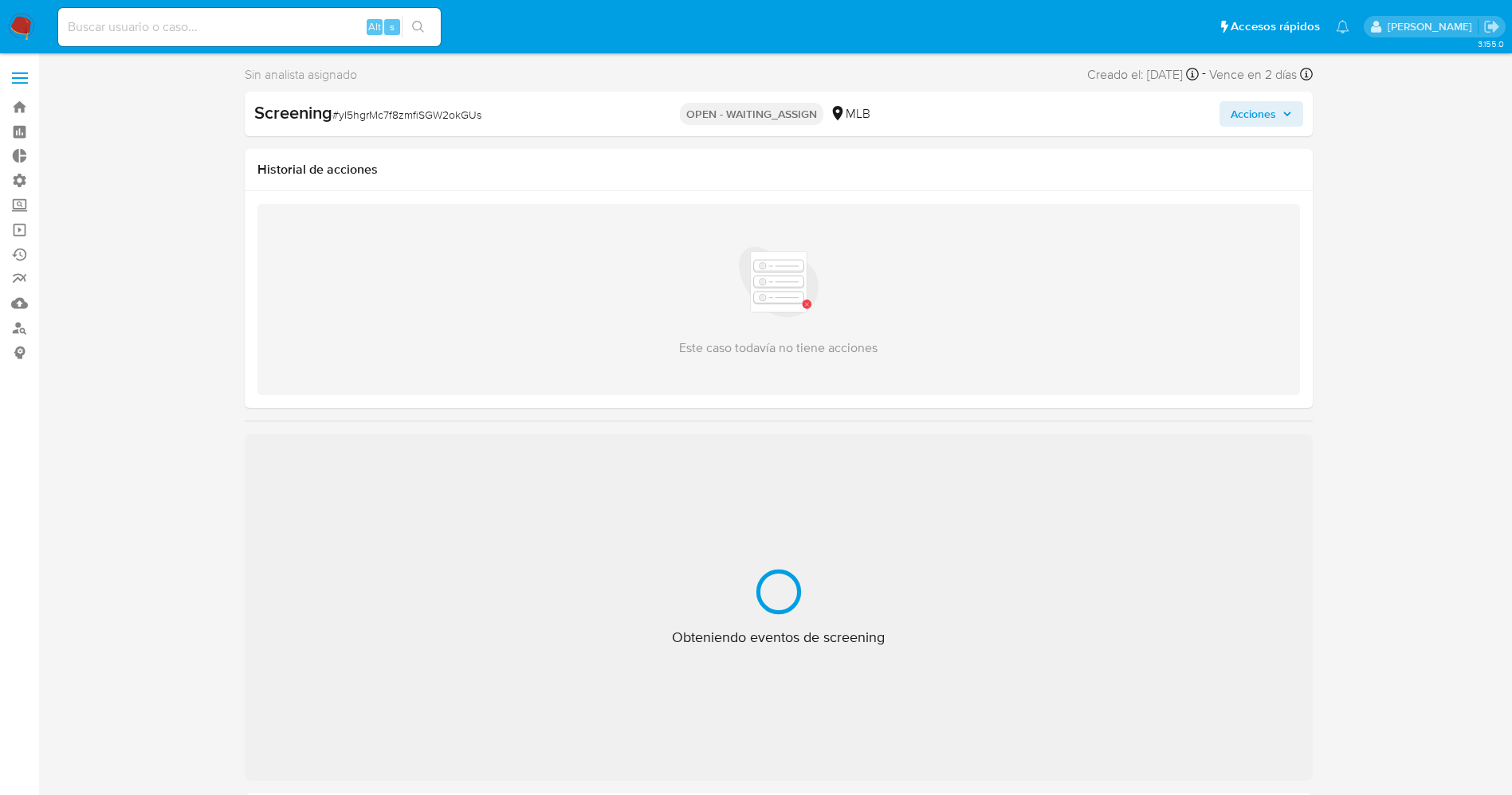
select select "10"
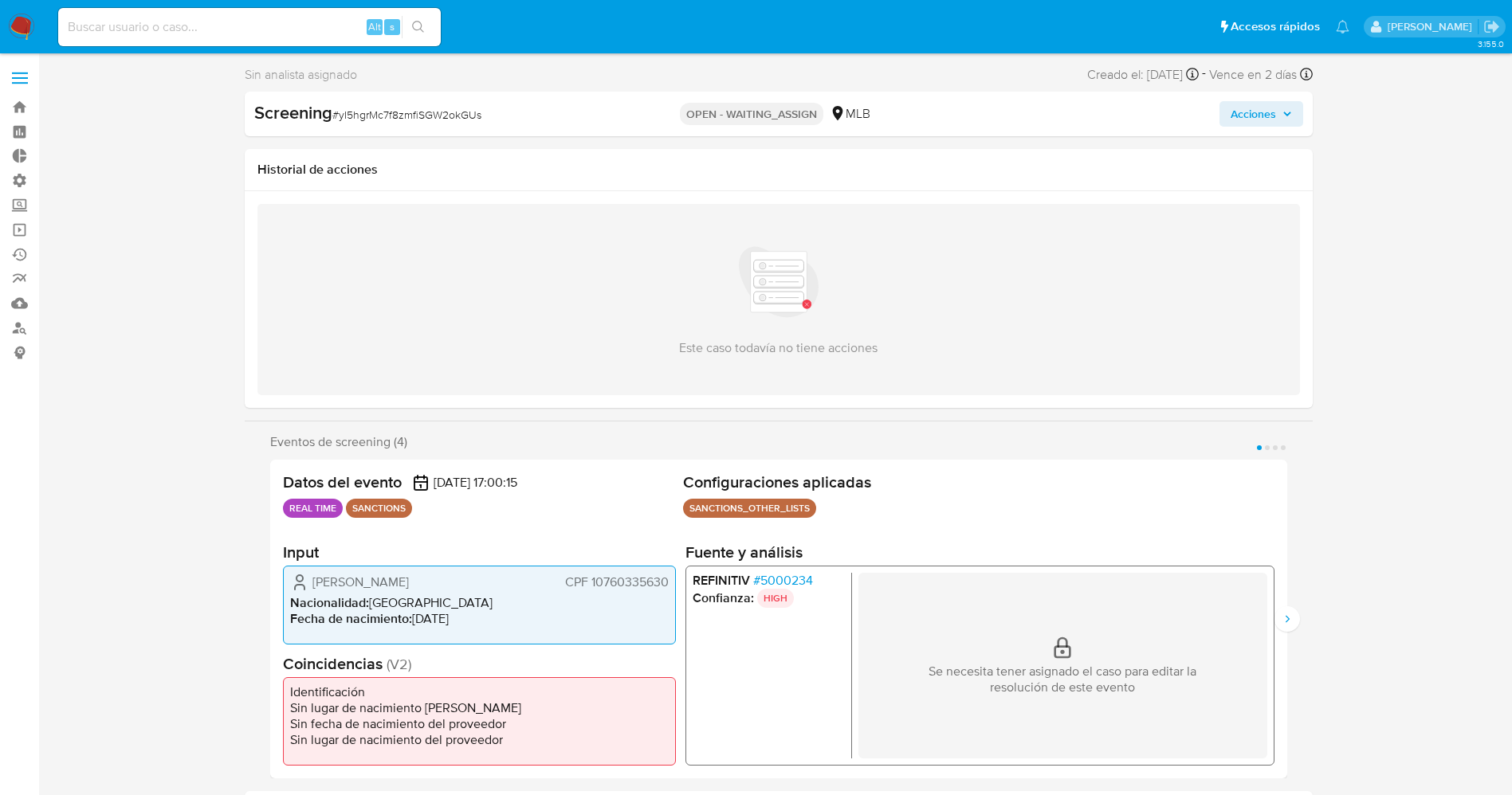
click at [785, 582] on span "# 5000234" at bounding box center [782, 580] width 60 height 16
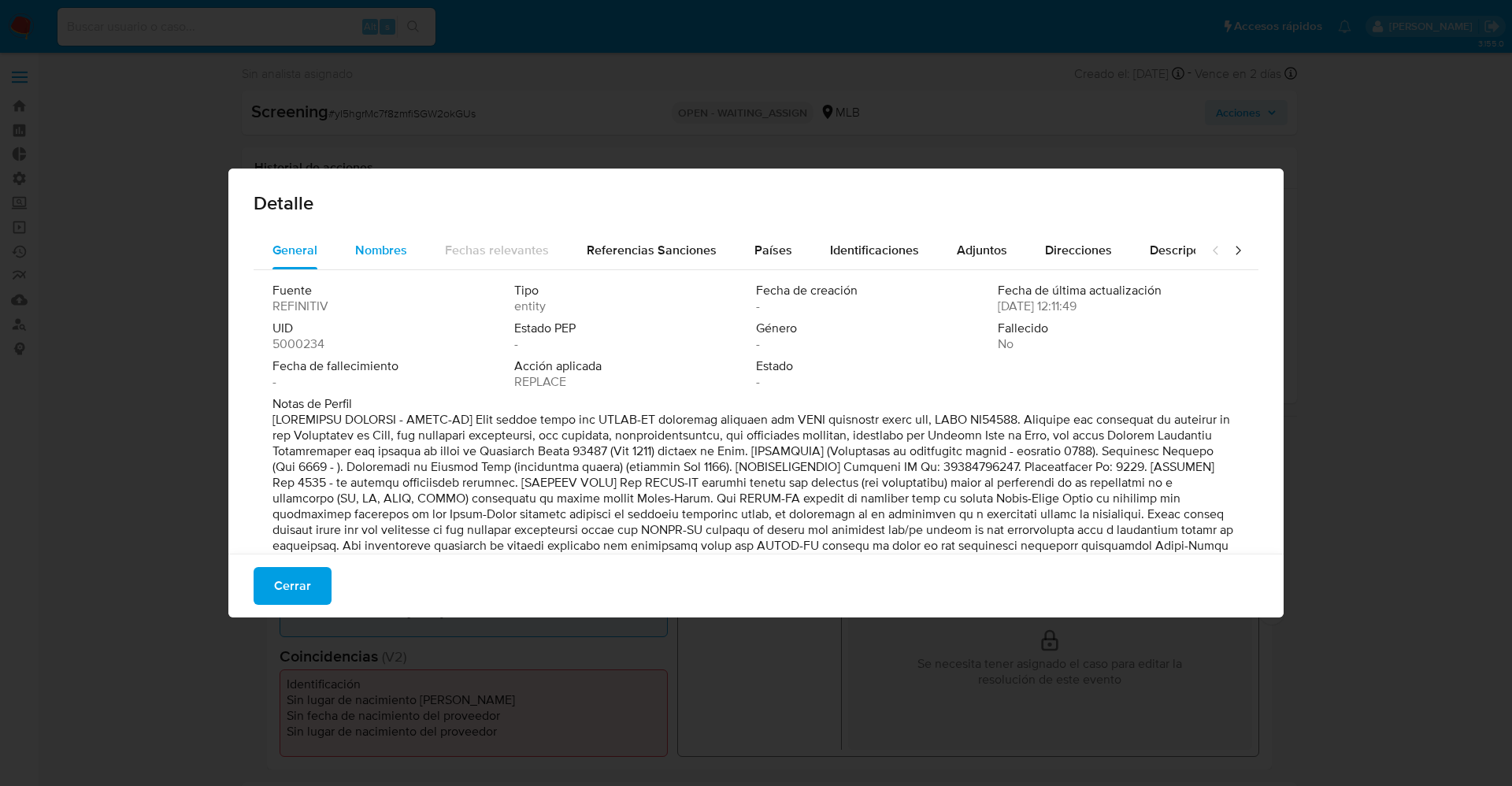
click at [410, 244] on button "Nombres" at bounding box center [381, 250] width 90 height 38
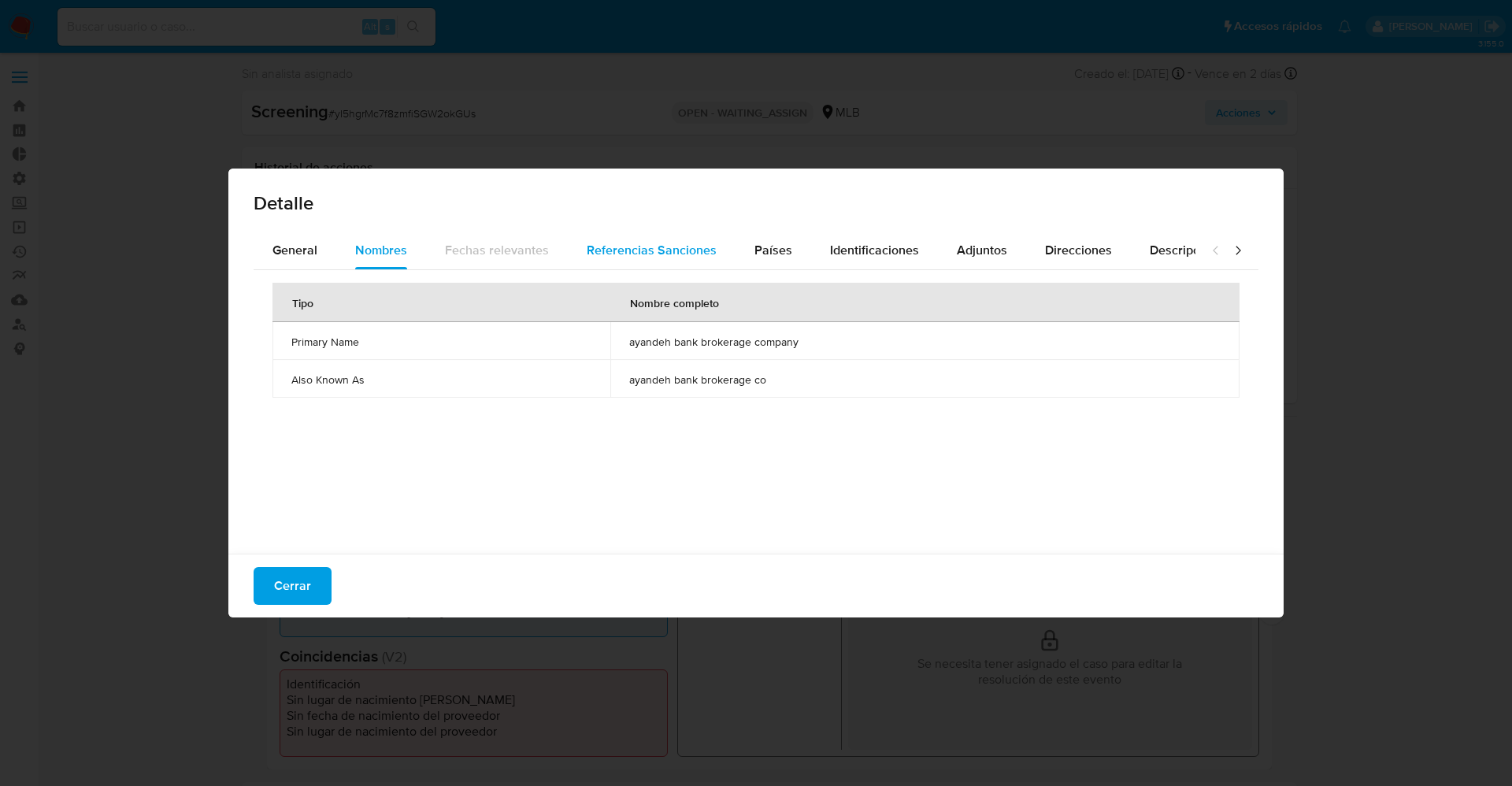
click at [656, 262] on div "Referencias Sanciones" at bounding box center [651, 250] width 130 height 38
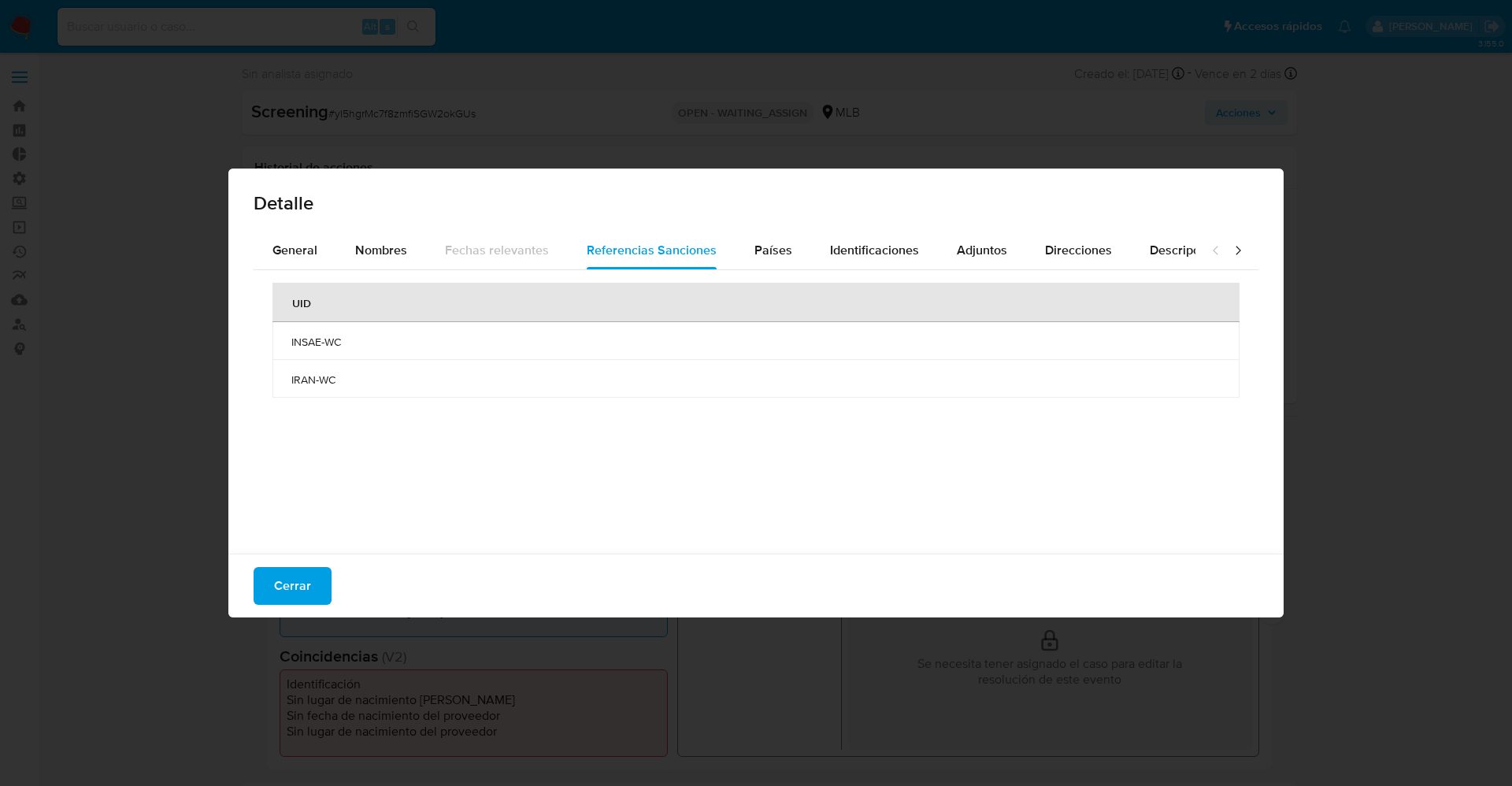
click at [793, 273] on div "UID INSAE-WC [GEOGRAPHIC_DATA]-WC" at bounding box center [756, 408] width 1005 height 275
click at [305, 245] on span "General" at bounding box center [295, 250] width 45 height 18
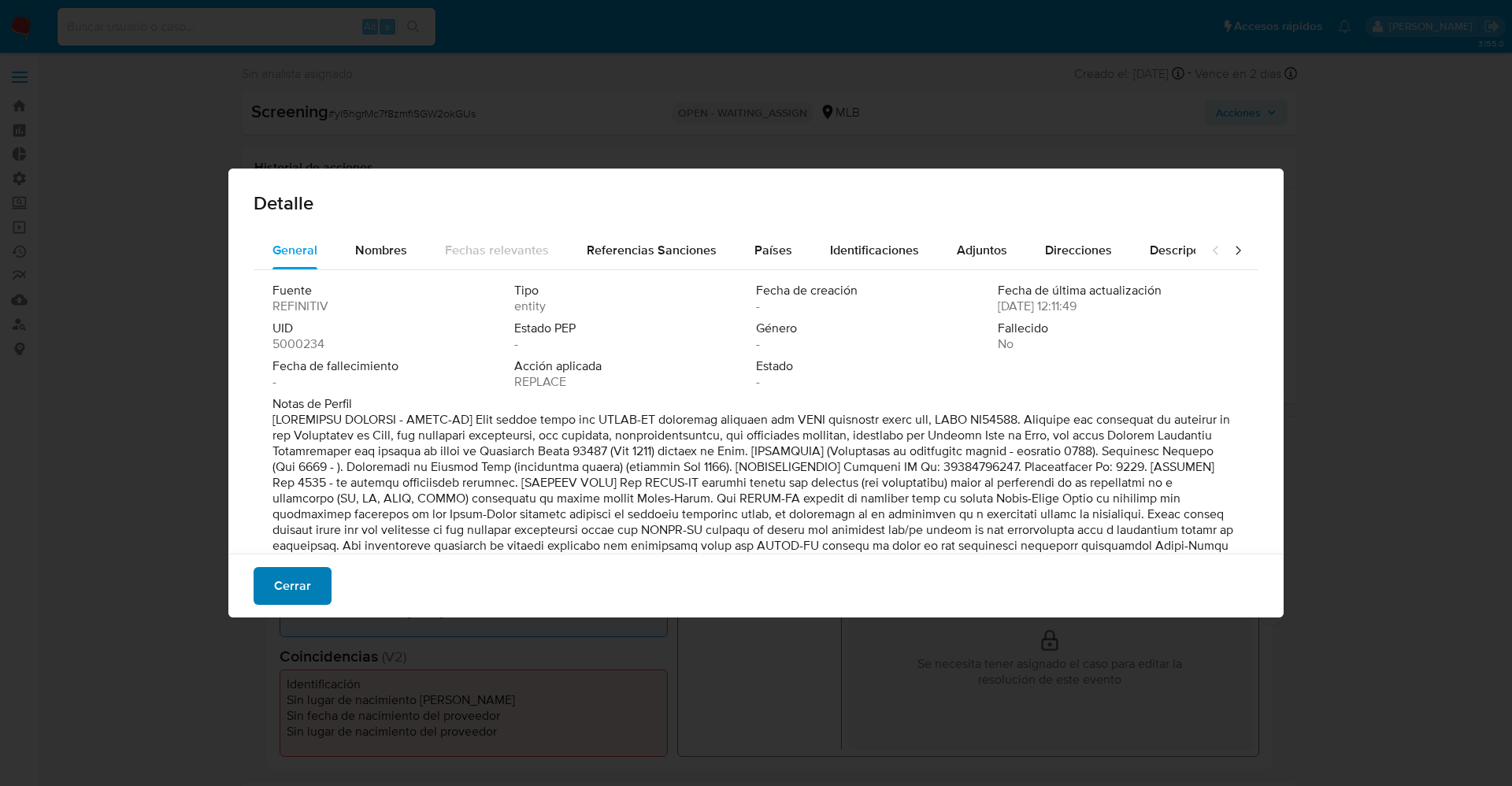
click at [293, 599] on span "Cerrar" at bounding box center [293, 586] width 37 height 34
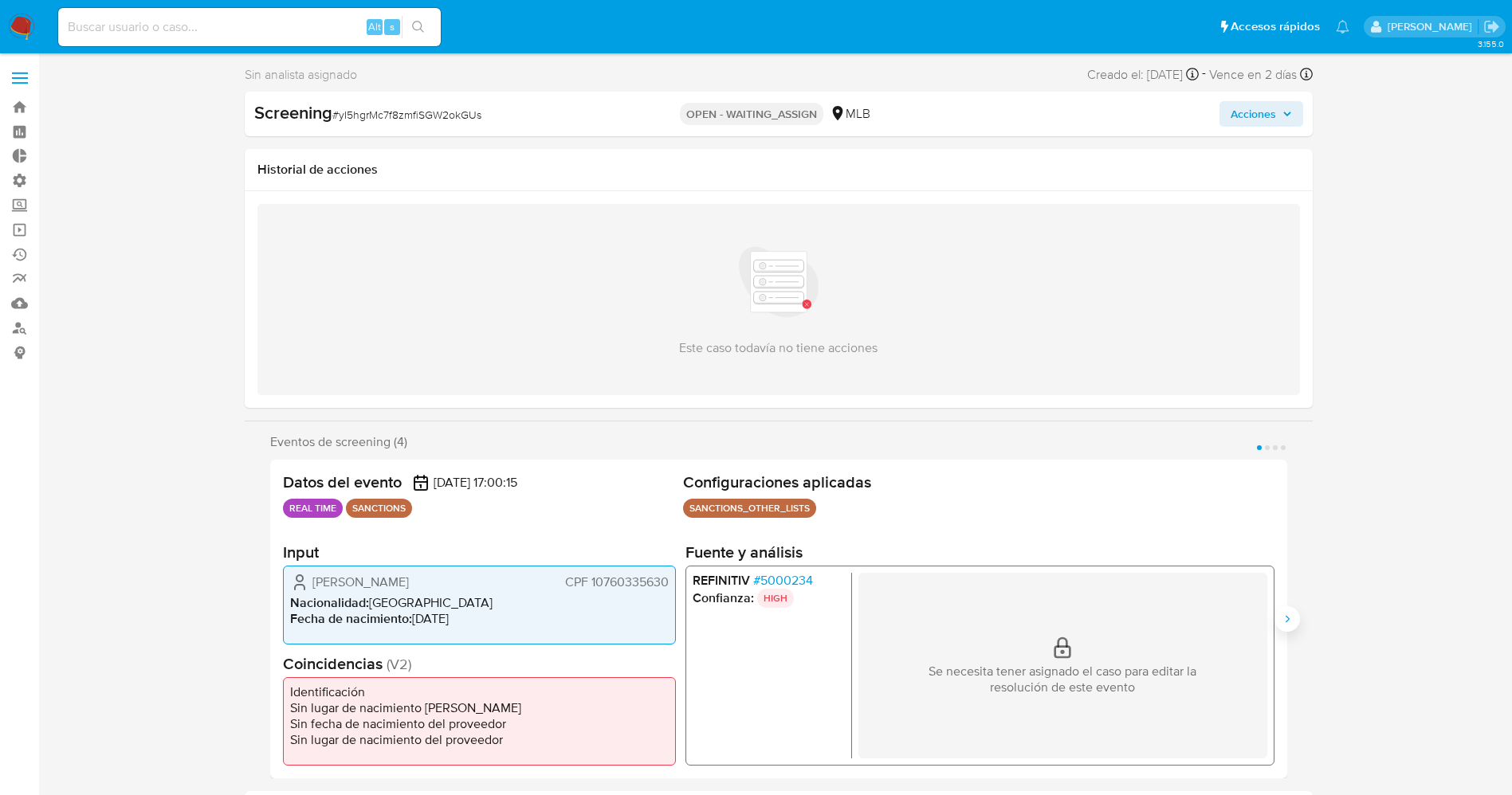
click at [1289, 618] on icon "Siguiente" at bounding box center [1286, 619] width 4 height 7
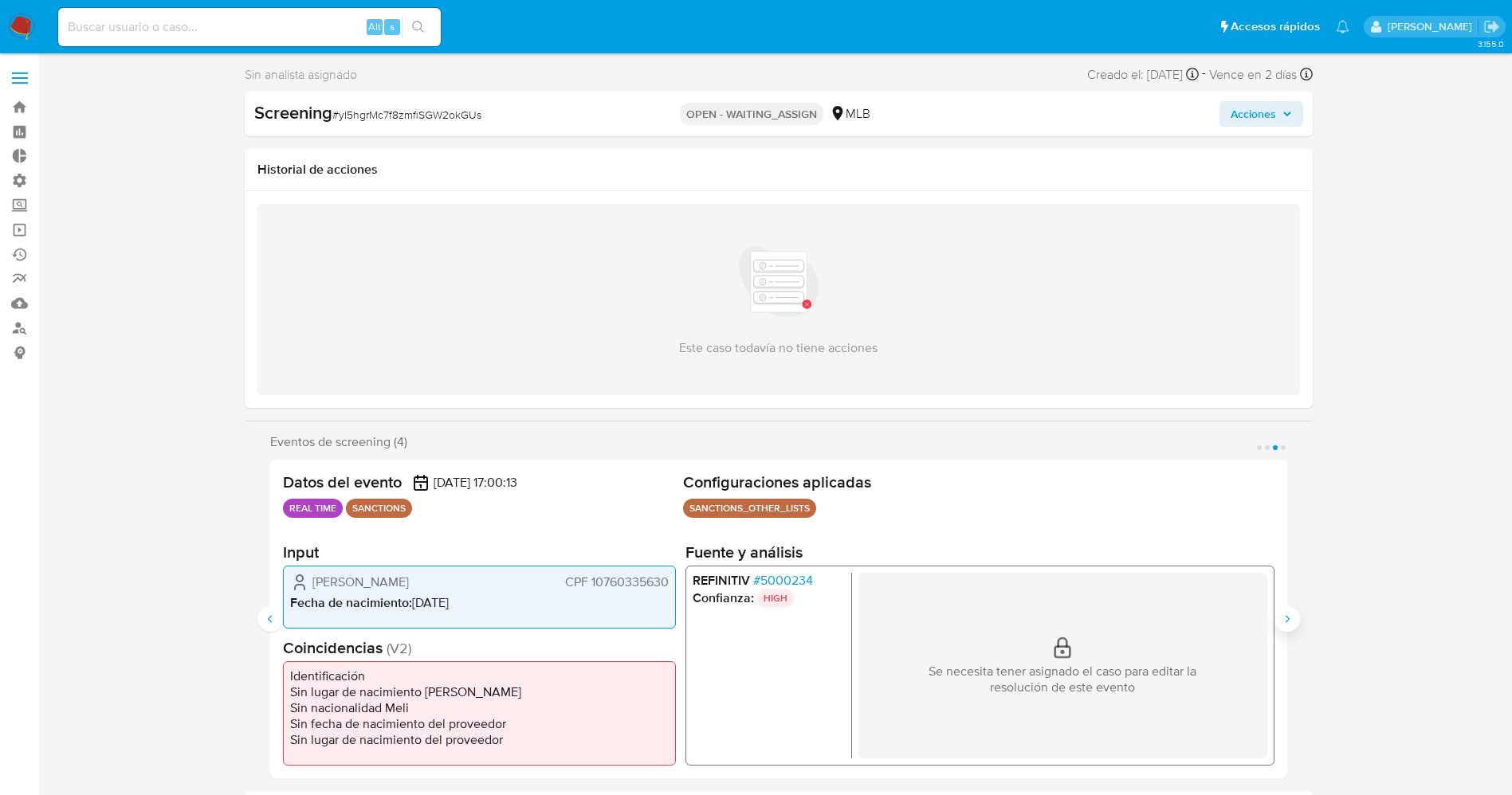
click at [1289, 618] on icon "Siguiente" at bounding box center [1286, 619] width 4 height 7
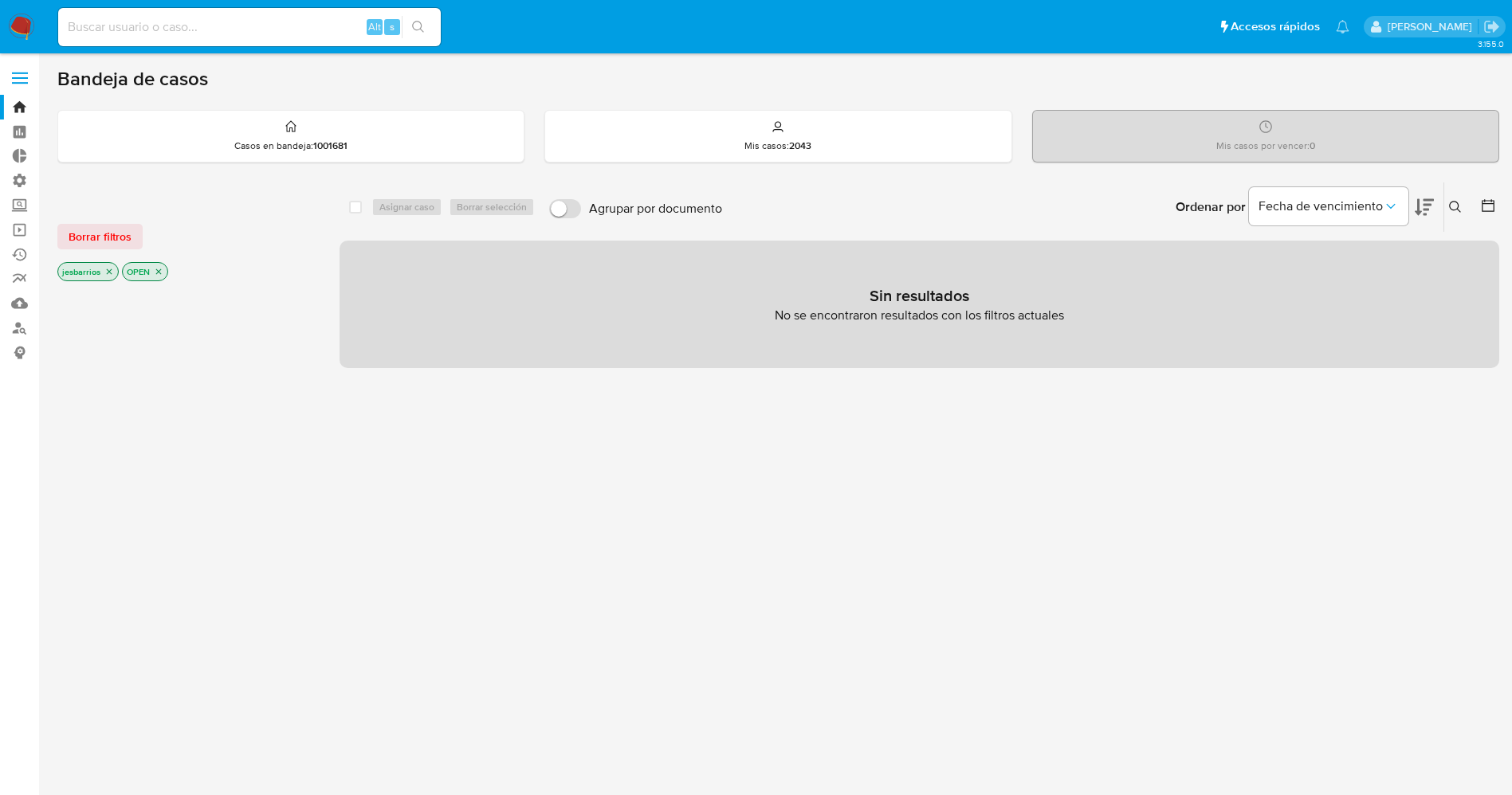
click at [107, 270] on icon "close-filter" at bounding box center [108, 271] width 9 height 9
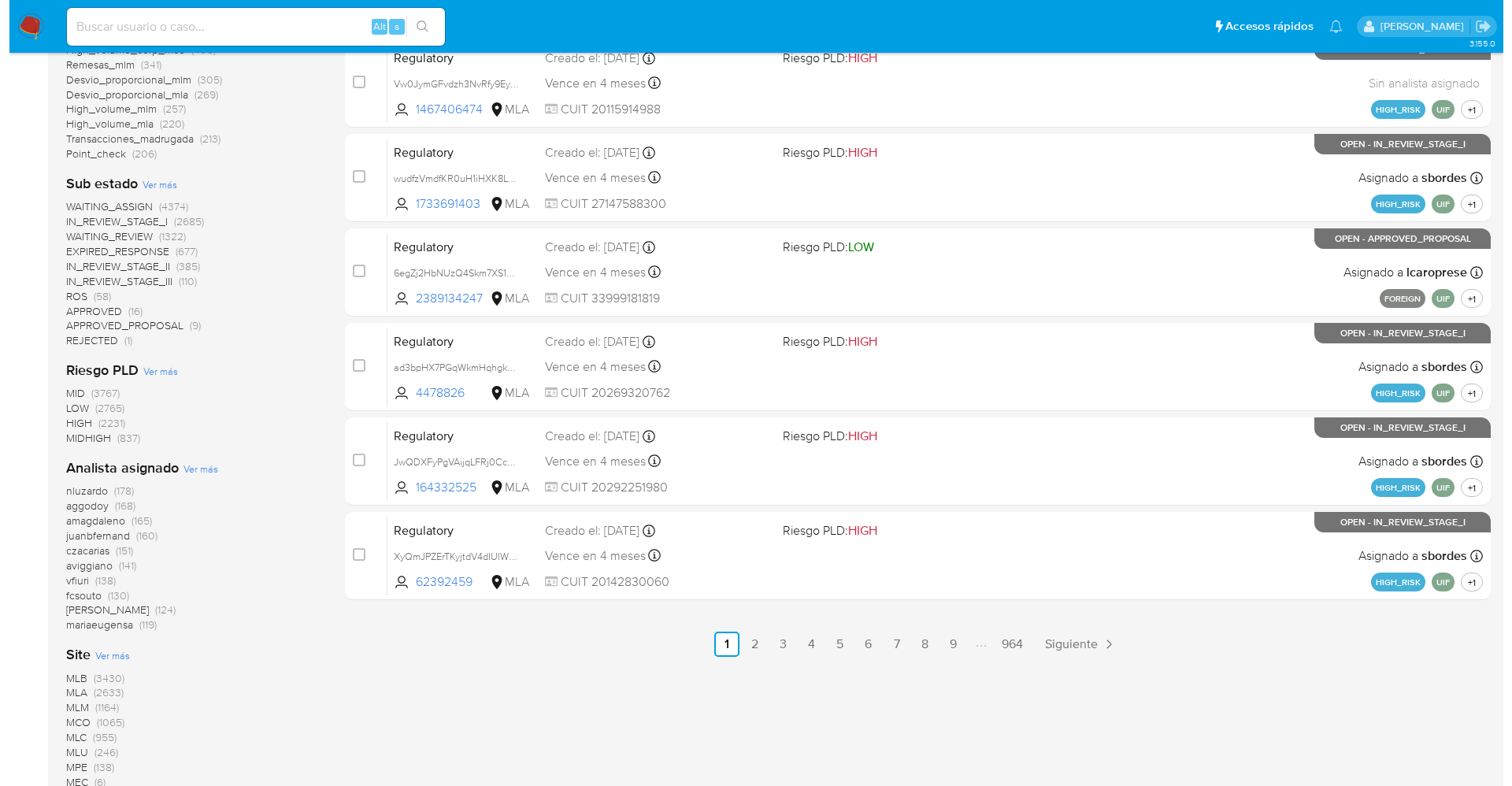
scroll to position [696, 0]
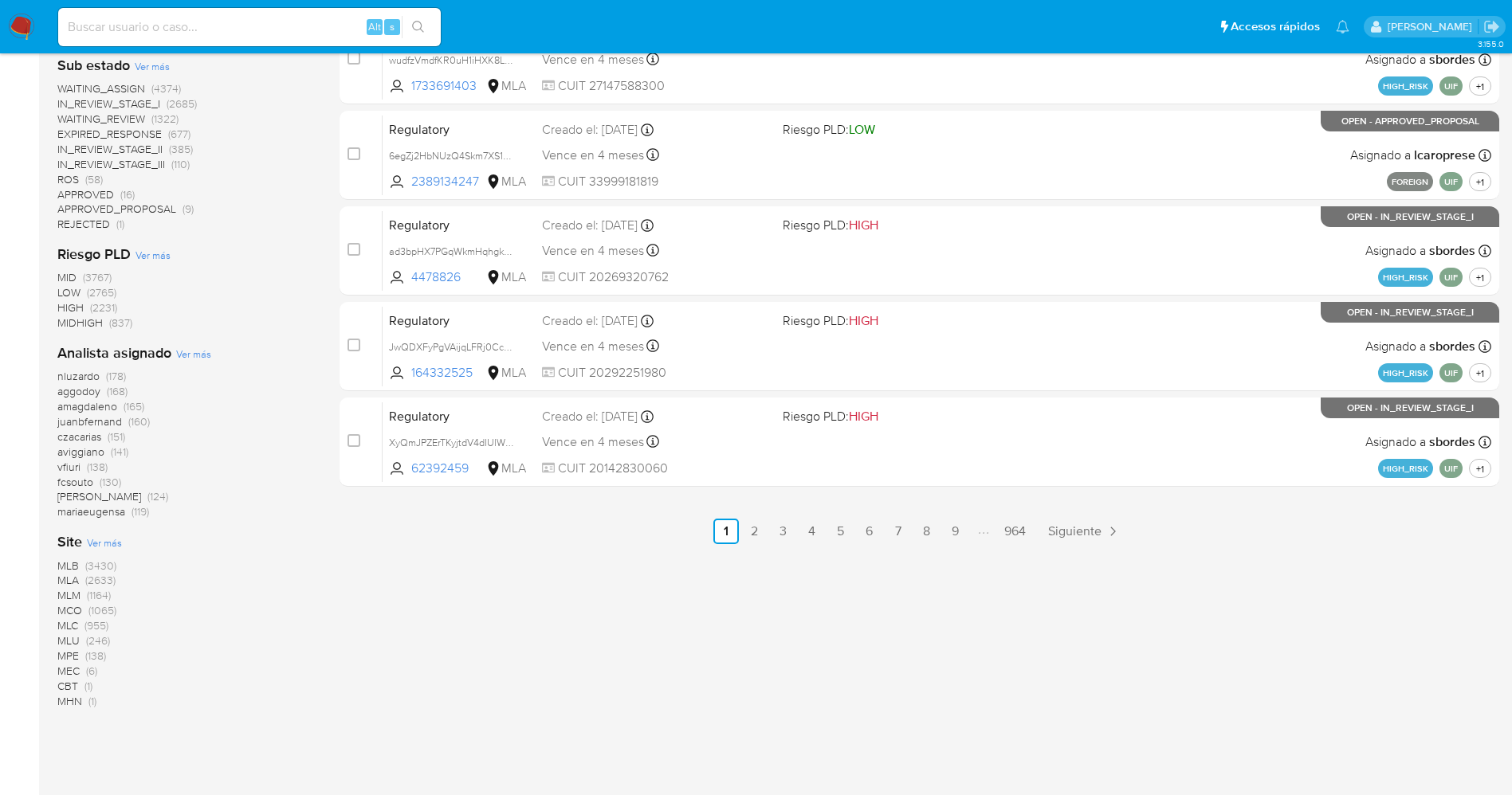
click at [193, 353] on span "Ver más" at bounding box center [193, 353] width 35 height 14
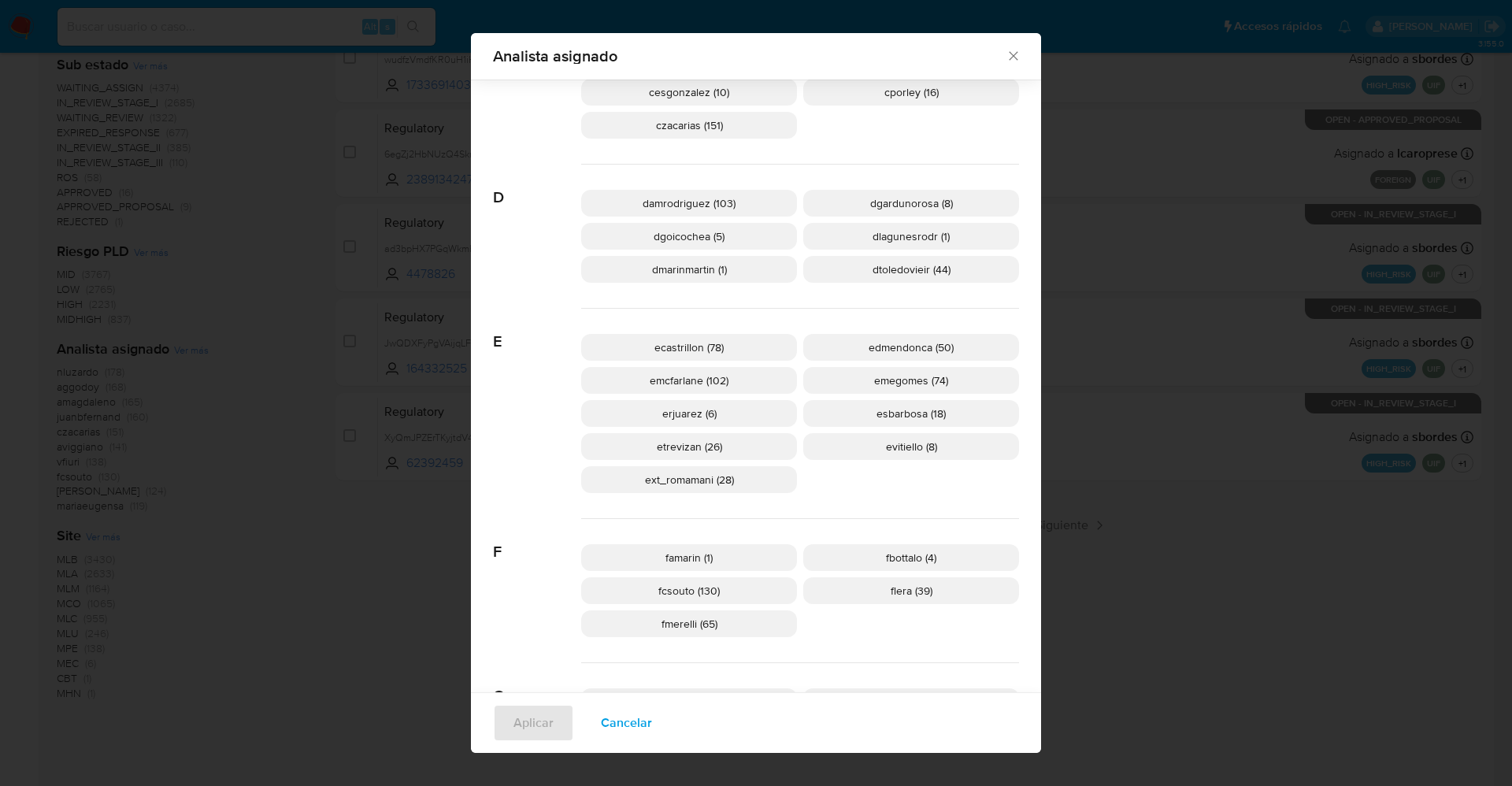
scroll to position [698, 0]
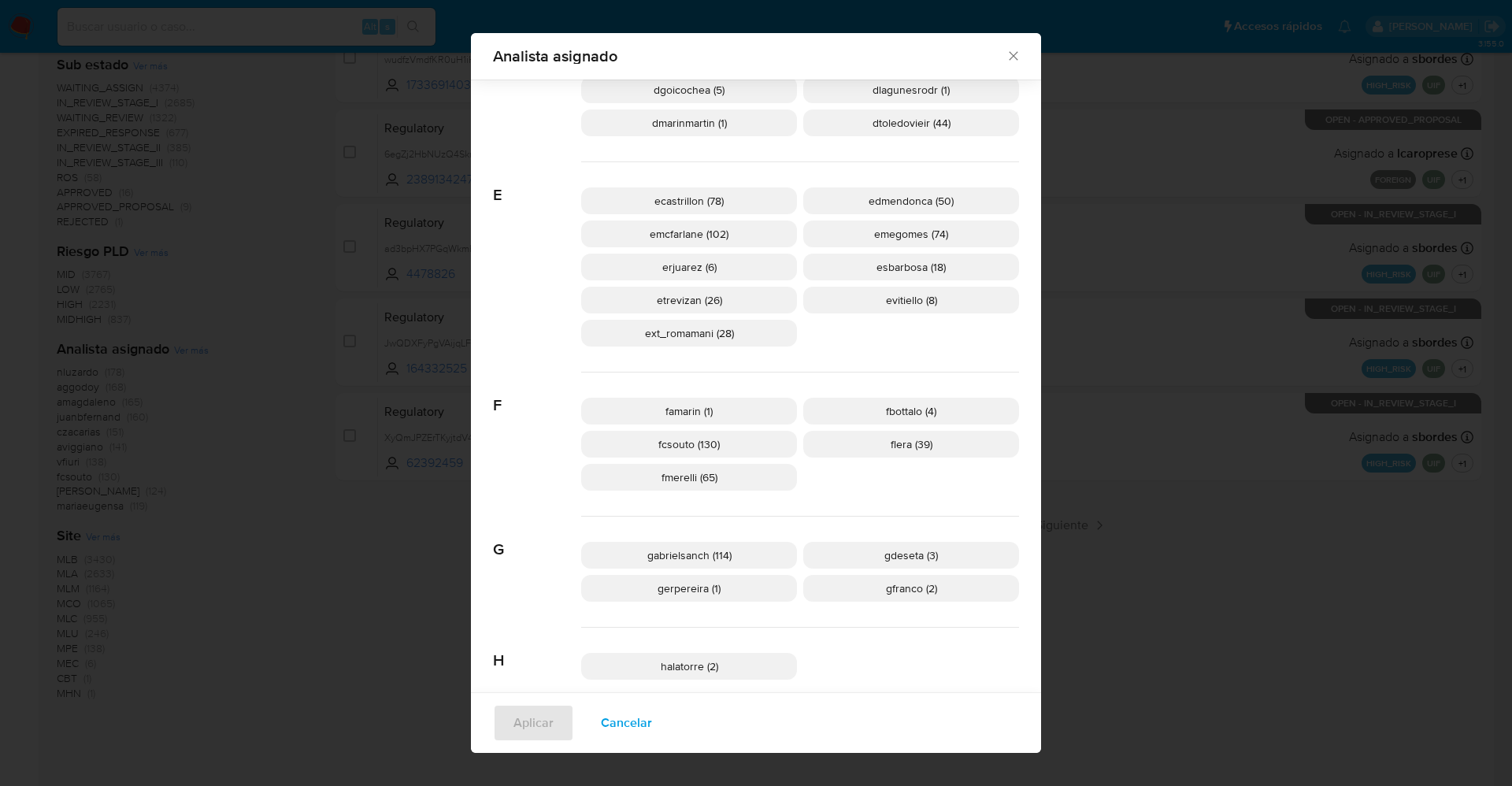
click at [690, 340] on span "ext_romamani (28)" at bounding box center [689, 333] width 89 height 16
click at [514, 733] on span "Aplicar" at bounding box center [534, 722] width 40 height 34
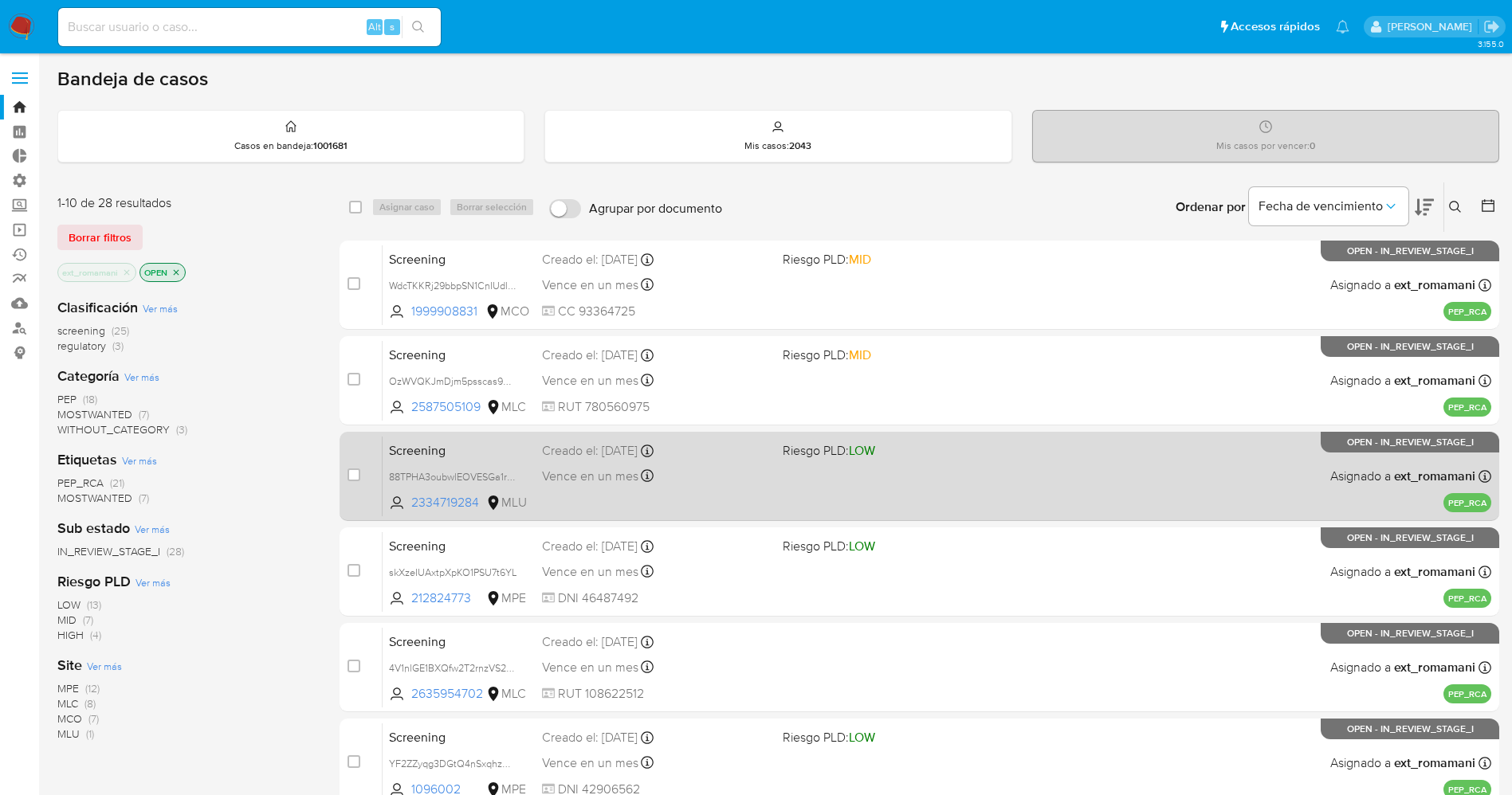
scroll to position [463, 0]
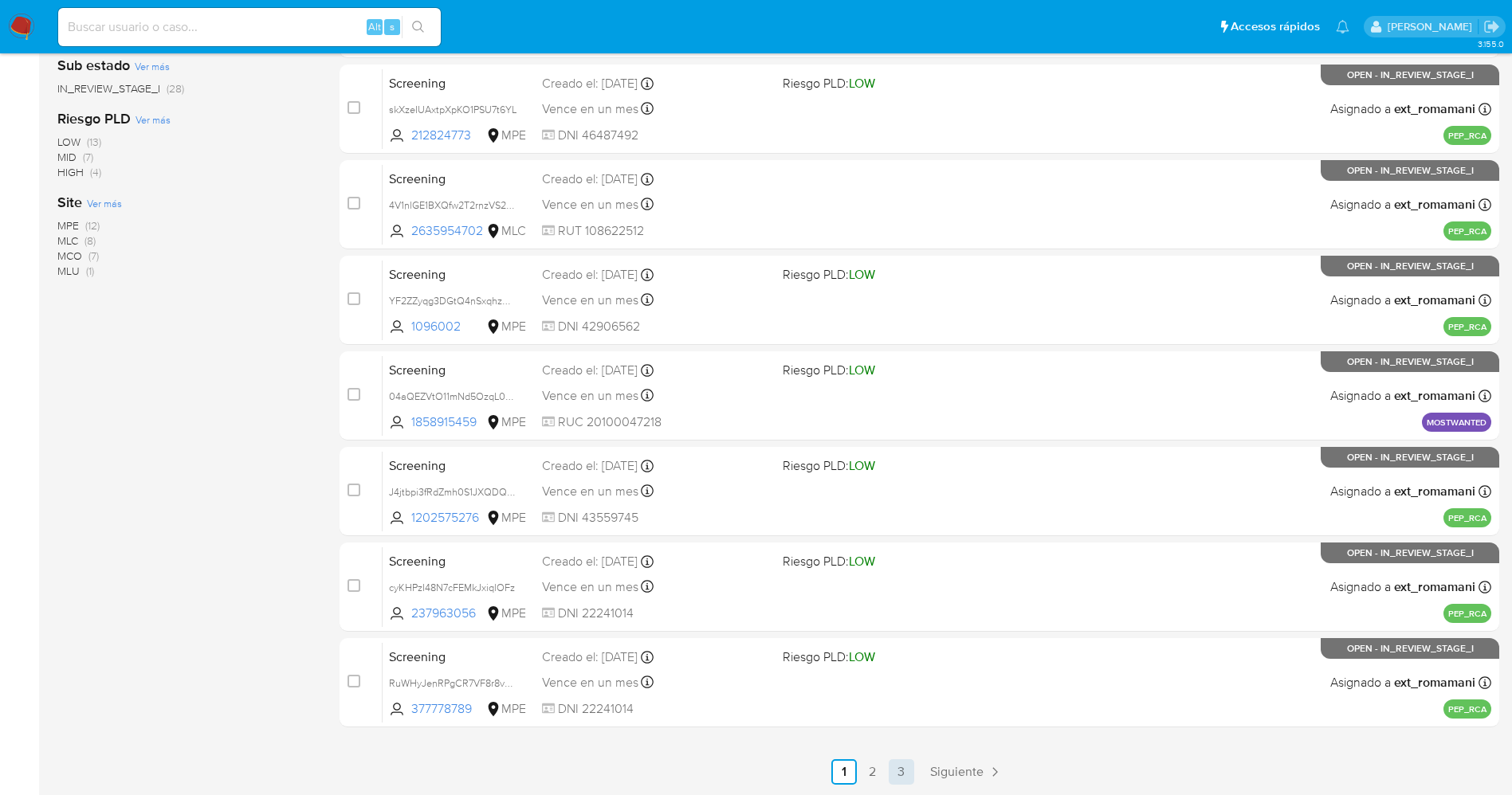
click at [898, 764] on link "3" at bounding box center [901, 772] width 25 height 25
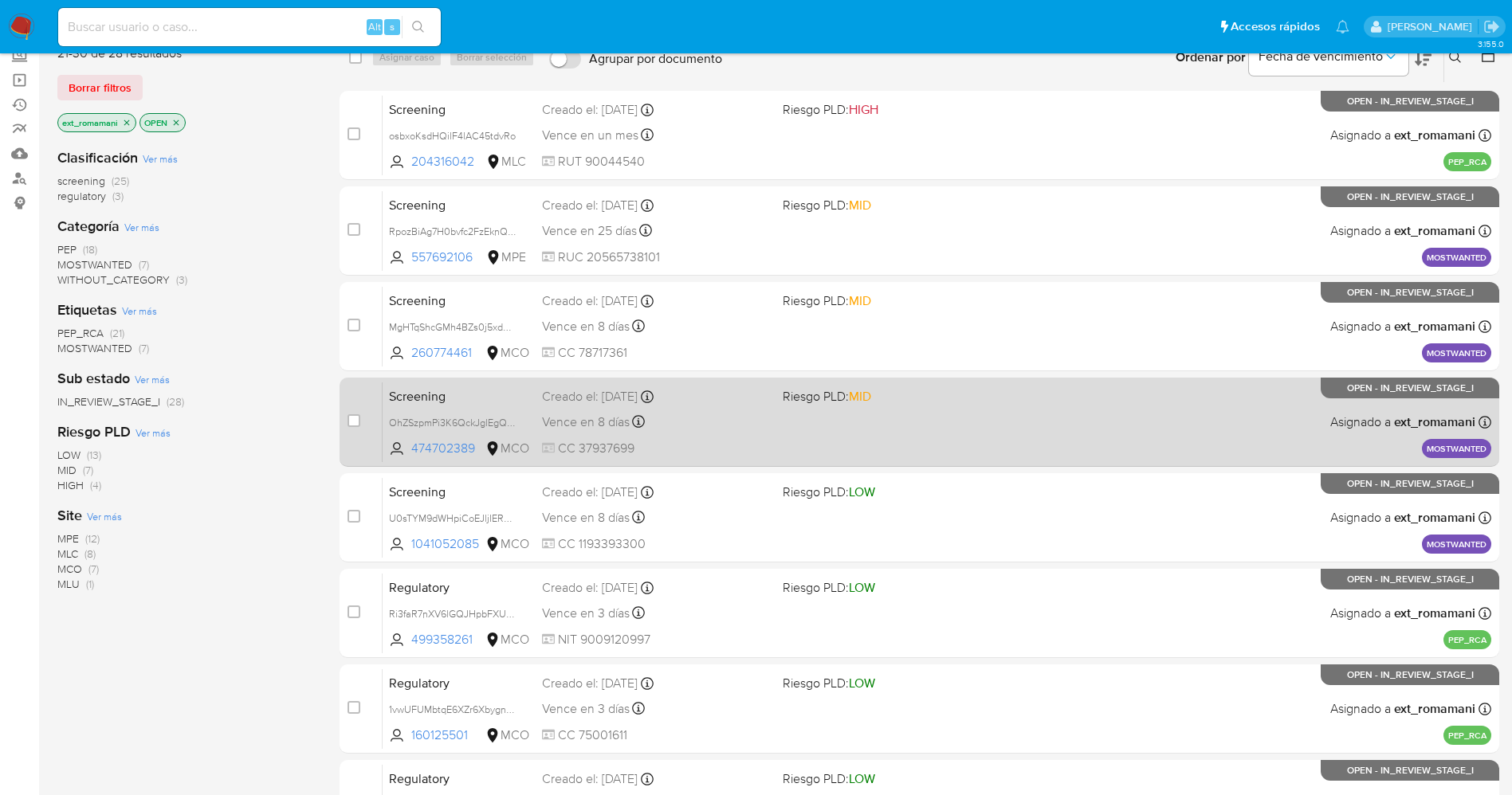
scroll to position [272, 0]
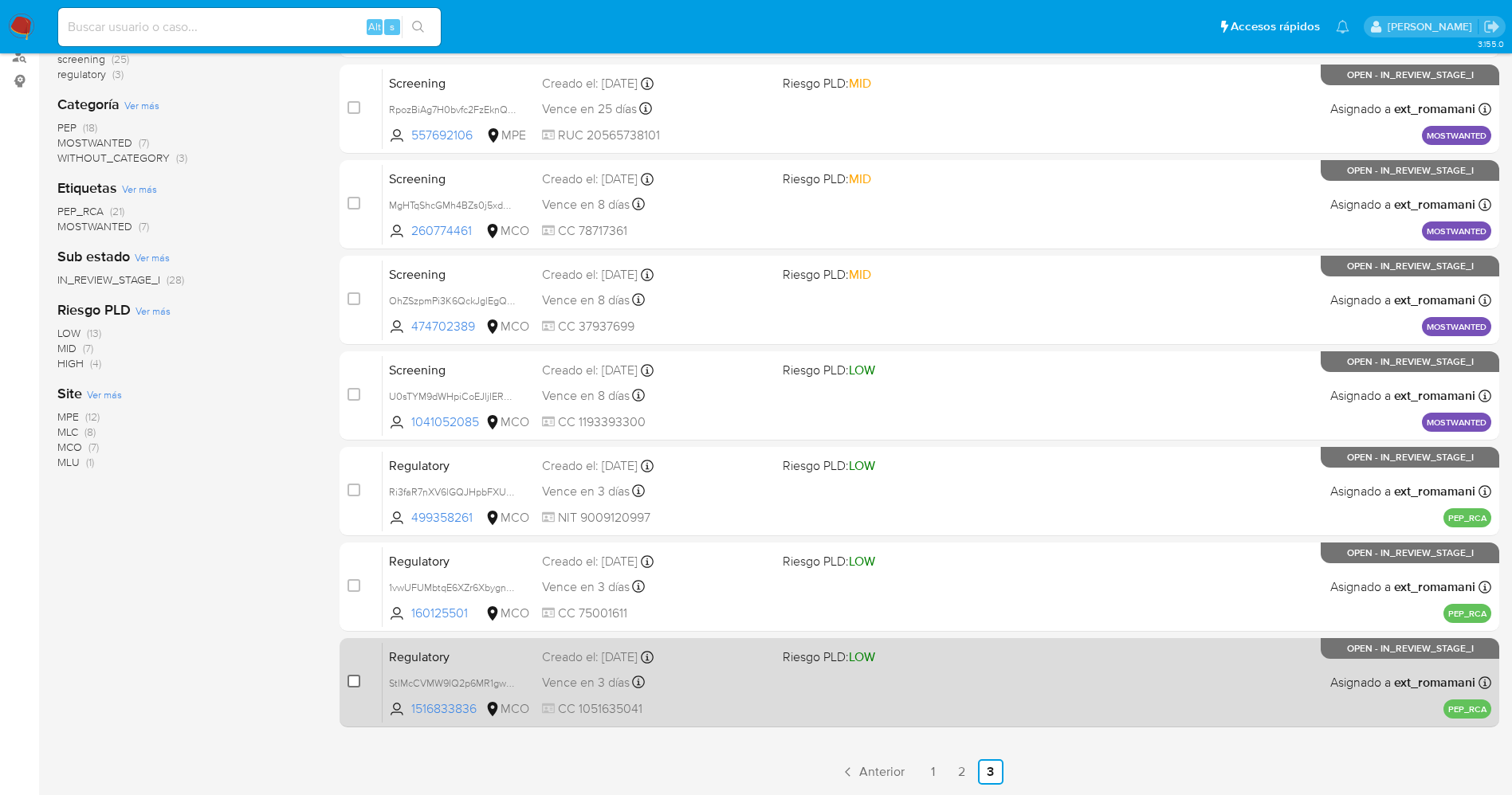
click at [350, 679] on input "checkbox" at bounding box center [353, 681] width 13 height 13
checkbox input "true"
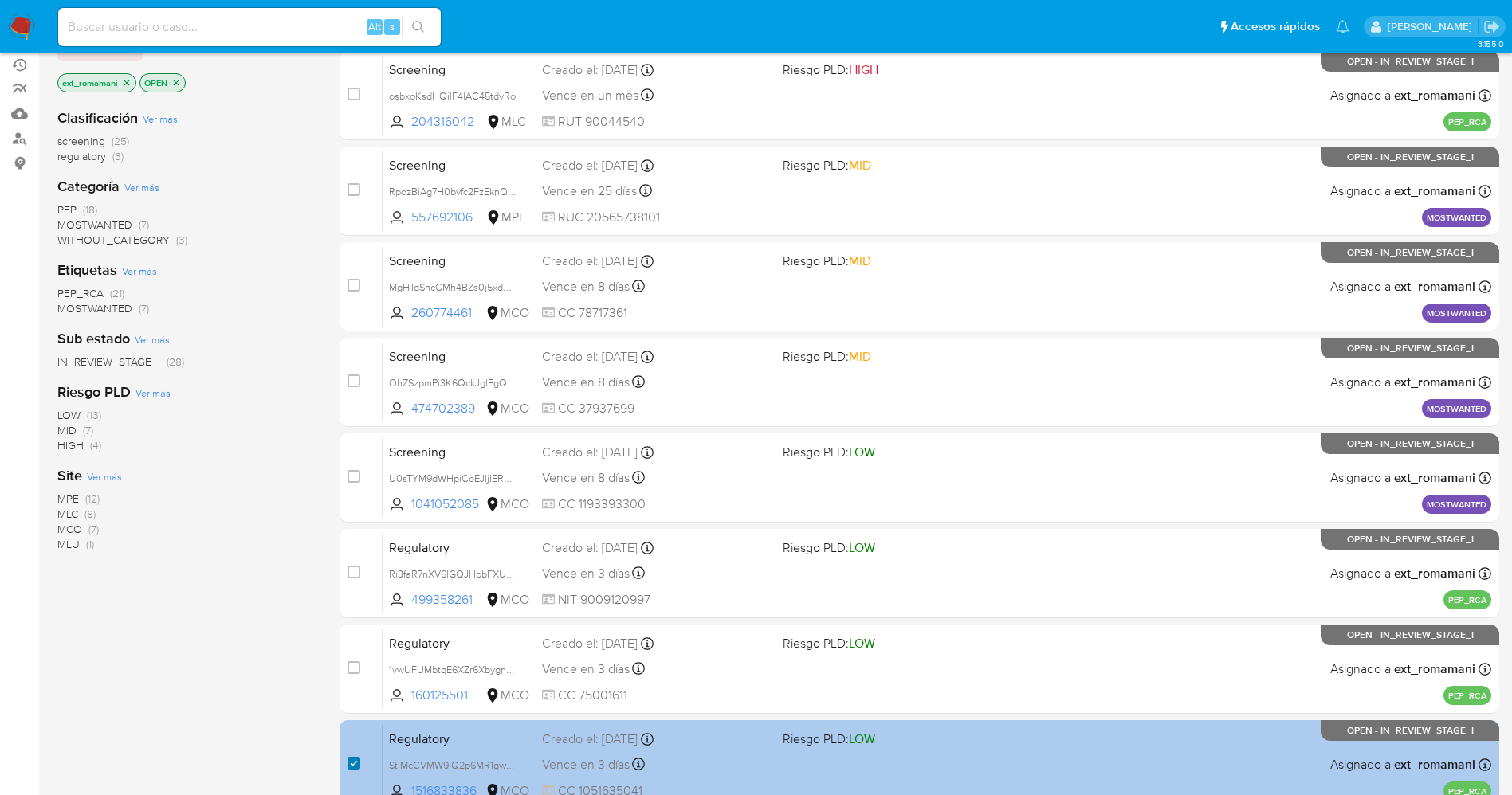
scroll to position [152, 0]
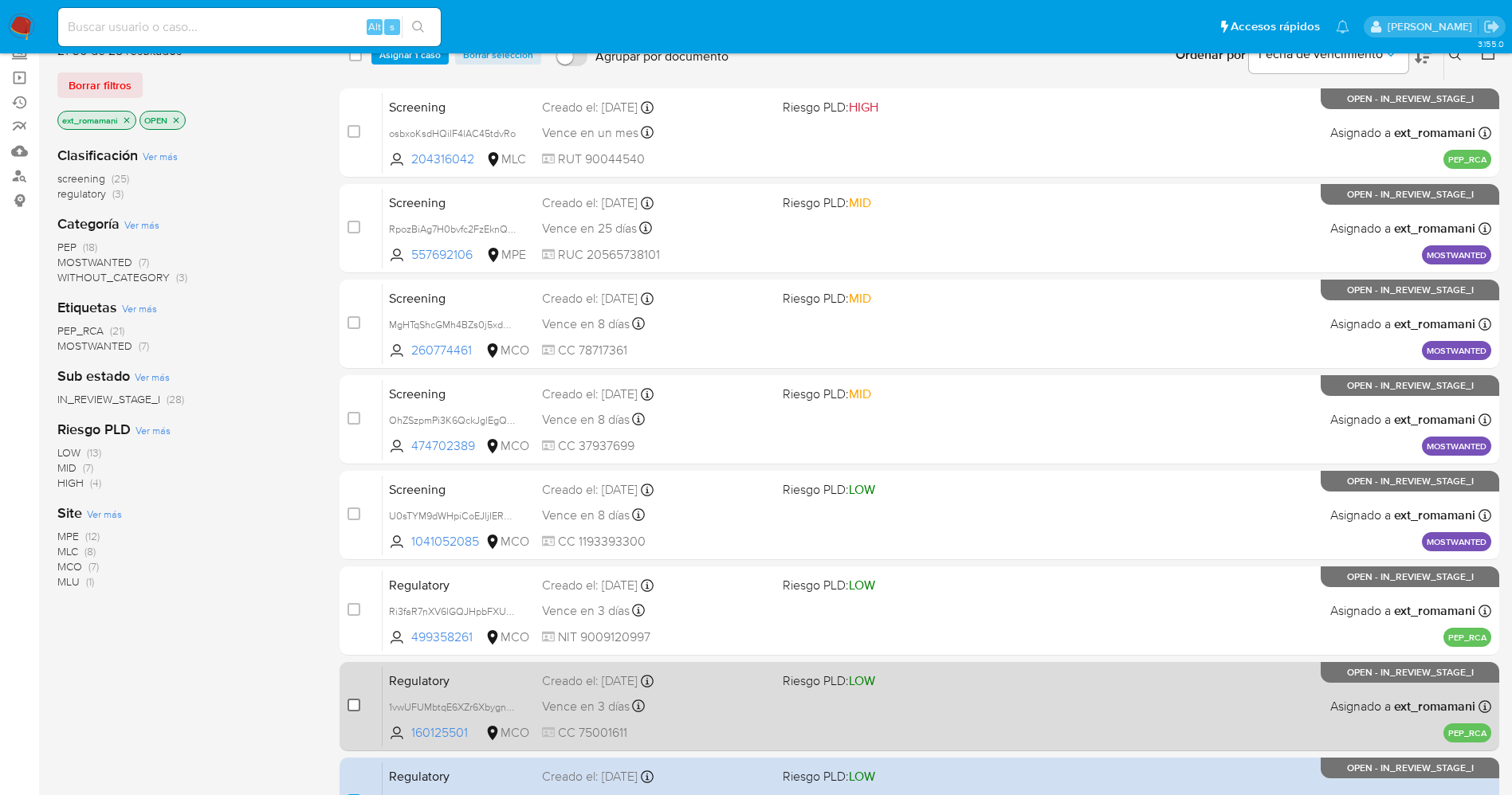
click at [355, 704] on input "checkbox" at bounding box center [353, 704] width 13 height 13
checkbox input "true"
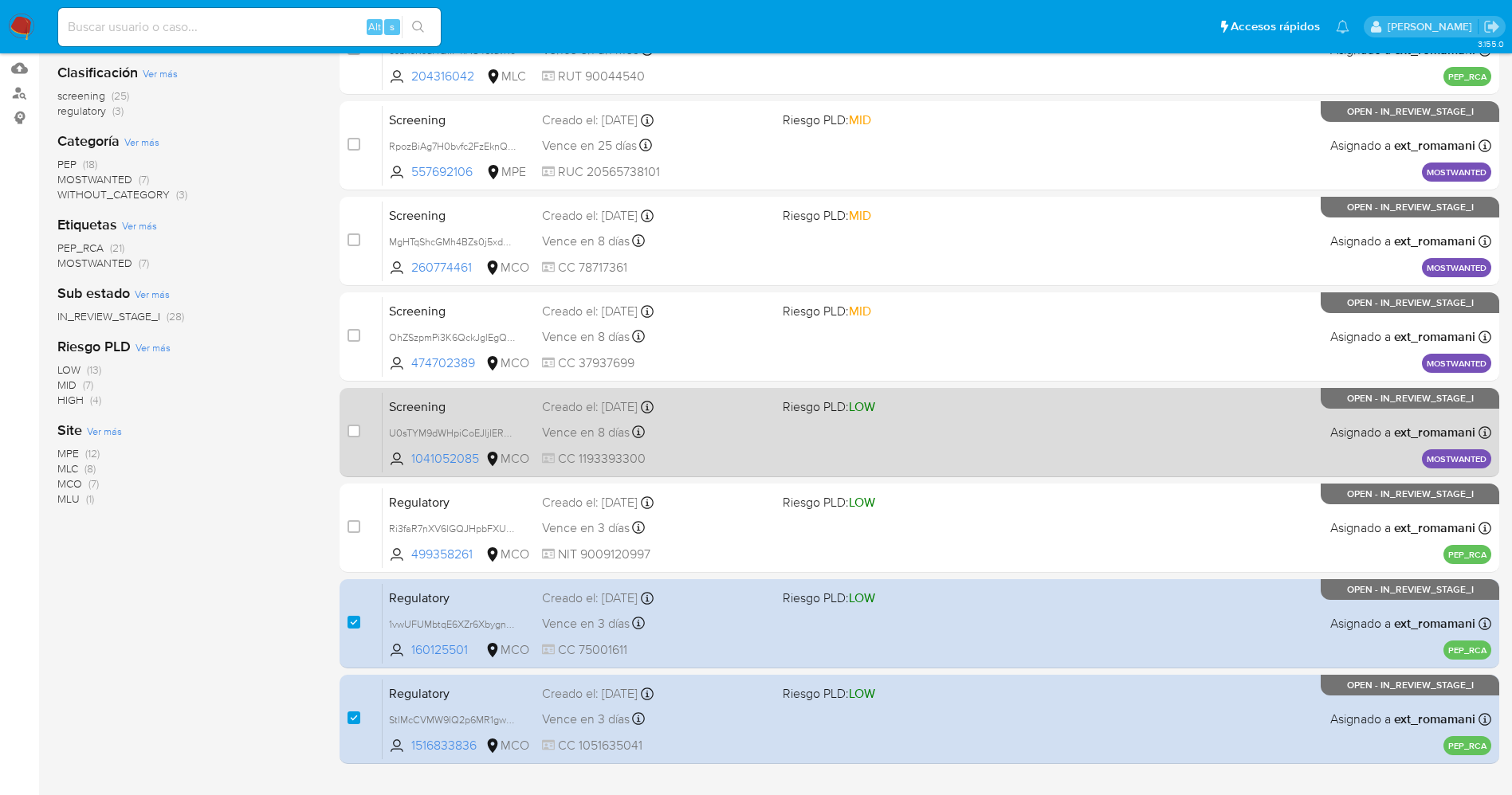
scroll to position [272, 0]
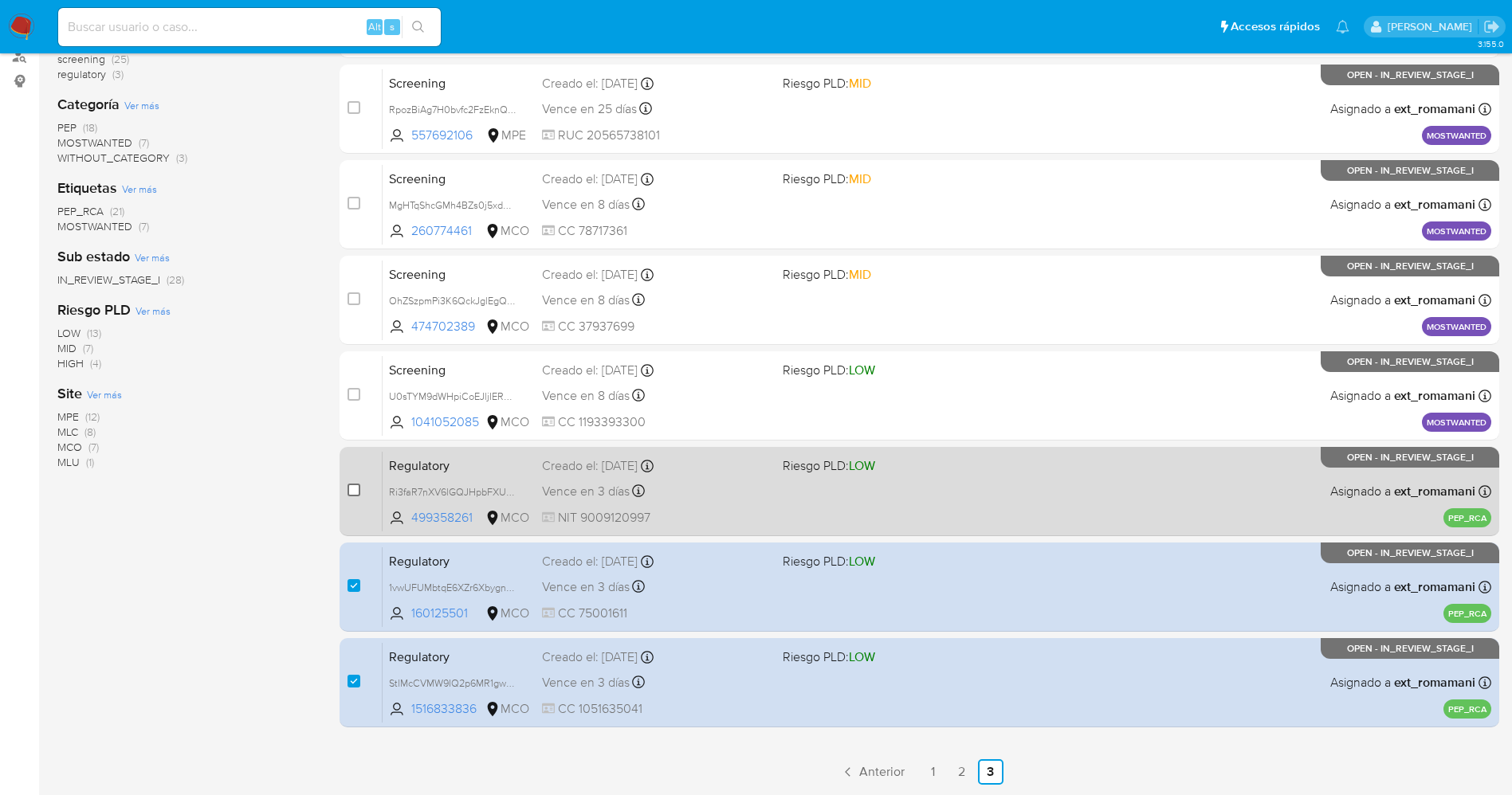
click at [357, 484] on input "checkbox" at bounding box center [353, 489] width 13 height 13
checkbox input "true"
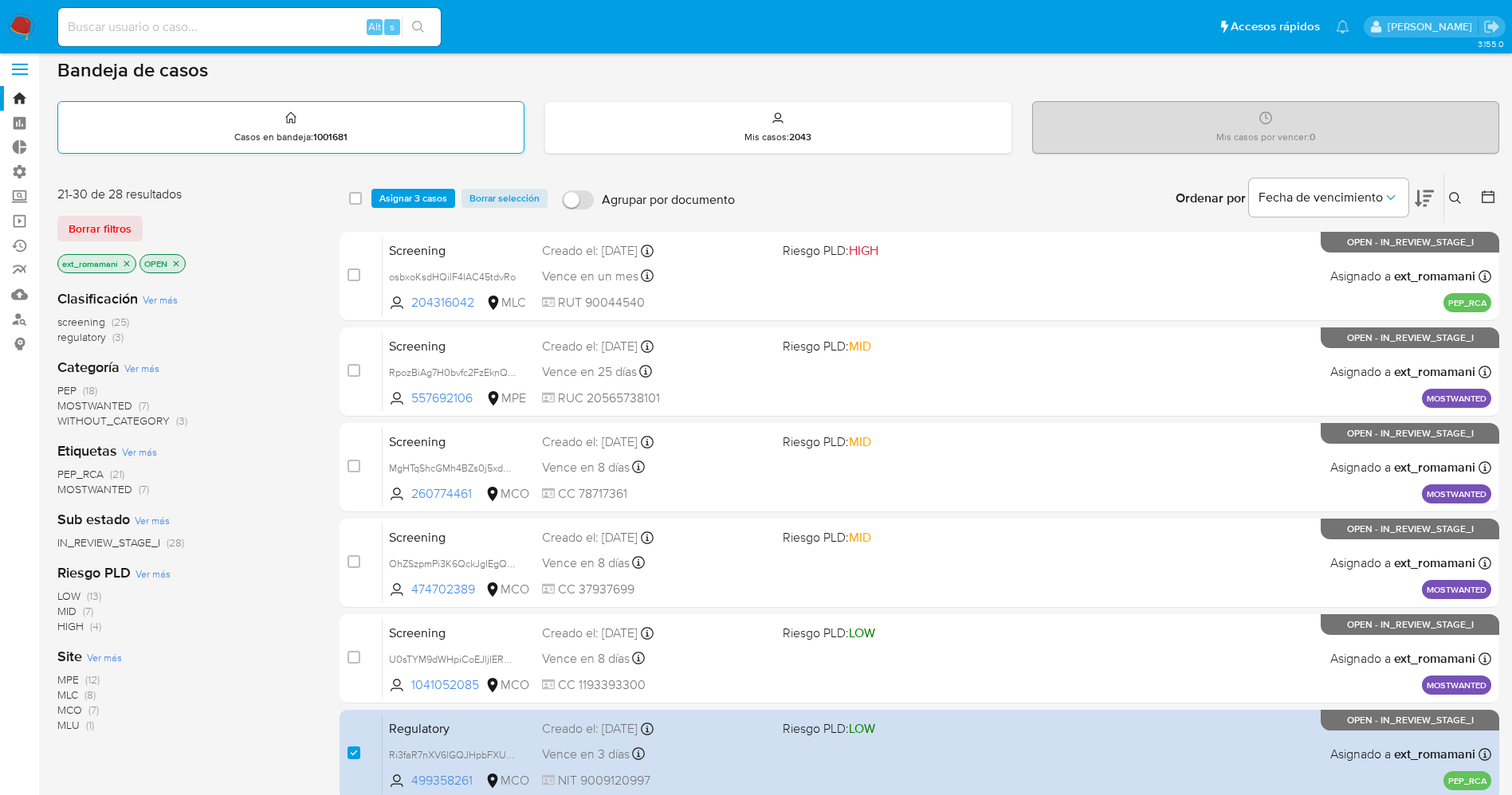
scroll to position [0, 0]
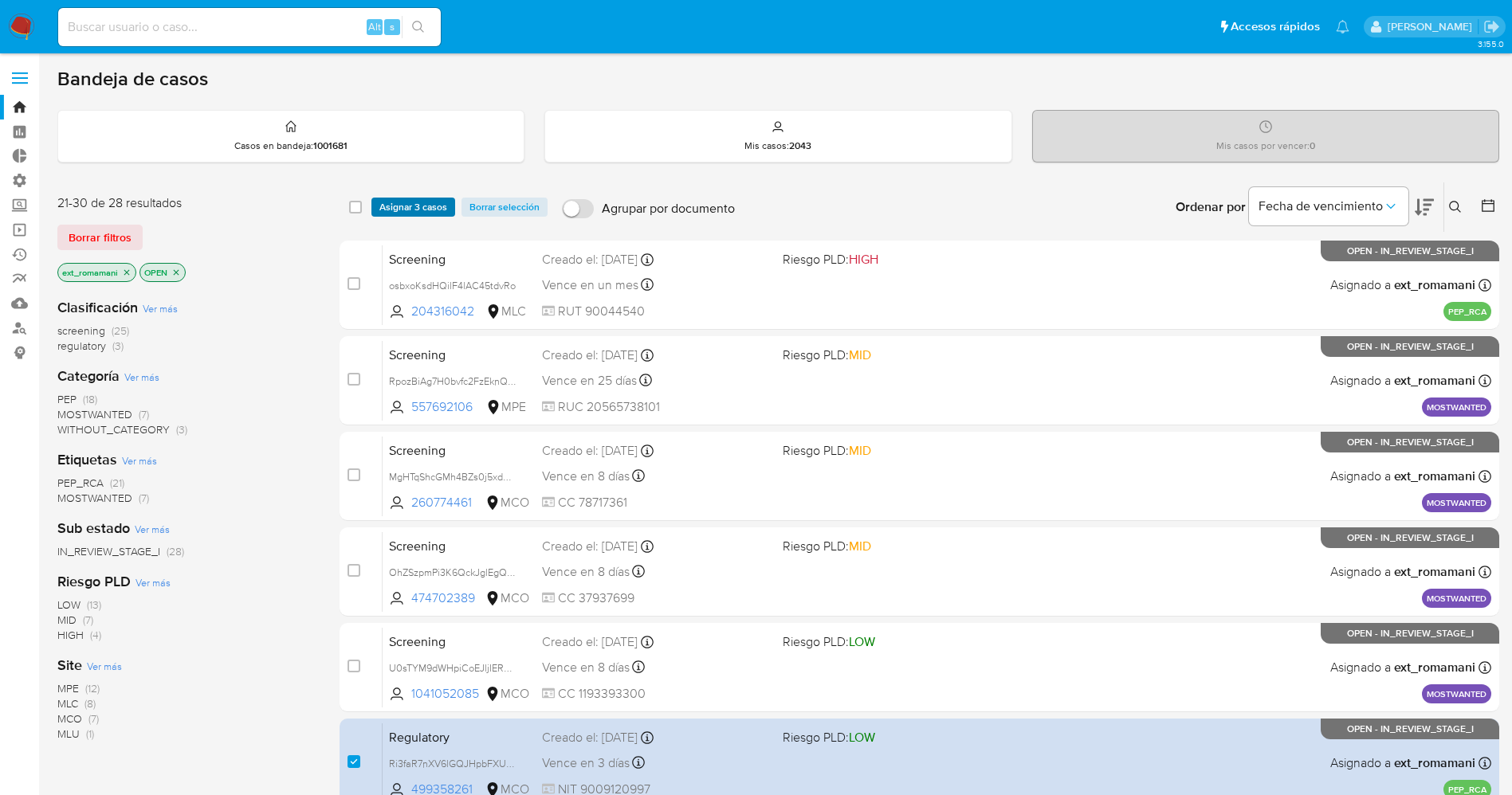
click at [442, 204] on span "Asignar 3 casos" at bounding box center [413, 207] width 68 height 16
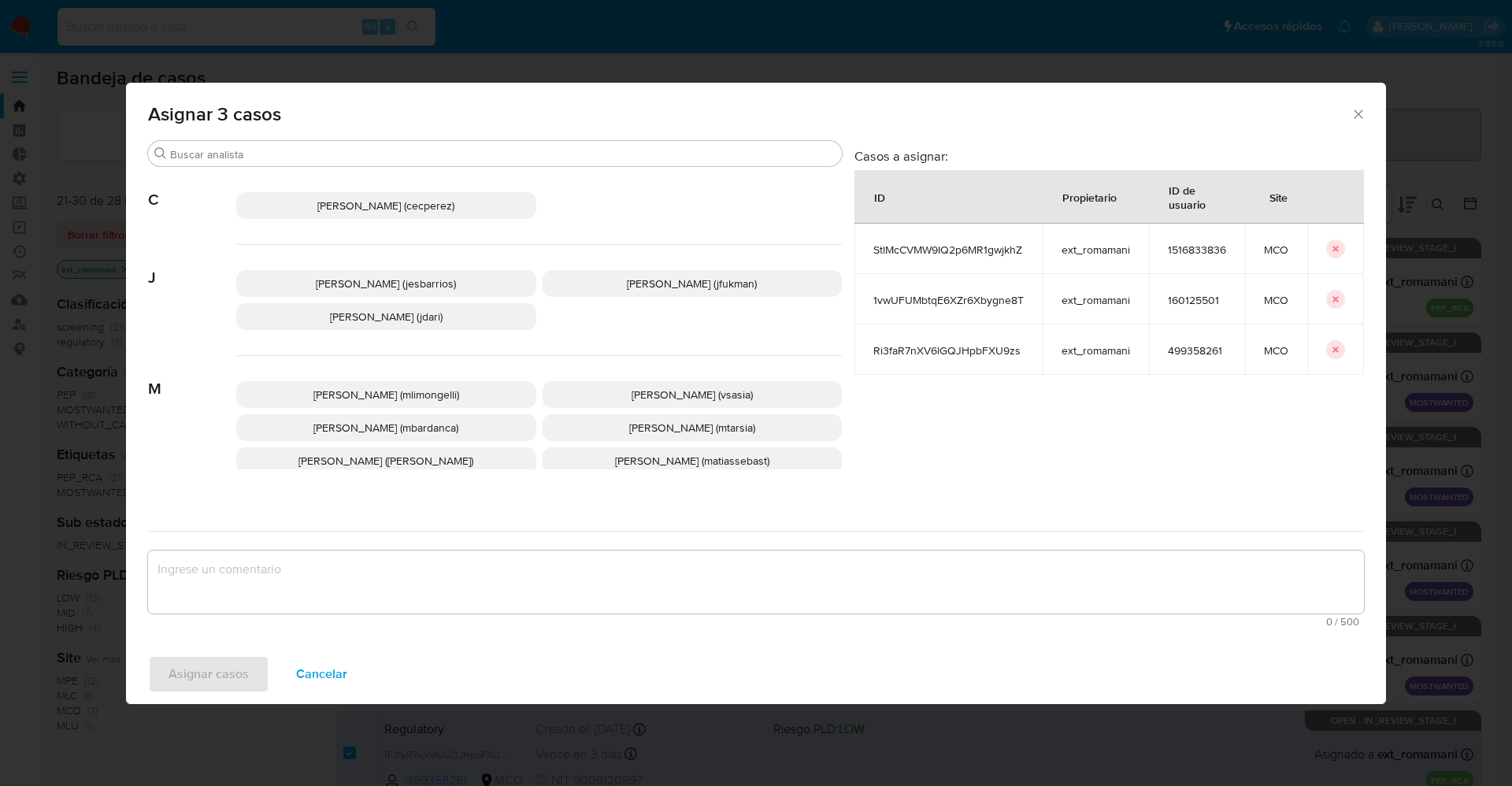
click at [389, 281] on span "Jesica Iris Barrios Leita (jesbarrios)" at bounding box center [386, 283] width 141 height 16
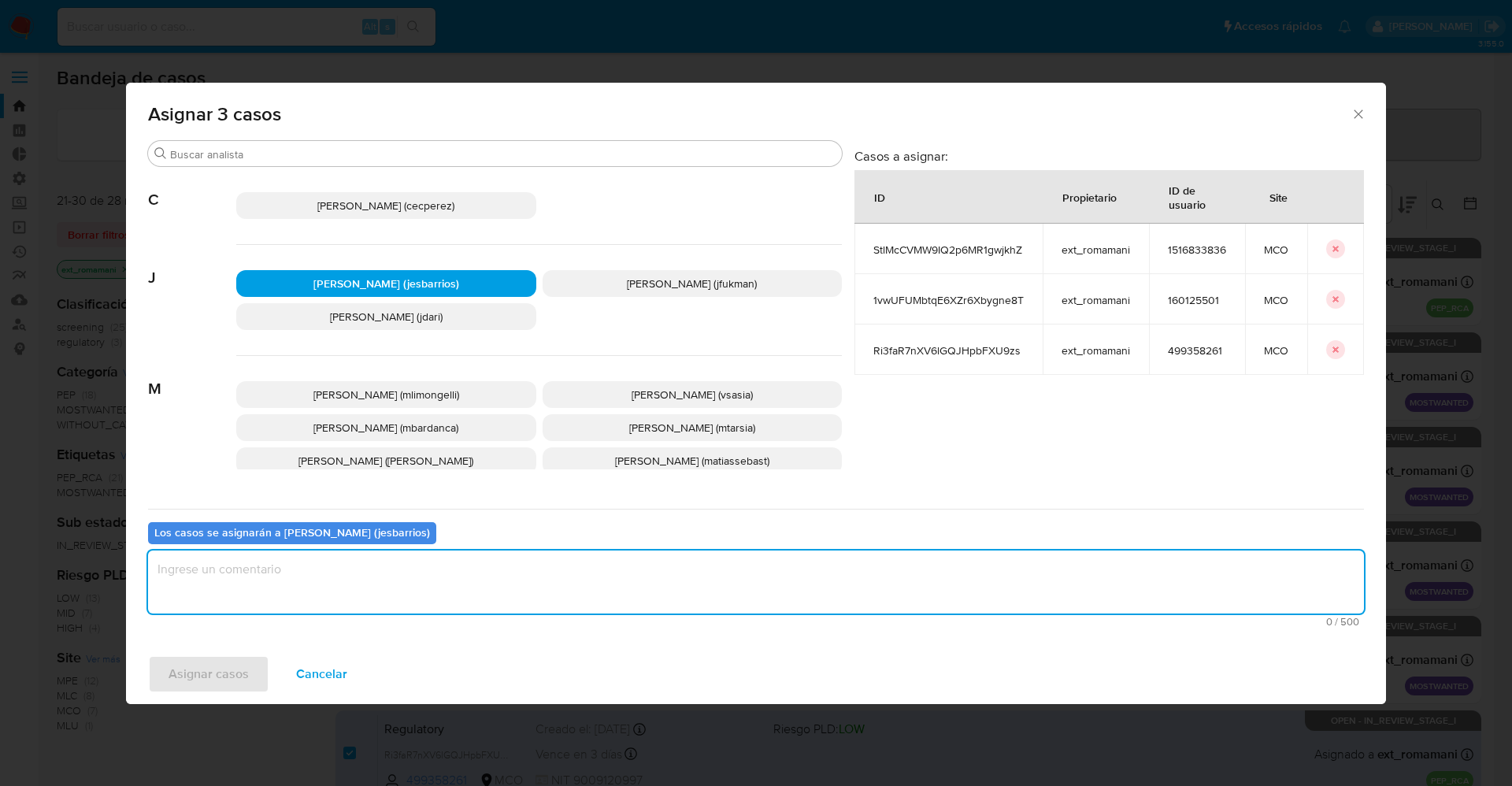
click at [460, 599] on textarea "assign-modal" at bounding box center [756, 582] width 1216 height 63
type textarea "Analisis"
click at [219, 682] on span "Asignar casos" at bounding box center [208, 674] width 80 height 34
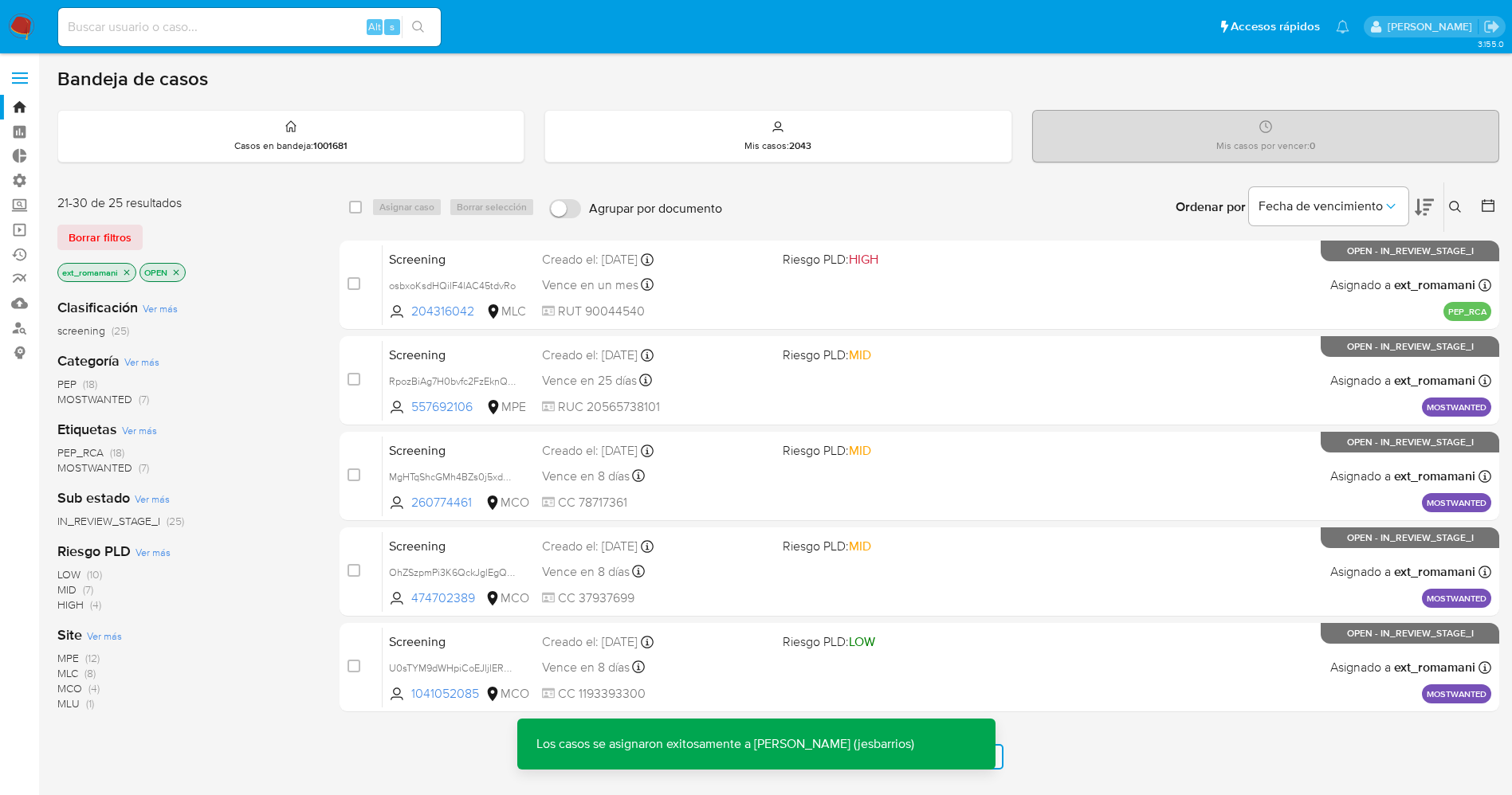
click at [13, 26] on img at bounding box center [21, 27] width 27 height 27
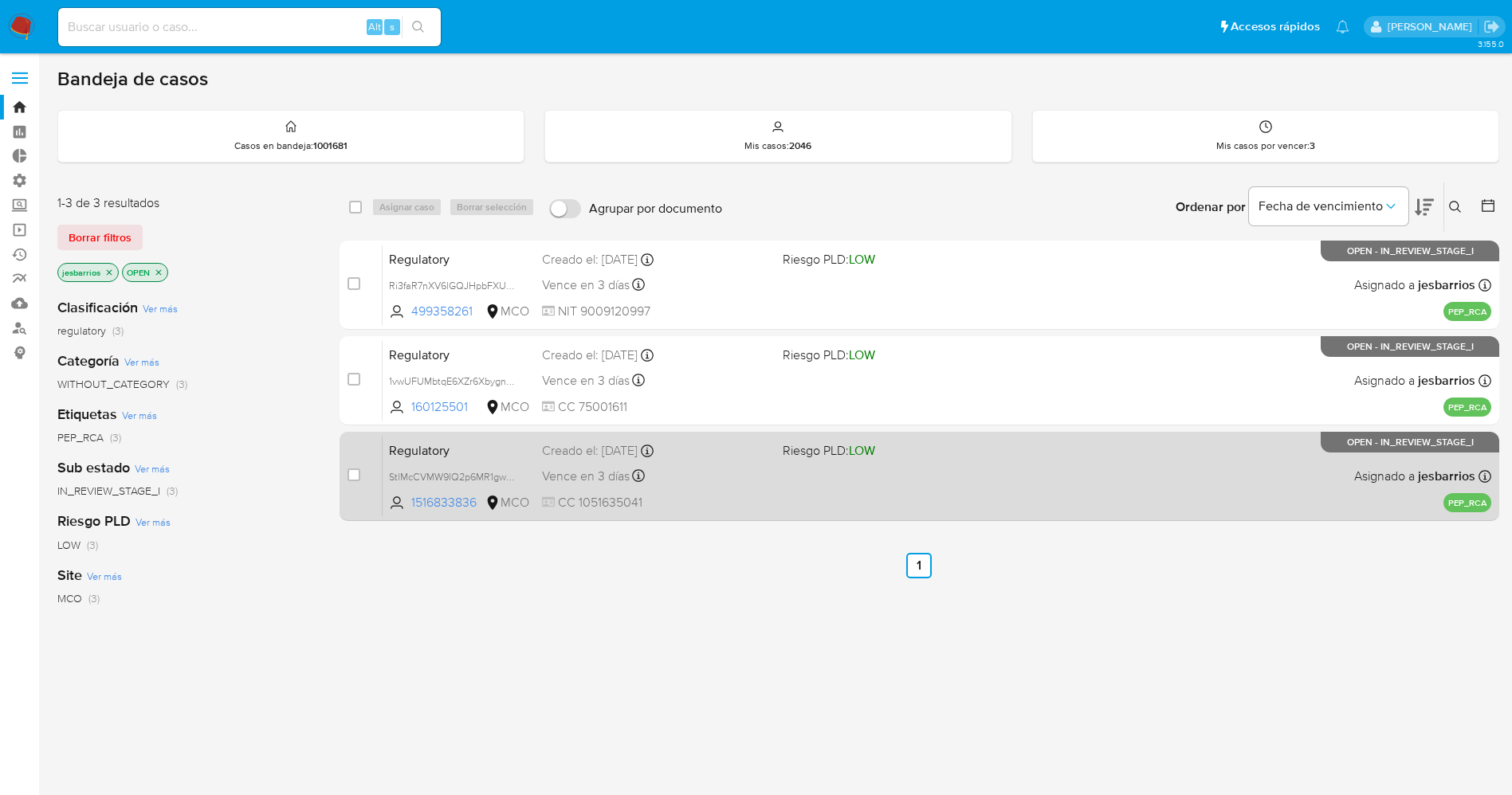
click at [709, 499] on span "CC 1051635041" at bounding box center [655, 503] width 228 height 18
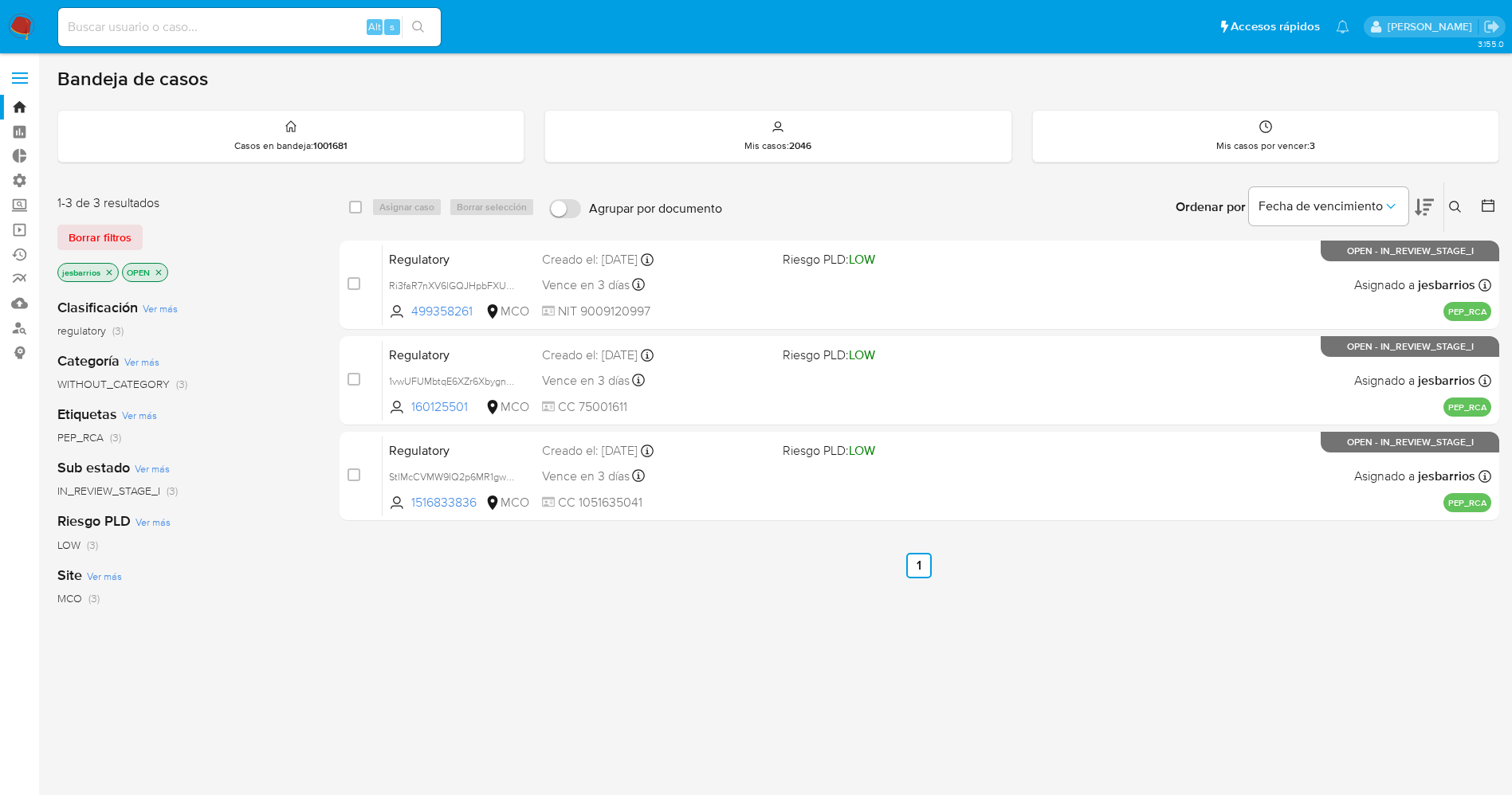
click at [20, 21] on img at bounding box center [21, 27] width 27 height 27
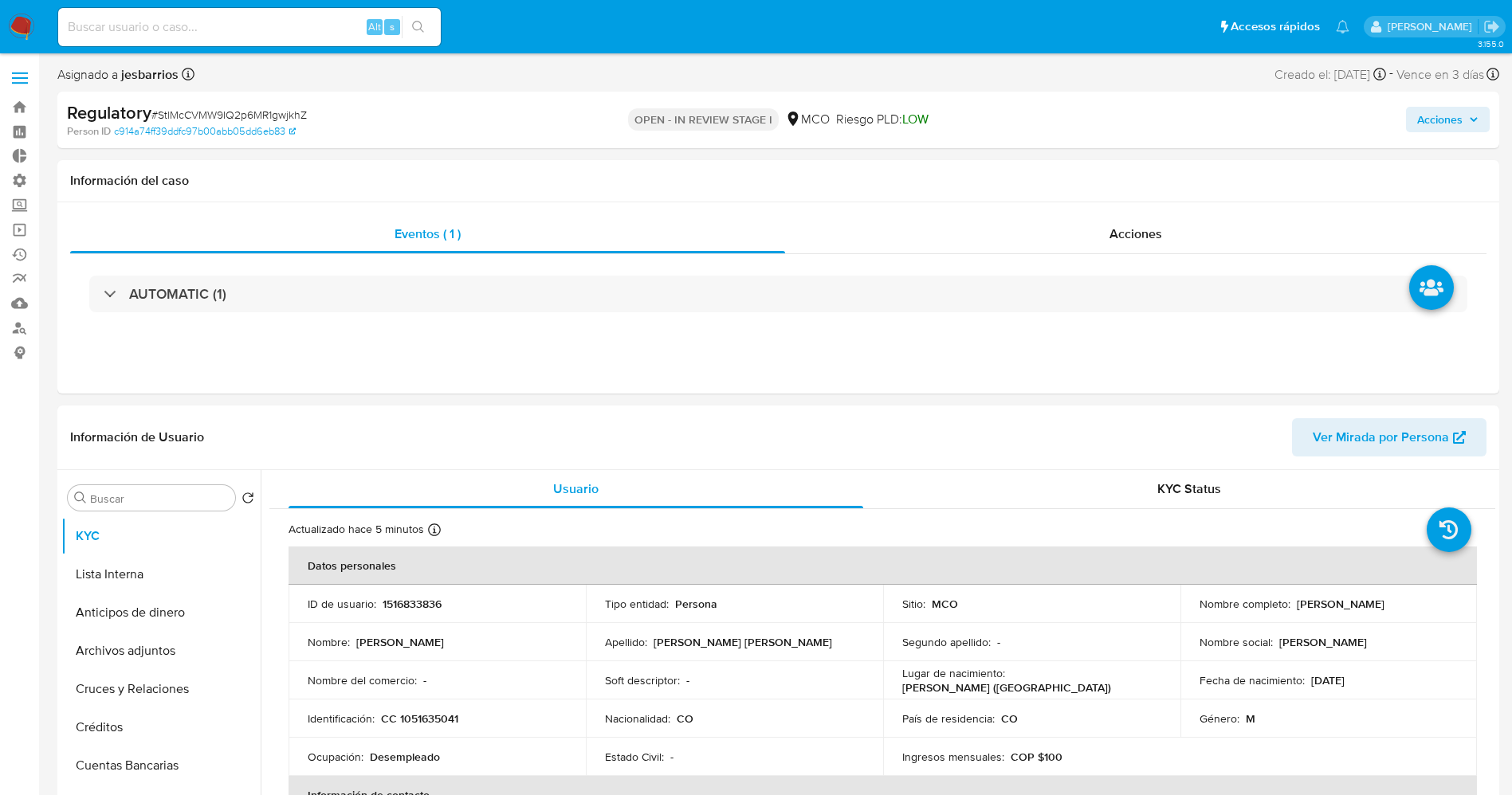
scroll to position [239, 0]
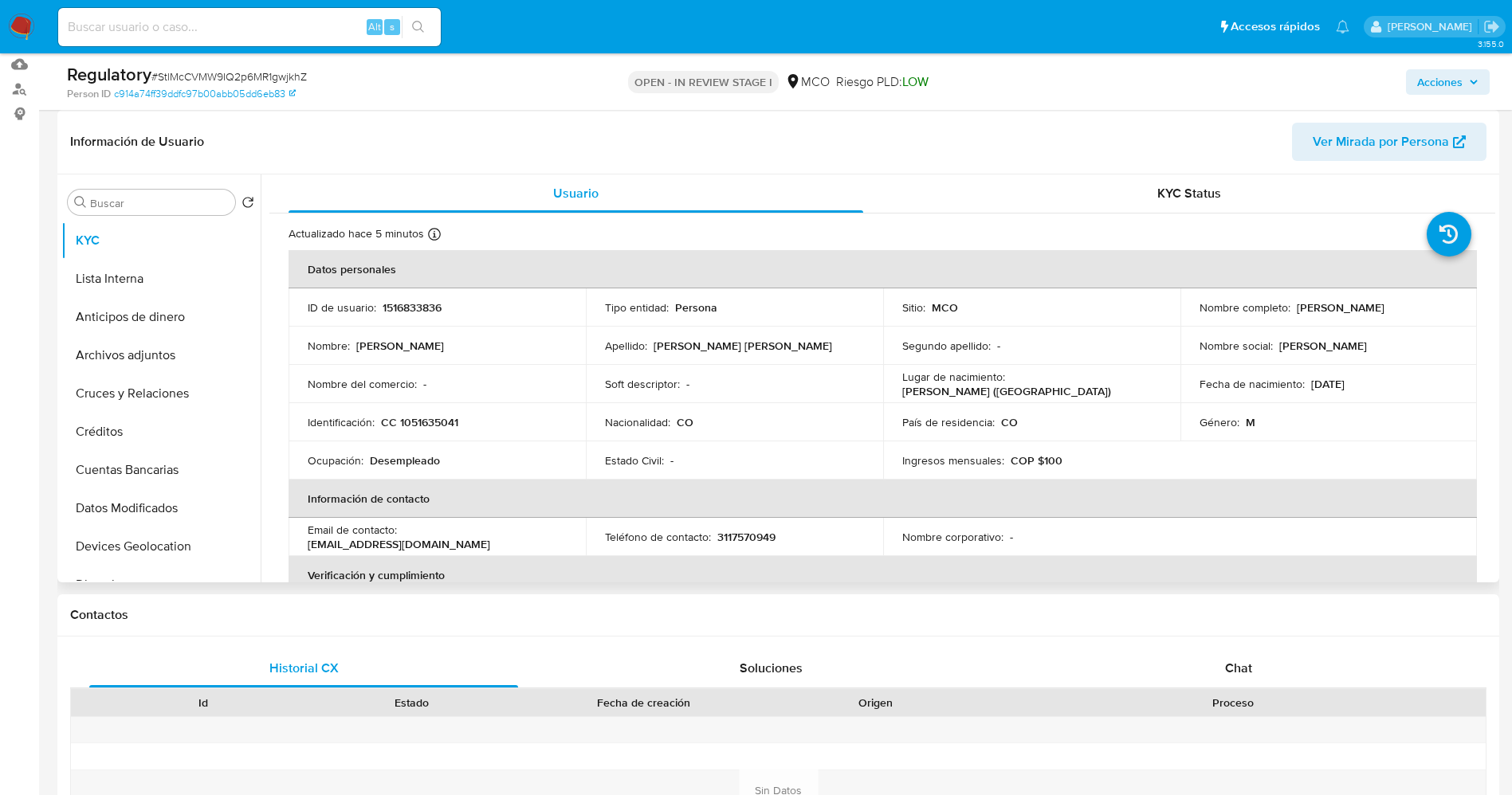
select select "10"
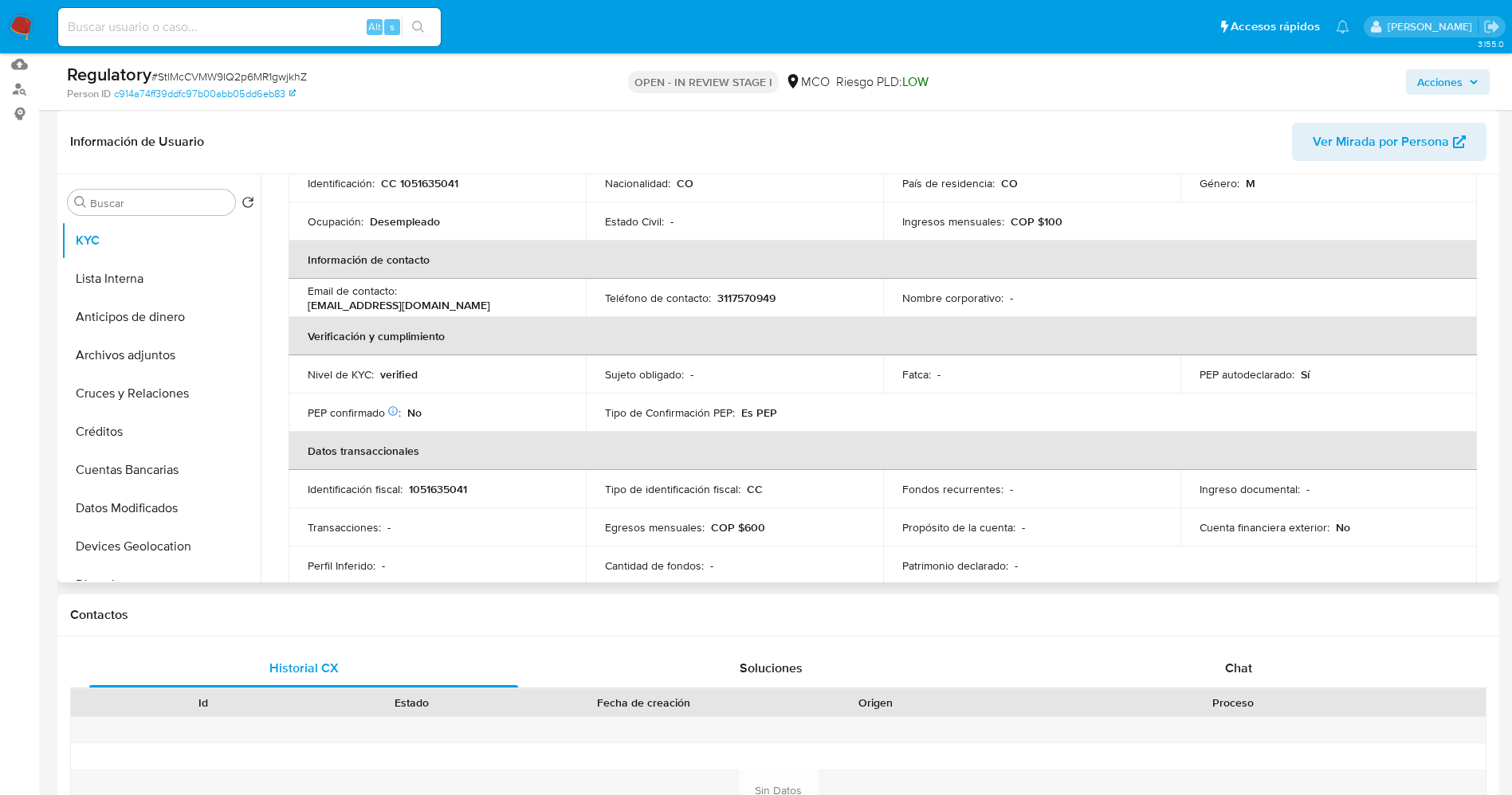
scroll to position [359, 0]
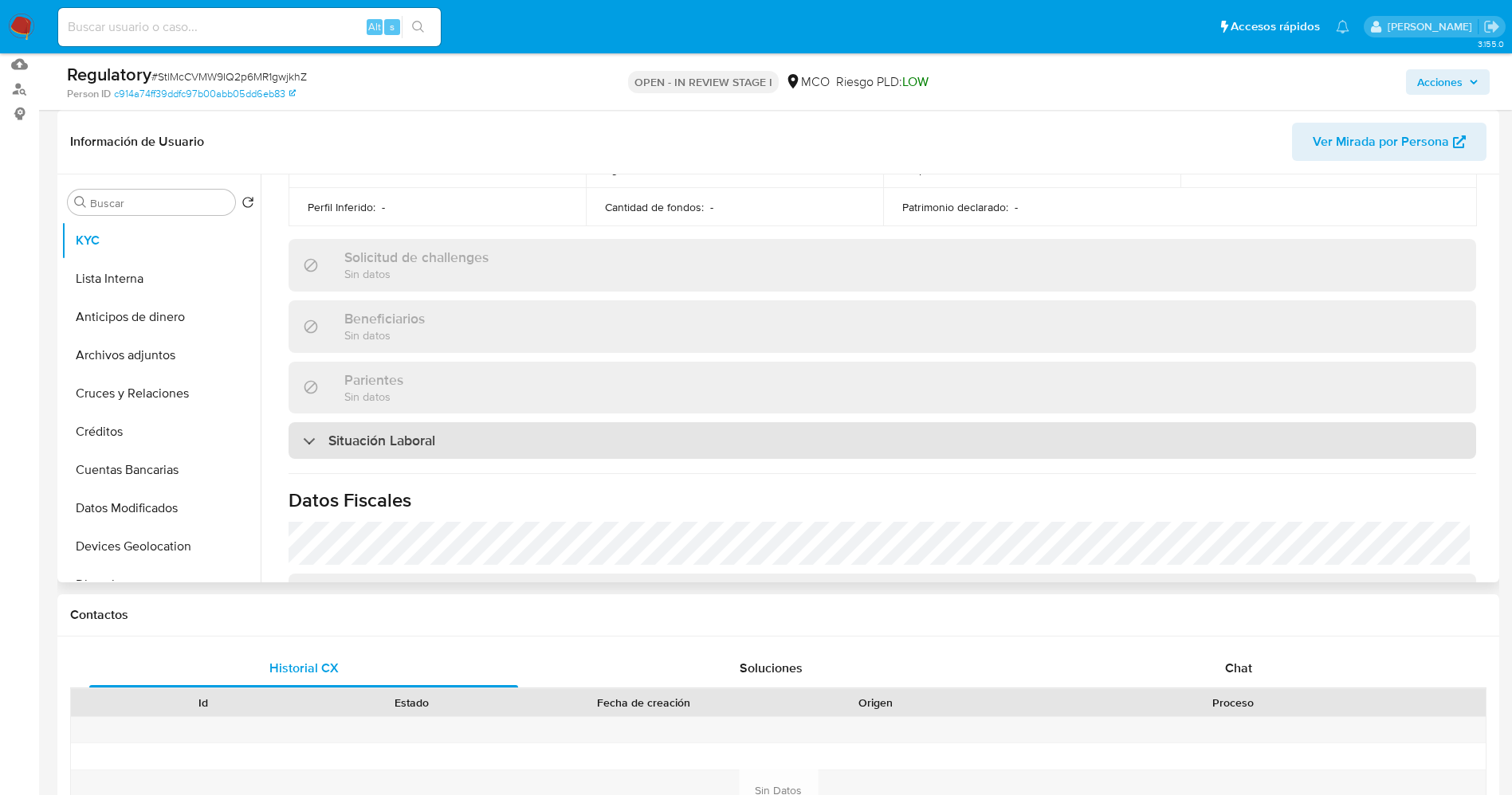
click at [385, 450] on h3 "Situación Laboral" at bounding box center [382, 440] width 107 height 18
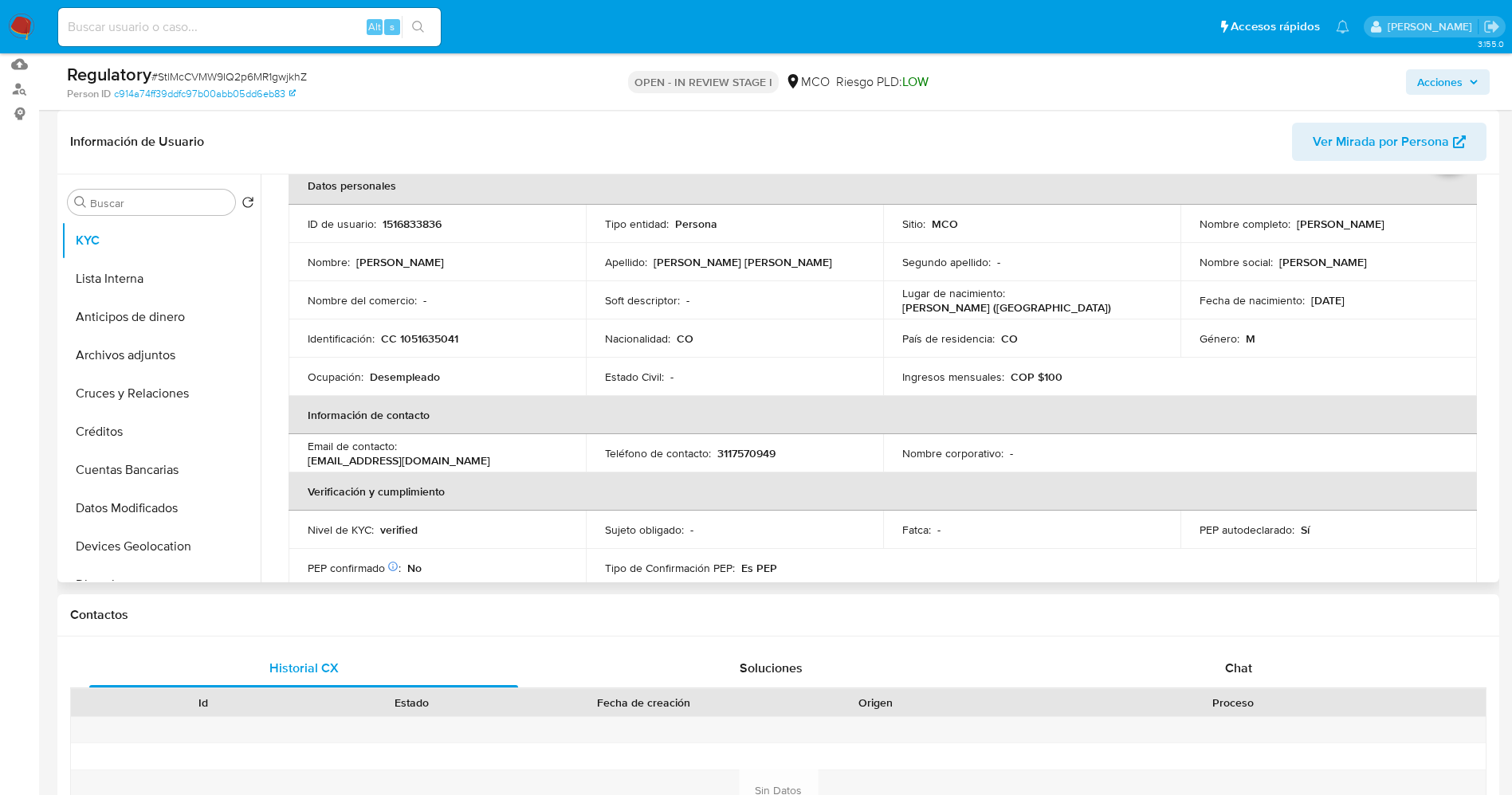
scroll to position [0, 0]
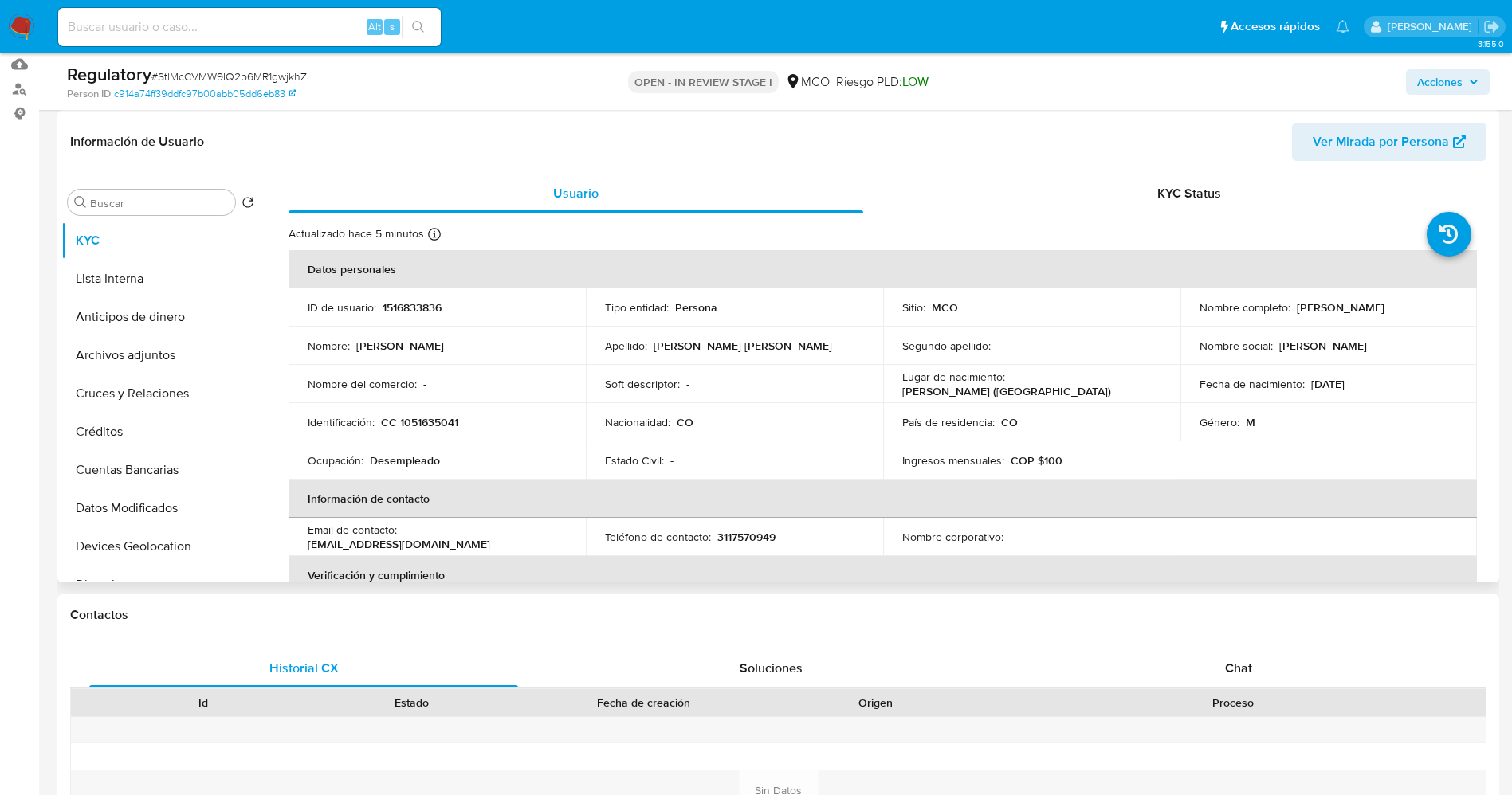
drag, startPoint x: 1200, startPoint y: 309, endPoint x: 1384, endPoint y: 313, distance: 184.0
click at [1384, 313] on div "Nombre completo : [PERSON_NAME]" at bounding box center [1329, 307] width 259 height 14
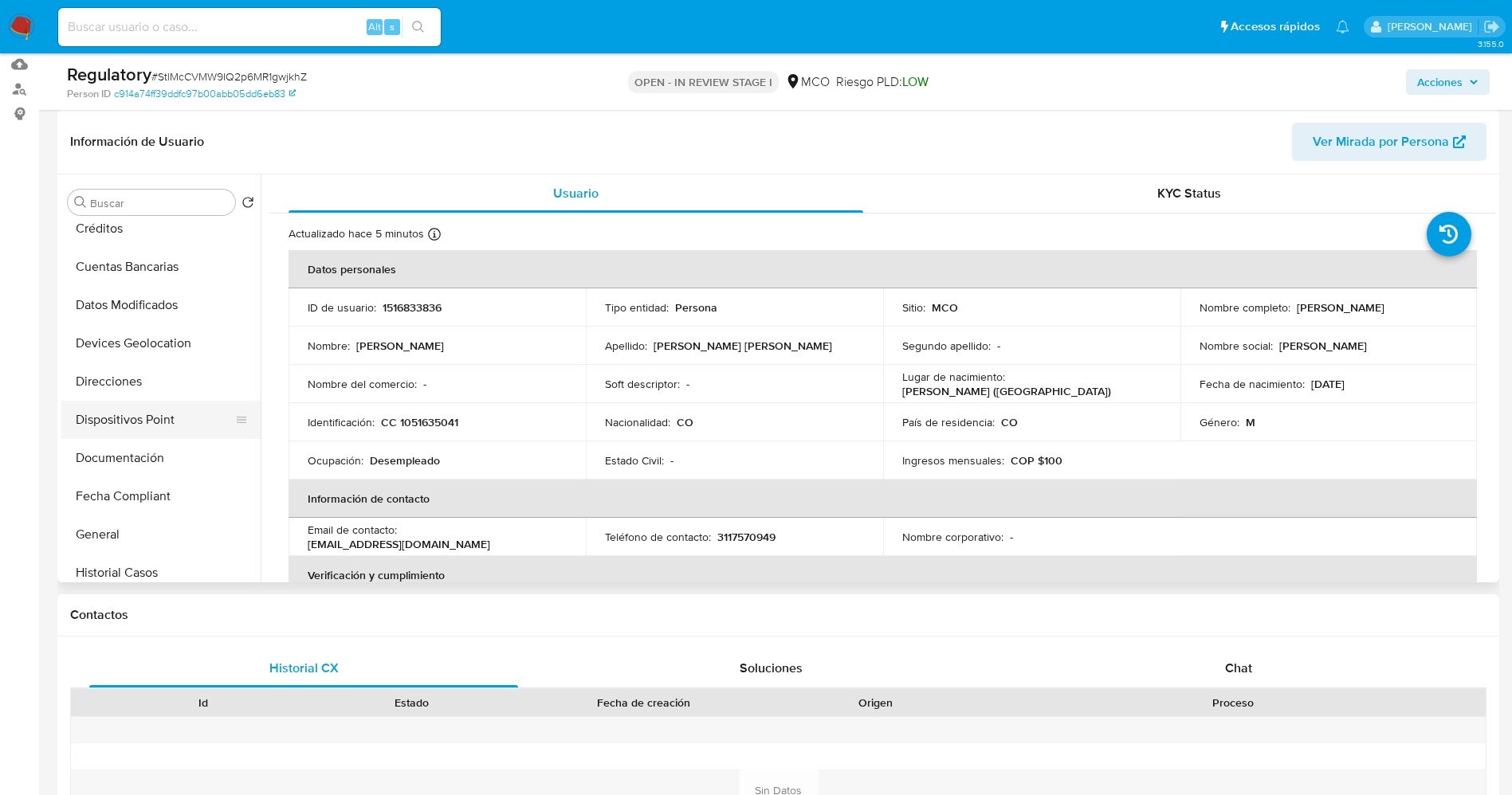
scroll to position [239, 0]
click at [151, 429] on button "Documentación" at bounding box center [154, 422] width 186 height 38
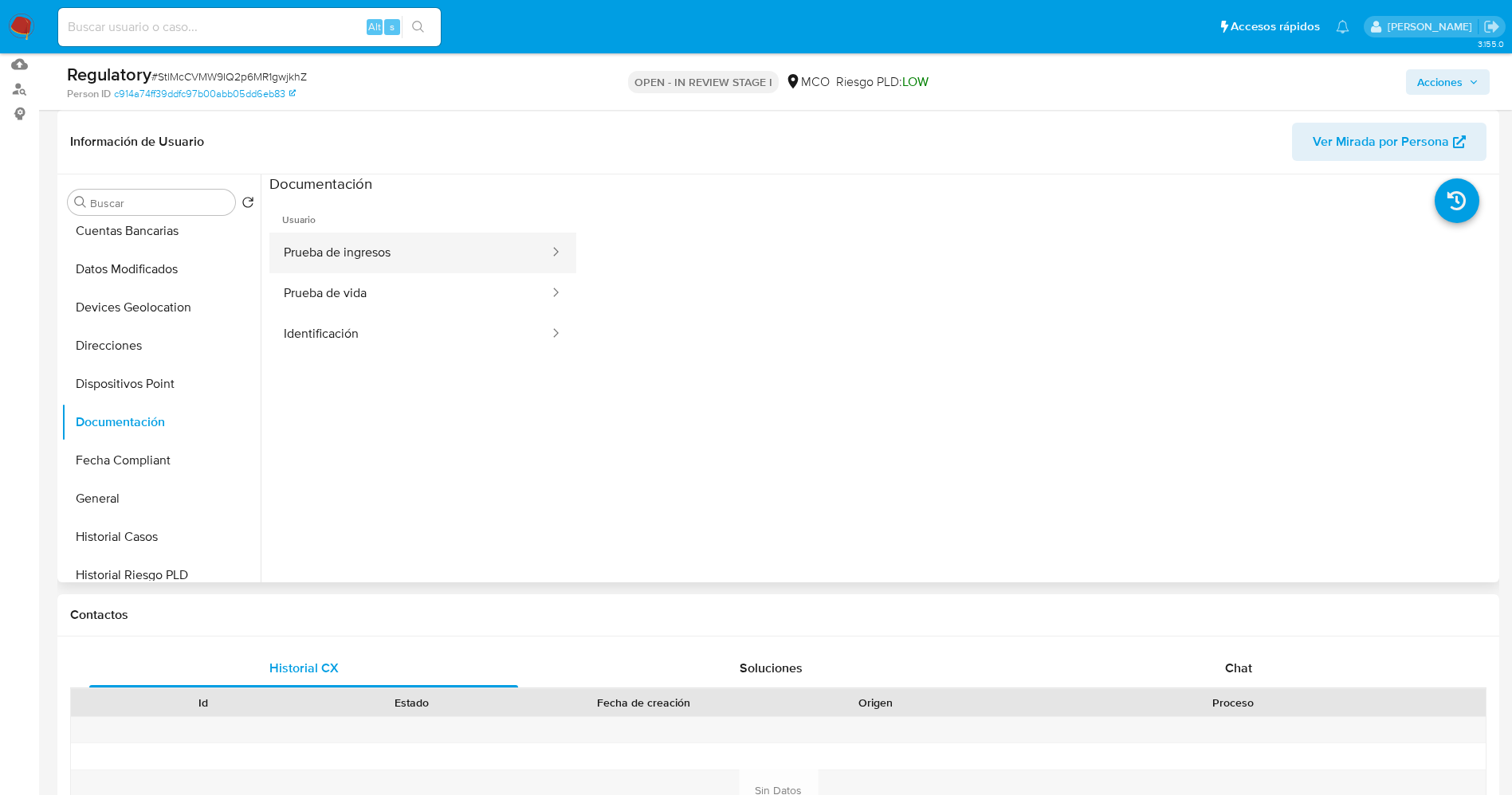
click at [386, 257] on button "Prueba de ingresos" at bounding box center [410, 253] width 281 height 41
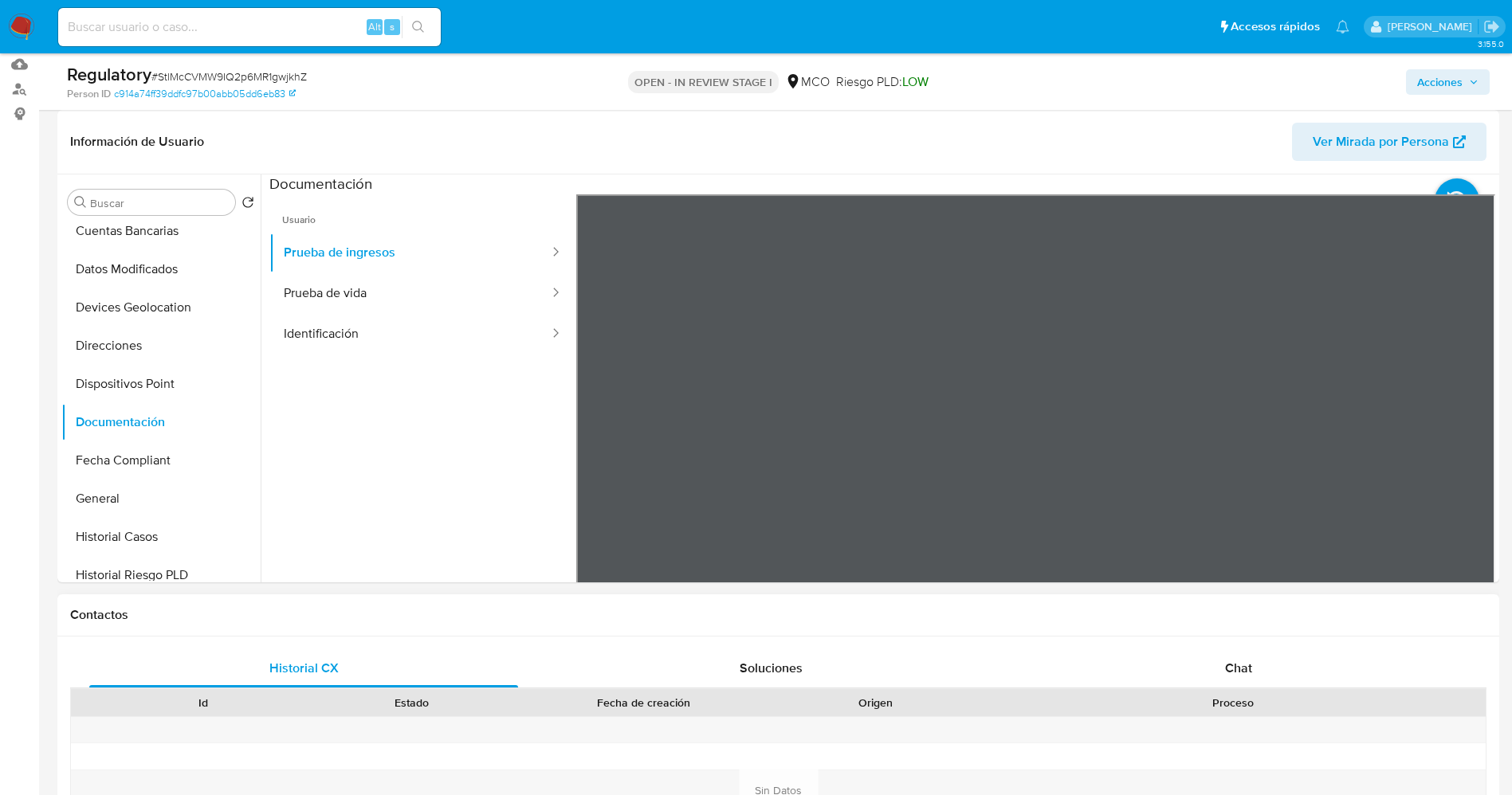
click at [359, 311] on button "Prueba de vida" at bounding box center [410, 294] width 281 height 41
click at [439, 328] on button "Identificación" at bounding box center [410, 334] width 281 height 41
click at [1465, 453] on icon at bounding box center [1475, 454] width 32 height 32
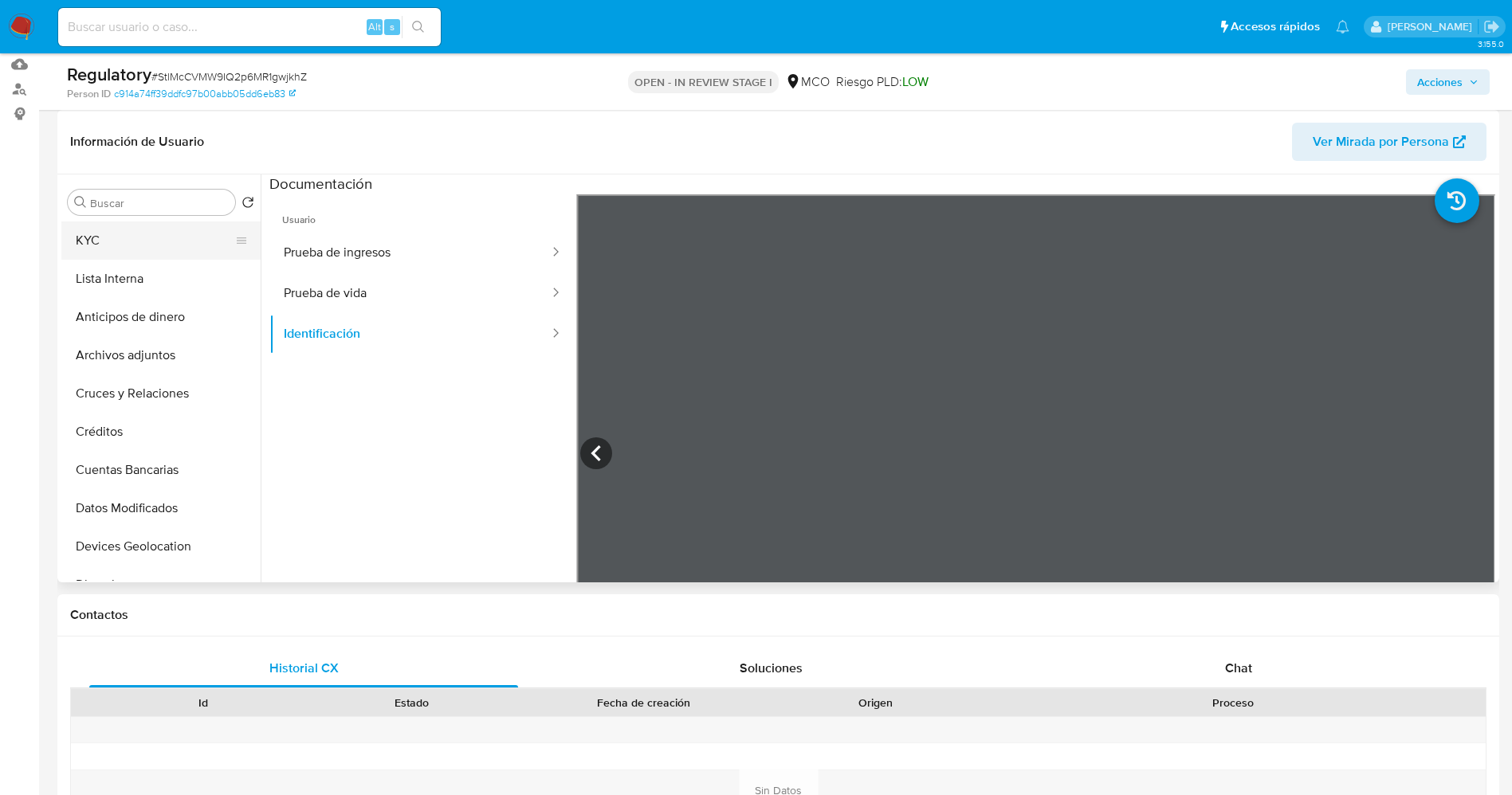
click at [88, 237] on button "KYC" at bounding box center [154, 240] width 186 height 38
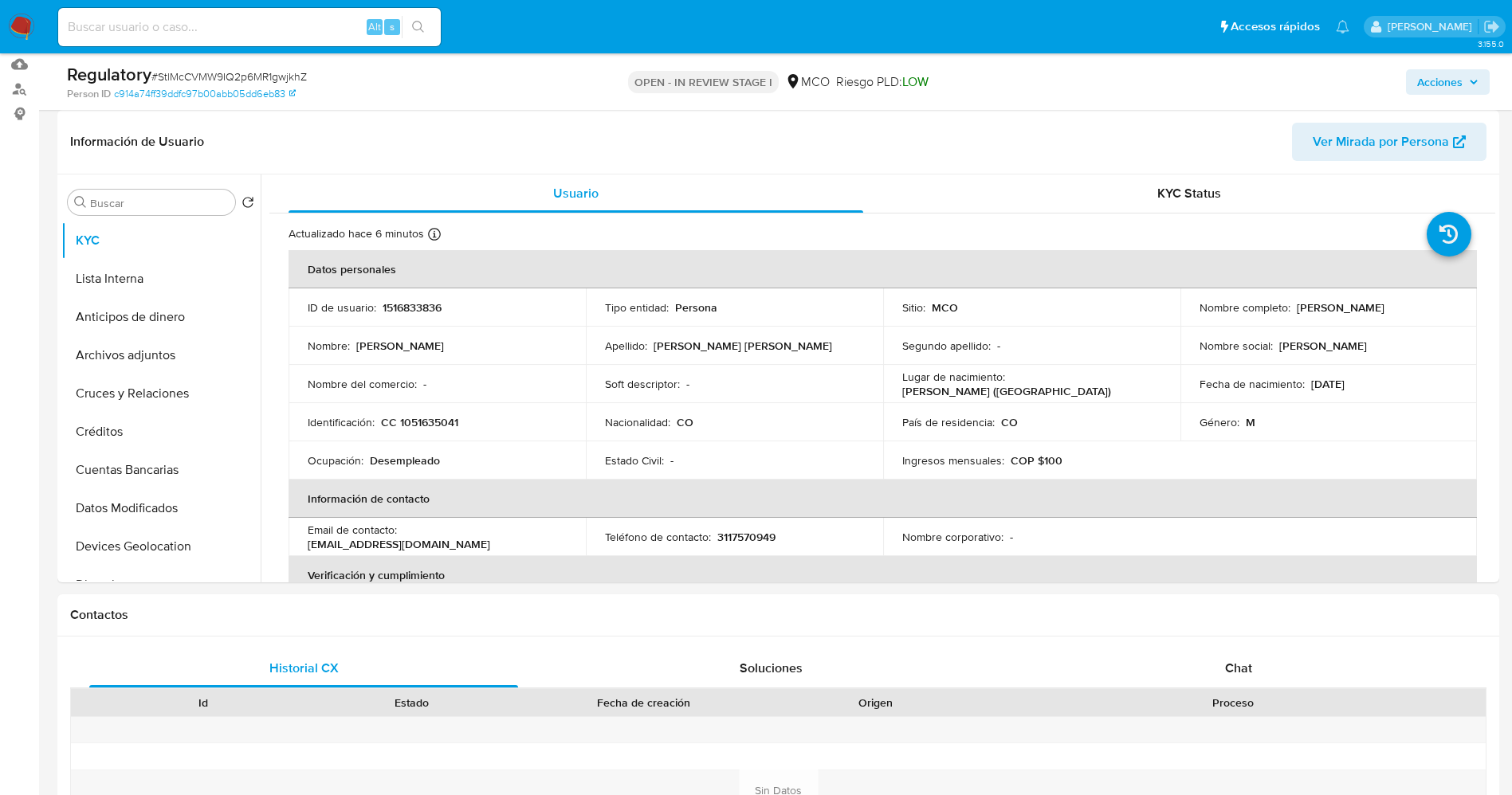
drag, startPoint x: 1190, startPoint y: 315, endPoint x: 1382, endPoint y: 312, distance: 192.0
click at [1382, 312] on td "Nombre completo : Marvin Felipe Montero Viscaino" at bounding box center [1328, 307] width 297 height 38
drag, startPoint x: 1351, startPoint y: 314, endPoint x: 948, endPoint y: 285, distance: 404.0
click at [830, 306] on div "Tipo entidad : Persona" at bounding box center [734, 307] width 259 height 14
drag, startPoint x: 1195, startPoint y: 317, endPoint x: 1368, endPoint y: 315, distance: 173.0
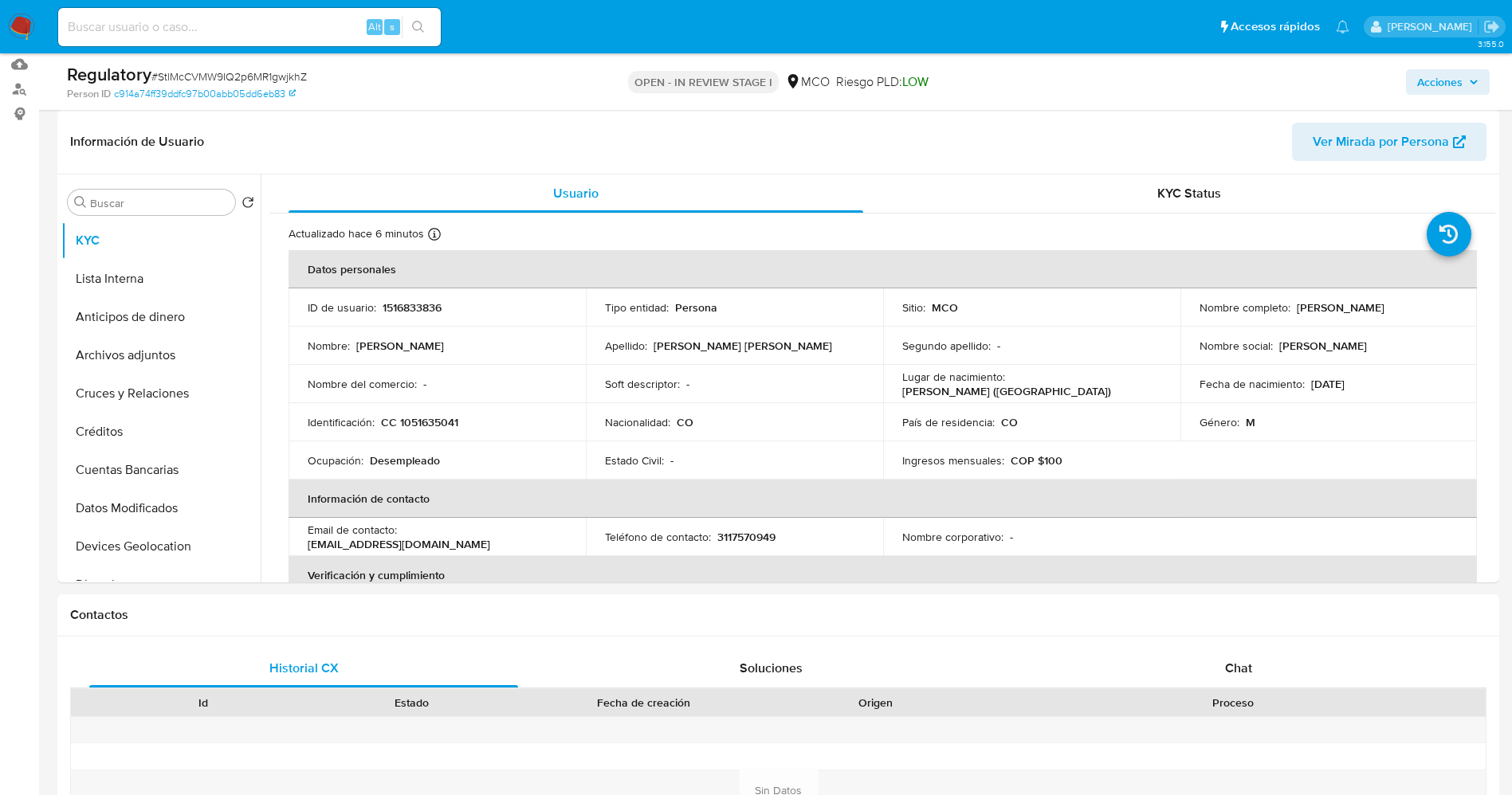
click at [1368, 315] on div "Nombre completo : Marvin Felipe Montero Viscaino" at bounding box center [1329, 307] width 259 height 14
copy p "Marvin Felipe Montero Viscaino"
drag, startPoint x: 401, startPoint y: 422, endPoint x: 482, endPoint y: 420, distance: 81.0
click at [482, 420] on div "Identificación : CC 1051635041" at bounding box center [437, 422] width 259 height 14
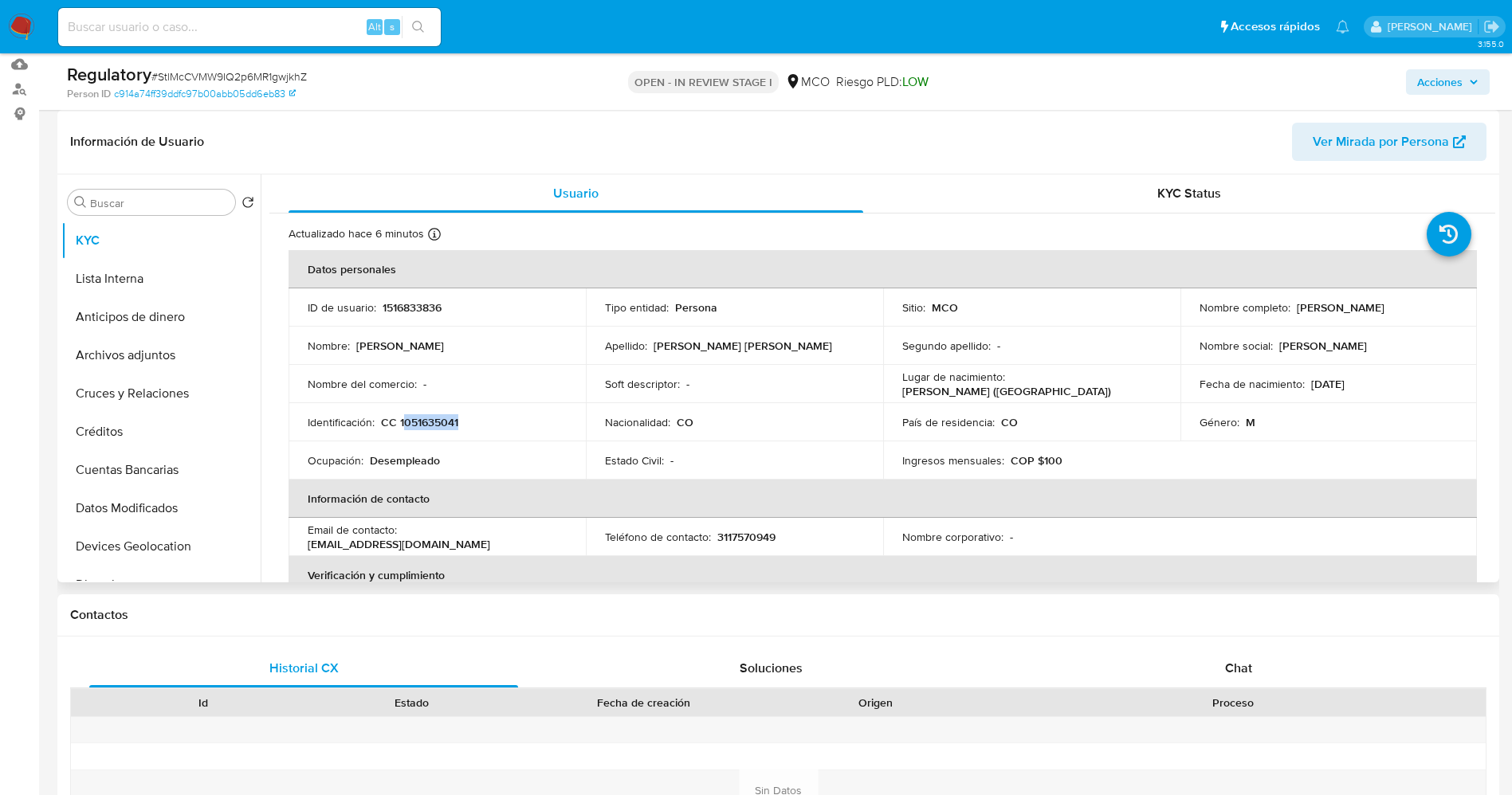
click at [443, 420] on p "CC 1051635041" at bounding box center [419, 422] width 77 height 14
click at [395, 422] on p "CC 1051635041" at bounding box center [419, 422] width 77 height 14
drag, startPoint x: 395, startPoint y: 422, endPoint x: 473, endPoint y: 423, distance: 78.0
click at [473, 423] on div "Identificación : CC 1051635041" at bounding box center [437, 422] width 259 height 14
copy p "1051635041"
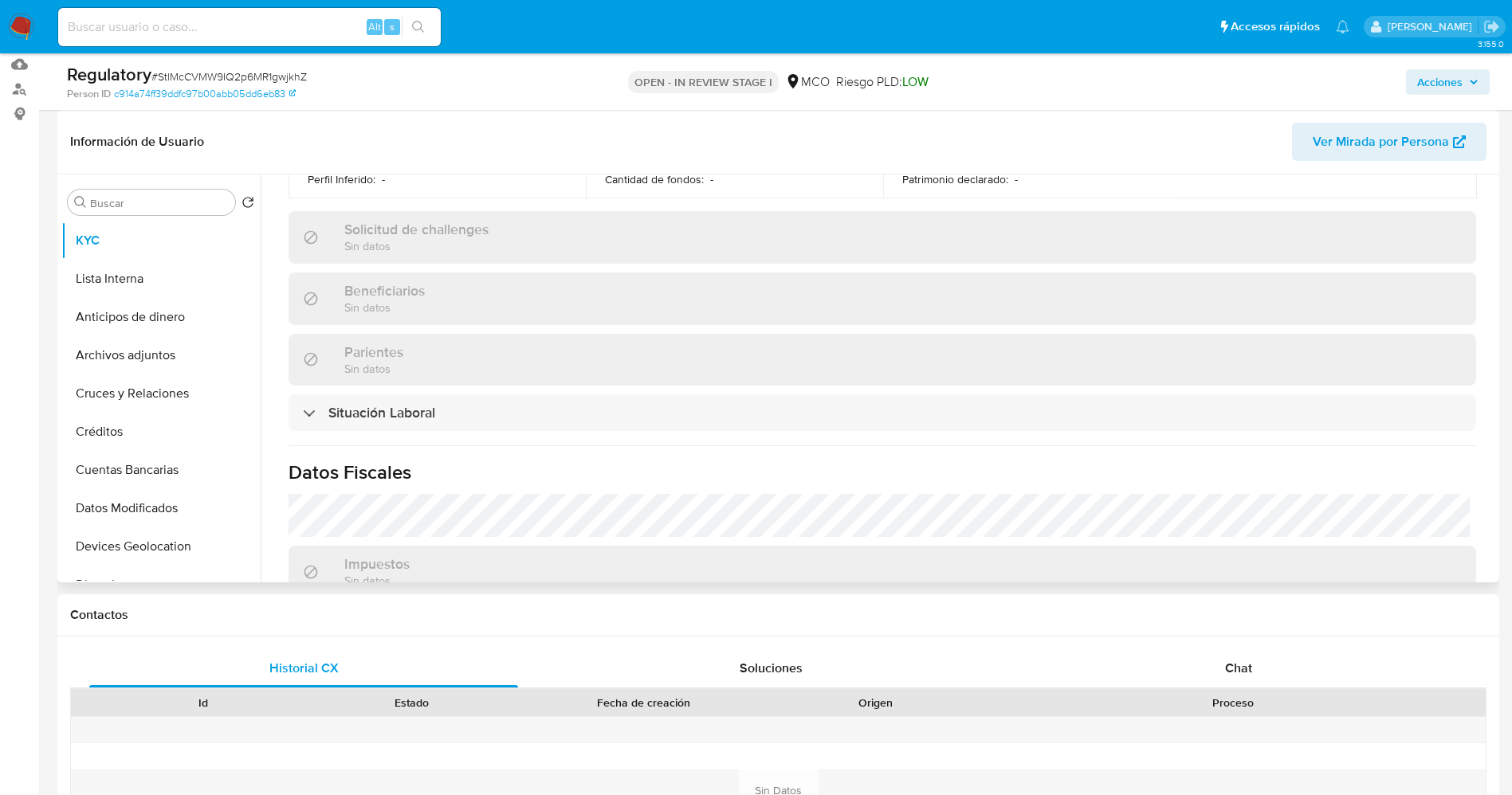
scroll to position [717, 0]
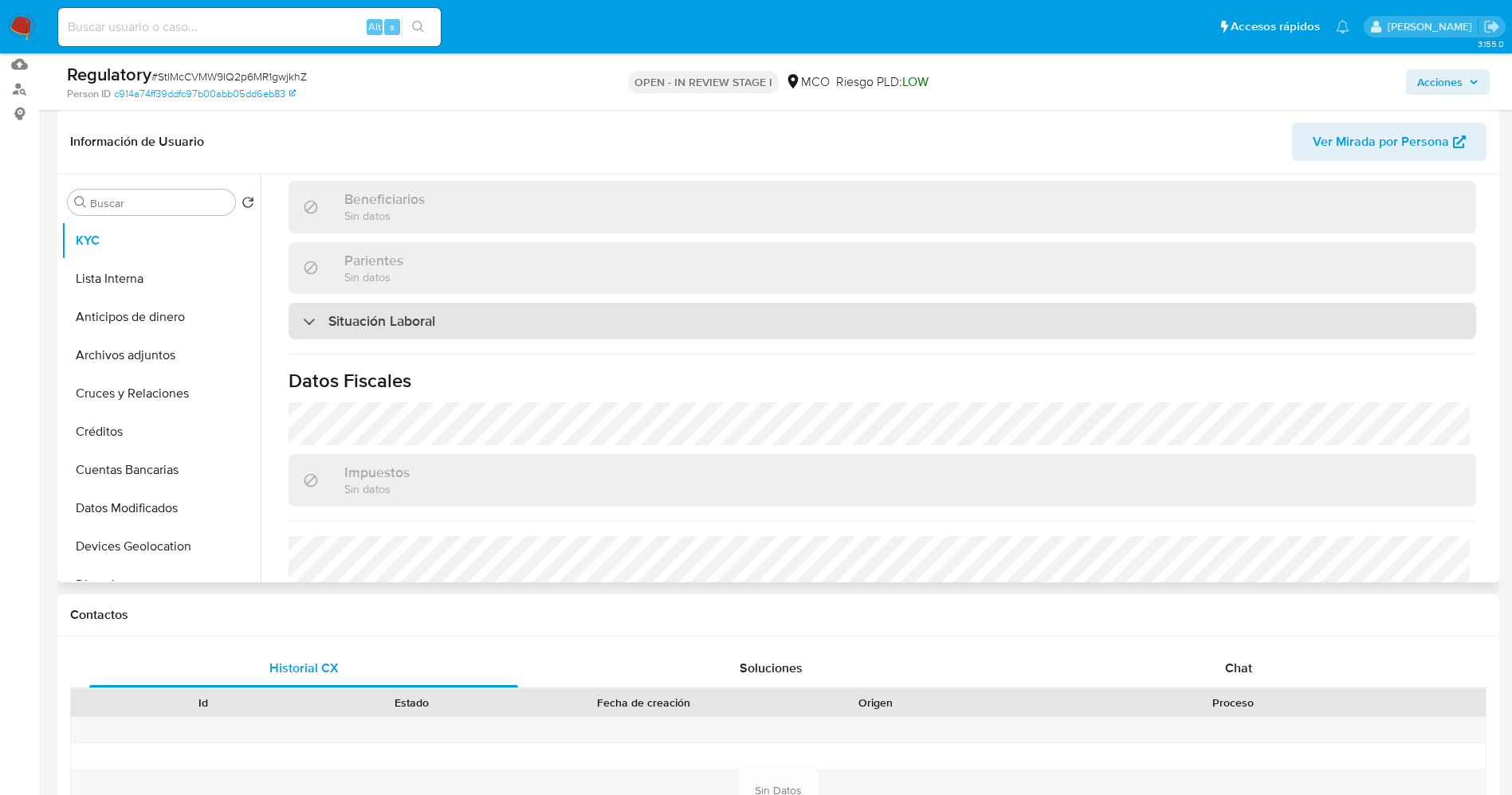
click at [389, 333] on div "Situación Laboral" at bounding box center [882, 321] width 1187 height 36
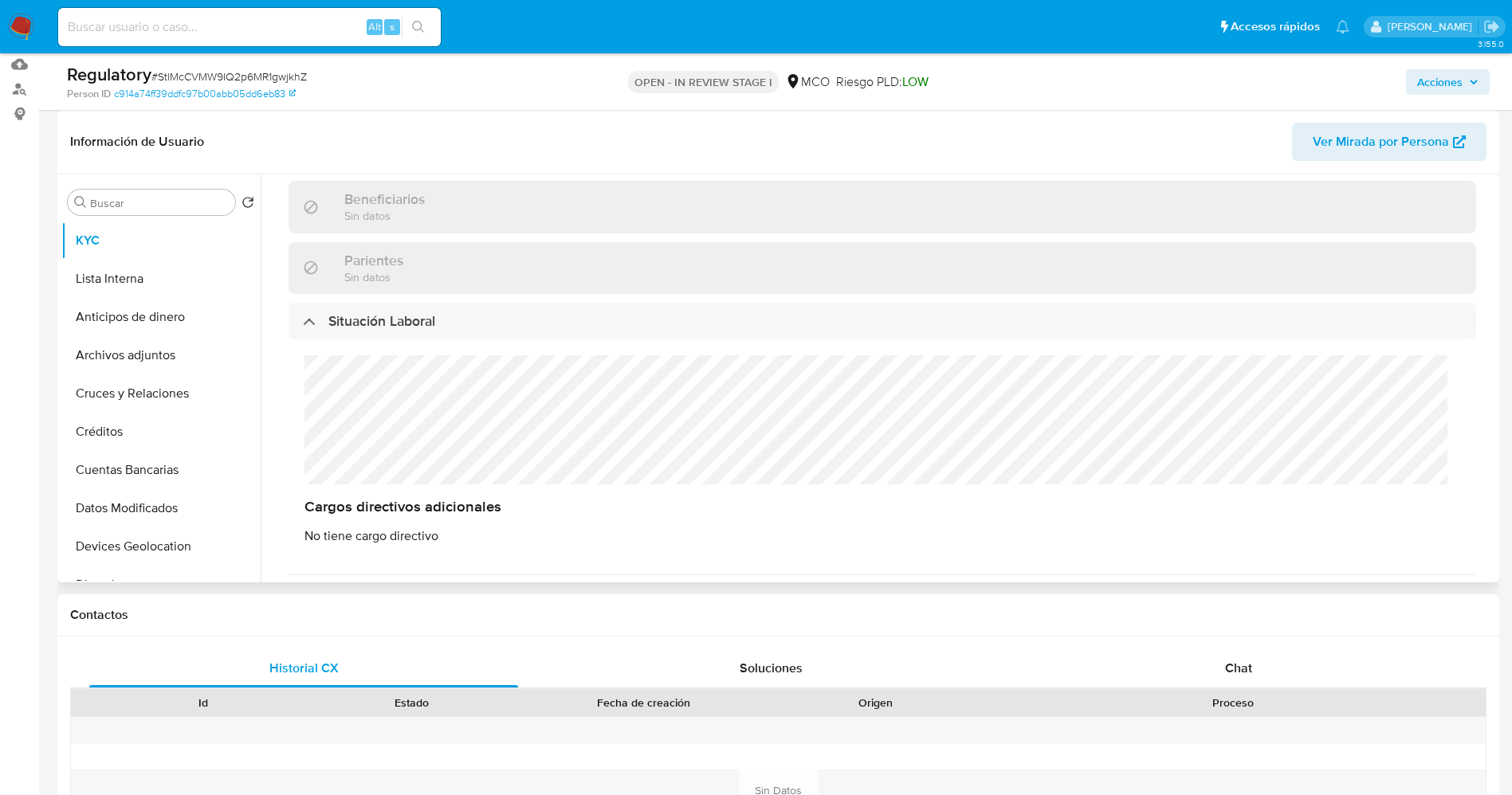
click at [526, 432] on div "Cargos directivos adicionales No tiene cargo directivo" at bounding box center [882, 450] width 1187 height 221
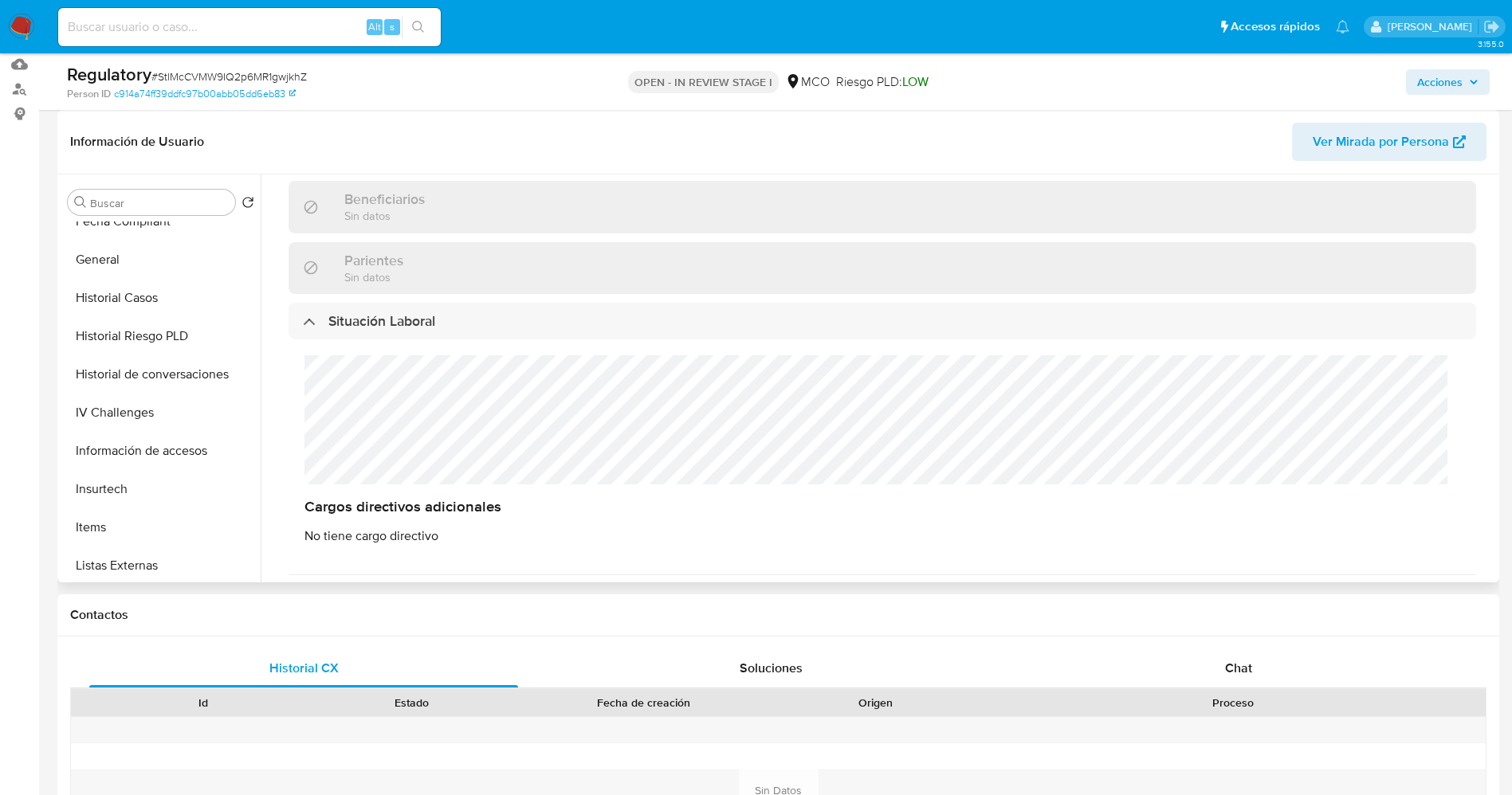
scroll to position [598, 0]
click at [126, 449] on button "Listas Externas" at bounding box center [154, 446] width 186 height 38
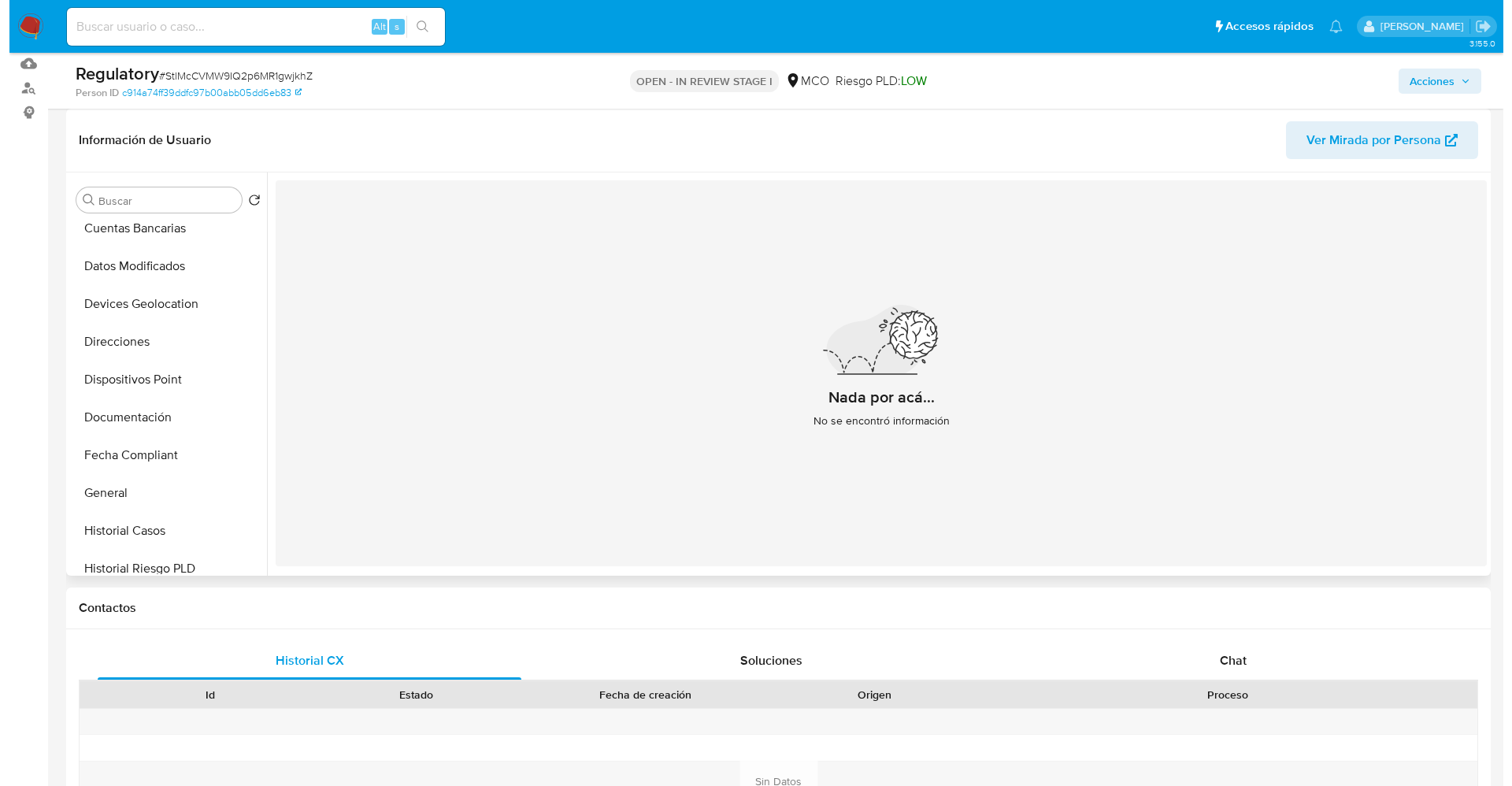
scroll to position [0, 0]
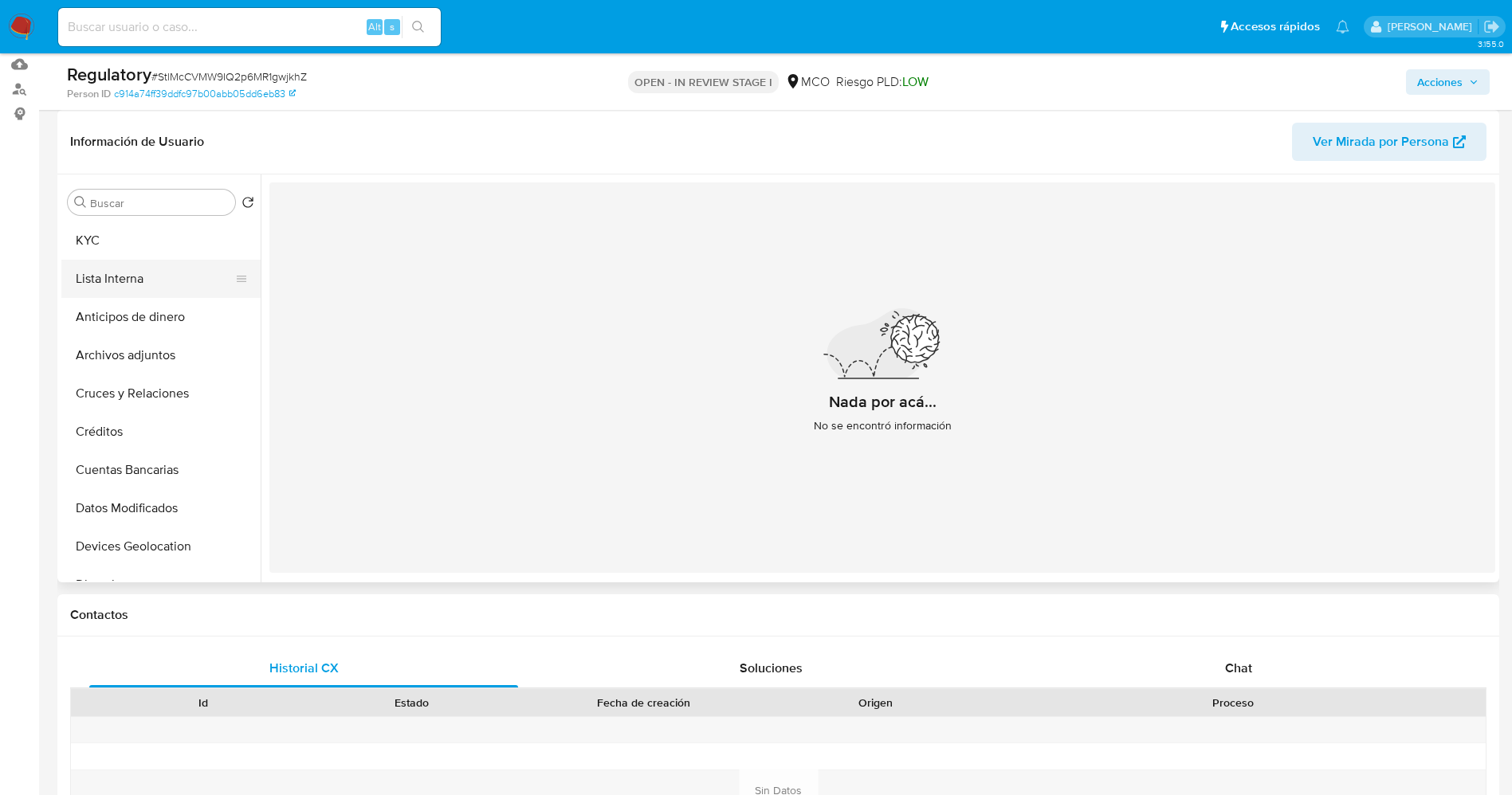
click at [146, 290] on button "Lista Interna" at bounding box center [154, 279] width 186 height 38
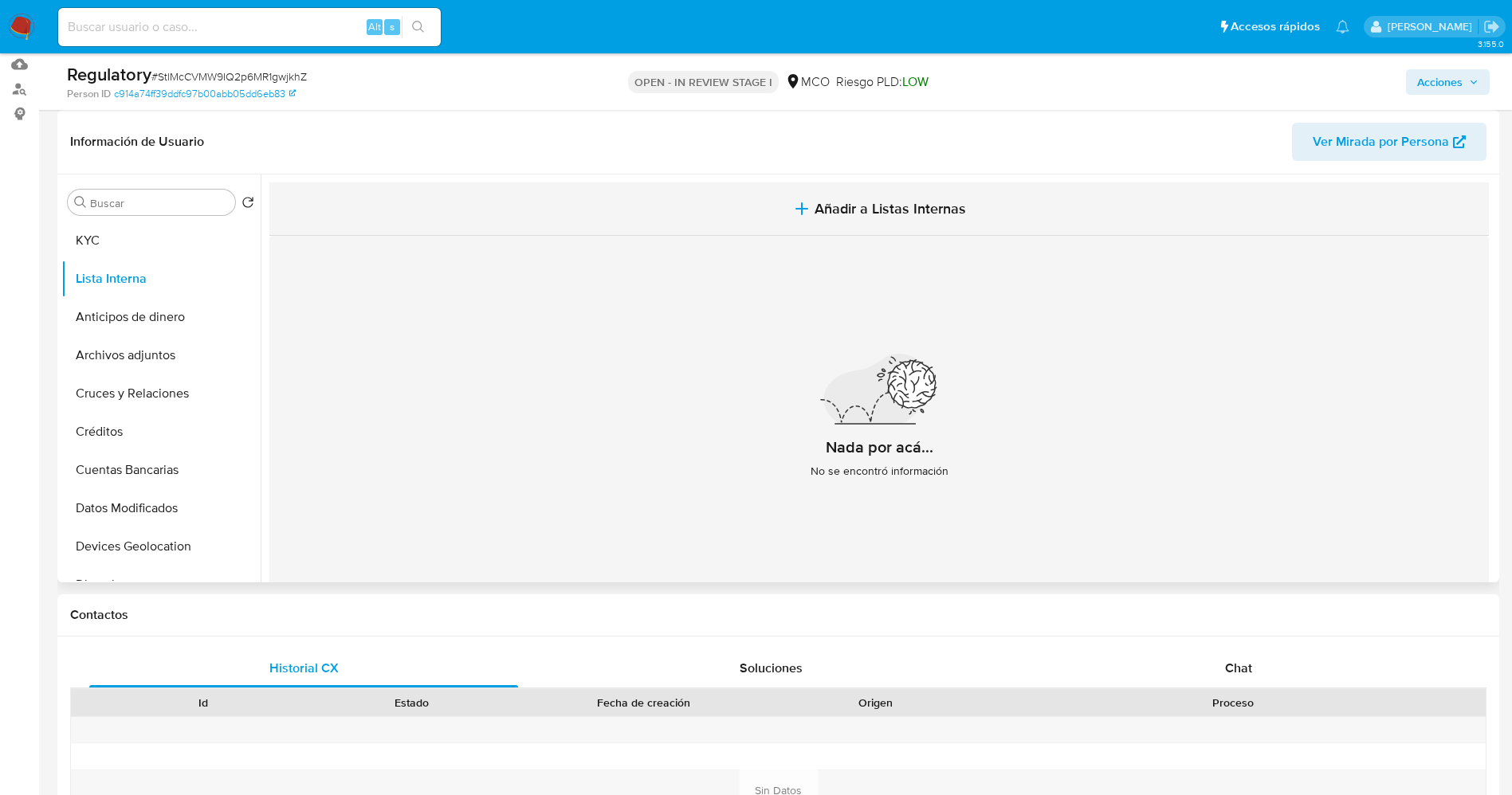
click at [825, 219] on button "Añadir a Listas Internas" at bounding box center [879, 209] width 1219 height 53
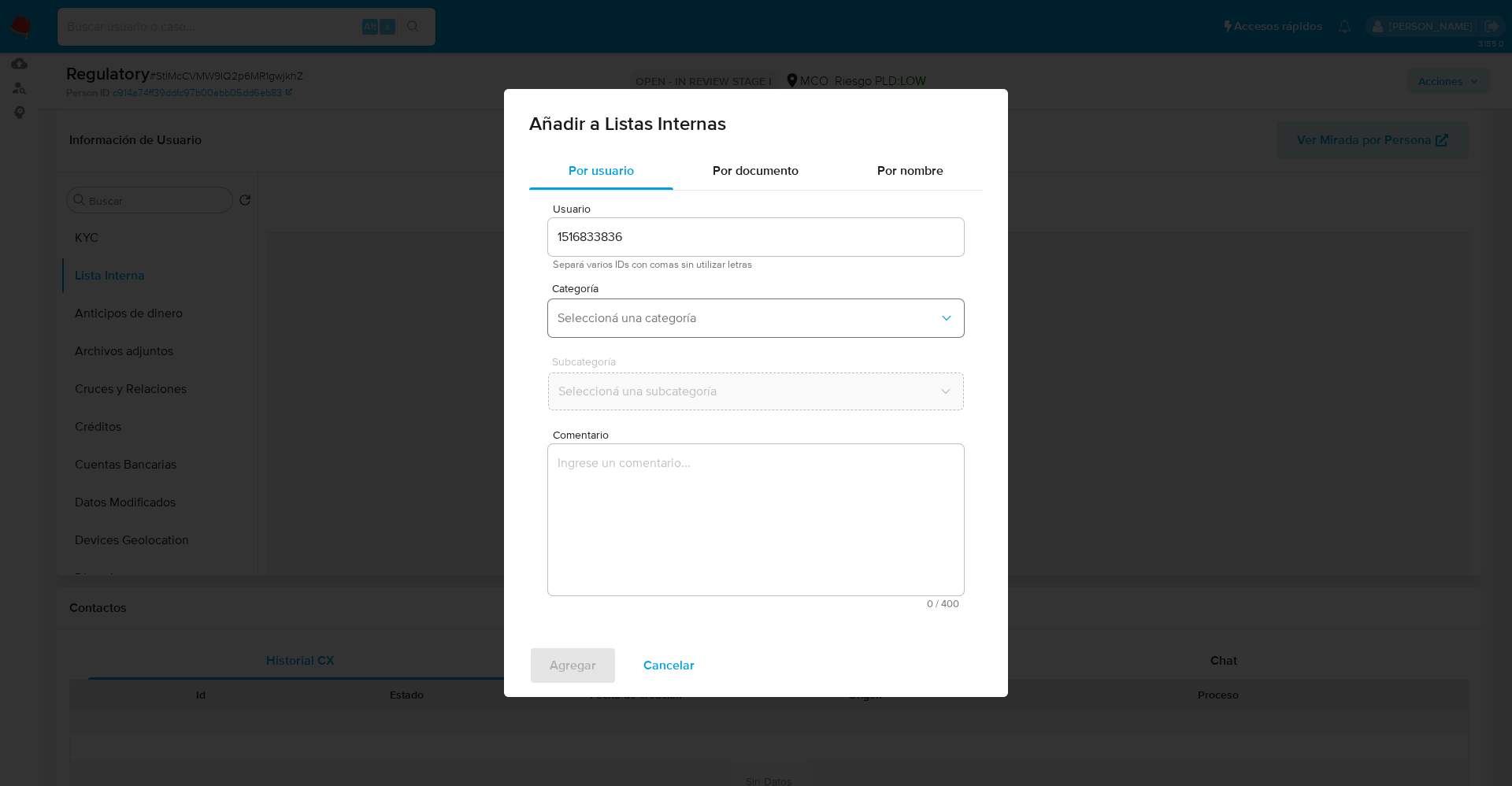
click at [667, 324] on span "Seleccioná una categoría" at bounding box center [748, 318] width 382 height 16
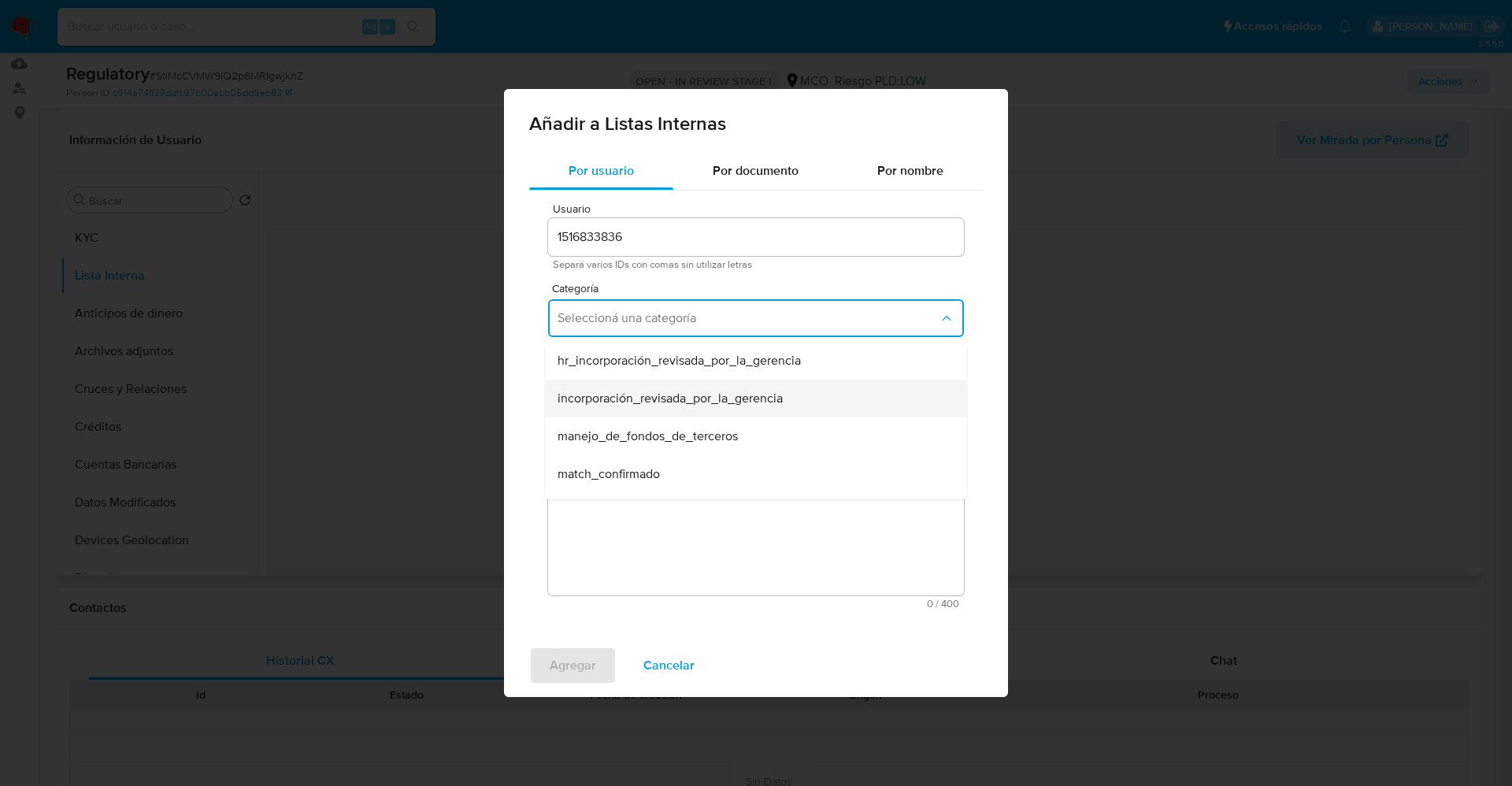
scroll to position [118, 0]
click at [652, 406] on div "match_descartado" at bounding box center [751, 393] width 387 height 38
click at [645, 381] on button "Seleccioná una subcategoría" at bounding box center [756, 391] width 416 height 38
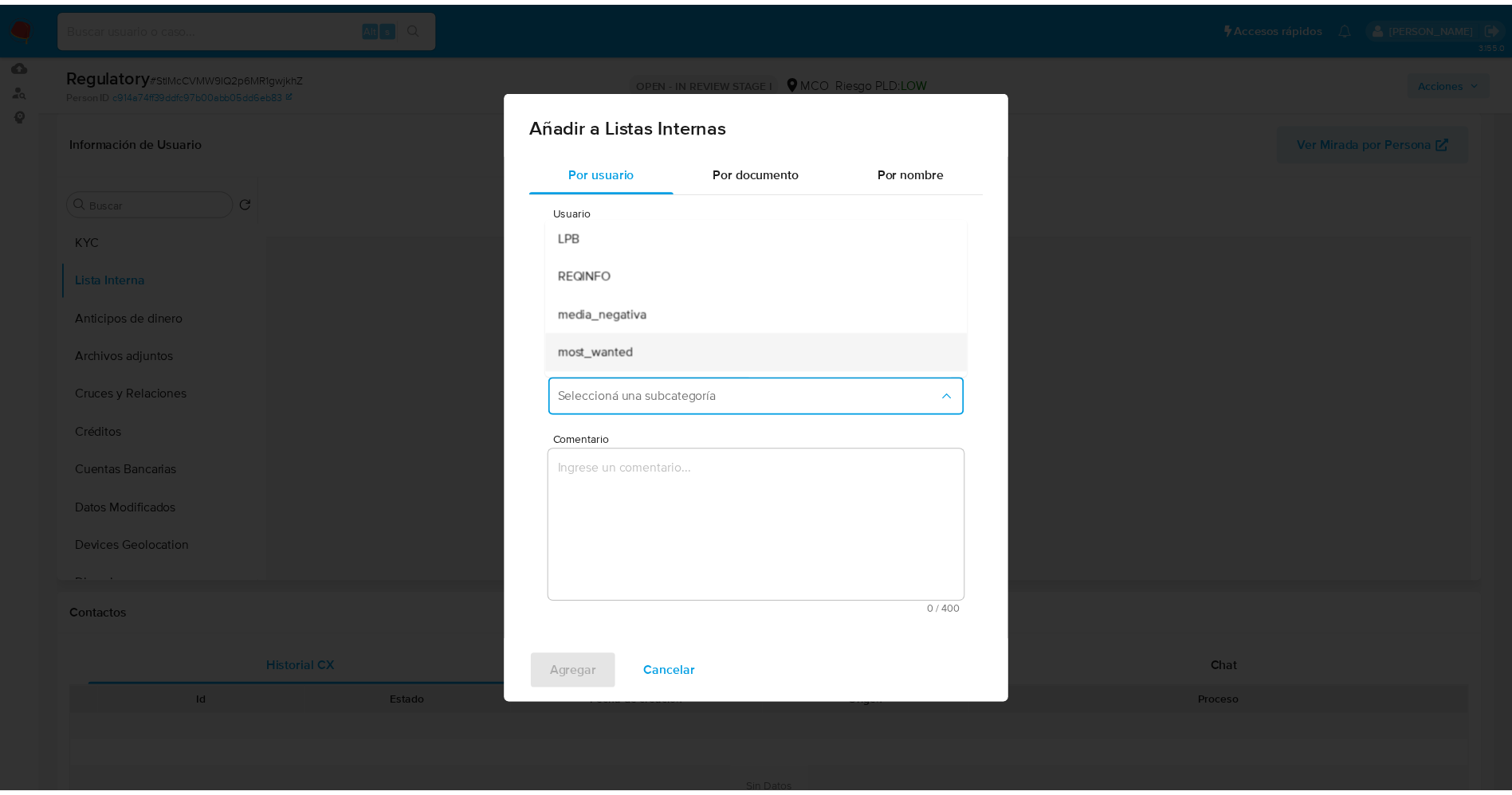
scroll to position [108, 0]
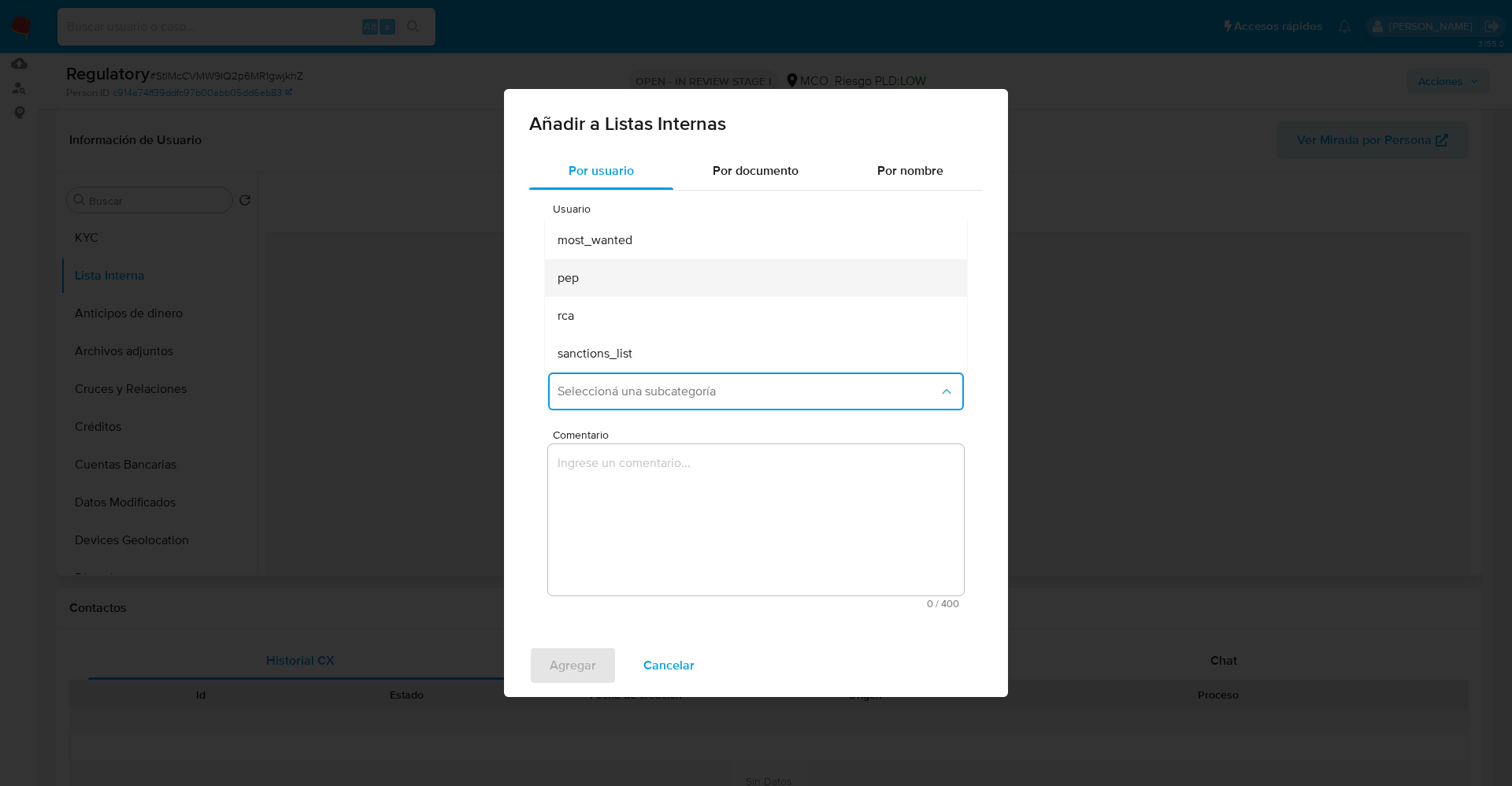
click at [607, 275] on div "pep" at bounding box center [751, 278] width 387 height 38
click at [677, 503] on textarea "Comentario" at bounding box center [756, 520] width 416 height 152
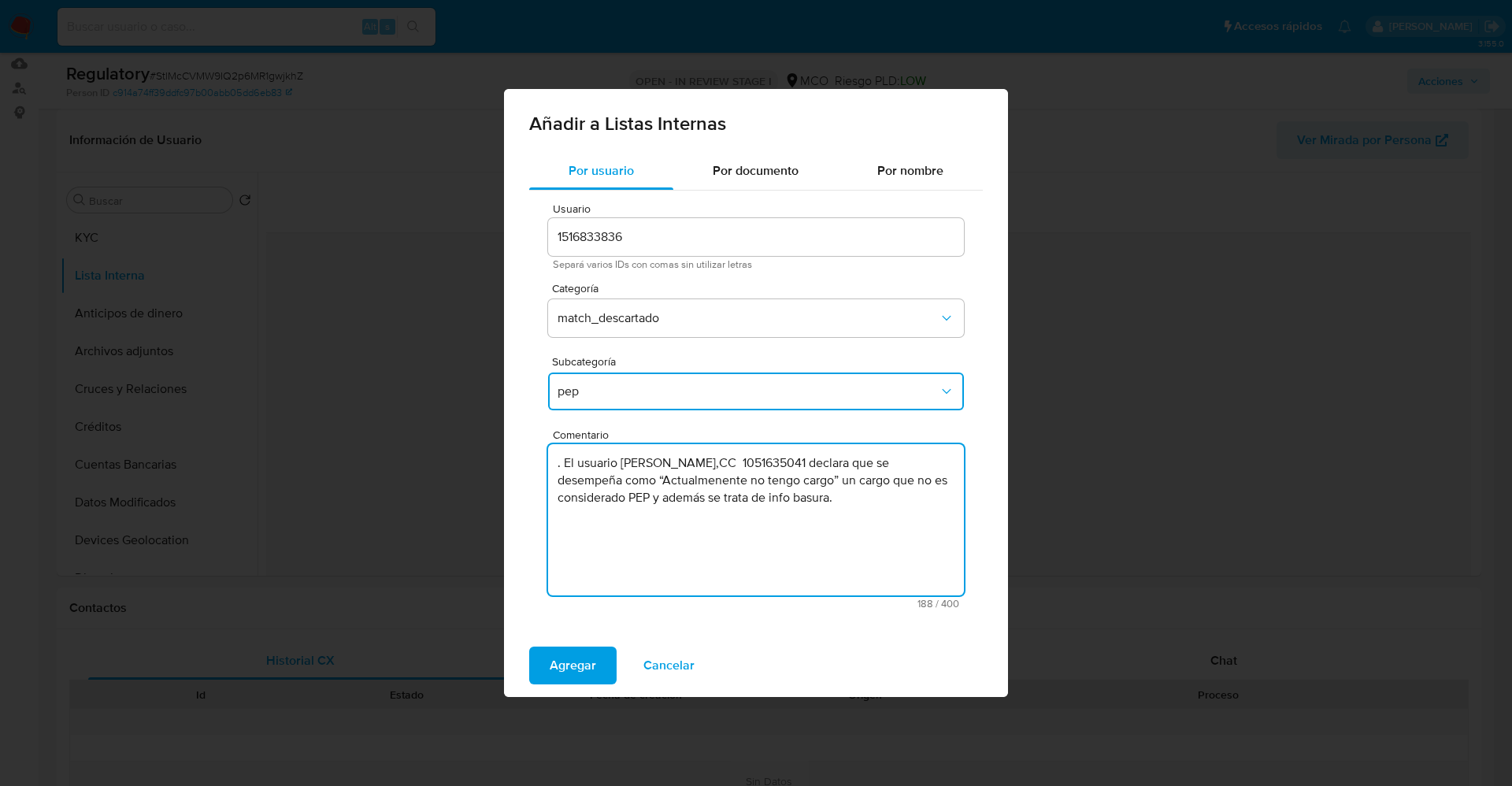
click at [569, 457] on textarea ". El usuario Marvin Felipe Montero Viscaino,CC 1051635041 declara que se desemp…" at bounding box center [756, 520] width 416 height 152
type textarea "El usuario Marvin Felipe Montero Viscaino,CC 1051635041 declara que se desempeñ…"
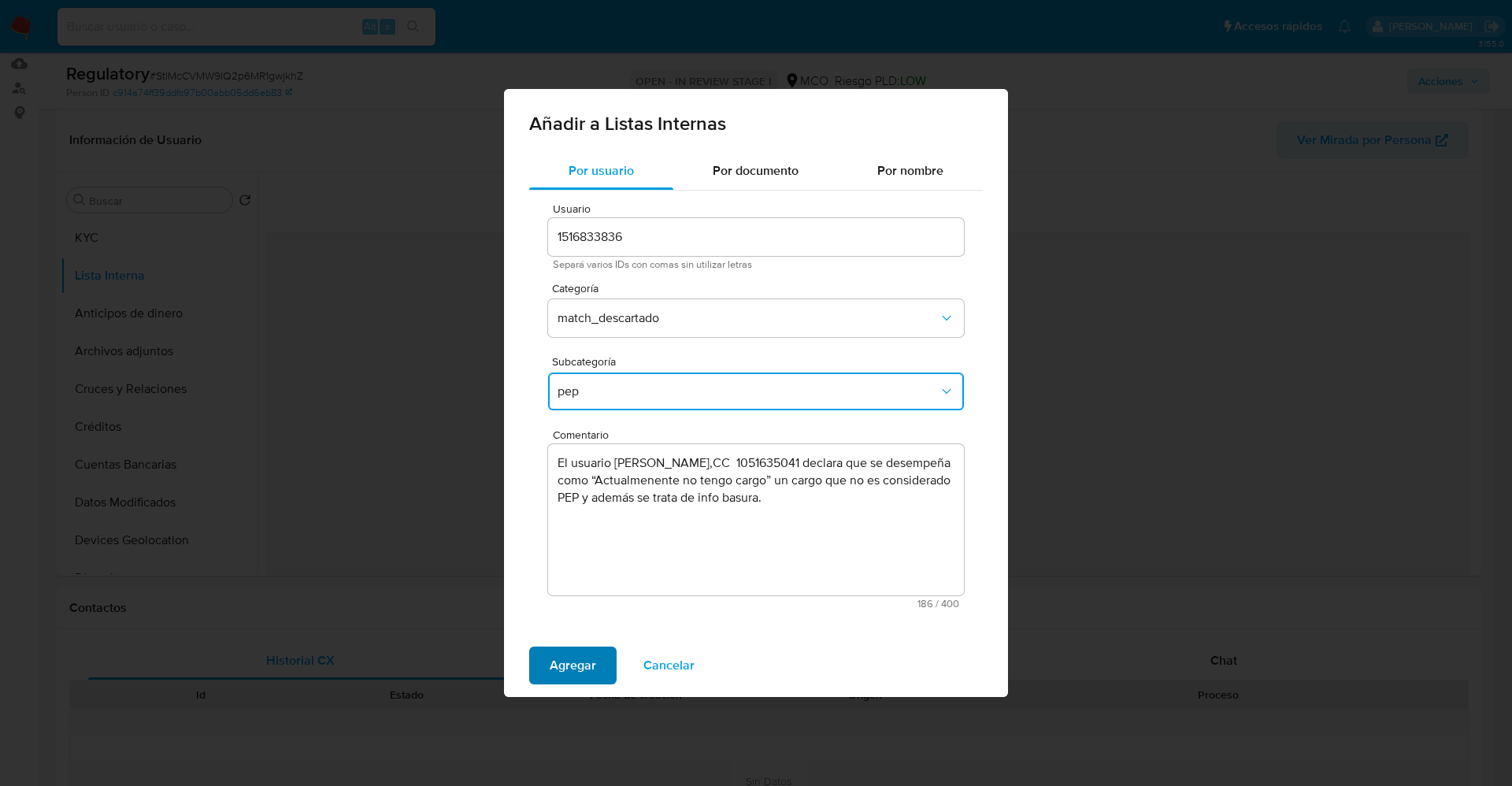
click at [556, 666] on span "Agregar" at bounding box center [573, 665] width 47 height 34
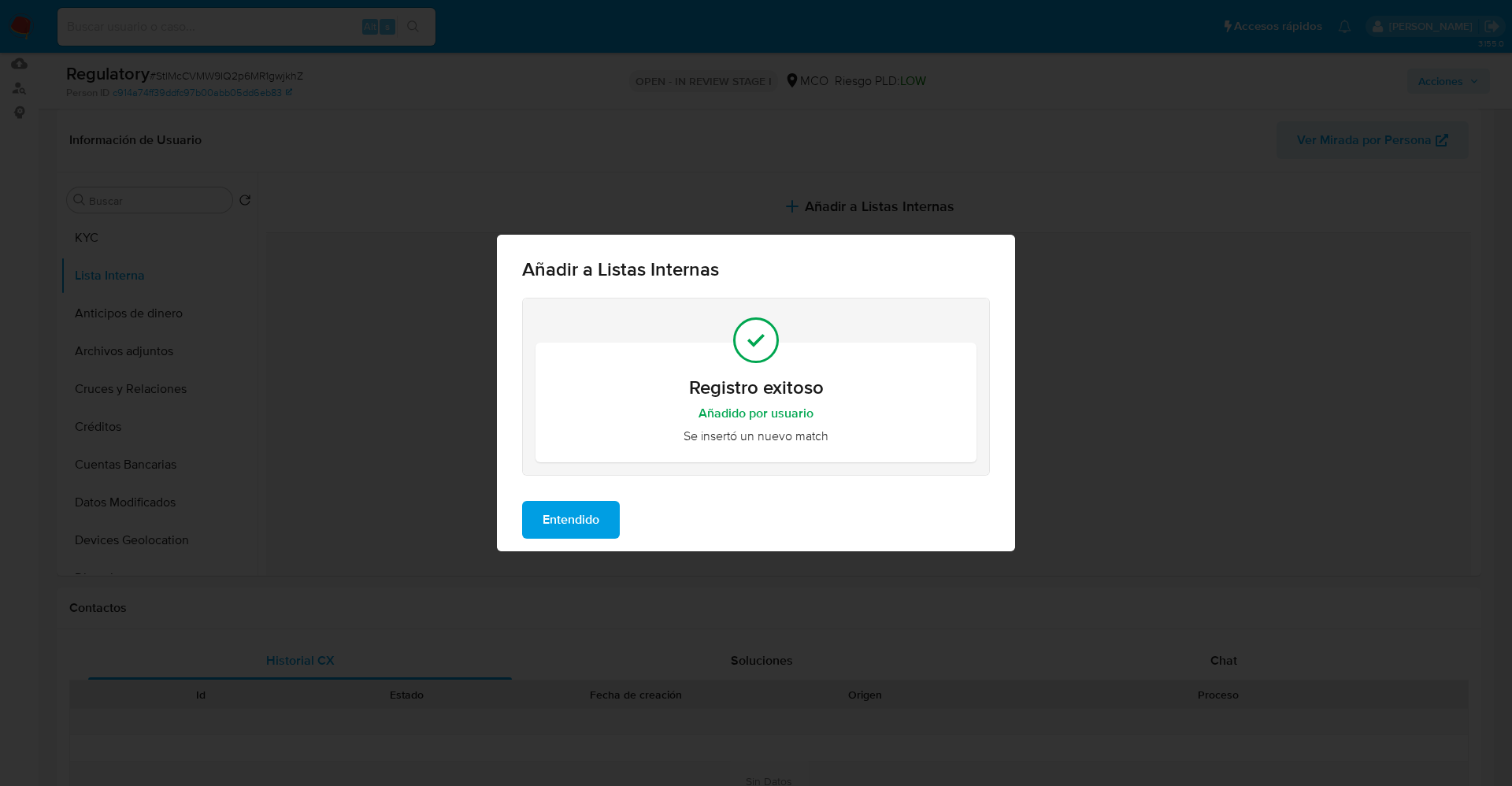
click at [587, 519] on span "Entendido" at bounding box center [571, 520] width 57 height 34
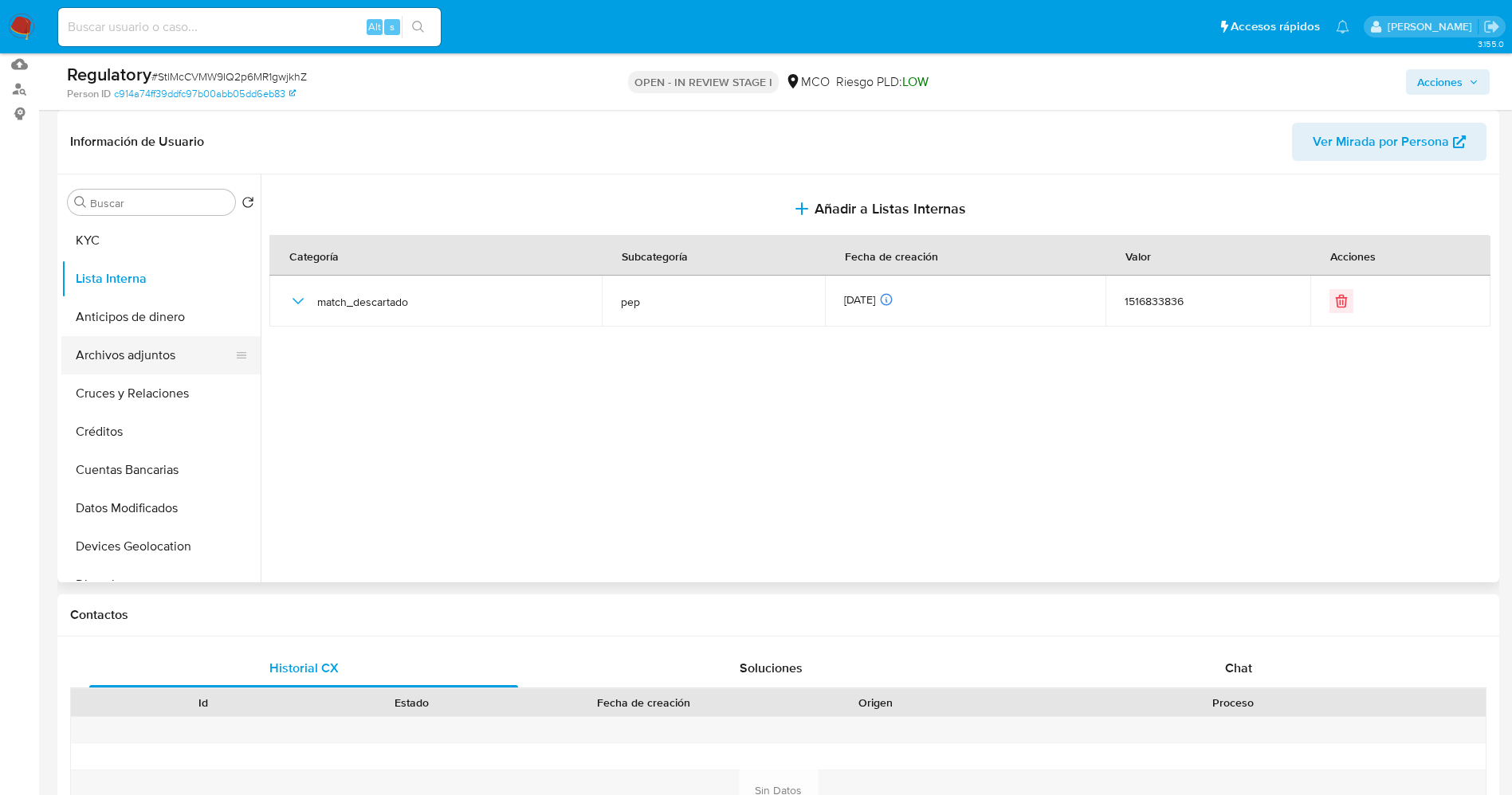
click at [156, 353] on button "Archivos adjuntos" at bounding box center [154, 355] width 186 height 38
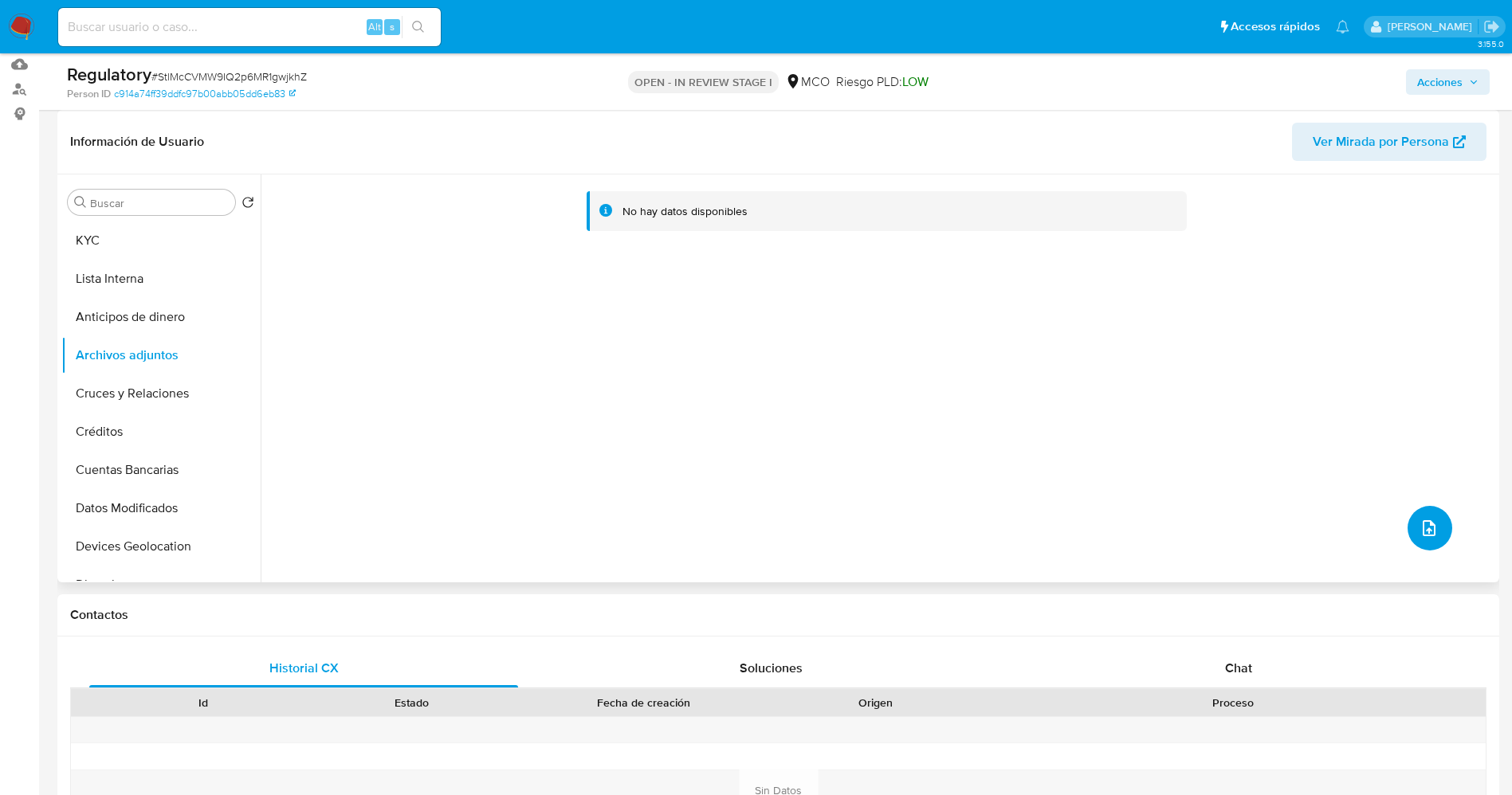
click at [1414, 538] on button "upload-file" at bounding box center [1429, 528] width 45 height 45
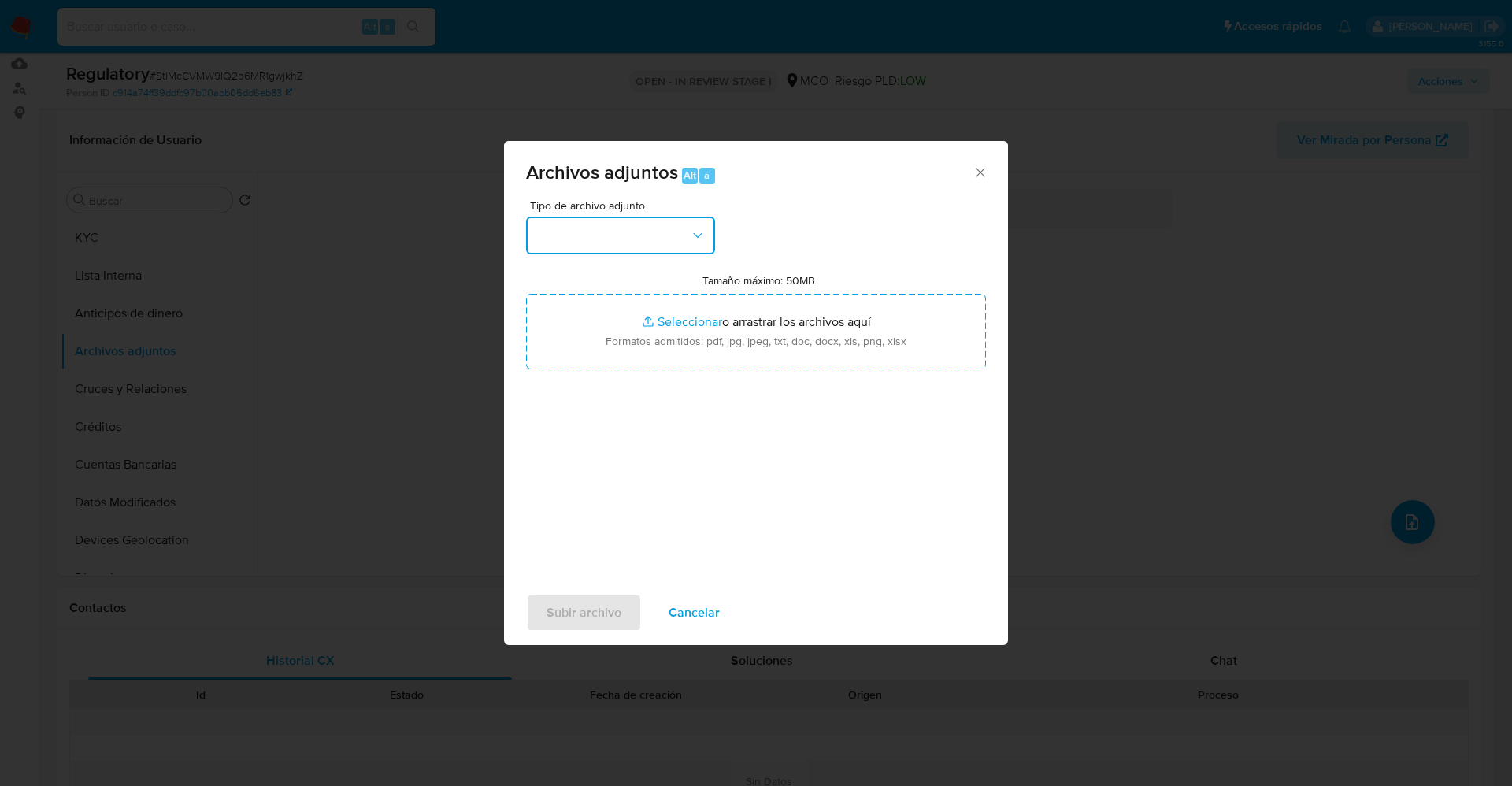
click at [616, 223] on button "button" at bounding box center [621, 235] width 189 height 38
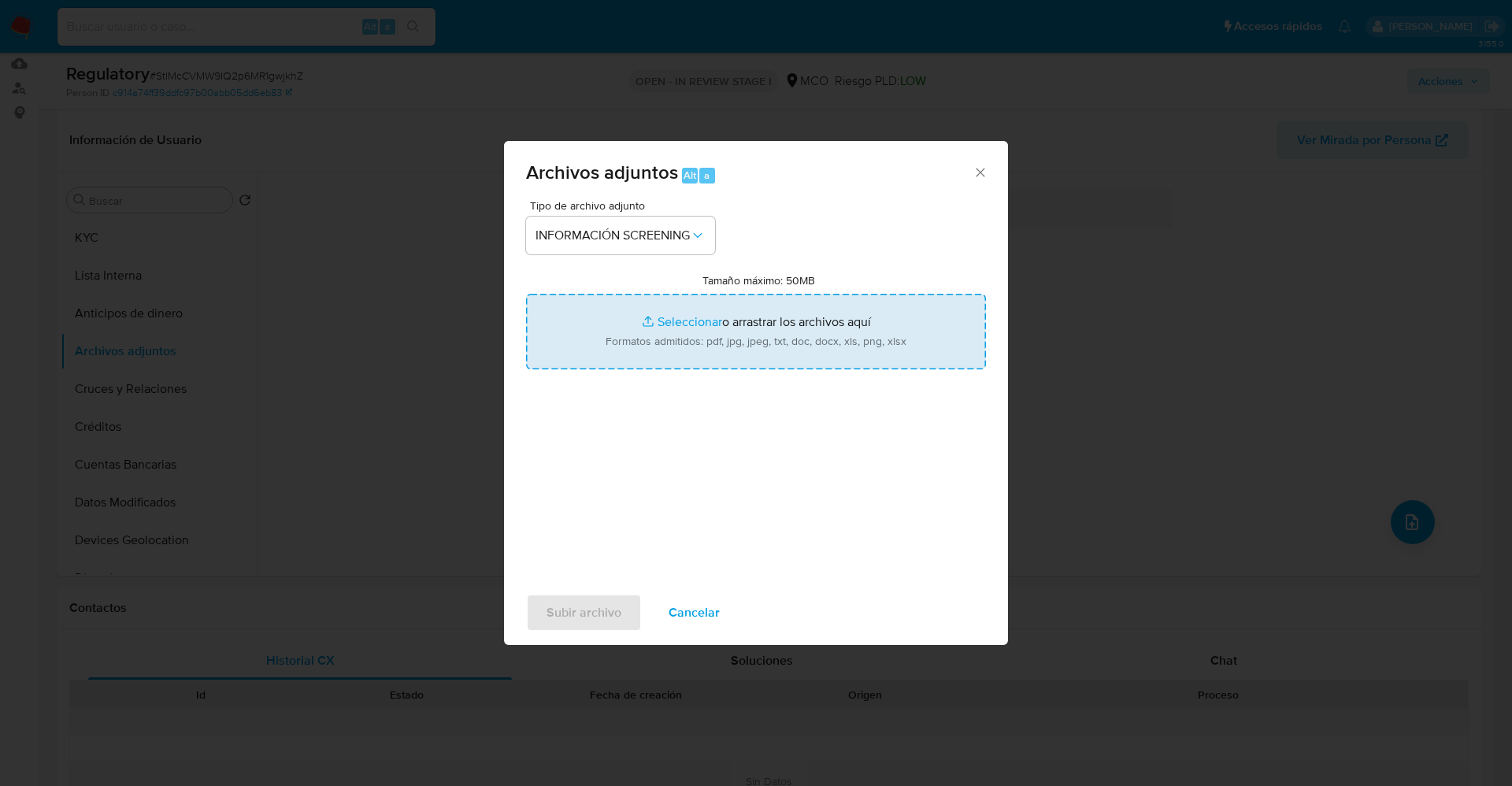
type input "C:\fakepath\_Marvin Felipe Montero Viscaino_ lavado de dinero - Buscar con Goog…"
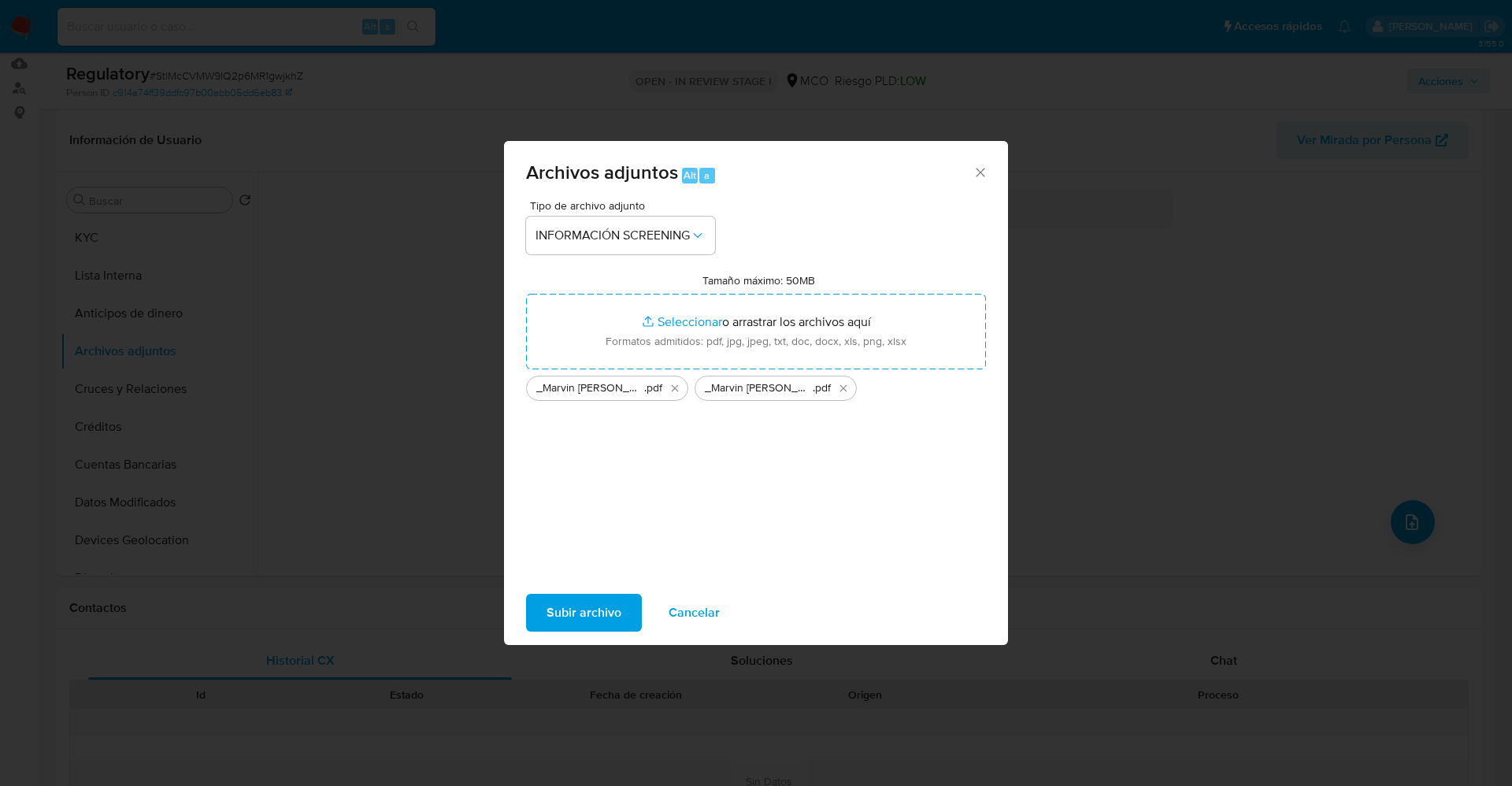
click at [580, 615] on span "Subir archivo" at bounding box center [583, 613] width 74 height 34
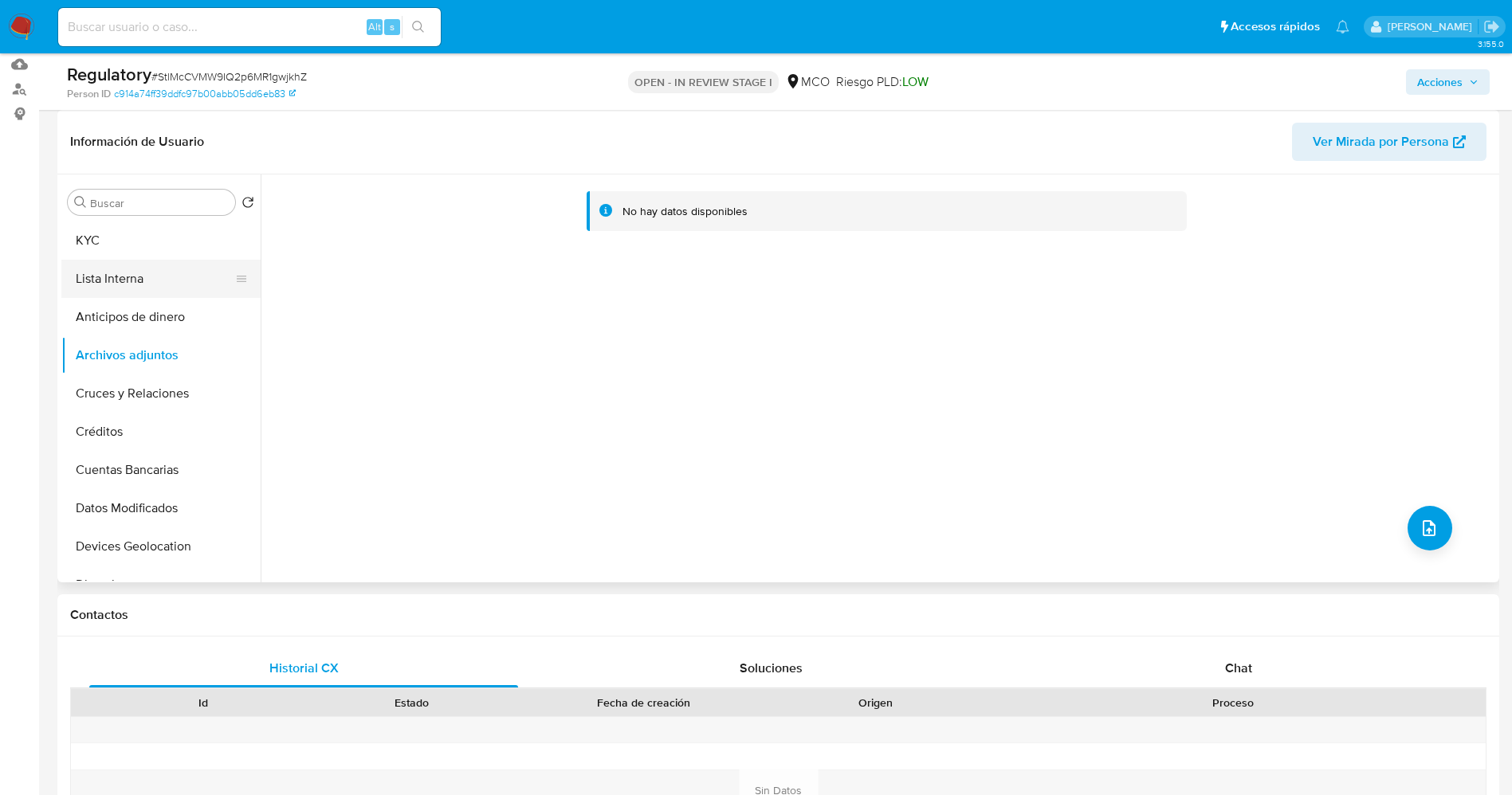
click at [152, 283] on button "Lista Interna" at bounding box center [154, 279] width 186 height 38
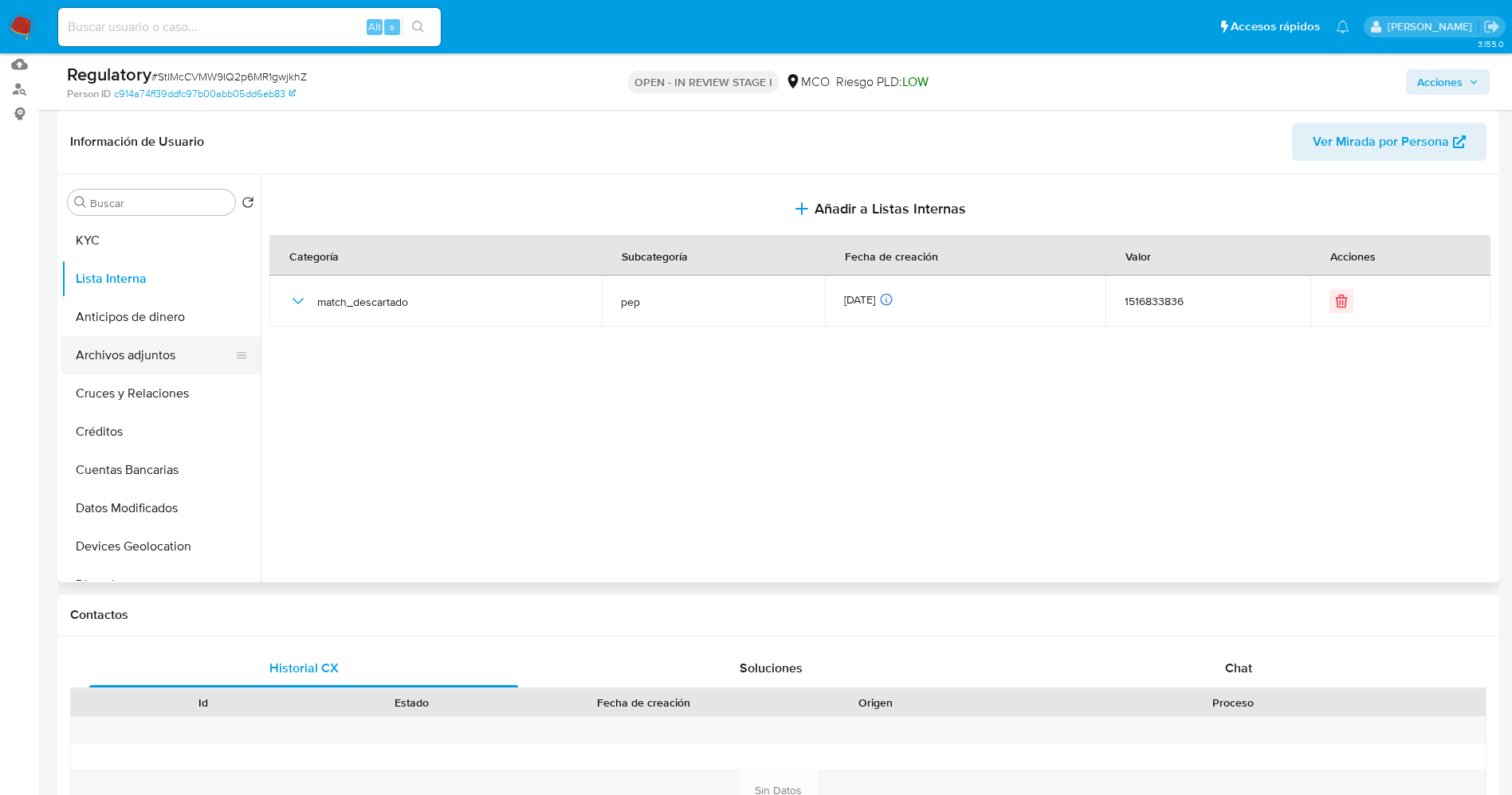
click at [146, 345] on button "Archivos adjuntos" at bounding box center [154, 355] width 186 height 38
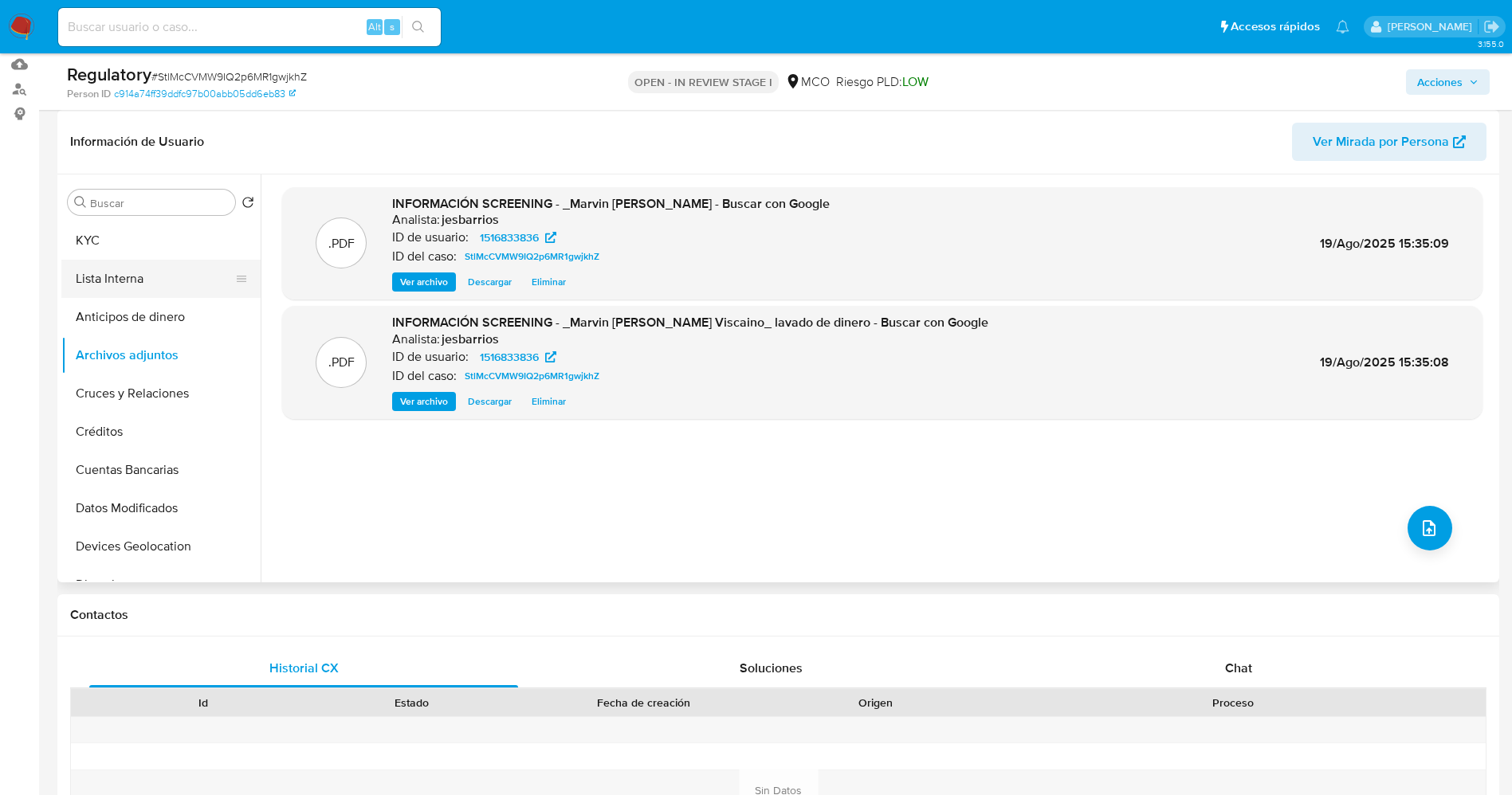
click at [144, 270] on button "Lista Interna" at bounding box center [154, 279] width 186 height 38
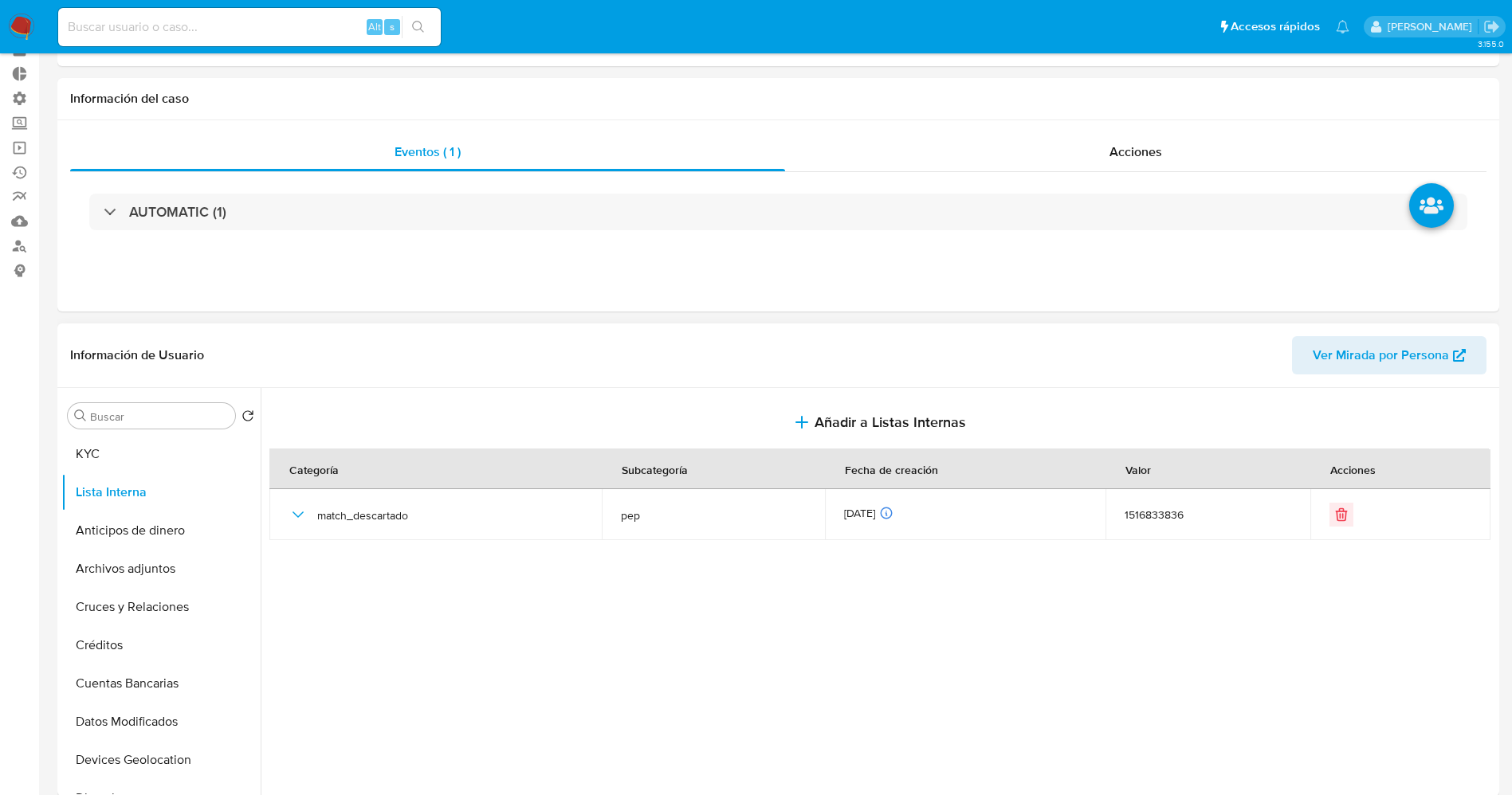
scroll to position [0, 0]
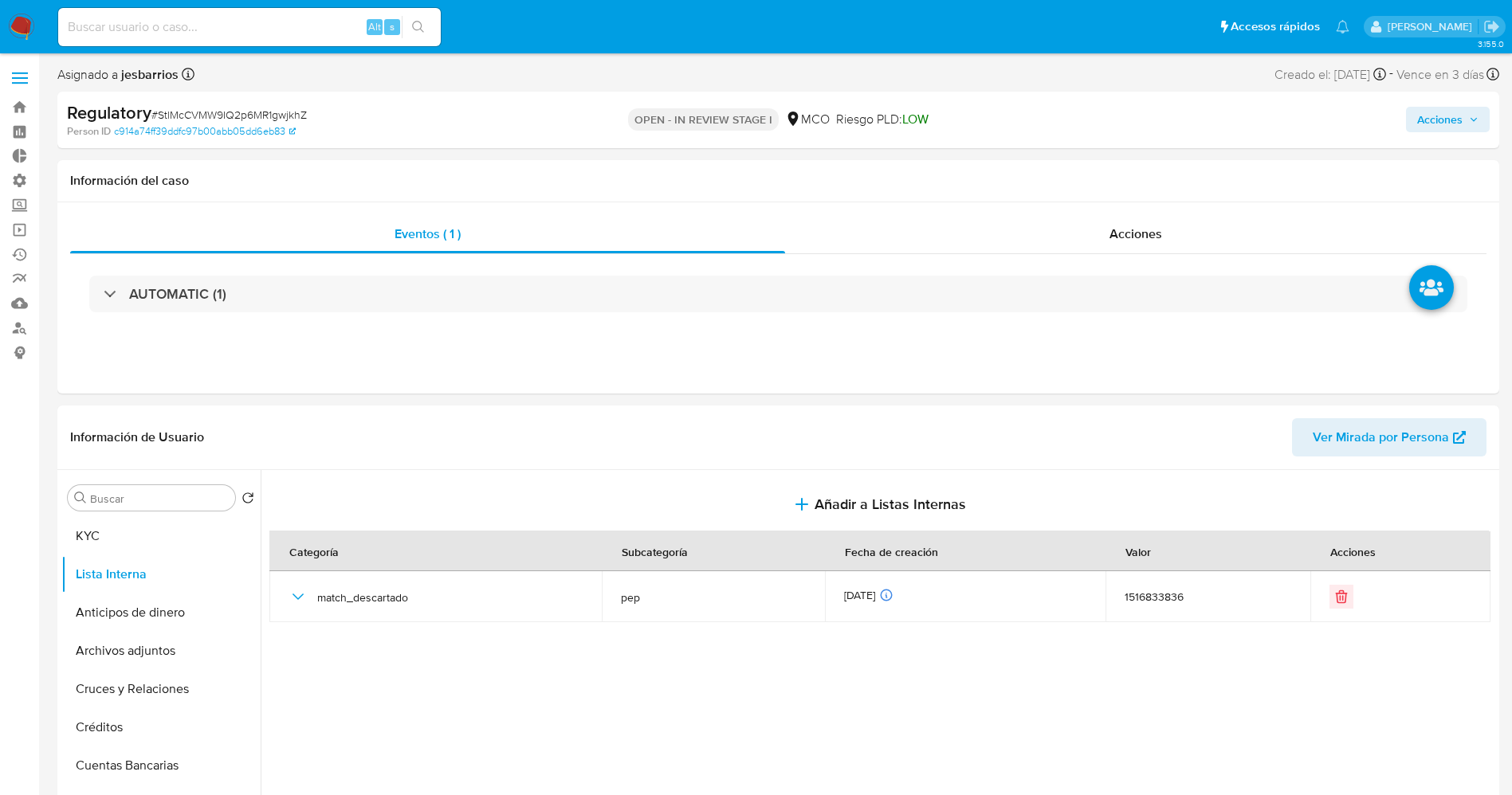
click at [1418, 122] on span "Acciones" at bounding box center [1440, 119] width 46 height 25
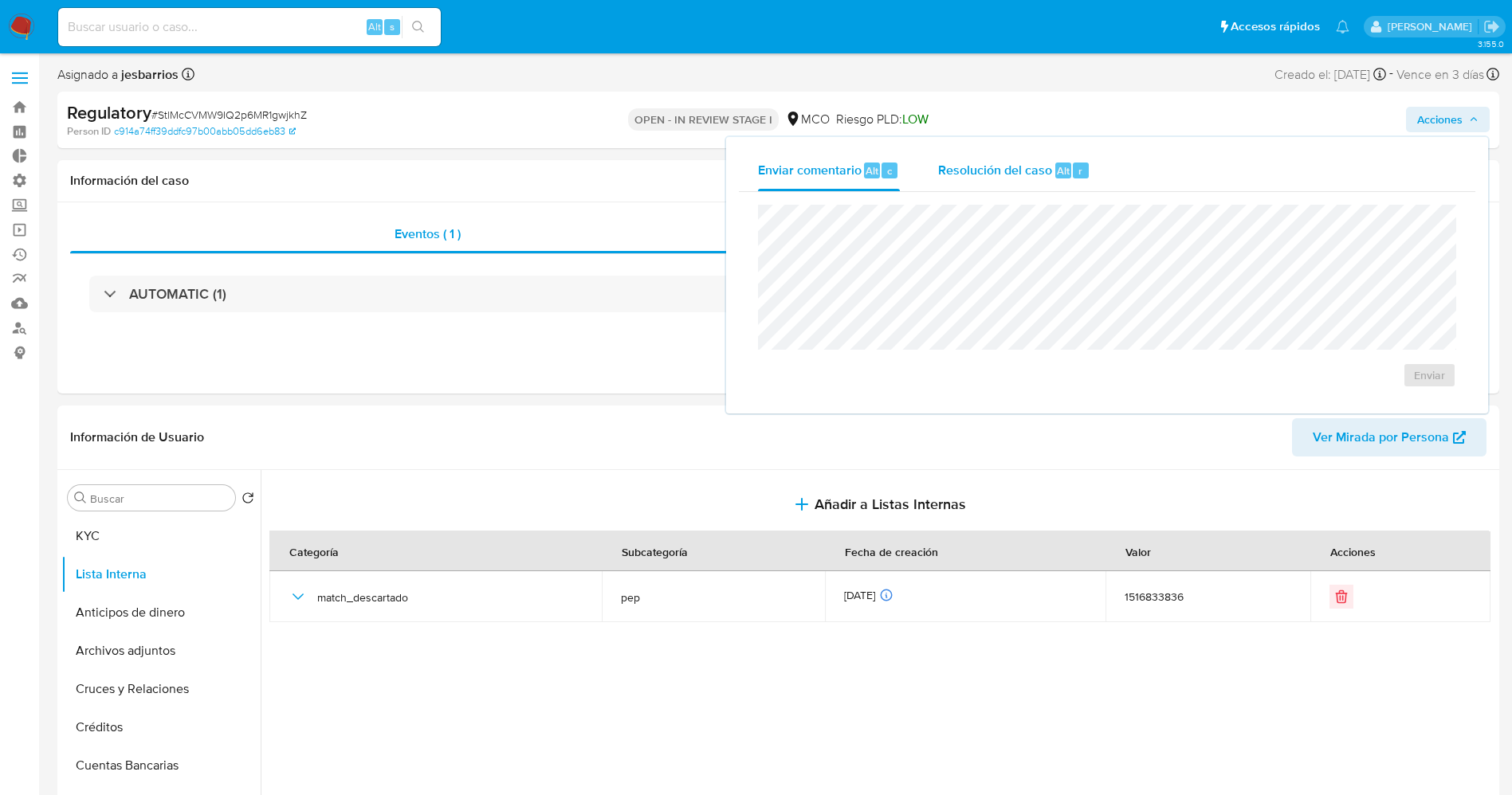
click at [992, 178] on span "Resolución del caso" at bounding box center [995, 170] width 114 height 19
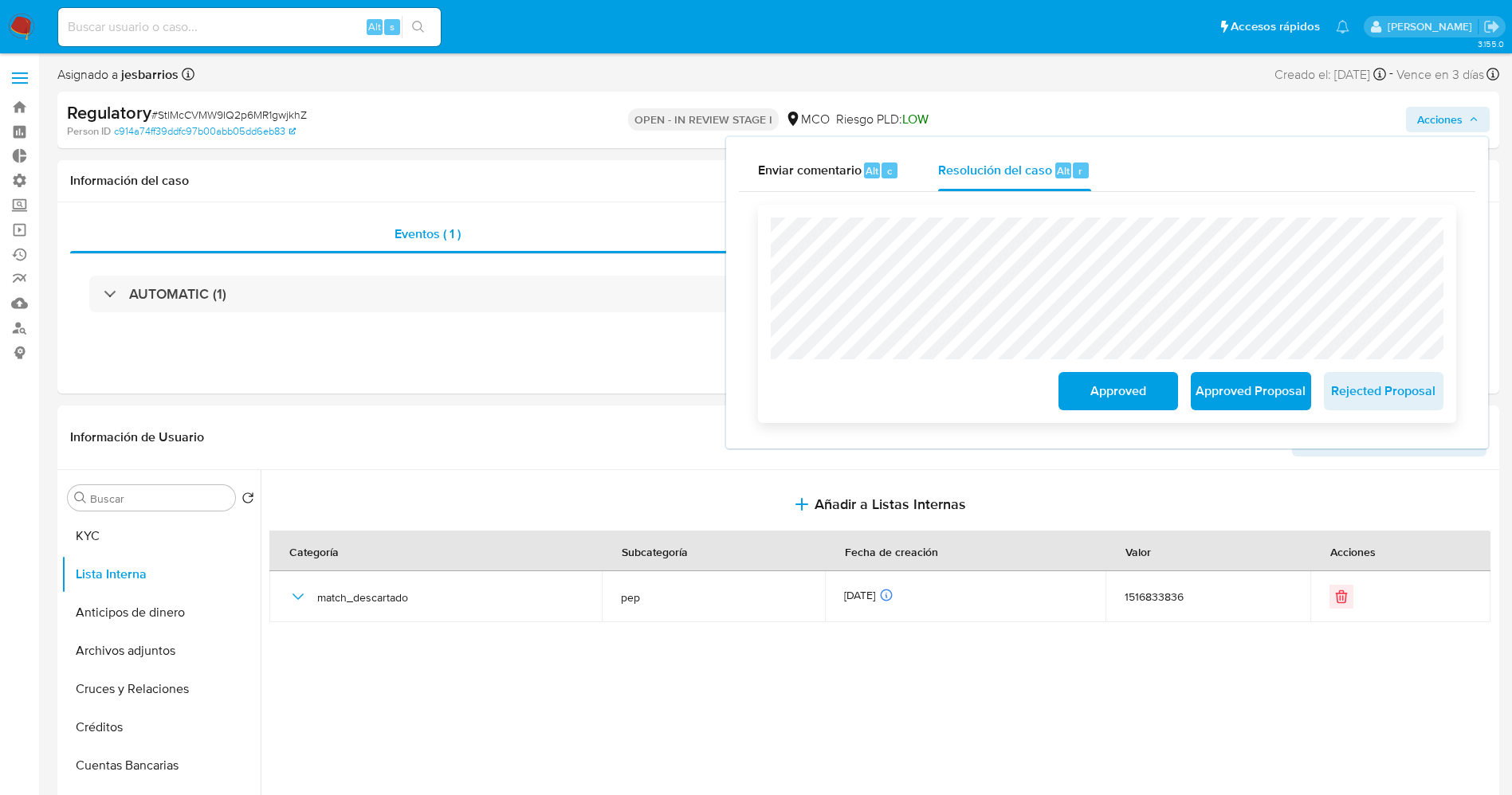
click at [1104, 398] on span "Approved" at bounding box center [1117, 390] width 78 height 35
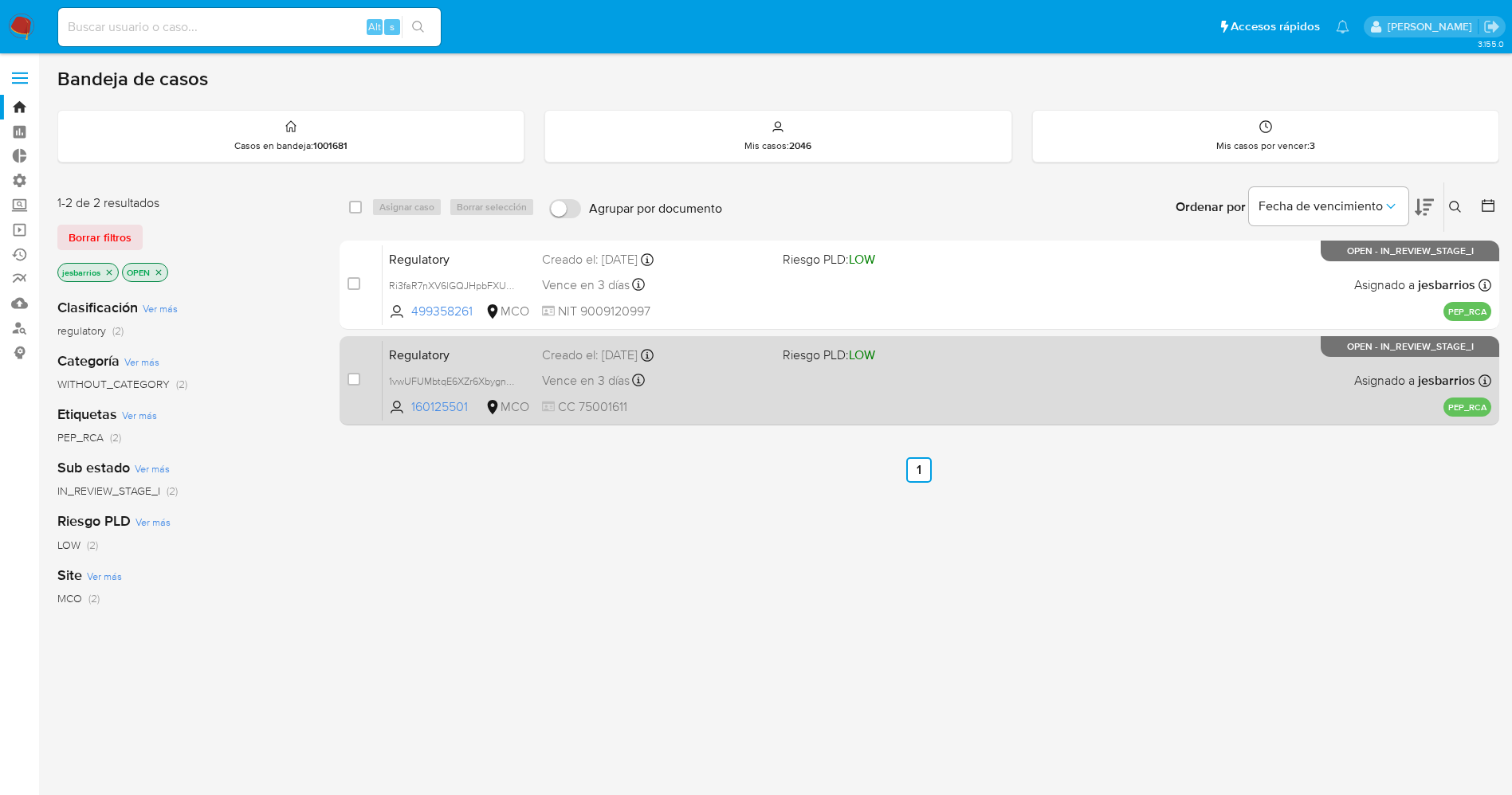
click at [806, 357] on span "Riesgo PLD: LOW" at bounding box center [828, 354] width 92 height 18
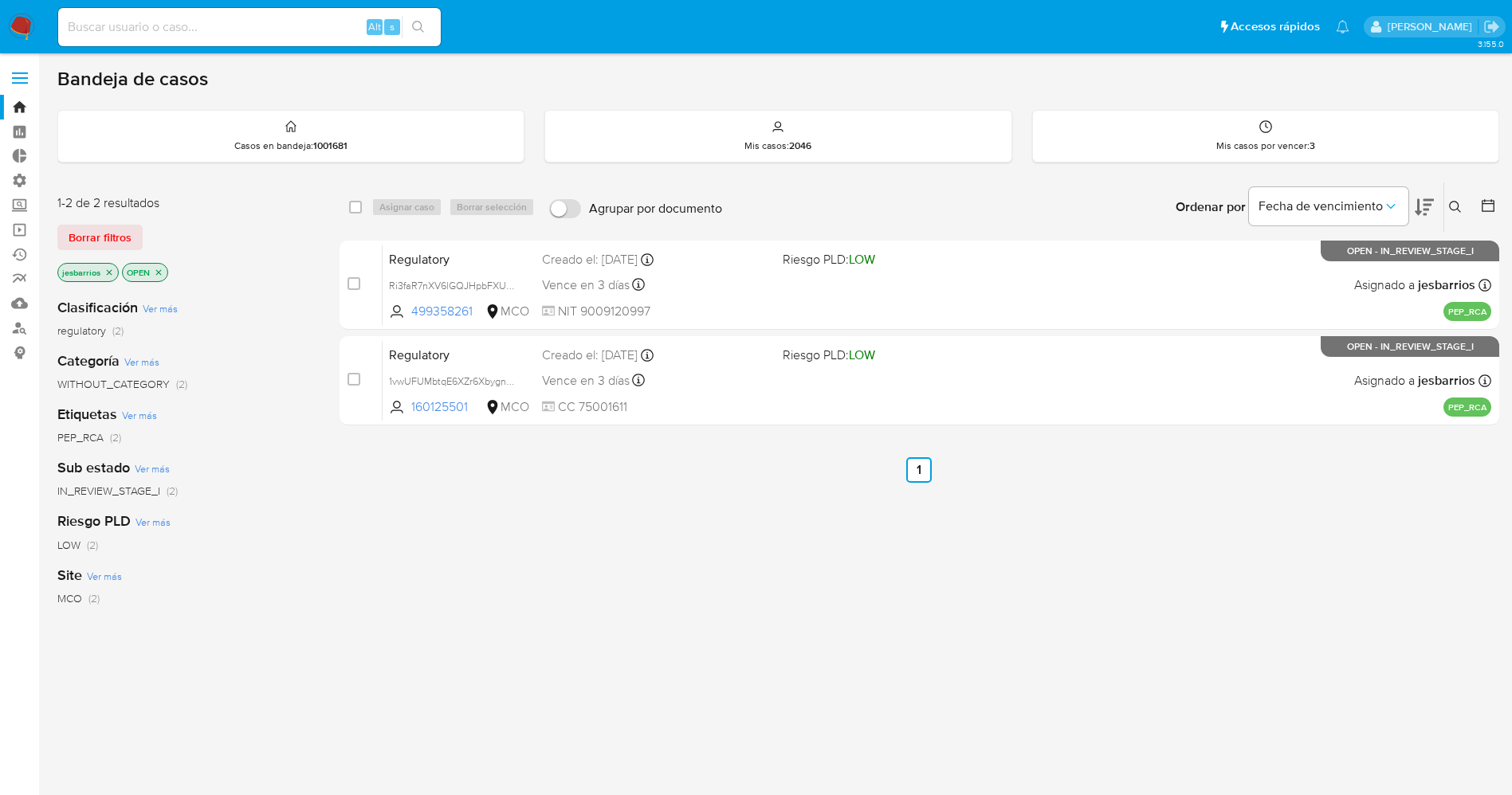
click at [20, 30] on img at bounding box center [21, 27] width 27 height 27
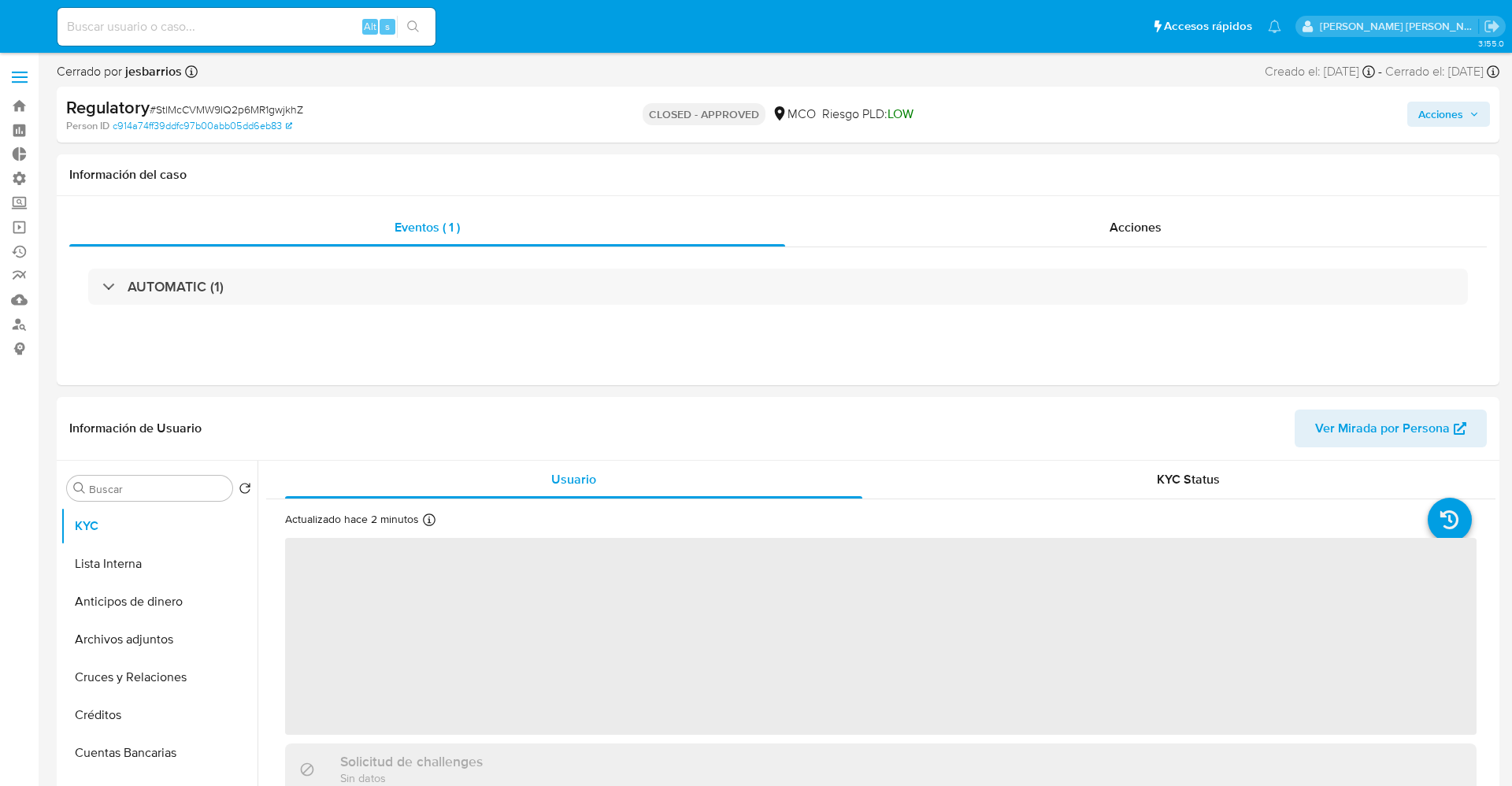
select select "10"
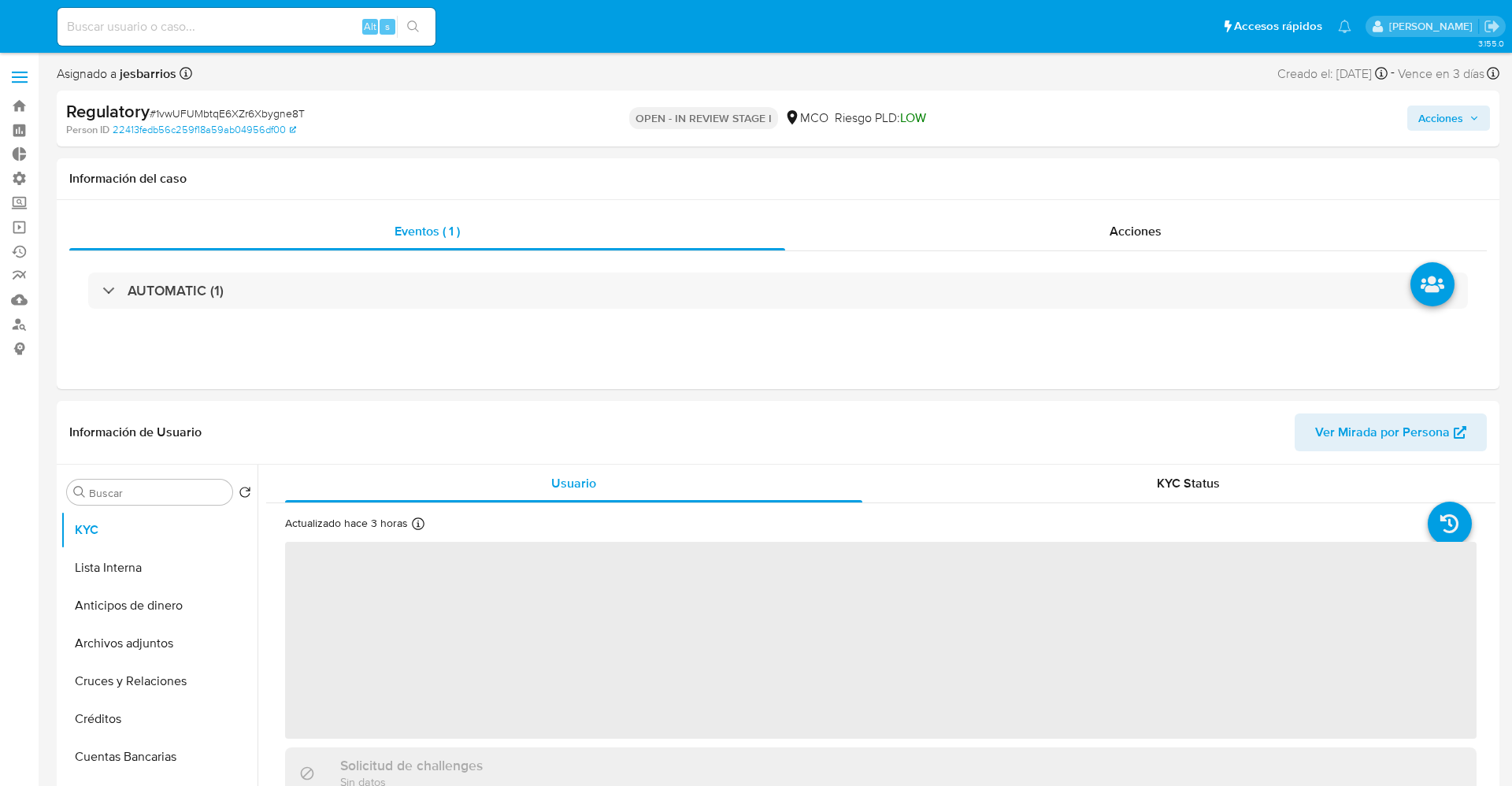
select select "10"
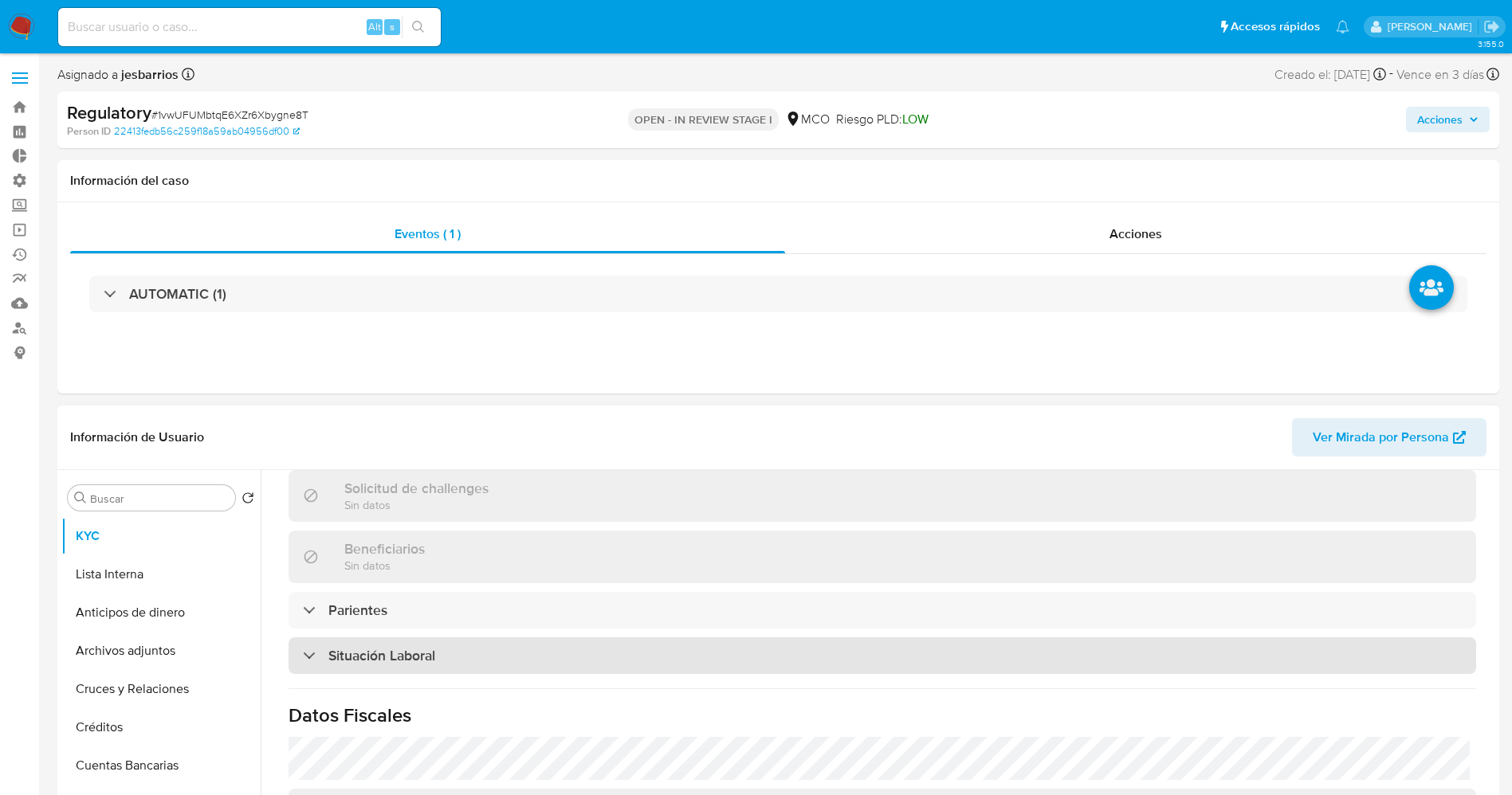
scroll to position [717, 0]
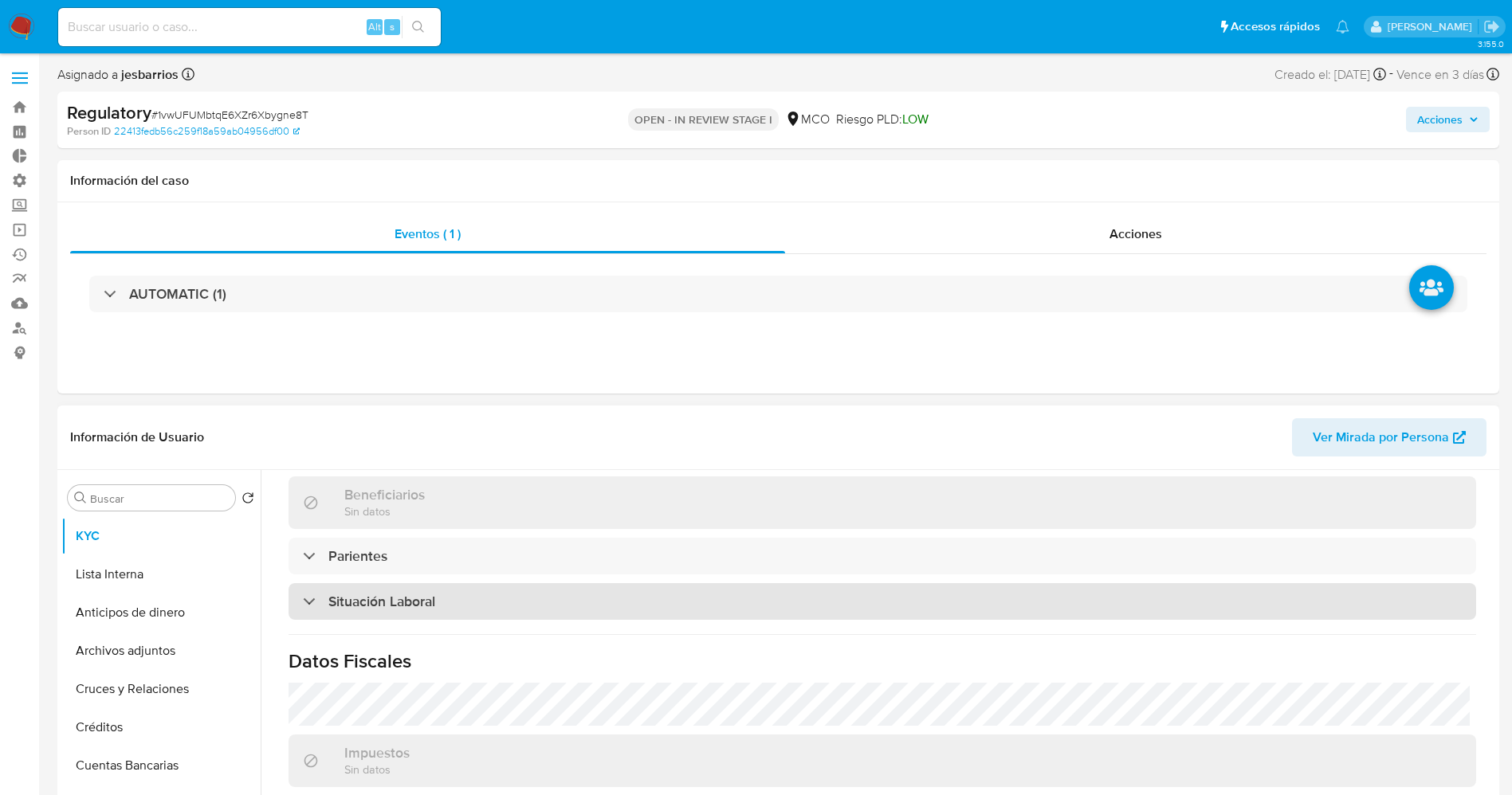
click at [439, 593] on div "Situación Laboral" at bounding box center [882, 601] width 1187 height 36
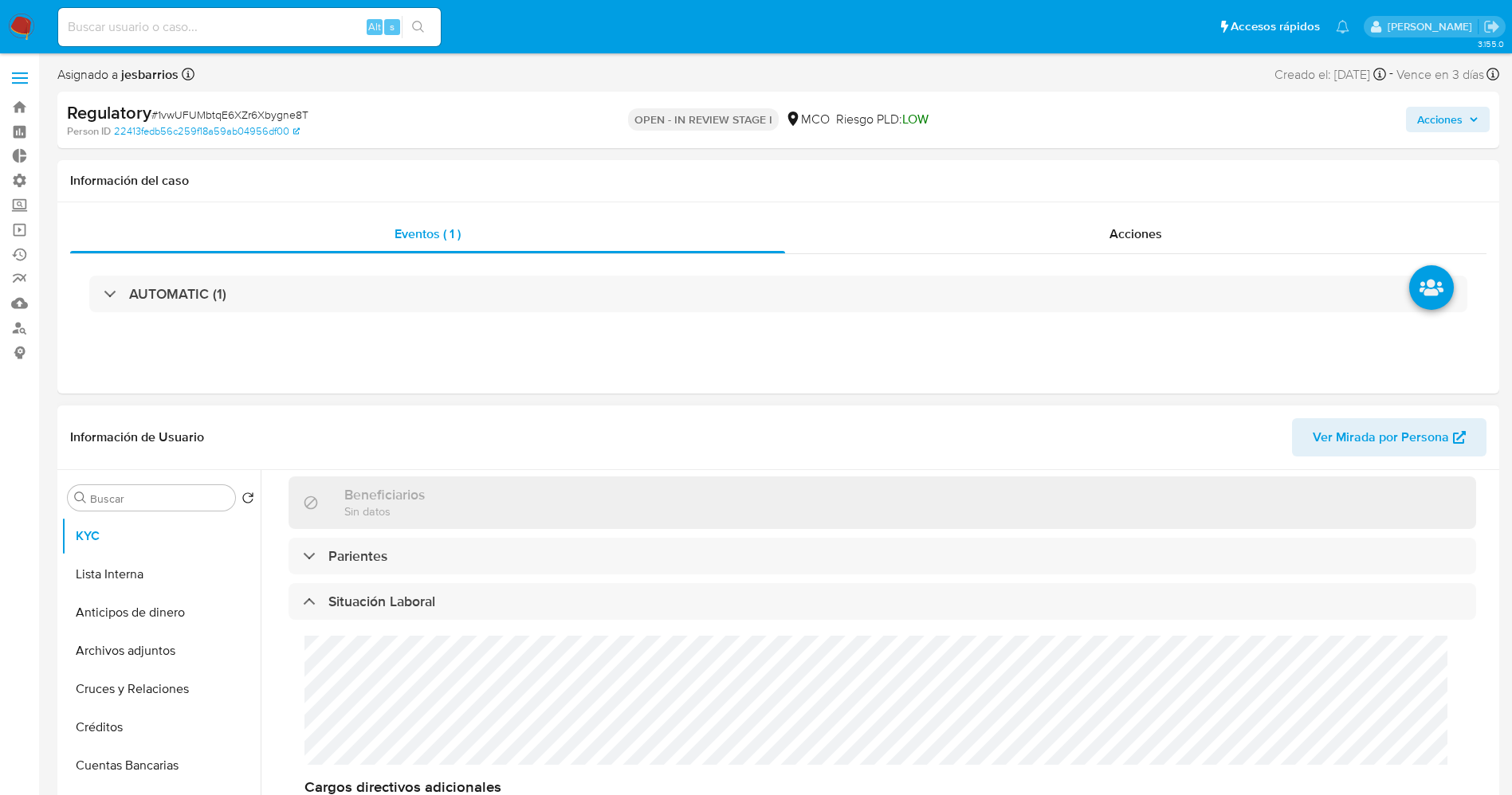
click at [442, 708] on div "Cargos directivos adicionales No tiene cargo directivo" at bounding box center [882, 730] width 1187 height 221
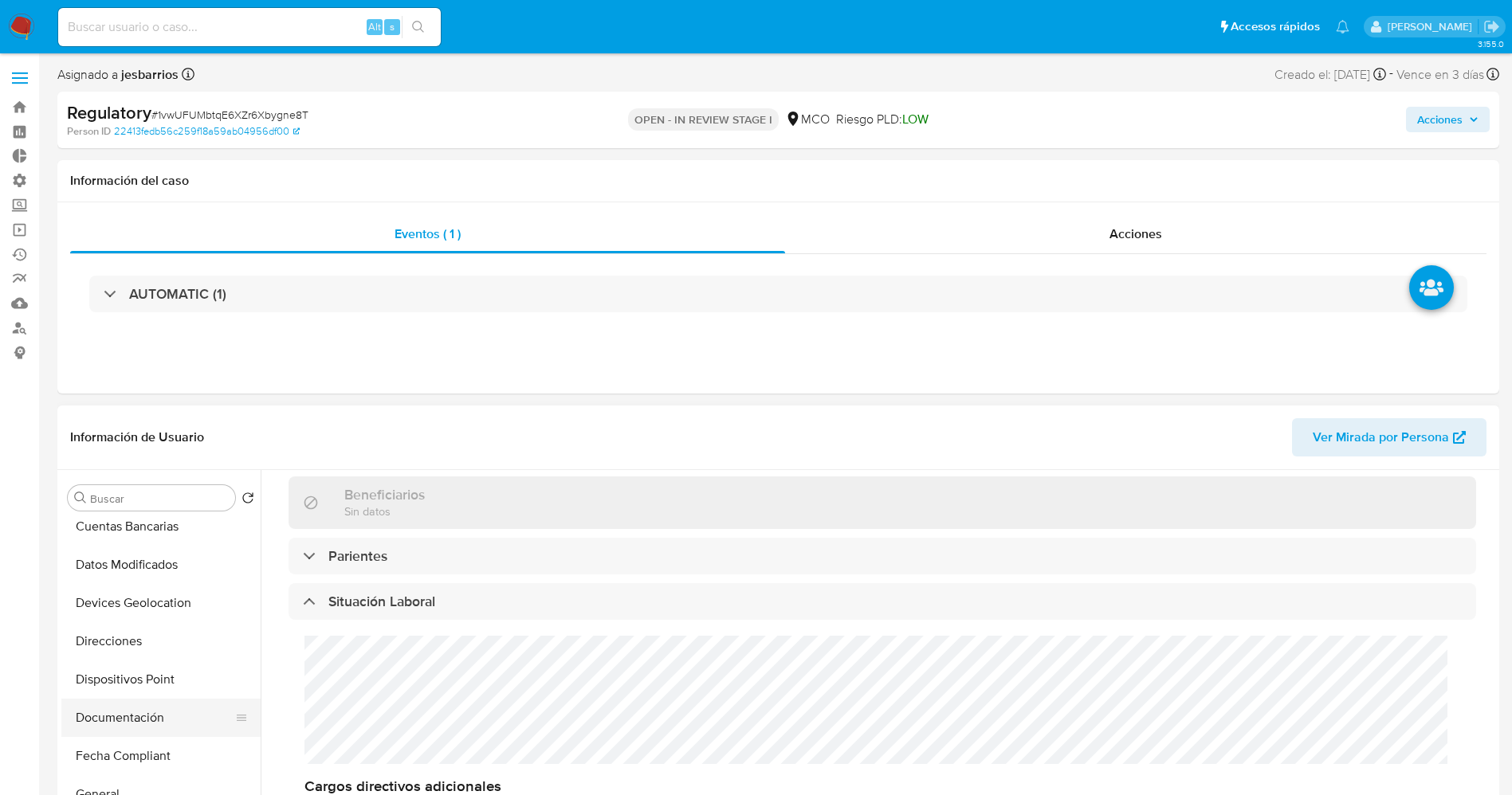
click at [129, 717] on button "Documentación" at bounding box center [154, 717] width 186 height 38
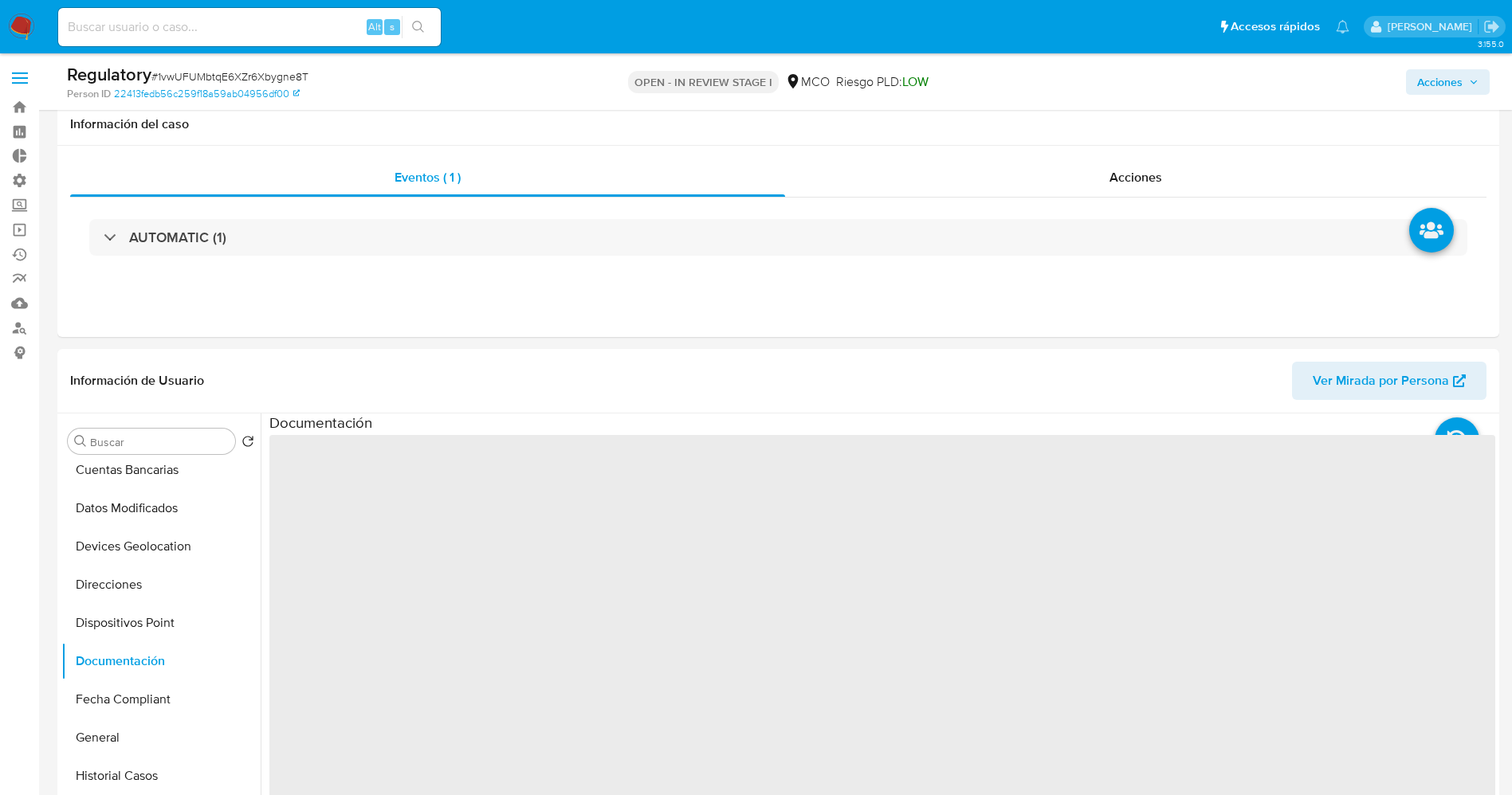
scroll to position [119, 0]
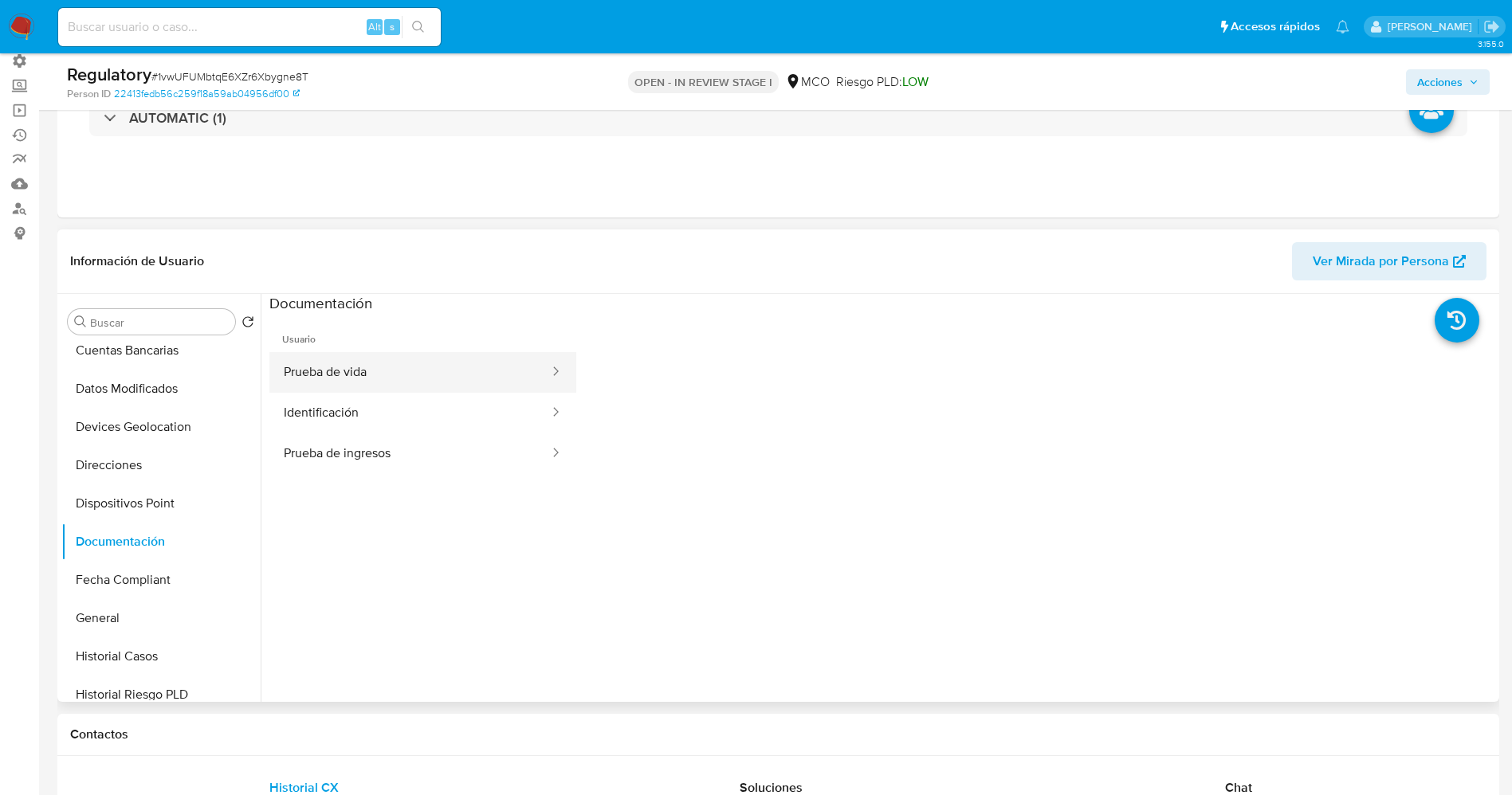
click at [419, 376] on button "Prueba de vida" at bounding box center [410, 373] width 281 height 41
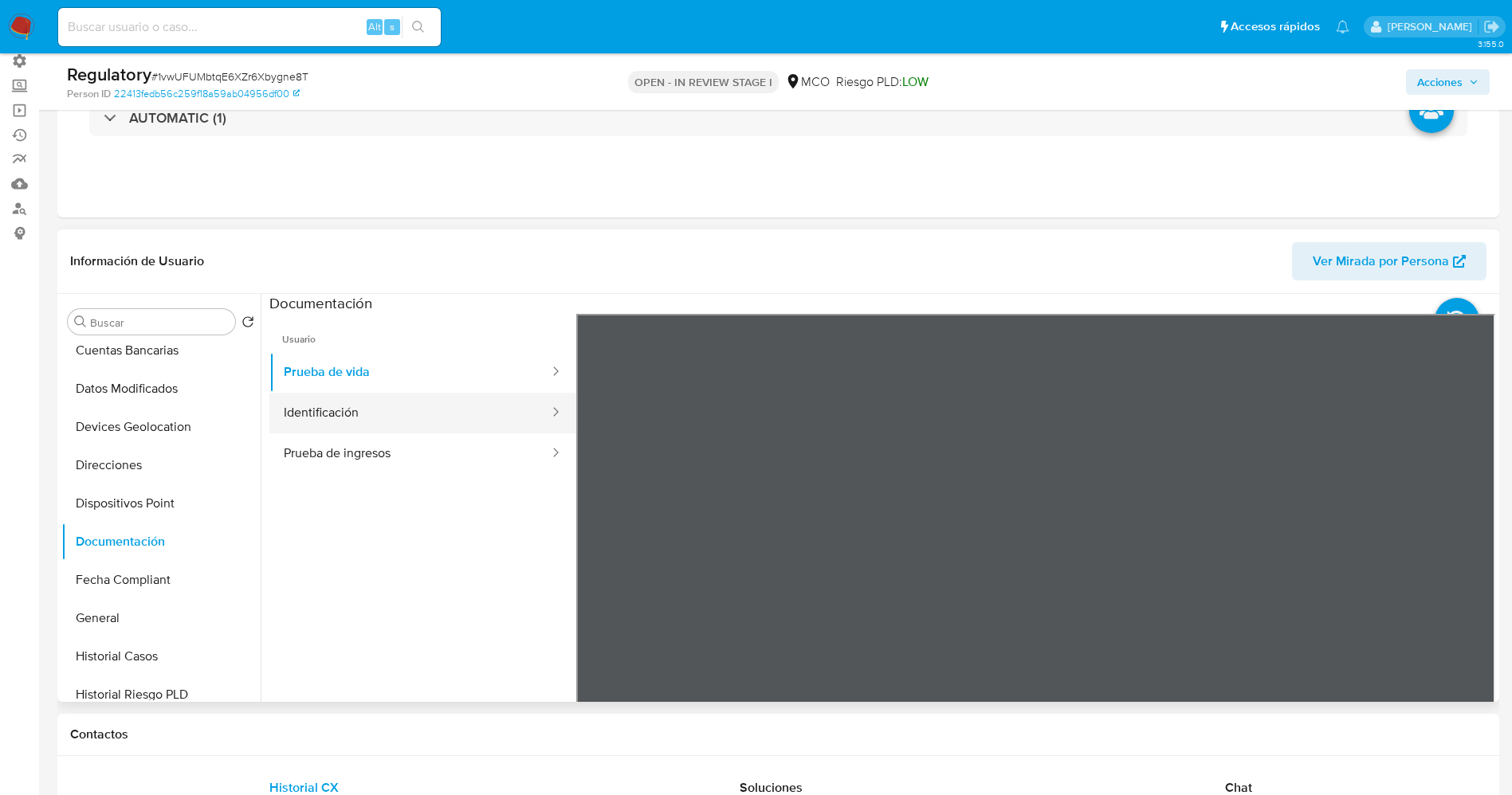
click at [350, 410] on button "Identificación" at bounding box center [410, 413] width 281 height 41
click at [1465, 571] on icon at bounding box center [1475, 573] width 32 height 32
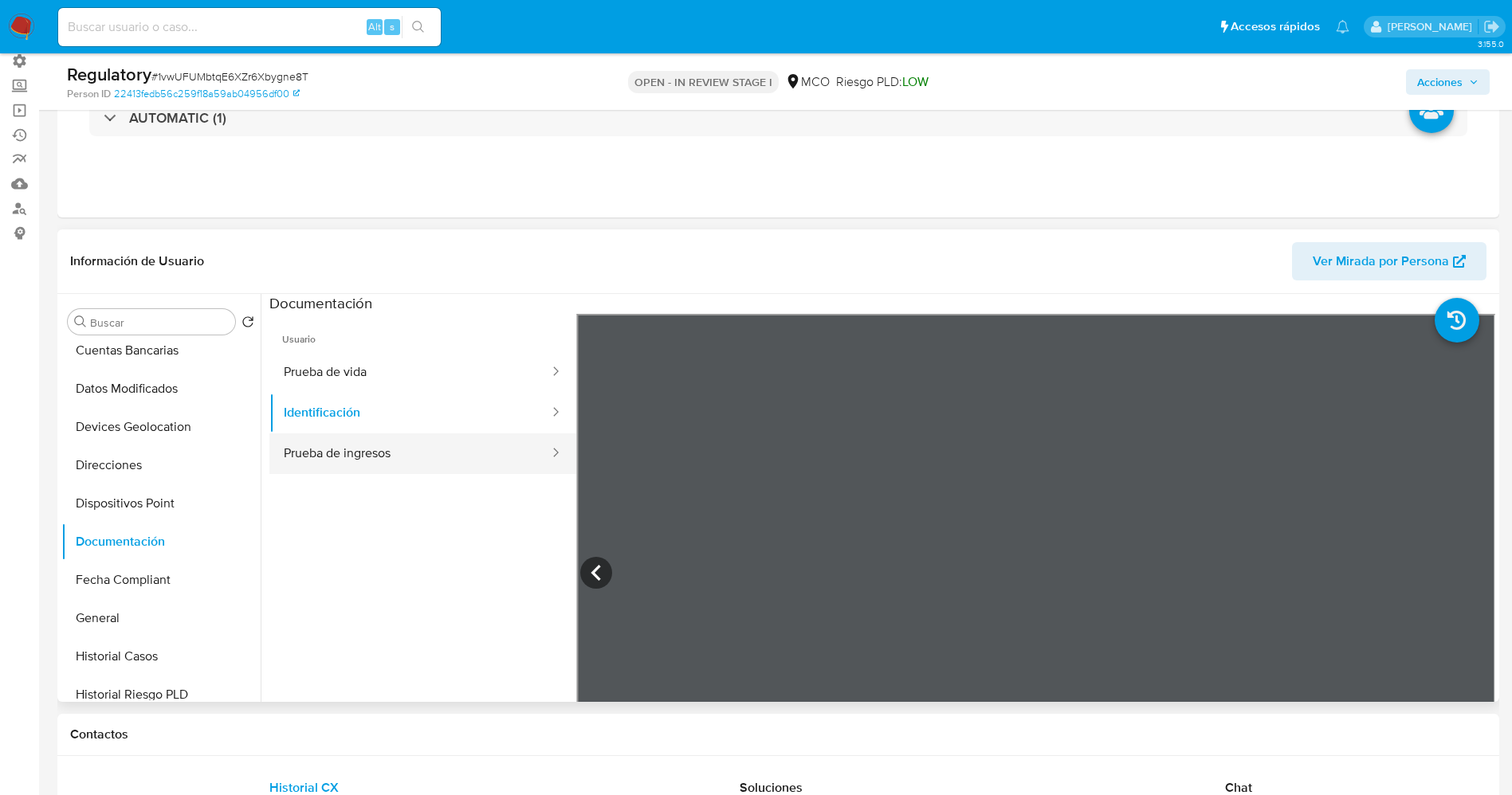
click at [387, 450] on button "Prueba de ingresos" at bounding box center [410, 454] width 281 height 41
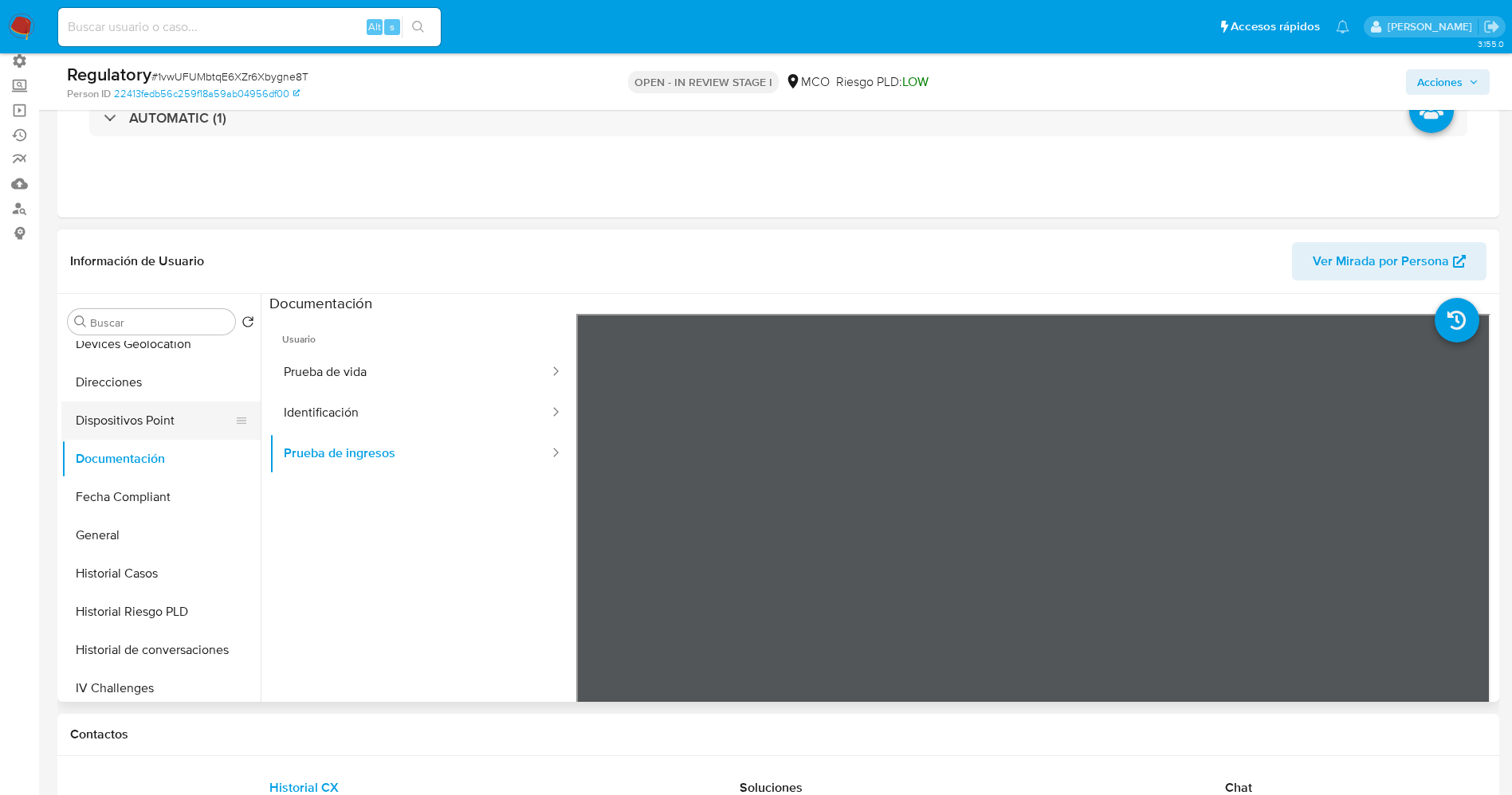
scroll to position [359, 0]
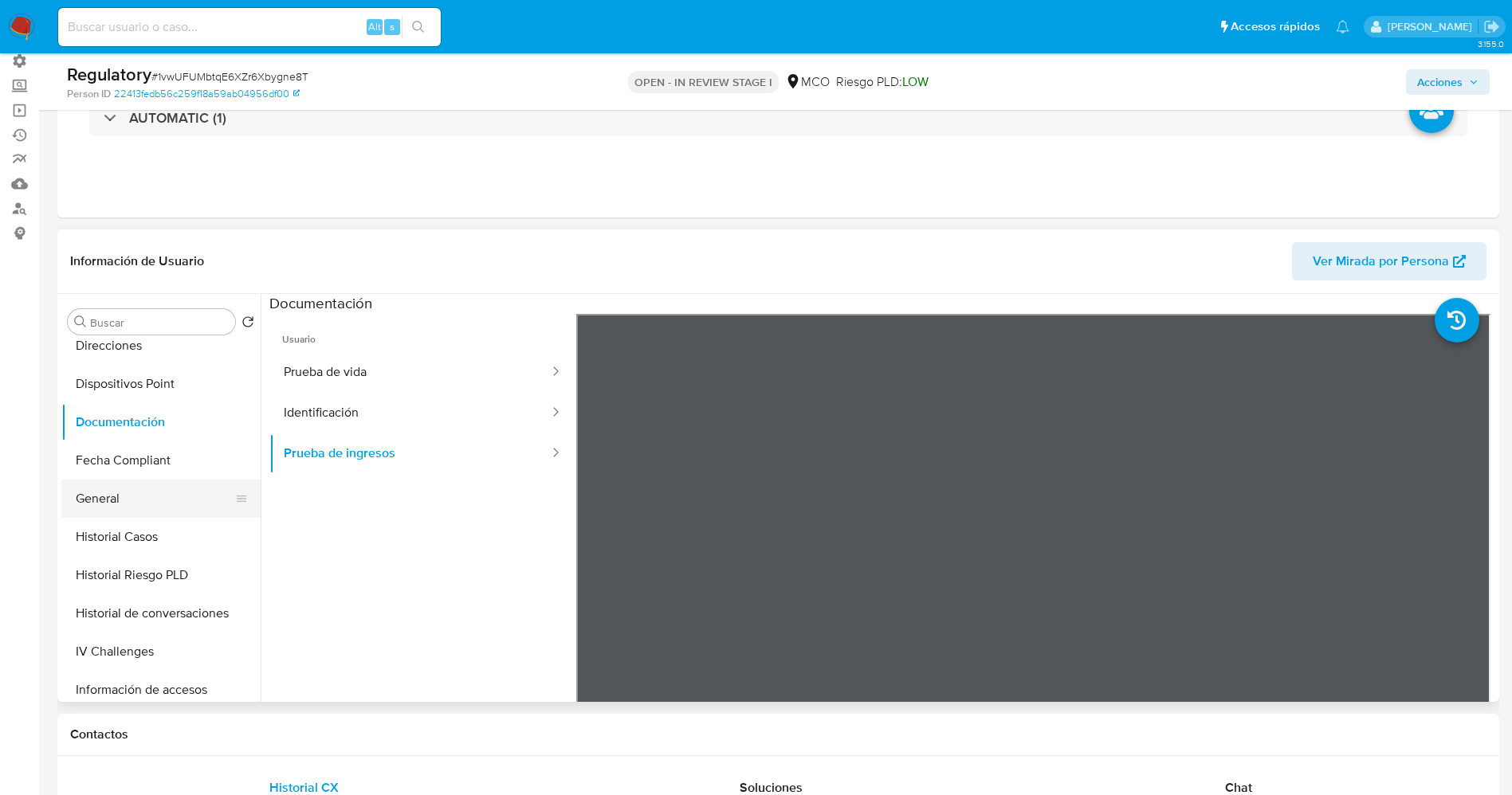
click at [142, 506] on button "General" at bounding box center [154, 499] width 186 height 38
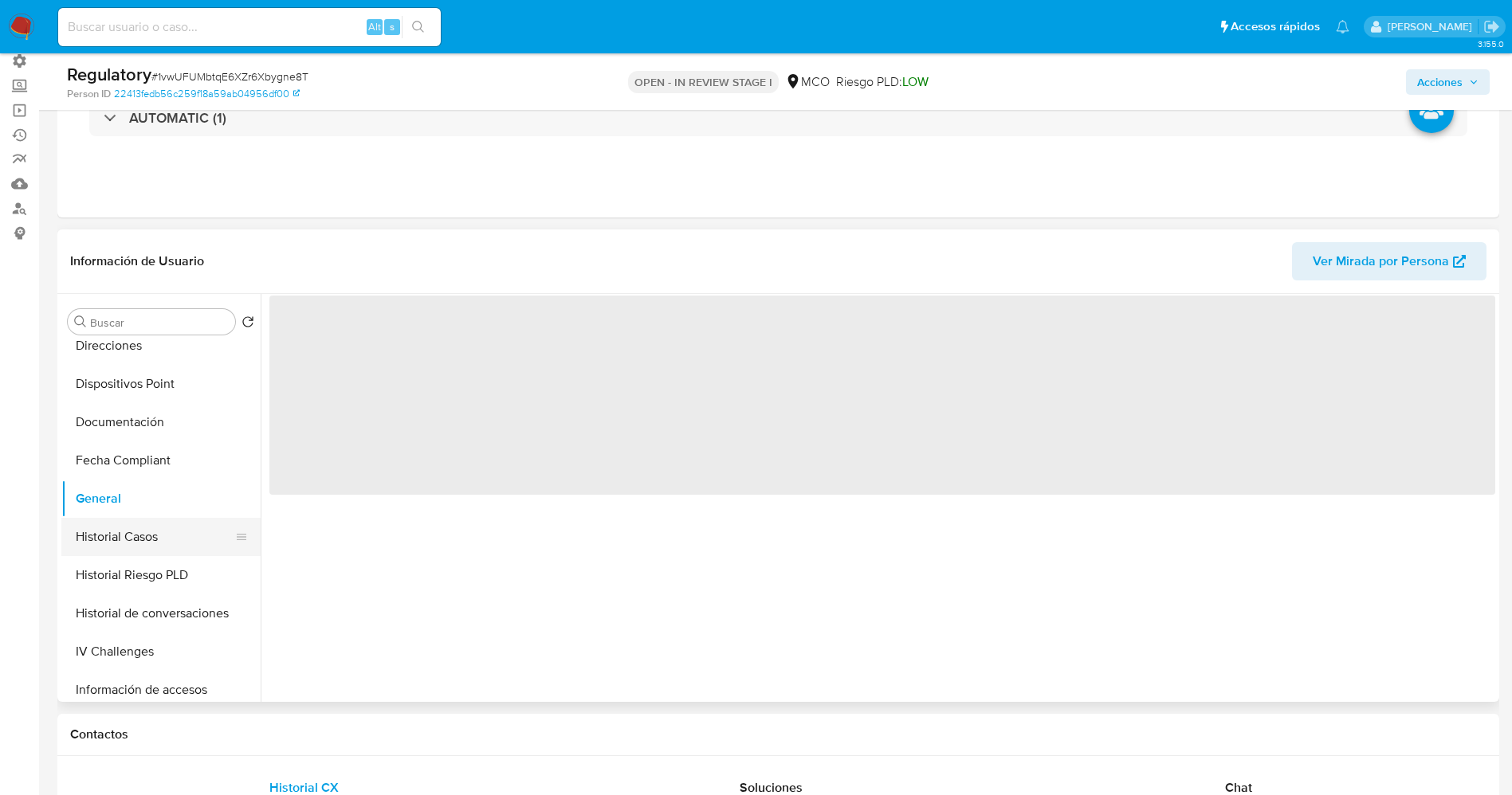
click at [143, 542] on button "Historial Casos" at bounding box center [154, 537] width 186 height 38
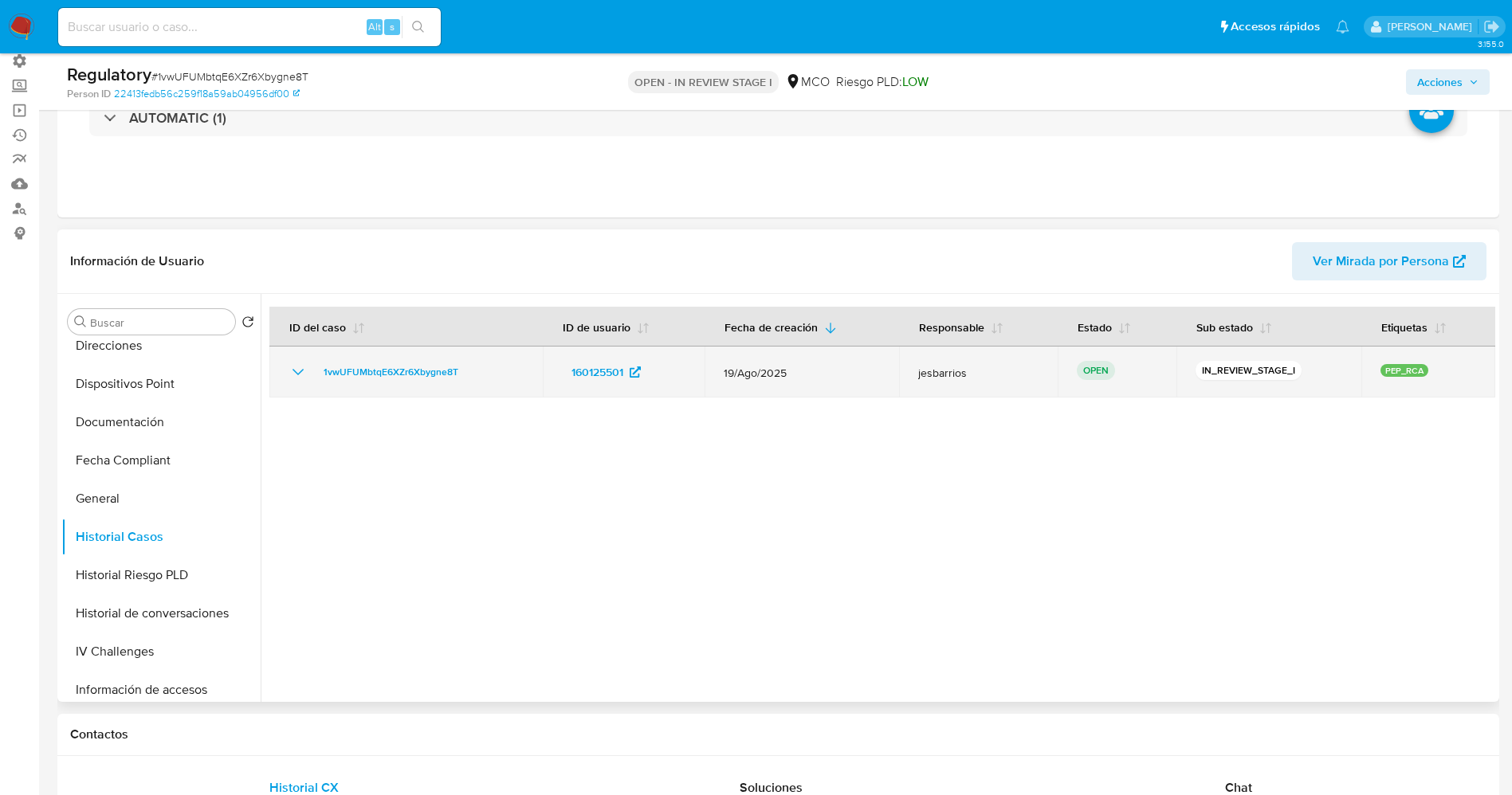
click at [296, 356] on td "1vwUFUMbtqE6XZr6Xbygne8T" at bounding box center [406, 372] width 273 height 51
click at [297, 373] on icon "Mostrar/Ocultar" at bounding box center [297, 373] width 11 height 7
click at [297, 373] on icon "Mostrar/Ocultar" at bounding box center [298, 372] width 19 height 19
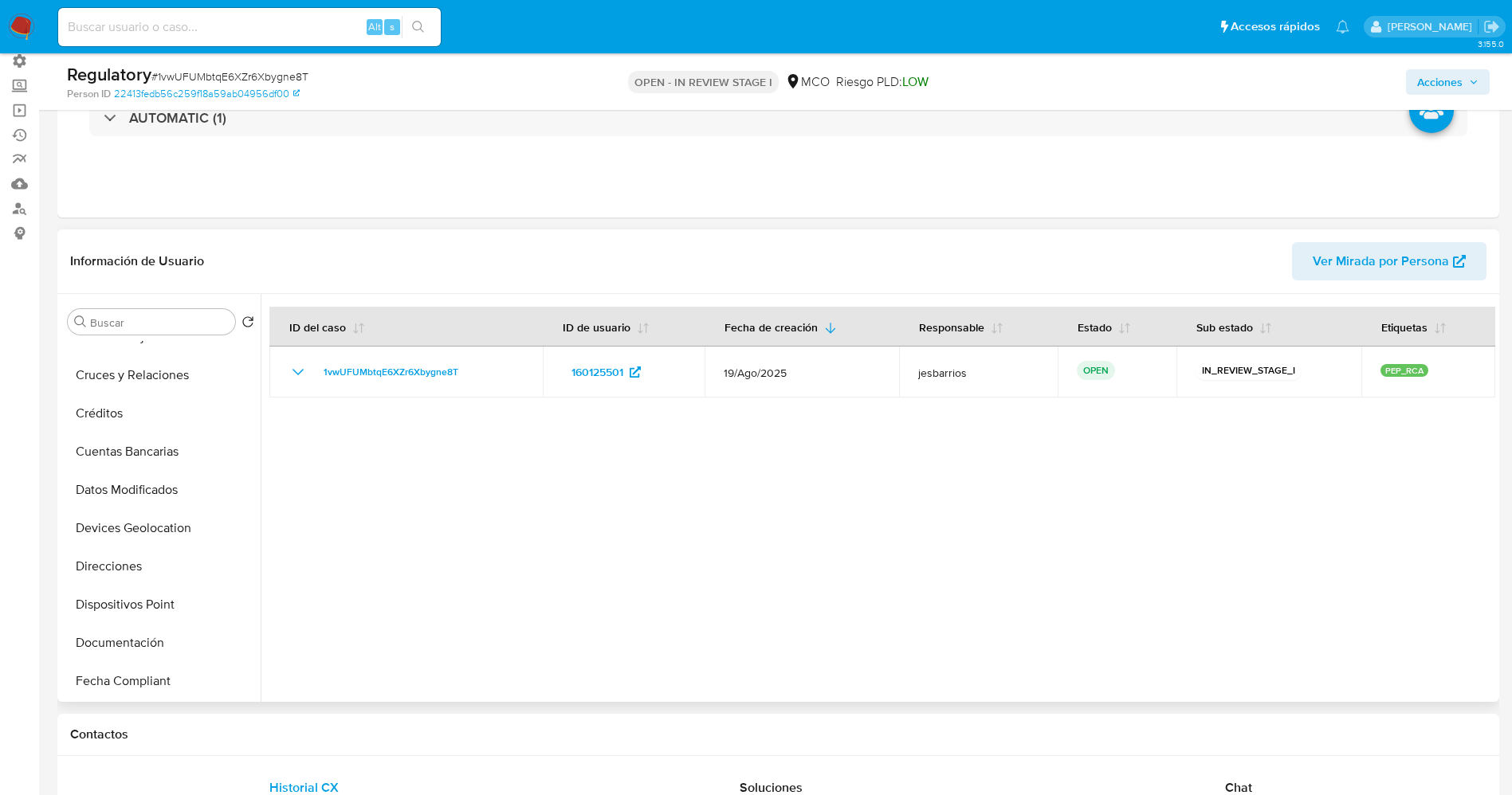
scroll to position [0, 0]
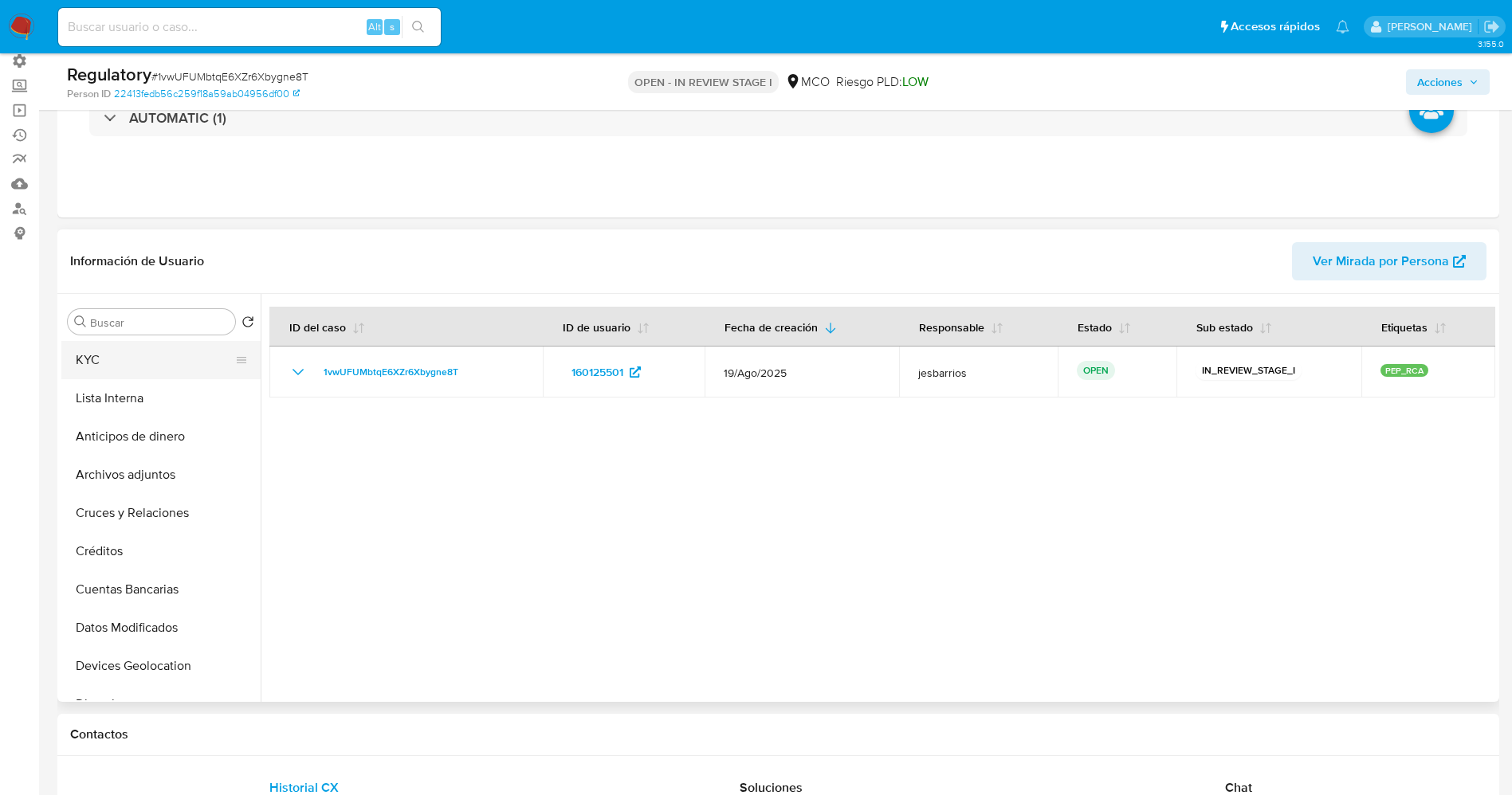
click at [97, 360] on button "KYC" at bounding box center [154, 360] width 186 height 38
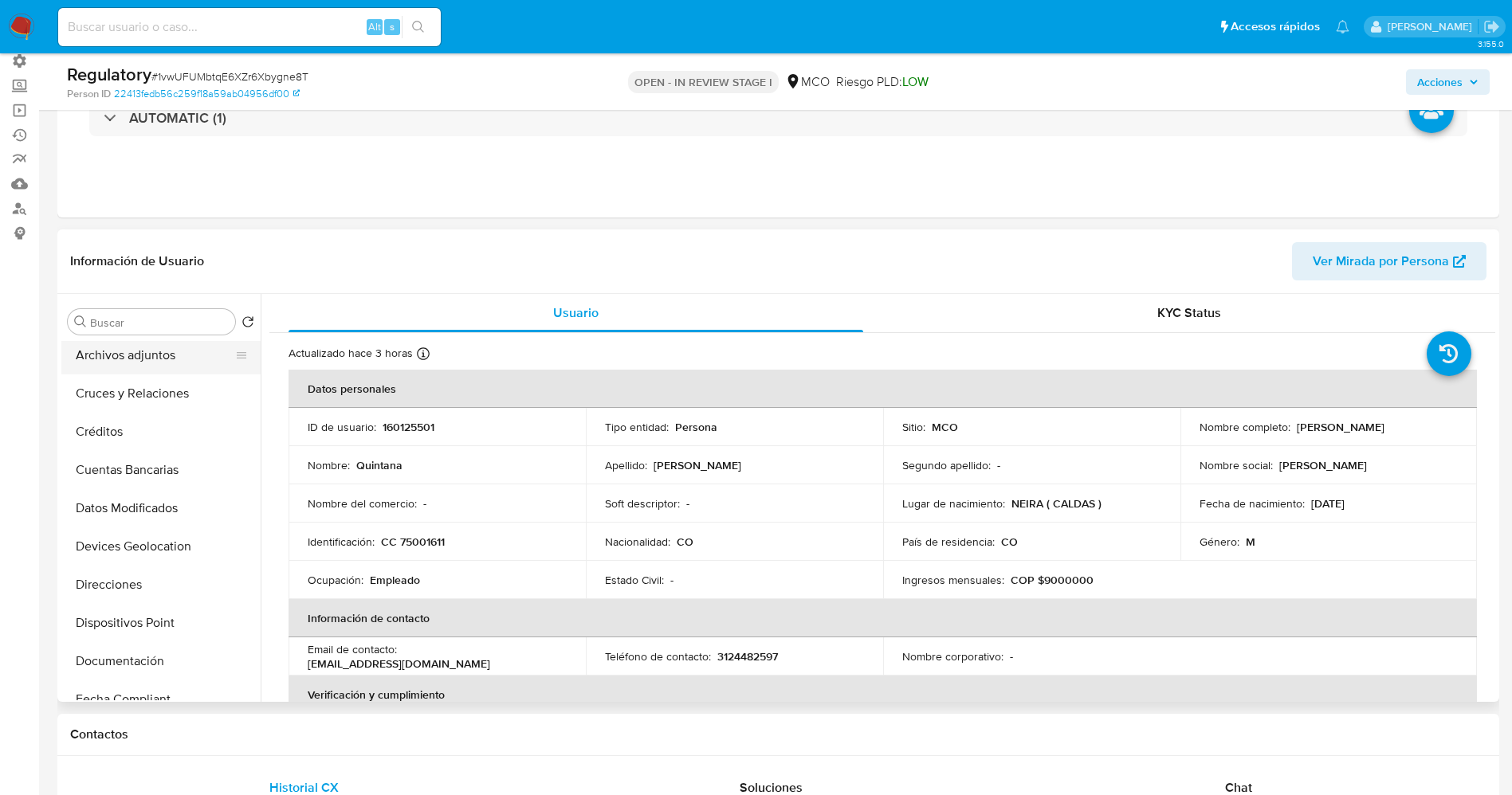
scroll to position [239, 0]
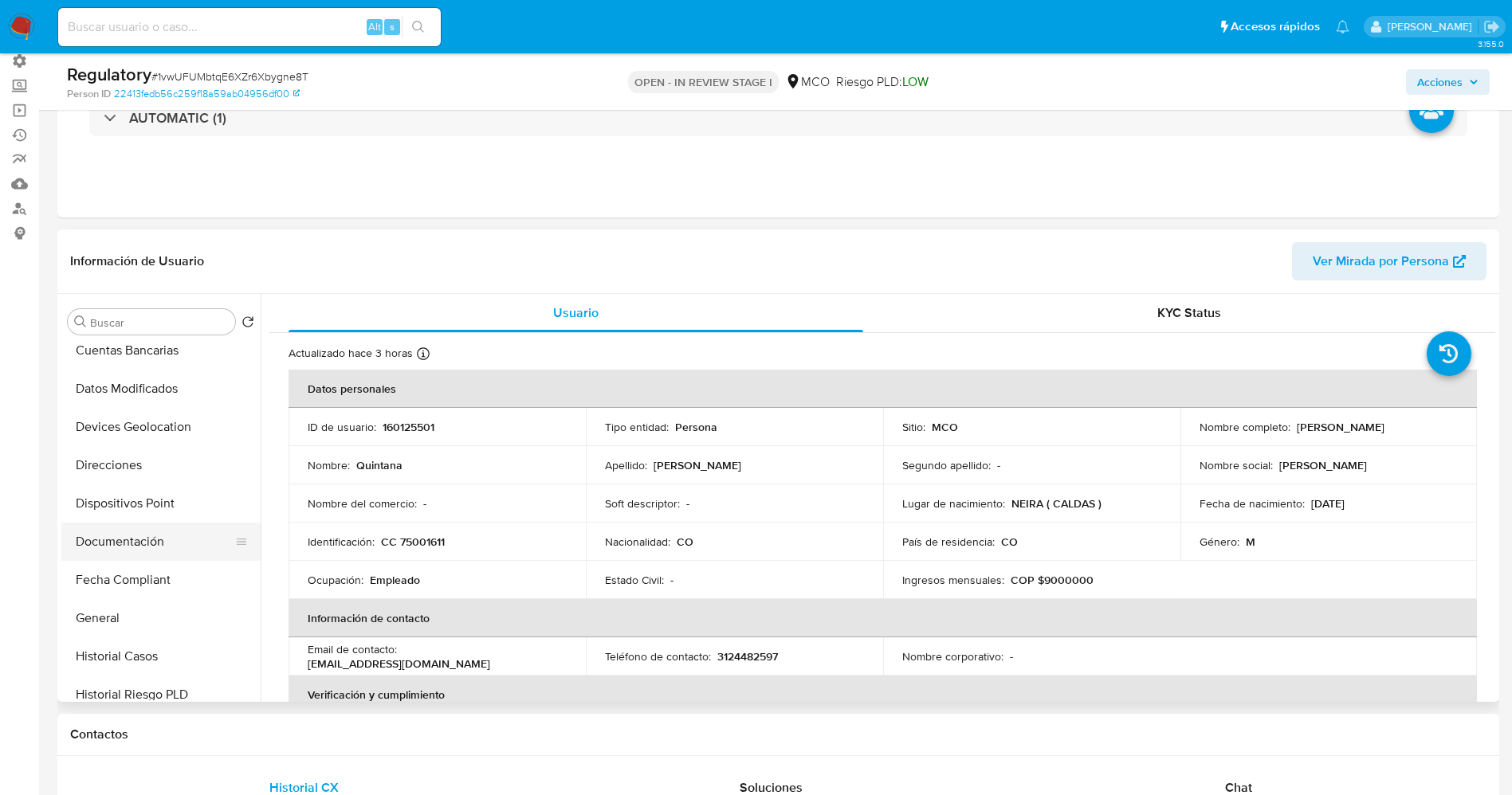
click at [125, 537] on button "Documentación" at bounding box center [154, 541] width 186 height 38
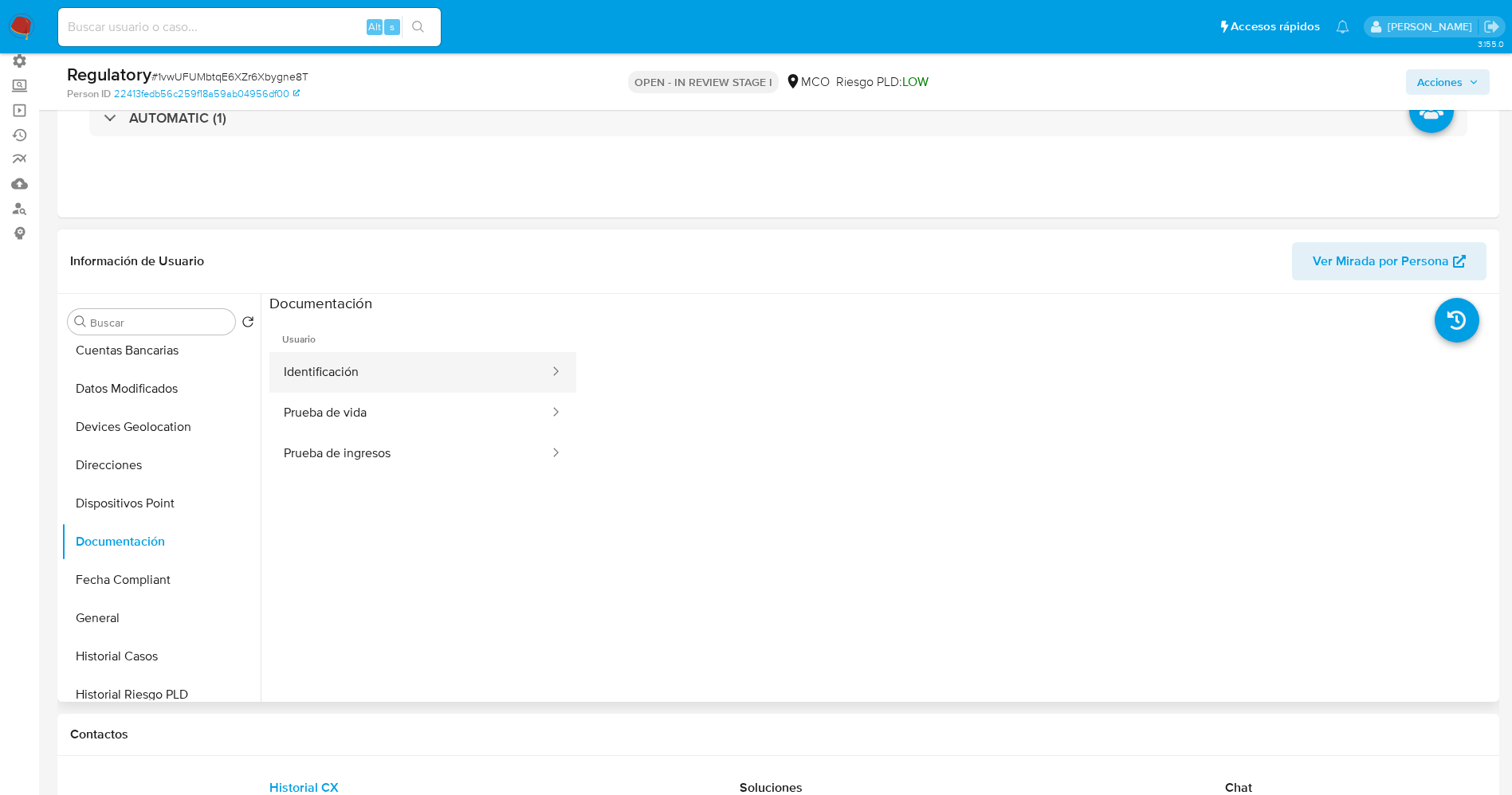
click at [361, 386] on button "Identificación" at bounding box center [410, 373] width 281 height 41
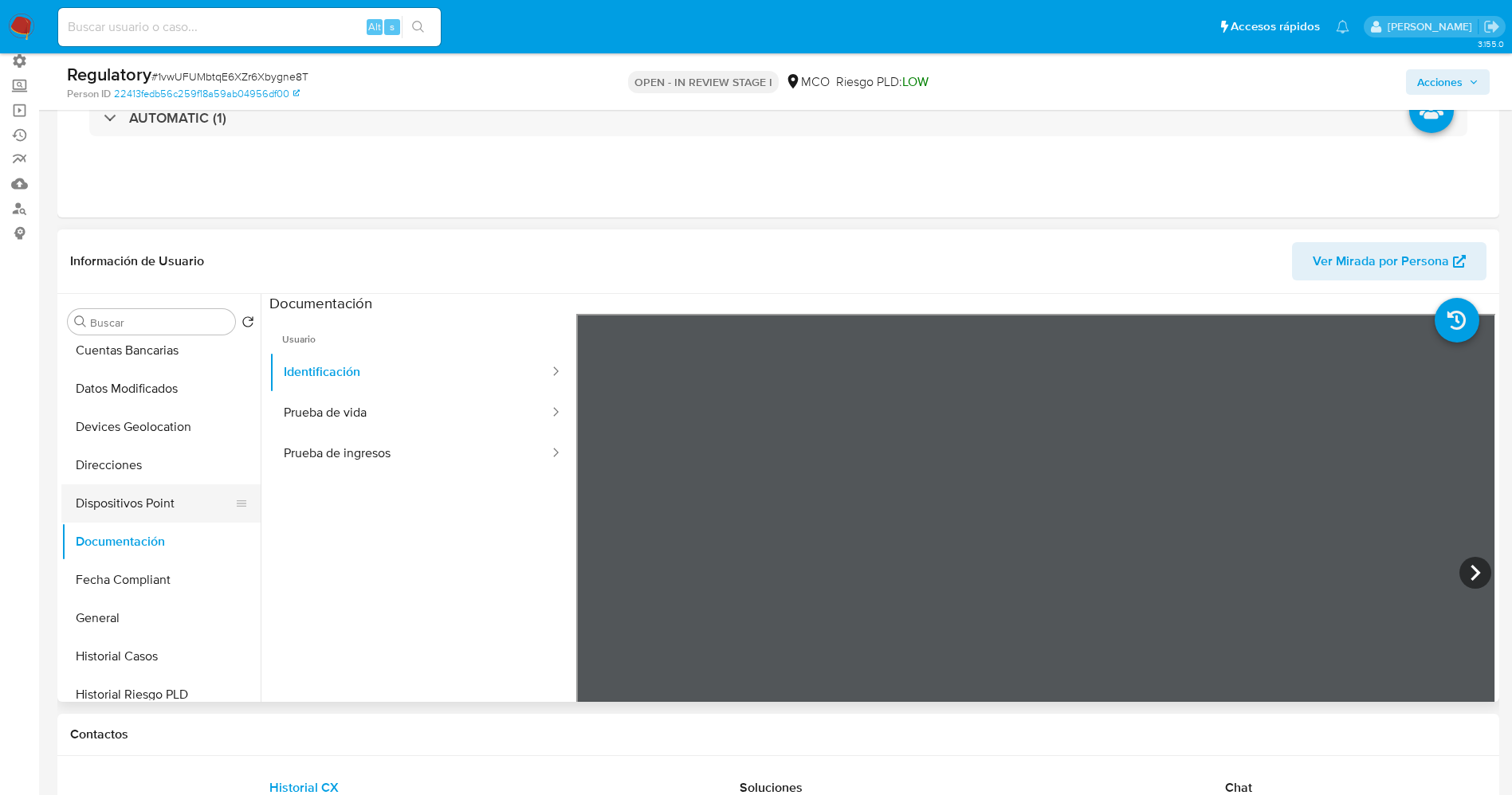
scroll to position [0, 0]
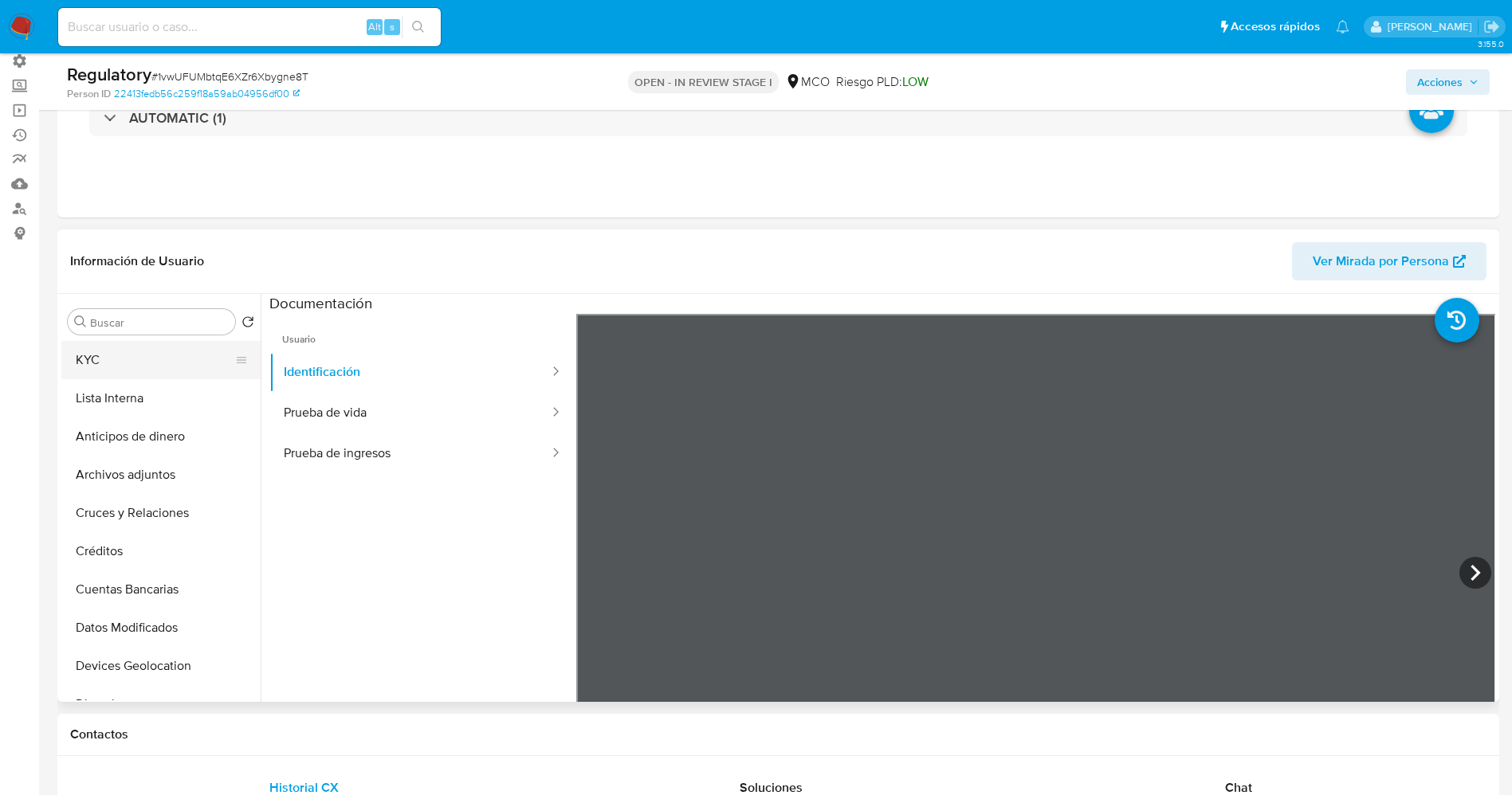
click at [133, 359] on button "KYC" at bounding box center [154, 360] width 186 height 38
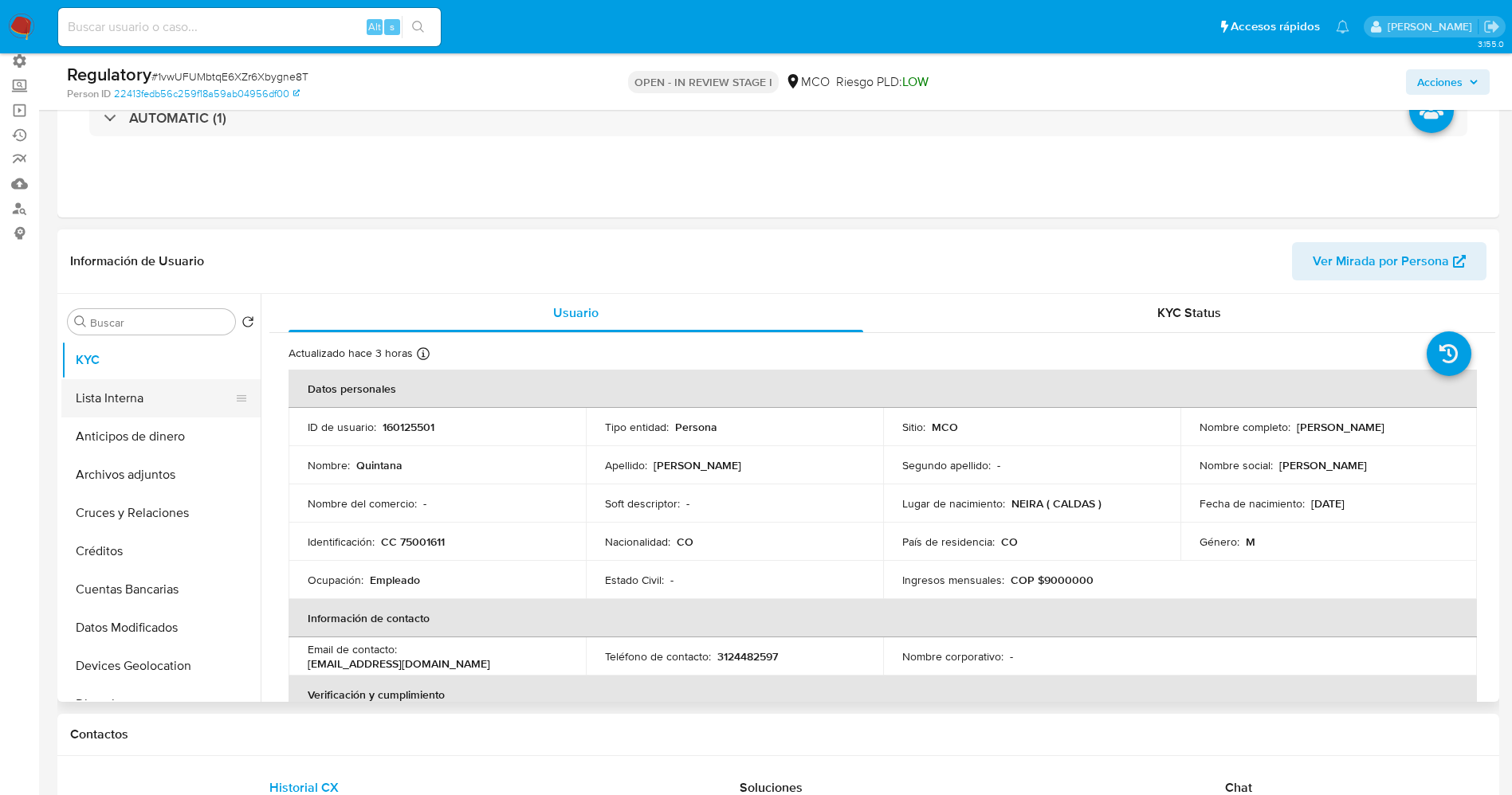
scroll to position [119, 0]
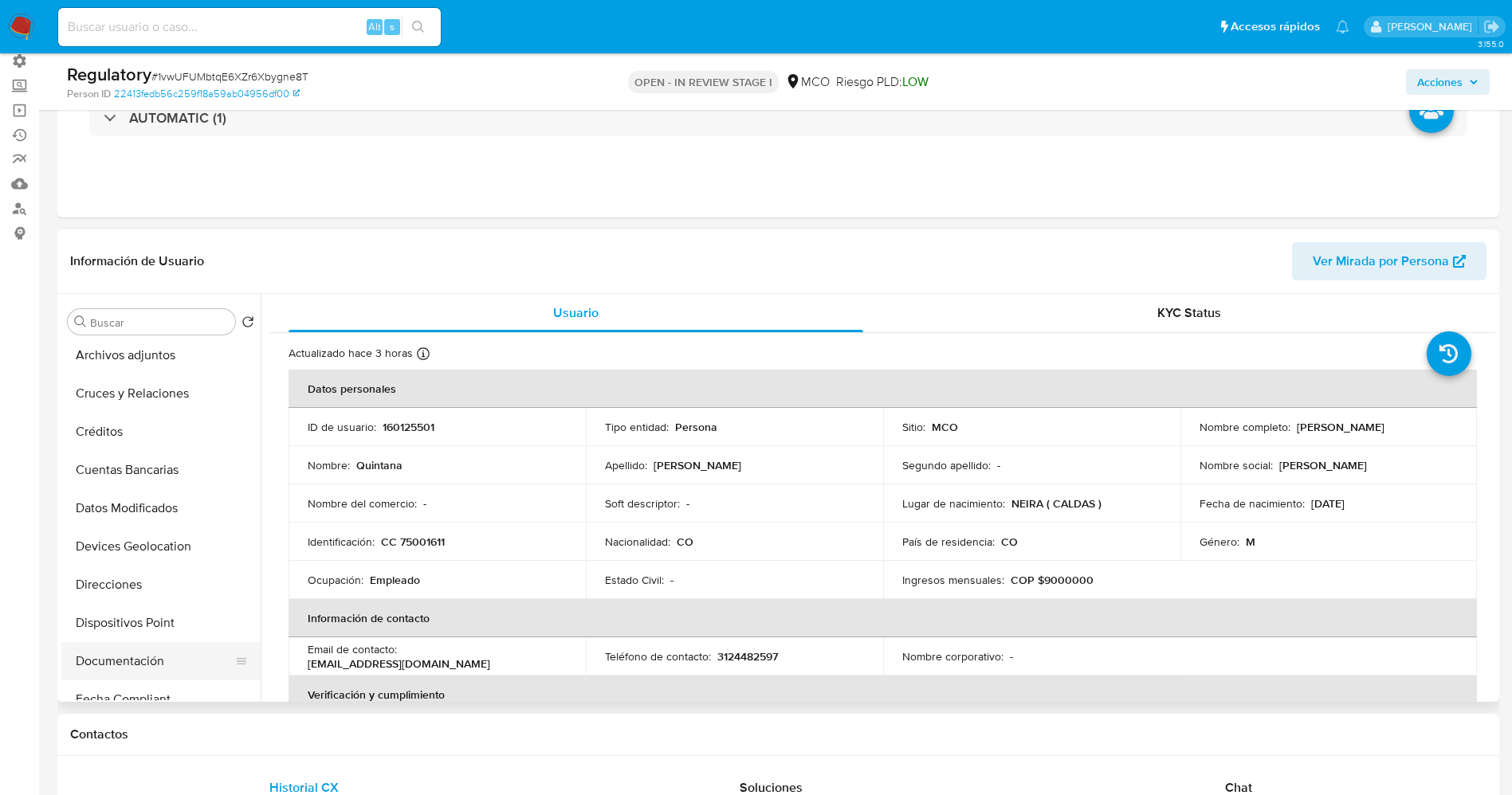
click at [140, 655] on button "Documentación" at bounding box center [154, 661] width 186 height 38
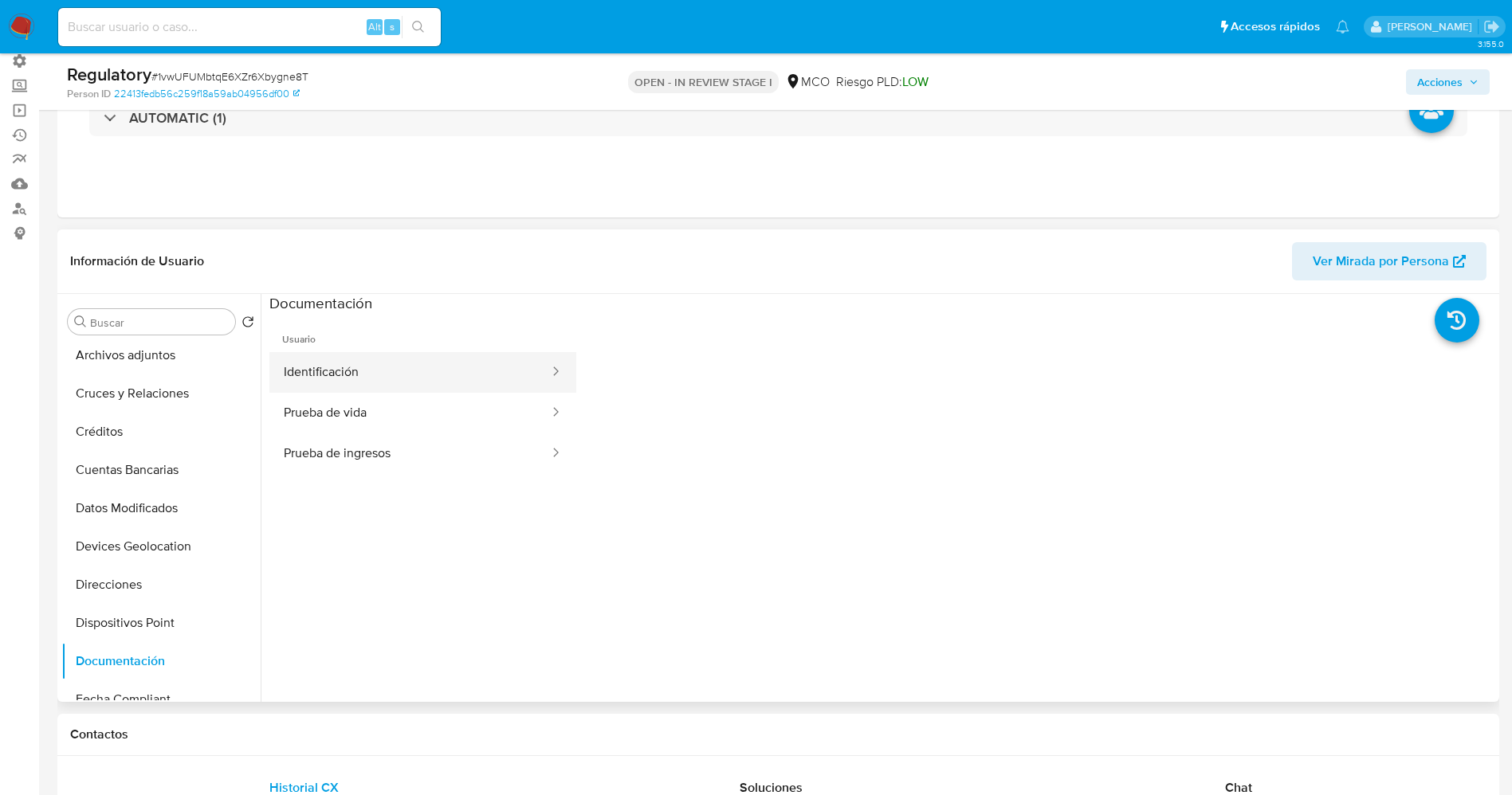
click at [387, 384] on button "Identificación" at bounding box center [410, 373] width 281 height 41
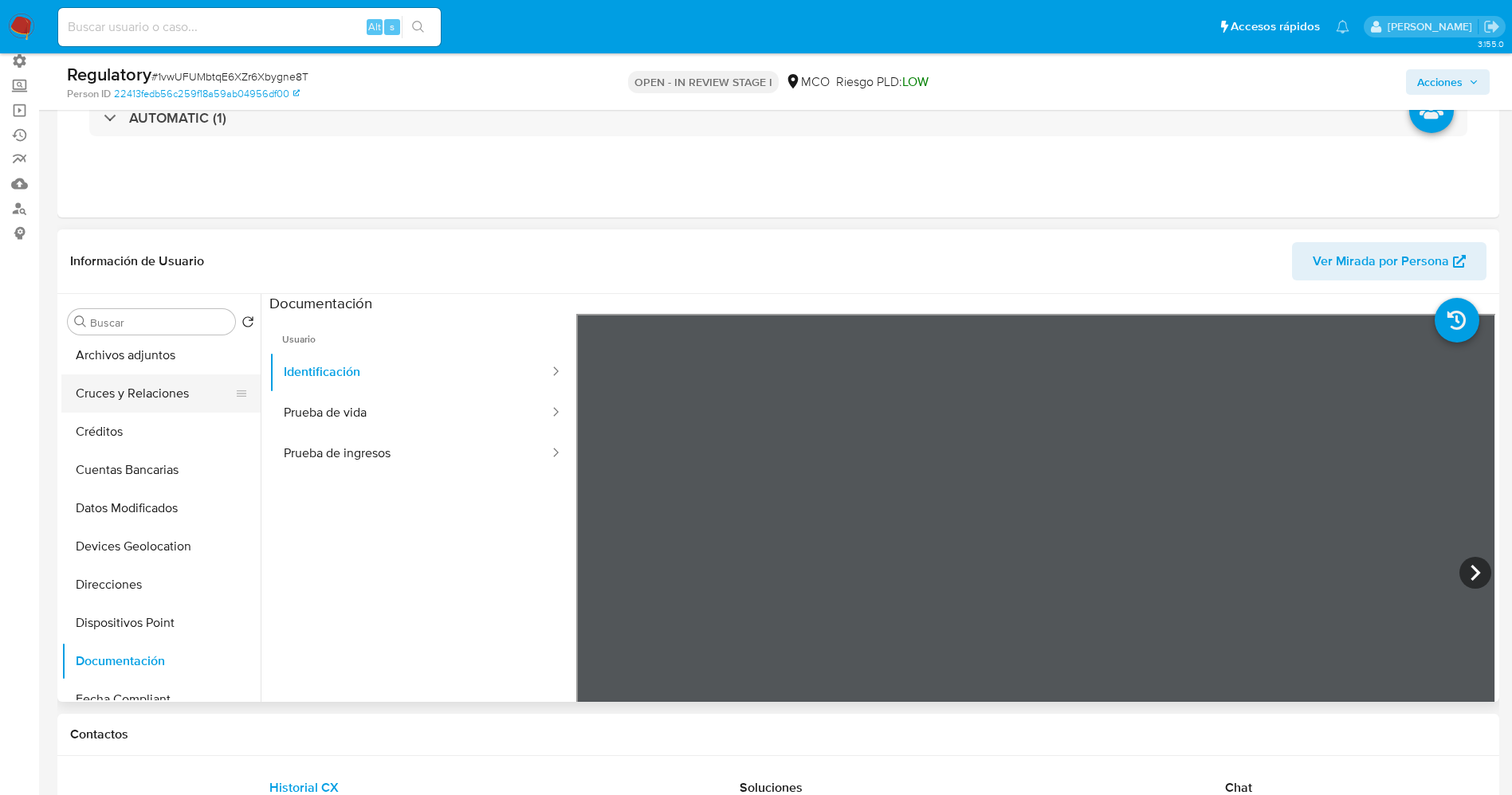
scroll to position [0, 0]
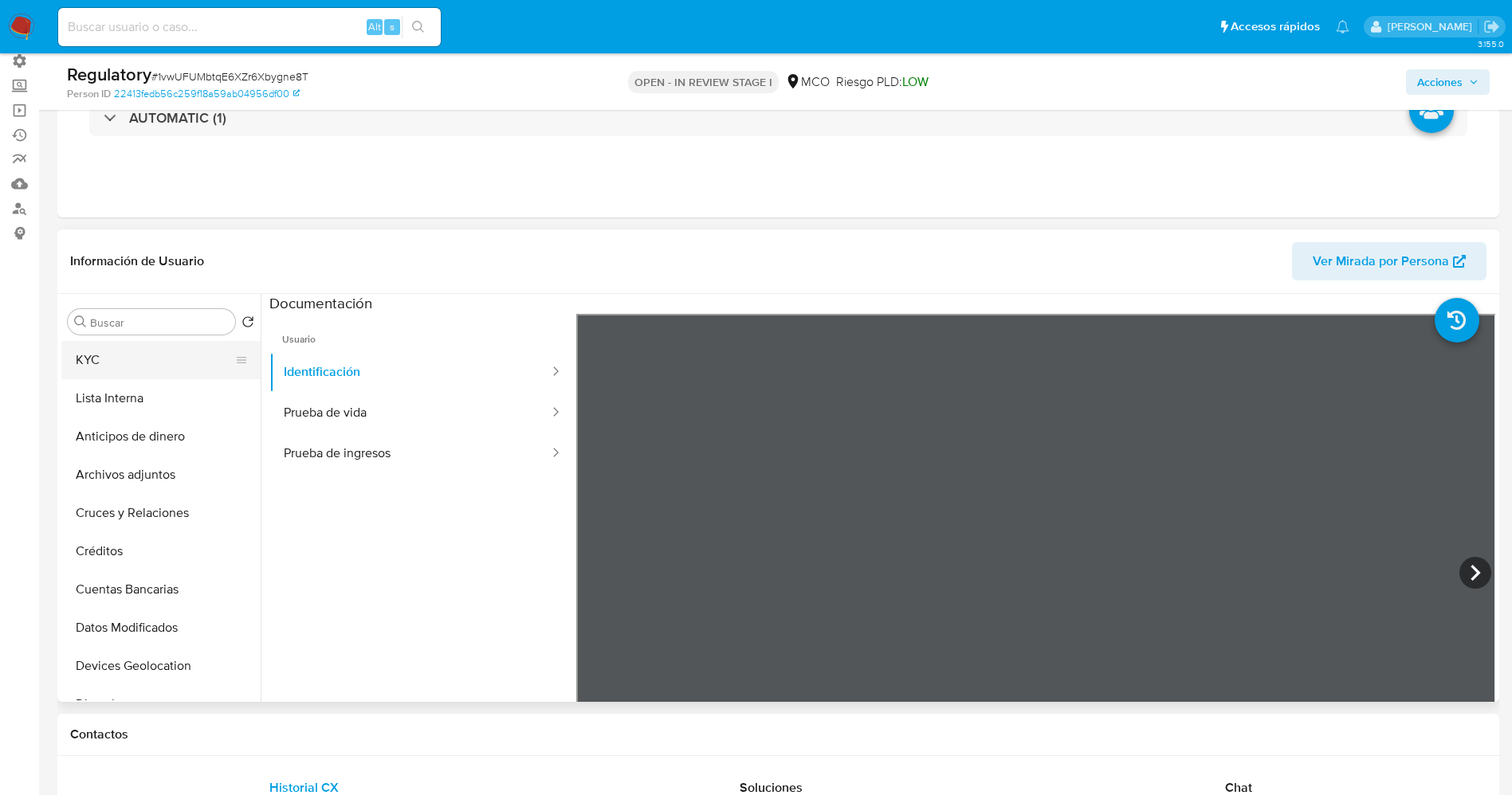
click at [114, 355] on button "KYC" at bounding box center [154, 360] width 186 height 38
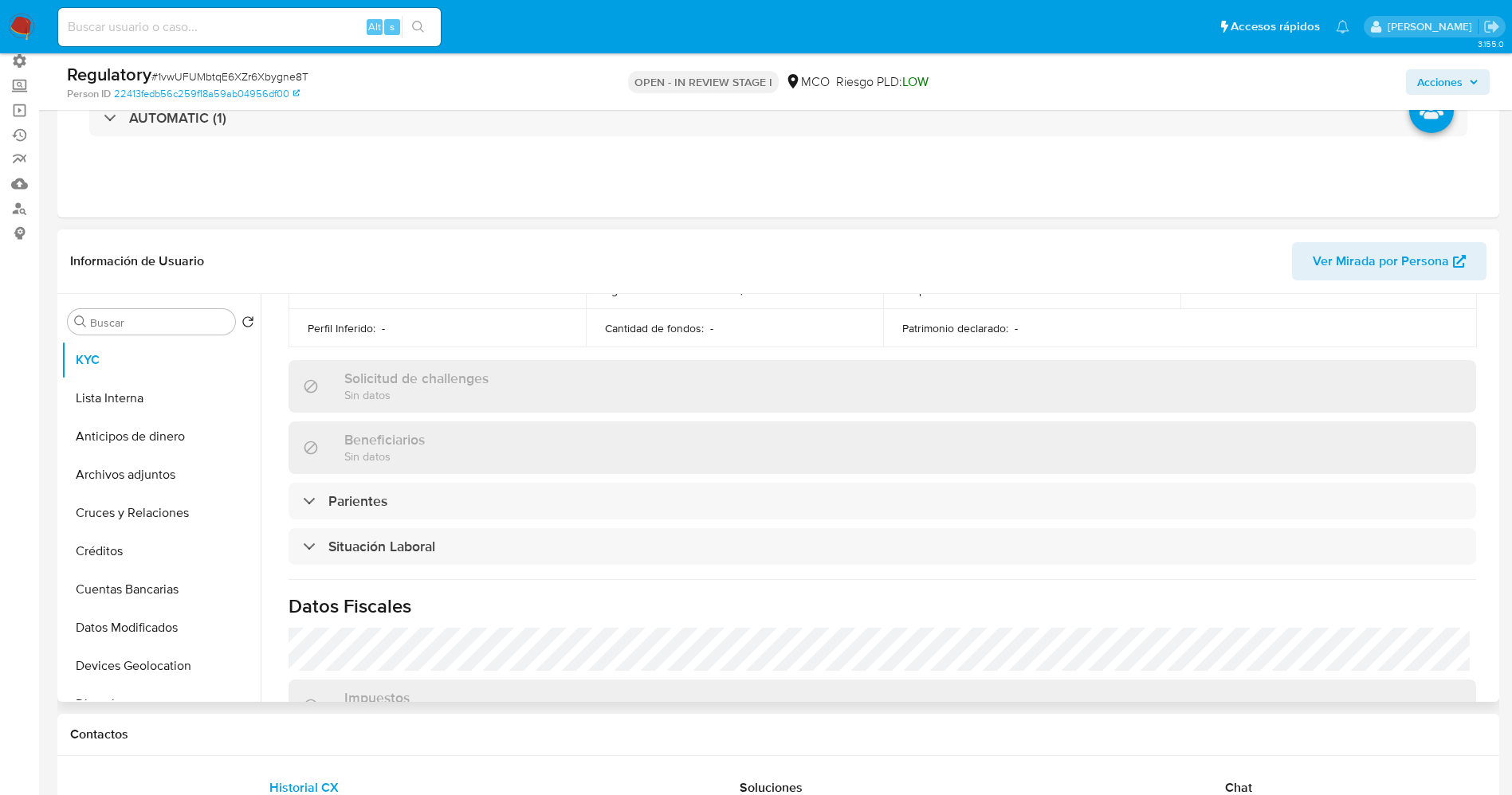
scroll to position [598, 0]
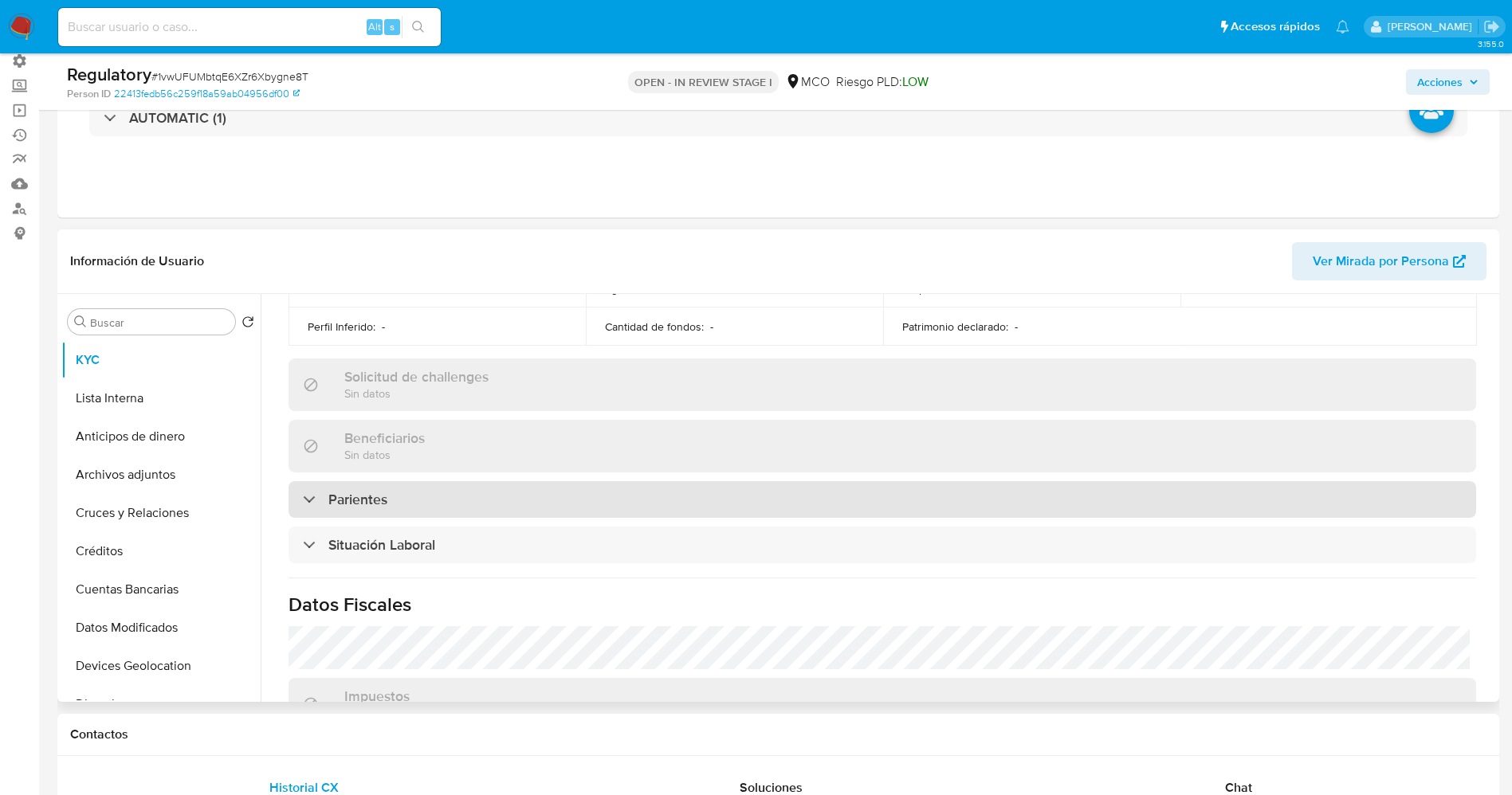
click at [537, 506] on div "Parientes" at bounding box center [882, 500] width 1187 height 36
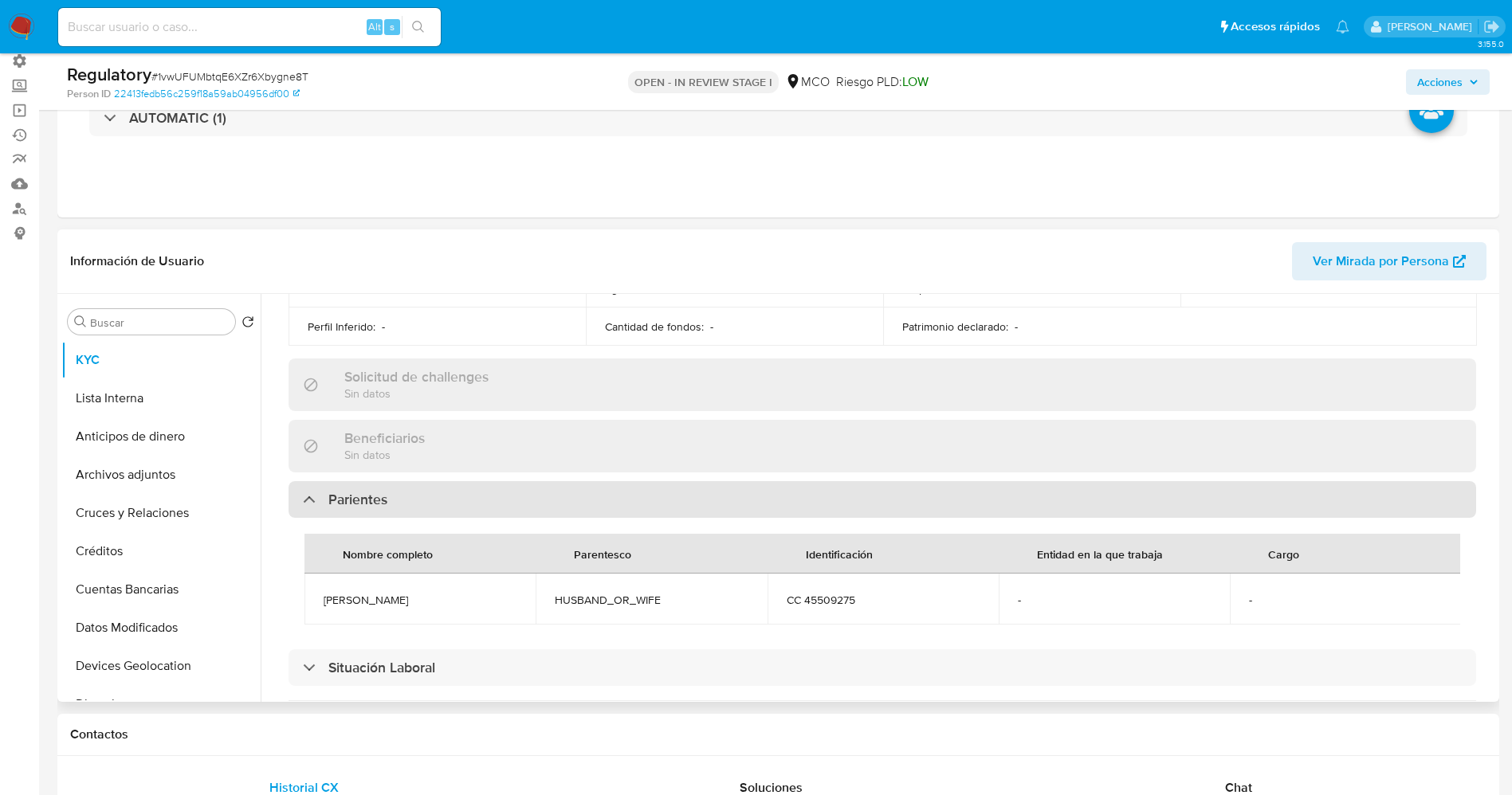
click at [523, 513] on div "Parientes" at bounding box center [882, 500] width 1187 height 36
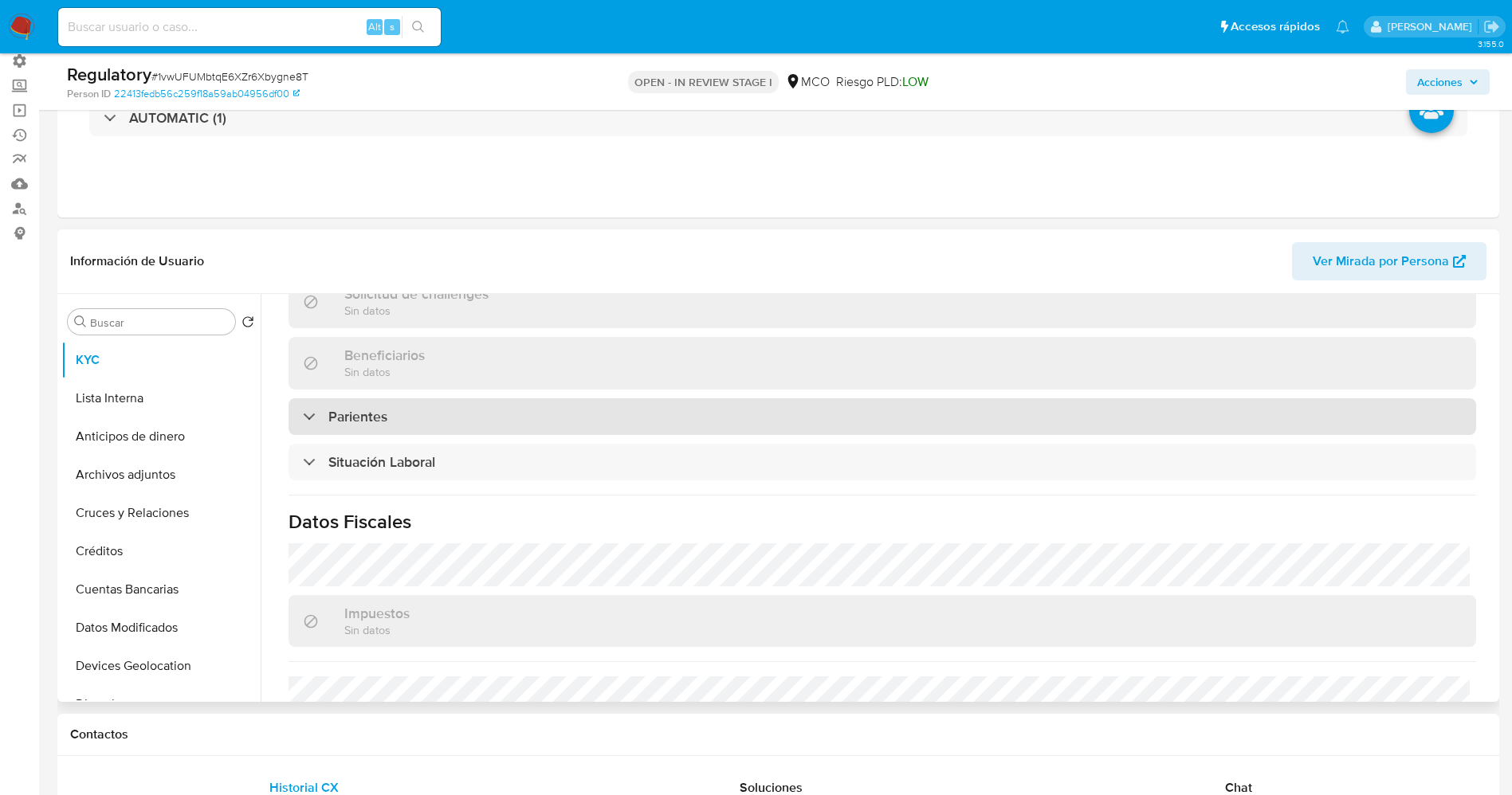
scroll to position [717, 0]
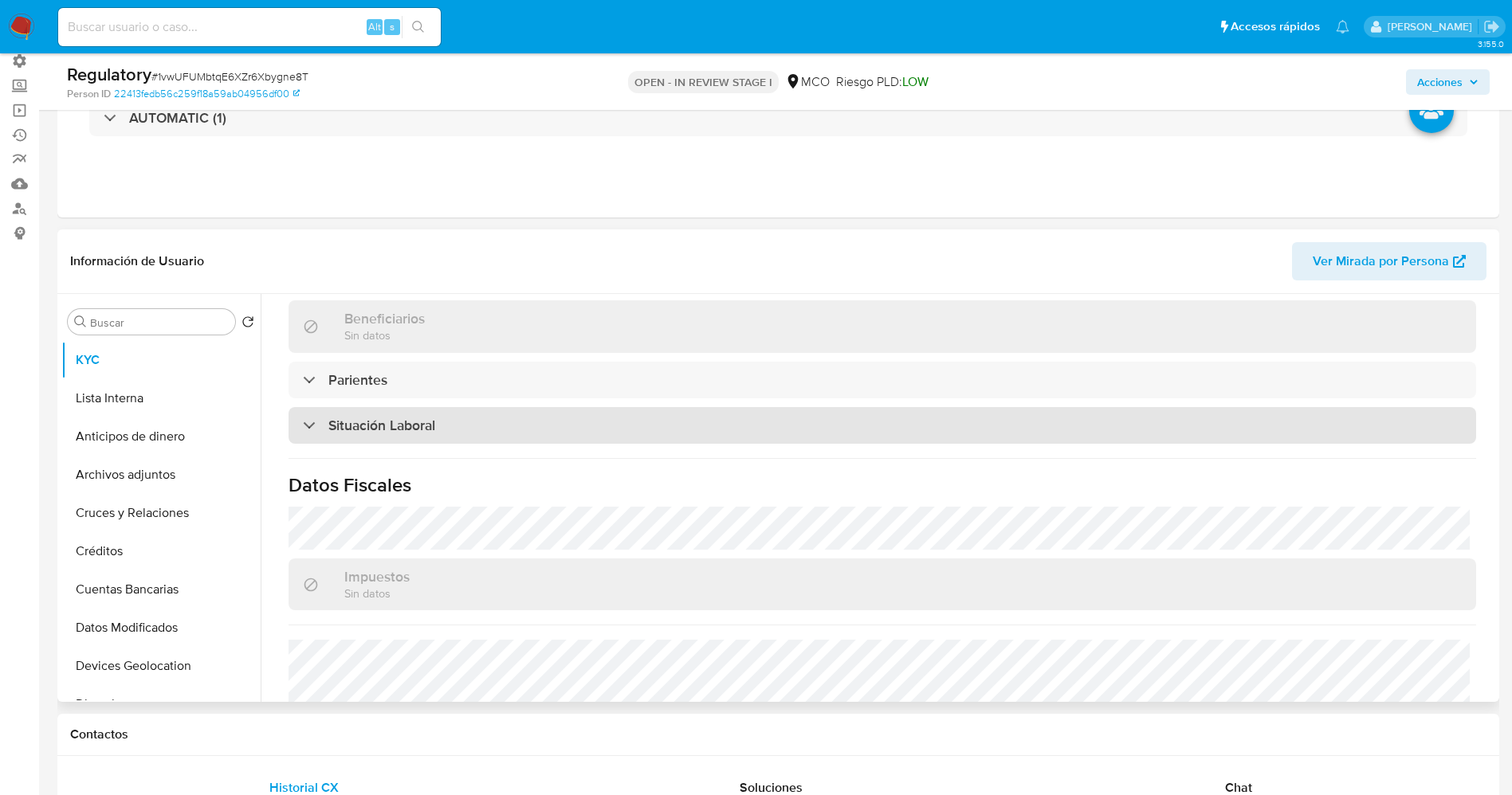
click at [492, 433] on div "Situación Laboral" at bounding box center [882, 425] width 1187 height 36
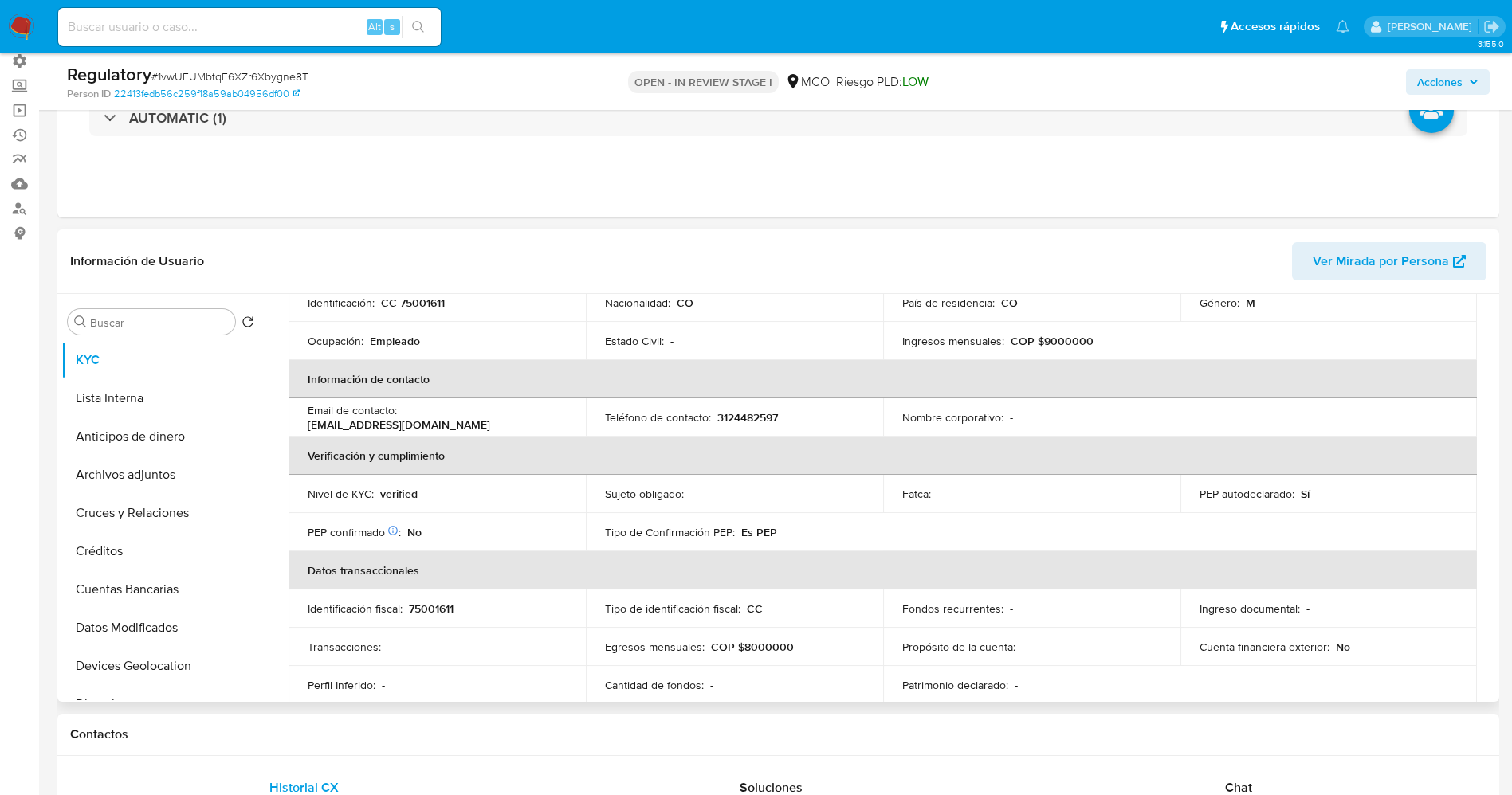
scroll to position [0, 0]
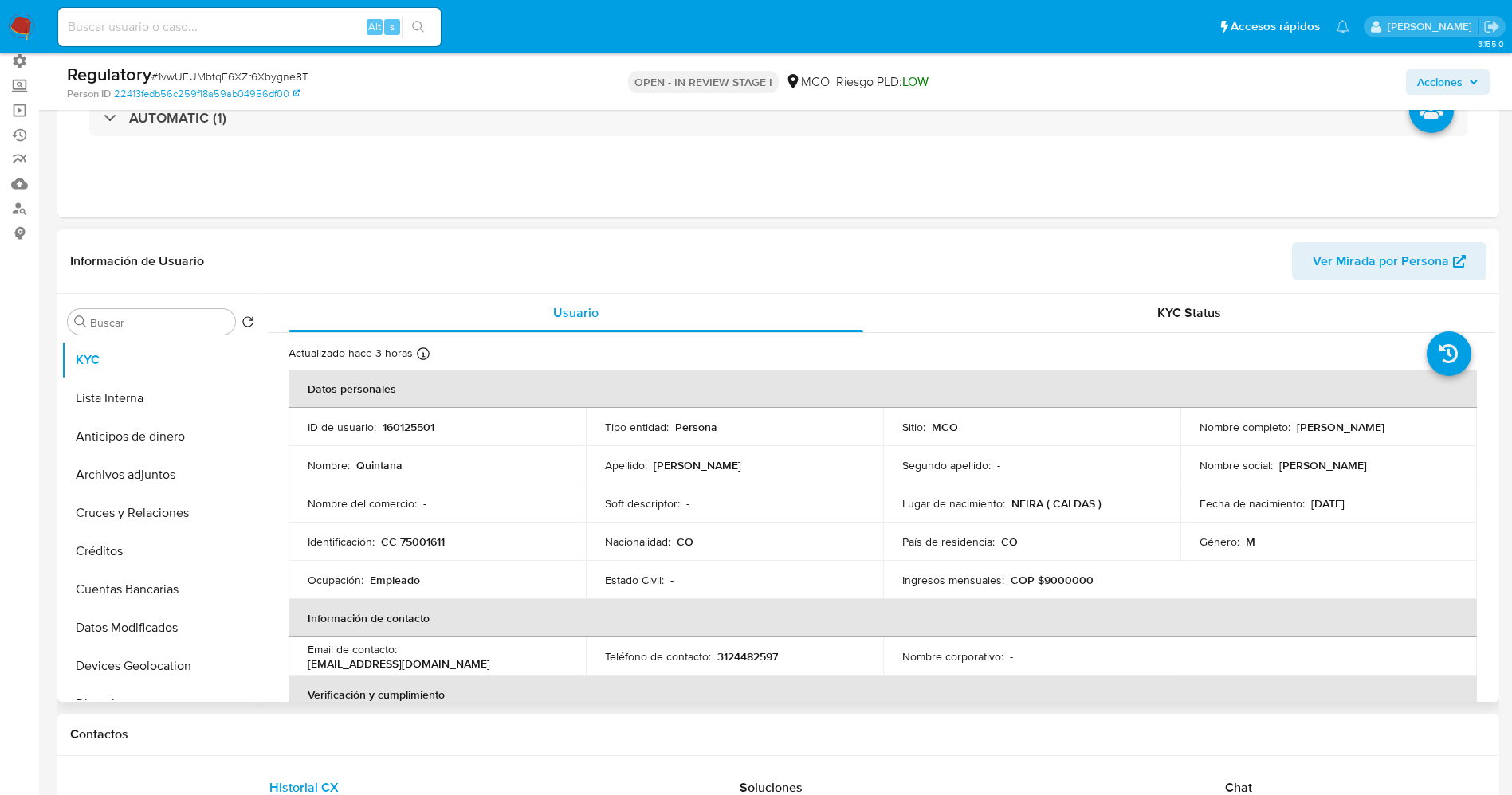
drag, startPoint x: 1294, startPoint y: 432, endPoint x: 1362, endPoint y: 427, distance: 68.2
click at [1433, 441] on td "Nombre completo : Quintana Marin Saul" at bounding box center [1328, 427] width 297 height 38
copy p "Quintana Marin Saul"
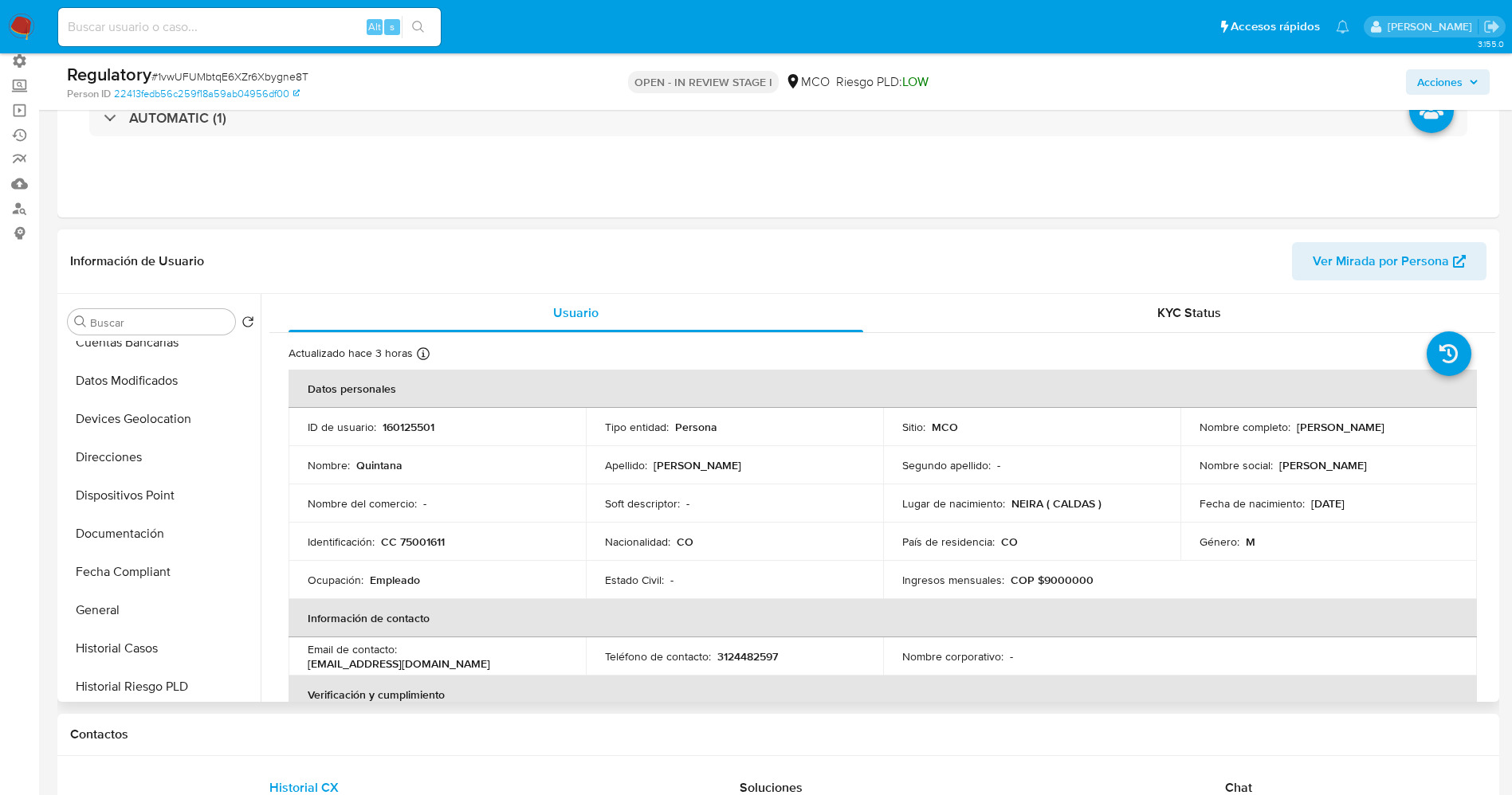
scroll to position [359, 0]
click at [151, 437] on button "Documentación" at bounding box center [154, 422] width 186 height 38
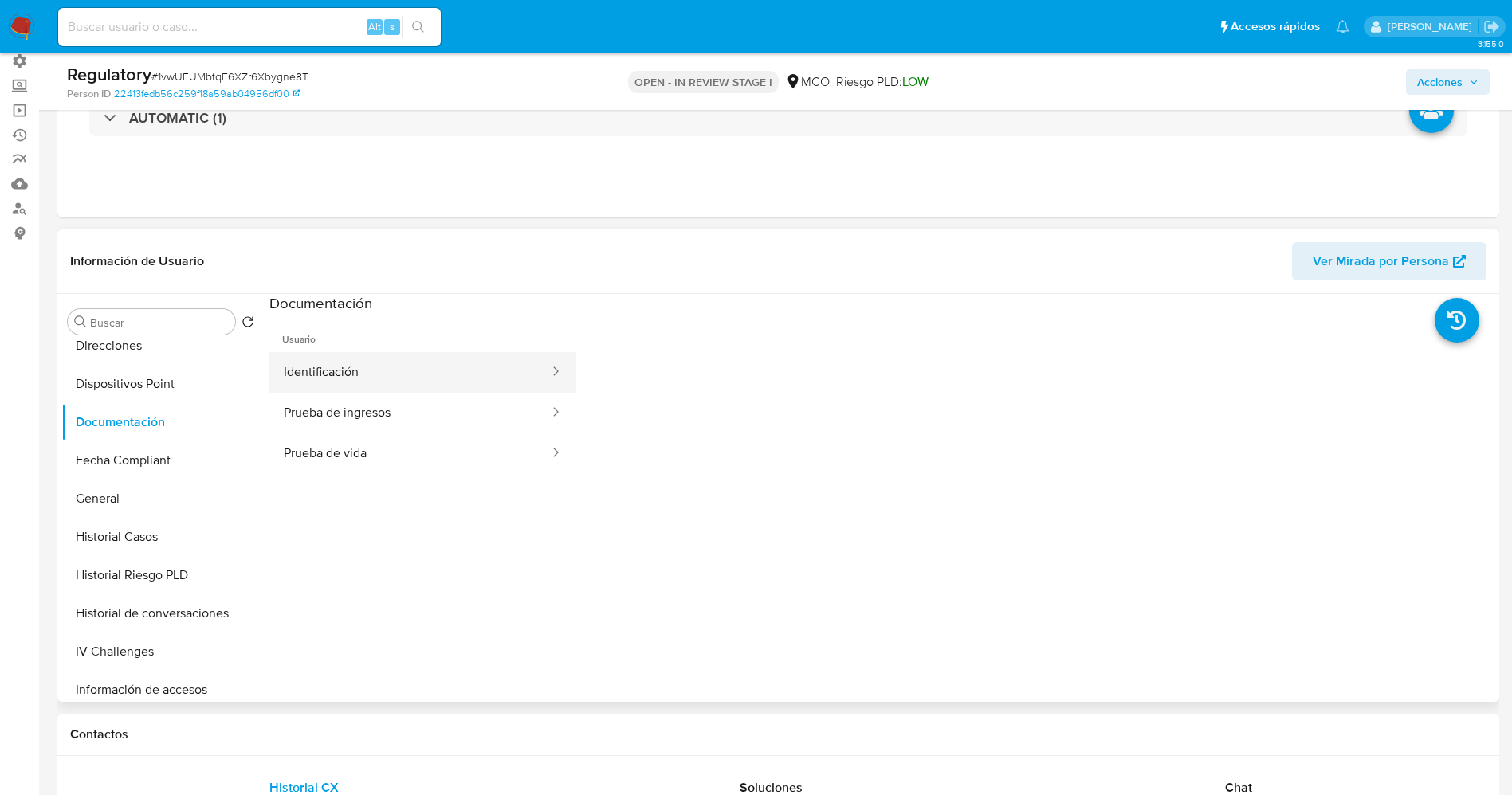
click at [306, 377] on button "Identificación" at bounding box center [410, 373] width 281 height 41
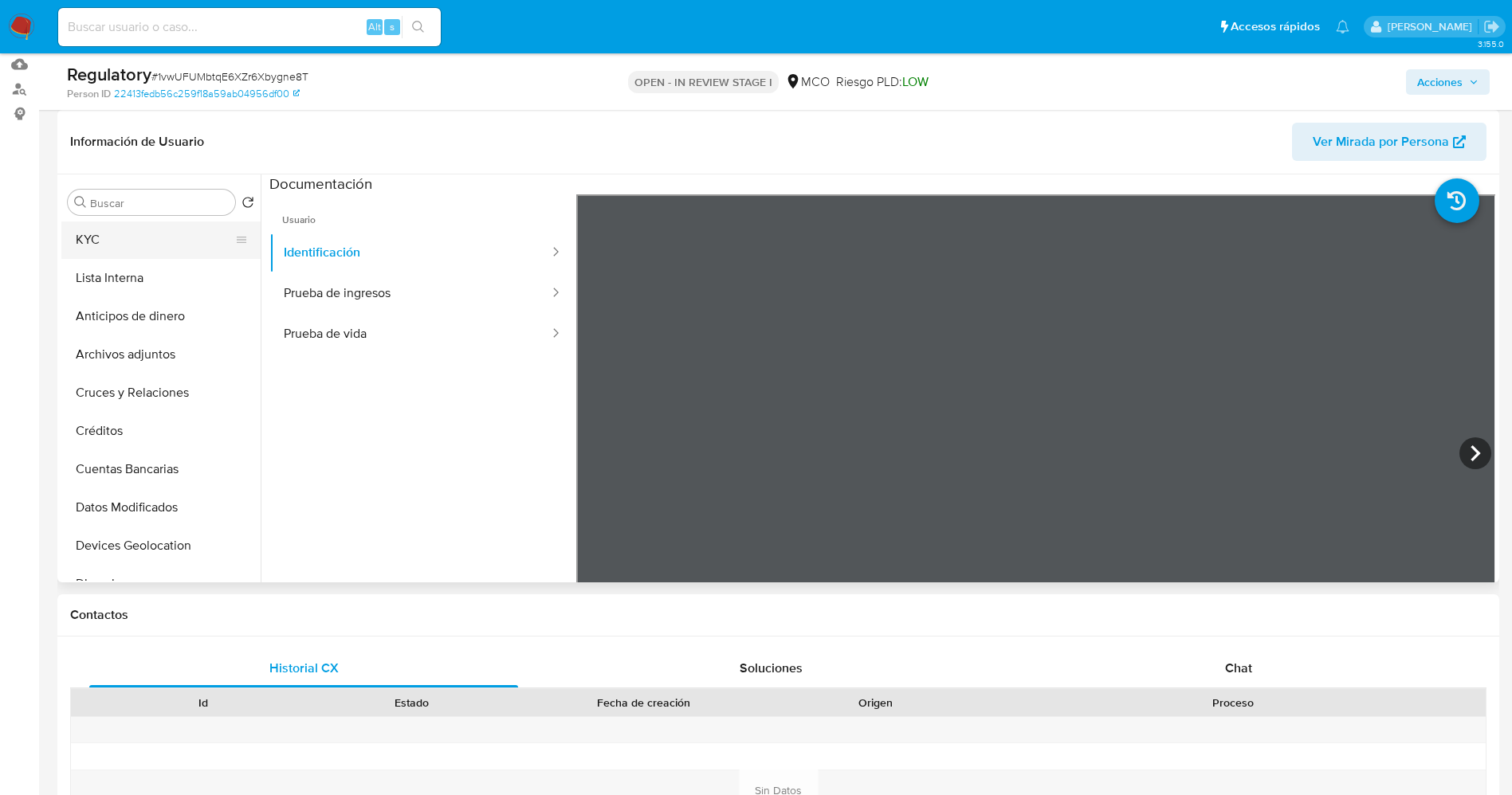
scroll to position [0, 0]
click at [184, 252] on button "KYC" at bounding box center [154, 240] width 186 height 38
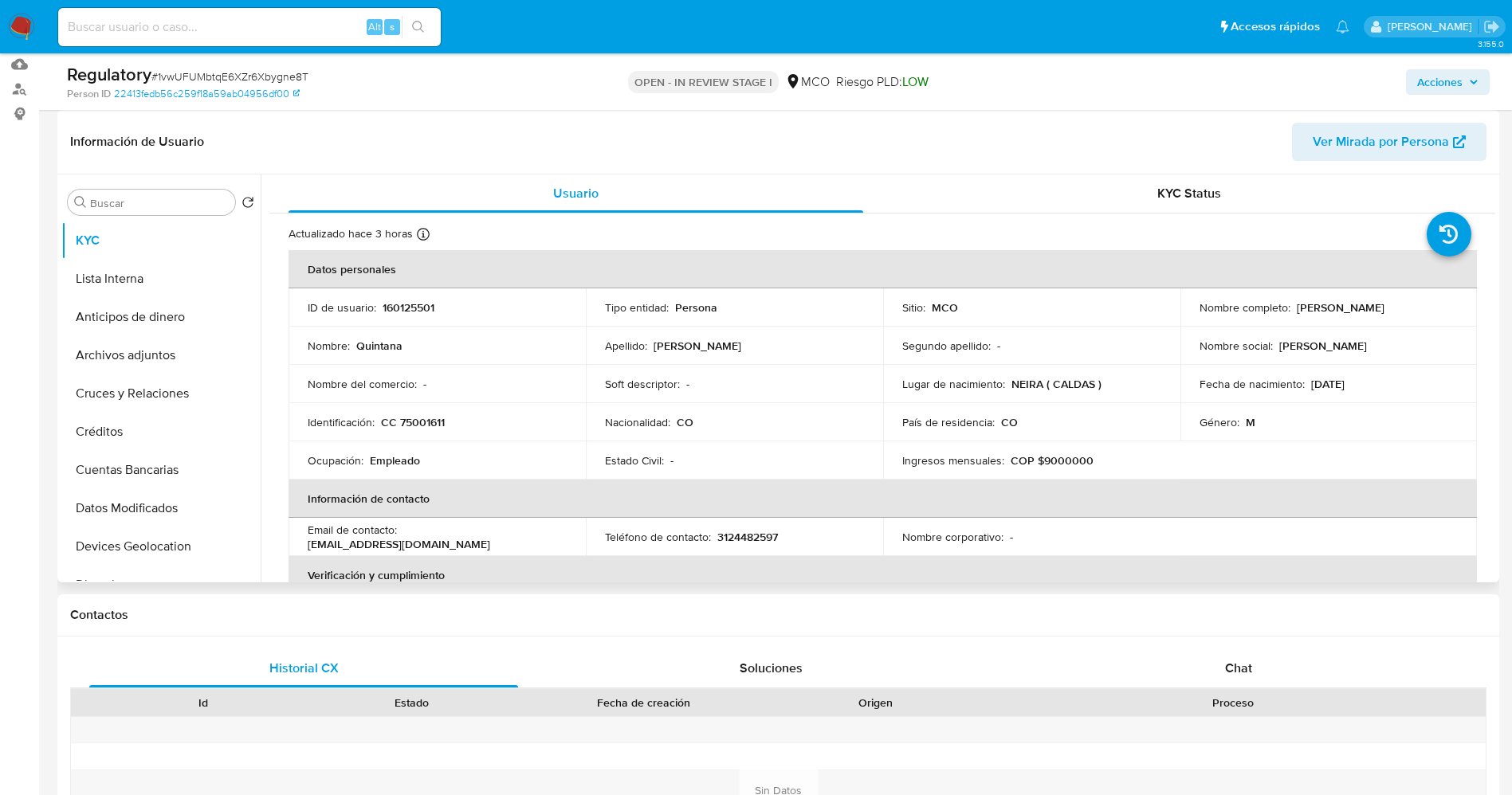
drag, startPoint x: 1289, startPoint y: 311, endPoint x: 1413, endPoint y: 308, distance: 124.0
click at [1413, 308] on div "Nombre completo : Quintana Marin Saul" at bounding box center [1329, 307] width 259 height 14
copy div "Quintana Marin Saul"
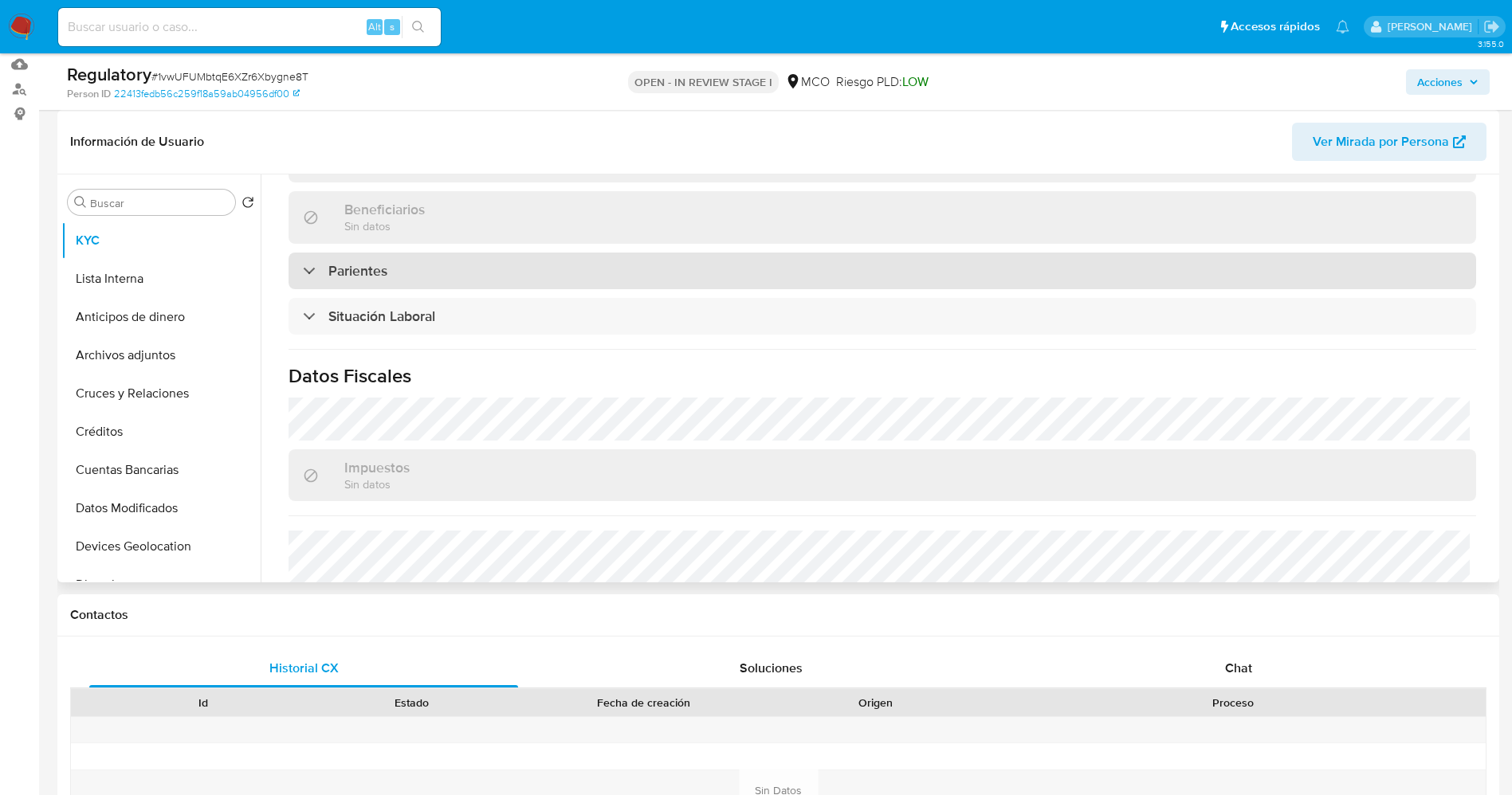
scroll to position [717, 0]
click at [400, 273] on div "Parientes" at bounding box center [882, 260] width 1187 height 36
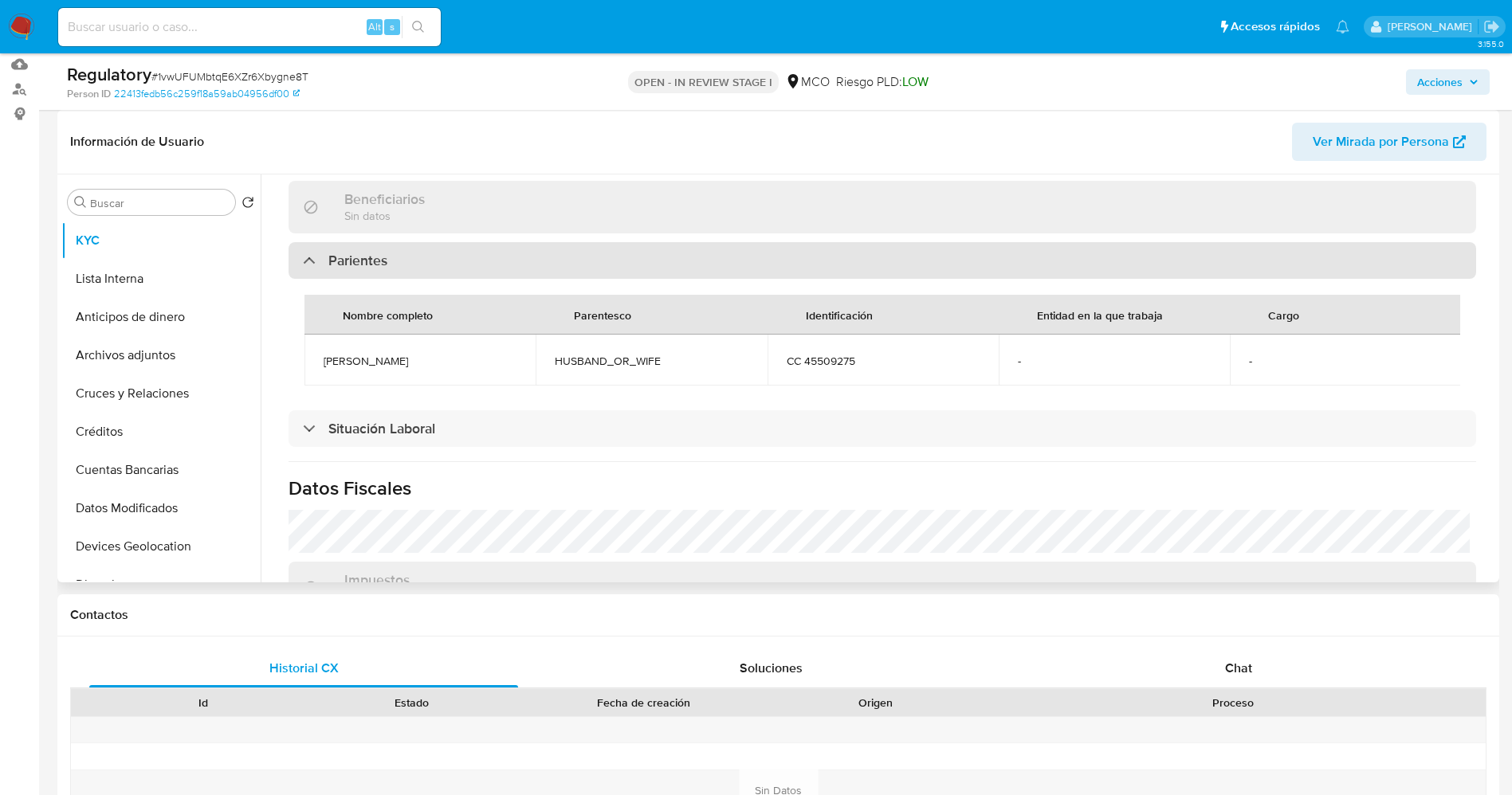
click at [444, 271] on div "Parientes" at bounding box center [882, 260] width 1187 height 36
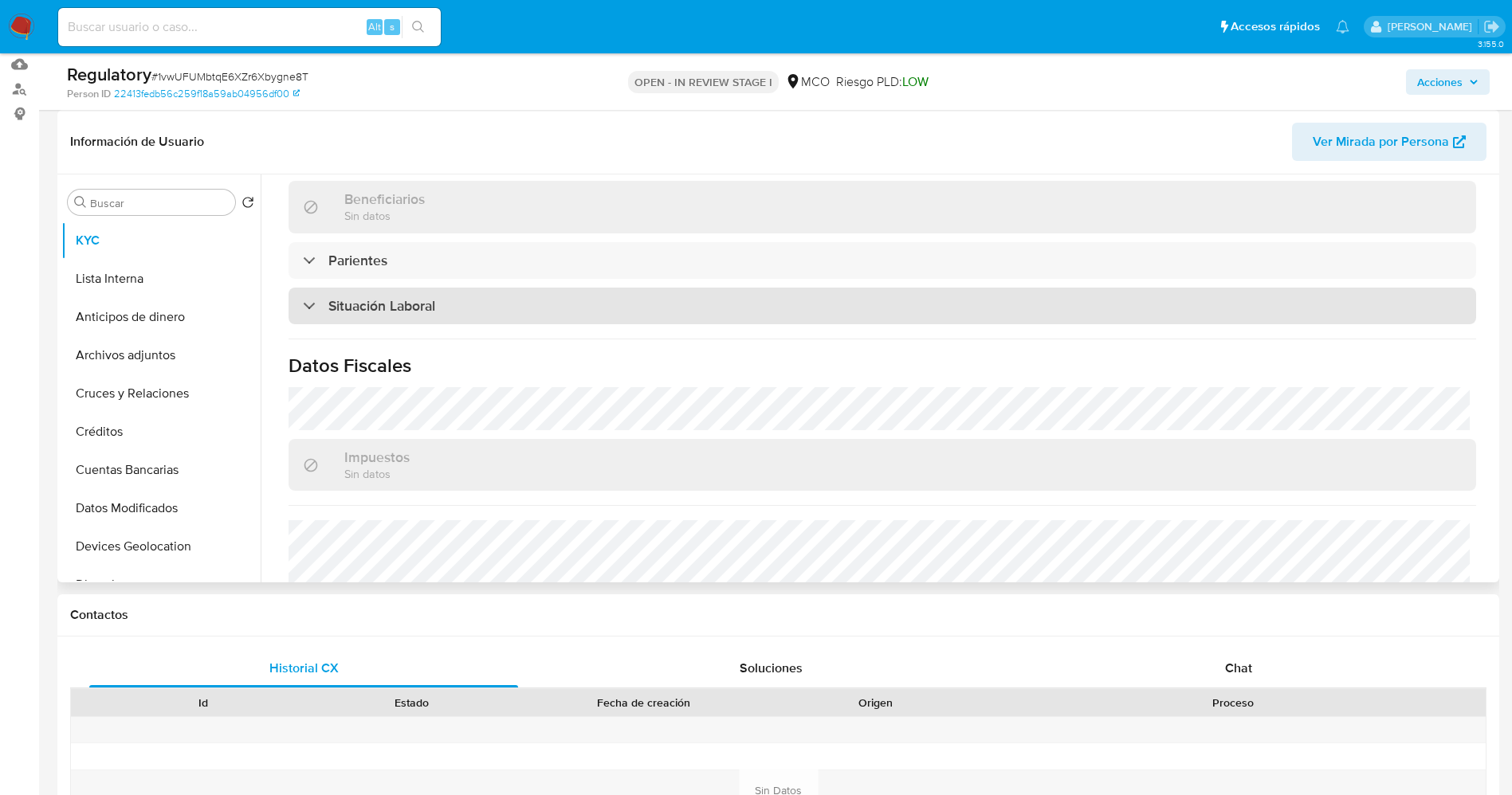
click at [474, 303] on div "Situación Laboral" at bounding box center [882, 306] width 1187 height 36
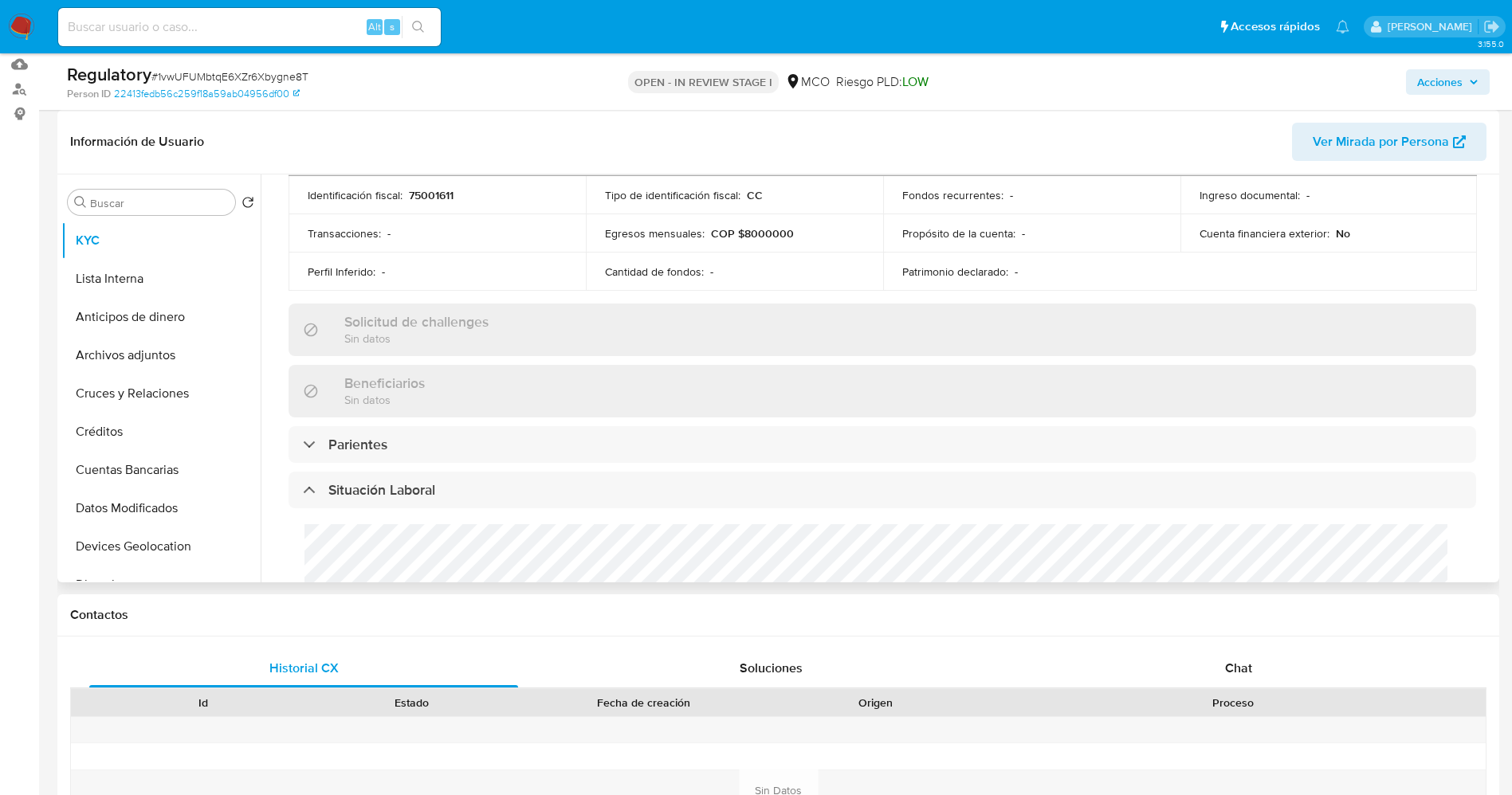
scroll to position [359, 0]
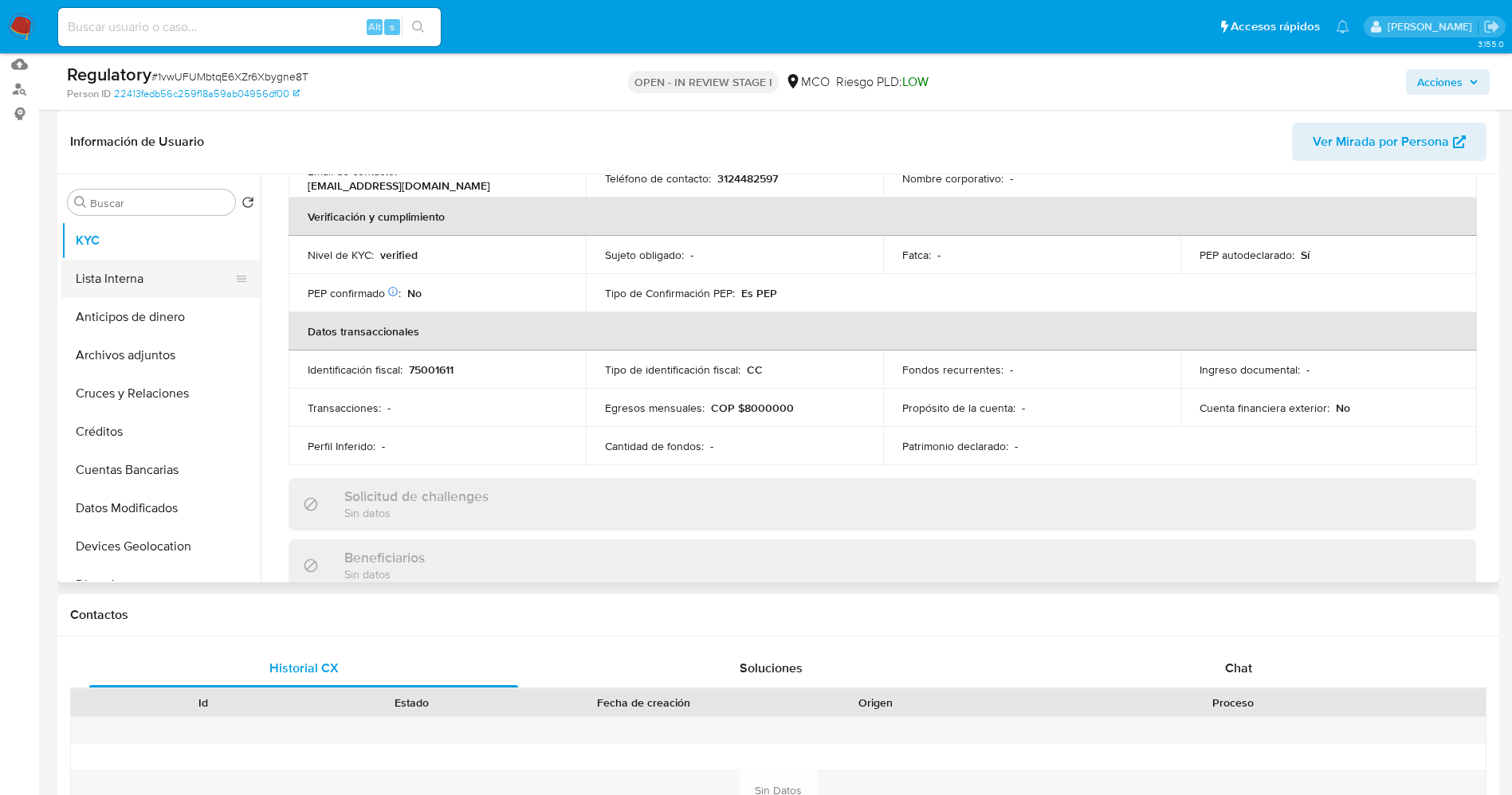
drag, startPoint x: 146, startPoint y: 291, endPoint x: 151, endPoint y: 284, distance: 8.6
click at [146, 291] on button "Lista Interna" at bounding box center [154, 279] width 186 height 38
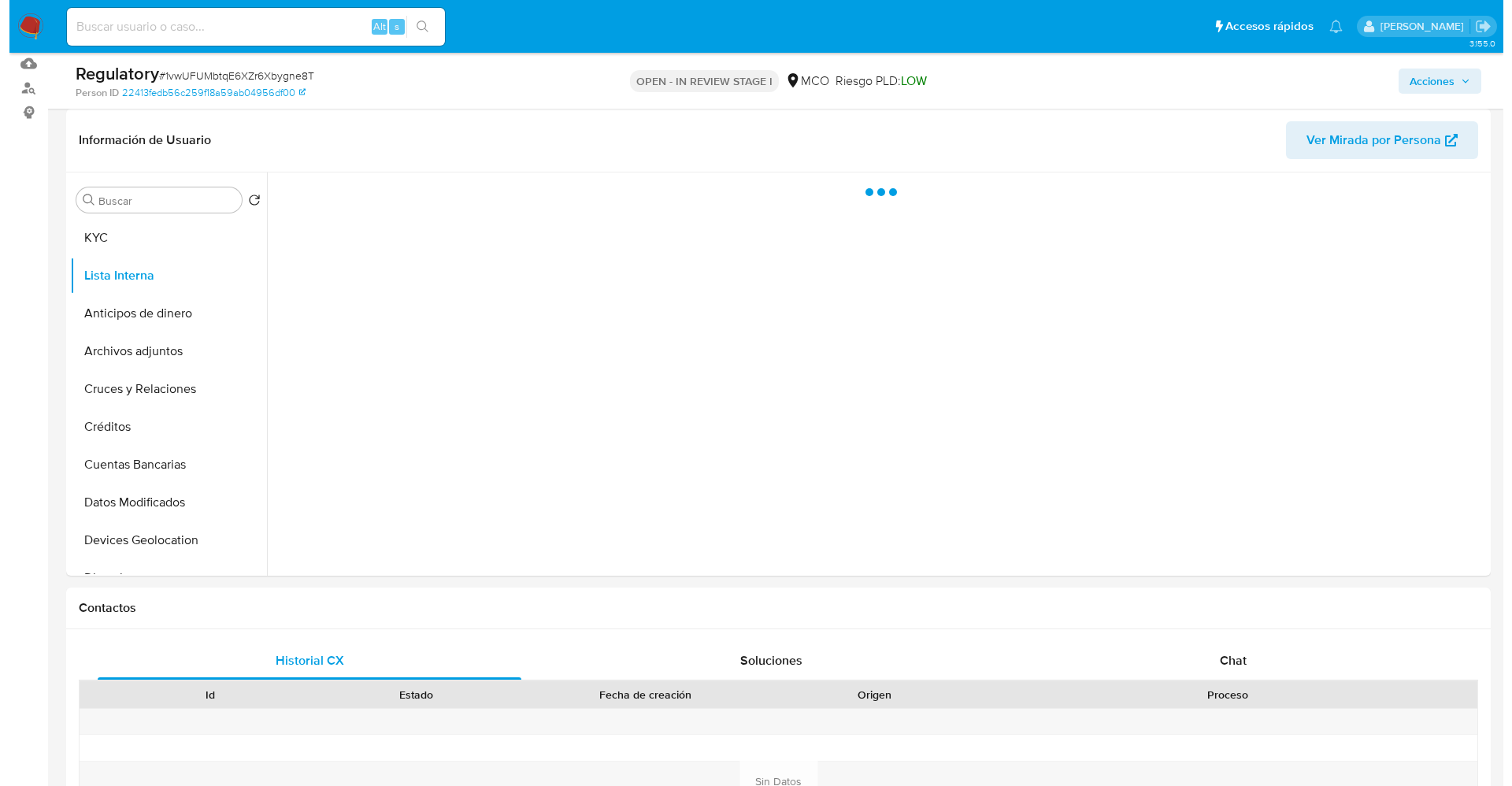
scroll to position [0, 0]
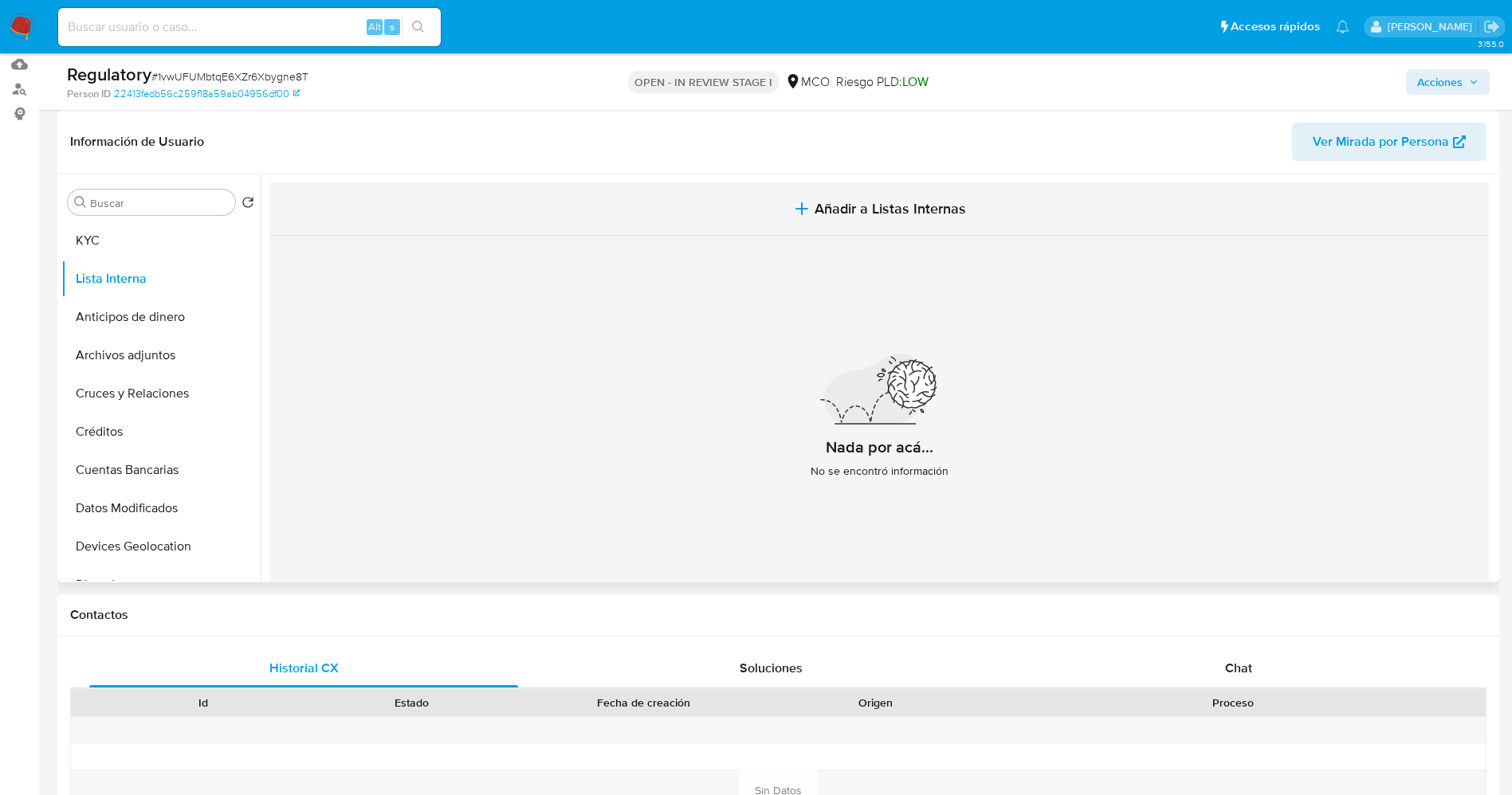
click at [856, 207] on span "Añadir a Listas Internas" at bounding box center [890, 208] width 152 height 18
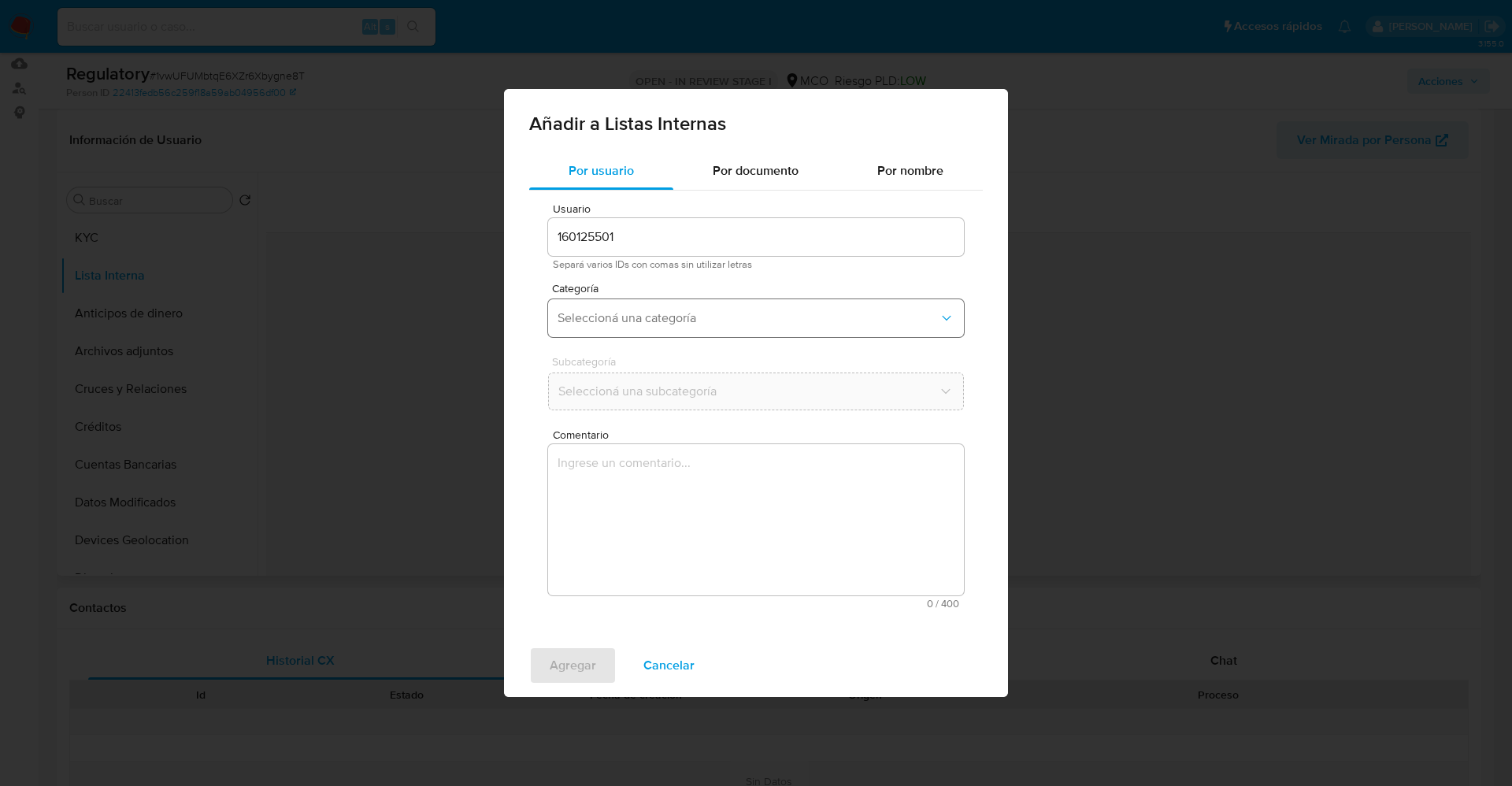
click at [670, 312] on span "Seleccioná una categoría" at bounding box center [748, 318] width 382 height 16
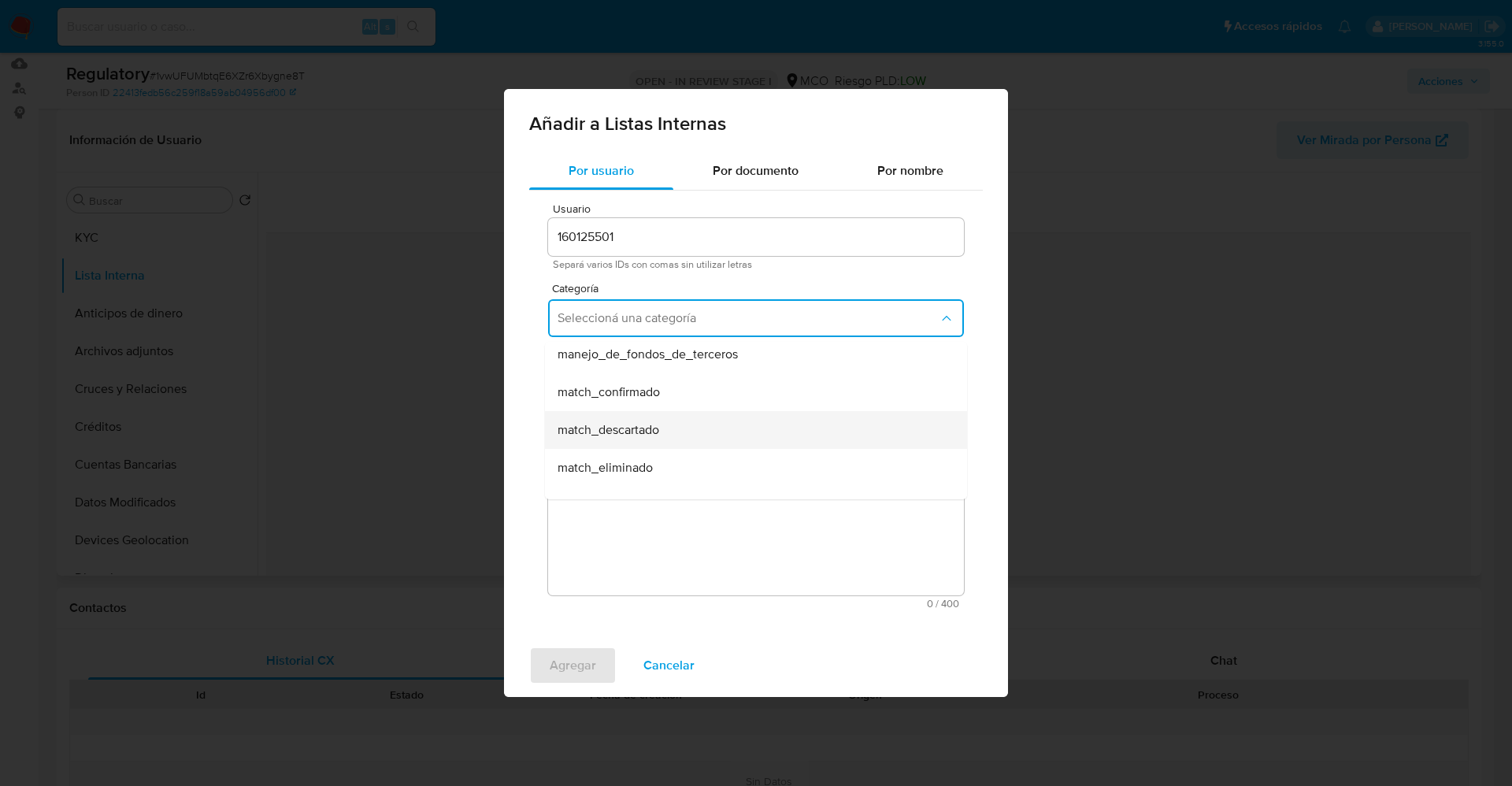
scroll to position [118, 0]
click at [657, 357] on span "match_confirmado" at bounding box center [608, 356] width 102 height 16
click at [652, 380] on button "Seleccioná una subcategoría" at bounding box center [756, 391] width 416 height 38
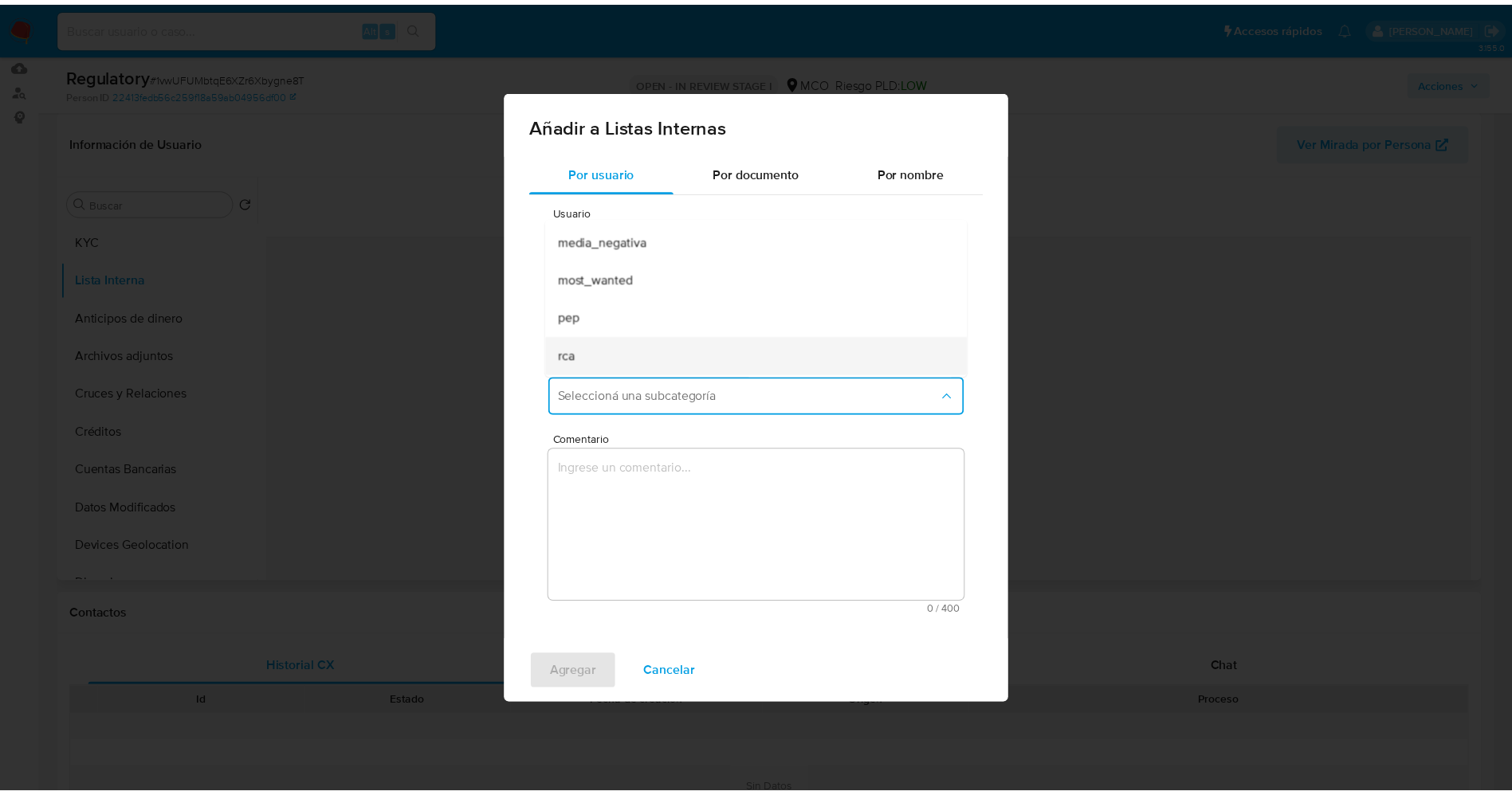
scroll to position [108, 0]
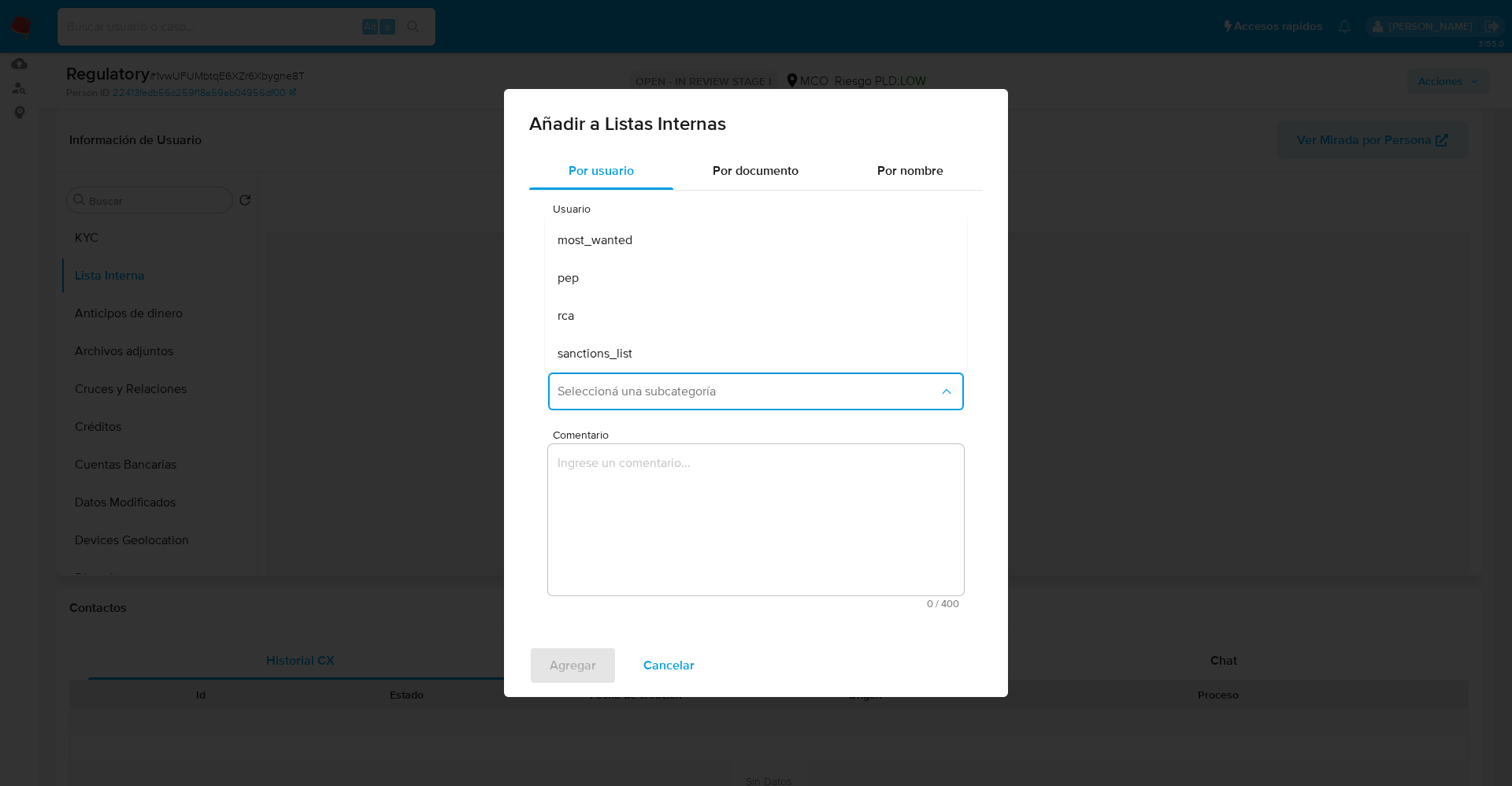
drag, startPoint x: 628, startPoint y: 280, endPoint x: 703, endPoint y: 475, distance: 208.9
click at [629, 280] on div "pep" at bounding box center [751, 278] width 387 height 38
click at [704, 479] on textarea "Comentario" at bounding box center [756, 520] width 416 height 152
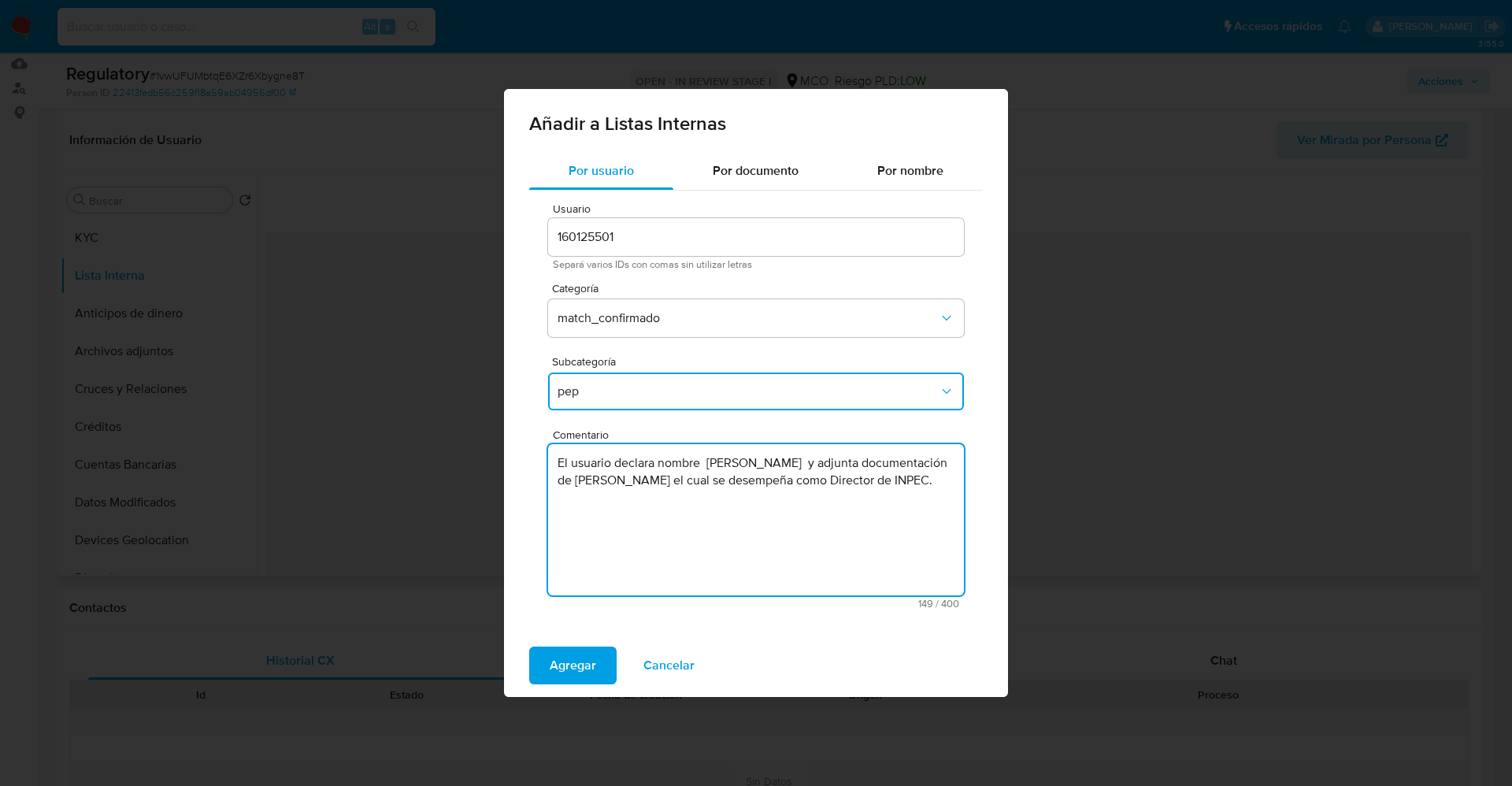
type textarea "El usuario declara nombre Quintana Marin Saul y adjunta documentación de Jose F…"
click at [595, 662] on span "Agregar" at bounding box center [573, 665] width 47 height 34
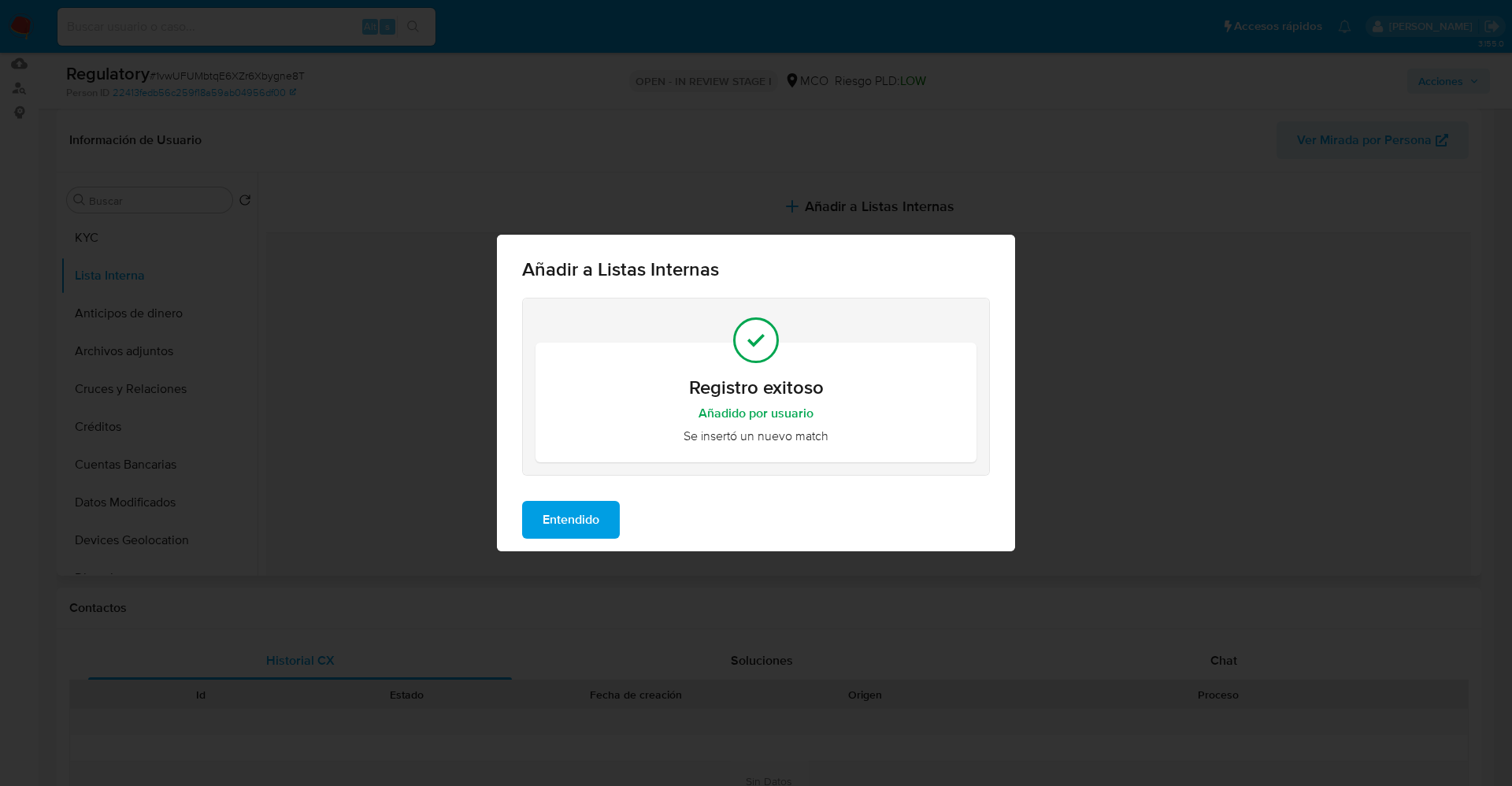
click at [575, 528] on span "Entendido" at bounding box center [571, 520] width 57 height 34
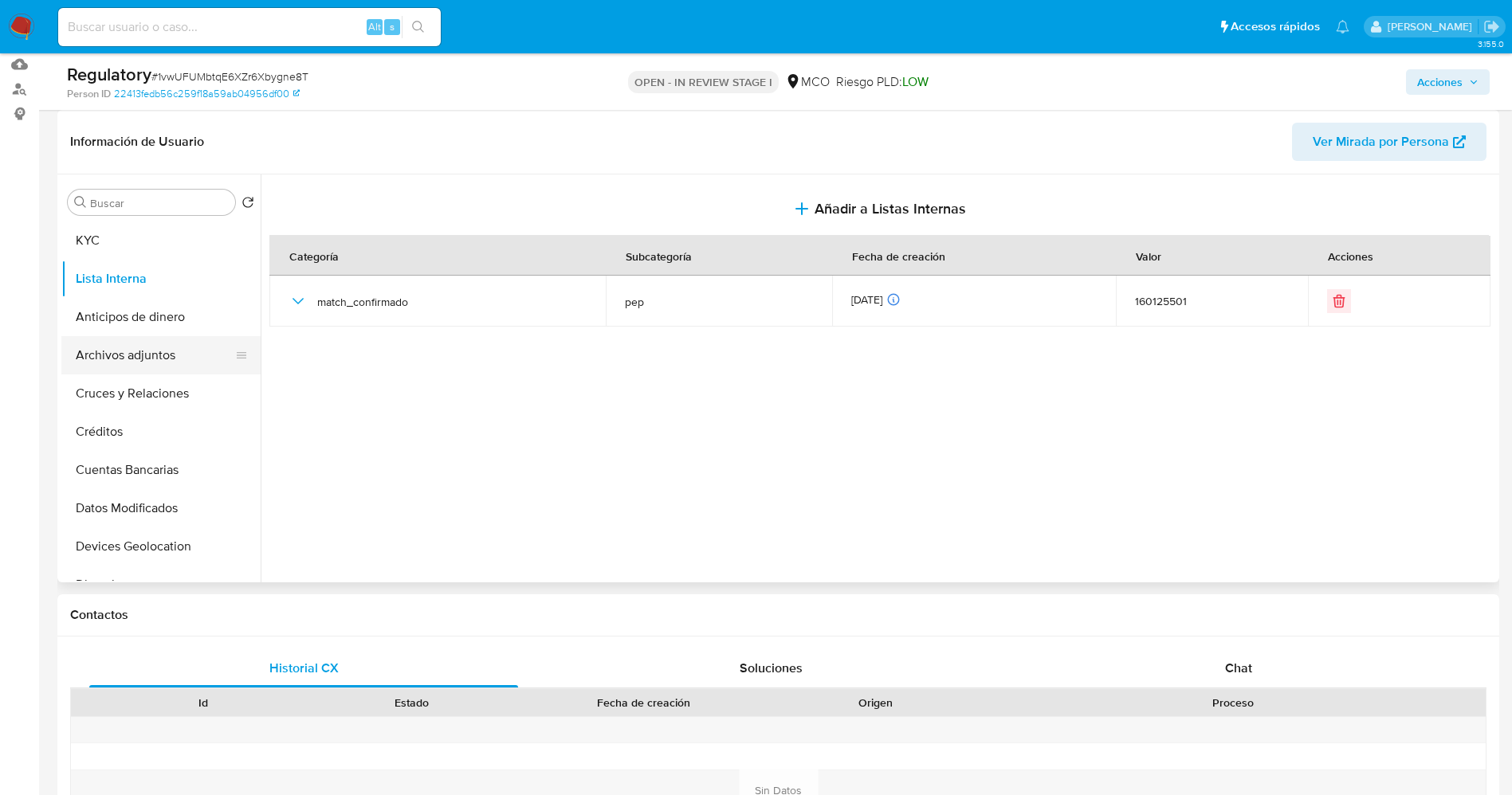
click at [142, 355] on button "Archivos adjuntos" at bounding box center [154, 355] width 186 height 38
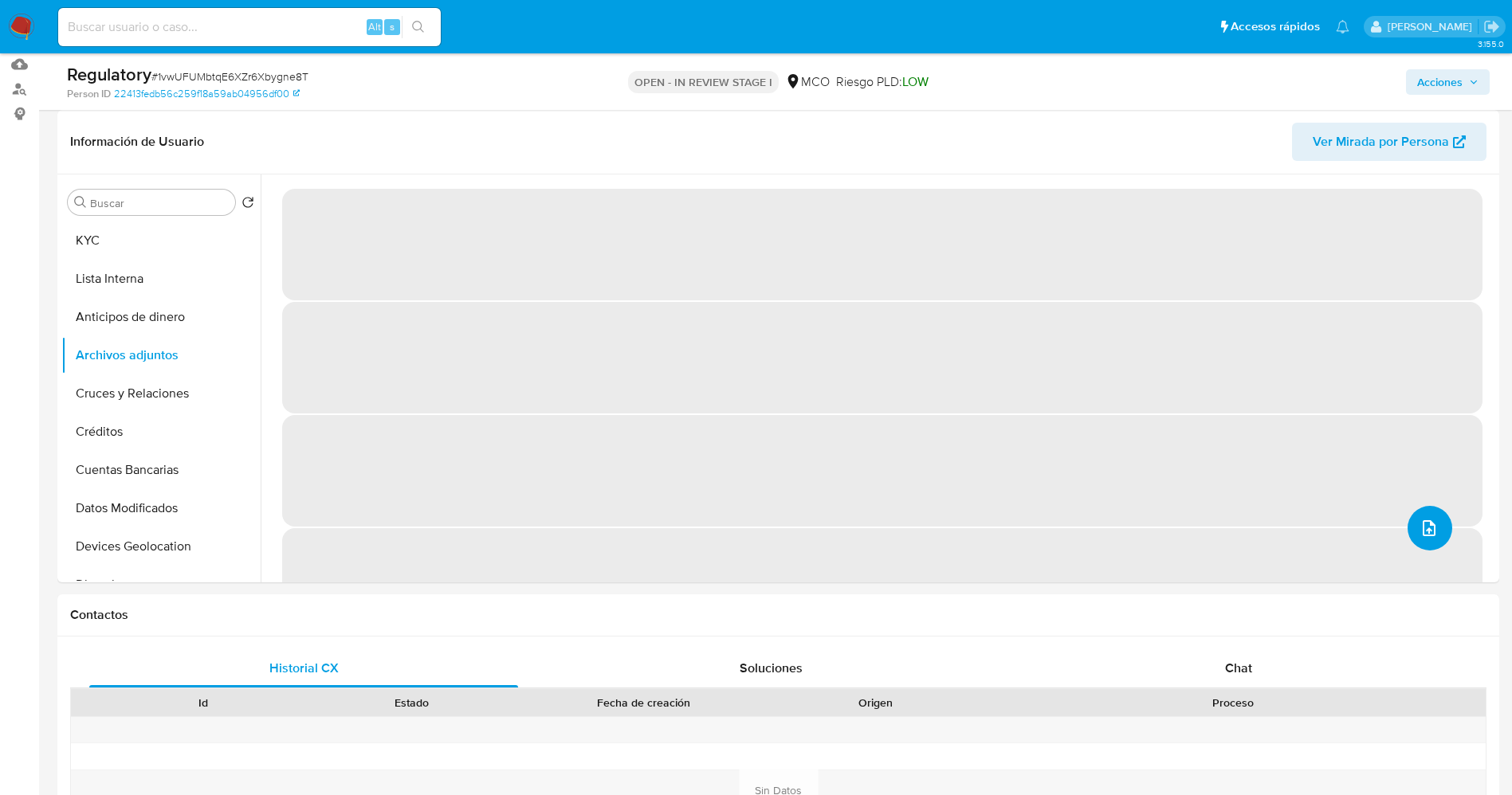
click at [1412, 514] on button "upload-file" at bounding box center [1429, 528] width 45 height 45
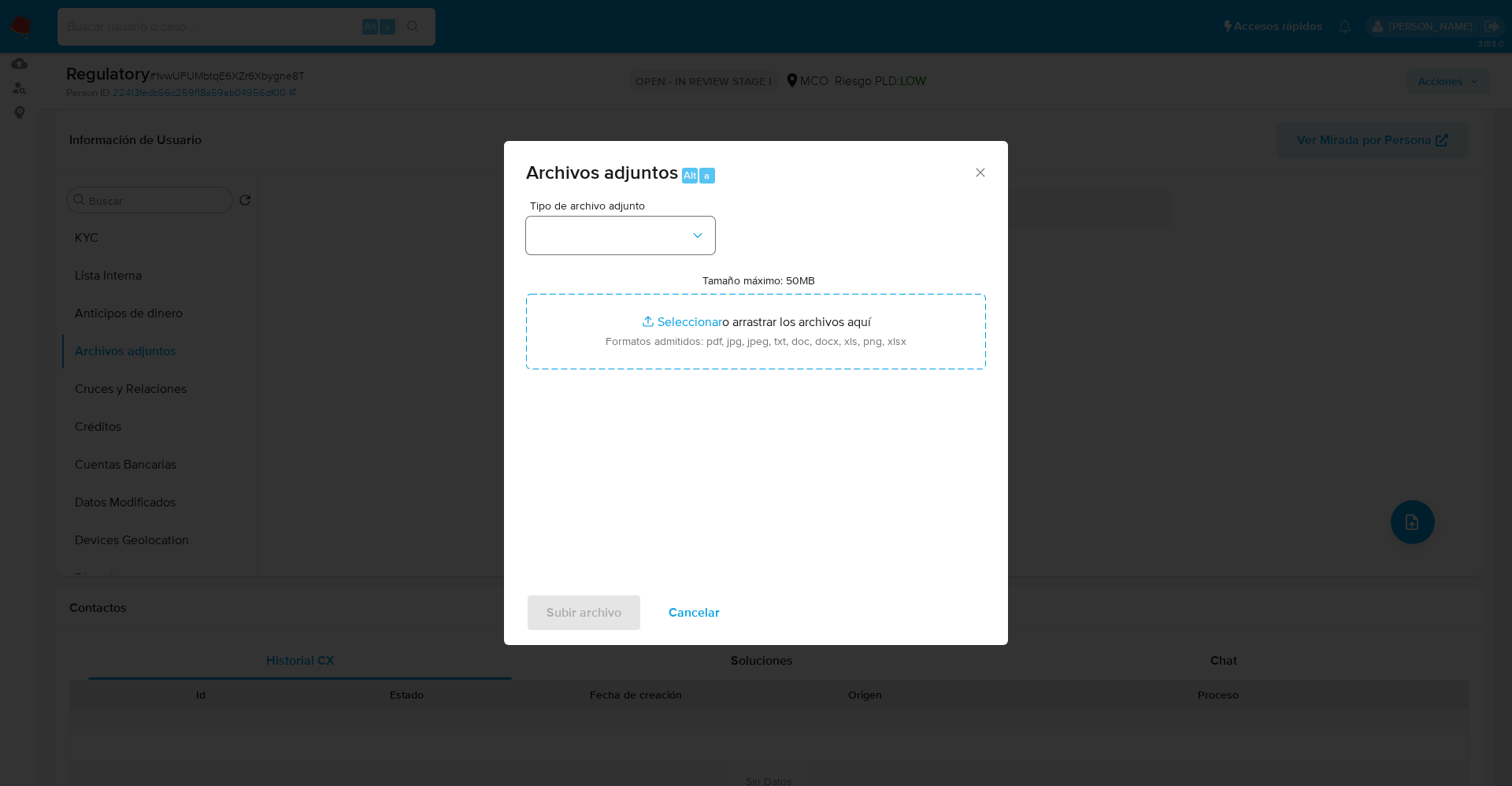
click at [642, 219] on button "button" at bounding box center [621, 235] width 189 height 38
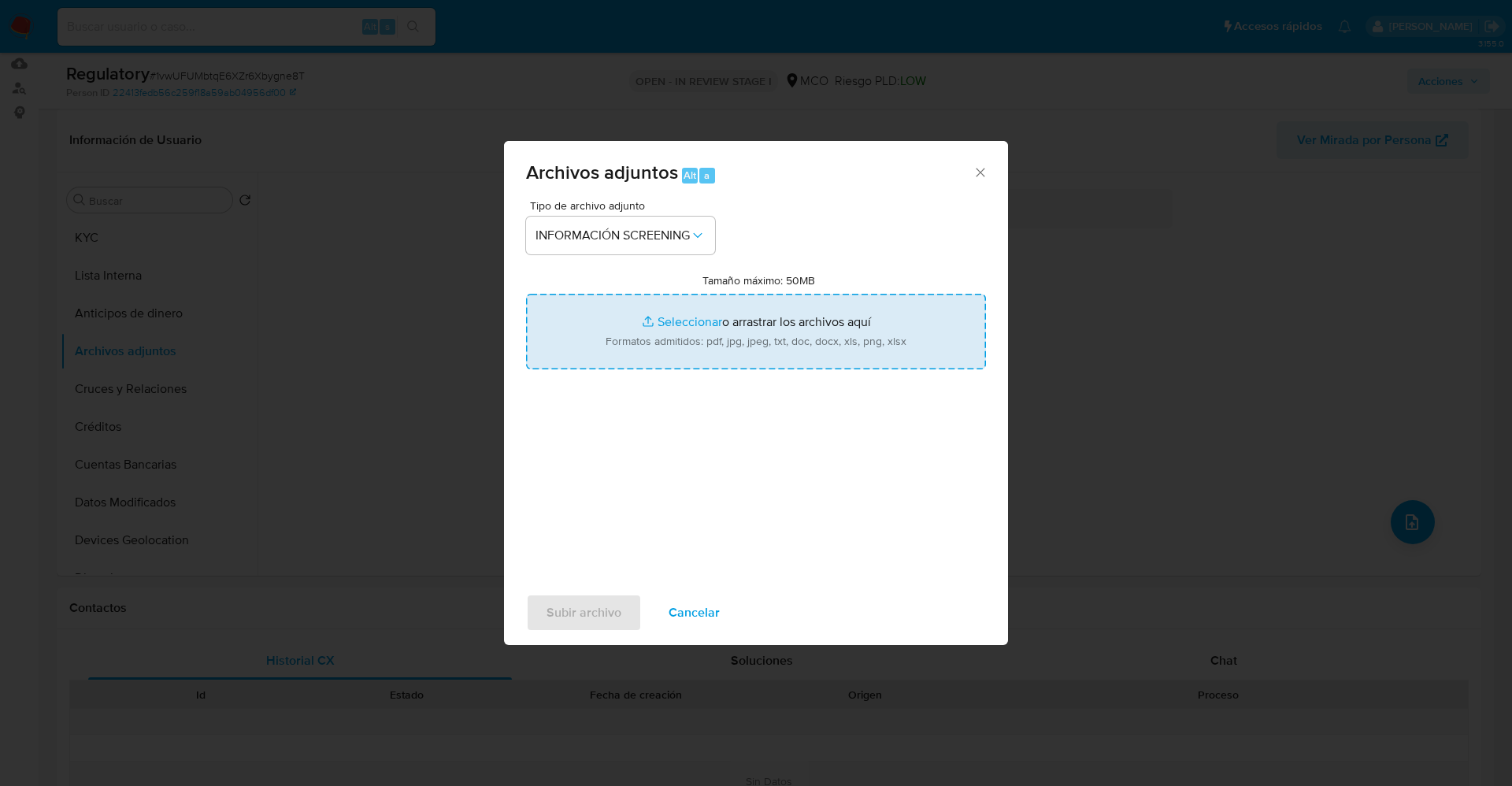
type input "C:\fakepath\CaseDossierReport_5jb7qgrjmyx11jy1dchmexcb4.pdf"
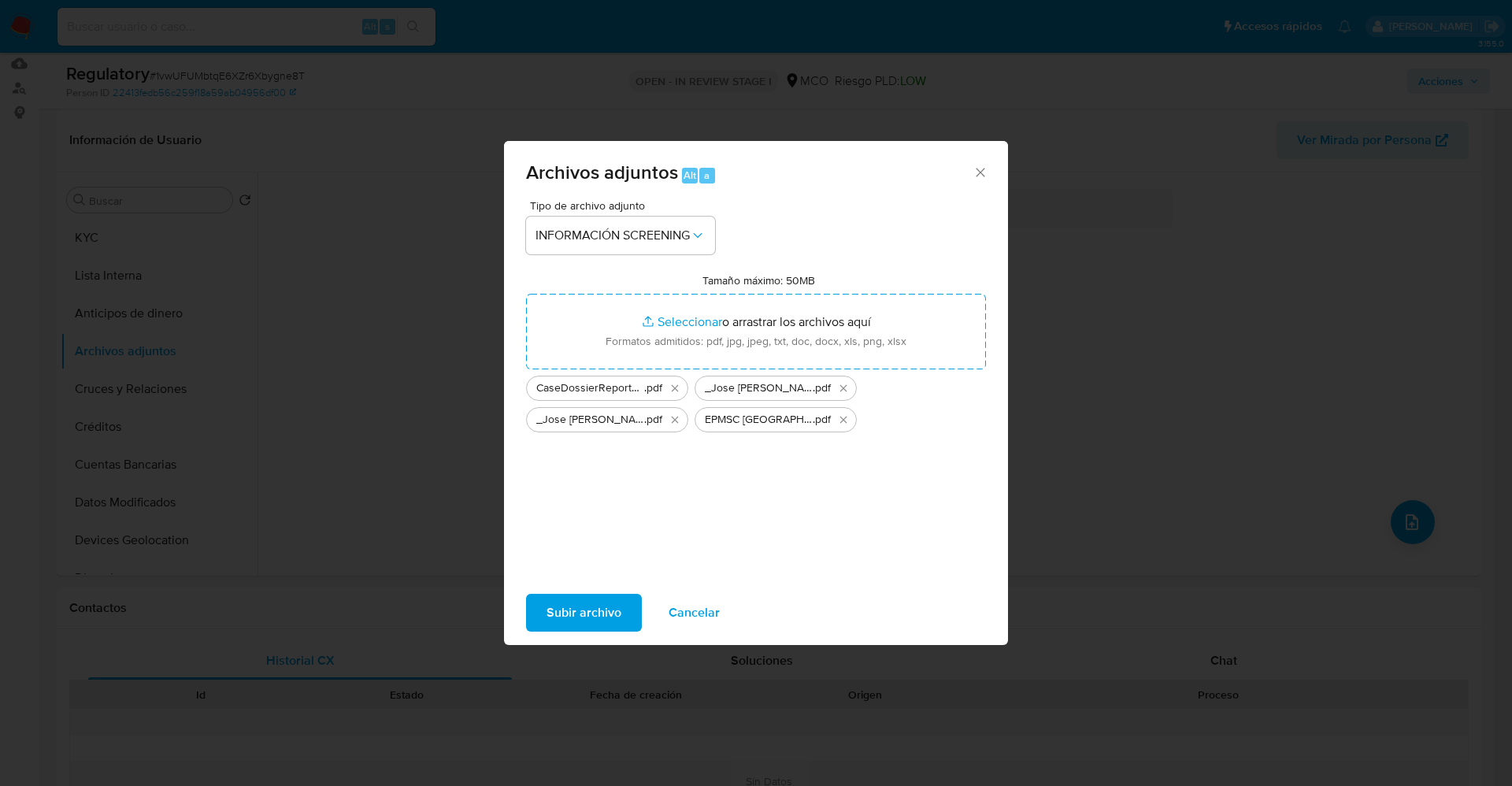
click at [607, 619] on span "Subir archivo" at bounding box center [583, 613] width 74 height 34
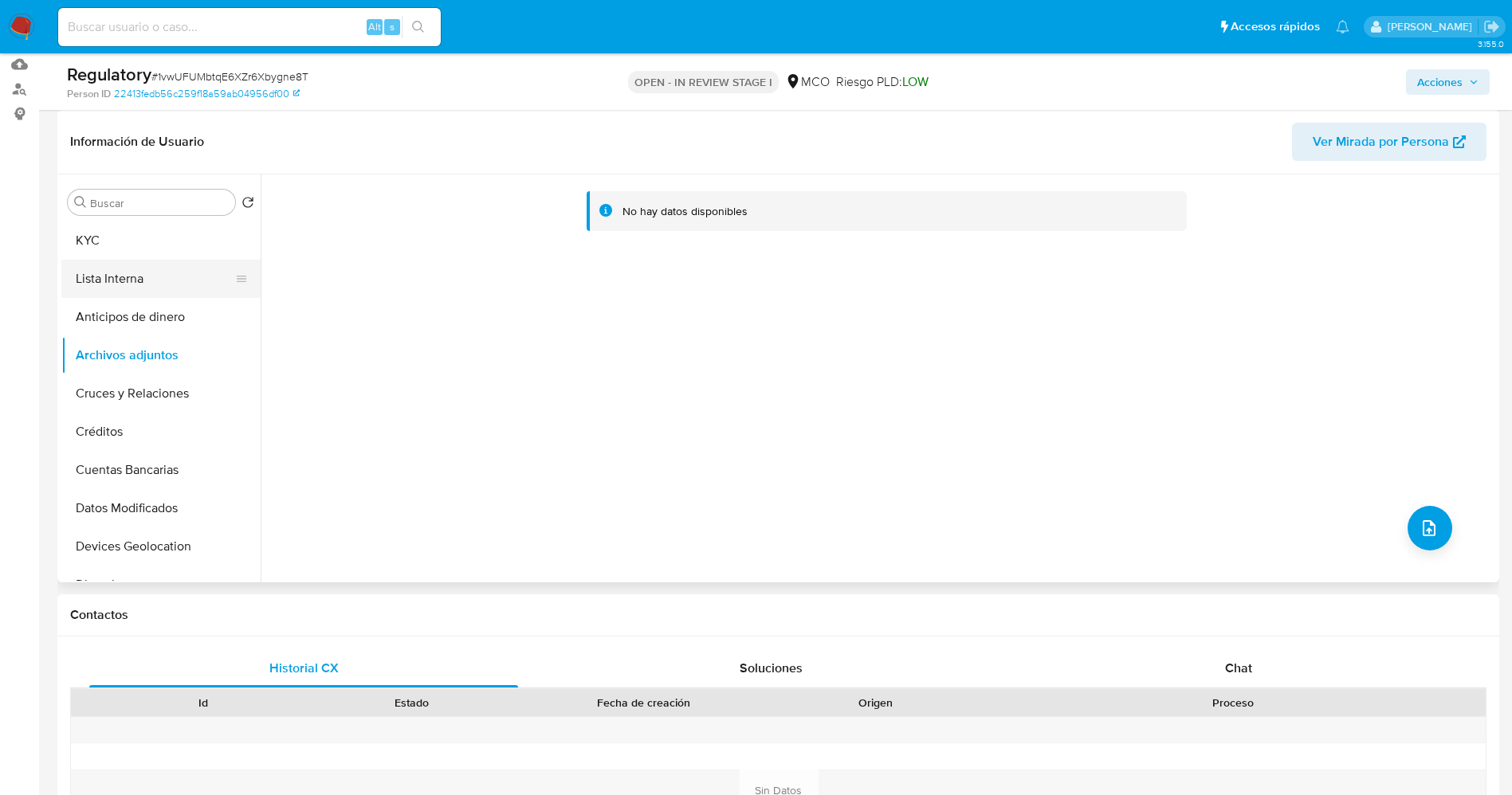
click at [142, 287] on button "Lista Interna" at bounding box center [154, 279] width 186 height 38
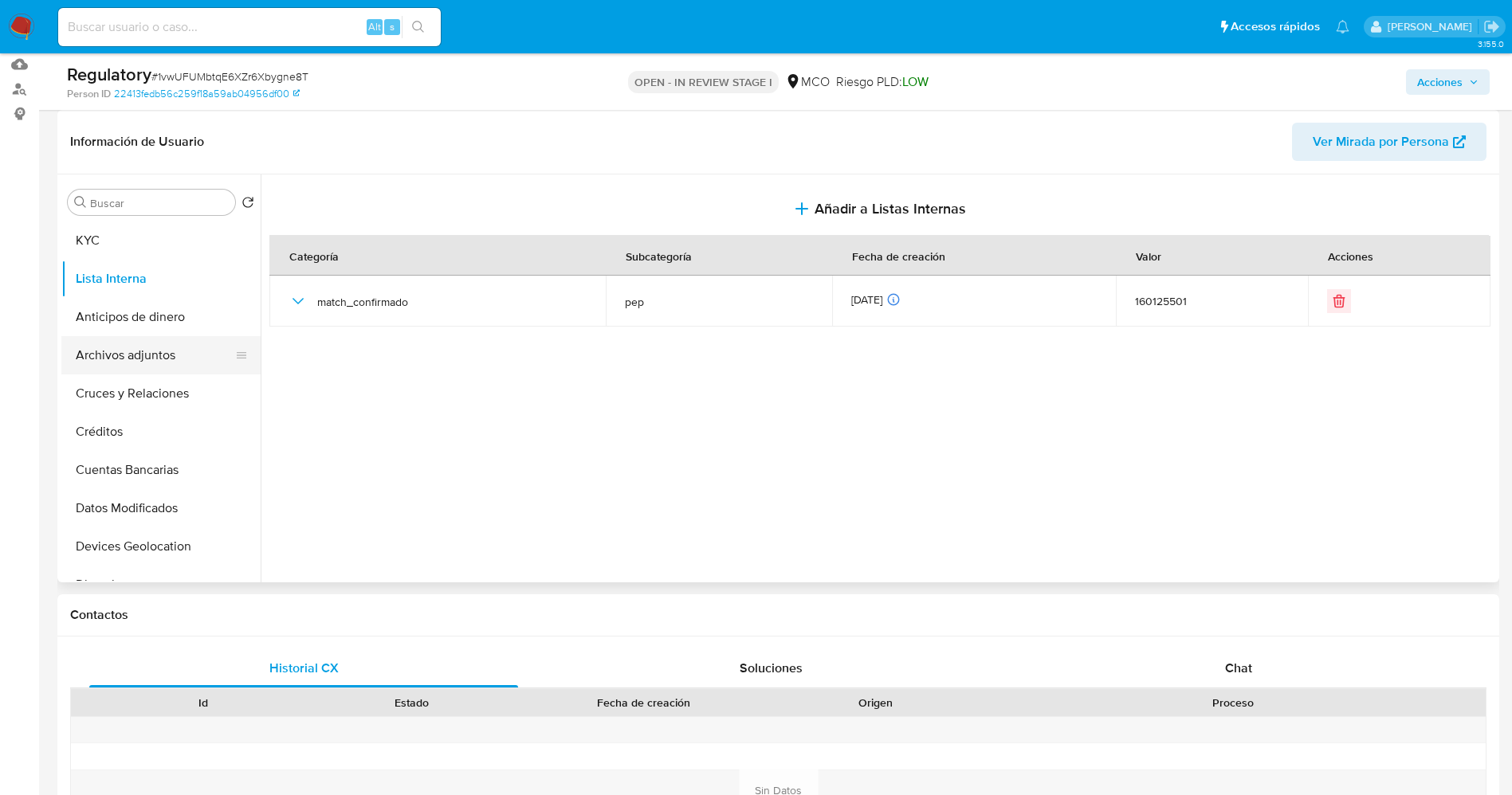
click at [168, 346] on button "Archivos adjuntos" at bounding box center [154, 355] width 186 height 38
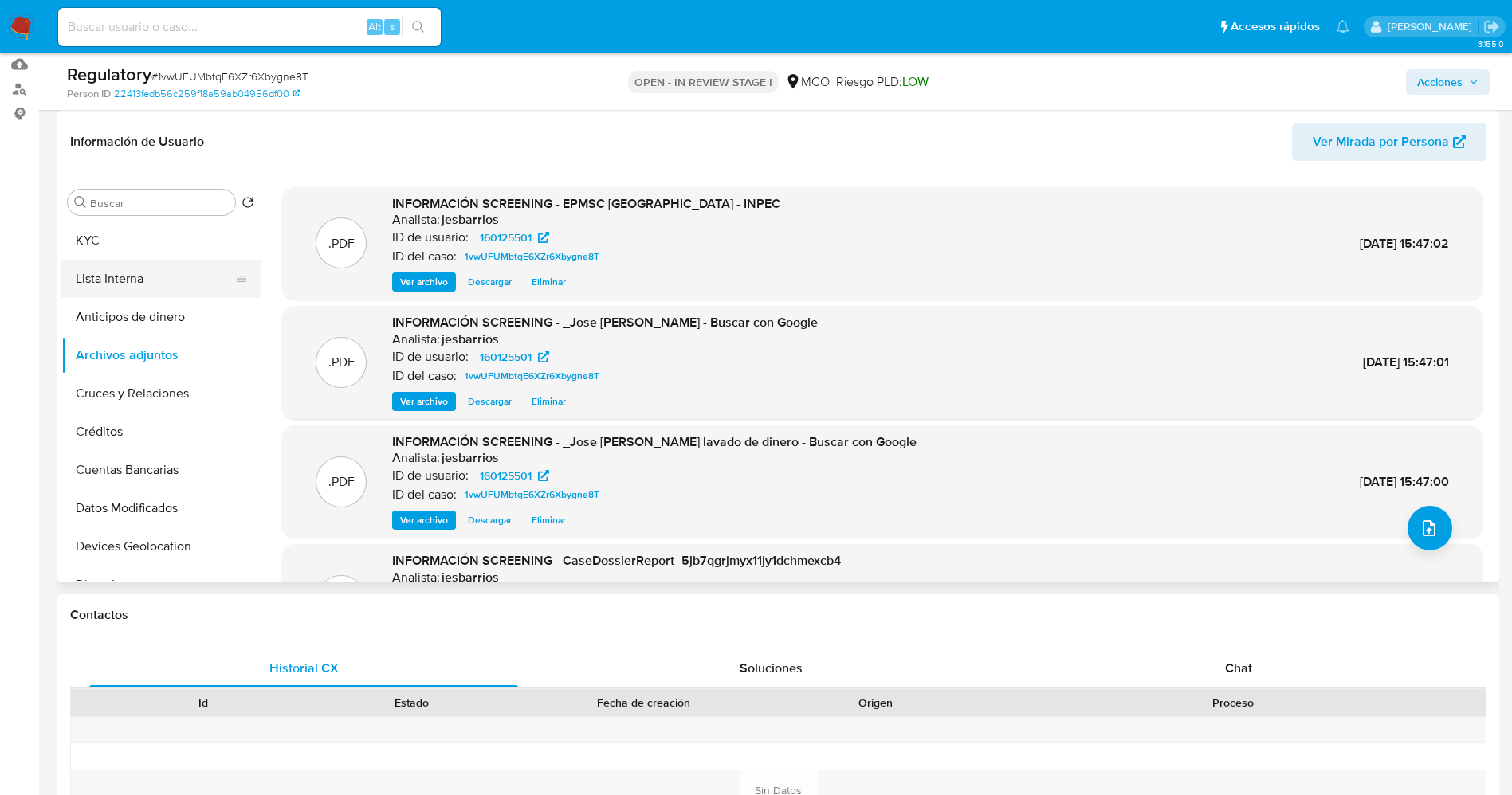
click at [146, 276] on button "Lista Interna" at bounding box center [154, 279] width 186 height 38
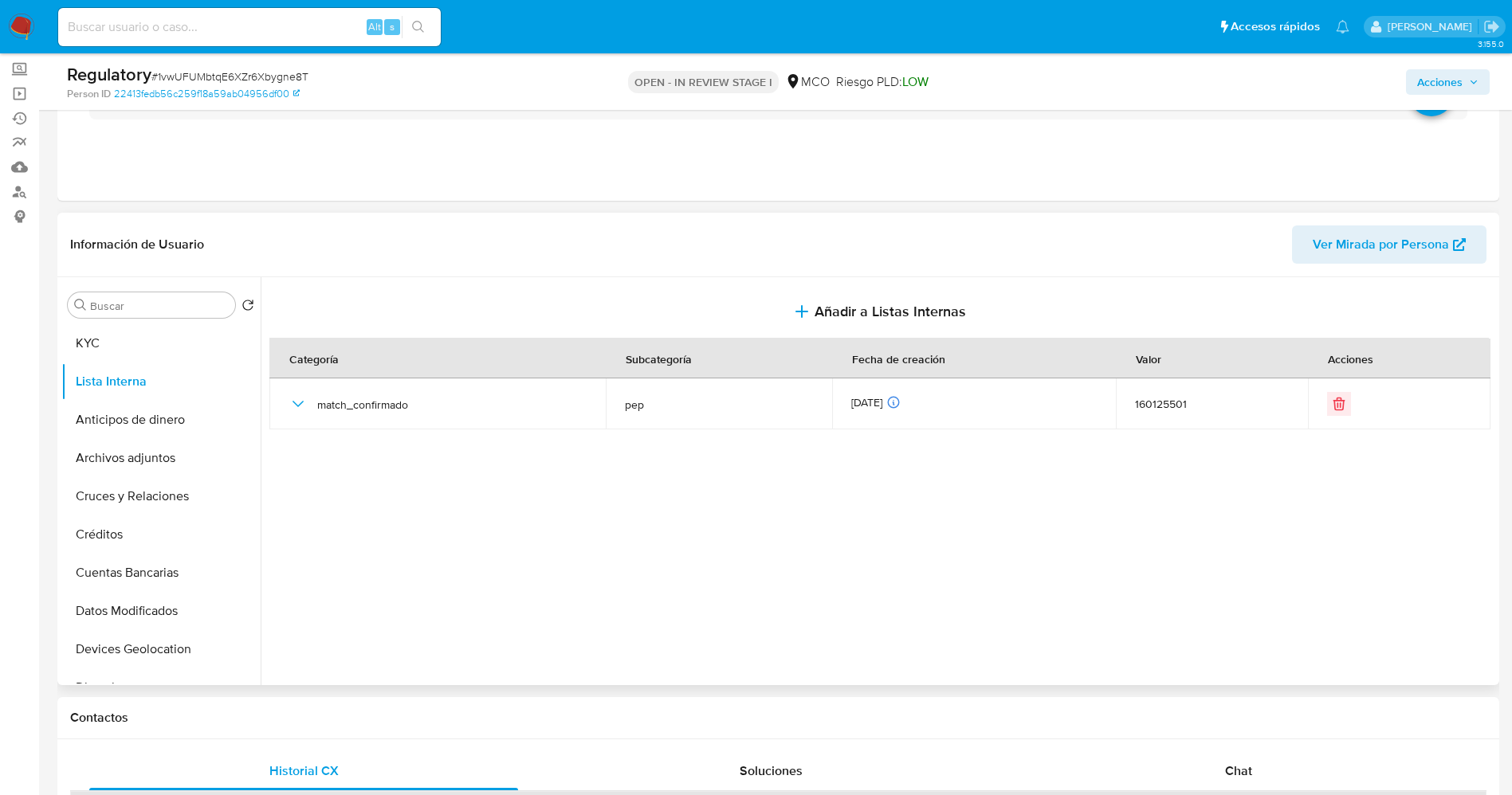
scroll to position [0, 0]
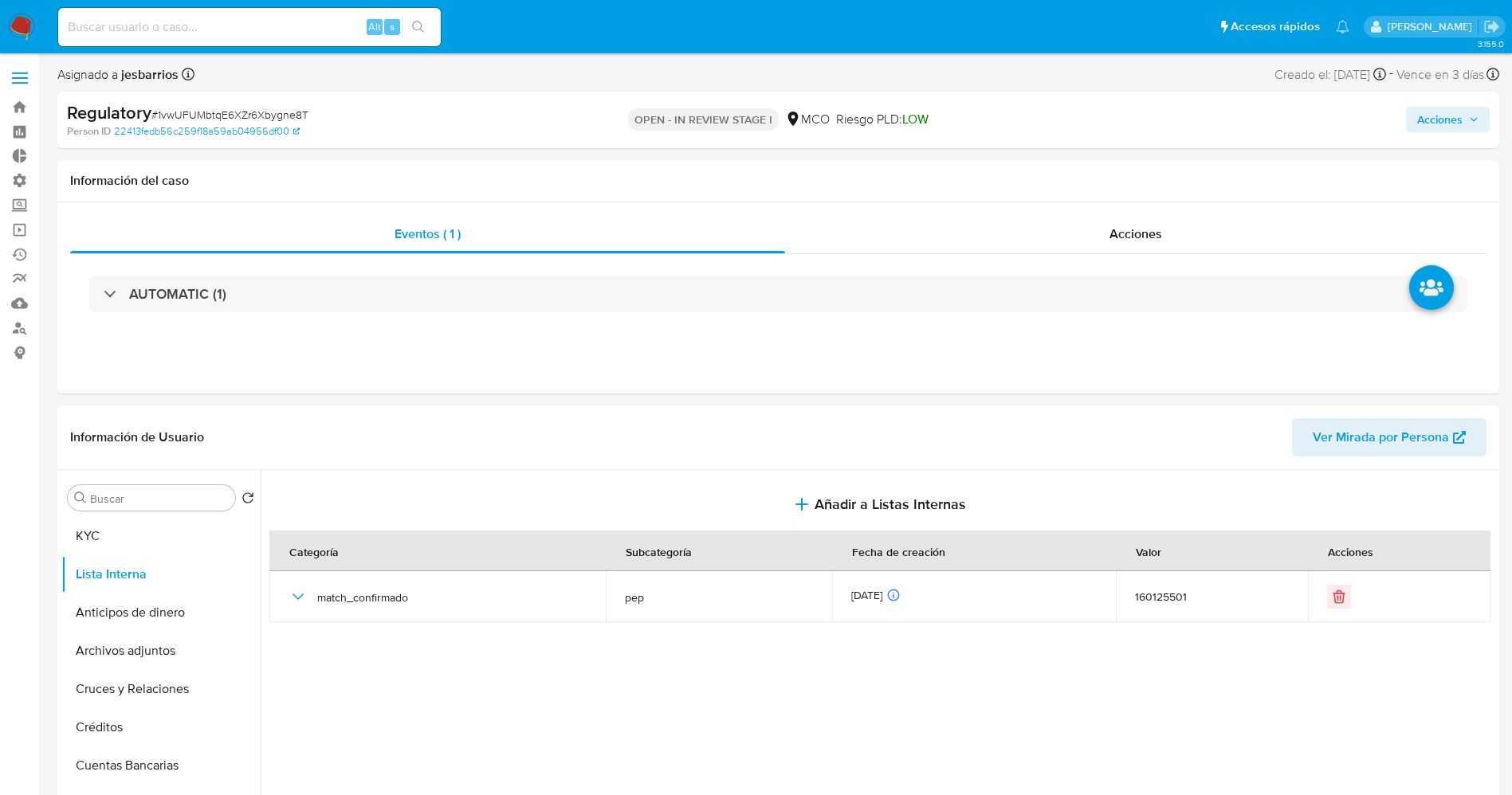
click at [1438, 128] on span "Acciones" at bounding box center [1440, 119] width 46 height 25
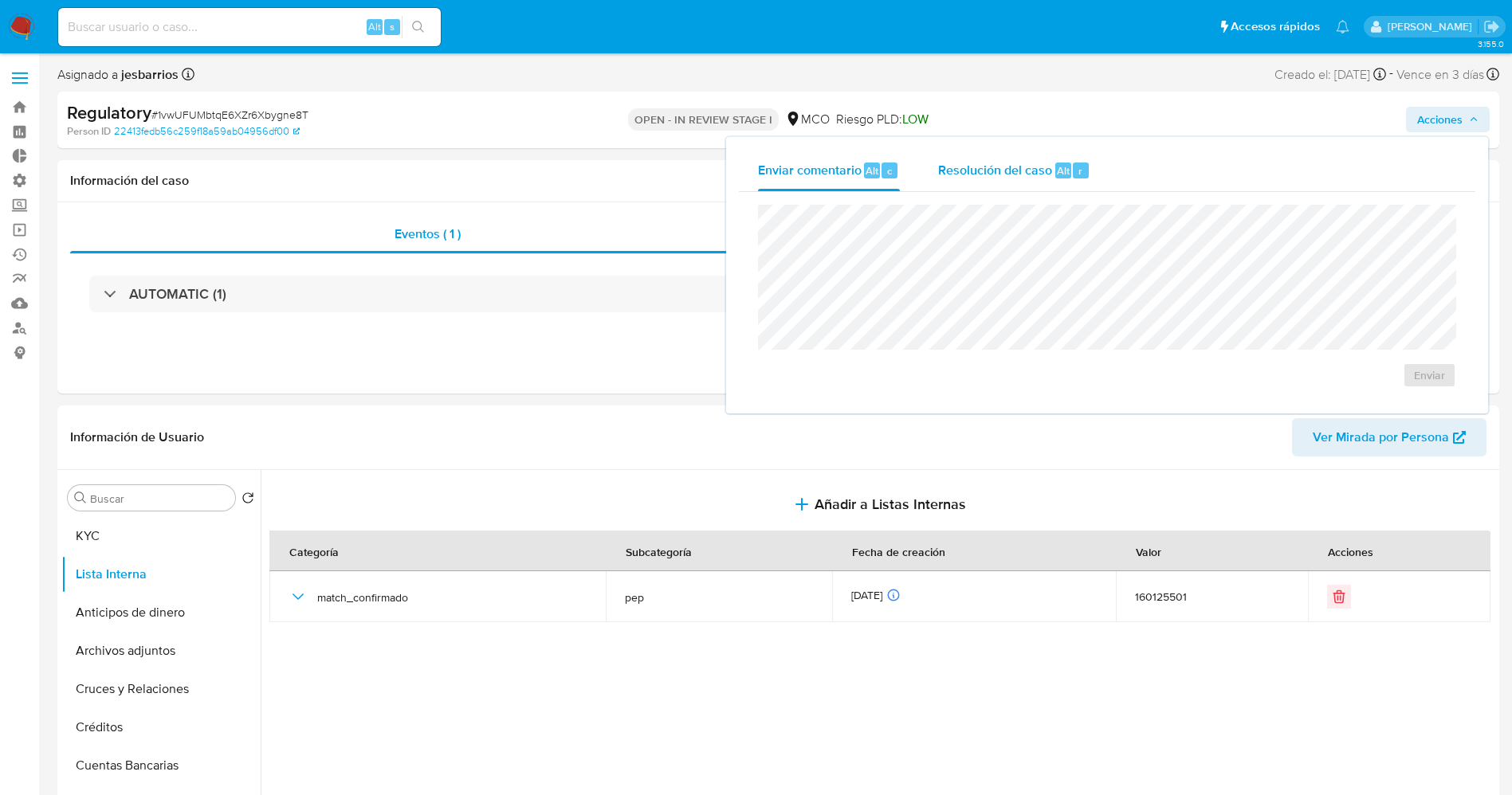
click at [1051, 179] on div "Resolución del caso Alt r" at bounding box center [1014, 170] width 152 height 41
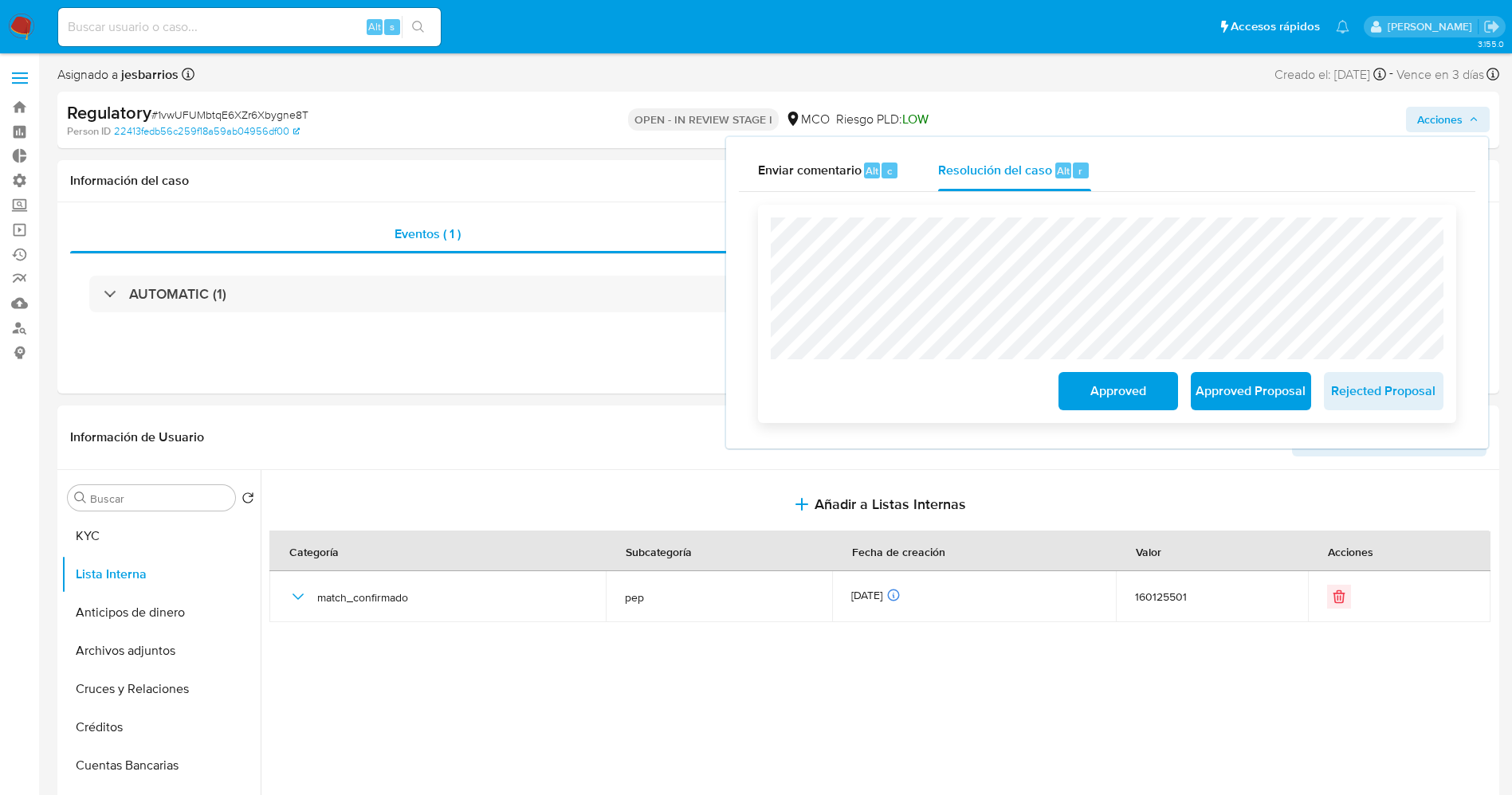
click at [1238, 400] on span "Approved Proposal" at bounding box center [1250, 390] width 78 height 35
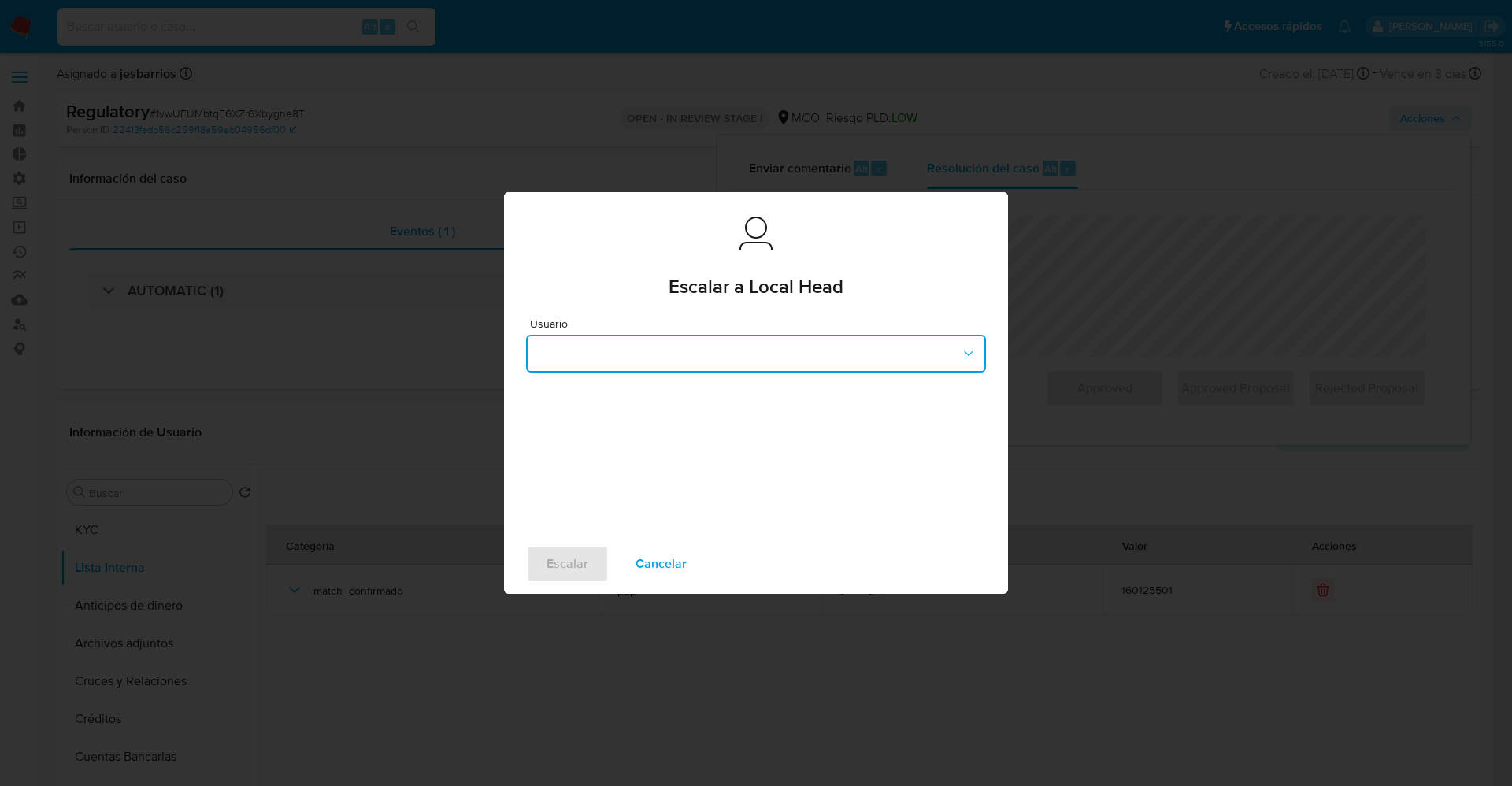
click at [716, 343] on button "button" at bounding box center [756, 353] width 460 height 38
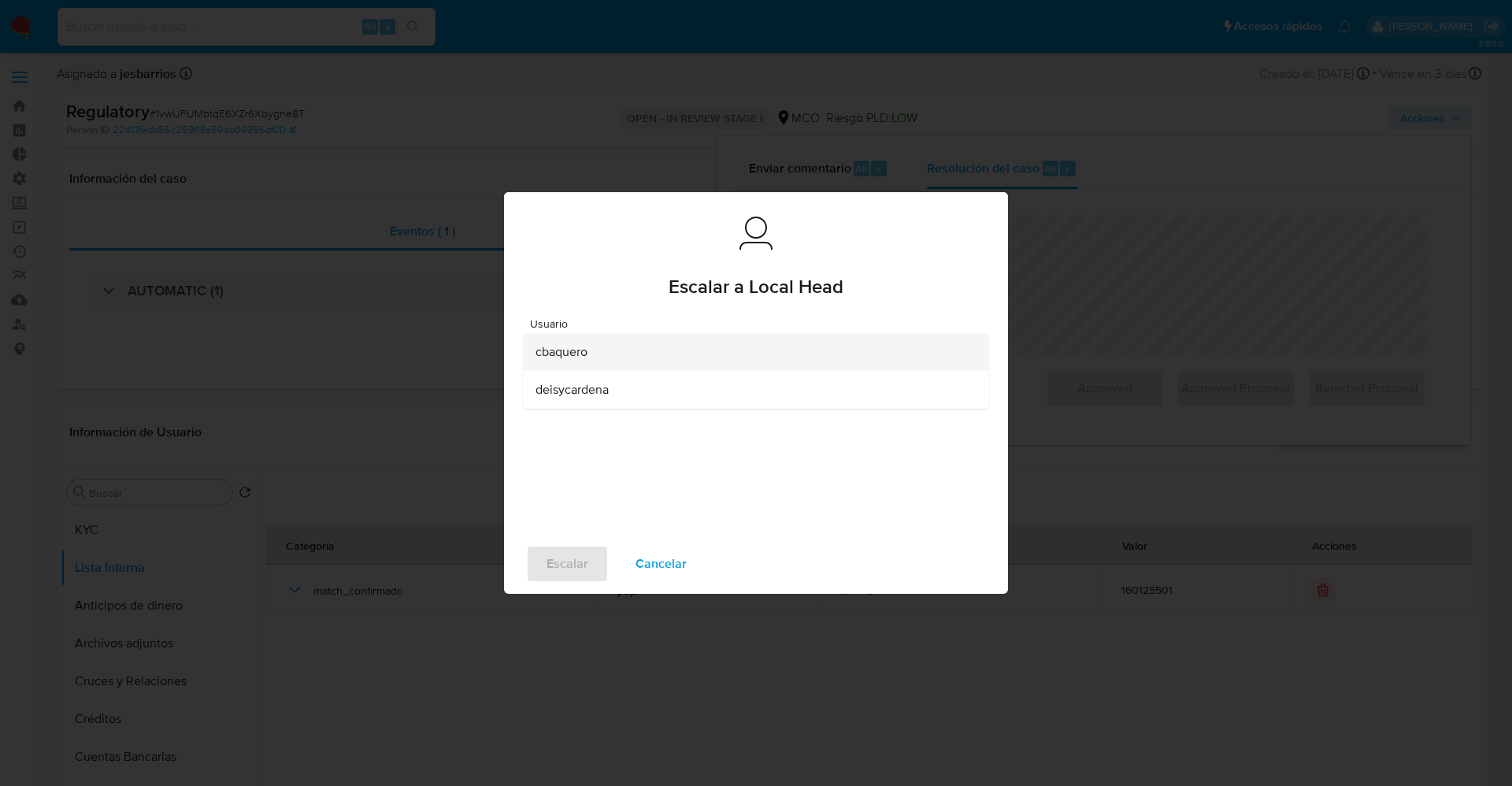
click at [694, 345] on div "cbaquero" at bounding box center [751, 352] width 432 height 38
click at [587, 578] on span "Escalar" at bounding box center [567, 563] width 42 height 34
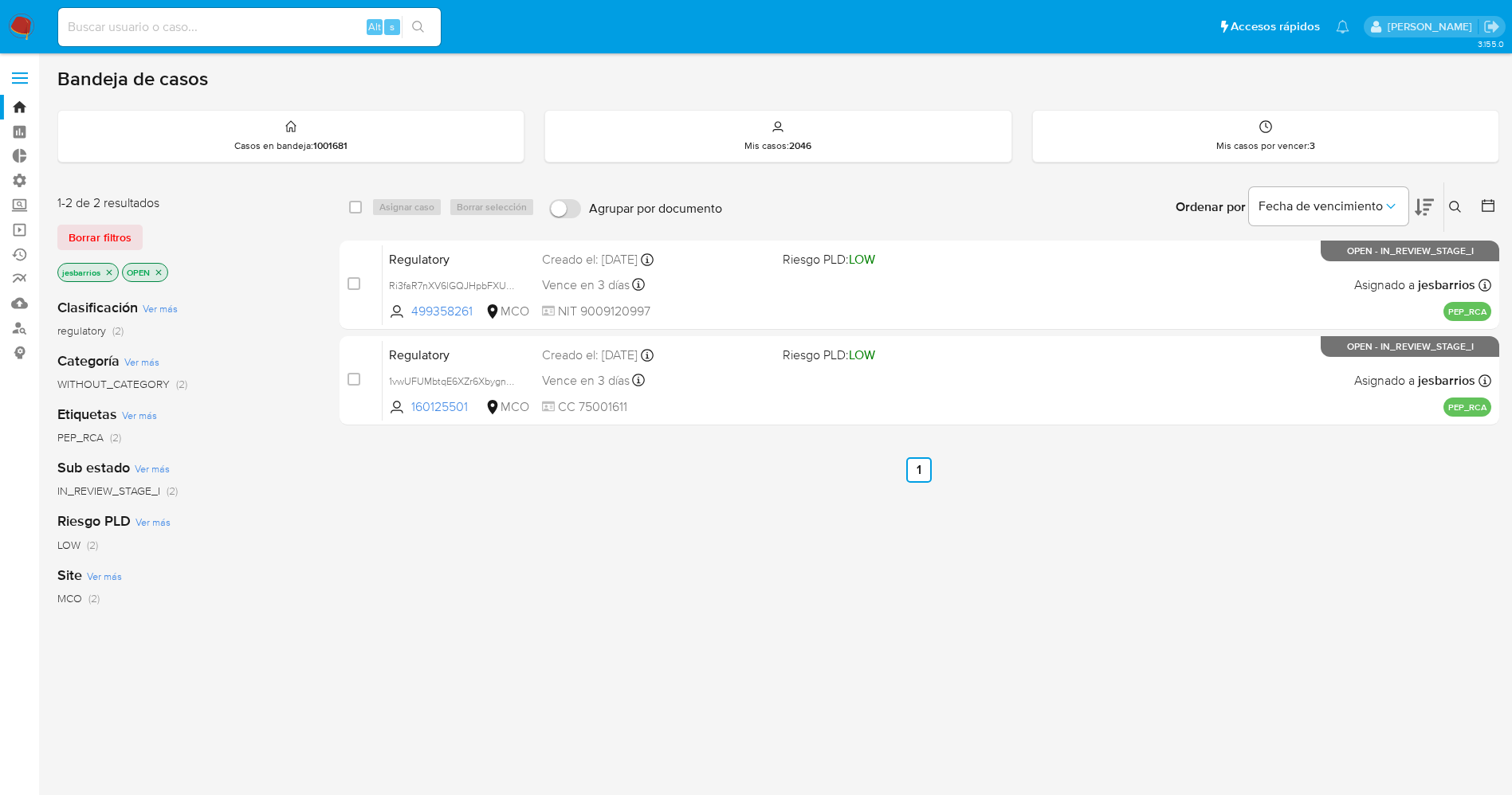
click at [21, 21] on img at bounding box center [21, 27] width 27 height 27
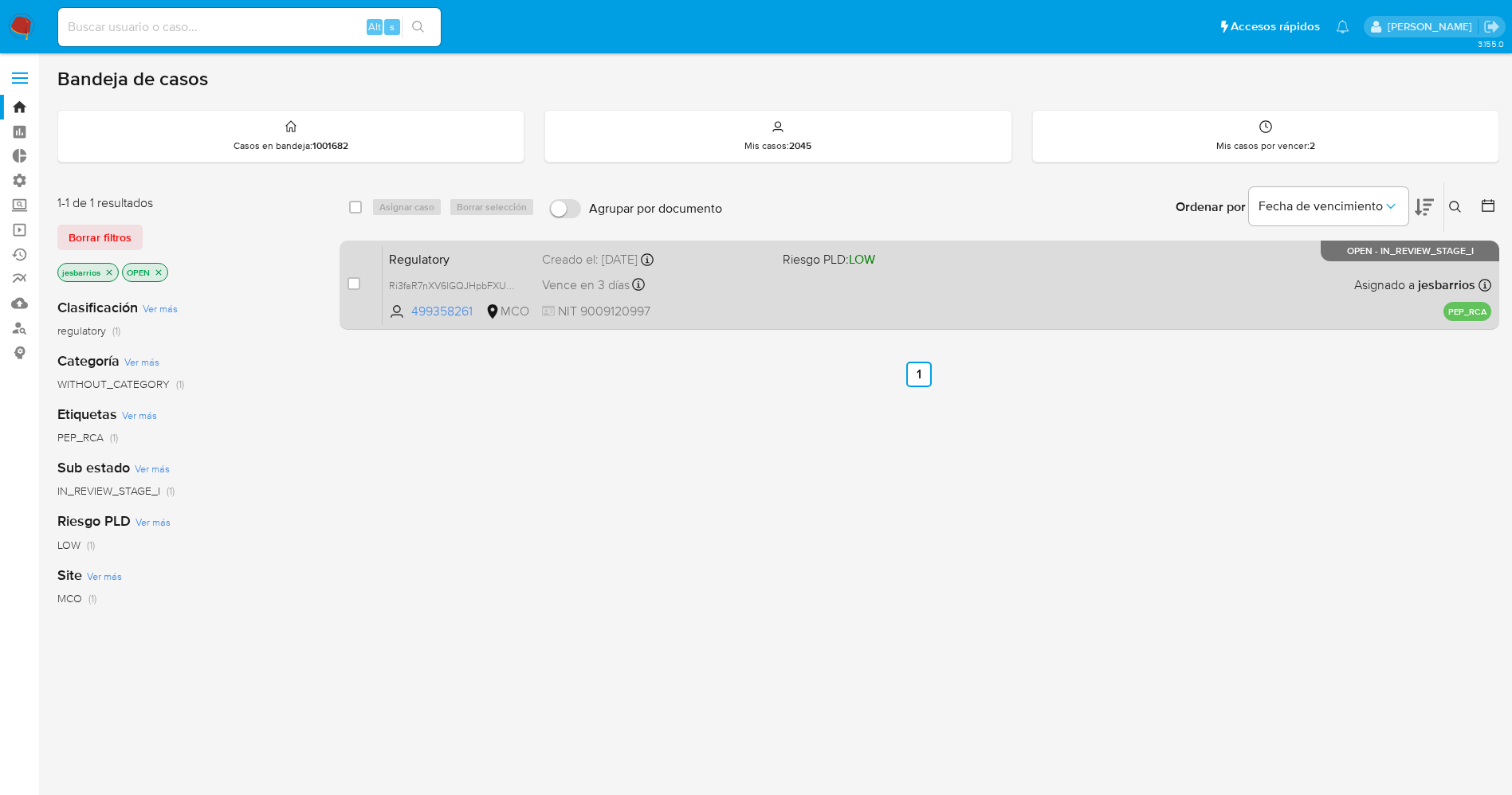
click at [819, 301] on div "Regulatory Ri3faR7nXV6lGQJHpbFXU9zs 499358261 MCO Riesgo PLD: LOW Creado el: [D…" at bounding box center [936, 284] width 1108 height 80
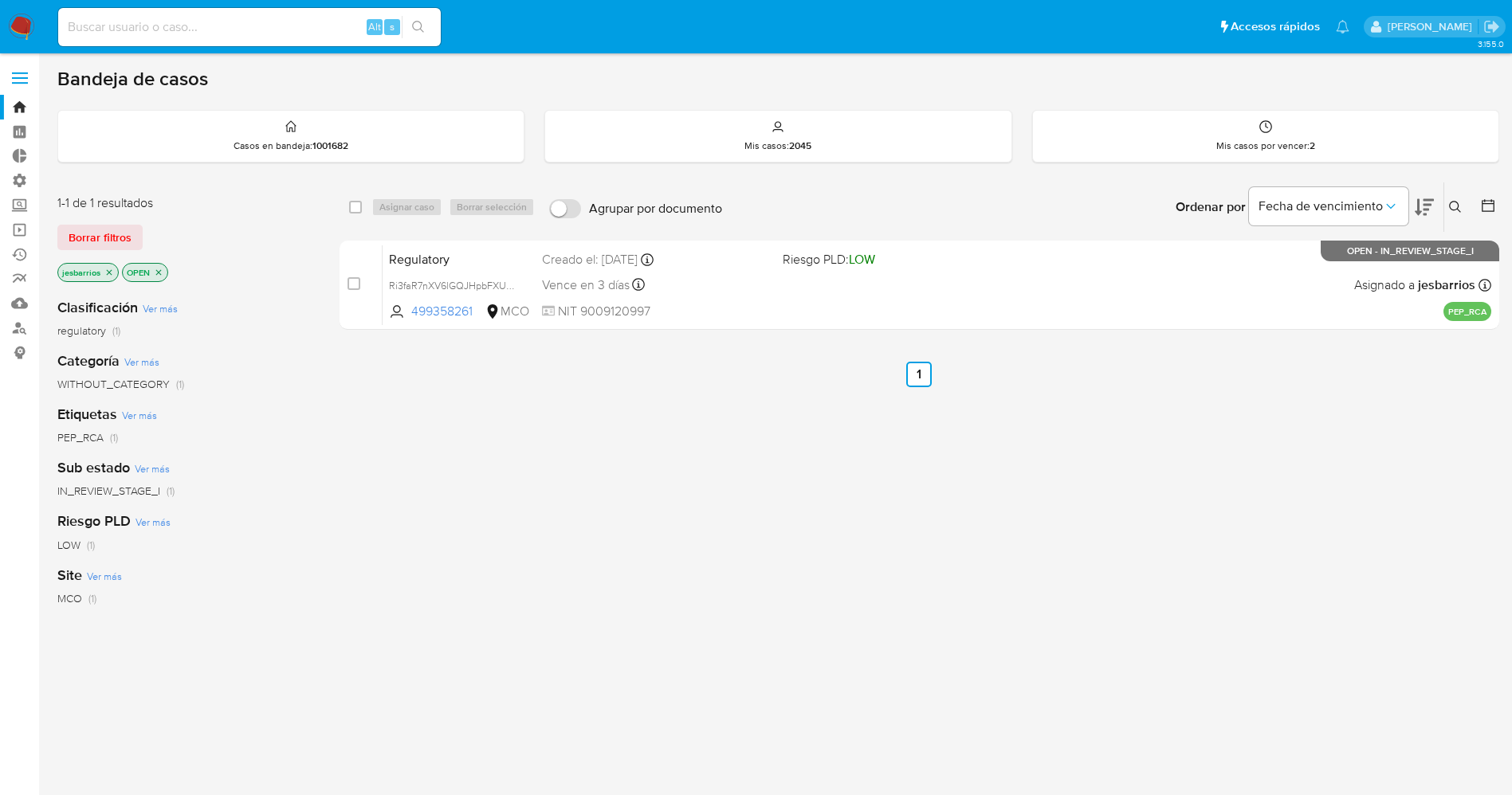
click at [13, 24] on img at bounding box center [21, 27] width 27 height 27
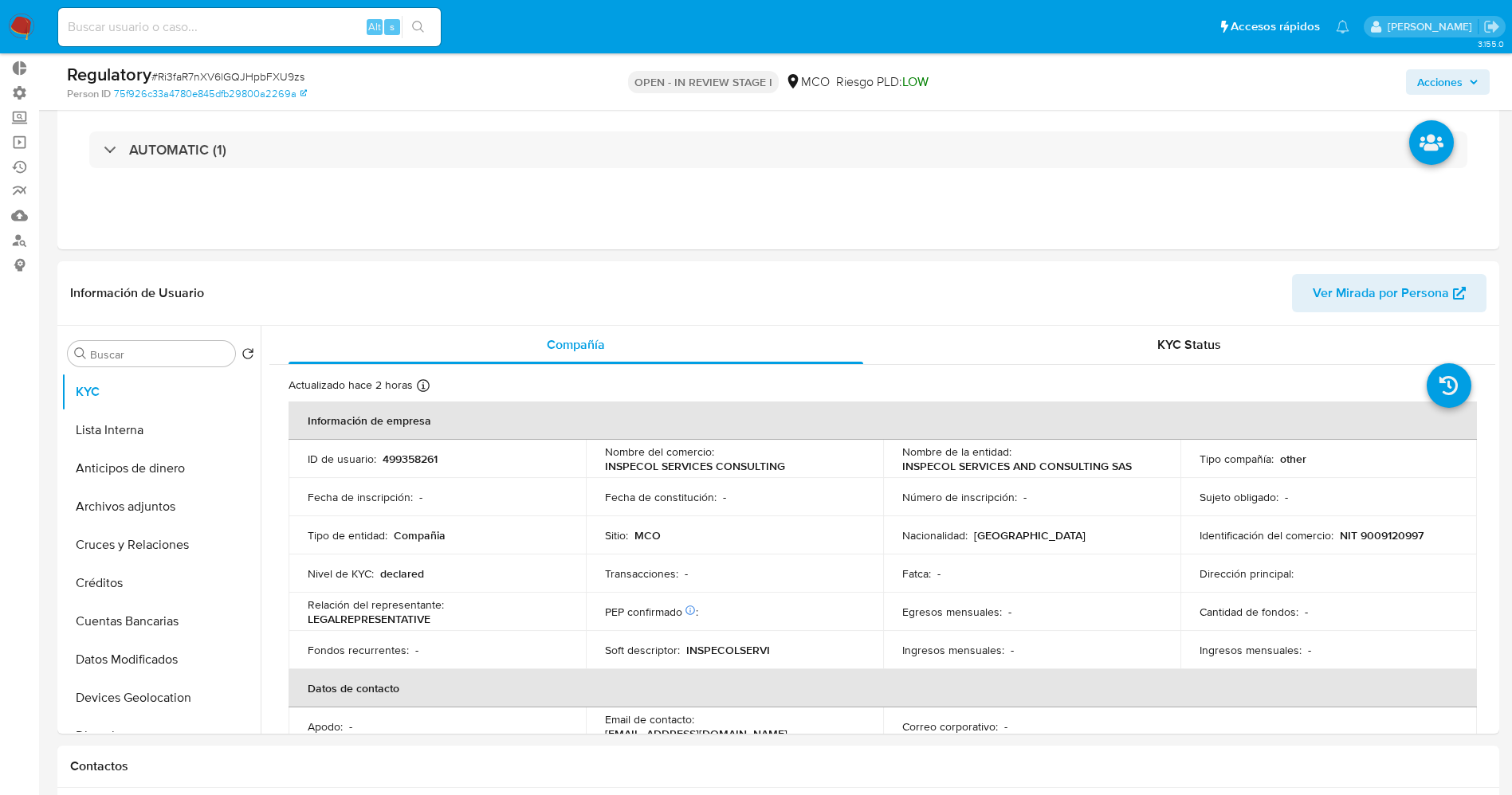
scroll to position [239, 0]
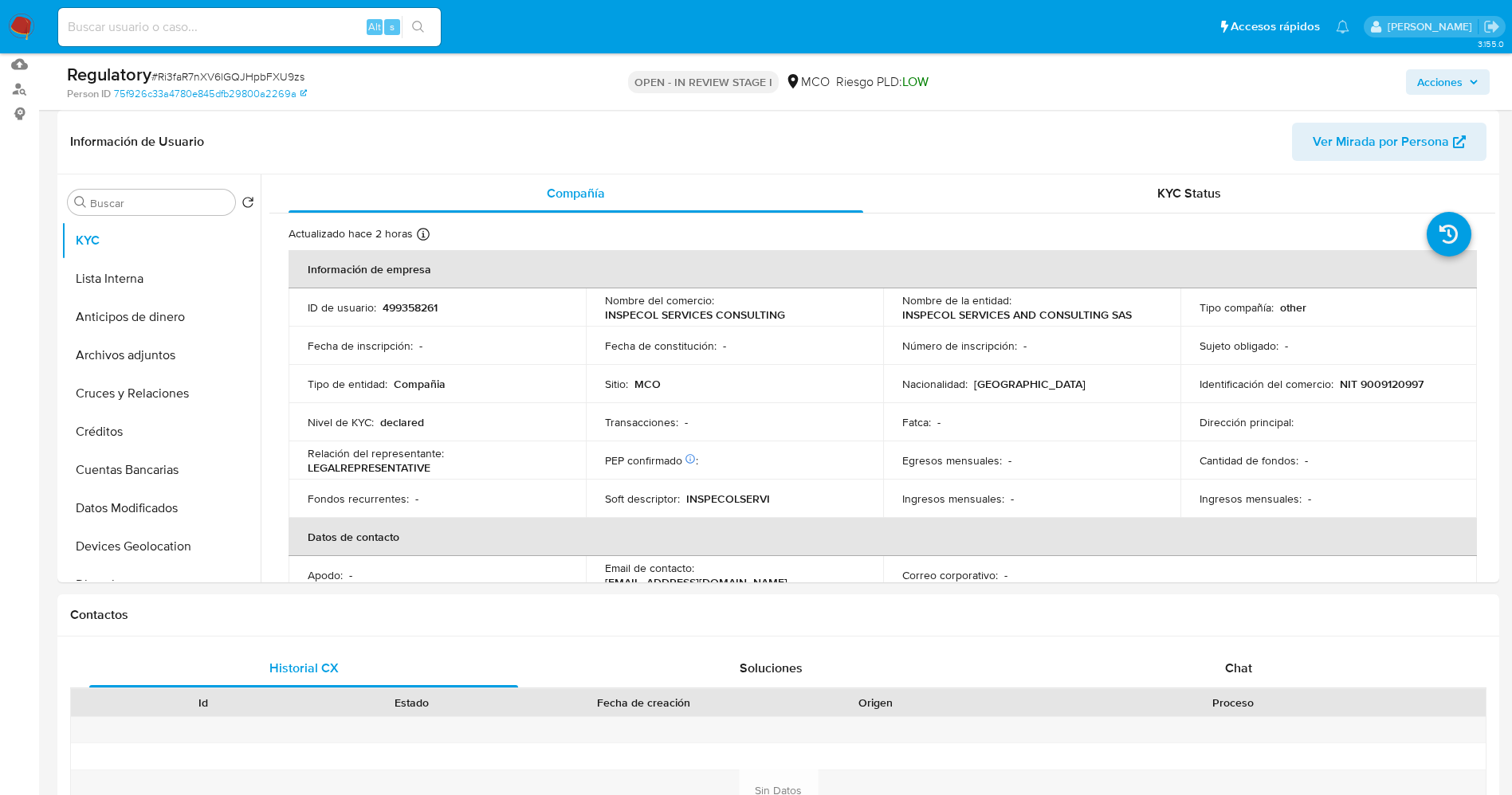
select select "10"
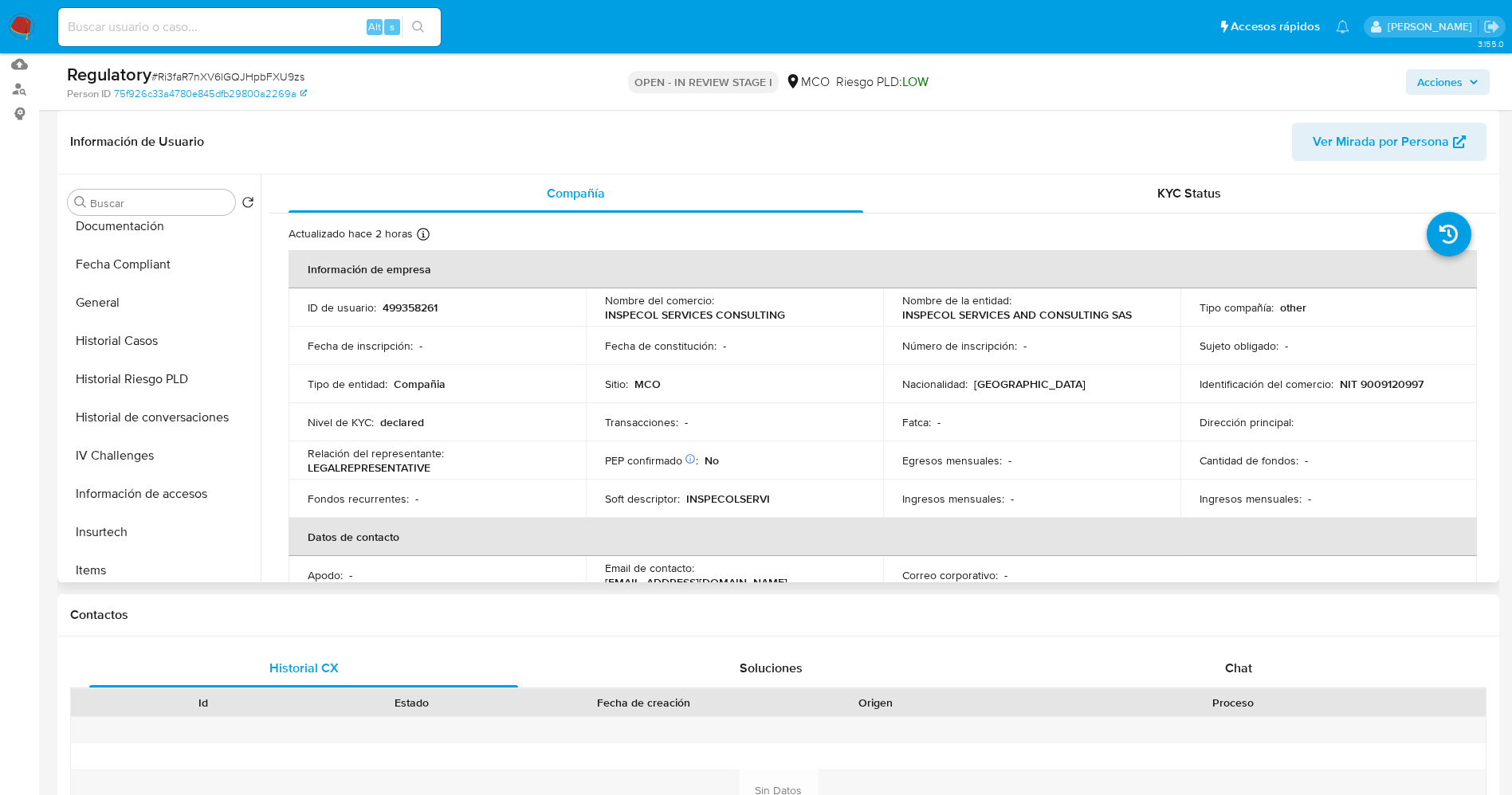
scroll to position [434, 0]
click at [120, 345] on button "Historial Casos" at bounding box center [154, 341] width 186 height 38
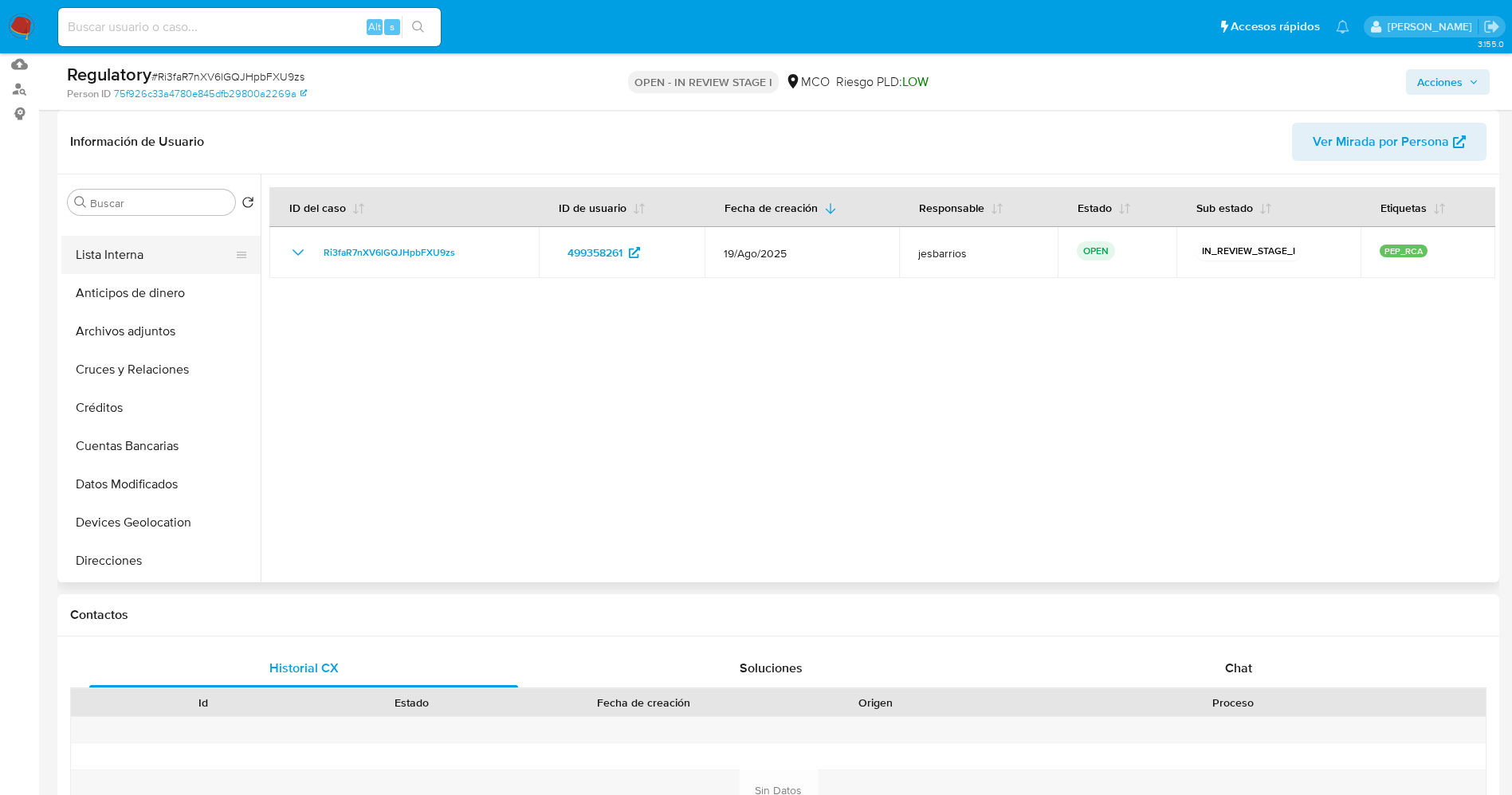
scroll to position [0, 0]
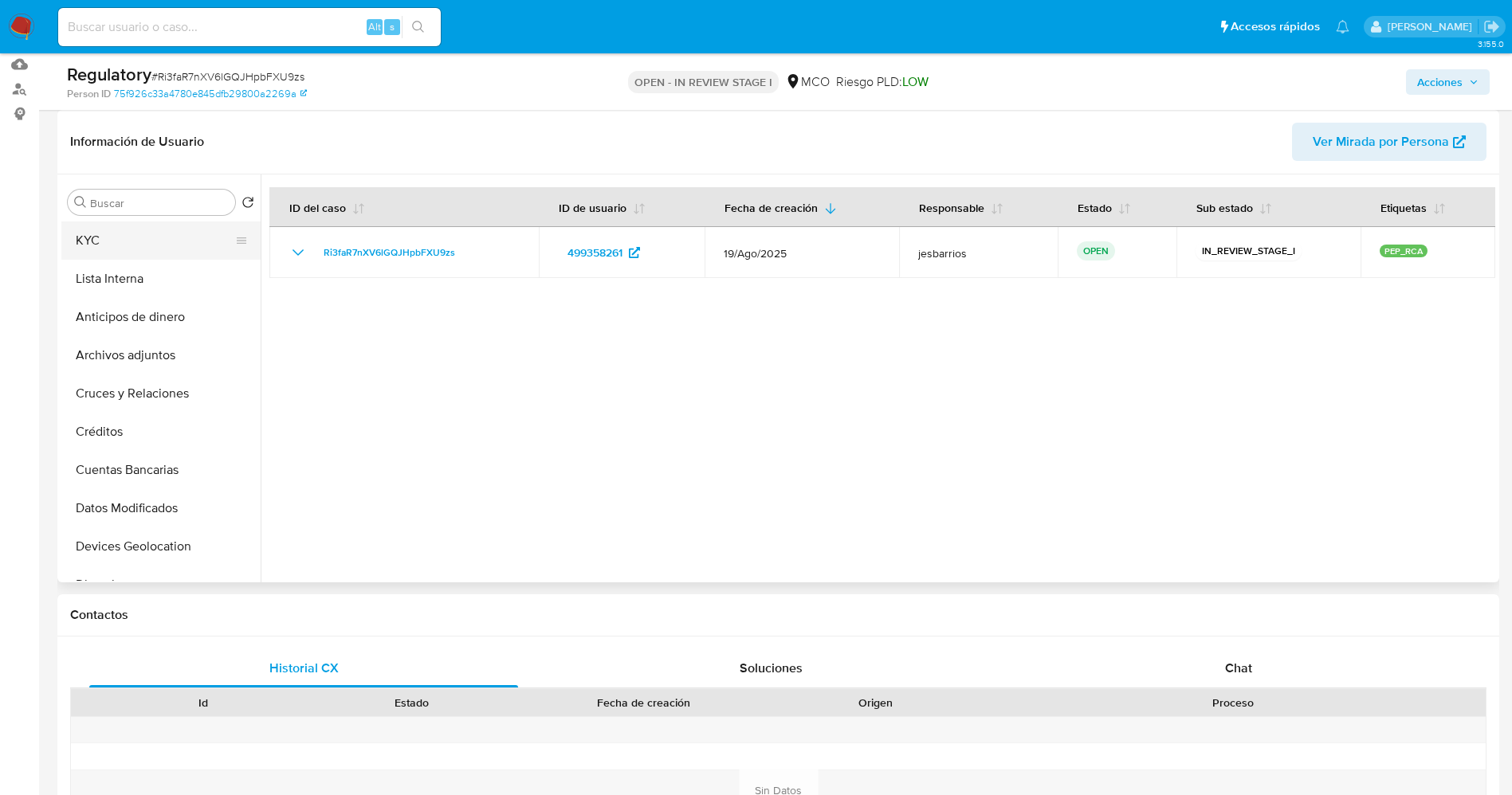
click at [135, 231] on button "KYC" at bounding box center [154, 240] width 186 height 38
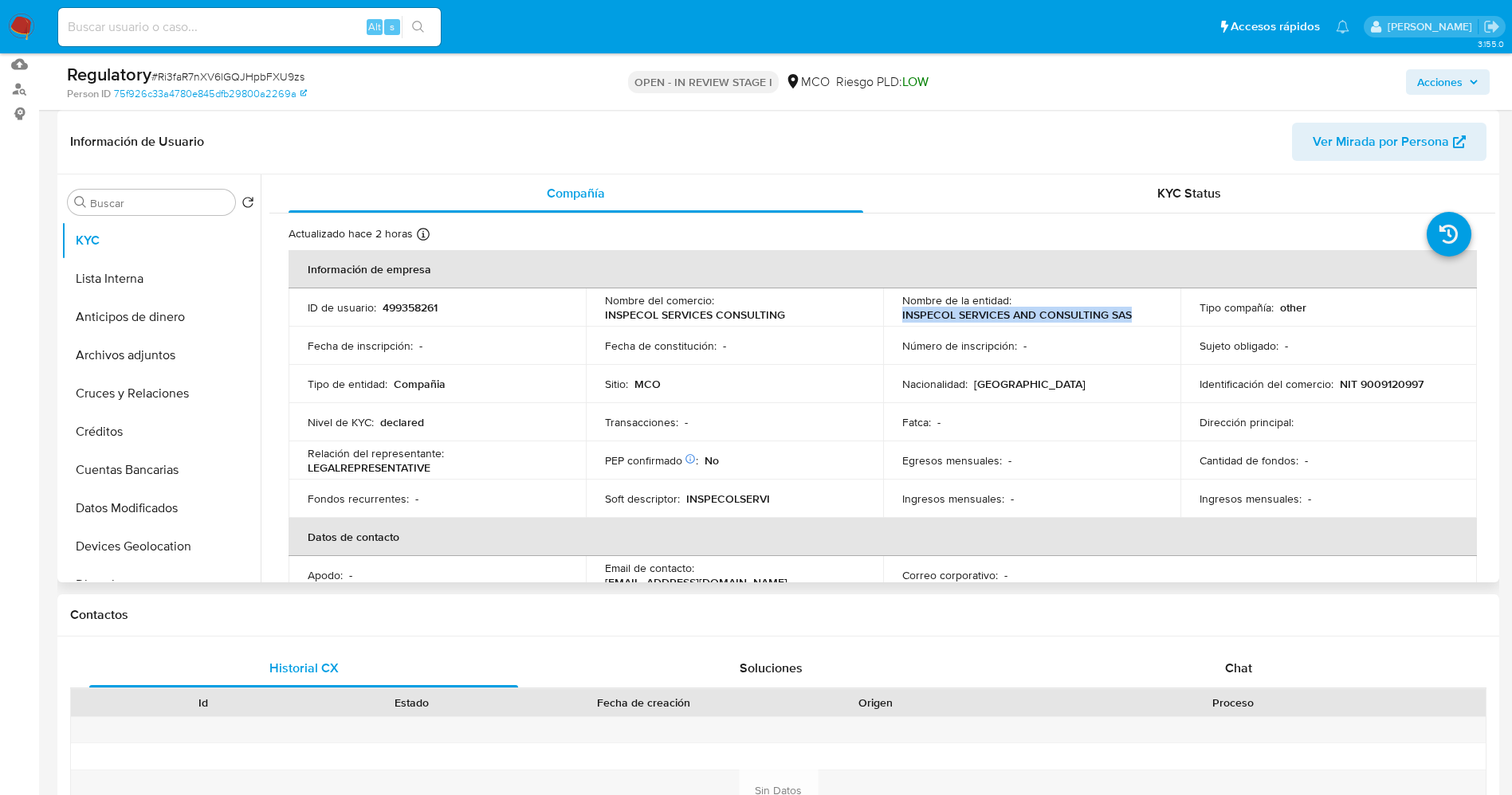
drag, startPoint x: 897, startPoint y: 309, endPoint x: 1144, endPoint y: 322, distance: 247.3
click at [1144, 322] on td "Nombre de la entidad : INSPECOL SERVICES AND CONSULTING SAS" at bounding box center [1031, 307] width 297 height 38
copy p "INSPECOL SERVICES AND CONSULTING SAS"
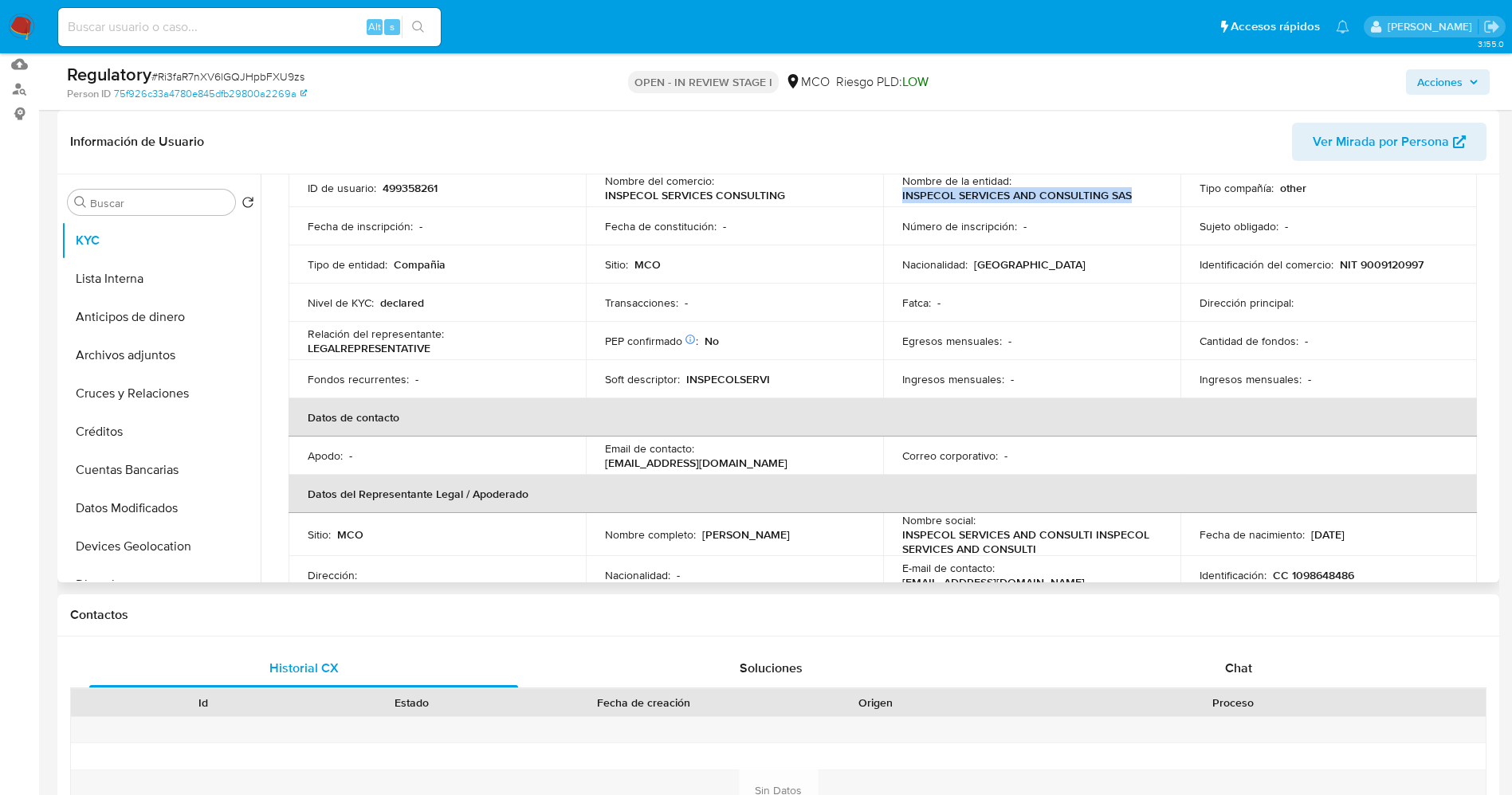
scroll to position [239, 0]
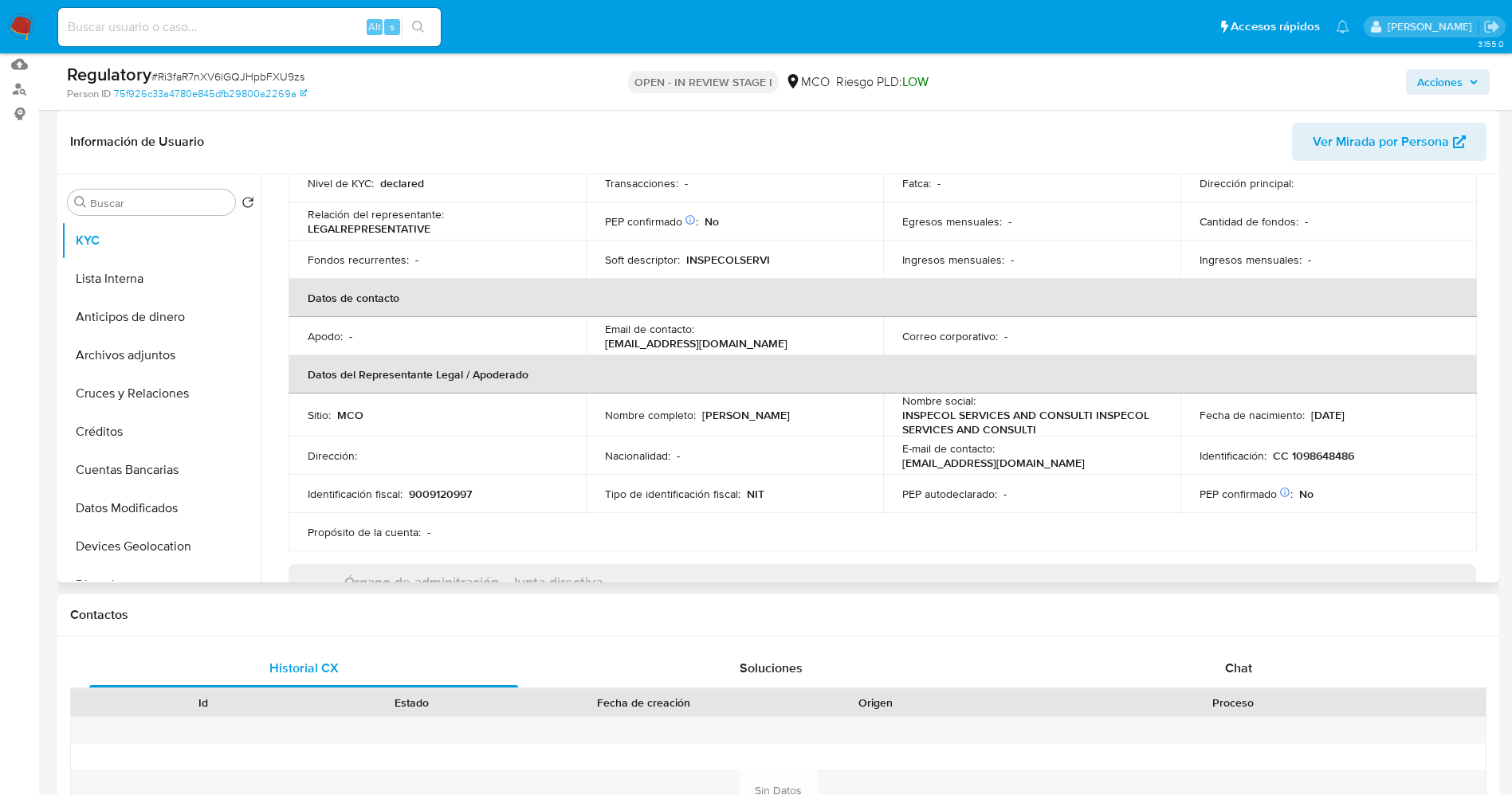
drag, startPoint x: 701, startPoint y: 417, endPoint x: 835, endPoint y: 417, distance: 134.0
click at [835, 417] on div "Nombre completo : Cindy Paola Garcia Diaz" at bounding box center [734, 415] width 259 height 14
copy p "Cindy Paola Garcia Diaz"
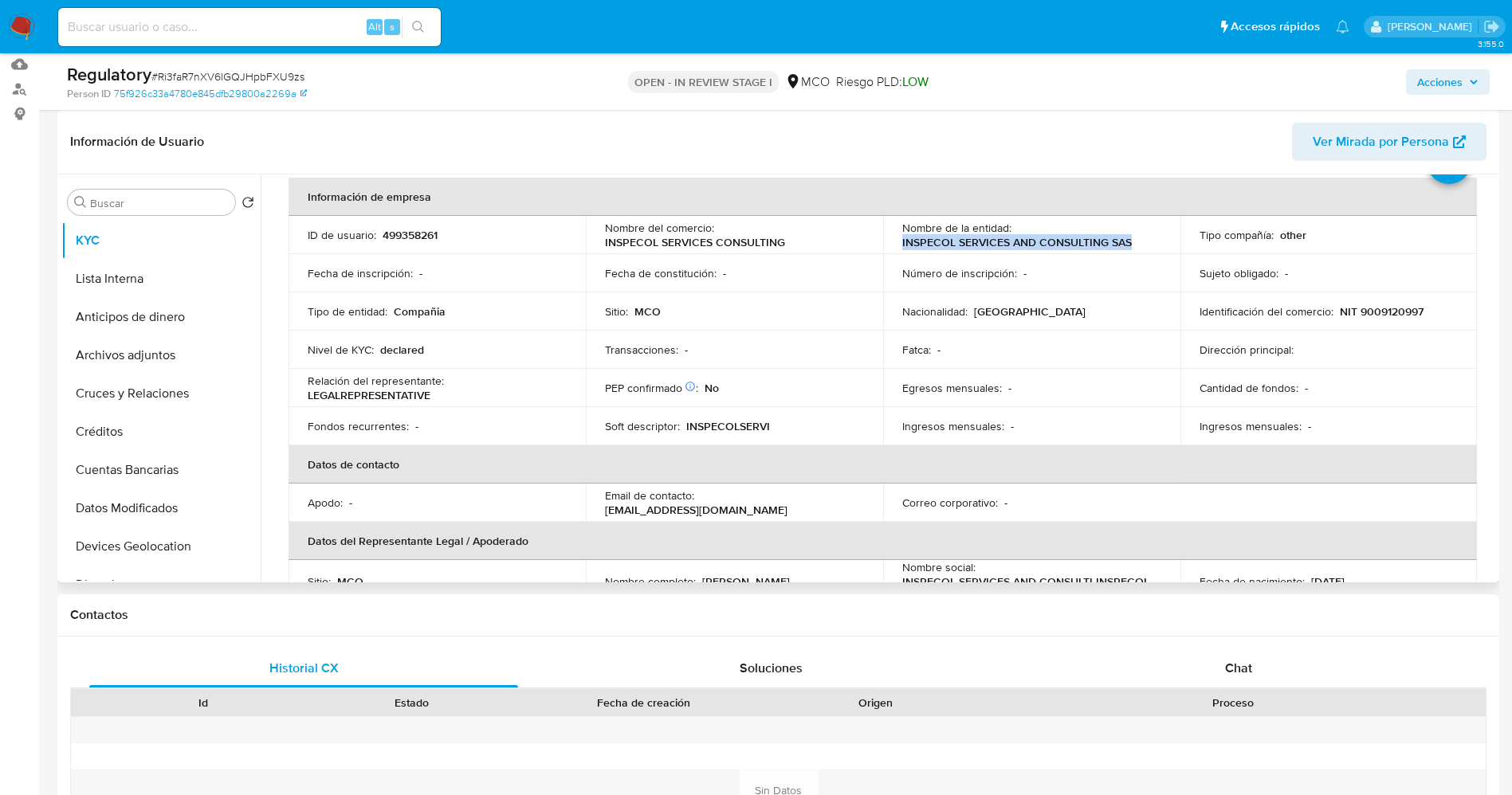
scroll to position [0, 0]
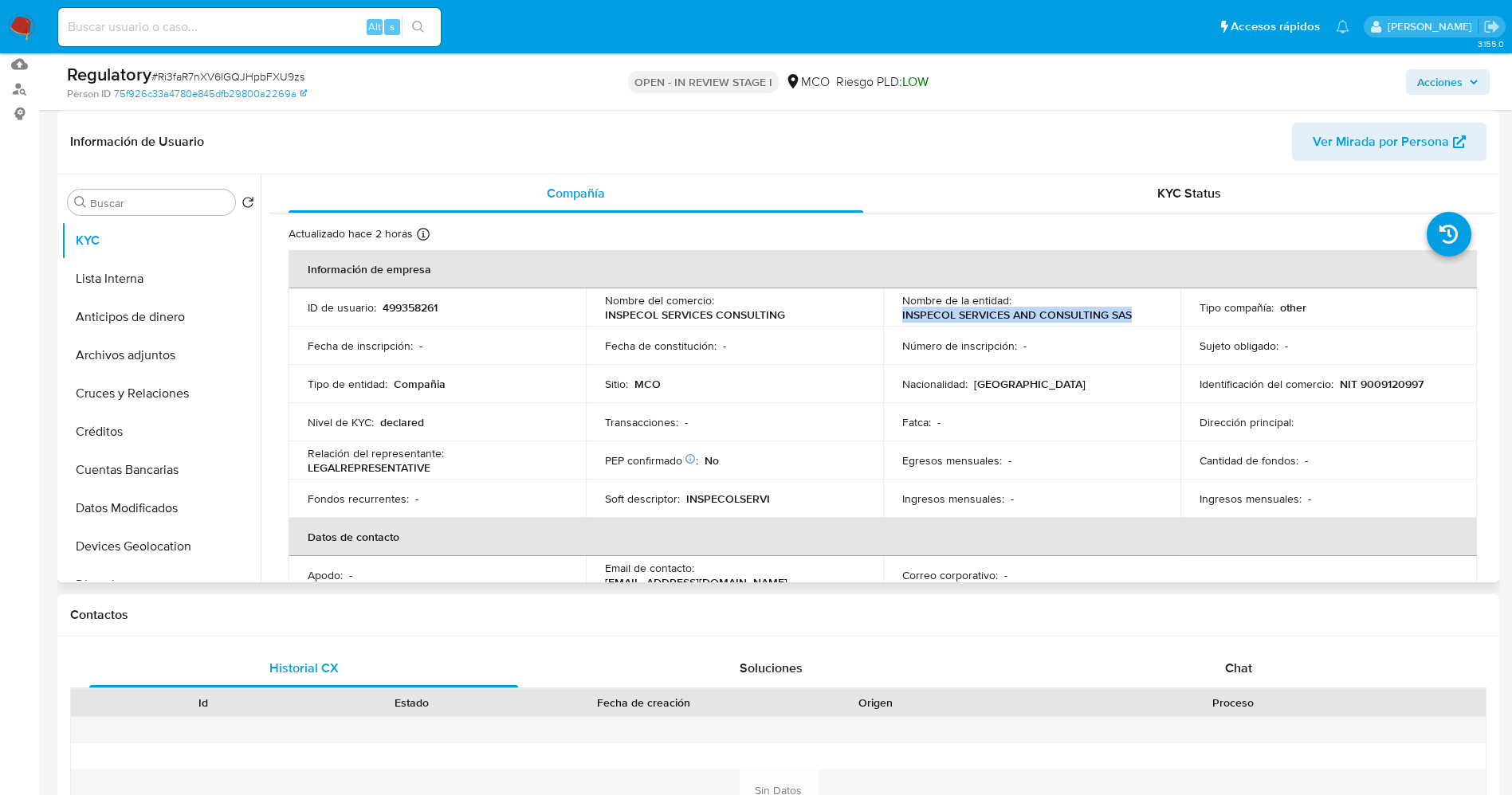
drag, startPoint x: 895, startPoint y: 316, endPoint x: 1134, endPoint y: 316, distance: 239.0
click at [1134, 316] on td "Nombre de la entidad : INSPECOL SERVICES AND CONSULTING SAS" at bounding box center [1031, 307] width 297 height 38
copy p "INSPECOL SERVICES AND CONSULTING SAS"
drag, startPoint x: 1355, startPoint y: 384, endPoint x: 1421, endPoint y: 387, distance: 66.1
click at [1421, 387] on div "Identificación del comercio : NIT 9009120997" at bounding box center [1329, 384] width 259 height 14
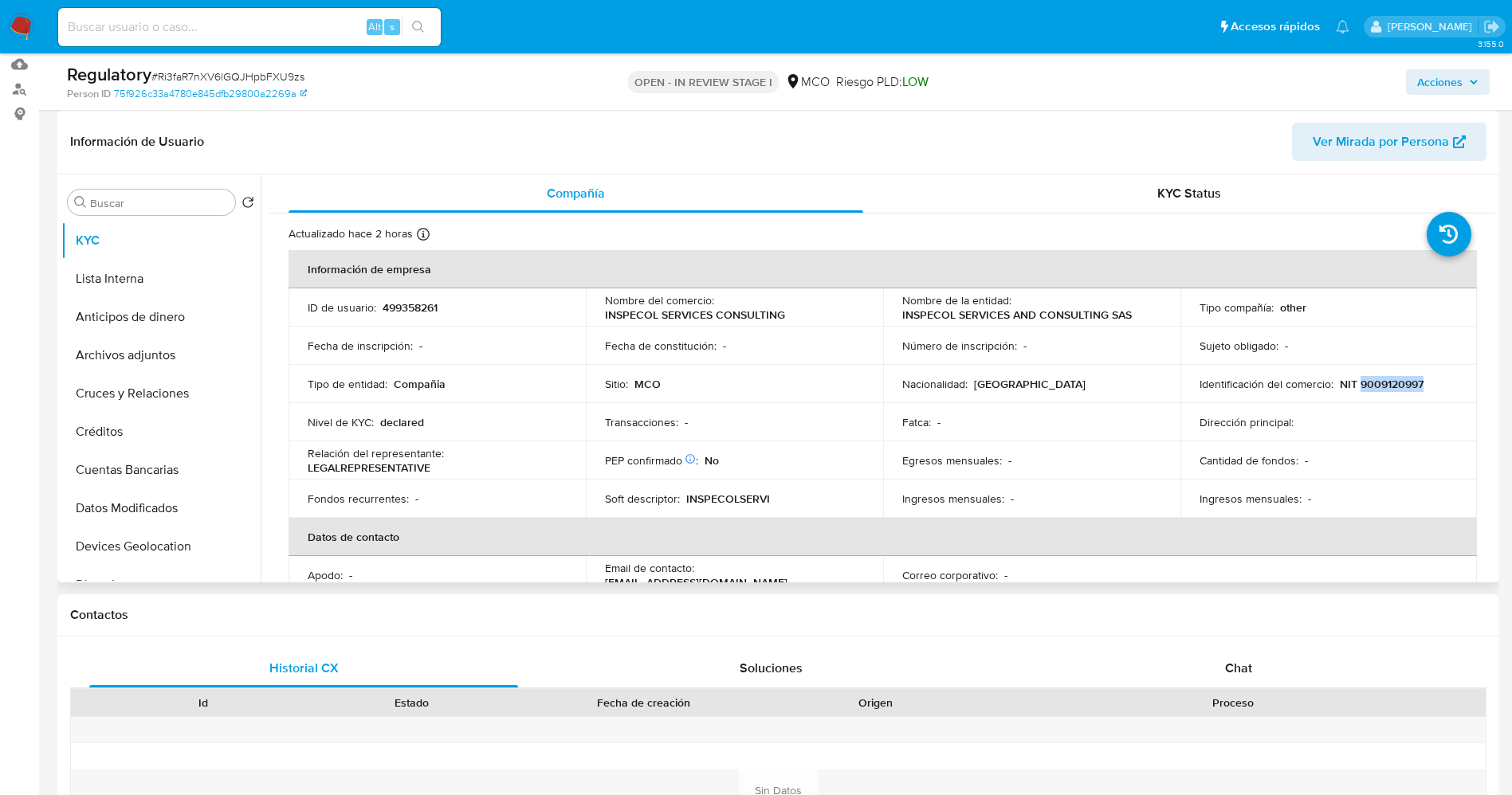
copy p "9009120997"
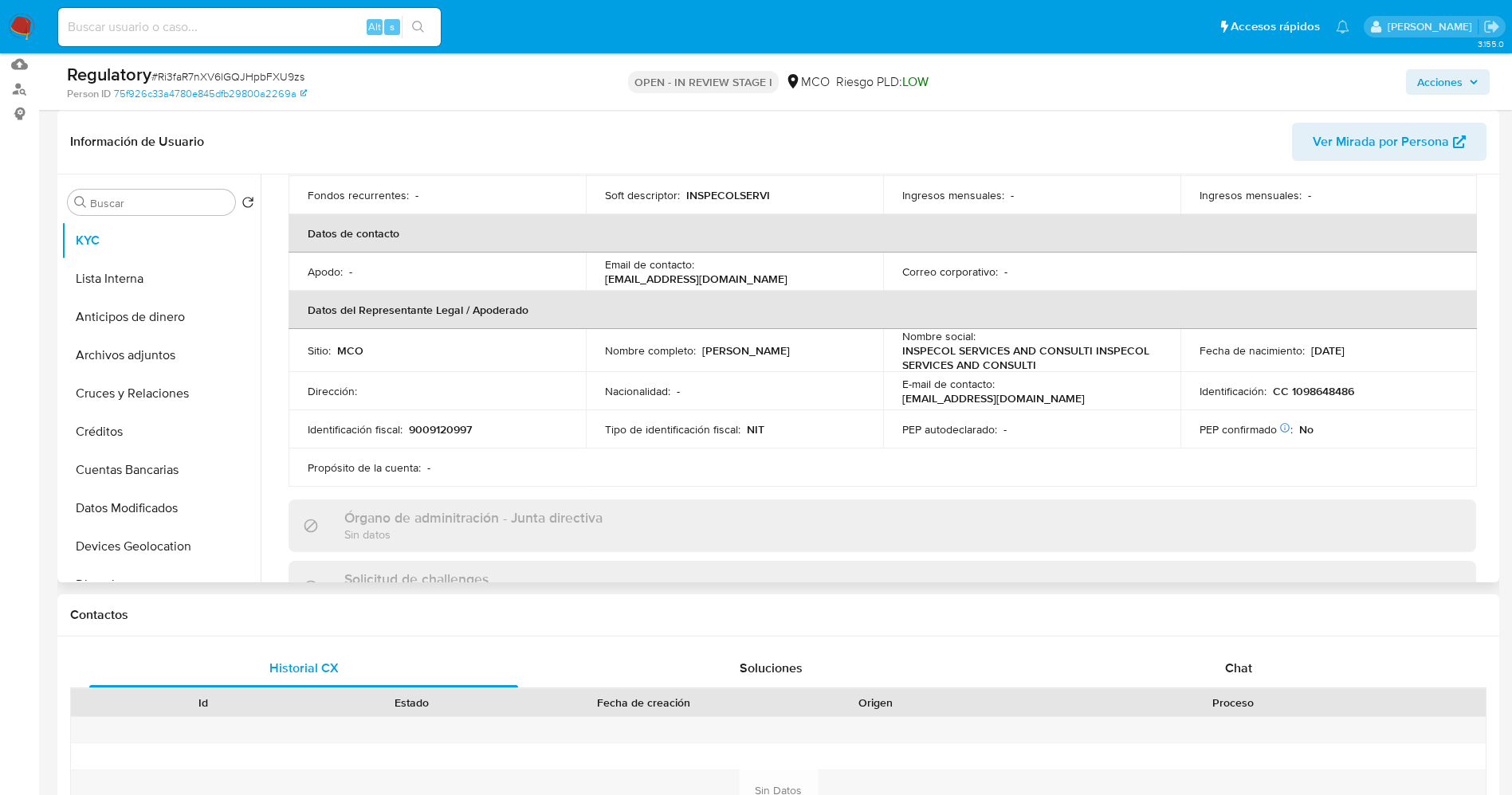
scroll to position [359, 0]
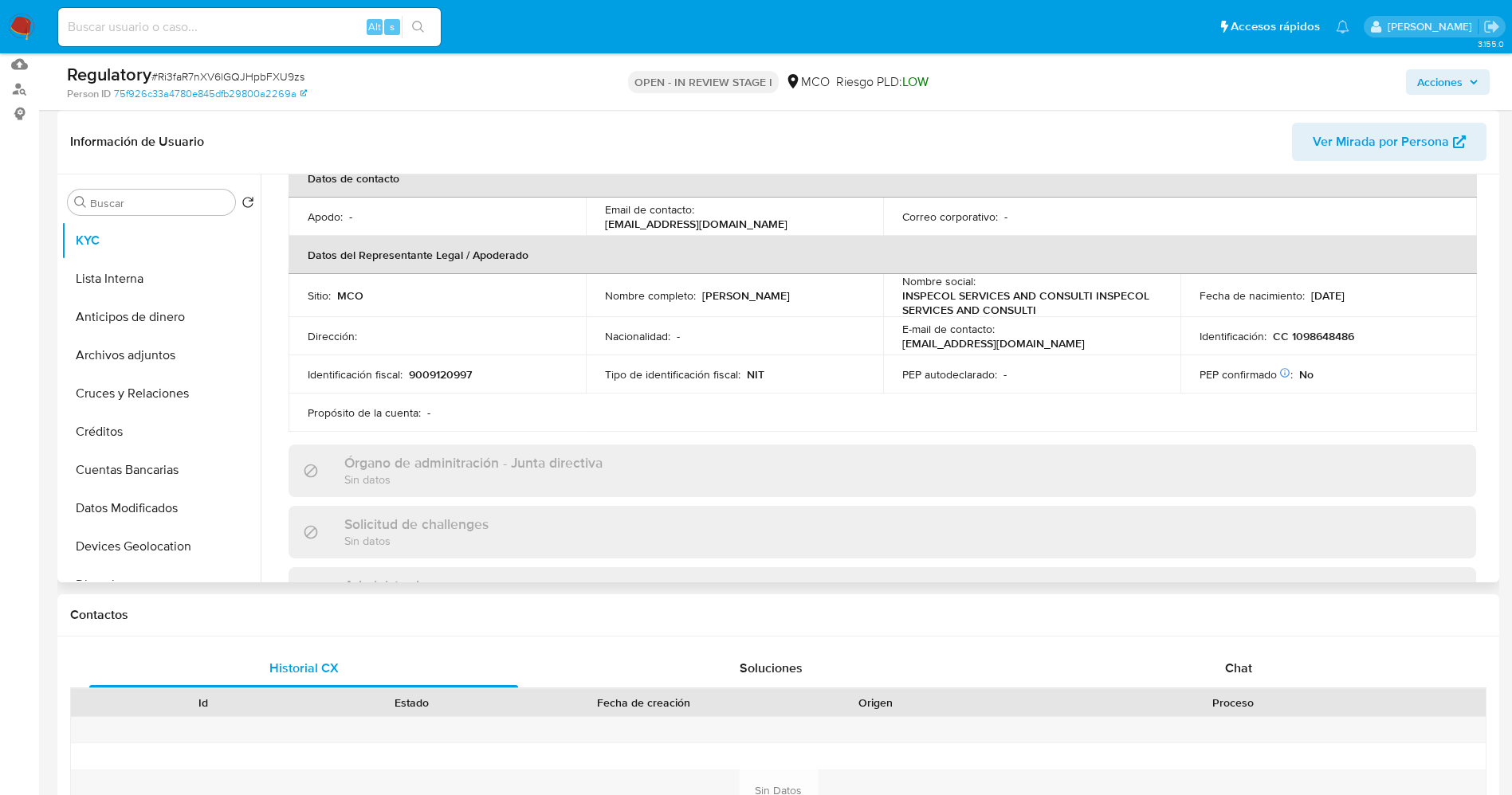
drag, startPoint x: 709, startPoint y: 297, endPoint x: 842, endPoint y: 297, distance: 133.0
click at [842, 297] on div "Nombre completo : Cindy Paola Garcia Diaz" at bounding box center [734, 295] width 259 height 14
click at [777, 297] on p "Cindy Paola Garcia Diaz" at bounding box center [746, 295] width 88 height 14
drag, startPoint x: 698, startPoint y: 299, endPoint x: 861, endPoint y: 294, distance: 163.1
click at [861, 294] on td "Nombre completo : Cindy Paola Garcia Diaz" at bounding box center [734, 295] width 297 height 43
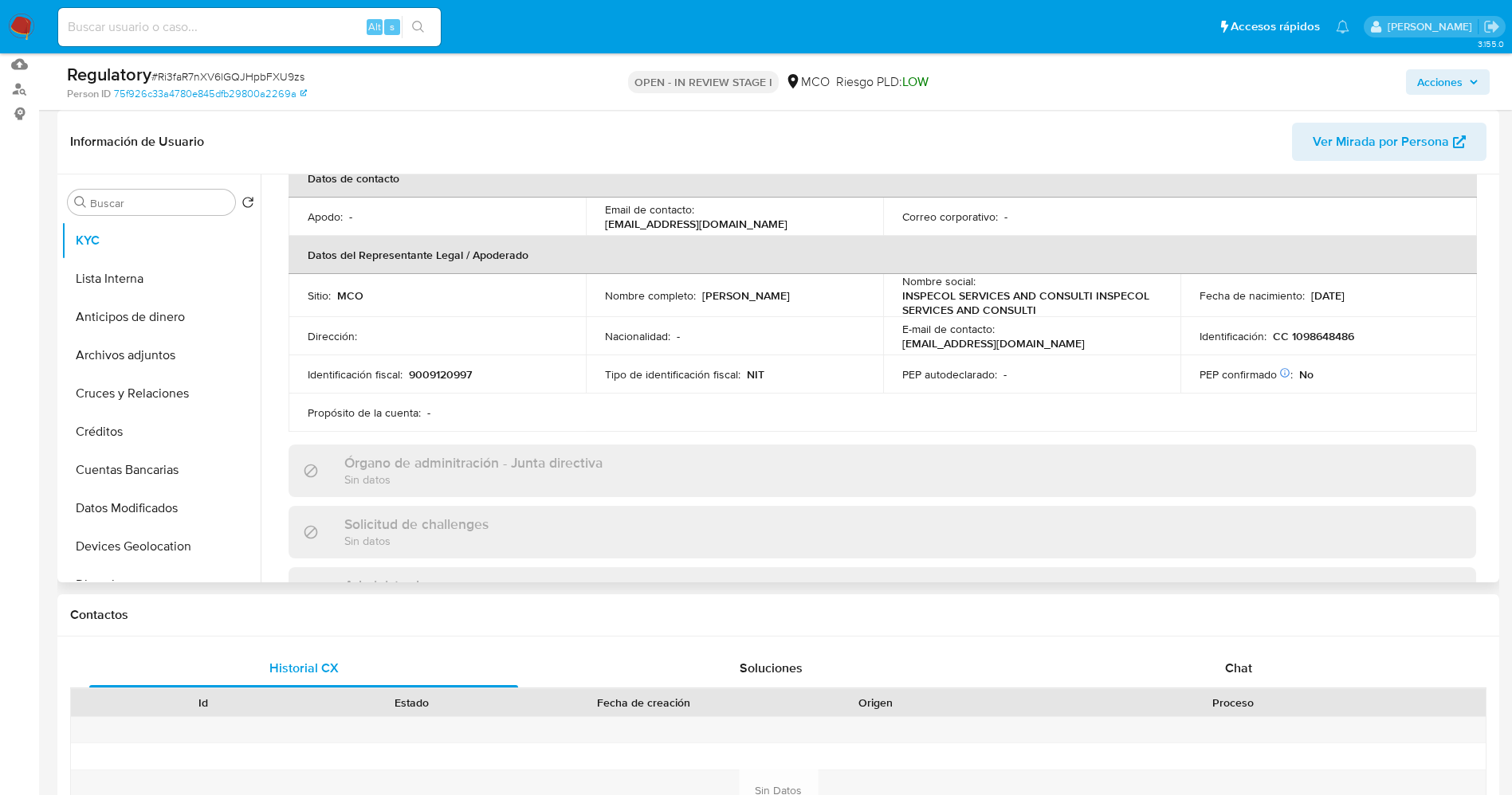
copy div "Cindy Paola Garcia Diaz"
drag, startPoint x: 1287, startPoint y: 334, endPoint x: 1369, endPoint y: 341, distance: 82.3
click at [1370, 341] on div "Identificación : CC 1098648486" at bounding box center [1329, 336] width 259 height 14
drag, startPoint x: 1304, startPoint y: 325, endPoint x: 1303, endPoint y: 345, distance: 20.0
click at [1335, 377] on div "PEP confirmado Obtenido de listas internas : No" at bounding box center [1329, 374] width 259 height 14
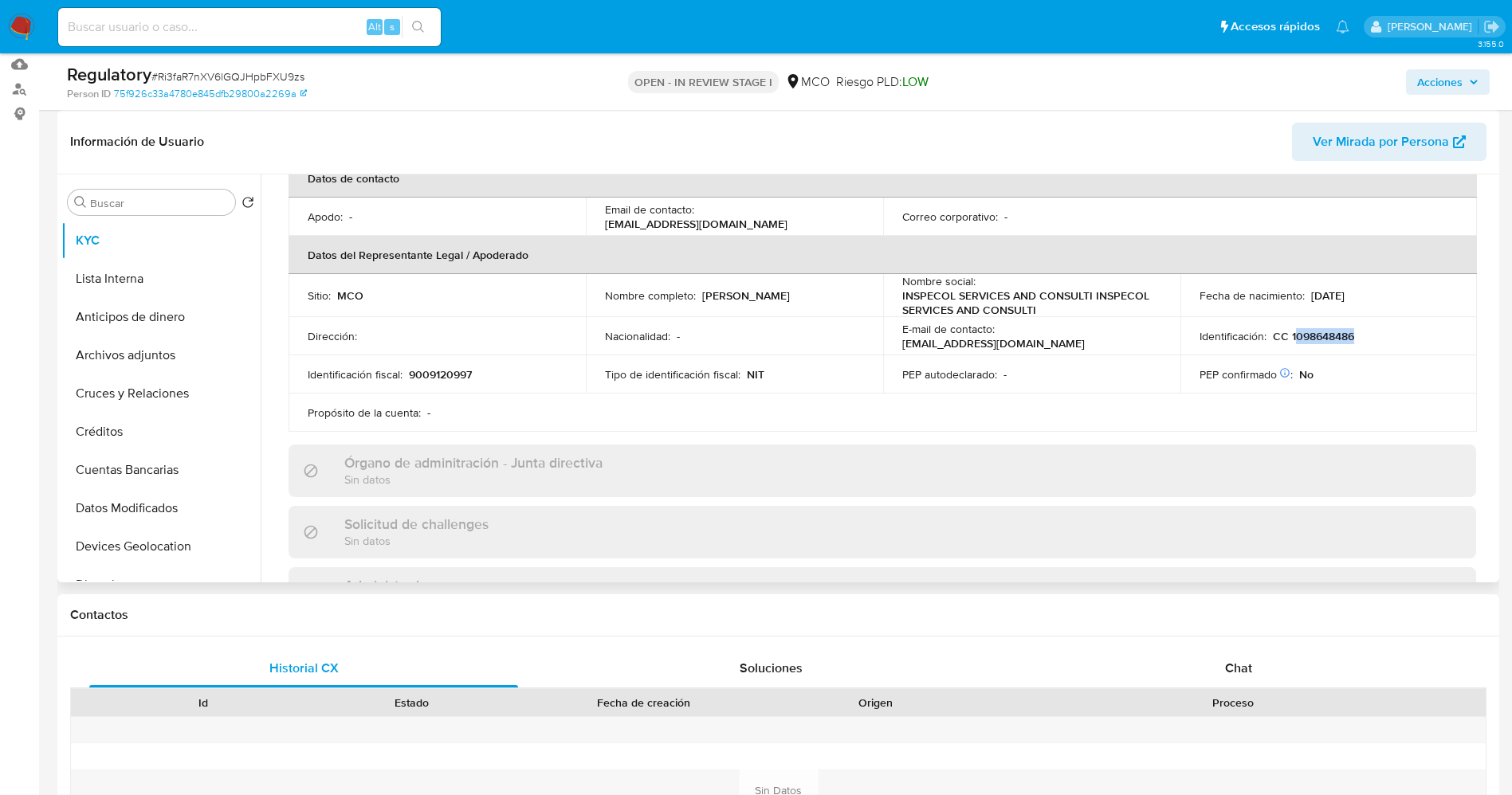
drag, startPoint x: 1289, startPoint y: 335, endPoint x: 1377, endPoint y: 342, distance: 88.3
click at [1377, 342] on div "Identificación : CC 1098648486" at bounding box center [1329, 336] width 259 height 14
click at [1300, 337] on p "CC 1098648486" at bounding box center [1313, 336] width 81 height 14
click at [119, 289] on button "Lista Interna" at bounding box center [154, 279] width 186 height 38
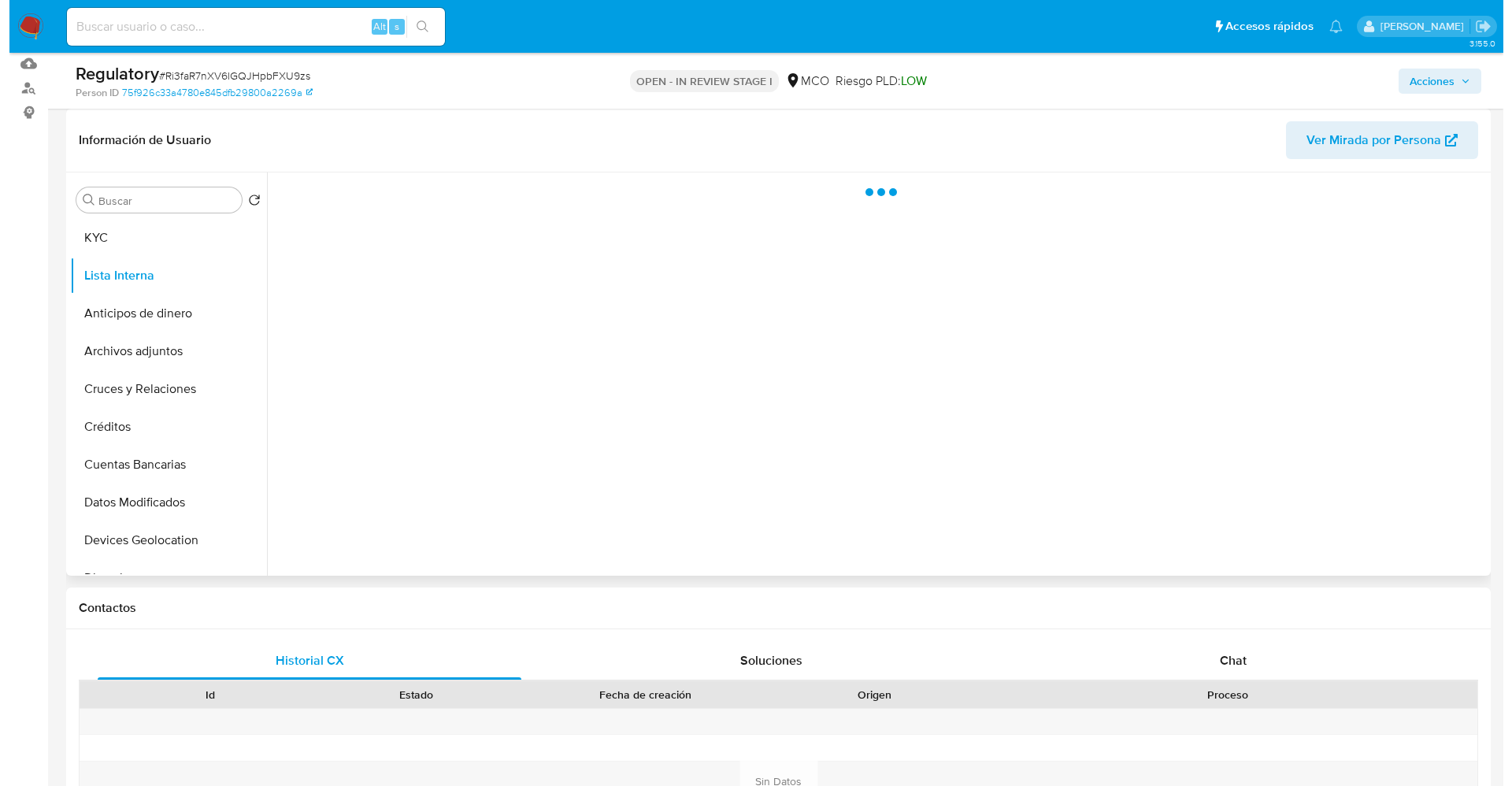
scroll to position [0, 0]
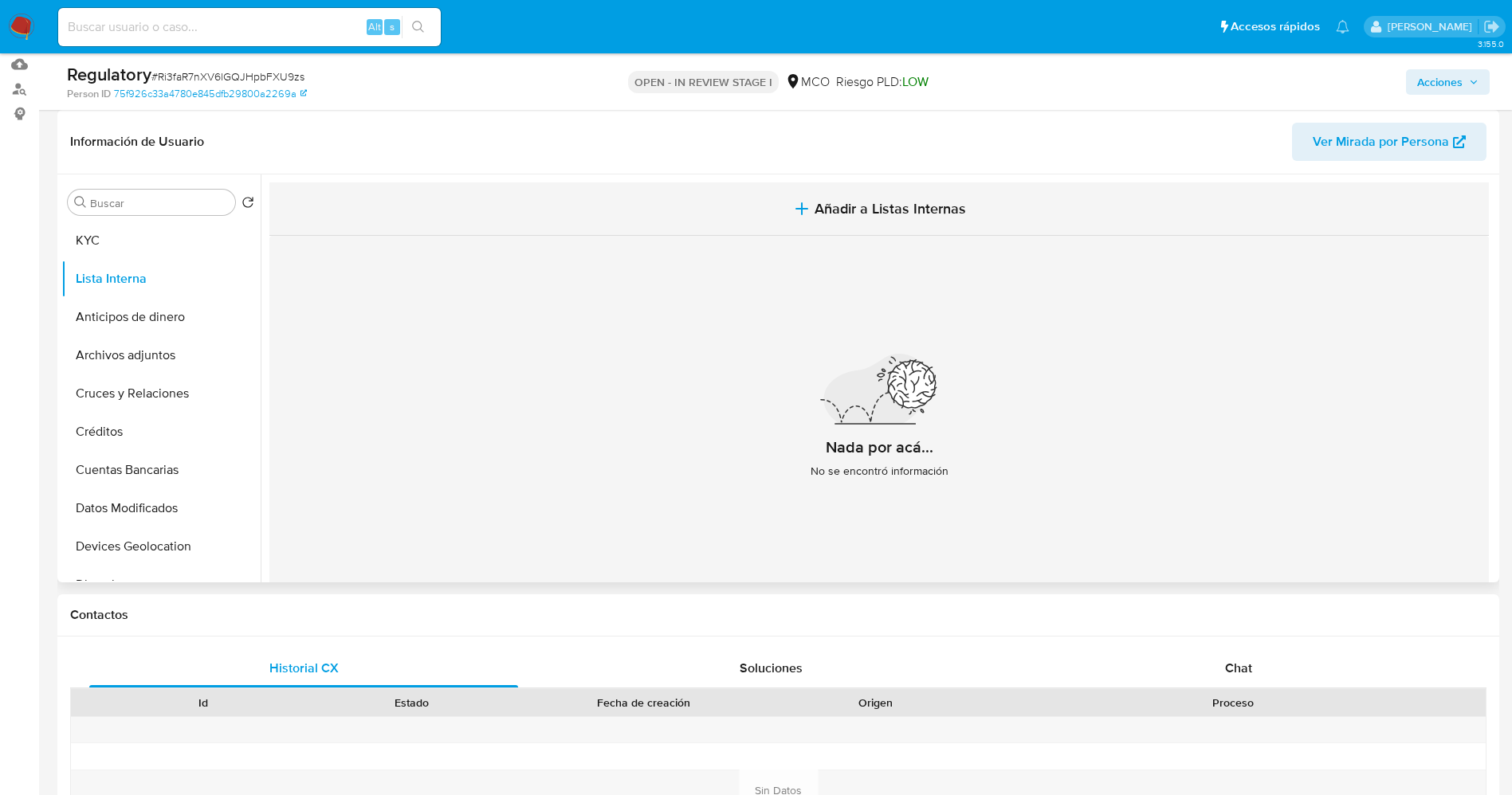
click at [877, 207] on span "Añadir a Listas Internas" at bounding box center [890, 208] width 152 height 18
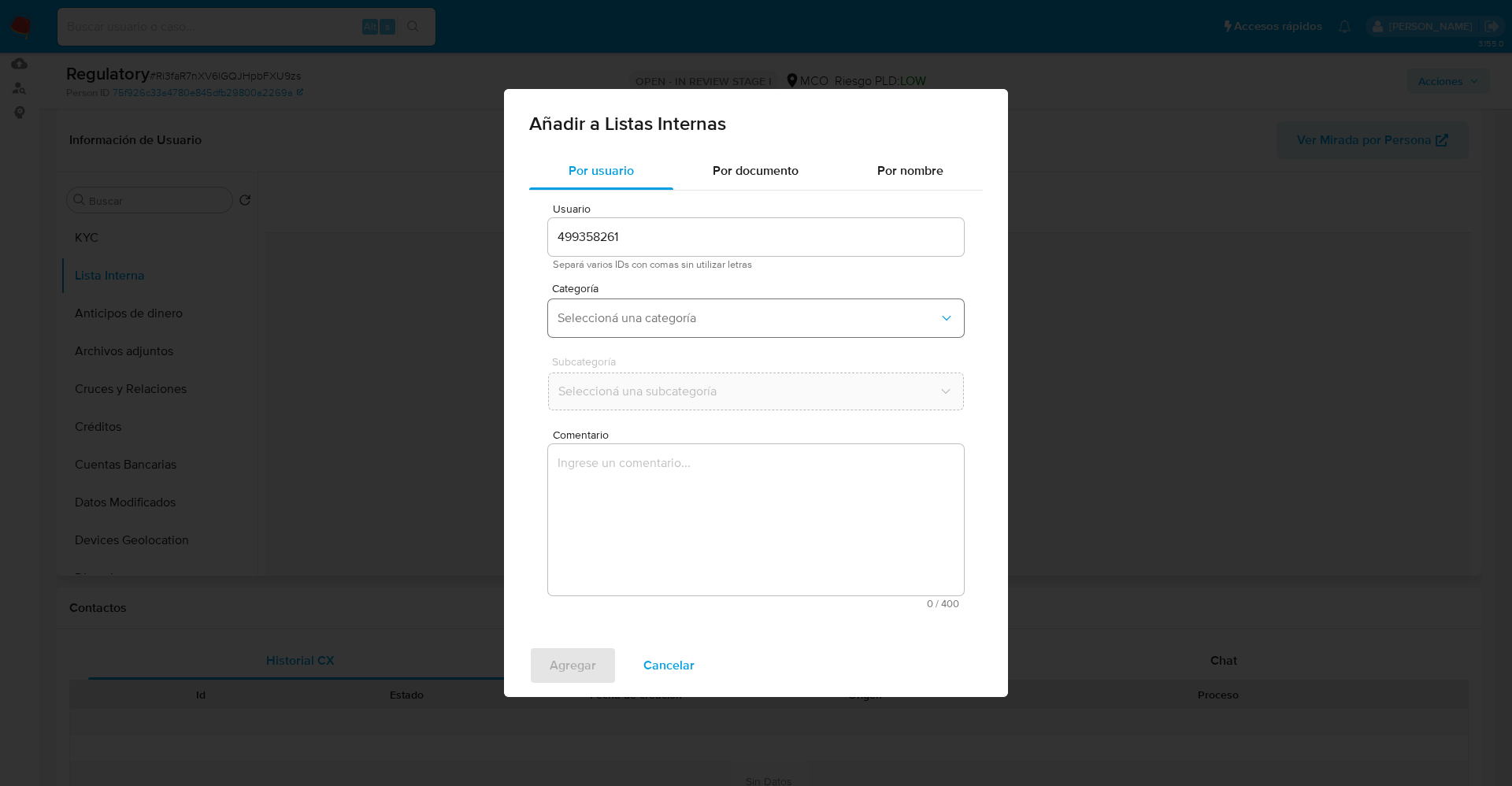
click at [642, 309] on button "Seleccioná una categoría" at bounding box center [756, 318] width 416 height 38
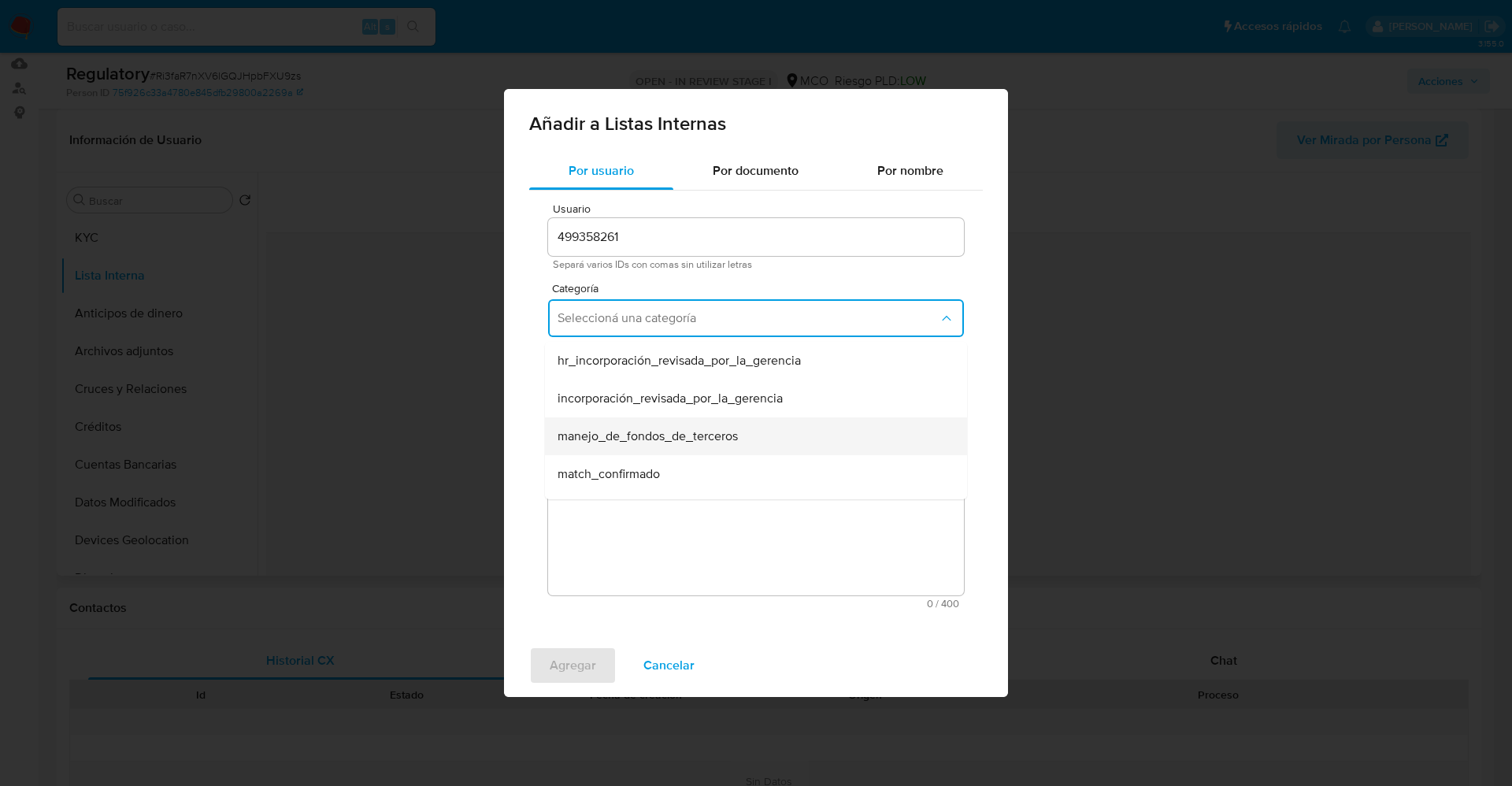
scroll to position [118, 0]
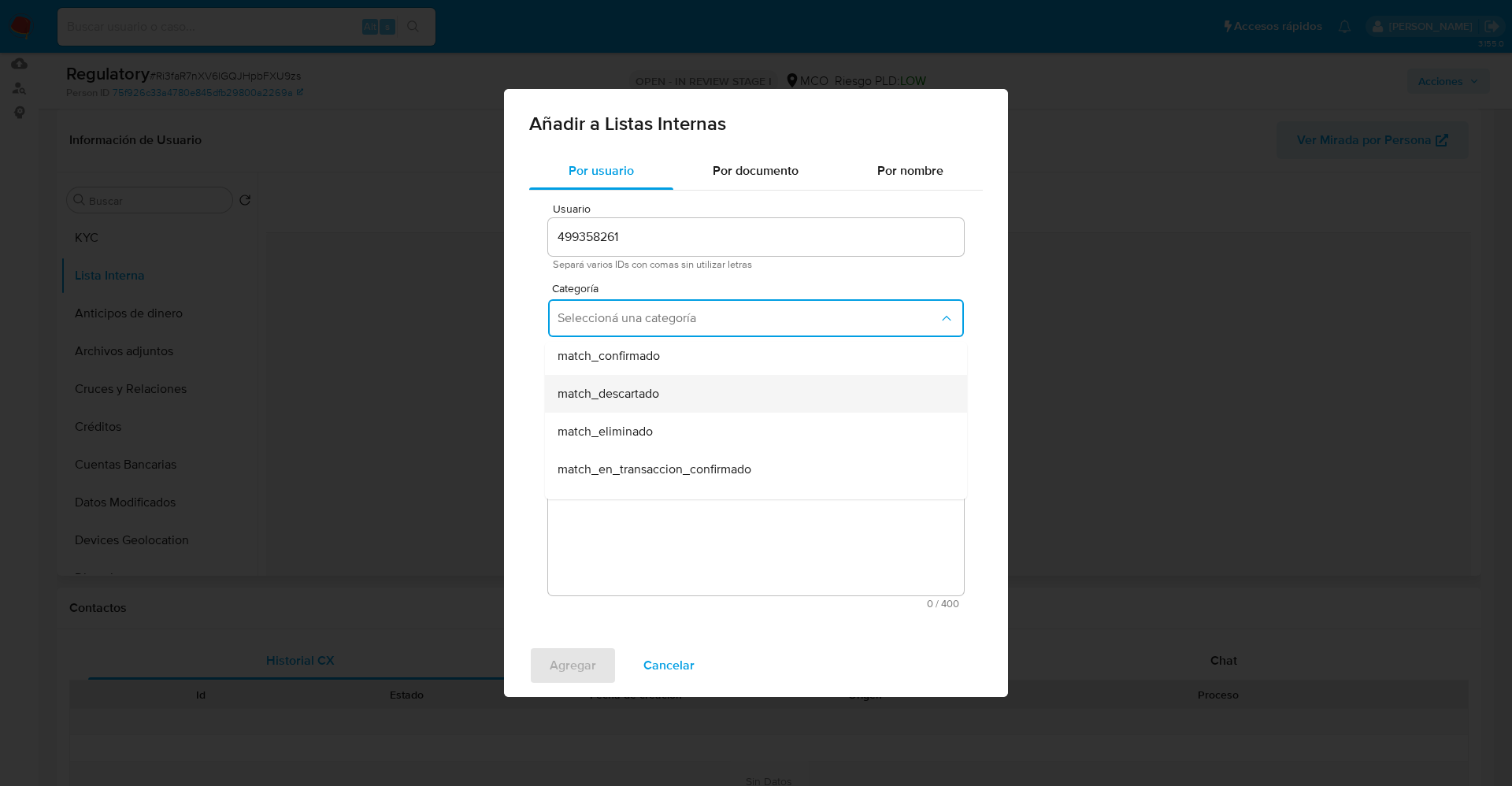
click at [656, 407] on div "match_descartado" at bounding box center [751, 393] width 387 height 38
click at [660, 380] on button "Seleccioná una subcategoría" at bounding box center [756, 391] width 416 height 38
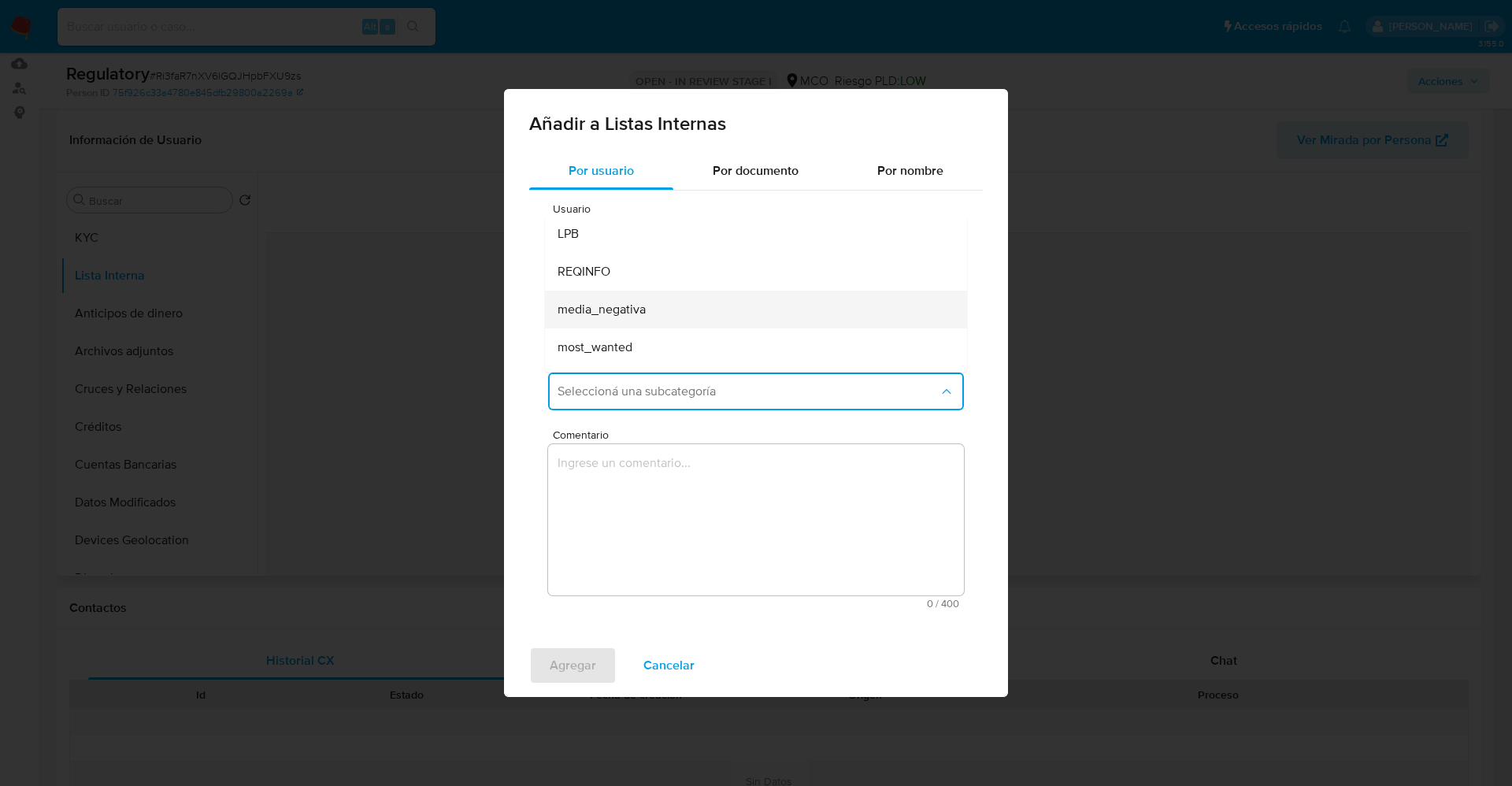
scroll to position [107, 0]
click at [618, 256] on div "most_wanted" at bounding box center [751, 239] width 387 height 38
click at [638, 388] on span "most_wanted" at bounding box center [748, 391] width 382 height 16
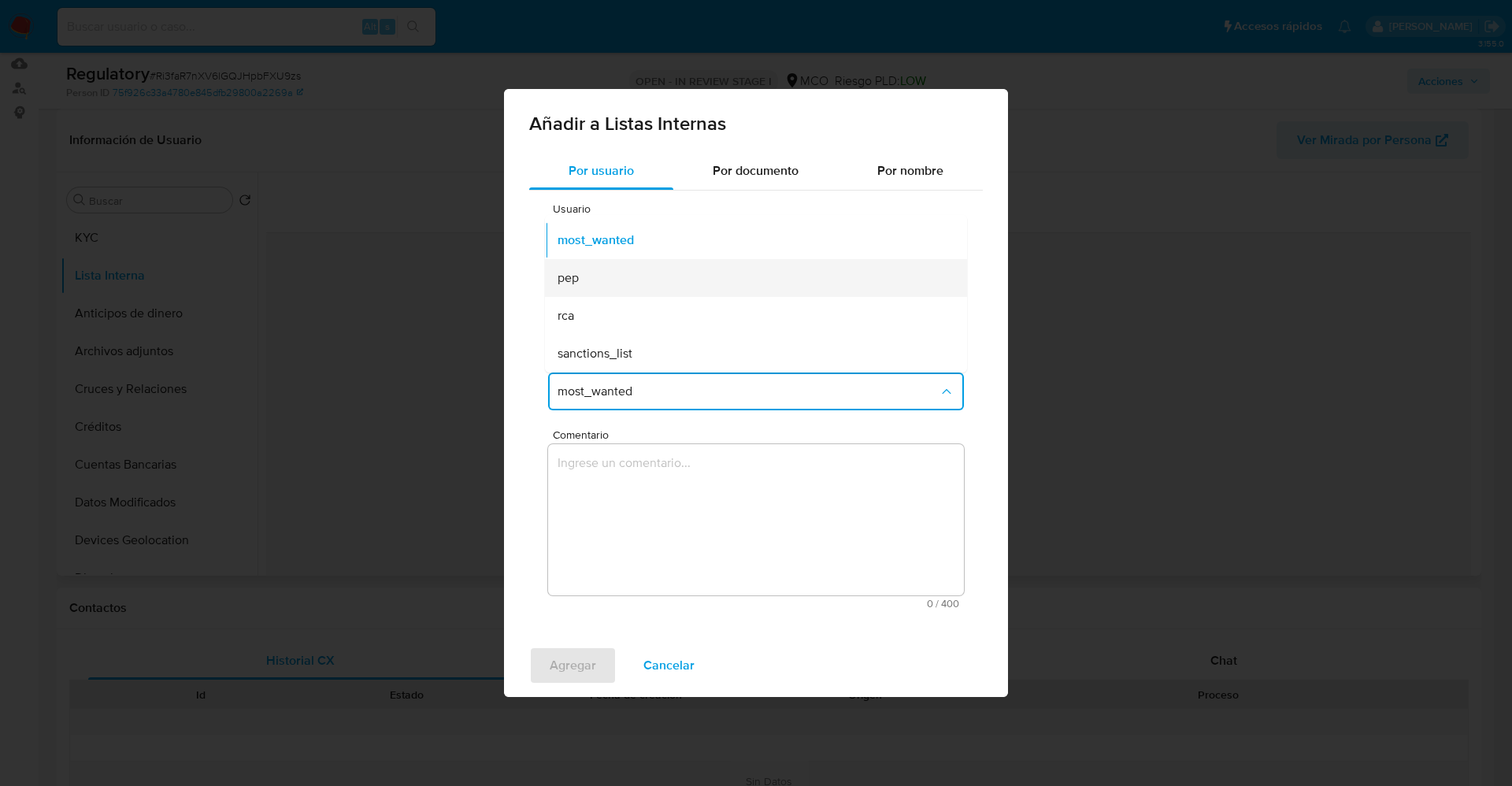
click at [613, 281] on div "pep" at bounding box center [751, 278] width 387 height 38
click at [666, 485] on textarea "Comentario" at bounding box center [756, 520] width 416 height 152
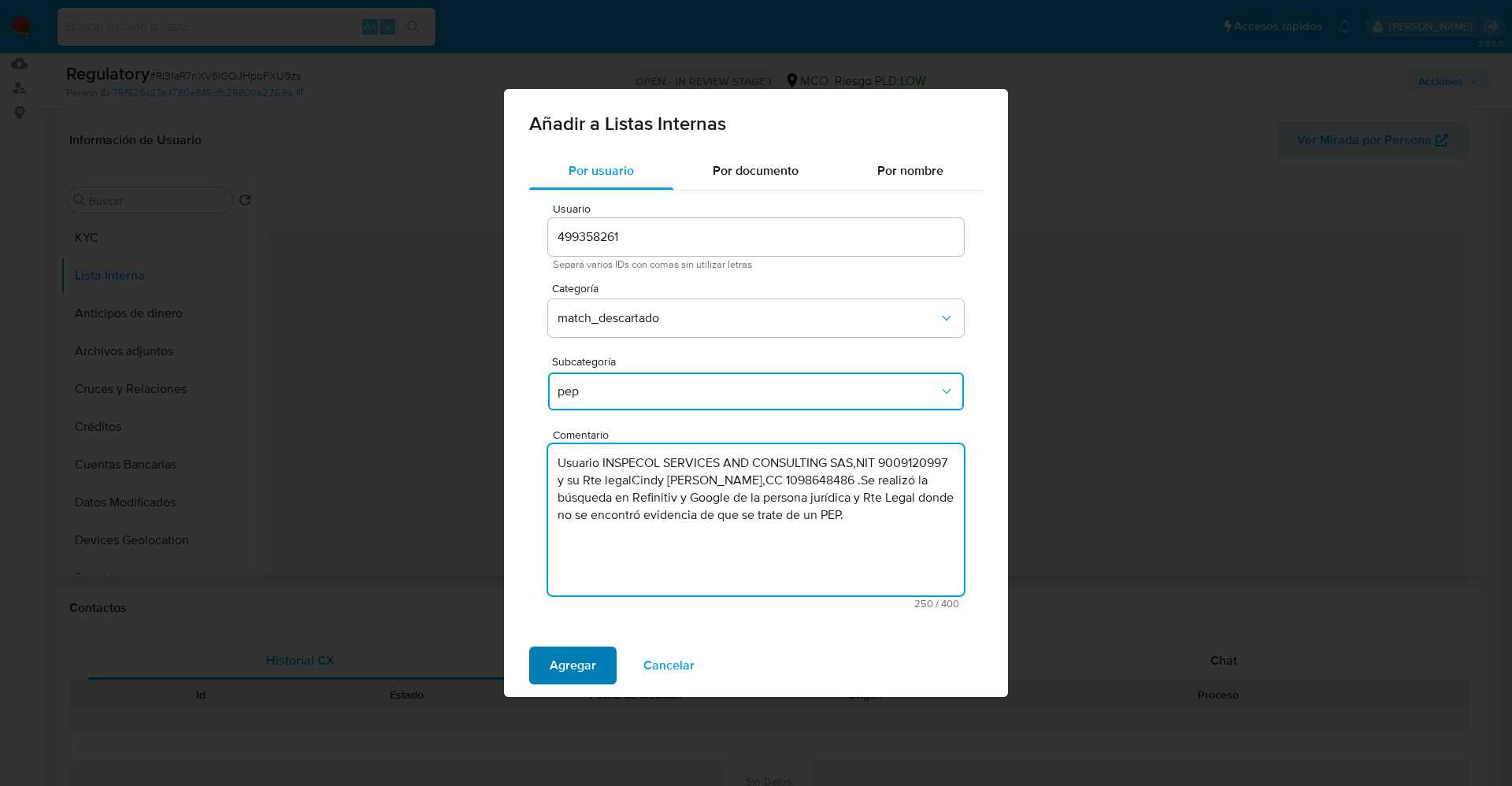
type textarea "Usuario INSPECOL SERVICES AND CONSULTING SAS,NIT 9009120997 y su Rte legalCindy…"
click at [575, 674] on span "Agregar" at bounding box center [573, 665] width 47 height 34
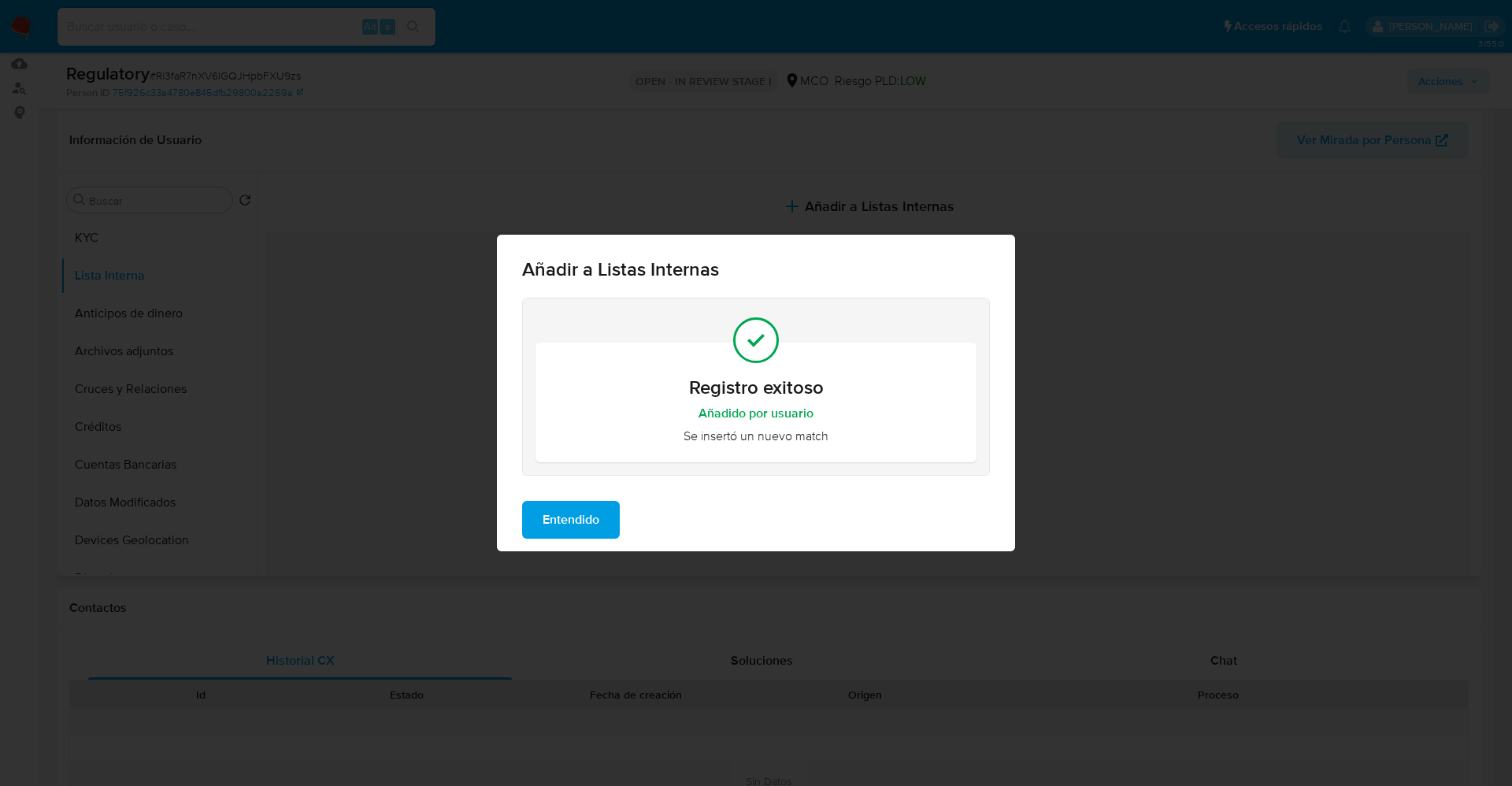
click at [582, 527] on span "Entendido" at bounding box center [571, 520] width 57 height 34
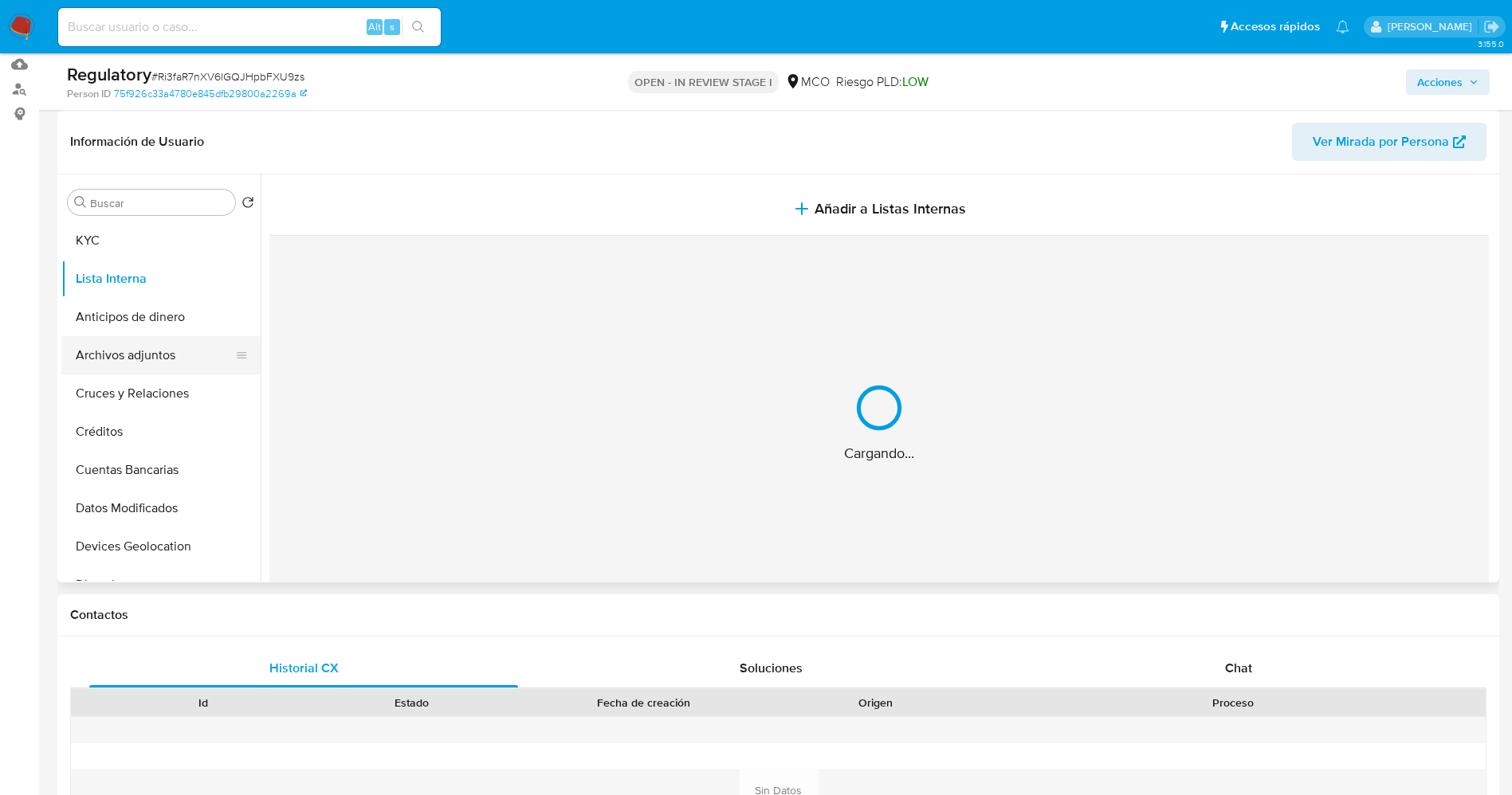
click at [141, 352] on button "Archivos adjuntos" at bounding box center [154, 355] width 186 height 38
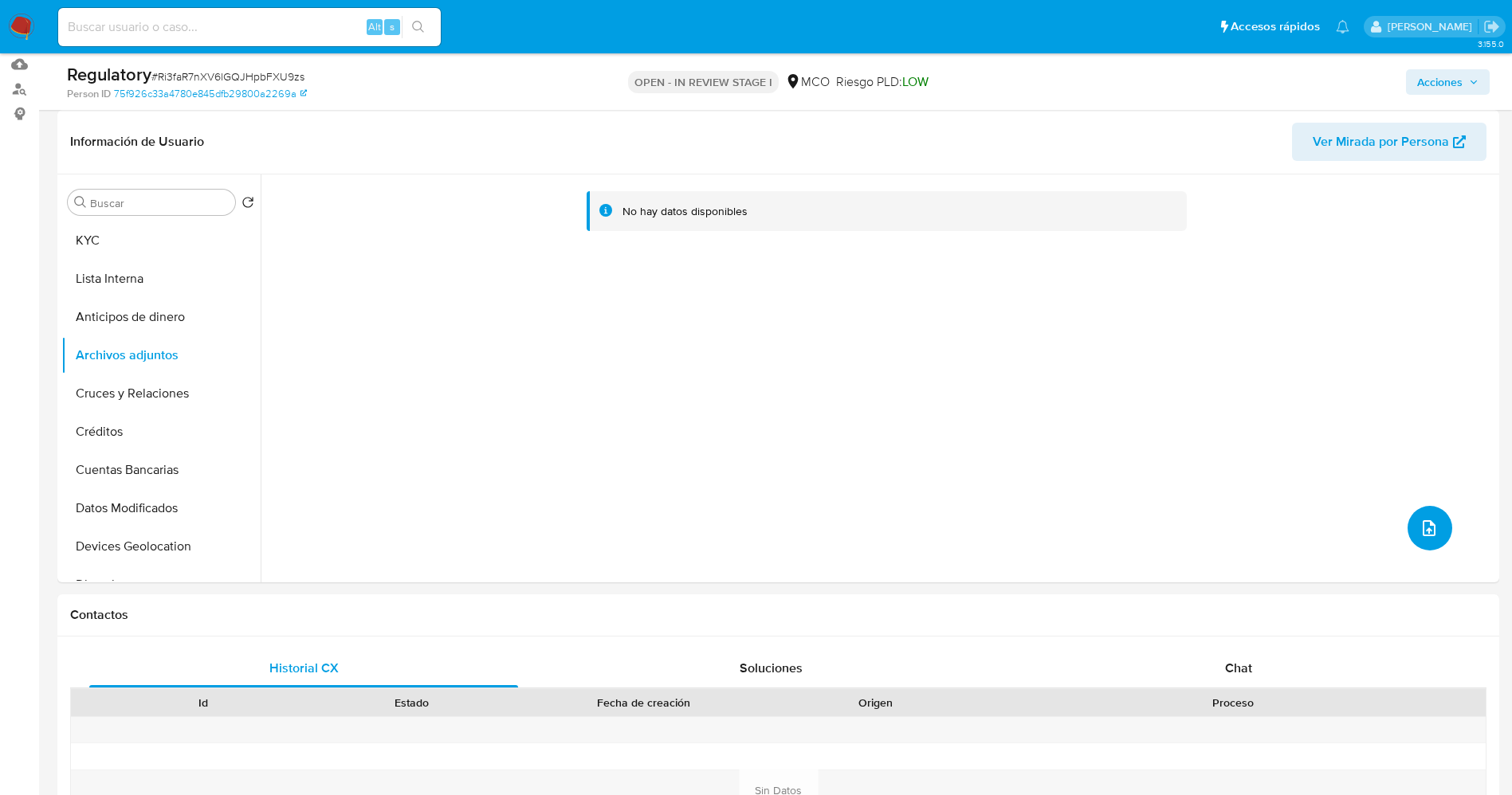
click at [1419, 525] on icon "upload-file" at bounding box center [1428, 528] width 19 height 19
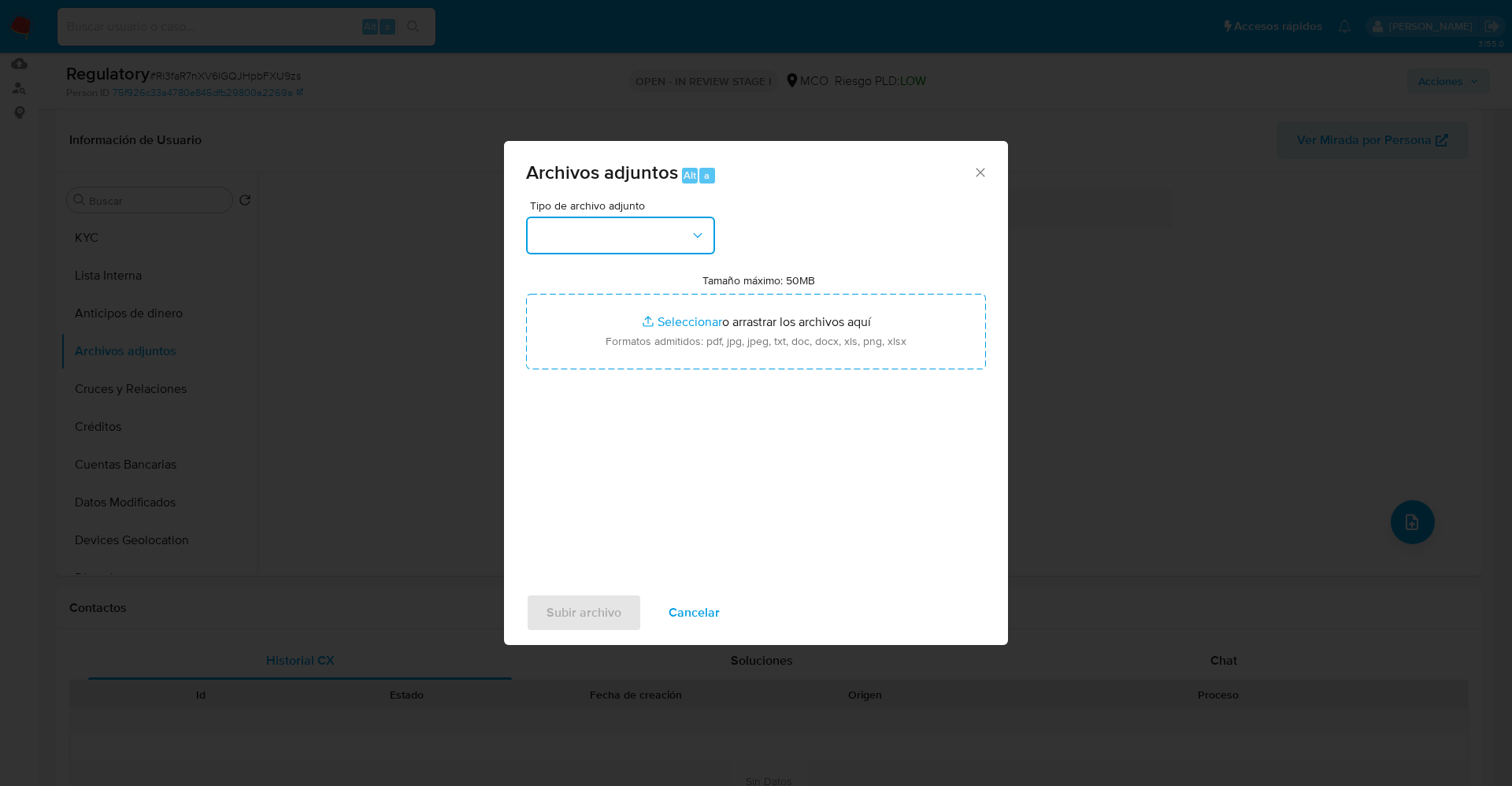
click at [633, 224] on button "button" at bounding box center [621, 235] width 189 height 38
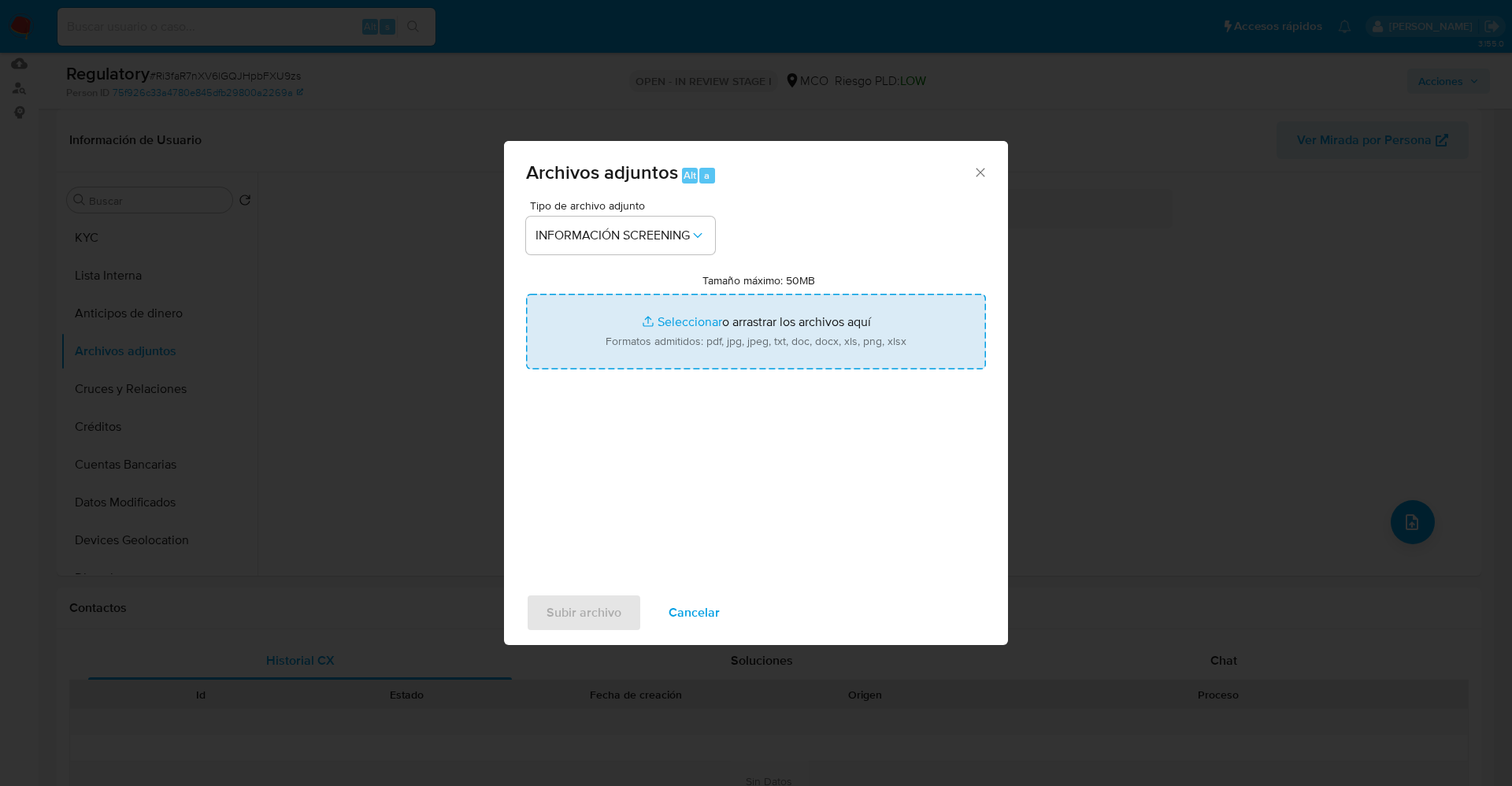
type input "C:\fakepath\_Cindy Paola Garcia Diaz_ lavado de dinero - Buscar con Google.pdf"
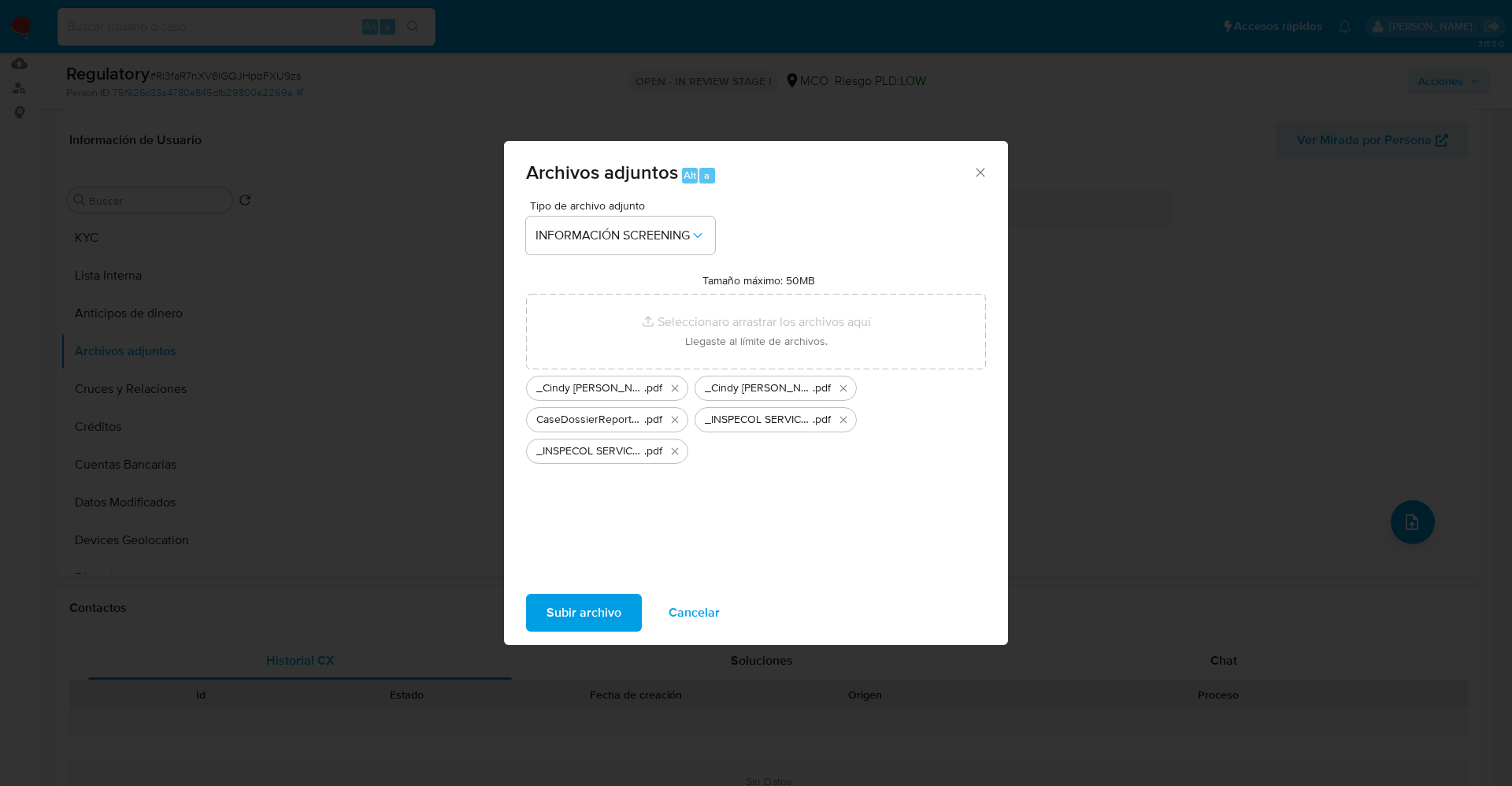
click at [577, 614] on span "Subir archivo" at bounding box center [583, 613] width 74 height 34
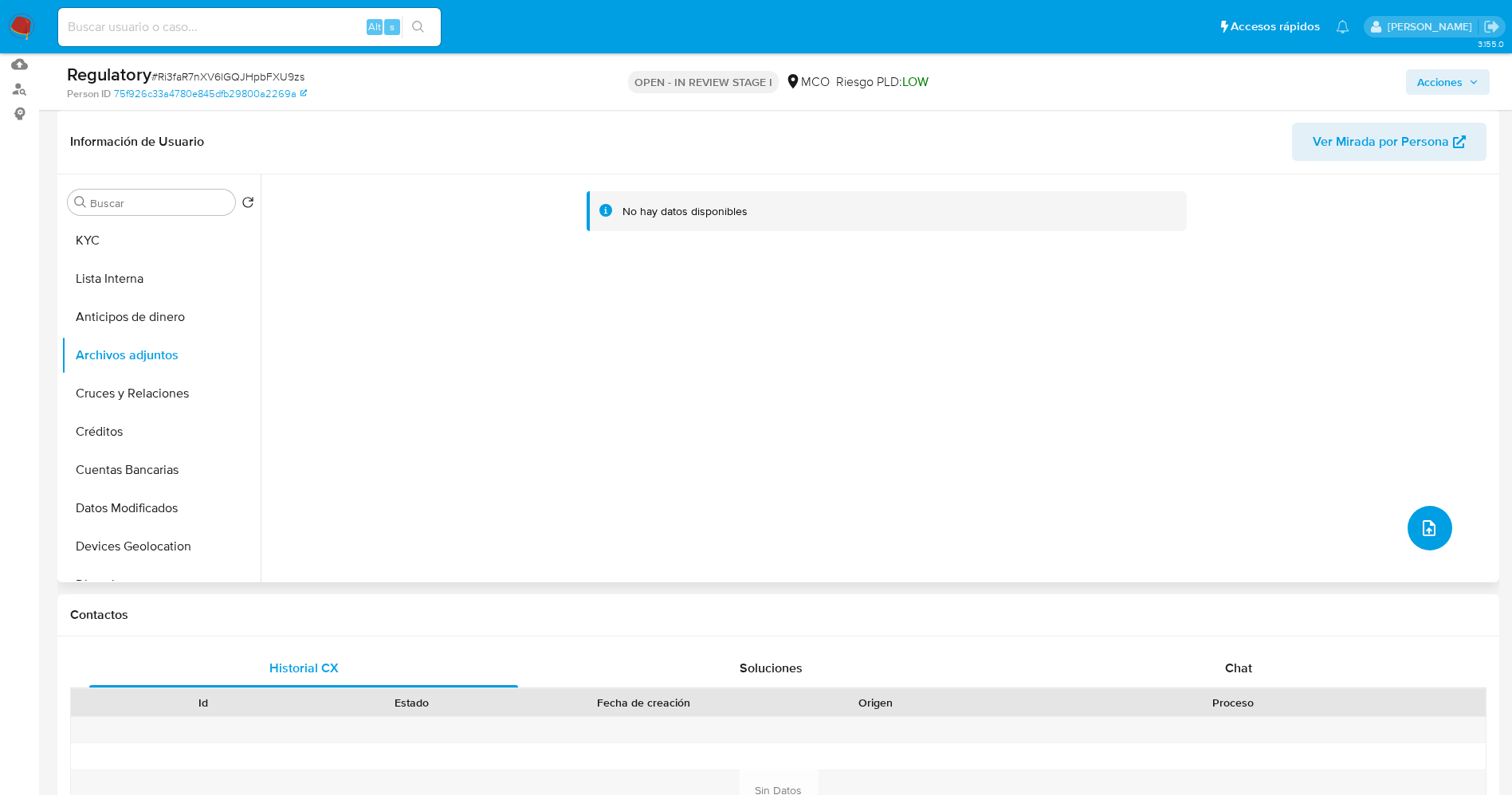
click at [1432, 533] on button "upload-file" at bounding box center [1429, 528] width 45 height 45
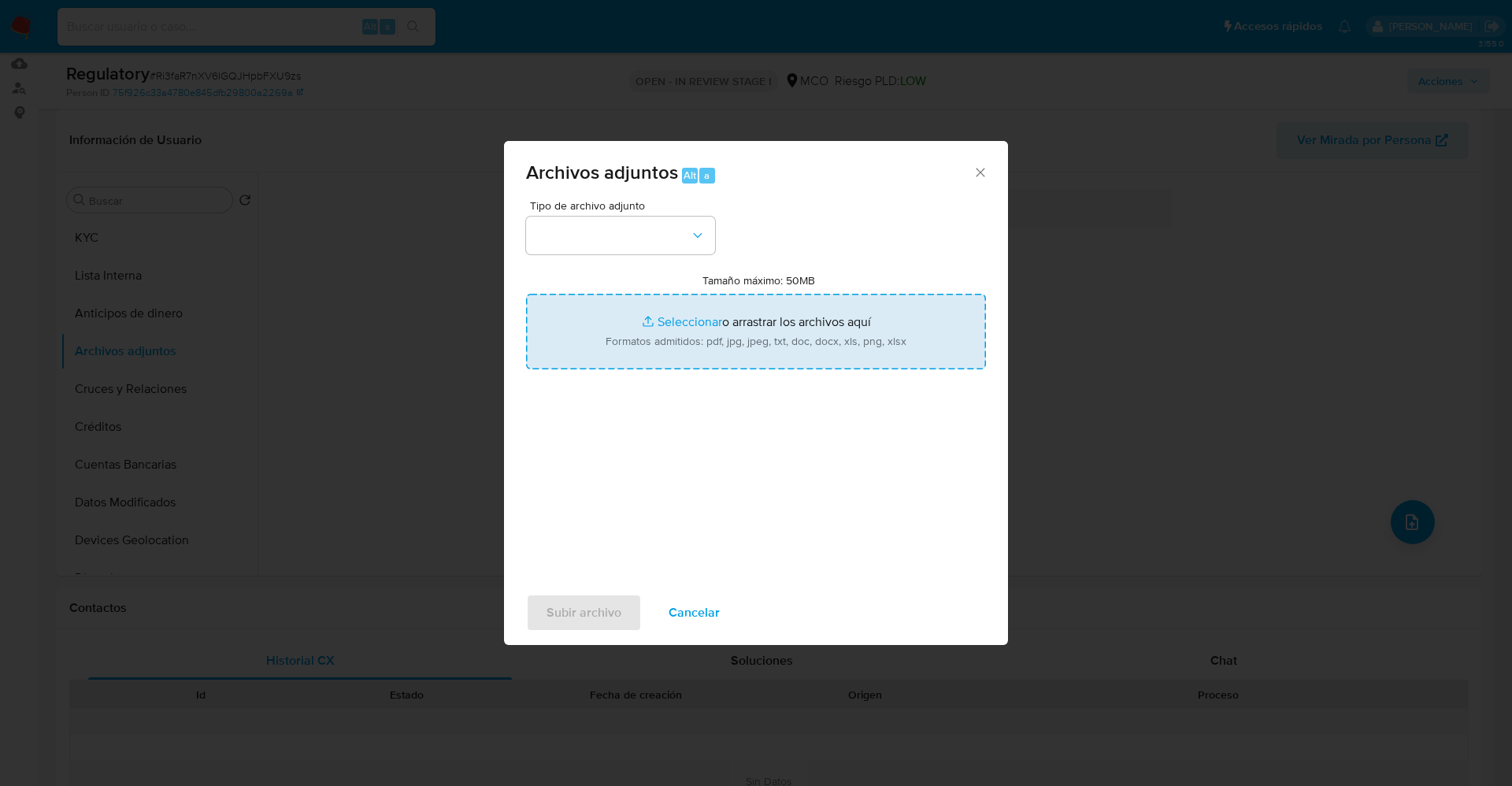
type input "C:\fakepath\CaseDossierReport_5jb7qgrjmyx11jy1dchmexcb4.pdf"
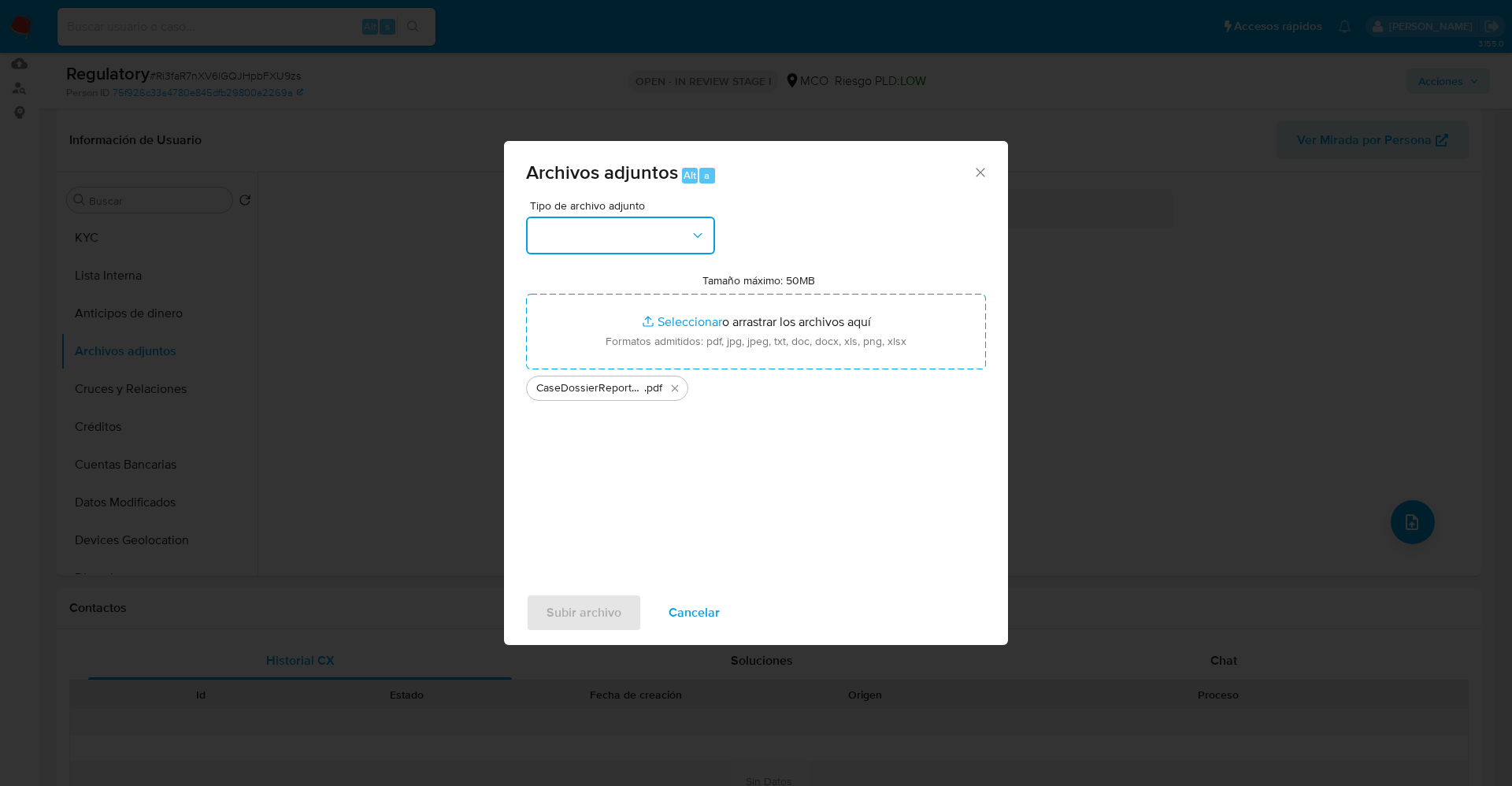
click at [626, 220] on button "button" at bounding box center [621, 235] width 189 height 38
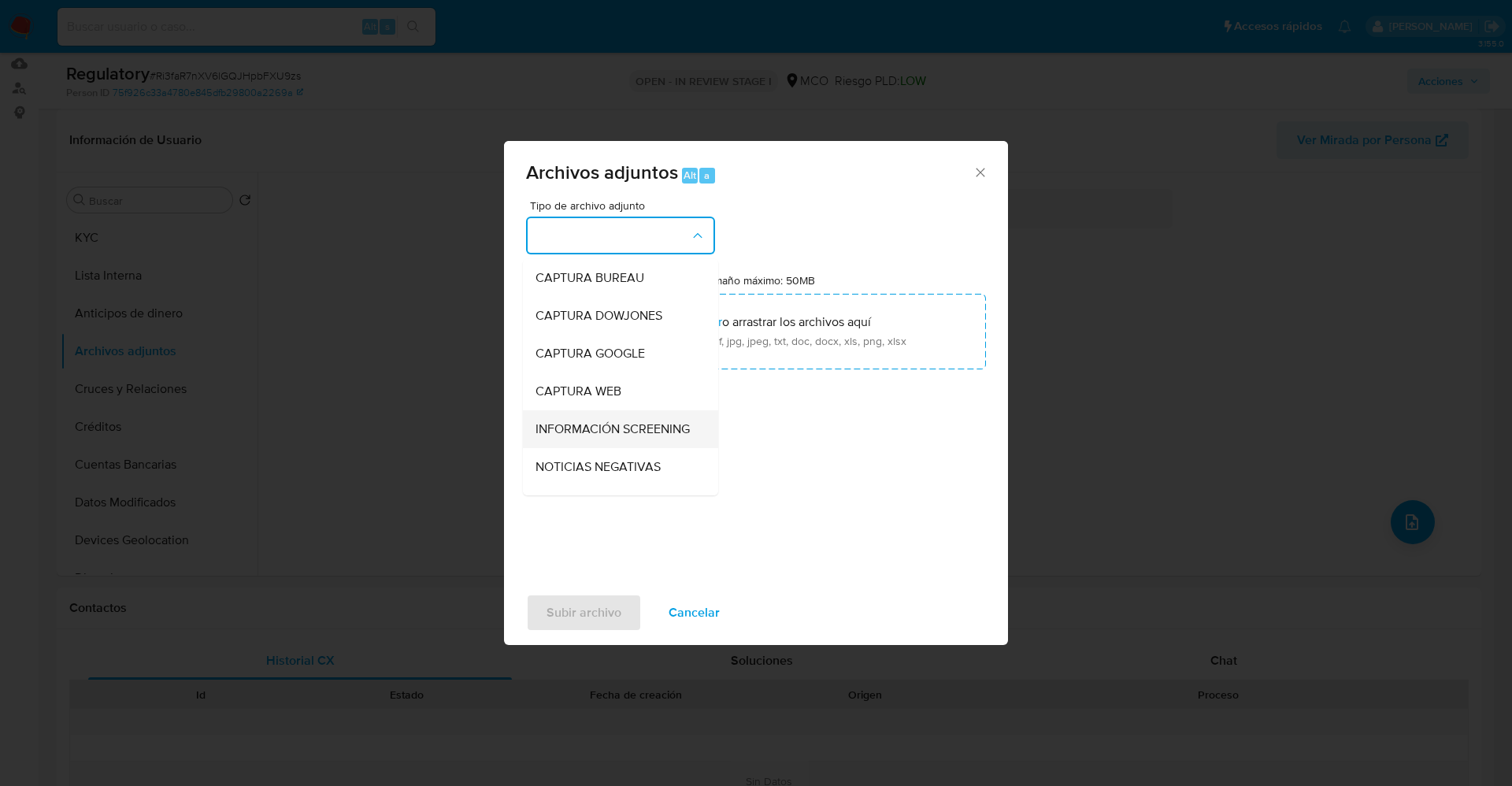
click at [621, 437] on span "INFORMACIÓN SCREENING" at bounding box center [612, 429] width 154 height 16
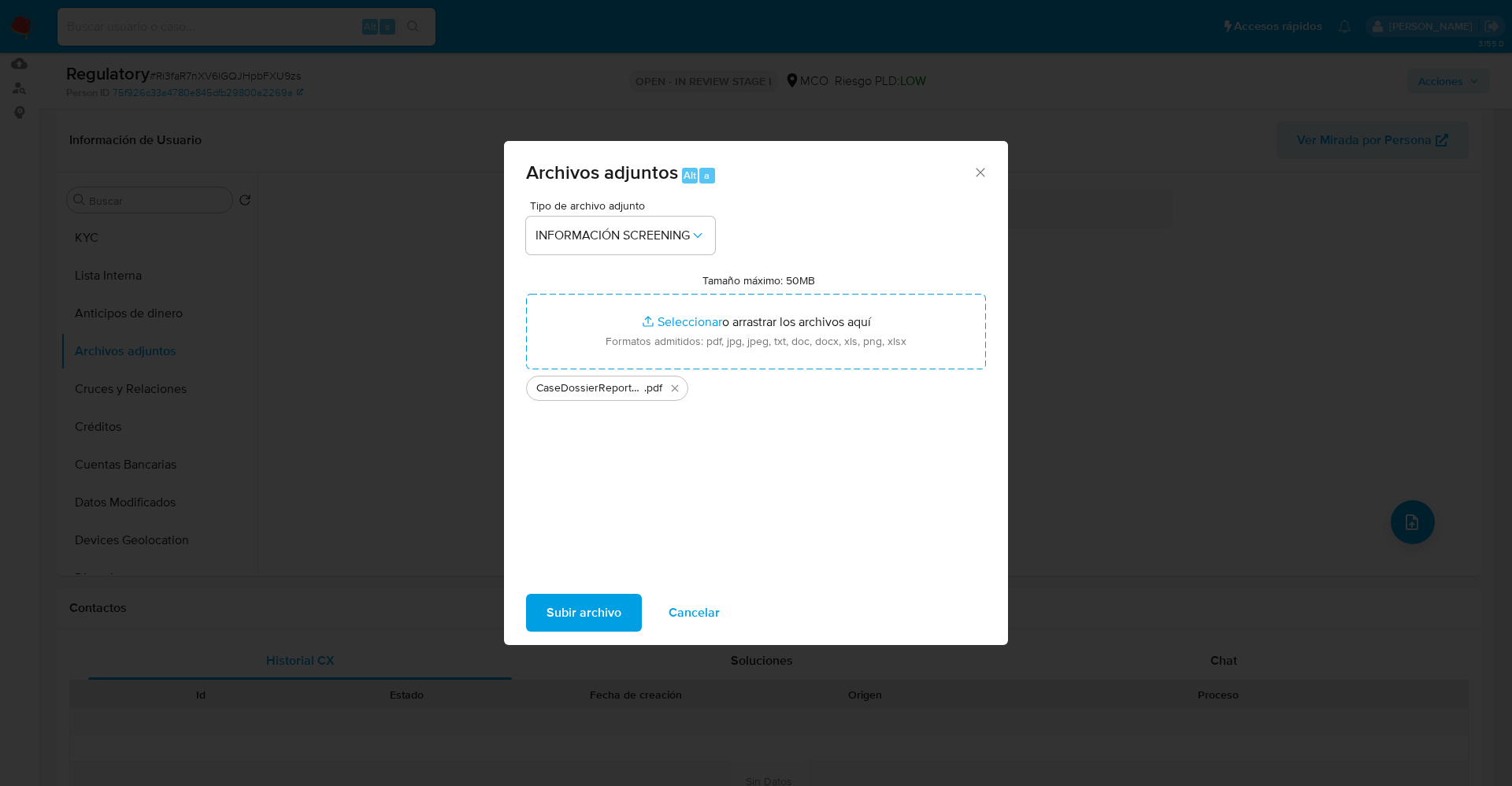
click at [606, 606] on span "Subir archivo" at bounding box center [583, 613] width 74 height 34
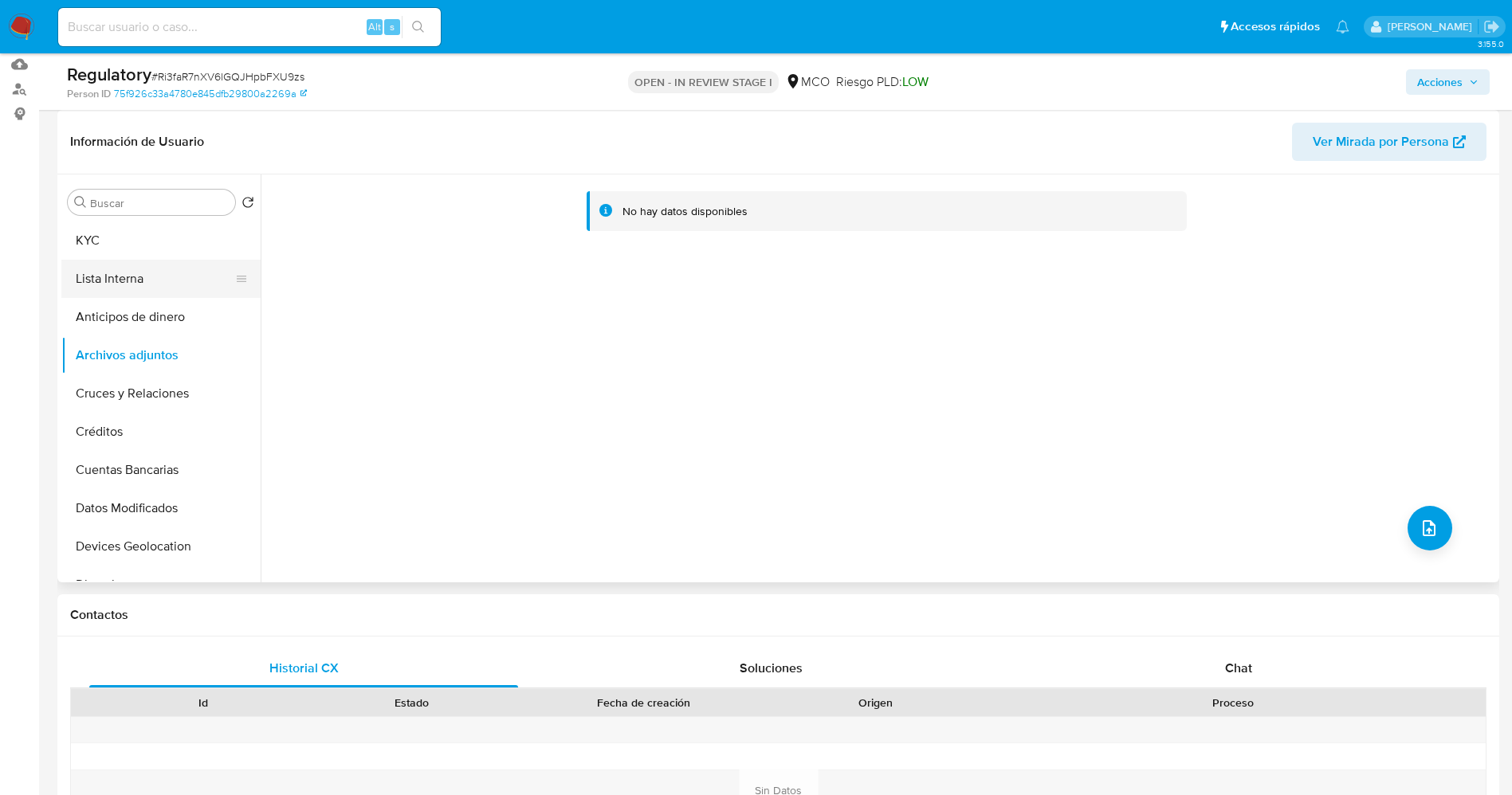
click at [162, 285] on button "Lista Interna" at bounding box center [154, 279] width 186 height 38
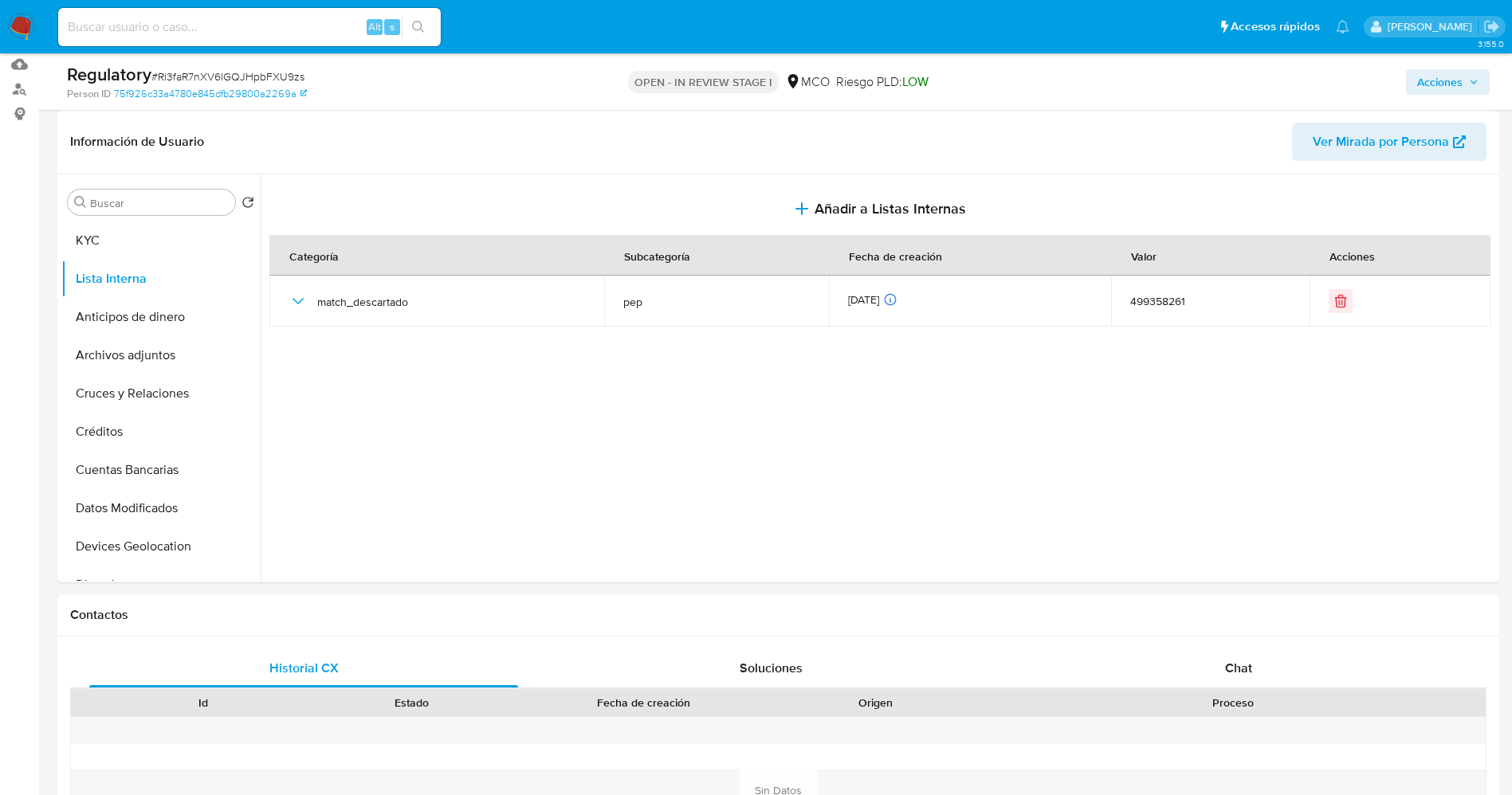
click at [1459, 79] on span "Acciones" at bounding box center [1440, 82] width 46 height 25
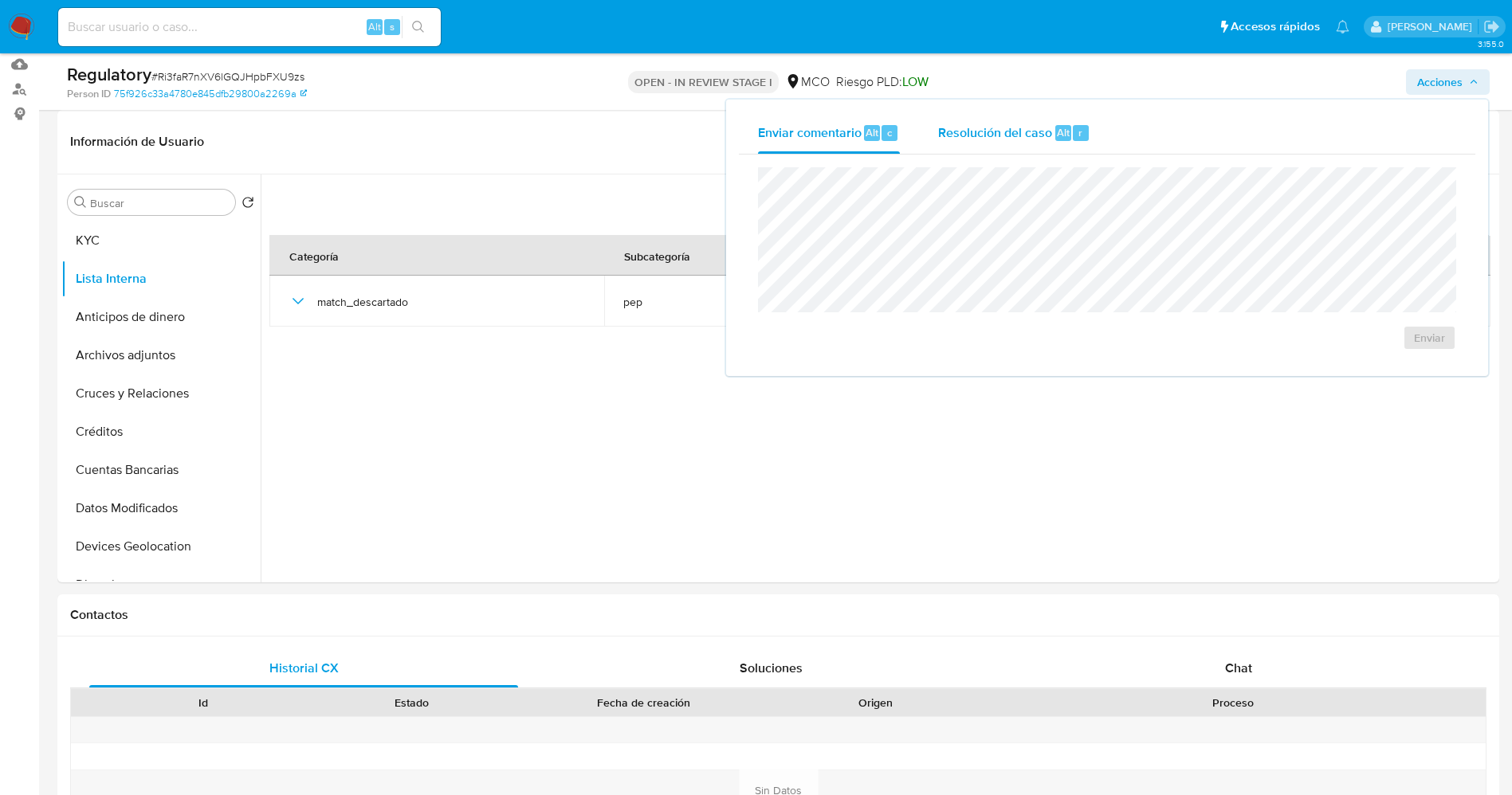
click at [1037, 135] on span "Resolución del caso" at bounding box center [995, 132] width 114 height 19
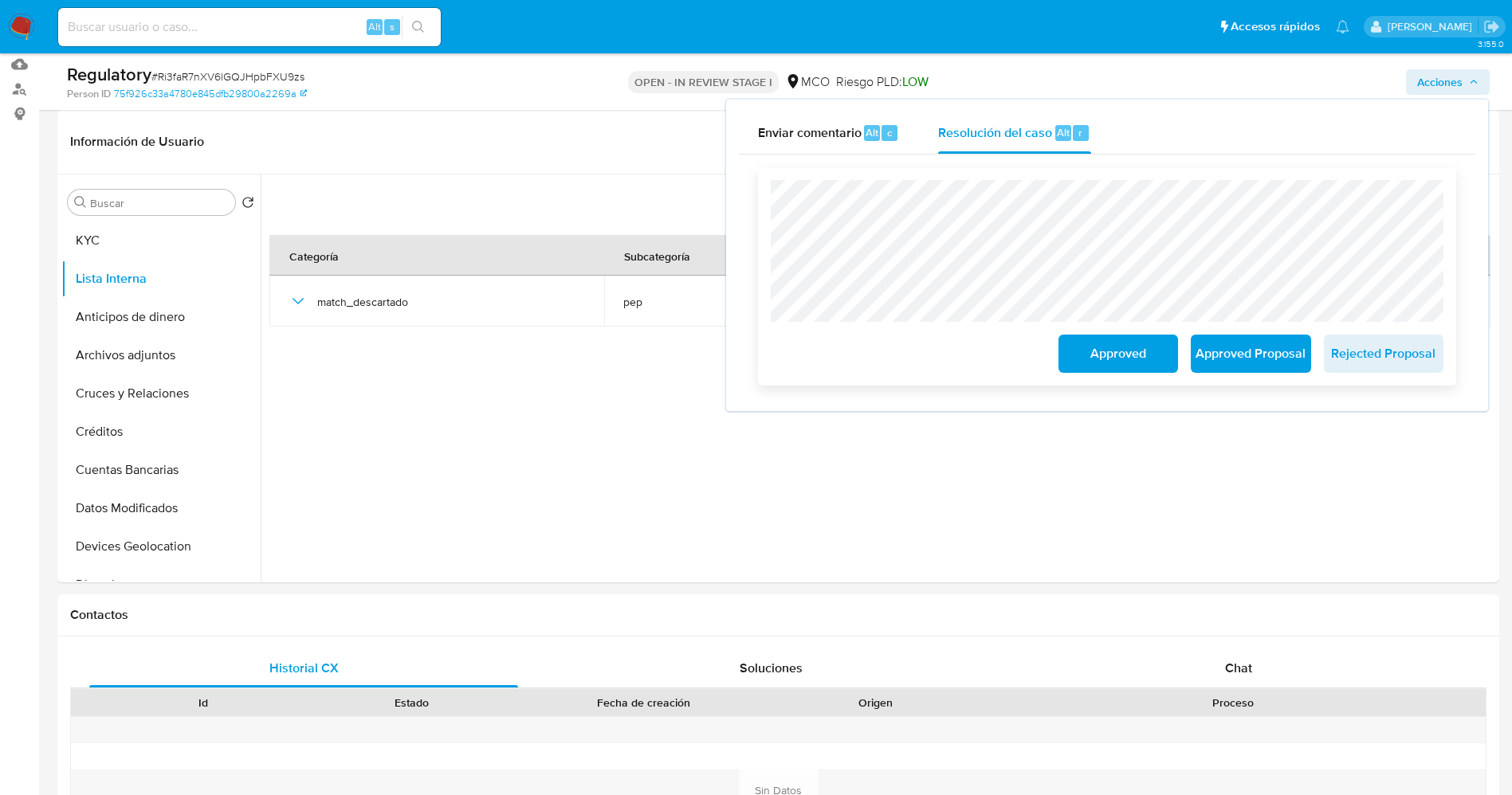
click at [1160, 346] on button "Approved" at bounding box center [1117, 353] width 119 height 38
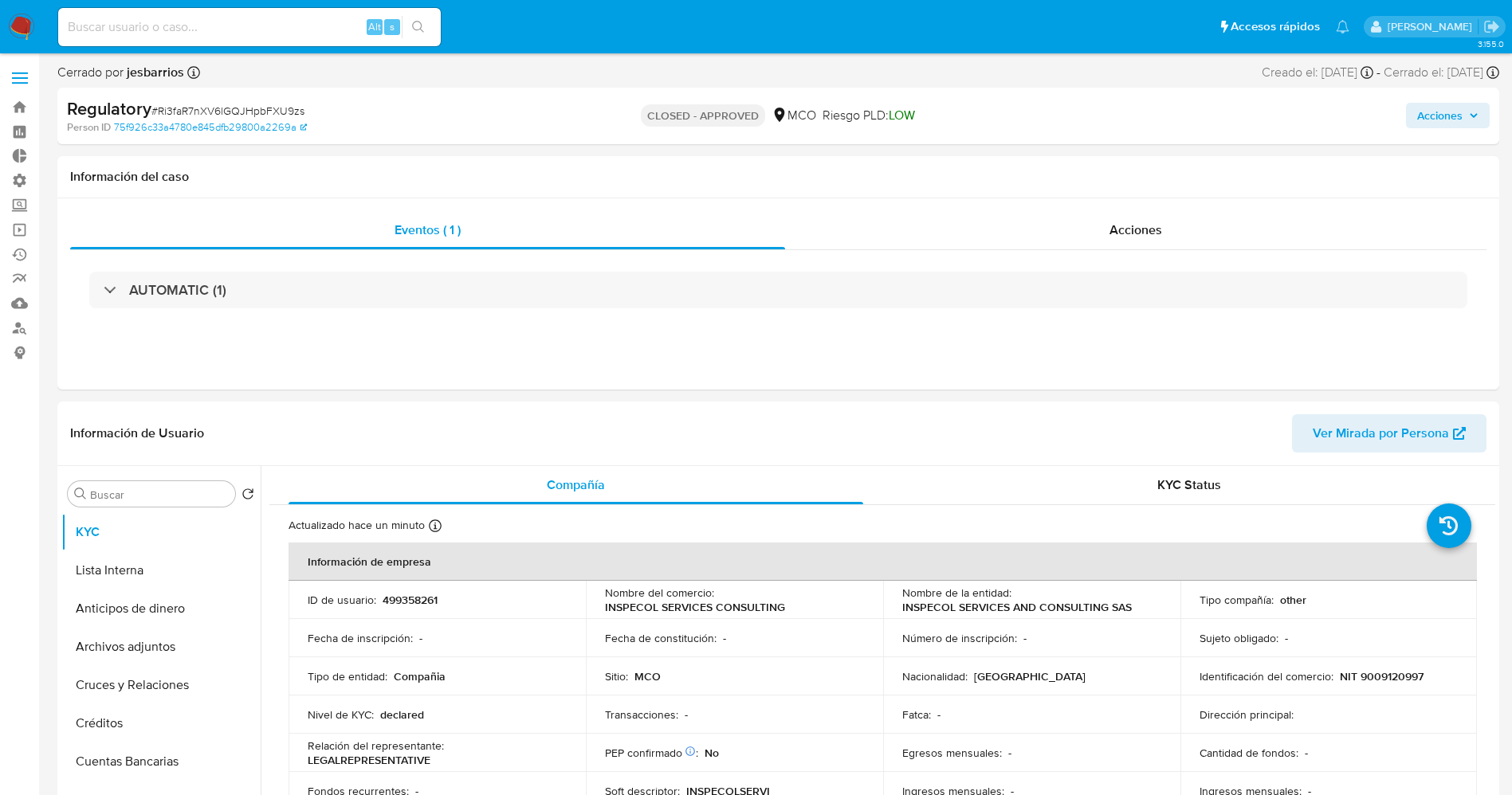
select select "10"
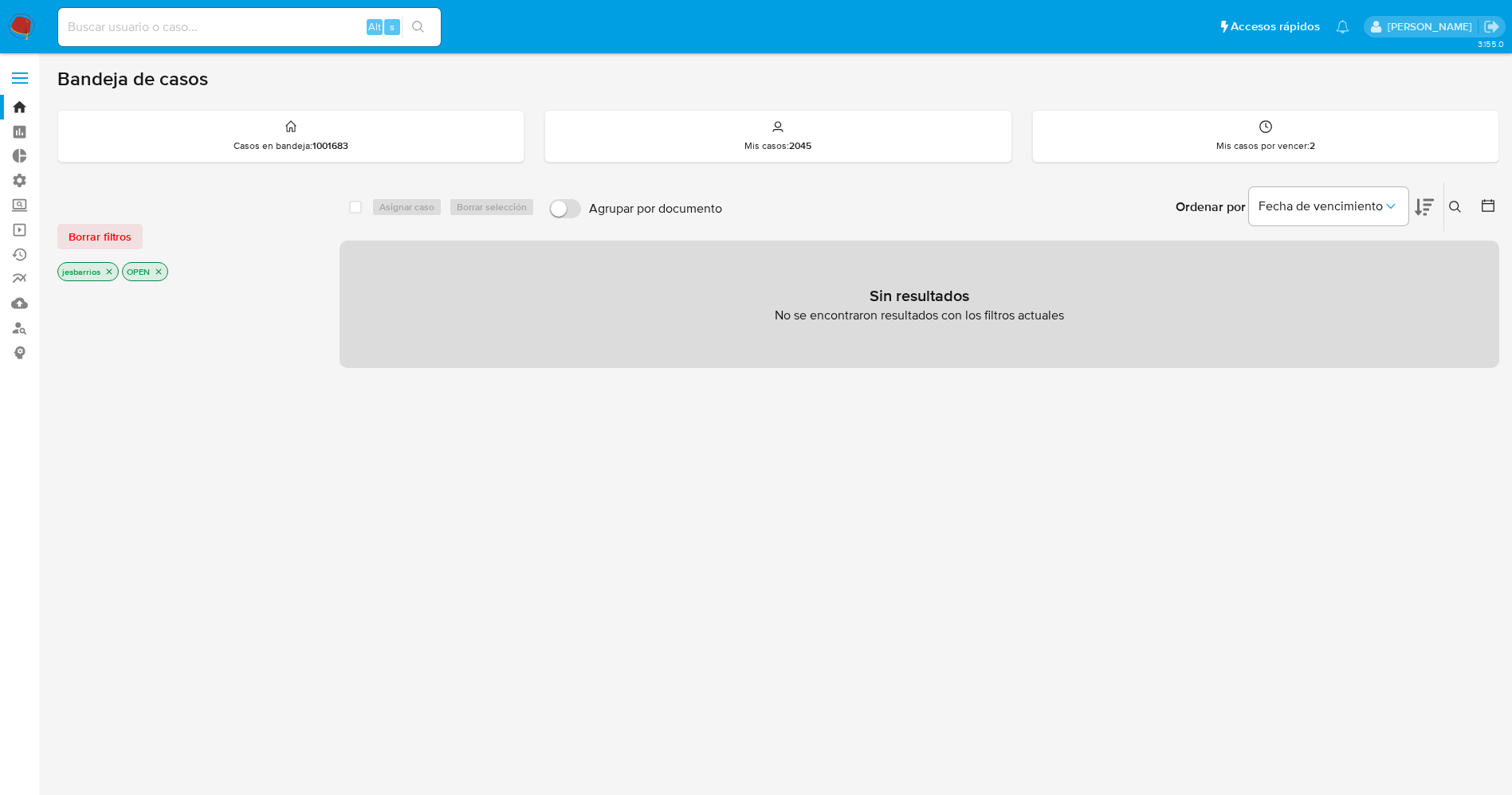
click at [110, 269] on icon "close-filter" at bounding box center [108, 271] width 9 height 9
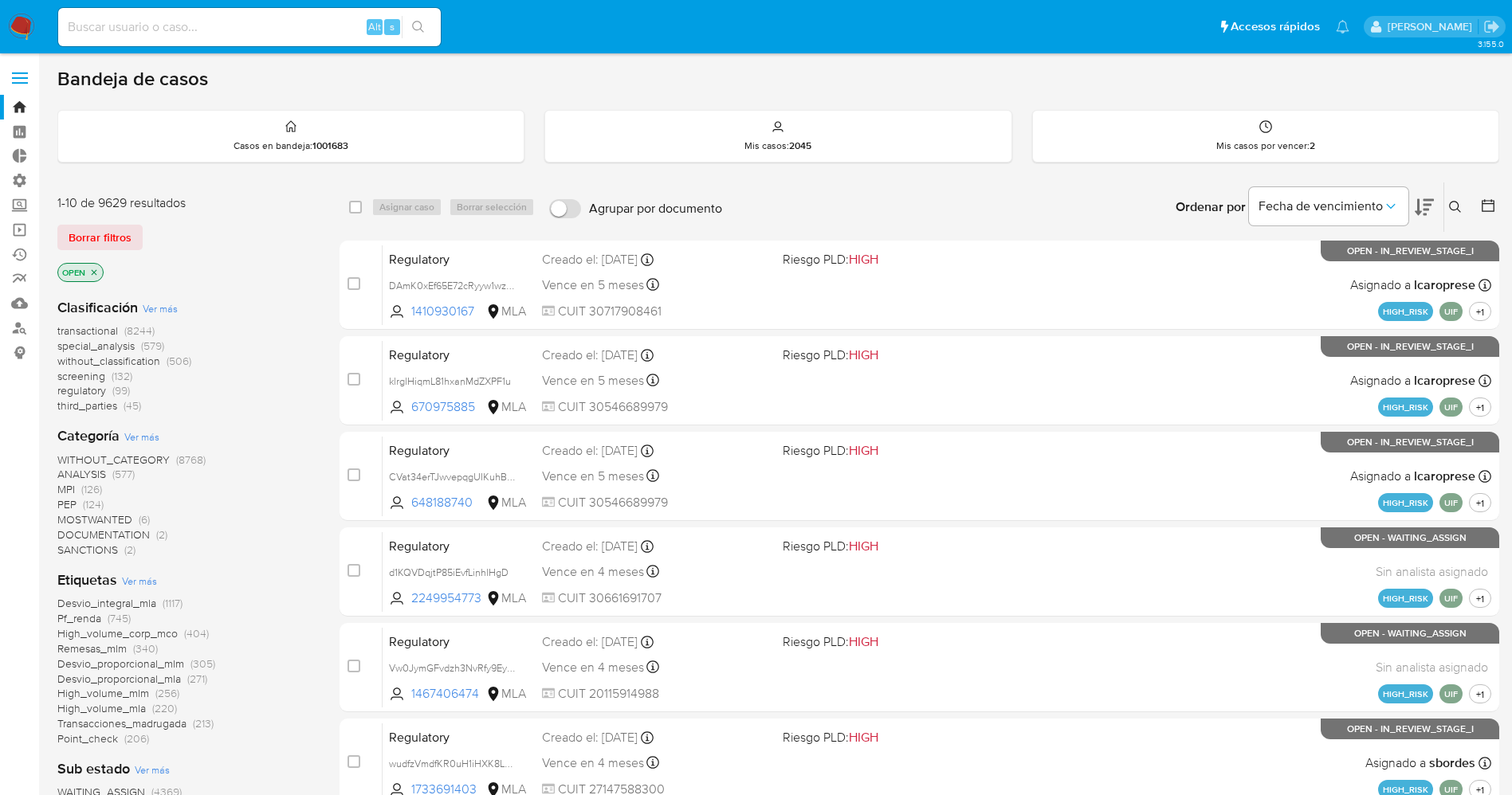
click at [91, 272] on icon "close-filter" at bounding box center [93, 272] width 9 height 9
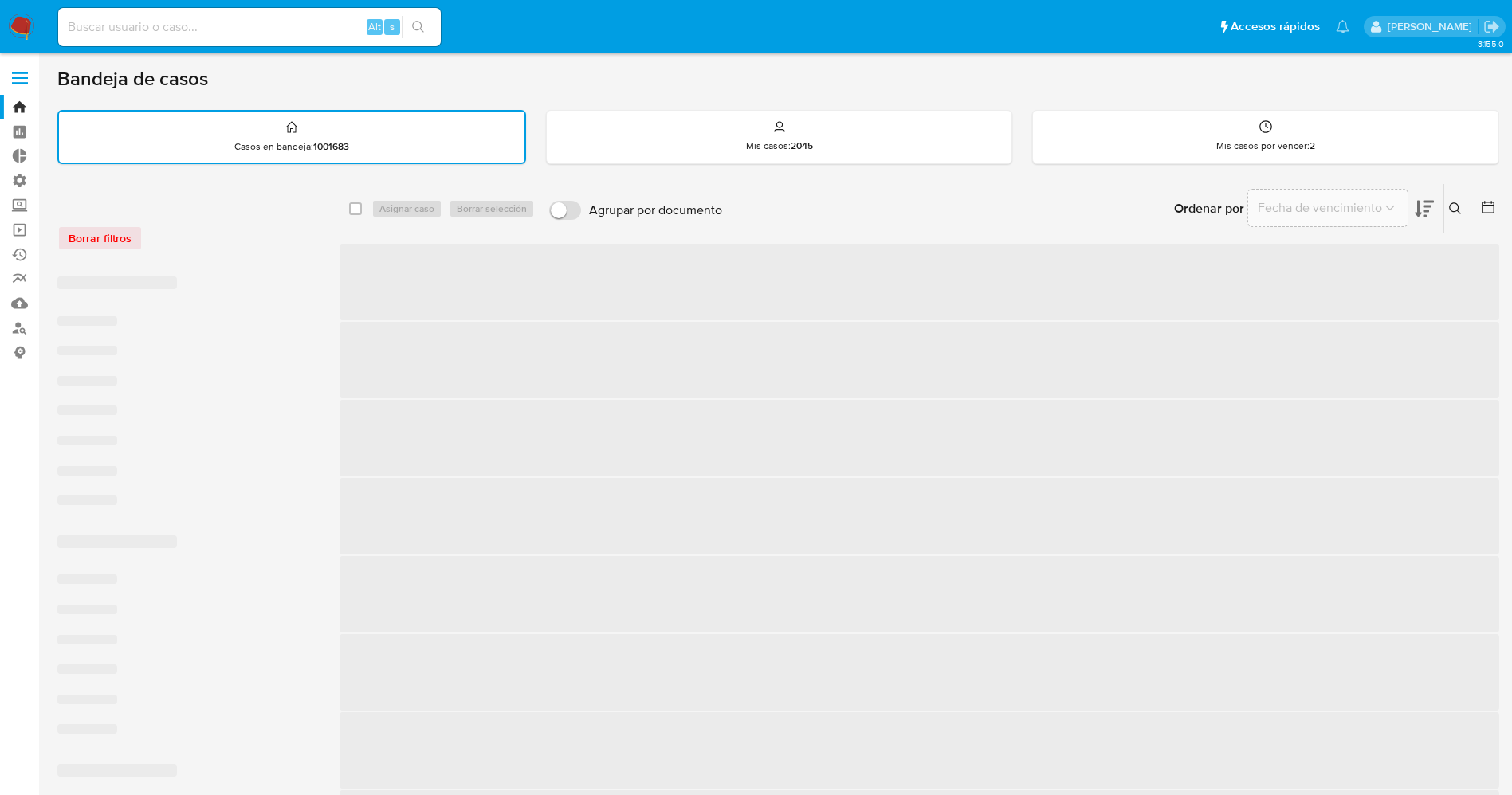
click at [29, 23] on img at bounding box center [21, 27] width 27 height 27
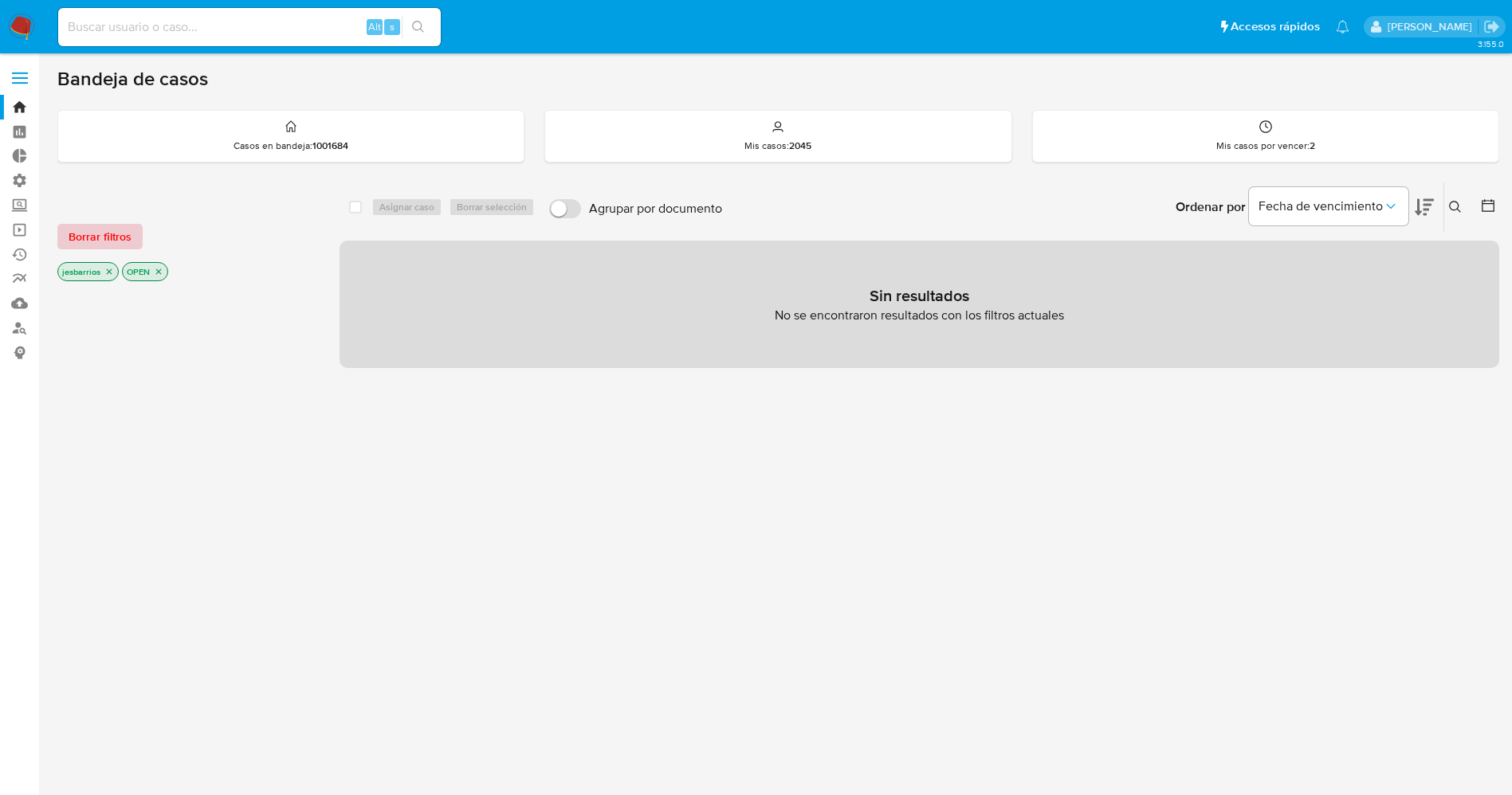
click at [93, 234] on span "Borrar filtros" at bounding box center [100, 236] width 63 height 22
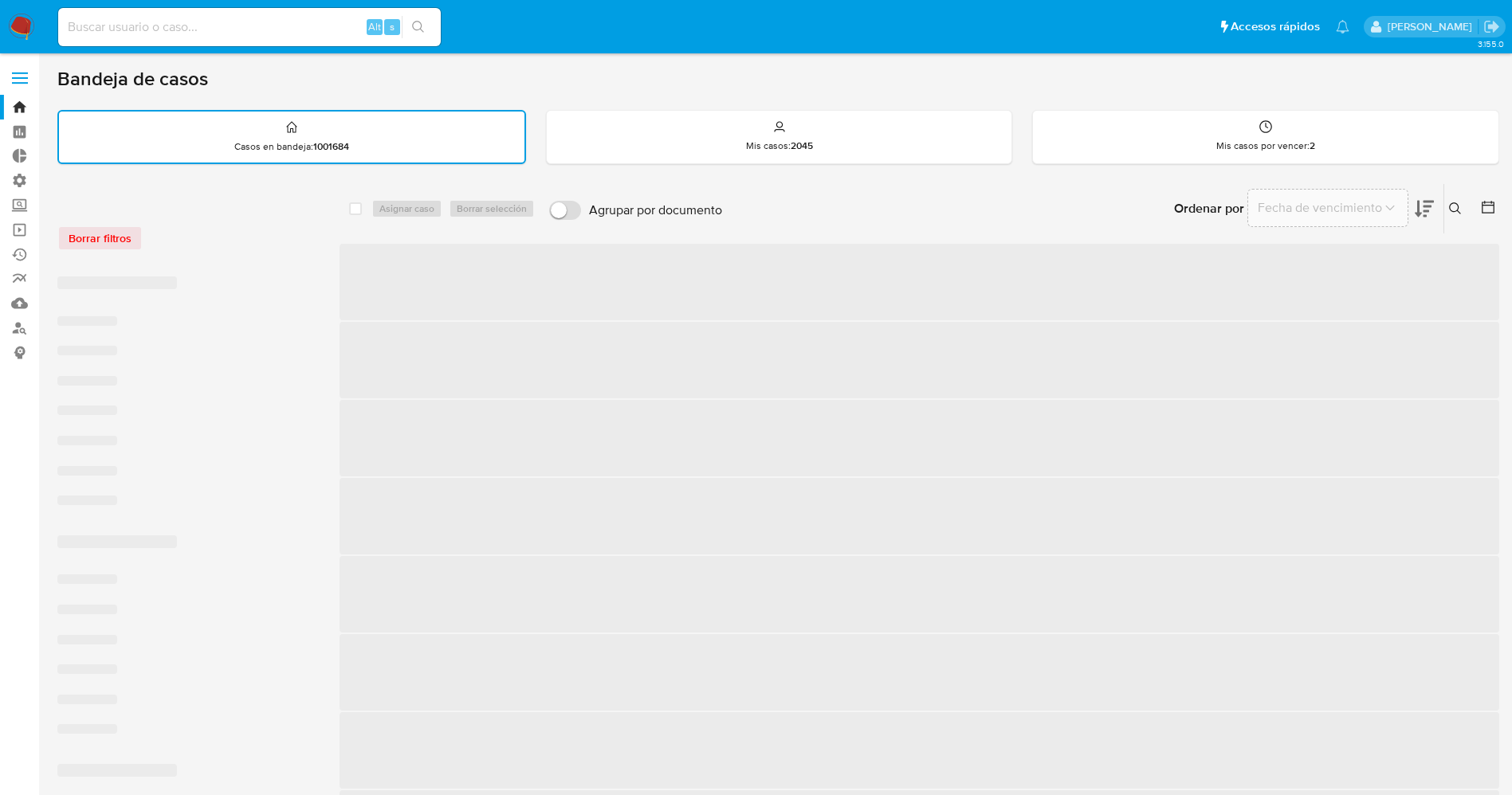
click at [8, 80] on label at bounding box center [19, 78] width 40 height 34
click at [0, 0] on input "checkbox" at bounding box center [0, 0] width 0 height 0
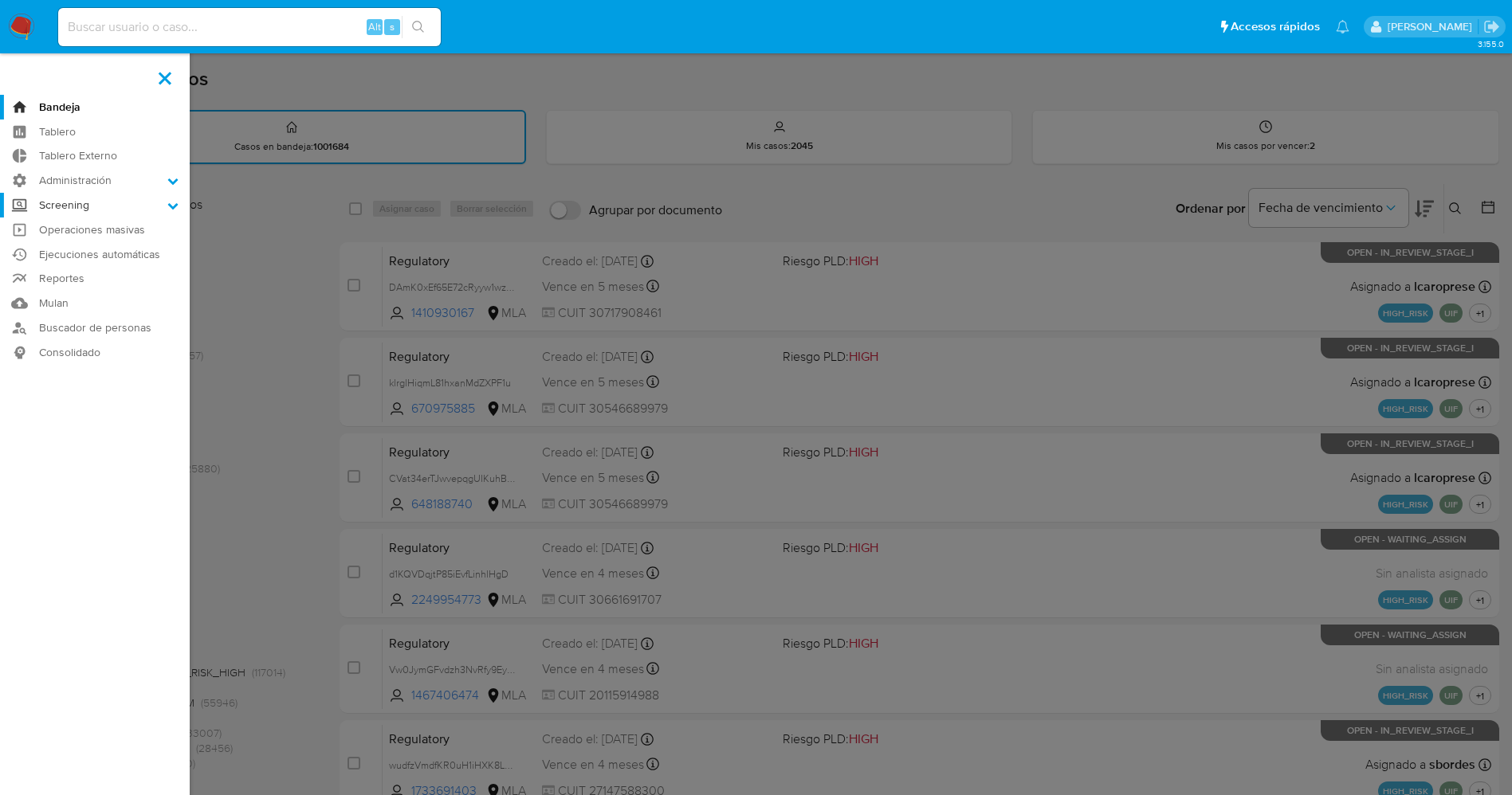
click at [156, 204] on label "Screening" at bounding box center [95, 205] width 190 height 25
click at [0, 0] on input "Screening" at bounding box center [0, 0] width 0 height 0
click at [136, 428] on link "Buscador de personas" at bounding box center [95, 428] width 190 height 25
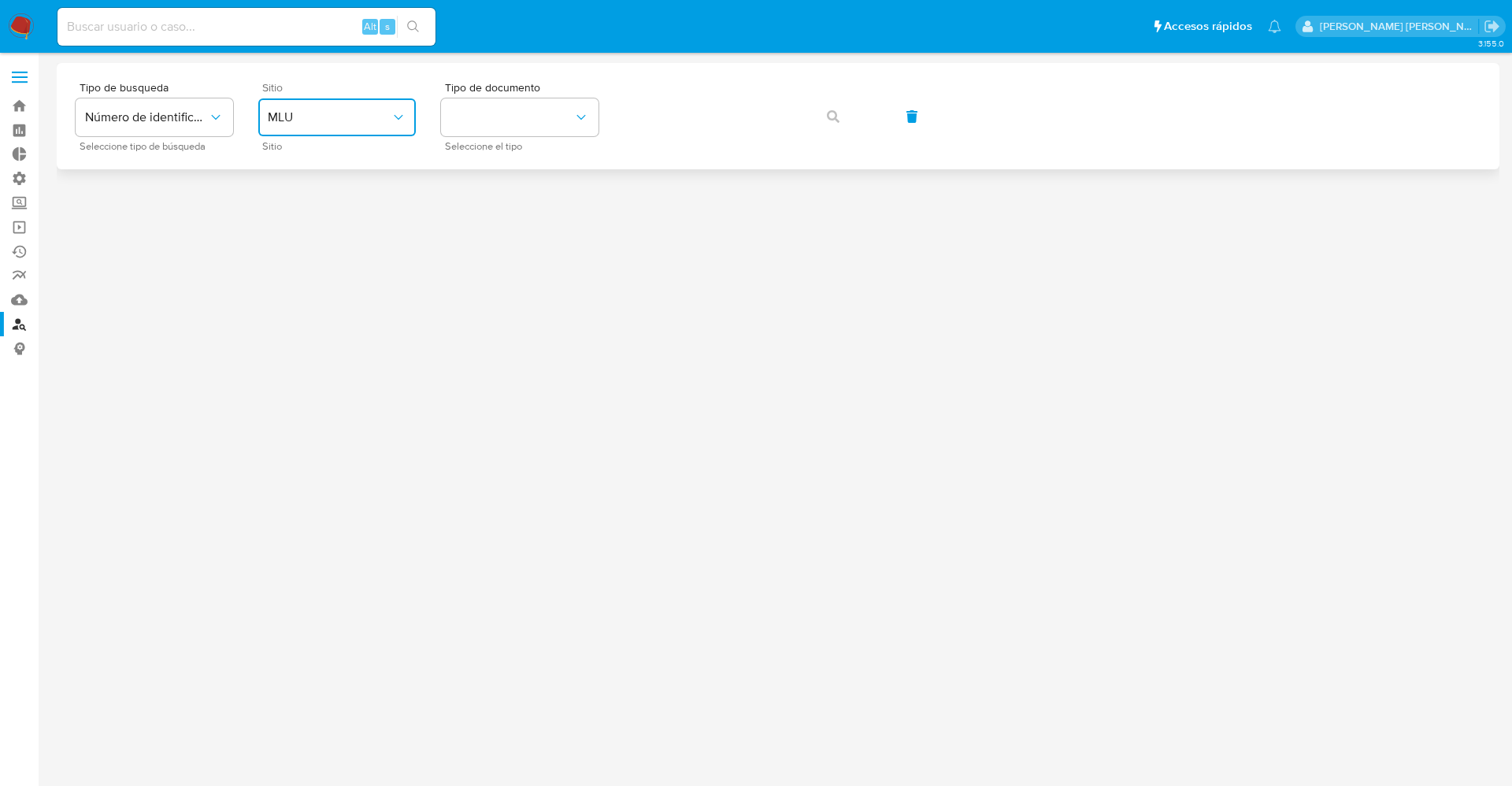
click at [344, 113] on span "MLU" at bounding box center [329, 117] width 123 height 16
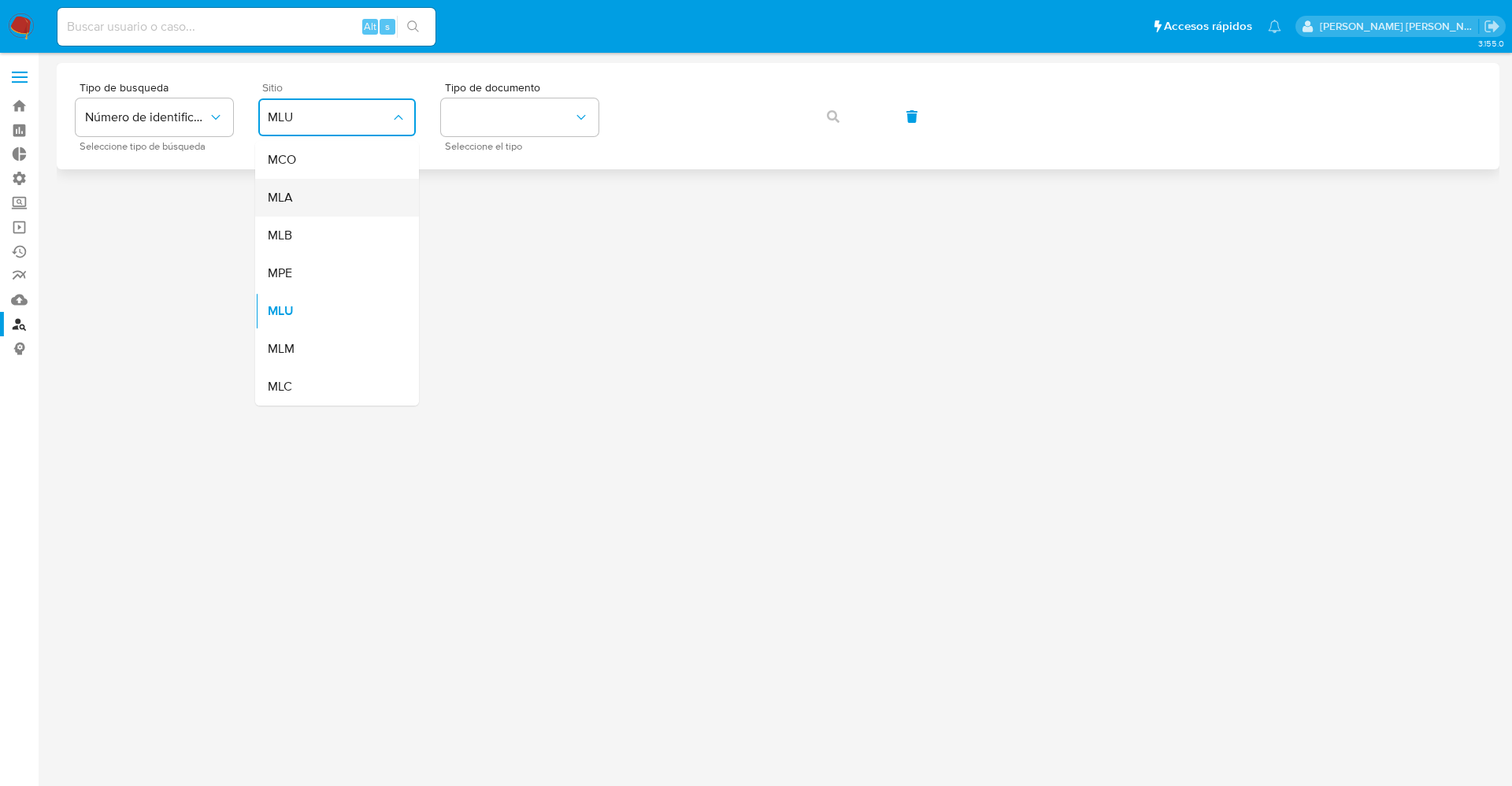
click at [338, 191] on div "MLA" at bounding box center [332, 198] width 129 height 38
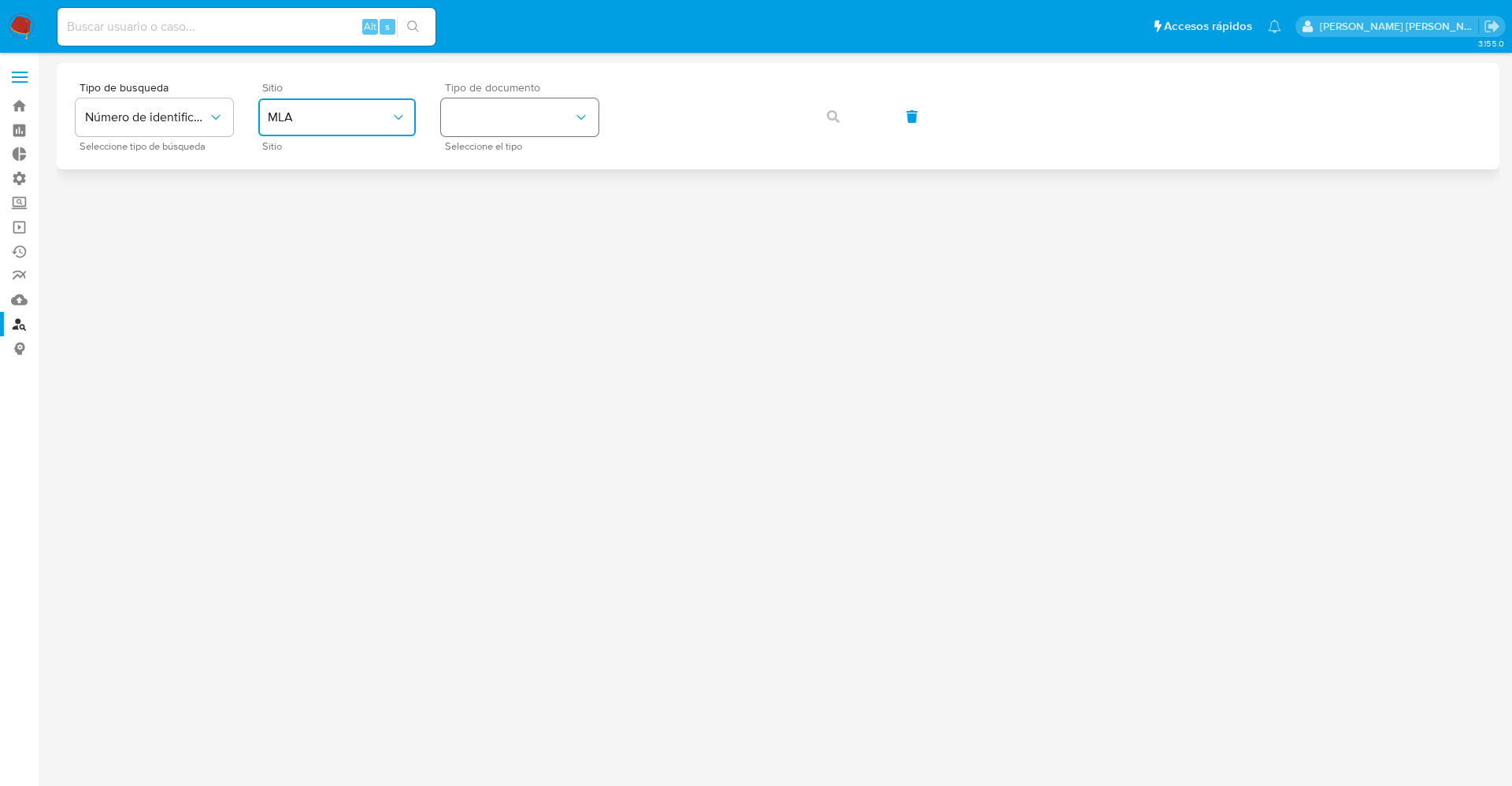
click at [489, 125] on button "identificationType" at bounding box center [520, 117] width 157 height 38
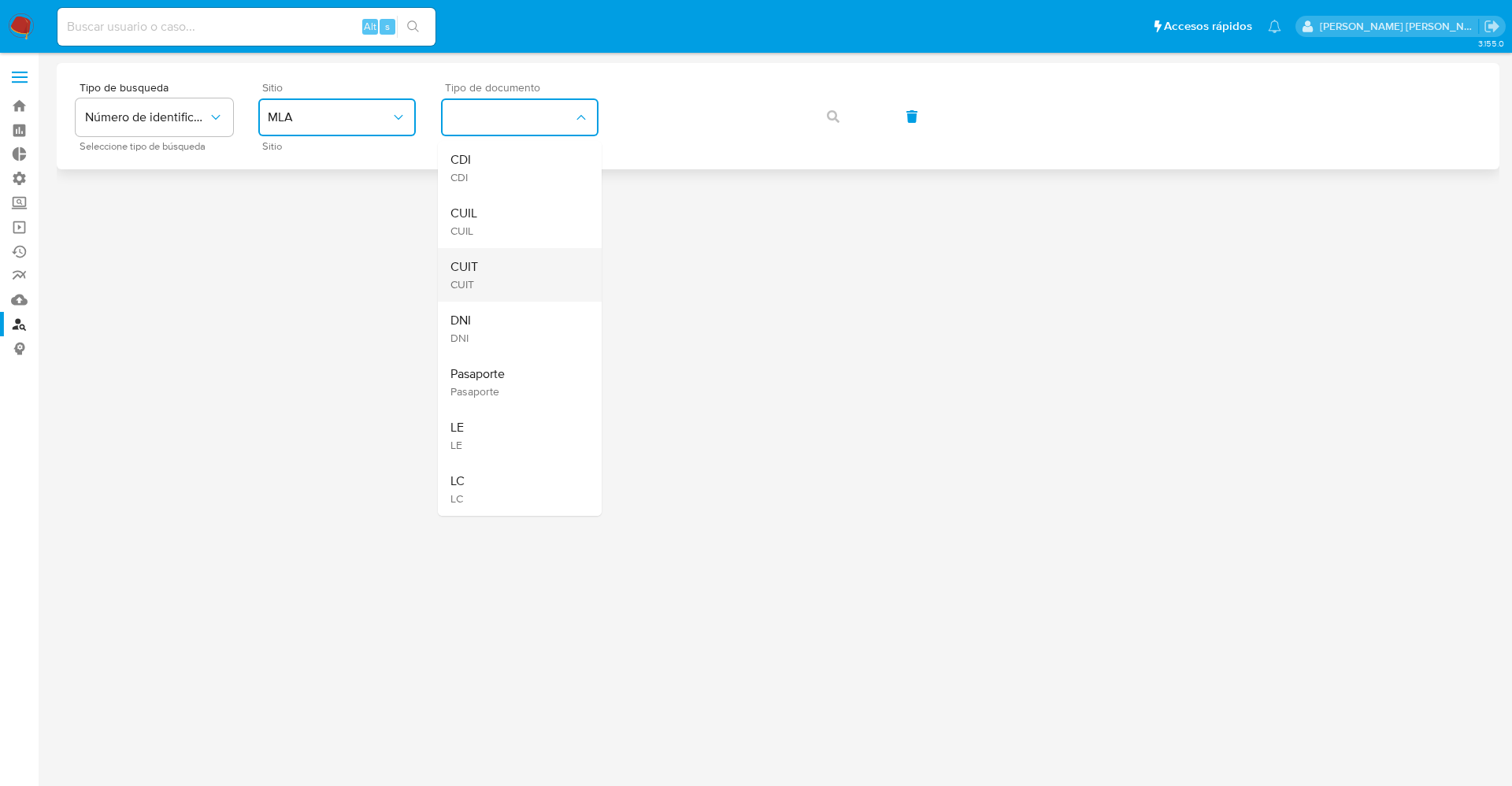
click at [528, 274] on div "CUIT CUIT" at bounding box center [515, 275] width 129 height 54
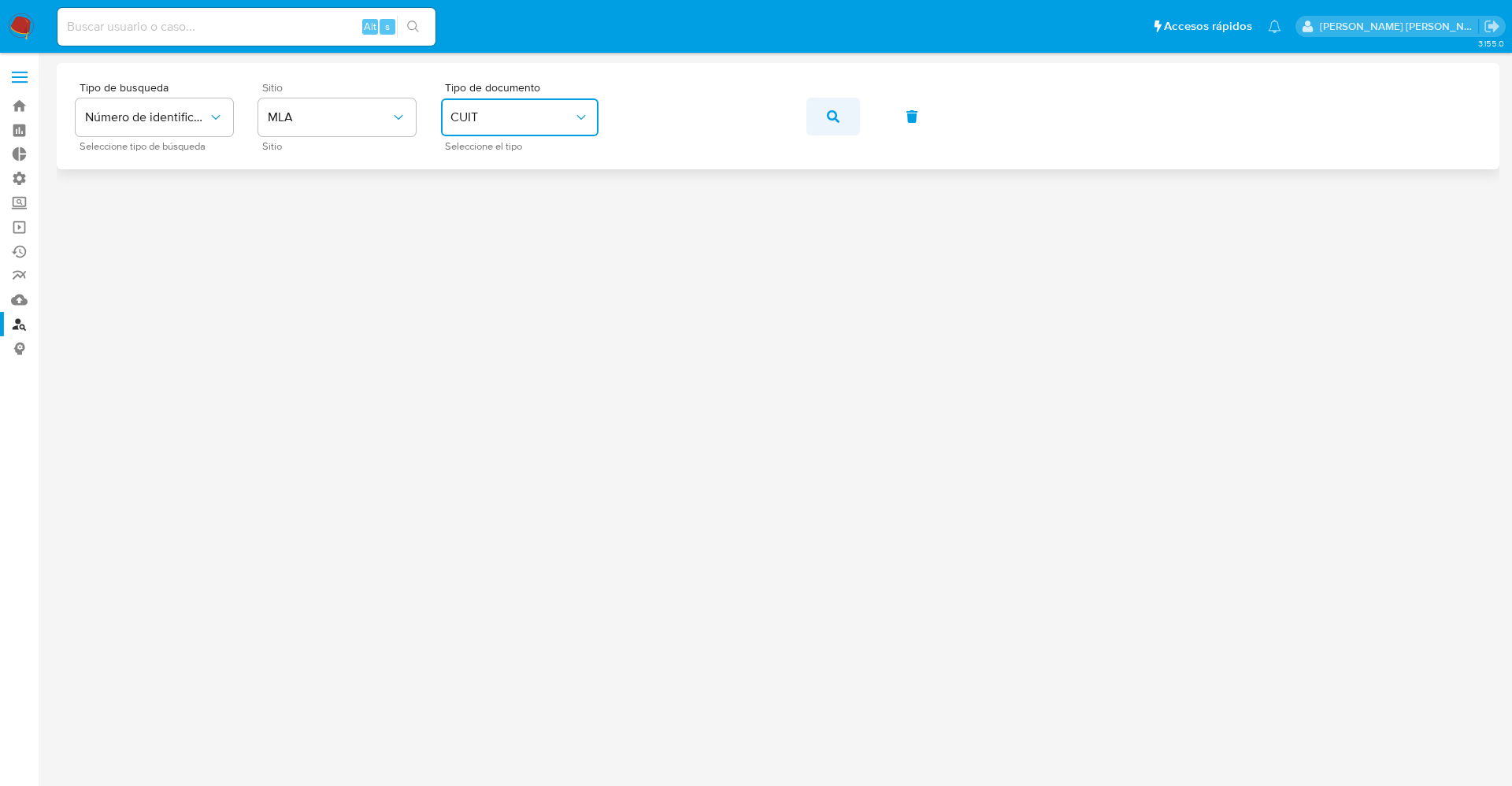
click at [828, 125] on span "button" at bounding box center [833, 116] width 13 height 34
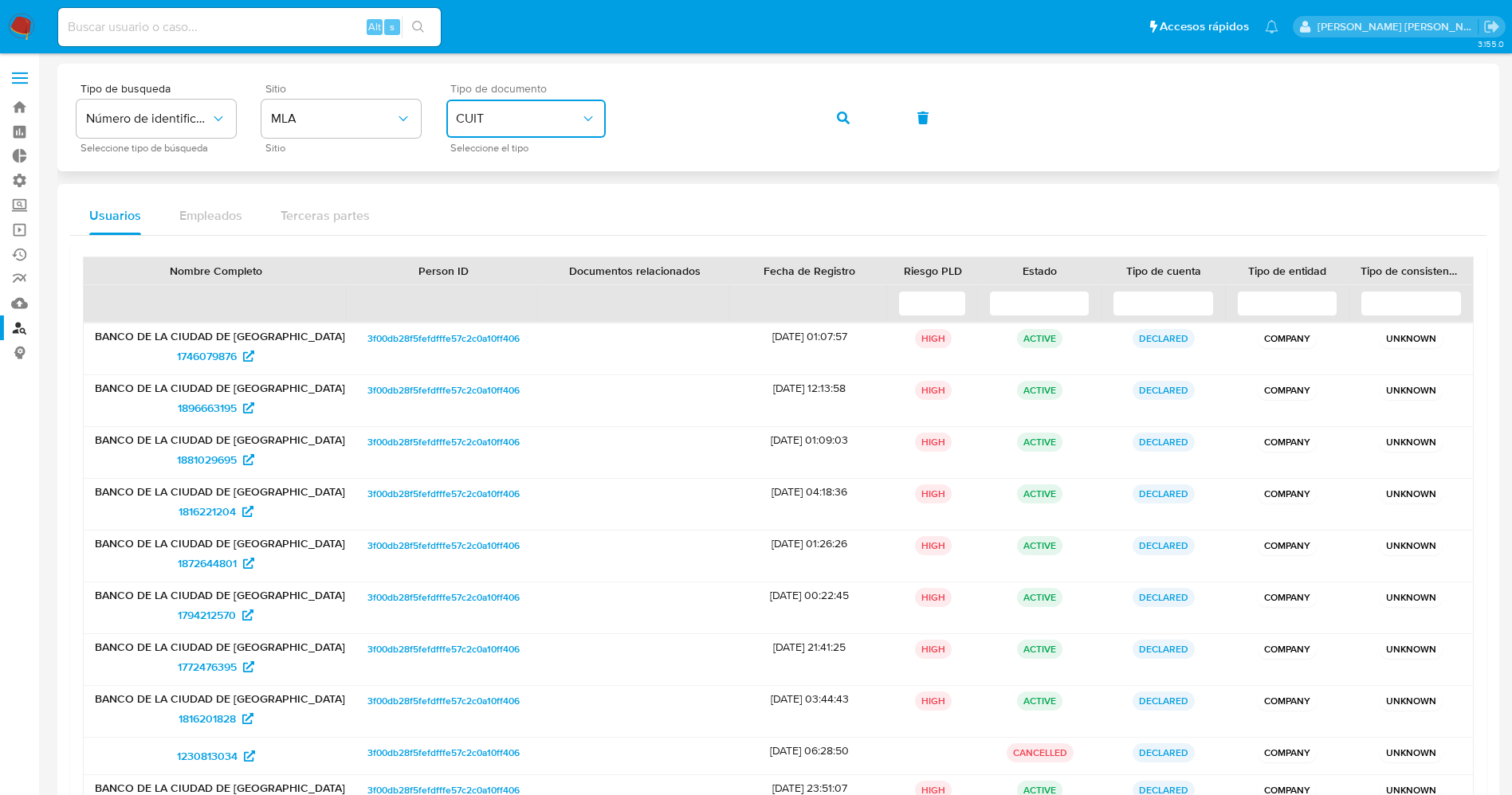
click at [577, 112] on span "CUIT" at bounding box center [517, 119] width 124 height 16
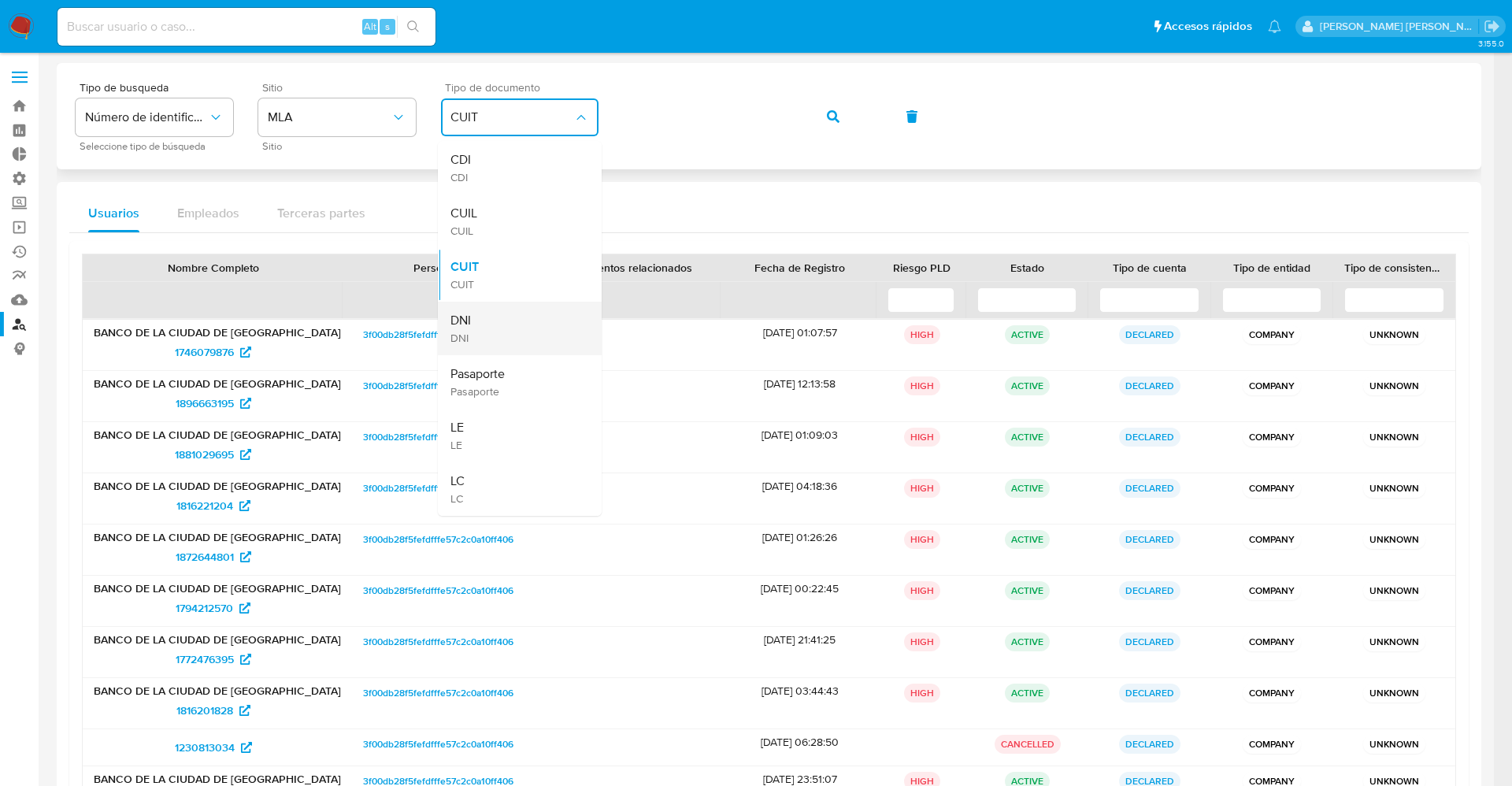
click at [503, 327] on div "DNI DNI" at bounding box center [515, 328] width 129 height 54
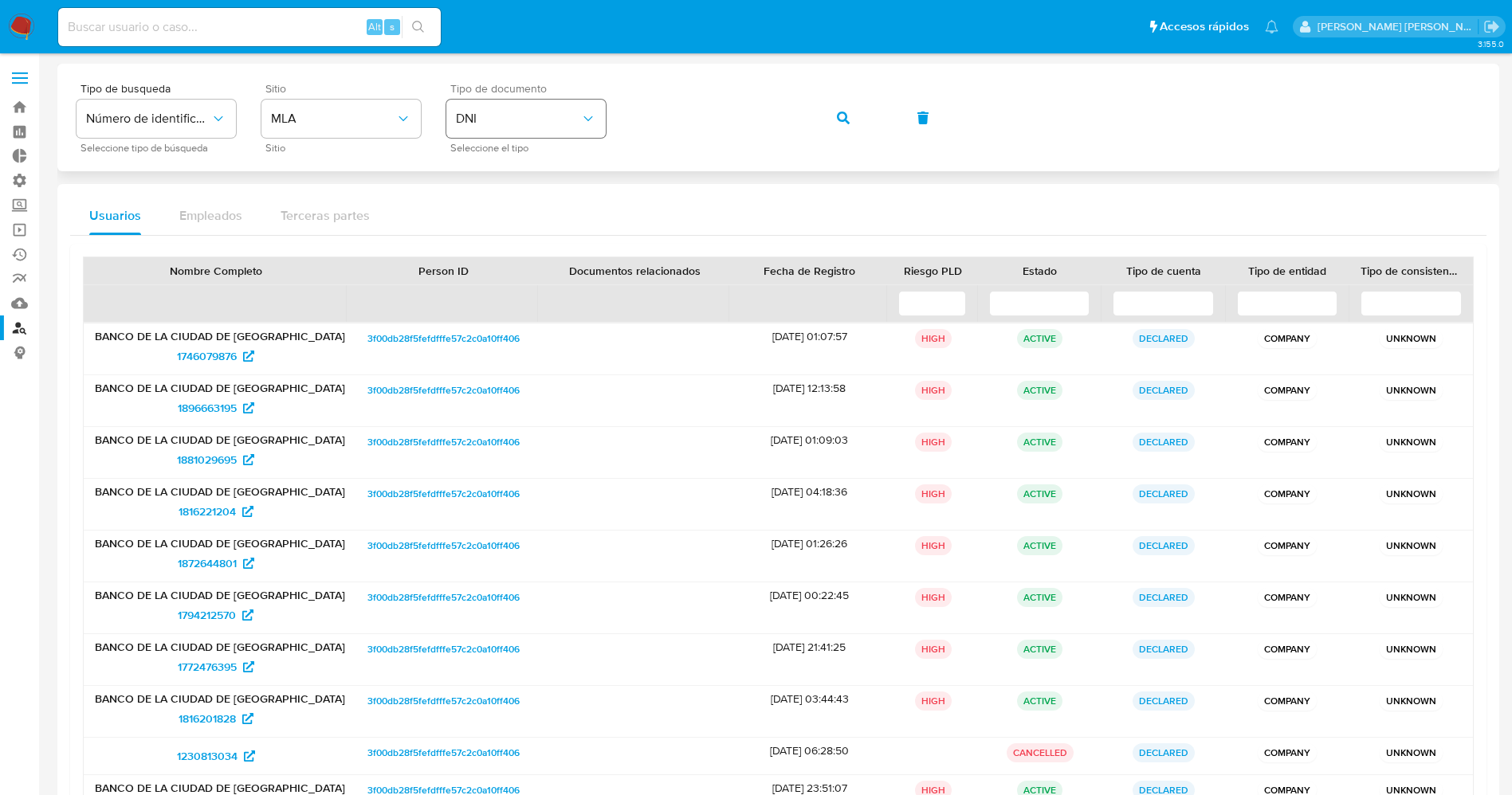
click at [540, 117] on div "Tipo de busqueda Número de identificación Seleccione tipo de búsqueda Sitio MLA…" at bounding box center [778, 118] width 1404 height 69
click at [830, 124] on button "button" at bounding box center [843, 118] width 54 height 38
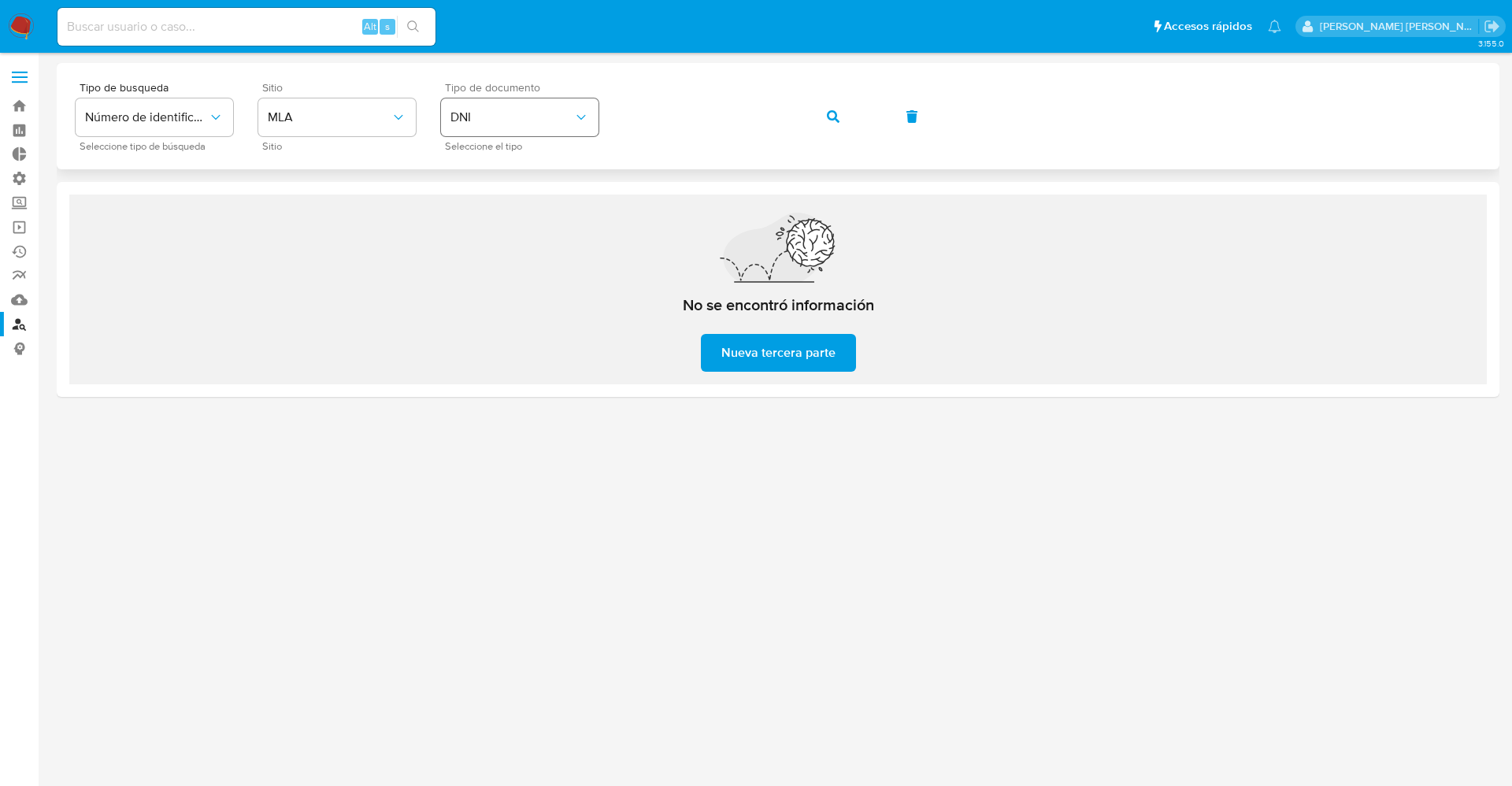
click at [561, 116] on span "DNI" at bounding box center [511, 117] width 123 height 16
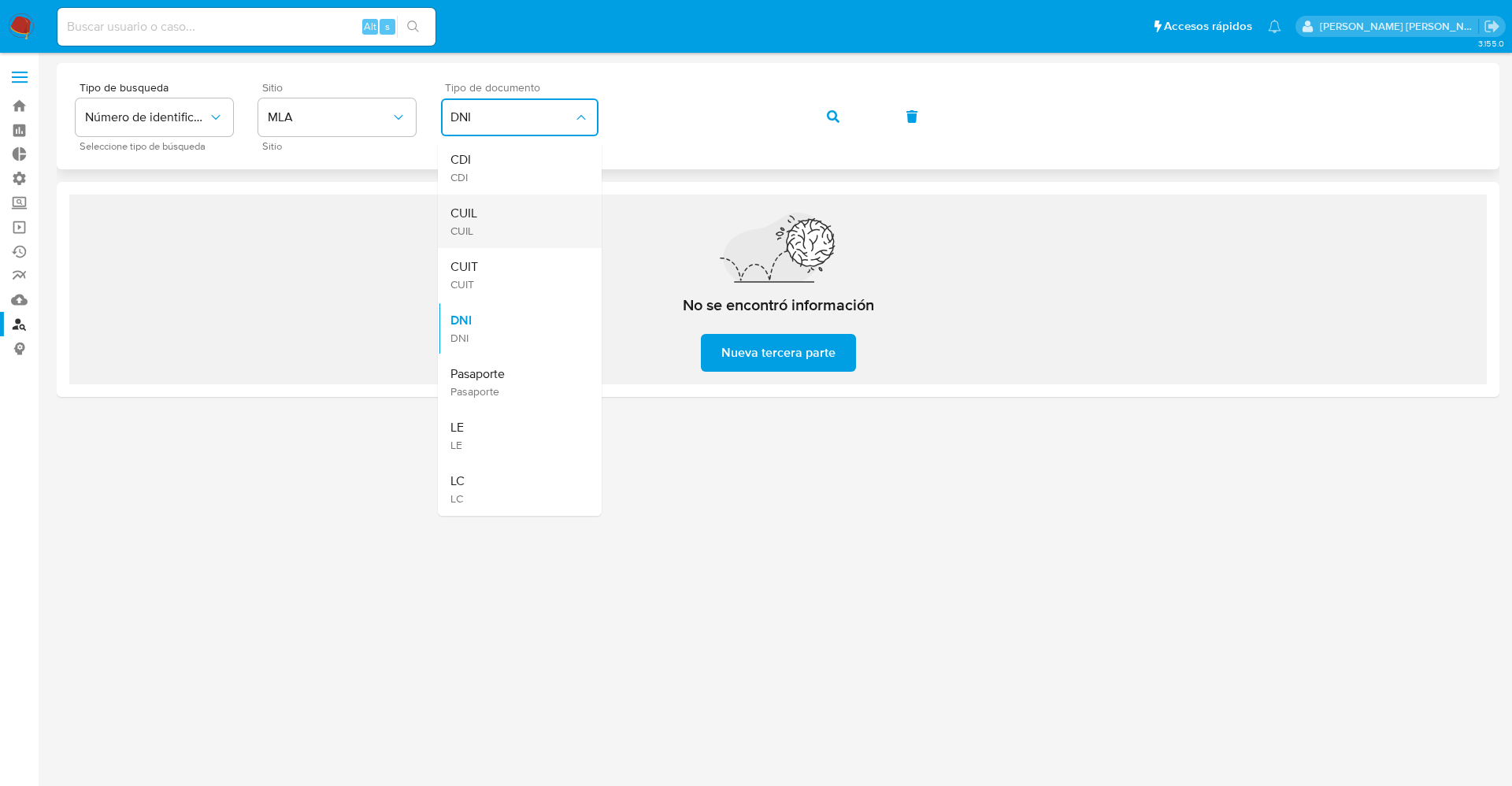
click at [515, 207] on div "CUIL CUIL" at bounding box center [515, 221] width 129 height 54
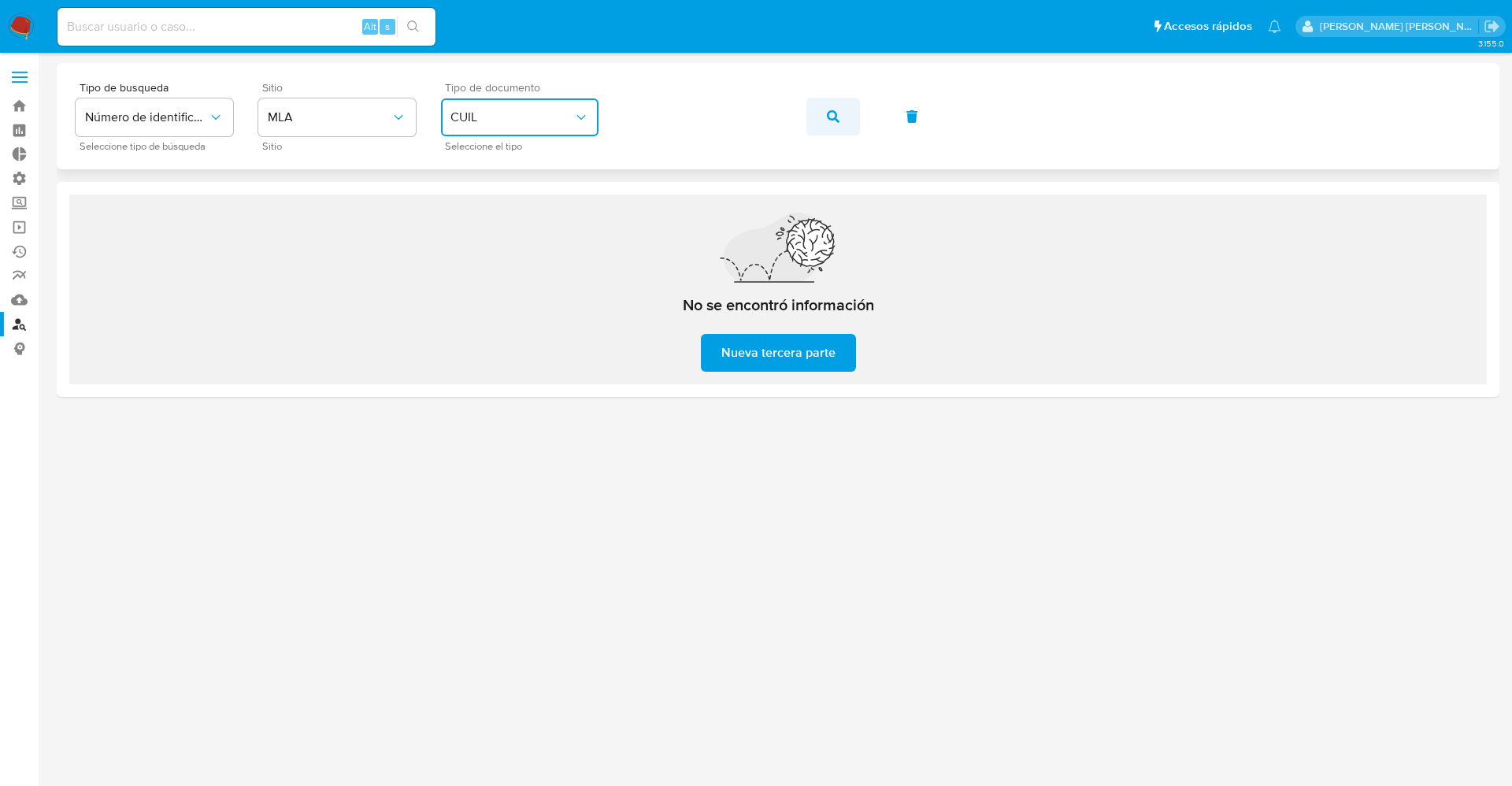
click at [838, 120] on icon "button" at bounding box center [833, 116] width 13 height 13
click at [493, 113] on span "CUIL" at bounding box center [511, 117] width 123 height 16
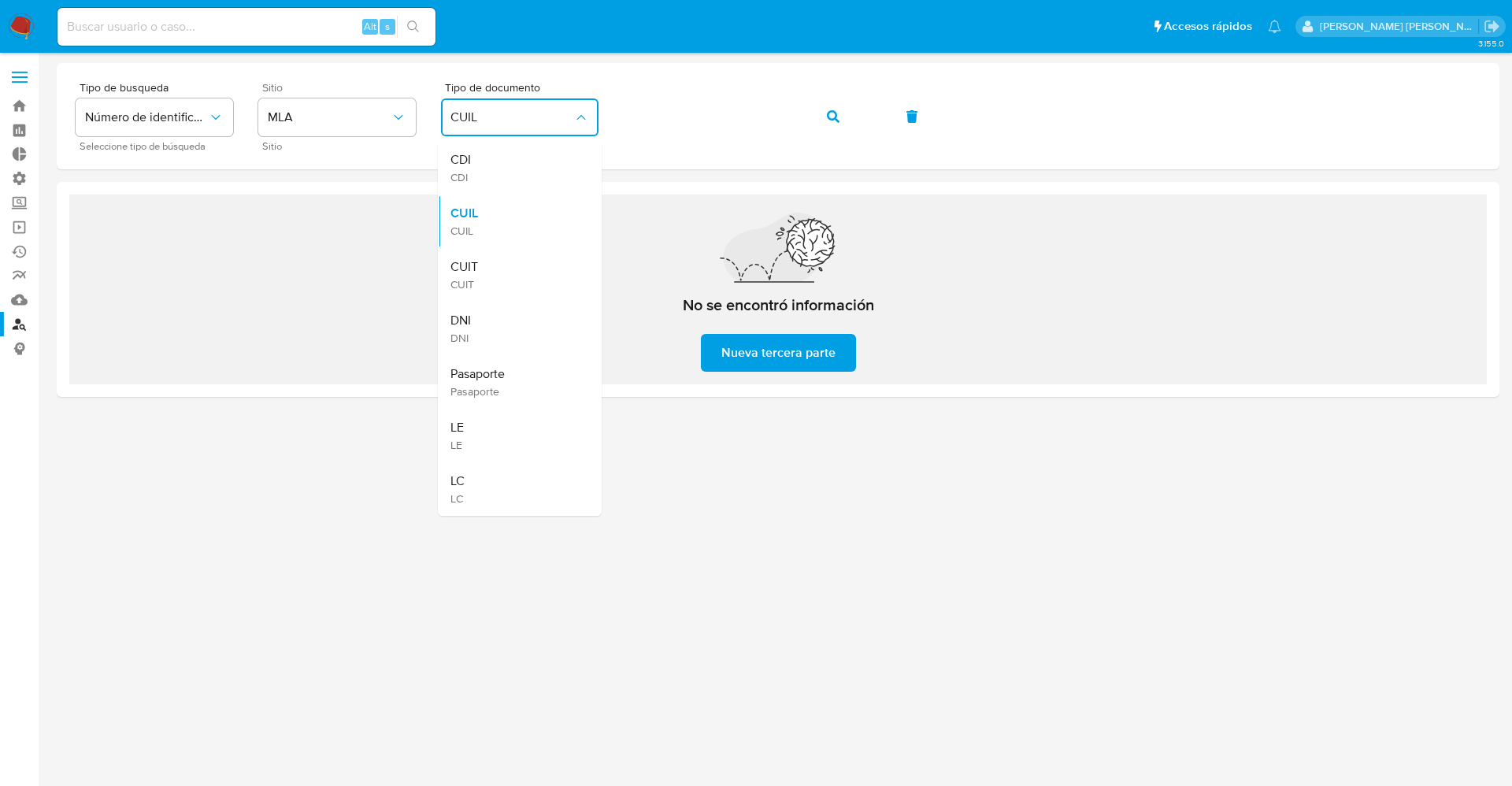
drag, startPoint x: 516, startPoint y: 263, endPoint x: 664, endPoint y: 167, distance: 176.4
click at [521, 261] on div "CUIT CUIT" at bounding box center [515, 275] width 129 height 54
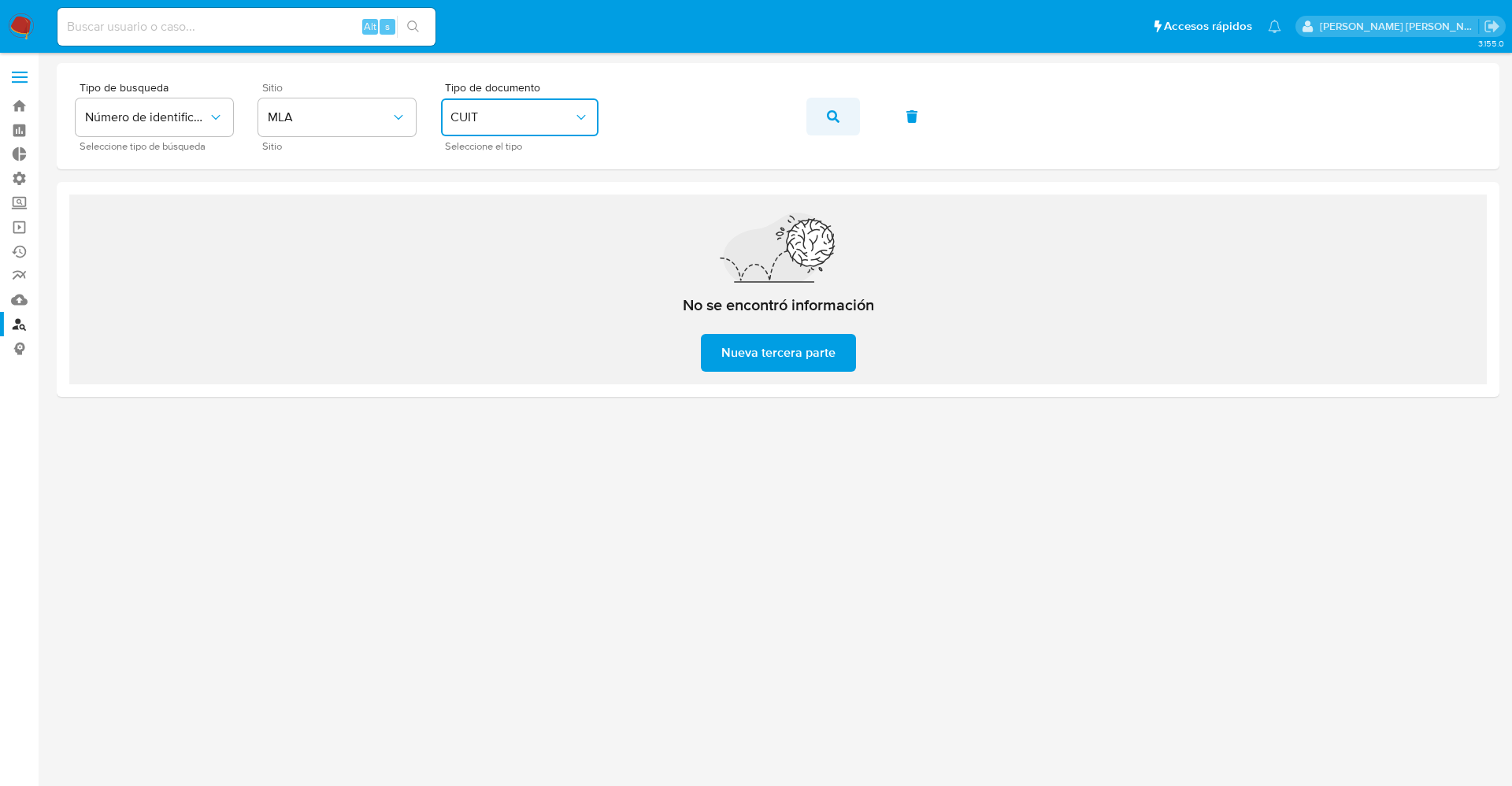
click at [827, 113] on icon "button" at bounding box center [833, 116] width 13 height 13
click at [583, 127] on button "CUIT" at bounding box center [520, 117] width 157 height 38
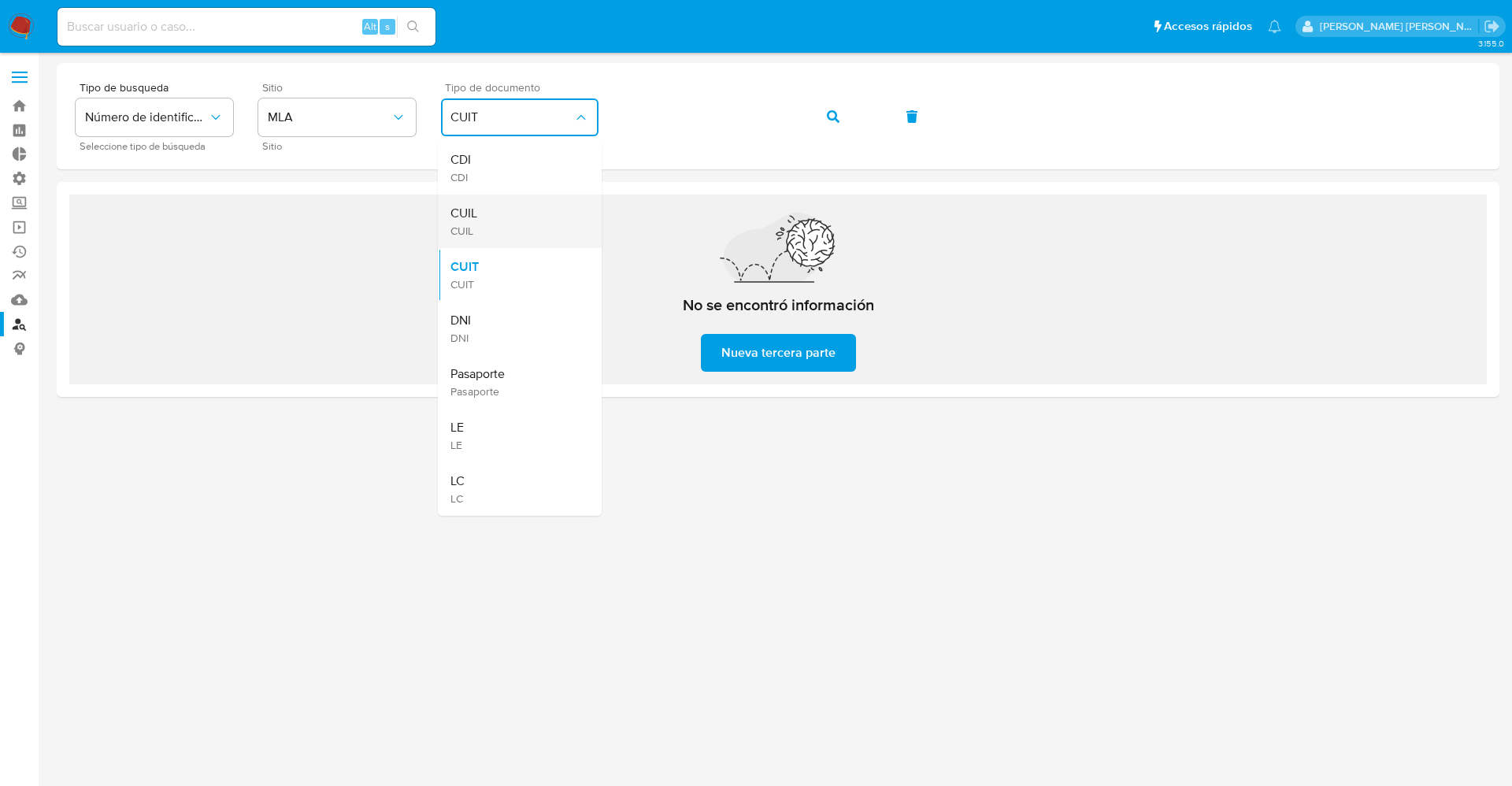
click at [541, 229] on div "CUIL CUIL" at bounding box center [515, 221] width 129 height 54
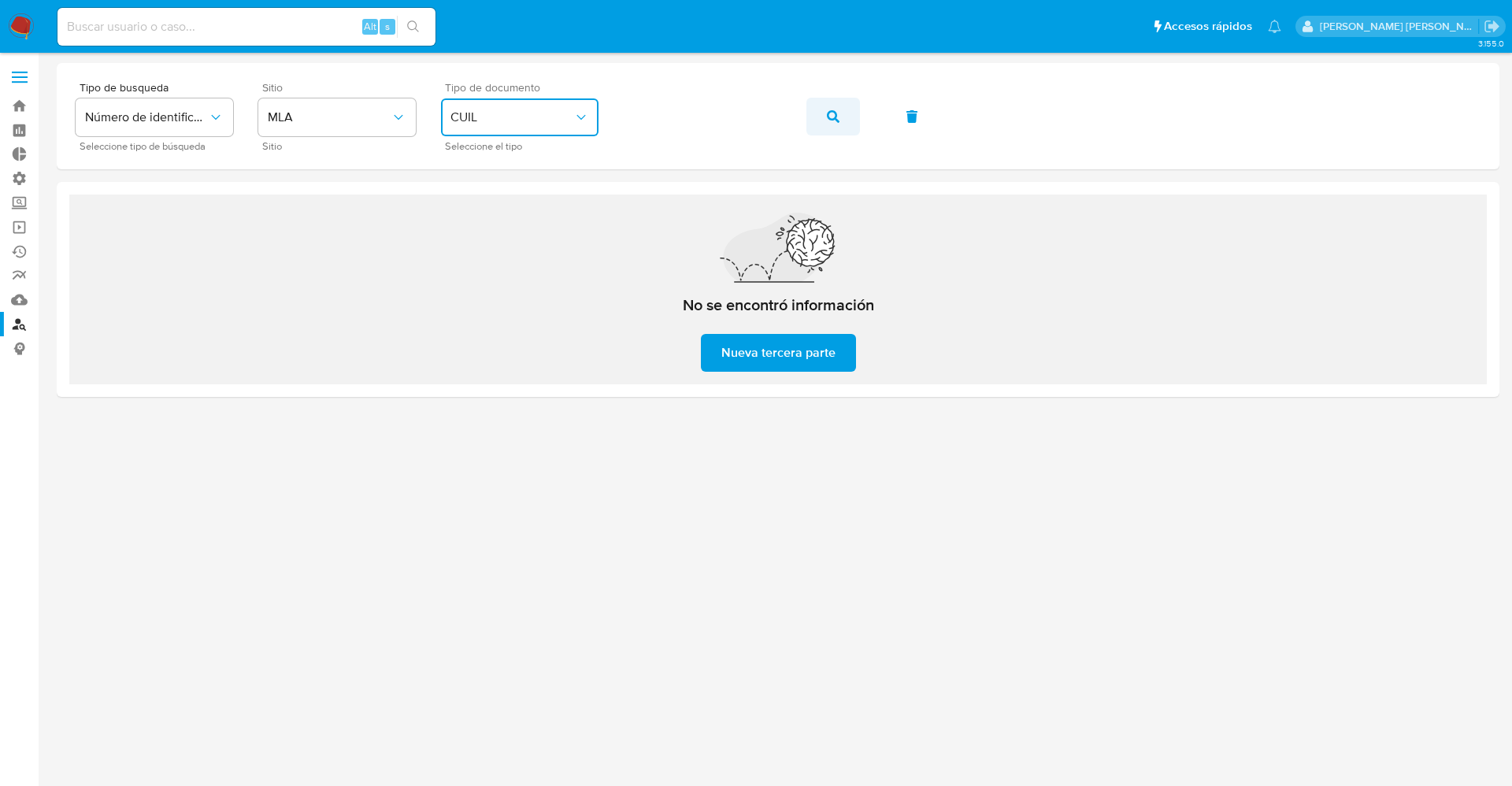
click at [842, 114] on button "button" at bounding box center [833, 116] width 54 height 38
